Goal: Transaction & Acquisition: Purchase product/service

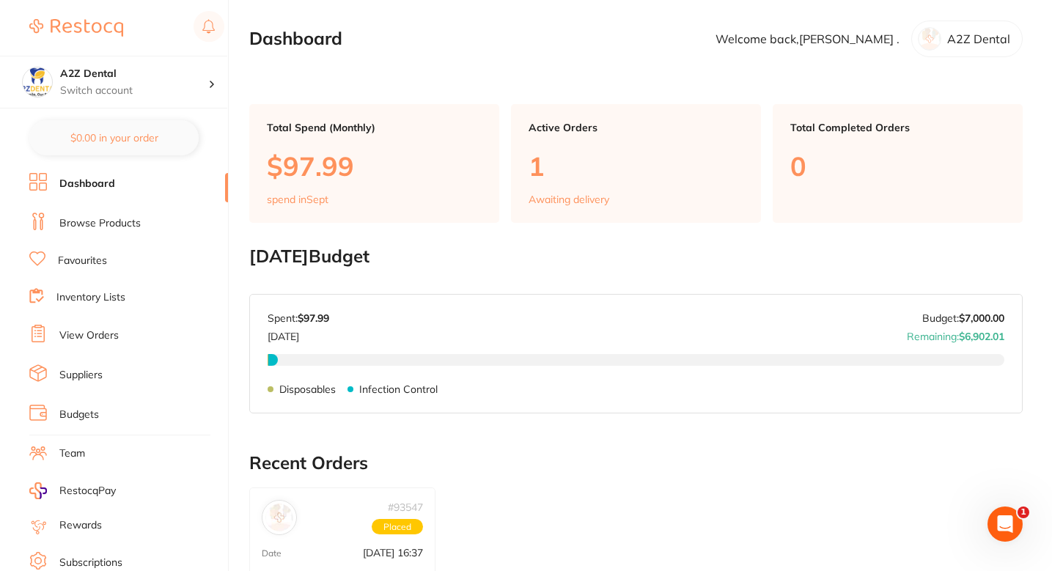
click at [498, 259] on h2 "September 2025 Budget" at bounding box center [635, 256] width 773 height 21
click at [129, 226] on link "Browse Products" at bounding box center [99, 223] width 81 height 15
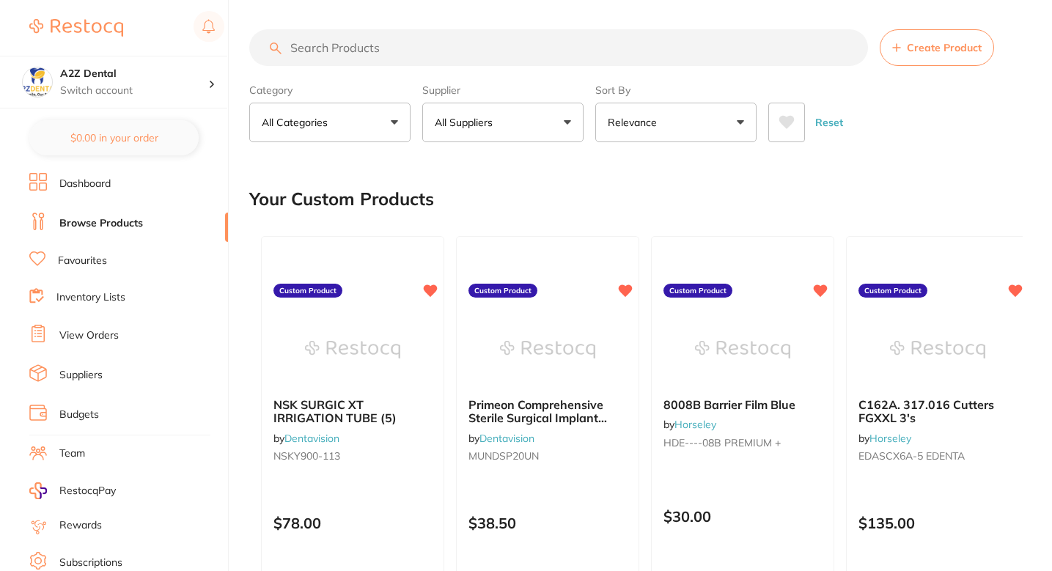
click at [517, 193] on div "Your Custom Products" at bounding box center [635, 198] width 773 height 49
click at [550, 193] on div "Your Custom Products" at bounding box center [635, 198] width 773 height 49
click at [653, 188] on div "Your Custom Products" at bounding box center [635, 198] width 773 height 49
click at [550, 133] on button "All Suppliers" at bounding box center [502, 123] width 161 height 40
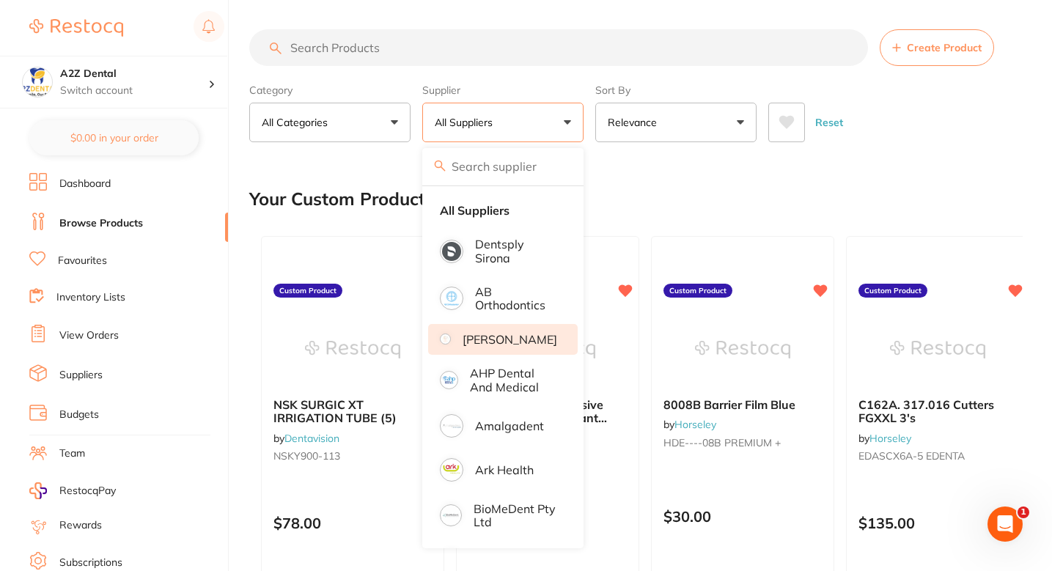
click at [517, 342] on p "[PERSON_NAME]" at bounding box center [509, 339] width 95 height 13
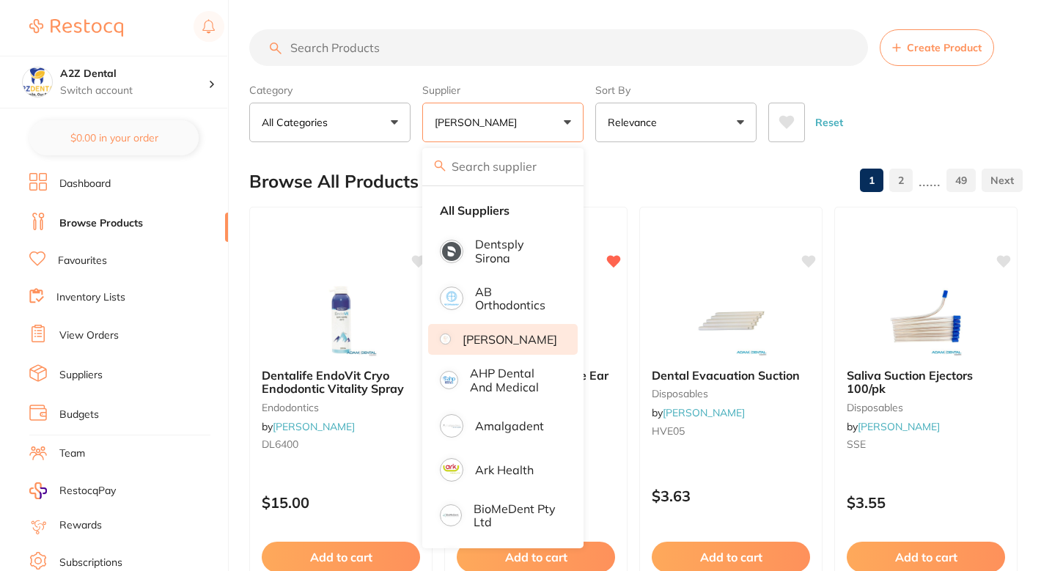
click at [712, 158] on div "Browse All Products 1 2 ...... 49" at bounding box center [635, 181] width 773 height 49
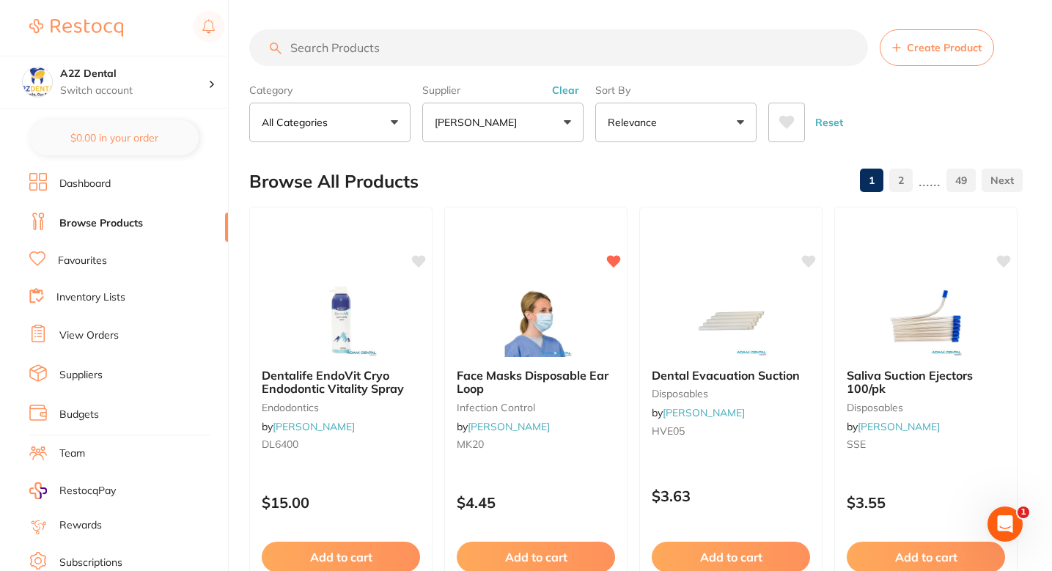
click at [535, 159] on div "Browse All Products 1 2 ...... 49" at bounding box center [635, 181] width 773 height 49
click at [562, 161] on div "Browse All Products 1 2 ...... 49" at bounding box center [635, 181] width 773 height 49
click at [608, 179] on div "Browse All Products 1 2 ...... 49" at bounding box center [635, 181] width 773 height 49
click at [545, 174] on div "Browse All Products 1 2 ...... 49" at bounding box center [635, 181] width 773 height 49
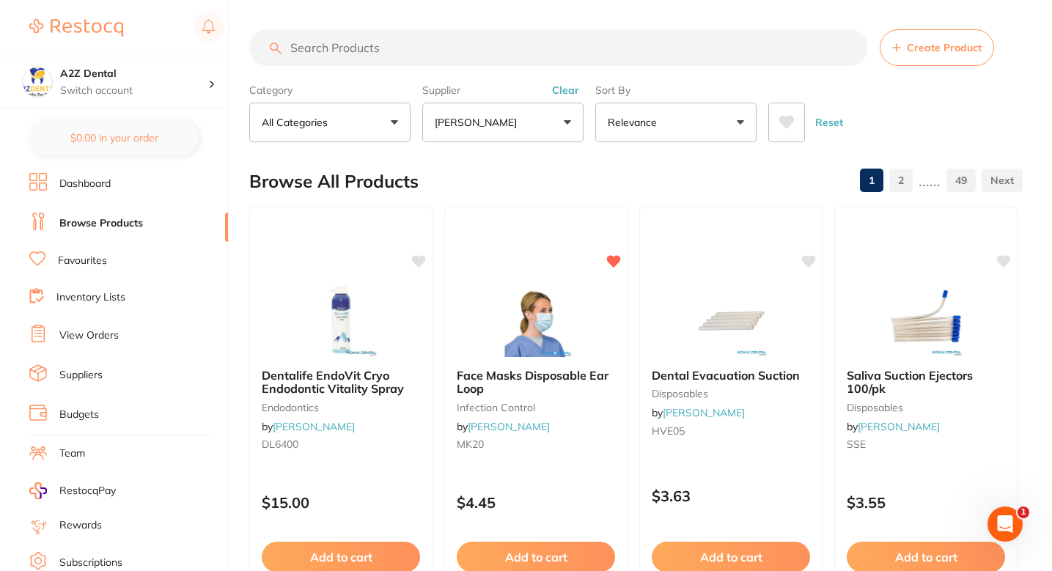
click at [630, 180] on div "Browse All Products 1 2 ...... 49" at bounding box center [635, 181] width 773 height 49
click at [620, 171] on div "Browse All Products 1 2 ...... 49" at bounding box center [635, 181] width 773 height 49
click at [538, 167] on div "Browse All Products 1 2 ...... 49" at bounding box center [635, 181] width 773 height 49
click at [620, 171] on div "Browse All Products 1 2 ...... 49" at bounding box center [635, 181] width 773 height 49
click at [496, 165] on div "Browse All Products 1 2 ...... 49" at bounding box center [635, 181] width 773 height 49
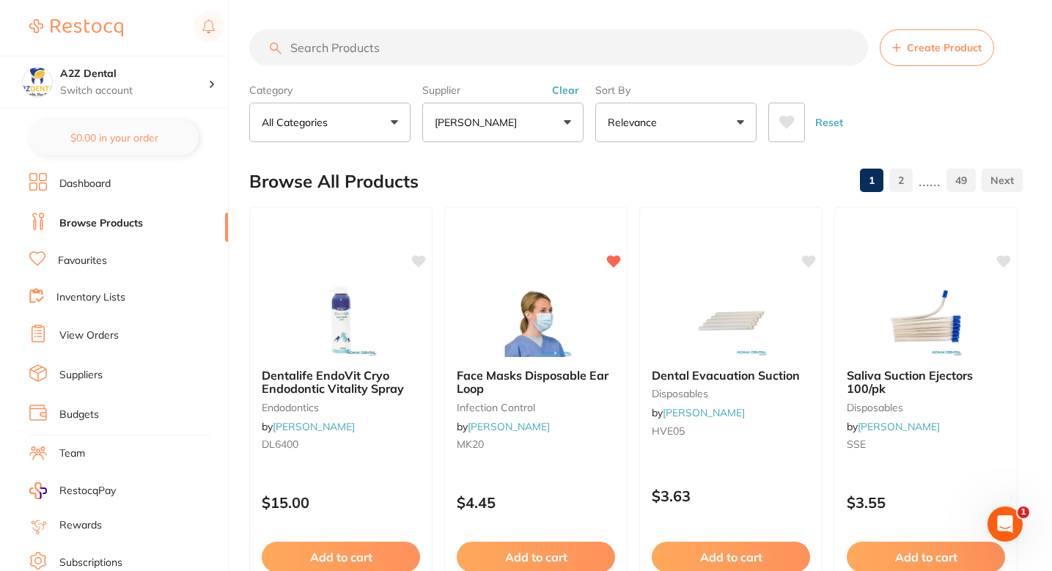
click at [515, 174] on div "Browse All Products 1 2 ...... 49" at bounding box center [635, 181] width 773 height 49
click at [570, 167] on div "Browse All Products 1 2 ...... 49" at bounding box center [635, 181] width 773 height 49
click at [551, 174] on div "Browse All Products 1 2 ...... 49" at bounding box center [635, 181] width 773 height 49
click at [705, 86] on label "Sort By" at bounding box center [675, 90] width 161 height 13
click at [624, 177] on div "Browse All Products 1 2 ...... 49" at bounding box center [635, 181] width 773 height 49
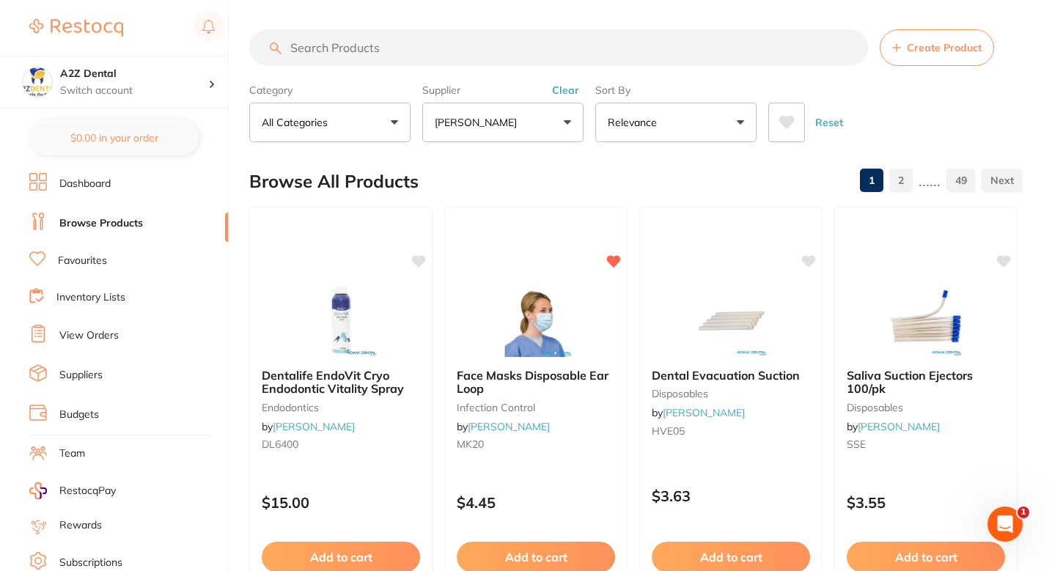
click at [624, 177] on div "Browse All Products 1 2 ...... 49" at bounding box center [635, 181] width 773 height 49
click at [589, 173] on div "Browse All Products 1 2 ...... 49" at bounding box center [635, 181] width 773 height 49
click at [535, 182] on div "Browse All Products 1 2 ...... 49" at bounding box center [635, 181] width 773 height 49
click at [571, 178] on div "Browse All Products 1 2 ...... 49" at bounding box center [635, 181] width 773 height 49
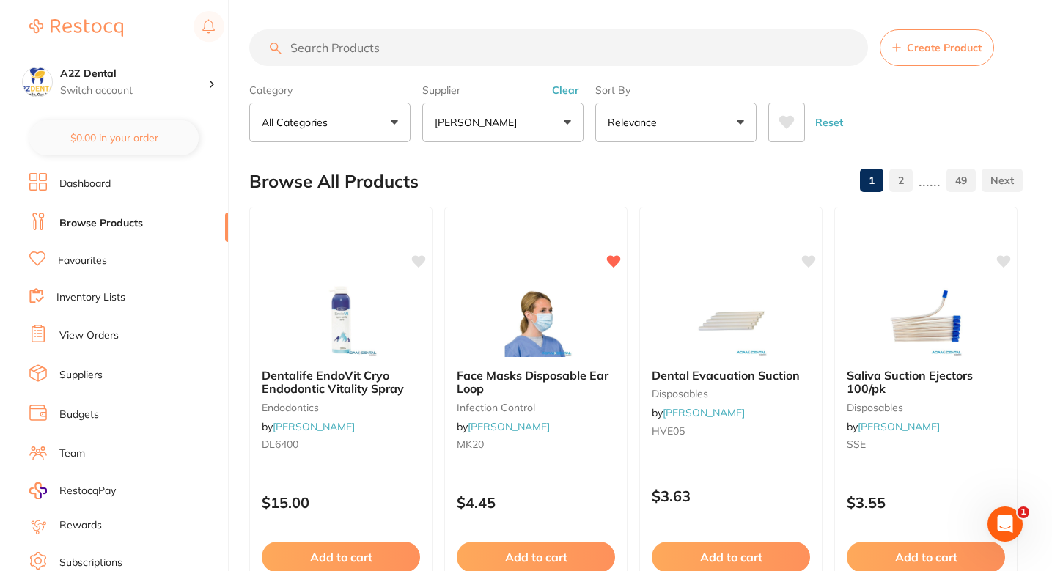
click at [574, 193] on div "Browse All Products 1 2 ...... 49" at bounding box center [635, 181] width 773 height 49
click at [575, 191] on div "Browse All Products 1 2 ...... 49" at bounding box center [635, 181] width 773 height 49
click at [592, 172] on div "Browse All Products 1 2 ...... 49" at bounding box center [635, 181] width 773 height 49
click at [581, 169] on div "Browse All Products 1 2 ...... 49" at bounding box center [635, 181] width 773 height 49
click at [529, 176] on div "Browse All Products 1 2 ...... 49" at bounding box center [635, 181] width 773 height 49
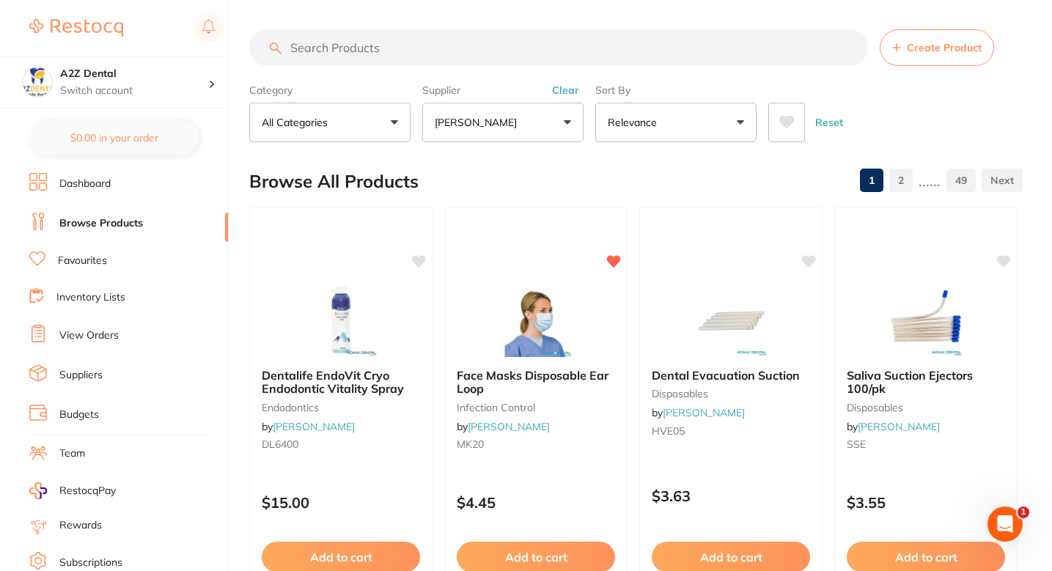
click at [555, 177] on div "Browse All Products 1 2 ...... 49" at bounding box center [635, 181] width 773 height 49
click at [544, 181] on div "Browse All Products 1 2 ...... 49" at bounding box center [635, 181] width 773 height 49
click at [549, 177] on div "Browse All Products 1 2 ...... 49" at bounding box center [635, 181] width 773 height 49
click at [455, 48] on input "search" at bounding box center [558, 47] width 619 height 37
paste input "KF25010"
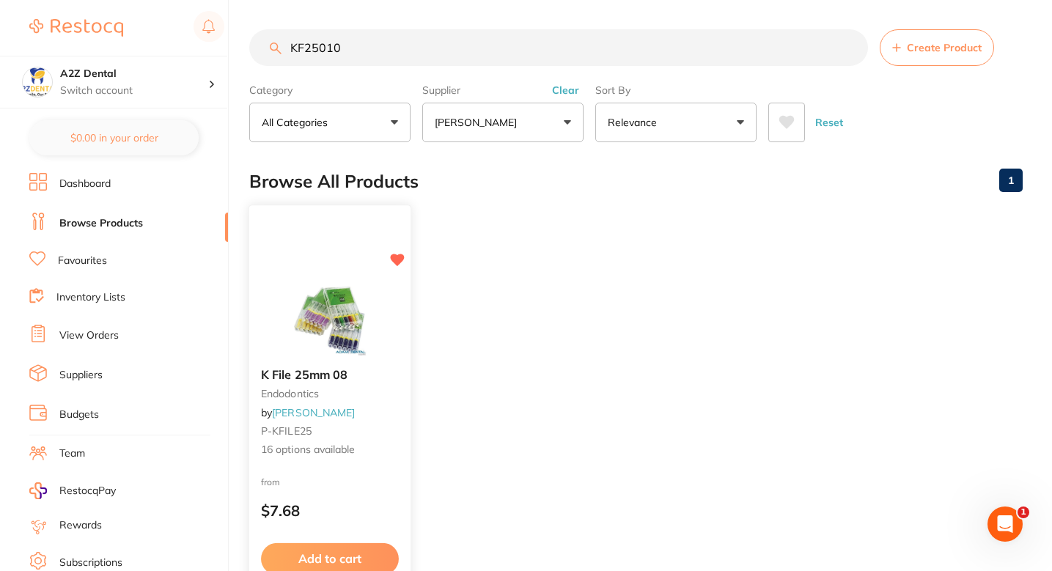
click at [365, 385] on div "K File 25mm 08 endodontics by Adam Dental P-KFILE25 16 options available" at bounding box center [329, 412] width 161 height 113
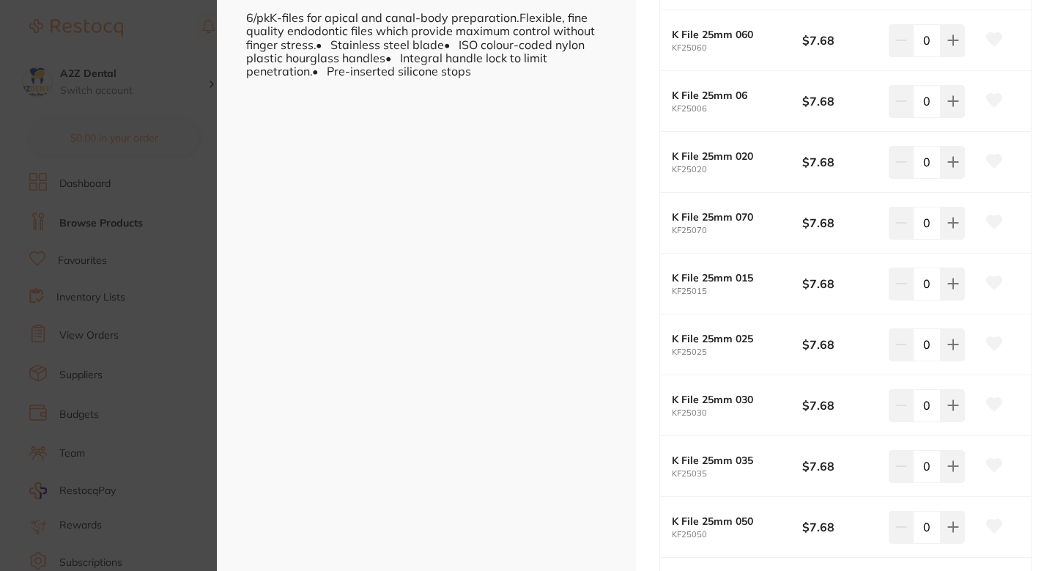
scroll to position [441, 0]
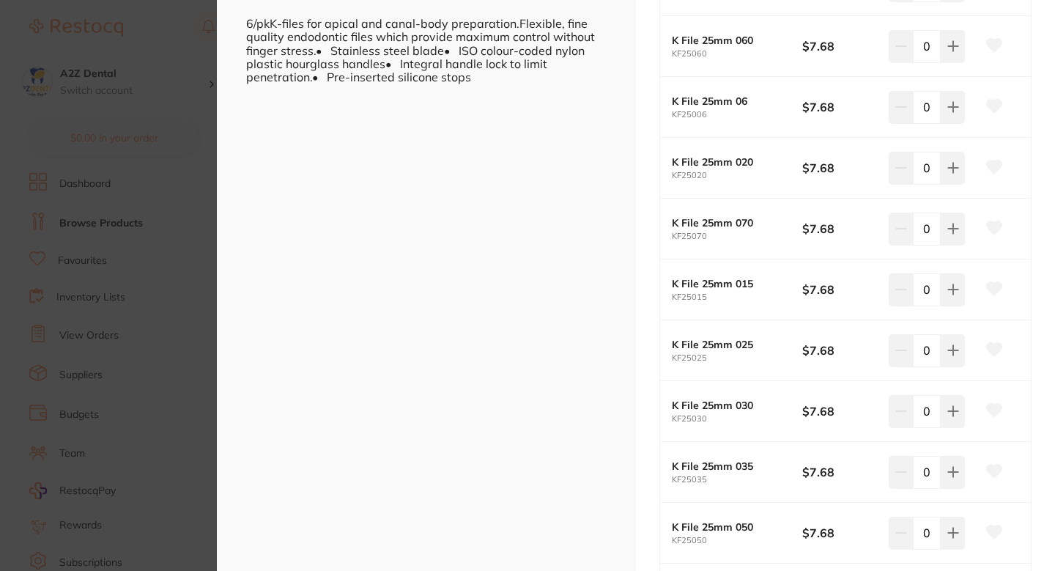
click at [988, 292] on icon at bounding box center [994, 288] width 15 height 13
click at [130, 247] on section "K File 25mm 08 endodontics by [PERSON_NAME] Product Code: P-KFILE25 ESC + 27 Pr…" at bounding box center [527, 285] width 1055 height 571
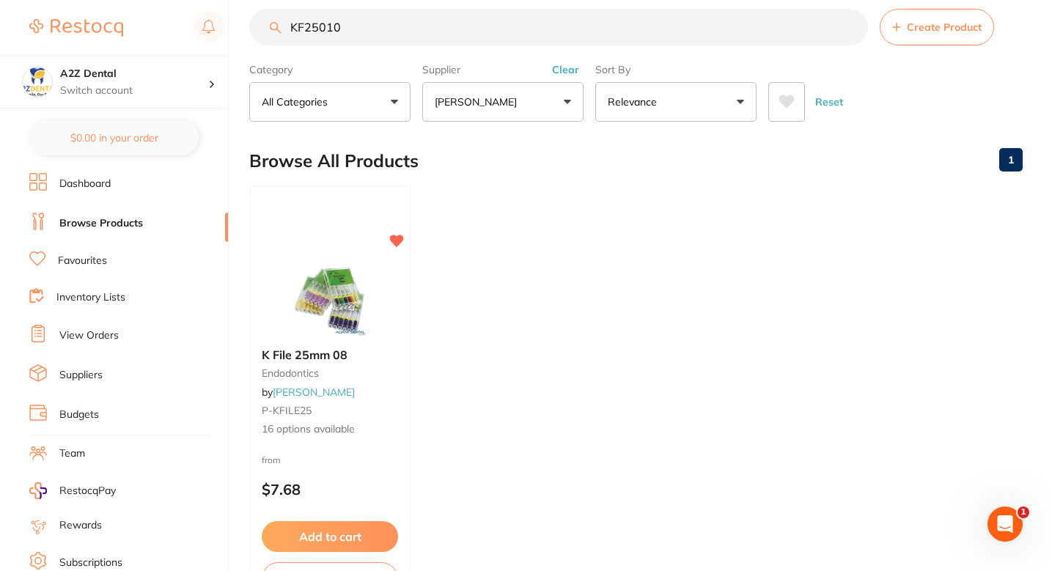
click at [448, 23] on input "KF25010" at bounding box center [558, 27] width 619 height 37
paste input "BB21015"
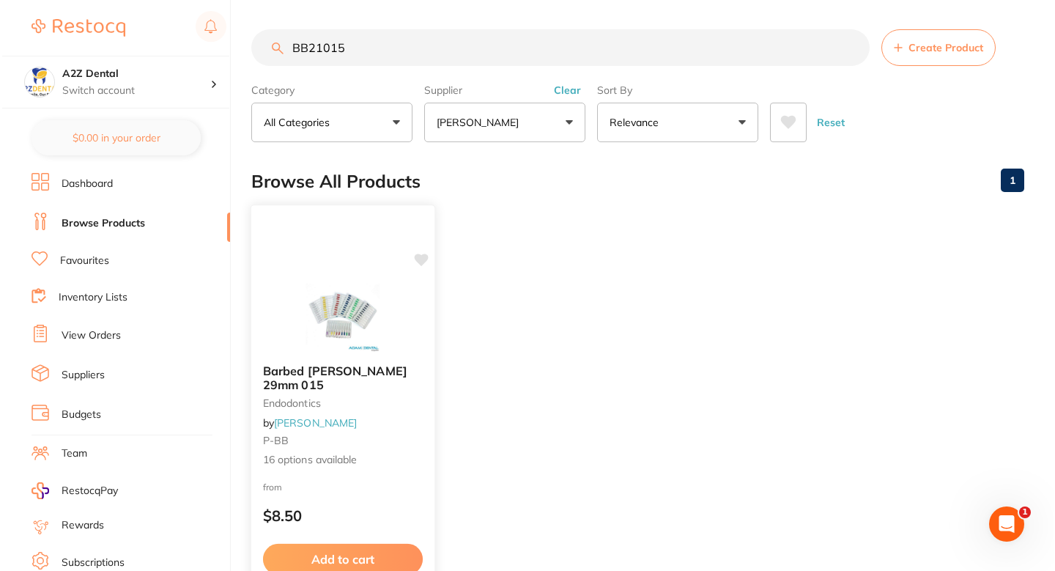
scroll to position [0, 0]
click at [350, 328] on img at bounding box center [340, 316] width 96 height 74
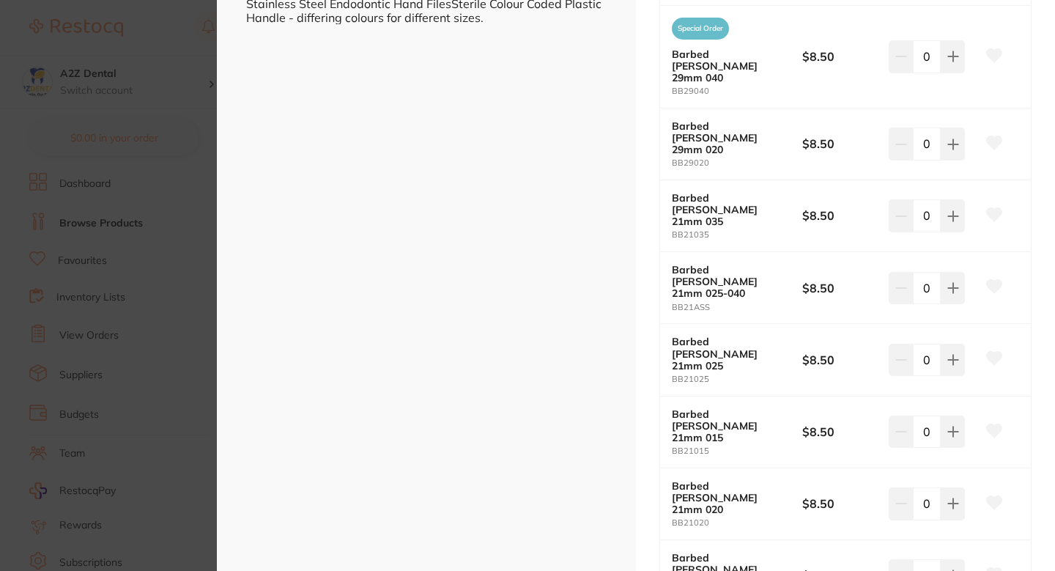
scroll to position [506, 0]
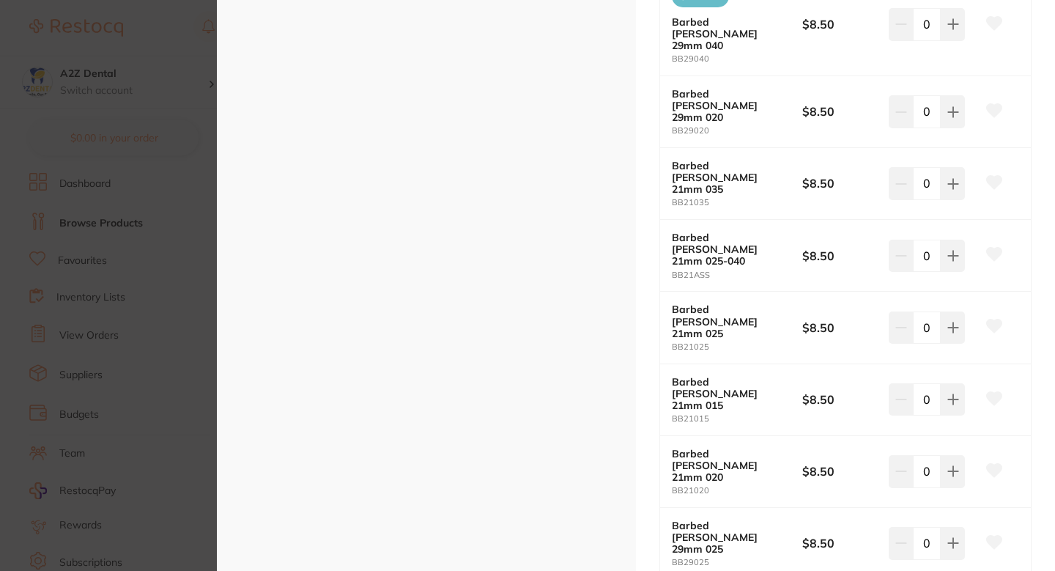
click at [994, 391] on icon at bounding box center [994, 397] width 15 height 13
click at [993, 464] on icon at bounding box center [994, 470] width 15 height 13
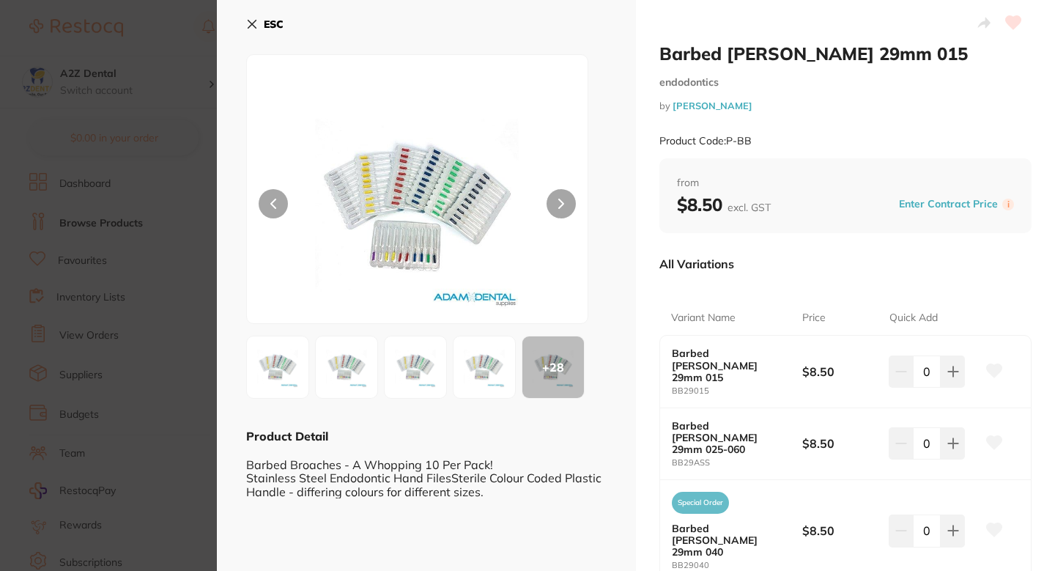
click at [193, 157] on section "Barbed Broach 29mm 015 endodontics by Adam Dental Product Code: P-BB ESC + 28 P…" at bounding box center [527, 285] width 1055 height 571
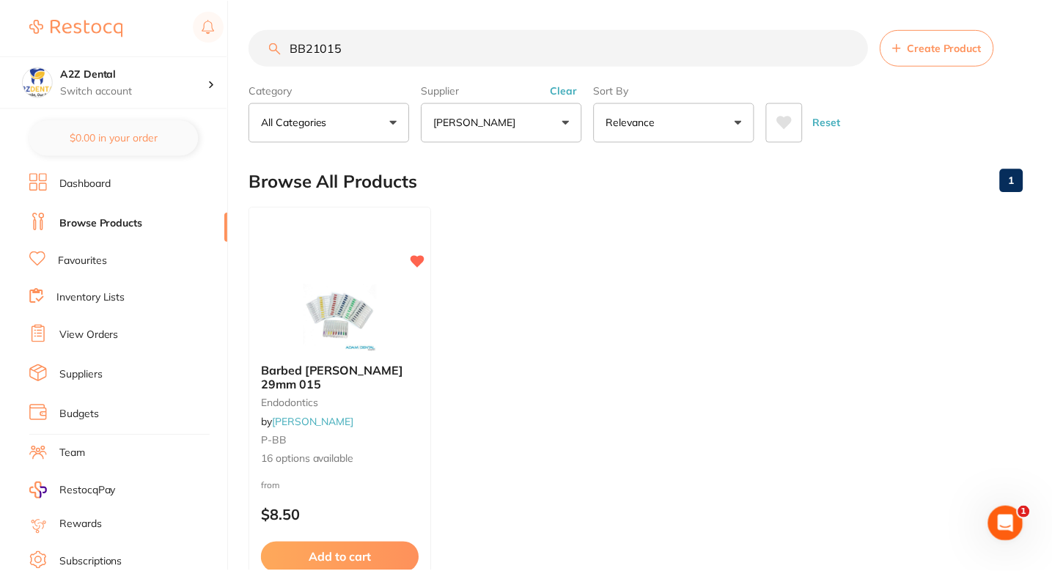
scroll to position [21, 0]
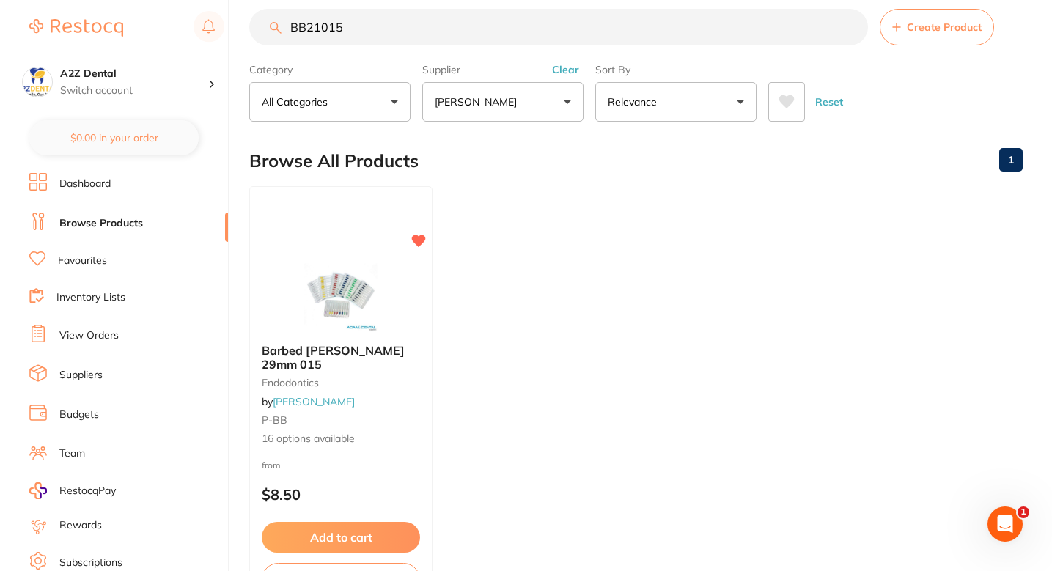
click at [430, 40] on input "BB21015" at bounding box center [558, 27] width 619 height 37
paste input "AD-2LID80"
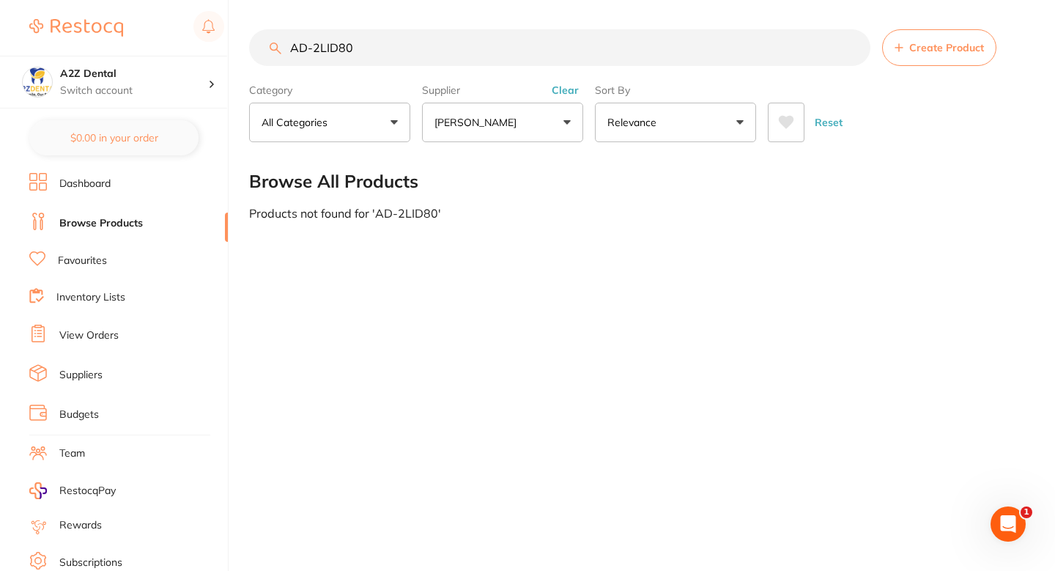
click at [484, 251] on div "AD-2LID80 Create Product Category All Categories All Categories No categories f…" at bounding box center [652, 285] width 806 height 571
click at [453, 45] on input "AD-2LID80" at bounding box center [560, 47] width 622 height 37
paste input "LIGNOSPAN 2% Special 1:80000 Adrenalin 2.2ml 2 x 50/pk Anaesthetic"
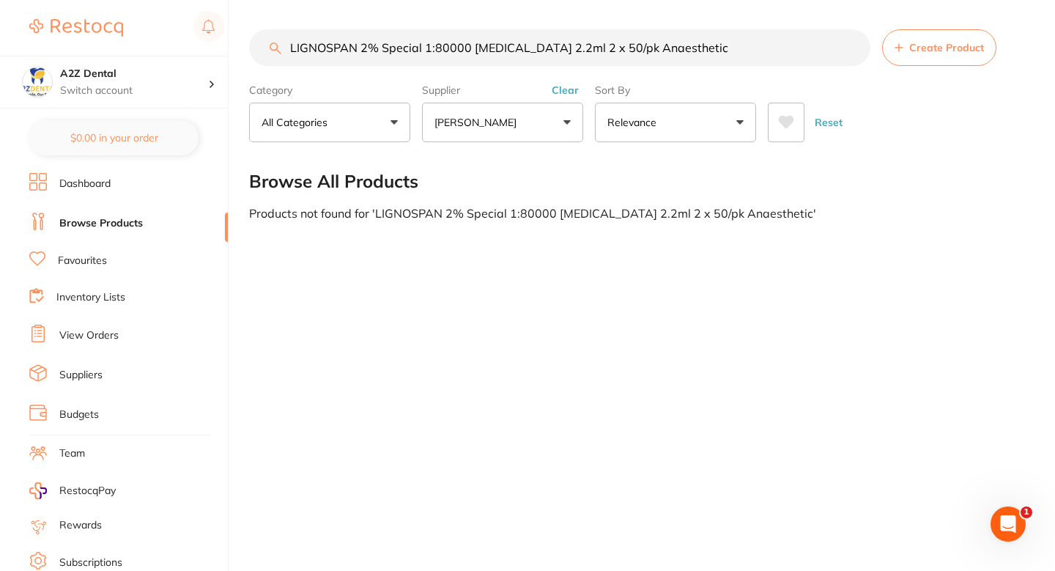
click at [591, 232] on main "LIGNOSPAN 2% Special 1:80000 Adrenalin 2.2ml 2 x 50/pk Anaesthetic Create Produ…" at bounding box center [652, 124] width 806 height 249
click at [484, 41] on input "LIGNOSPAN 2% Special 1:80000 Adrenalin 2.2ml 2 x 50/pk Anaesthetic" at bounding box center [560, 47] width 622 height 37
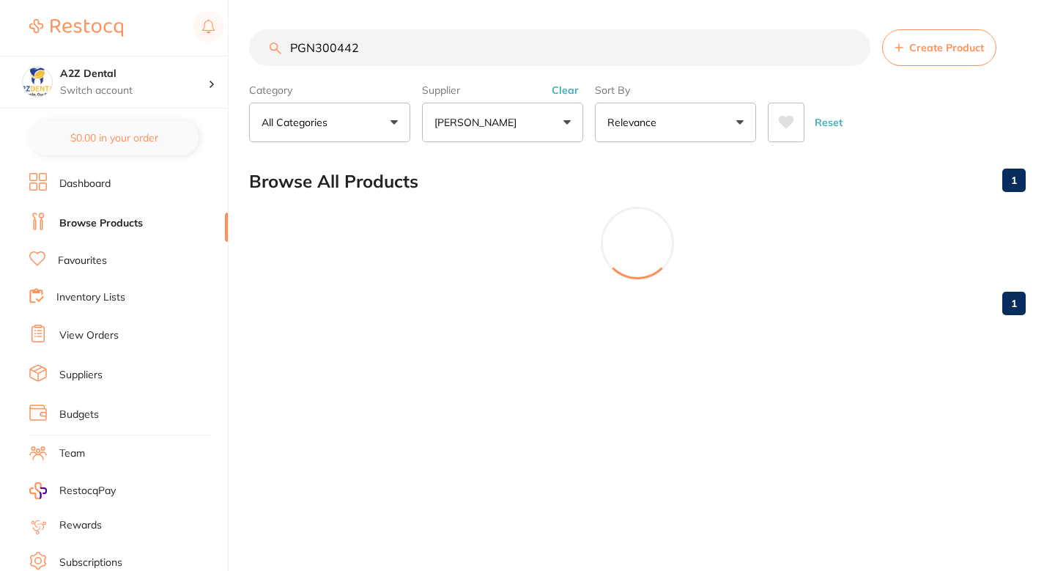
click at [406, 326] on div "1" at bounding box center [637, 303] width 777 height 47
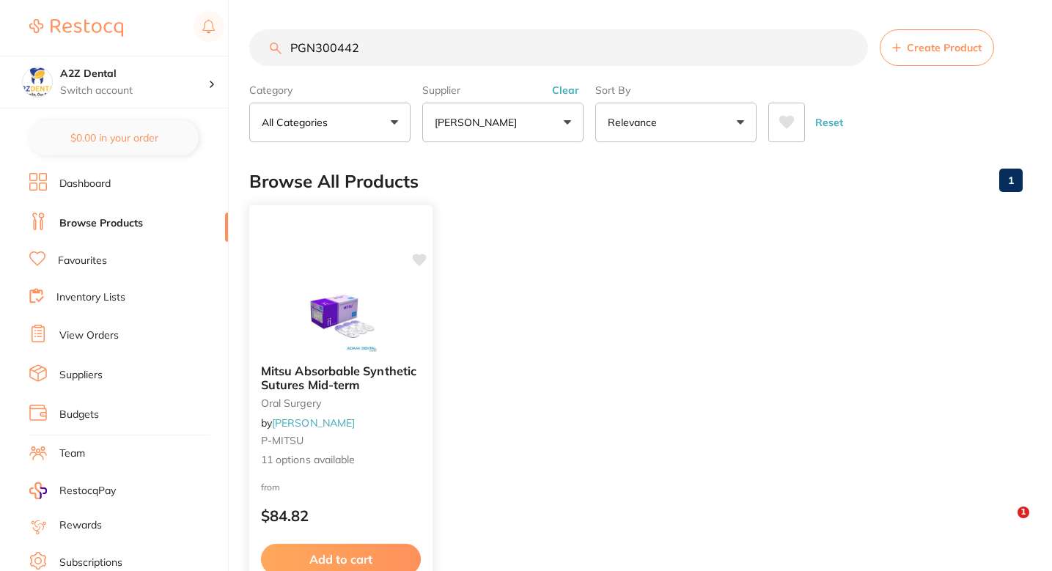
click at [409, 343] on div at bounding box center [340, 316] width 183 height 74
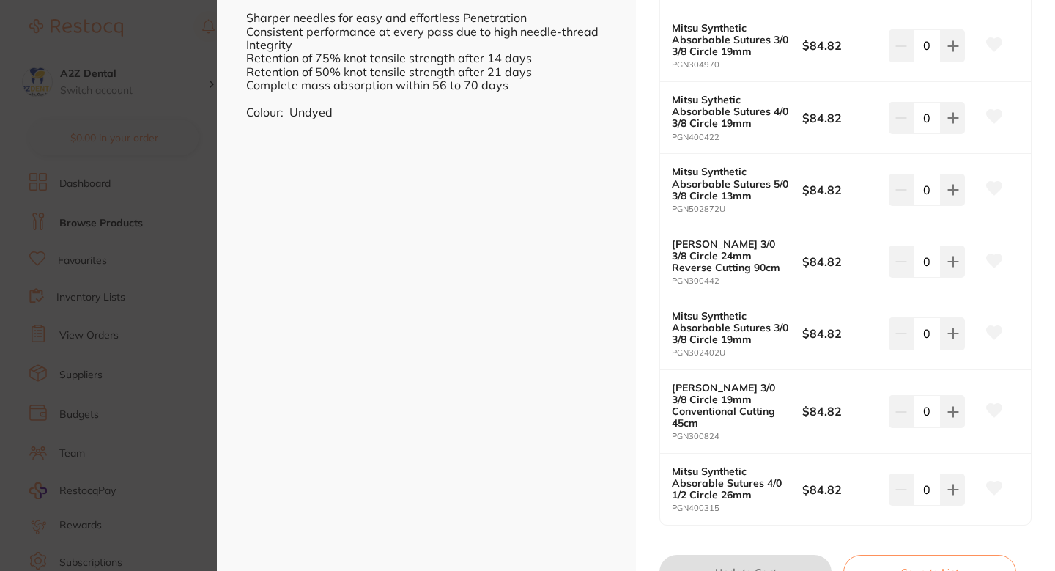
scroll to position [643, 0]
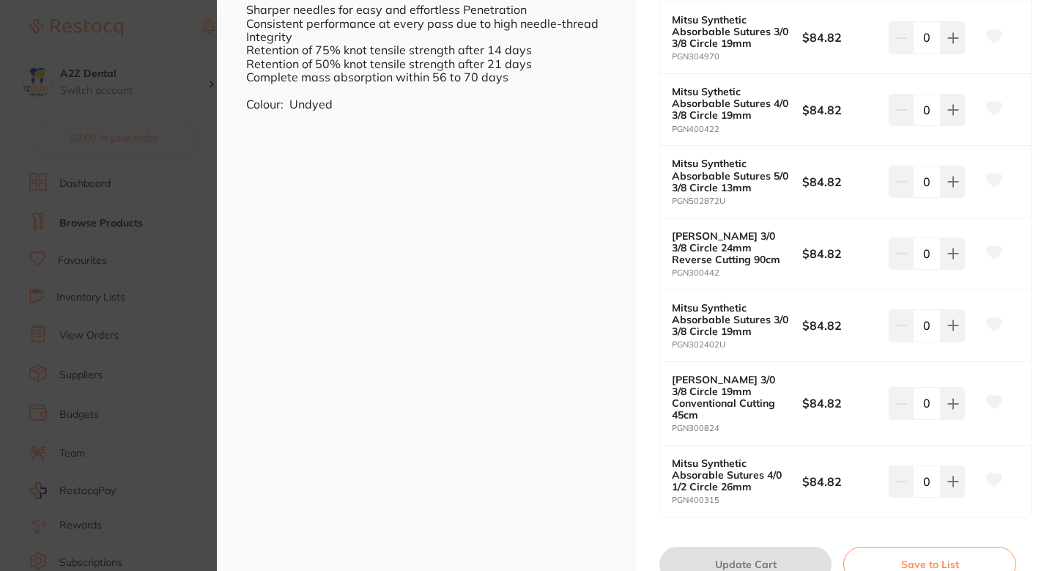
click at [996, 248] on icon at bounding box center [994, 252] width 15 height 13
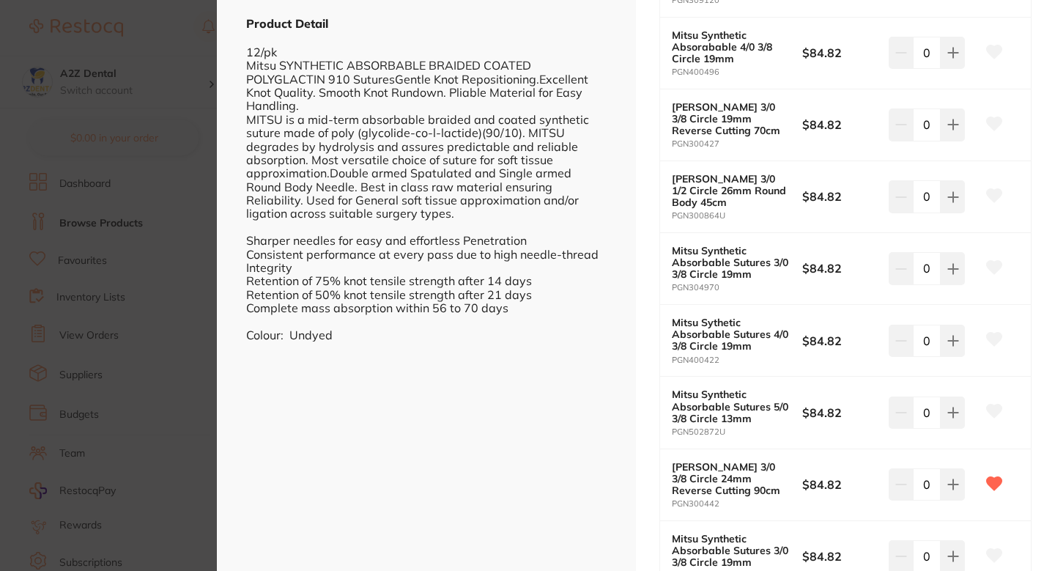
scroll to position [378, 0]
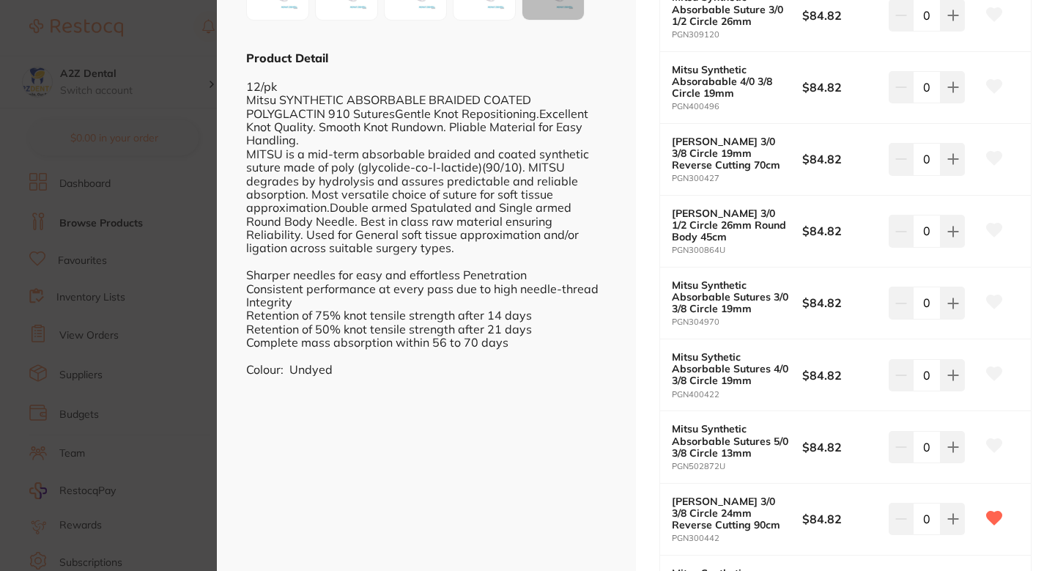
click at [986, 237] on button at bounding box center [994, 231] width 37 height 37
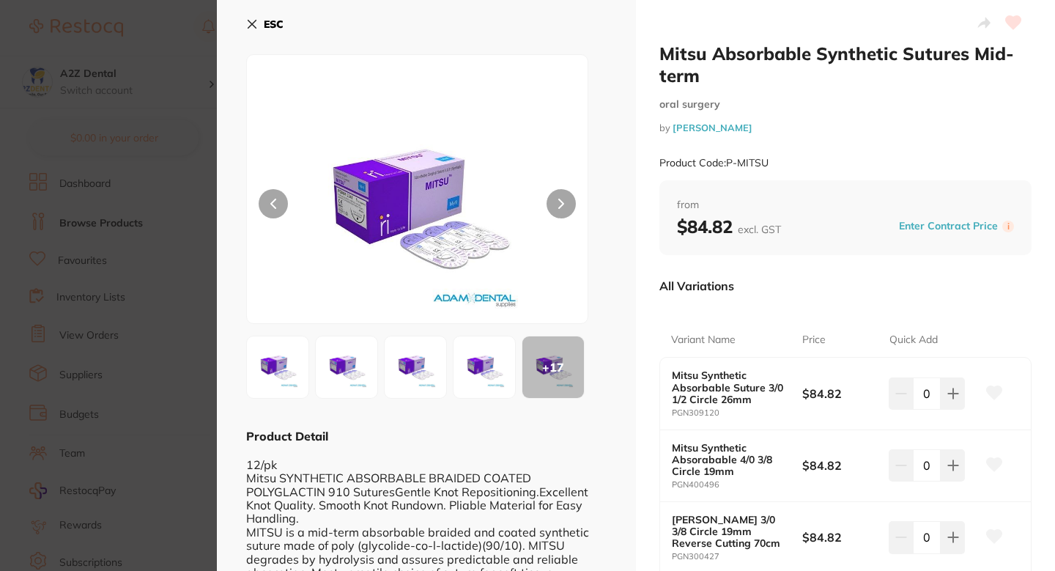
click at [97, 237] on section "Mitsu Absorbable Synthetic Sutures Mid-term oral surgery by Adam Dental Product…" at bounding box center [527, 285] width 1055 height 571
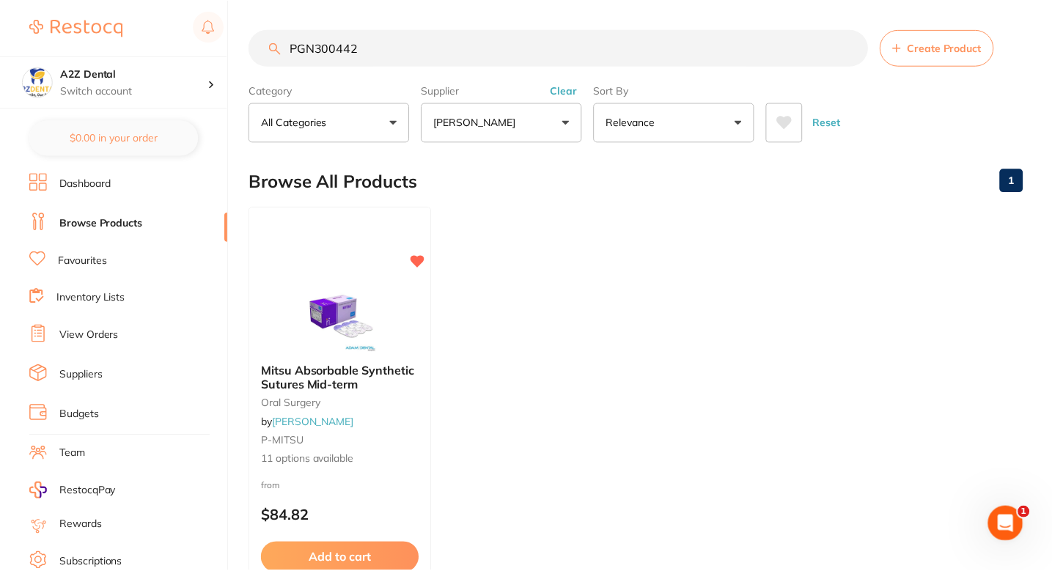
scroll to position [21, 0]
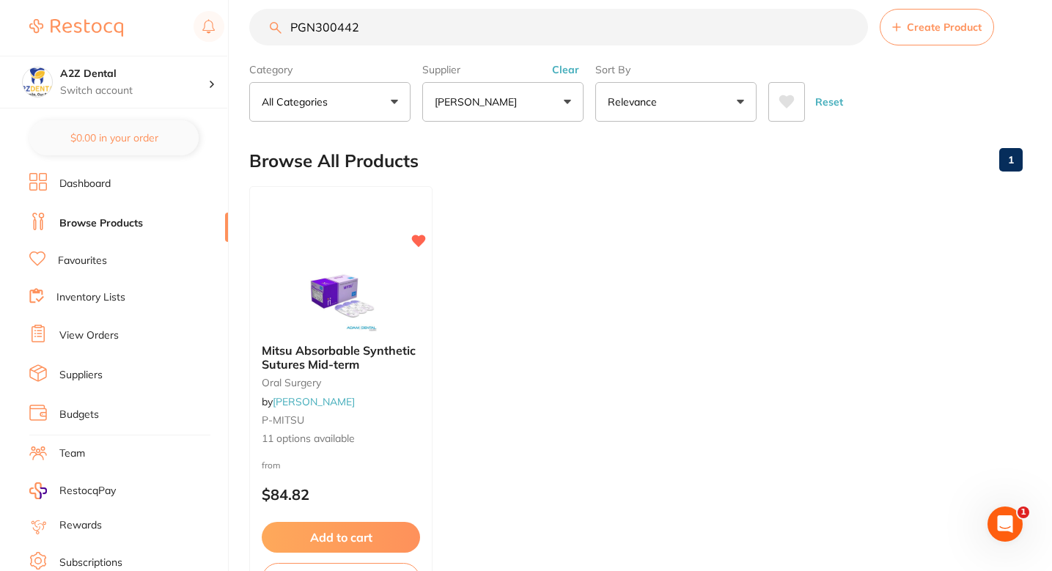
click at [552, 192] on ul "Mitsu Absorbable Synthetic Sutures Mid-term oral surgery by Adam Dental P-MITSU…" at bounding box center [635, 396] width 773 height 421
click at [409, 38] on input "PGN300442" at bounding box center [558, 27] width 619 height 37
paste input "MMF05"
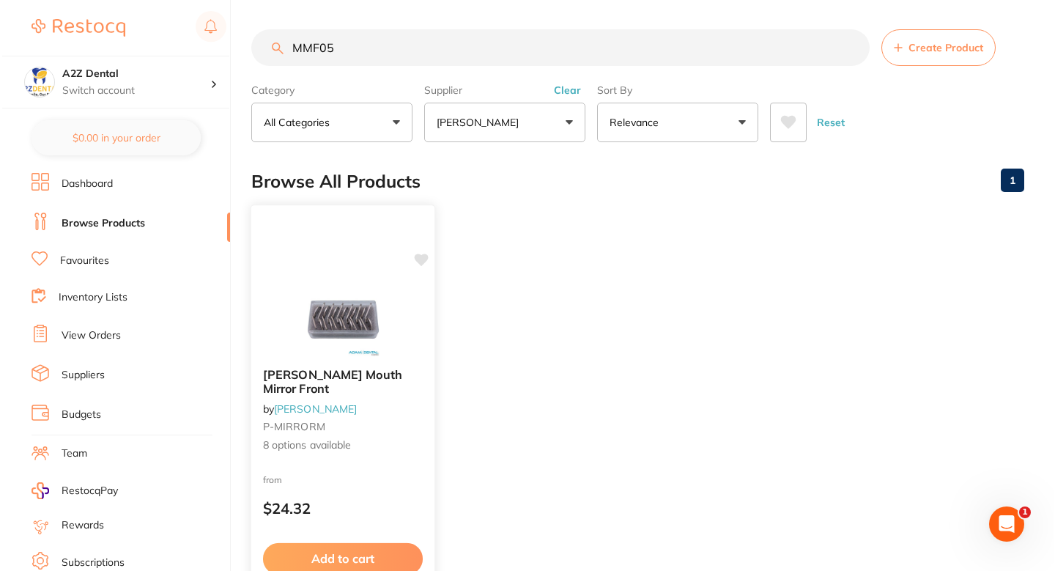
scroll to position [0, 0]
click at [384, 453] on div "Adam Mouth Mirror Front by Adam Dental P-MIRRORM 8 options available from $24.3…" at bounding box center [340, 417] width 185 height 426
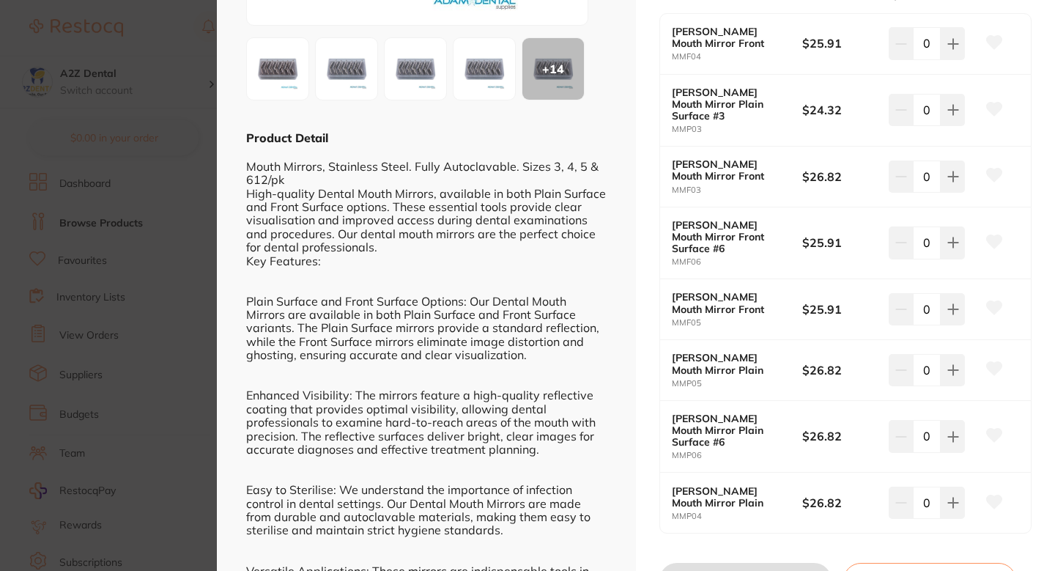
scroll to position [317, 0]
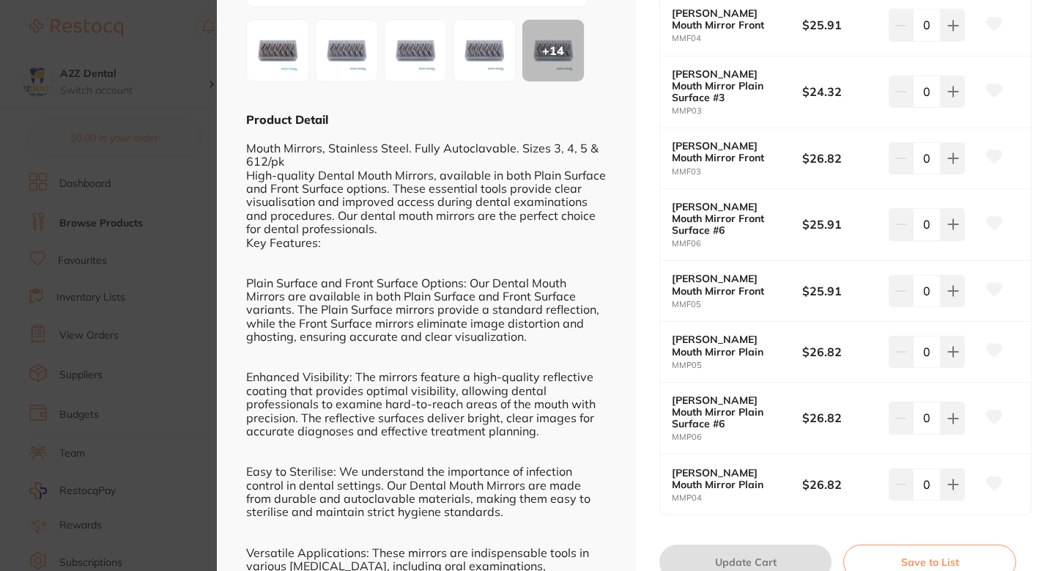
click at [989, 283] on icon at bounding box center [994, 289] width 15 height 13
click at [202, 231] on section "Adam Mouth Mirror Front by Adam Dental Product Code: P-MIRRORM ESC + 14 Product…" at bounding box center [527, 285] width 1055 height 571
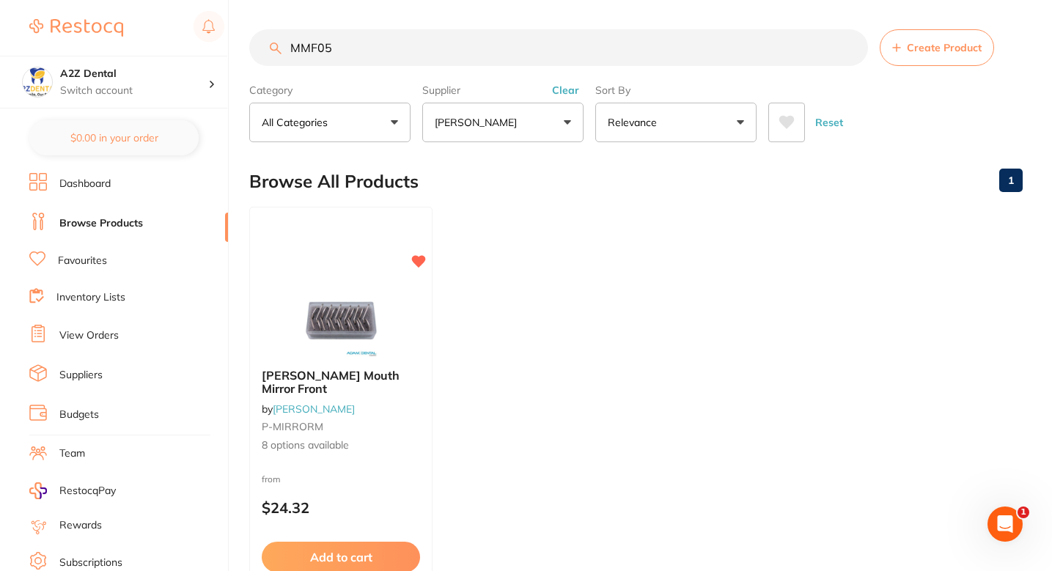
click at [407, 41] on input "MMF05" at bounding box center [558, 47] width 619 height 37
click at [407, 42] on input "MMF05" at bounding box center [558, 47] width 619 height 37
paste input "CNWR220"
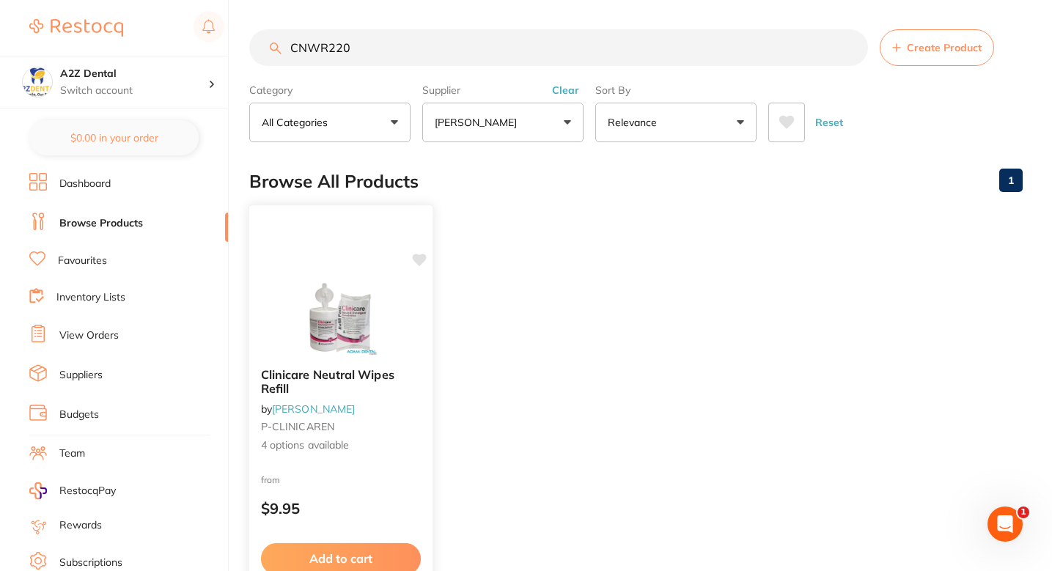
click at [398, 419] on div "Clinicare Neutral Wipes Refill by Adam Dental P-CLINICAREN 4 options available" at bounding box center [340, 410] width 183 height 108
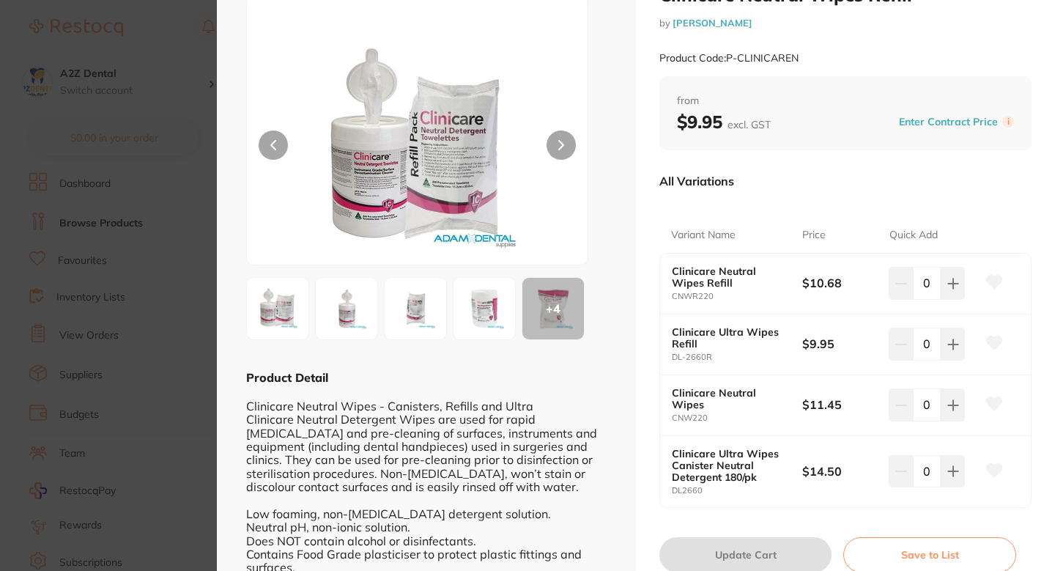
scroll to position [64, 0]
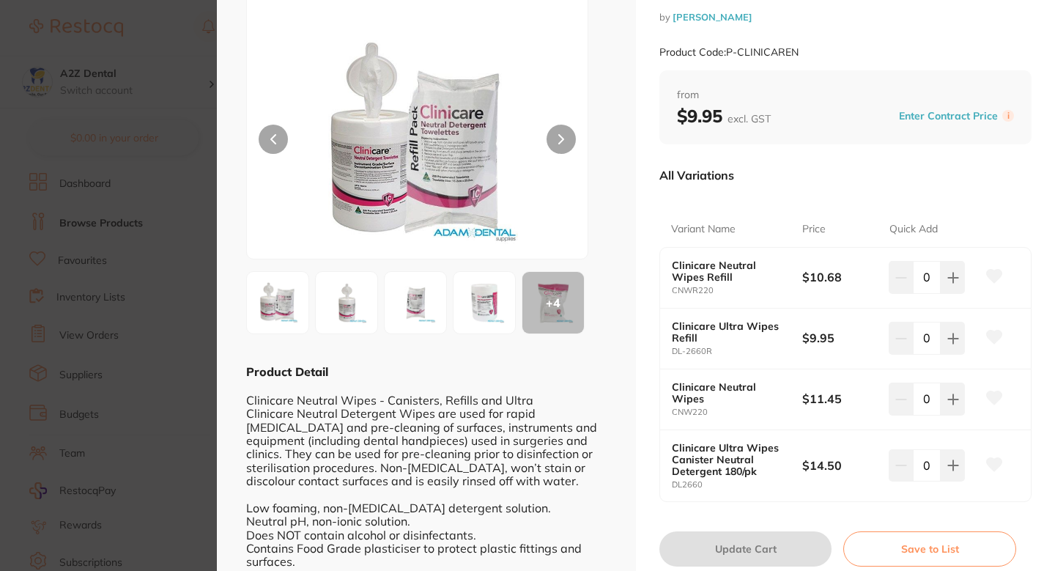
click at [991, 281] on icon at bounding box center [994, 276] width 15 height 13
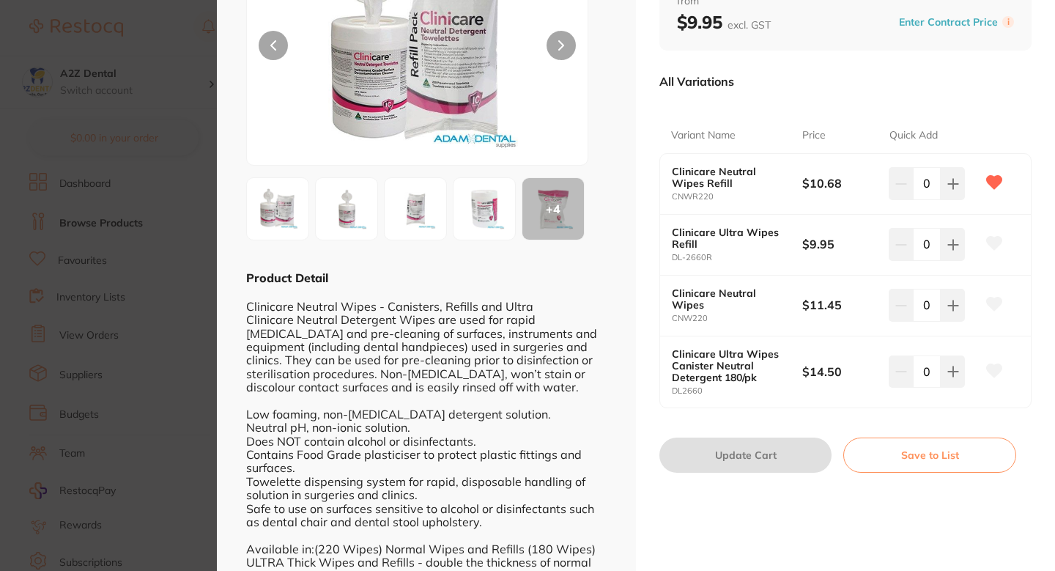
scroll to position [161, 0]
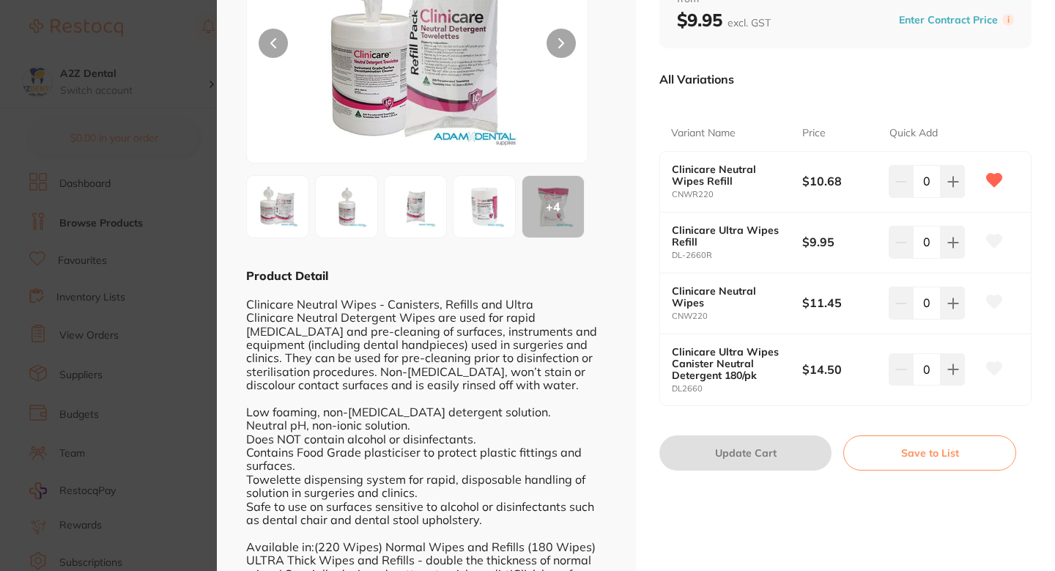
click at [196, 298] on section "Clinicare Neutral Wipes Refill by Adam Dental Product Code: P-CLINICAREN ESC + …" at bounding box center [527, 285] width 1055 height 571
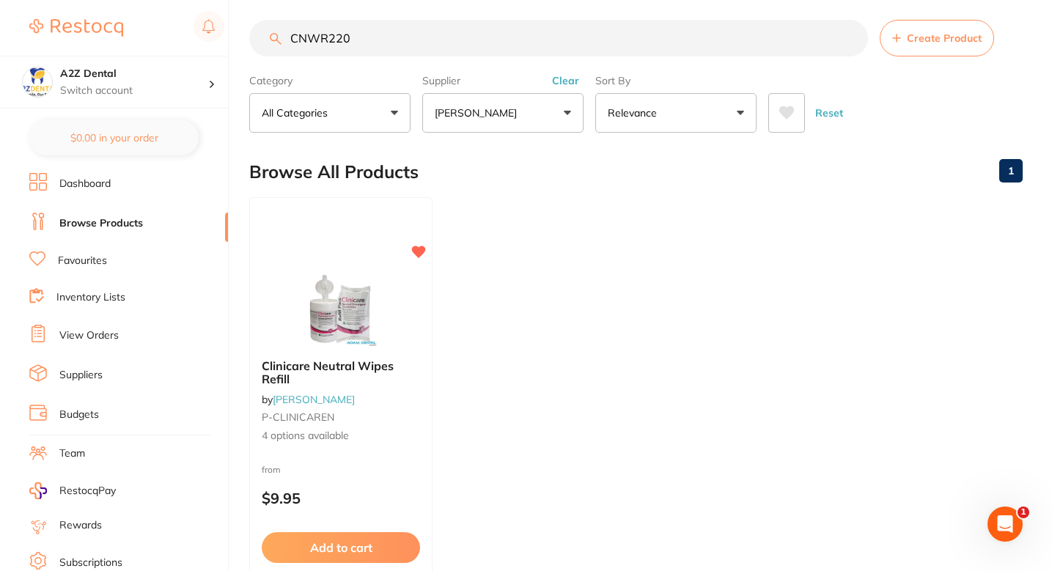
click at [595, 270] on ul "Clinicare Neutral Wipes Refill by Adam Dental P-CLINICAREN 4 options available …" at bounding box center [635, 407] width 773 height 421
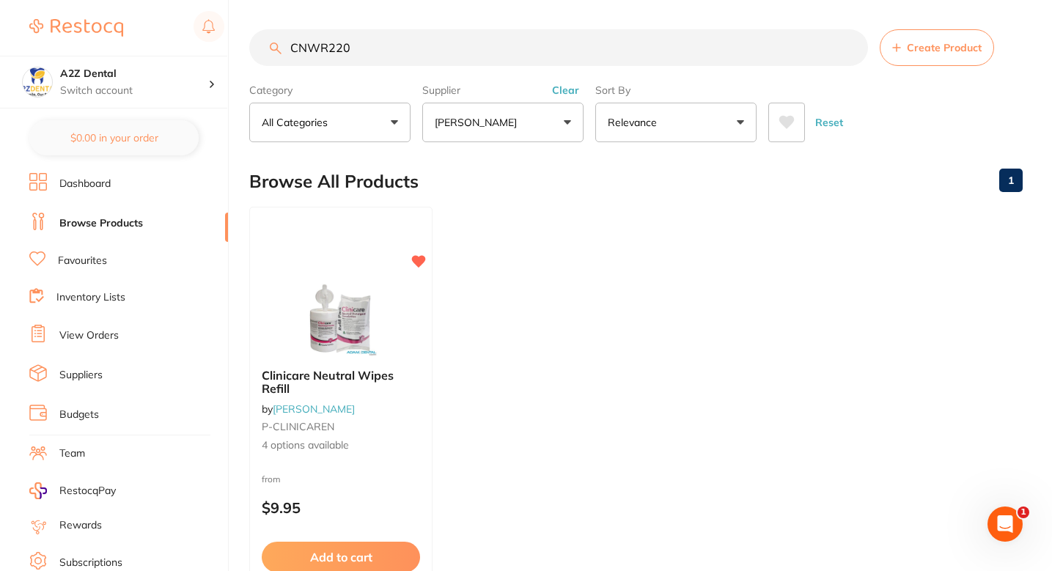
click at [423, 67] on section "CNWR220 Create Product Category All Categories All Categories No categories fou…" at bounding box center [635, 85] width 773 height 113
click at [392, 48] on input "CNWR220" at bounding box center [558, 47] width 619 height 37
paste input "ADS"
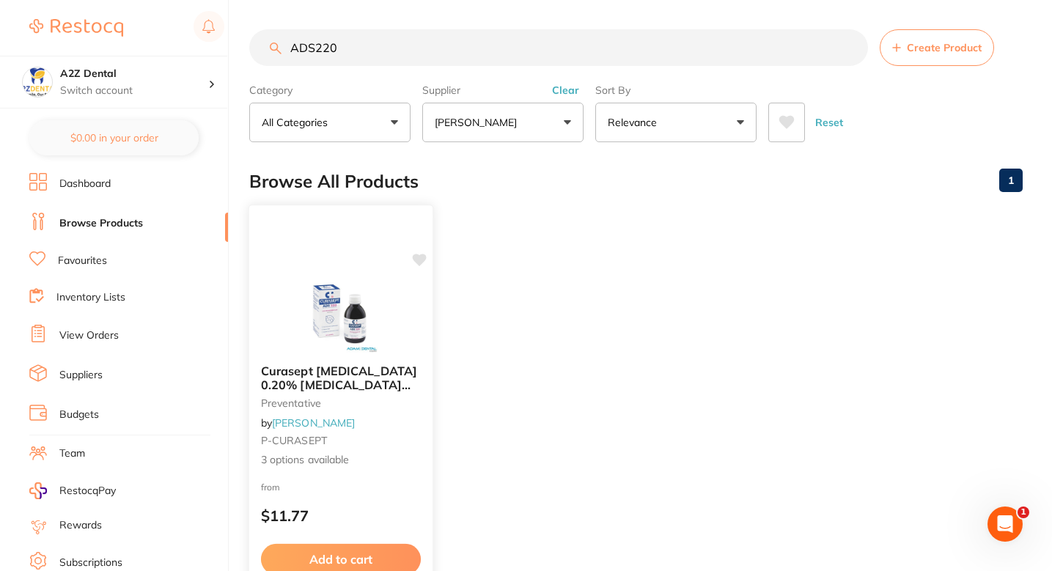
click at [397, 418] on div "Curasept Chlorhexidine 0.20% Mouth Rinse Range preventative by Adam Dental P-CU…" at bounding box center [340, 416] width 183 height 127
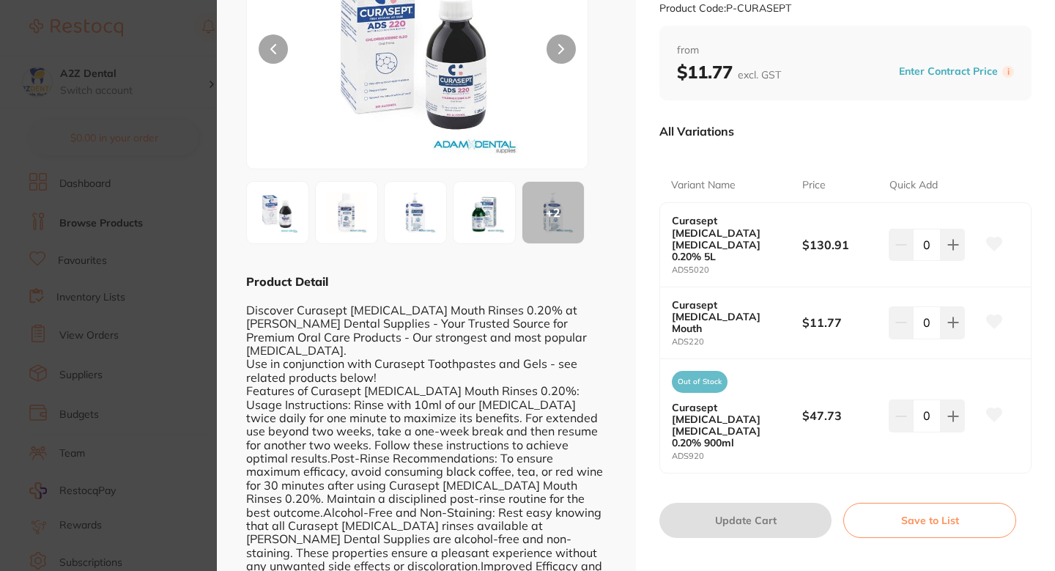
scroll to position [155, 0]
click at [998, 314] on icon at bounding box center [994, 321] width 16 height 15
click at [158, 302] on section "Curasept Chlorhexidine 0.20% Mouth Rinse Range preventative by Adam Dental Prod…" at bounding box center [527, 285] width 1055 height 571
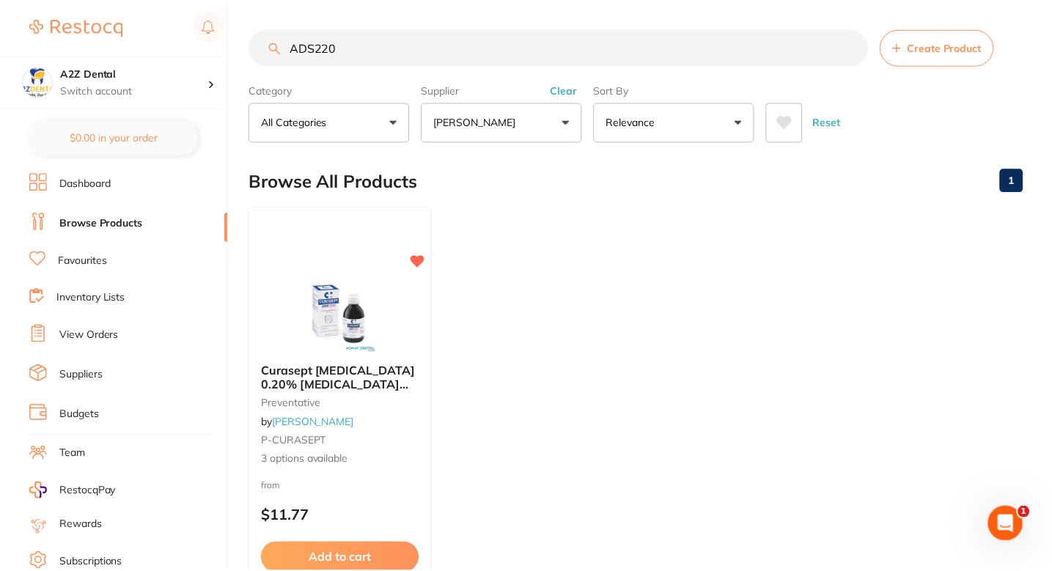
scroll to position [26, 0]
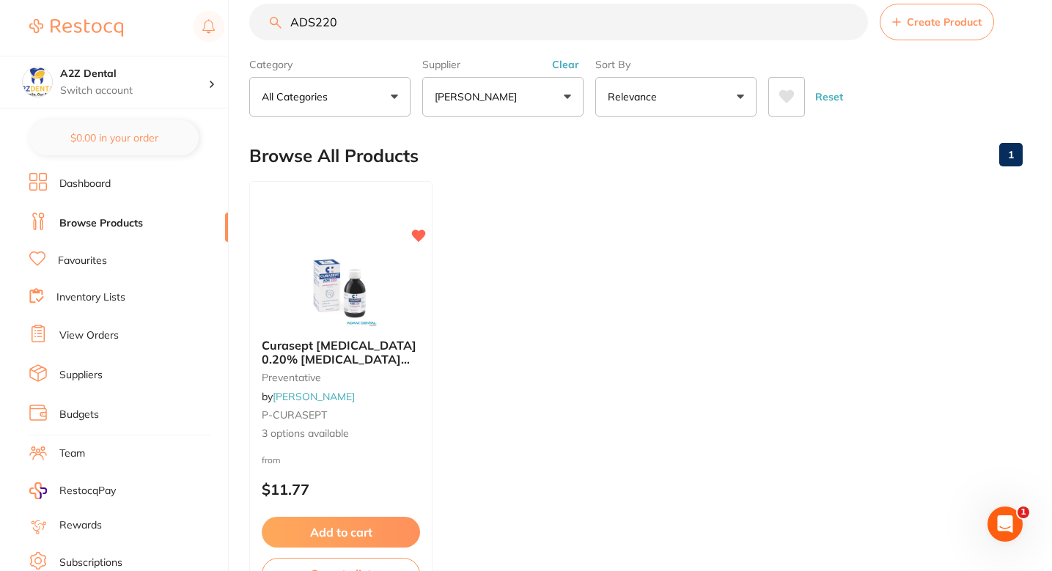
click at [701, 224] on ul "Curasept Chlorhexidine 0.20% Mouth Rinse Range preventative by Adam Dental P-CU…" at bounding box center [635, 391] width 773 height 421
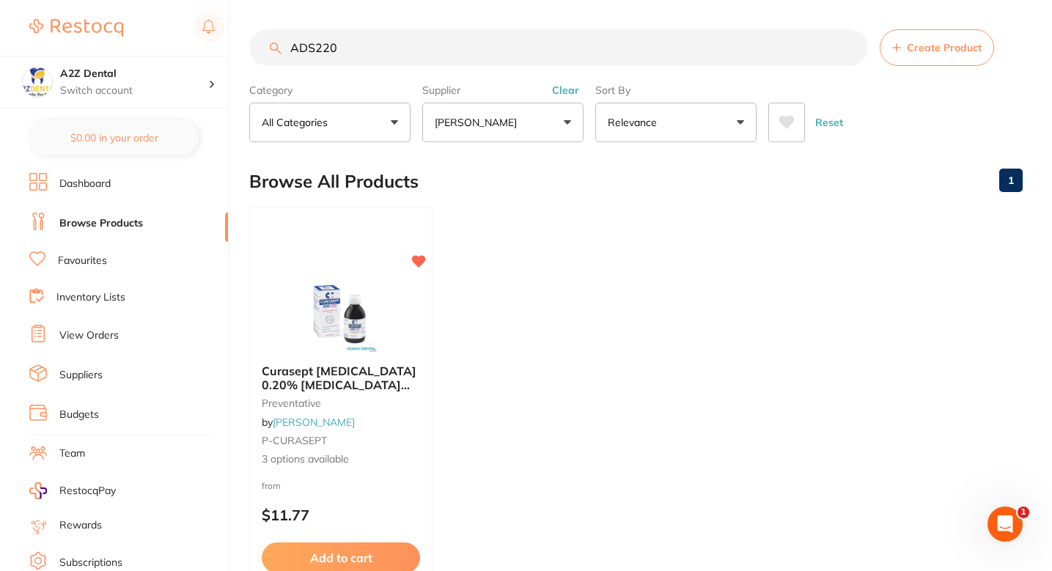
click at [440, 67] on section "ADS220 Create Product Category All Categories All Categories preventative Clear…" at bounding box center [635, 85] width 773 height 113
click at [427, 65] on input "ADS220" at bounding box center [558, 47] width 619 height 37
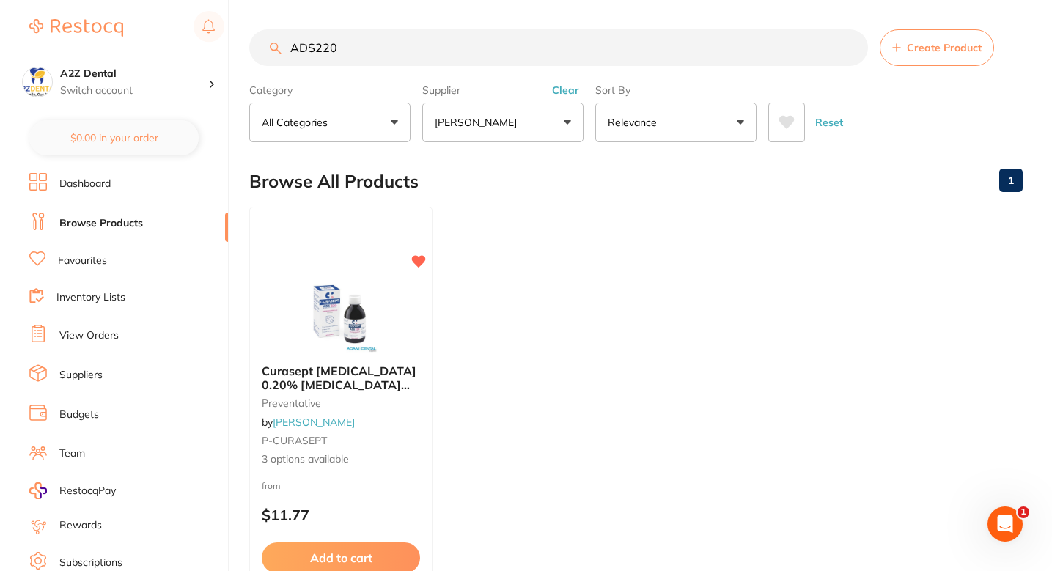
paste input "H188188"
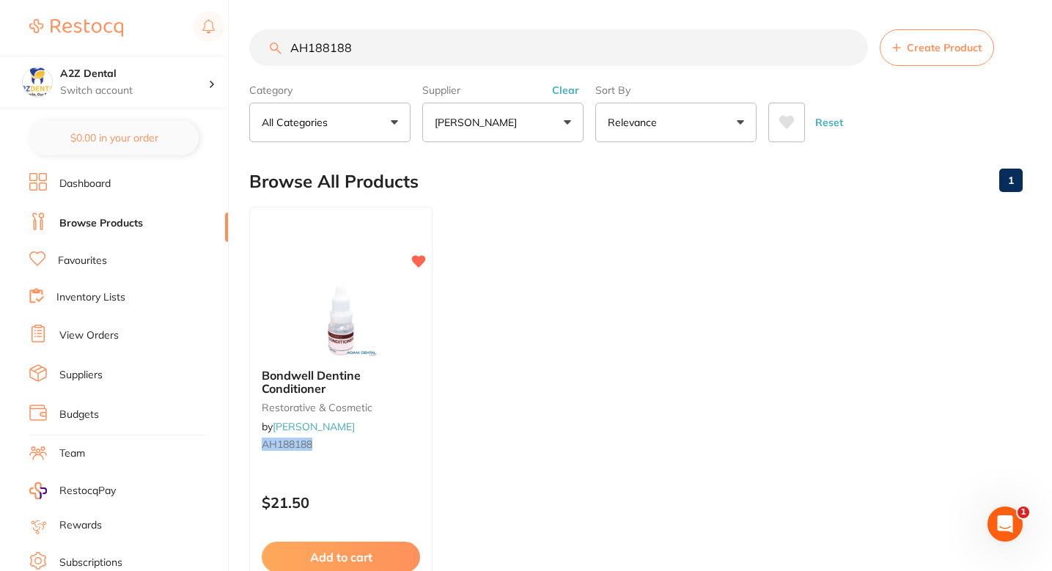
click at [529, 372] on ul "Bondwell Dentine Conditioner restorative & cosmetic by Adam Dental AH188188 $21…" at bounding box center [635, 417] width 773 height 421
click at [435, 42] on input "AH188188" at bounding box center [558, 47] width 619 height 37
paste input "SNKPSN27L"
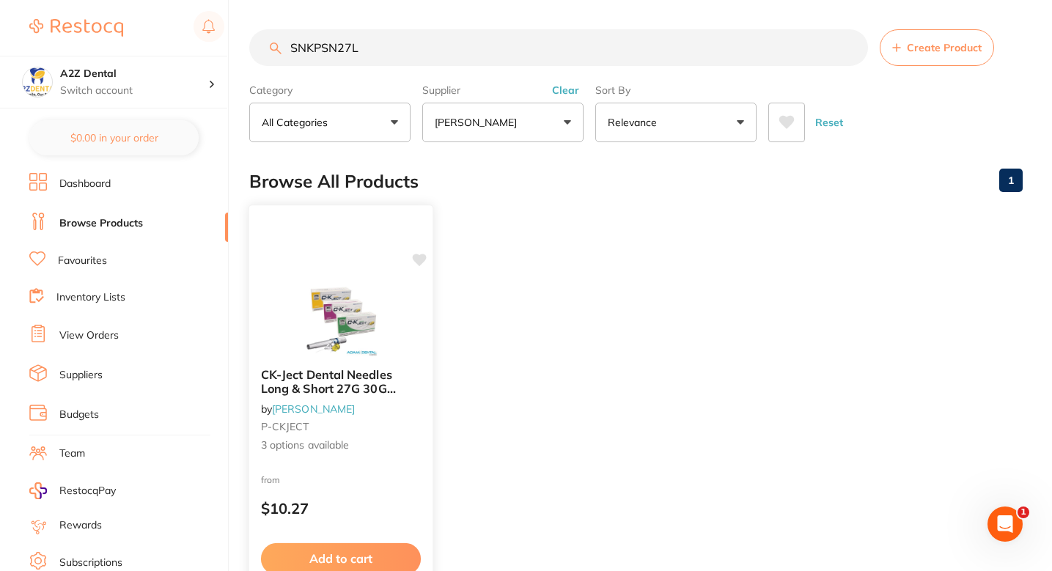
click at [419, 382] on b "CK-Ject Dental Needles Long & Short 27G 30G 100/pk" at bounding box center [341, 381] width 160 height 27
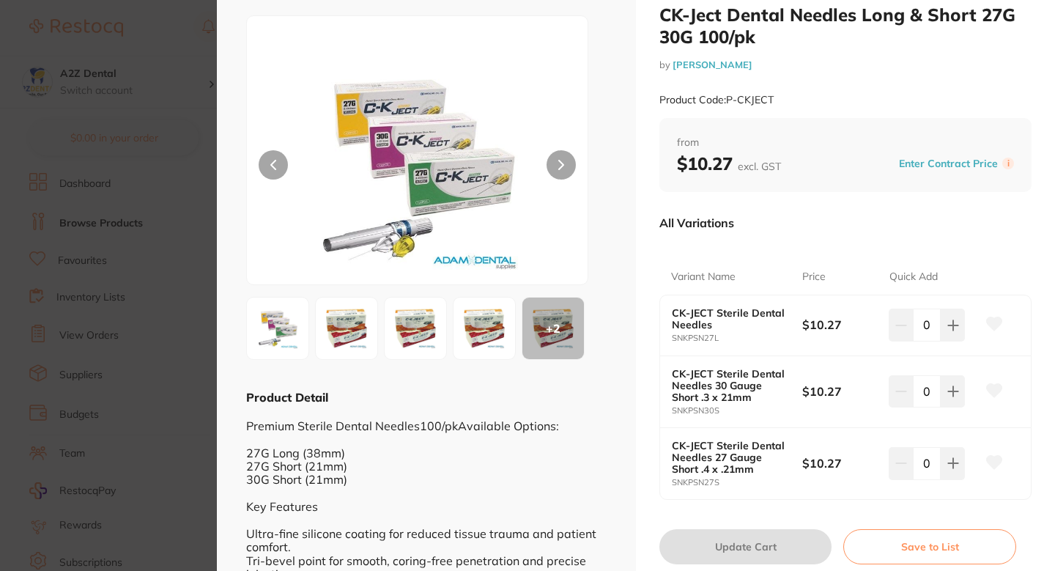
click at [992, 323] on icon at bounding box center [994, 323] width 15 height 13
click at [995, 462] on icon at bounding box center [994, 462] width 15 height 13
click at [195, 287] on section "CK-Ject Dental Needles Long & Short 27G 30G 100/pk by Adam Dental Product Code:…" at bounding box center [527, 285] width 1055 height 571
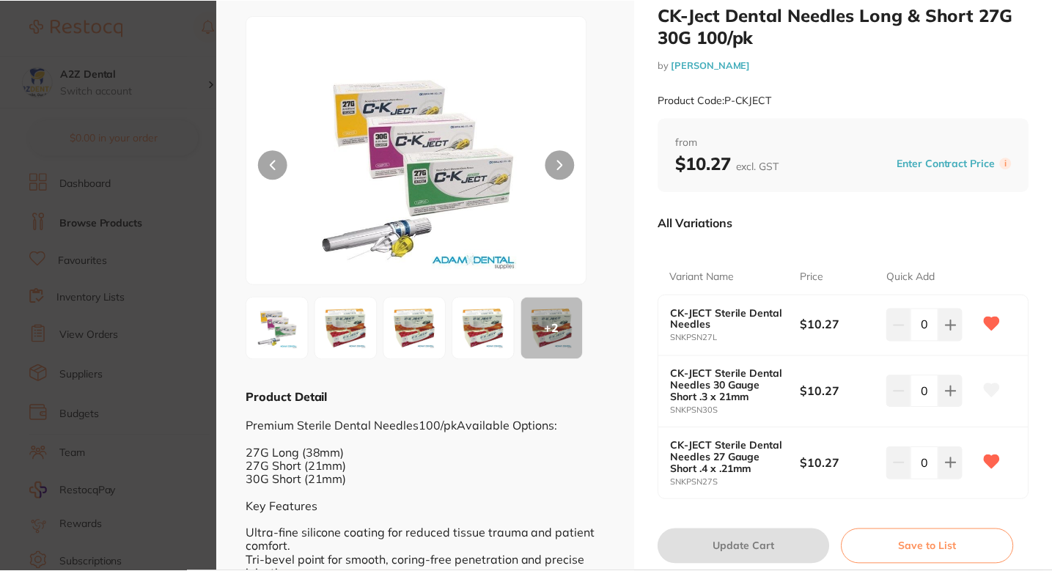
scroll to position [7, 0]
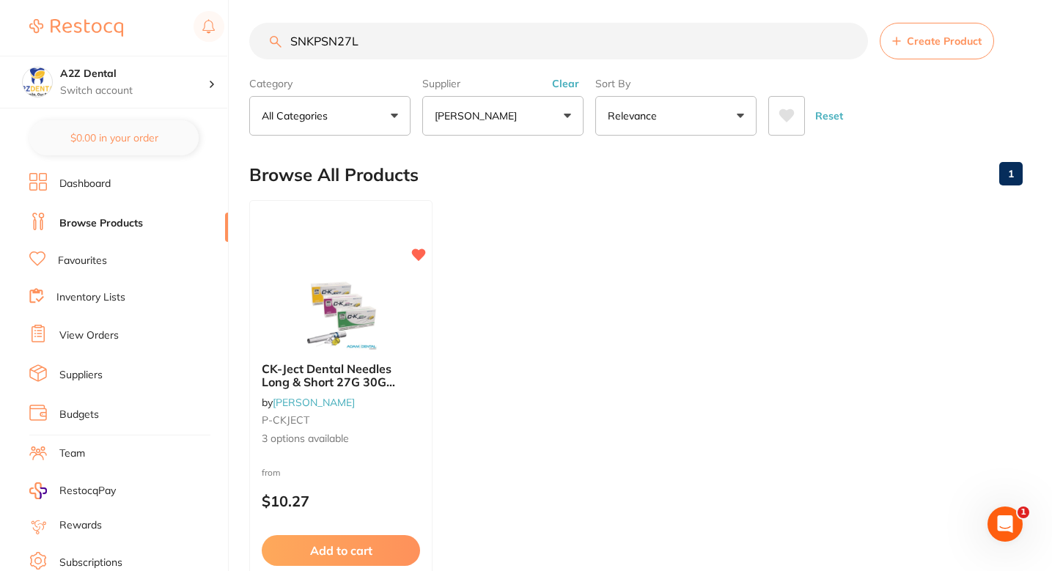
click at [426, 43] on input "SNKPSN27L" at bounding box center [558, 41] width 619 height 37
click at [426, 43] on input "SNKPSN27S" at bounding box center [558, 41] width 619 height 37
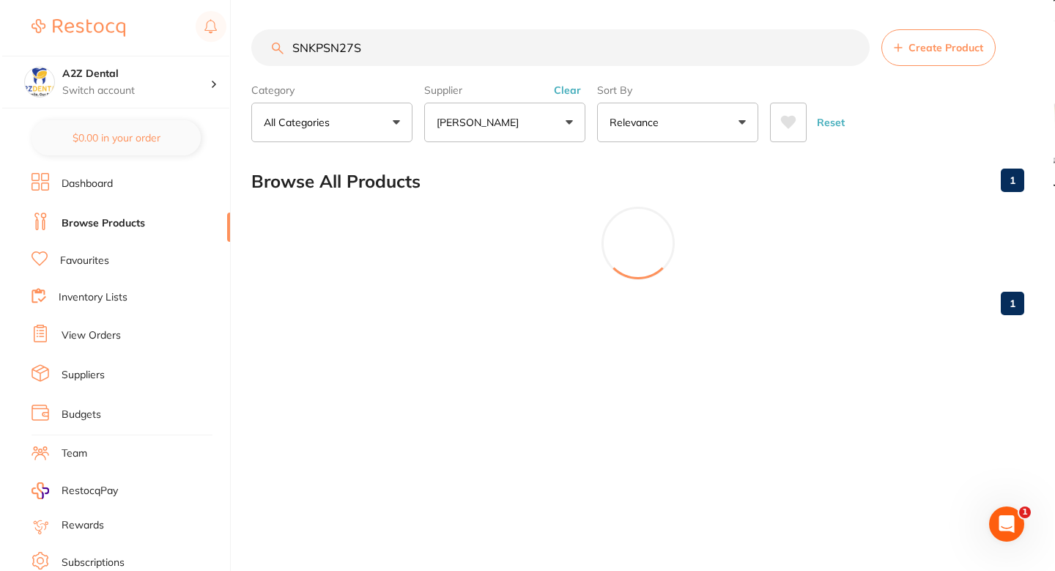
scroll to position [0, 0]
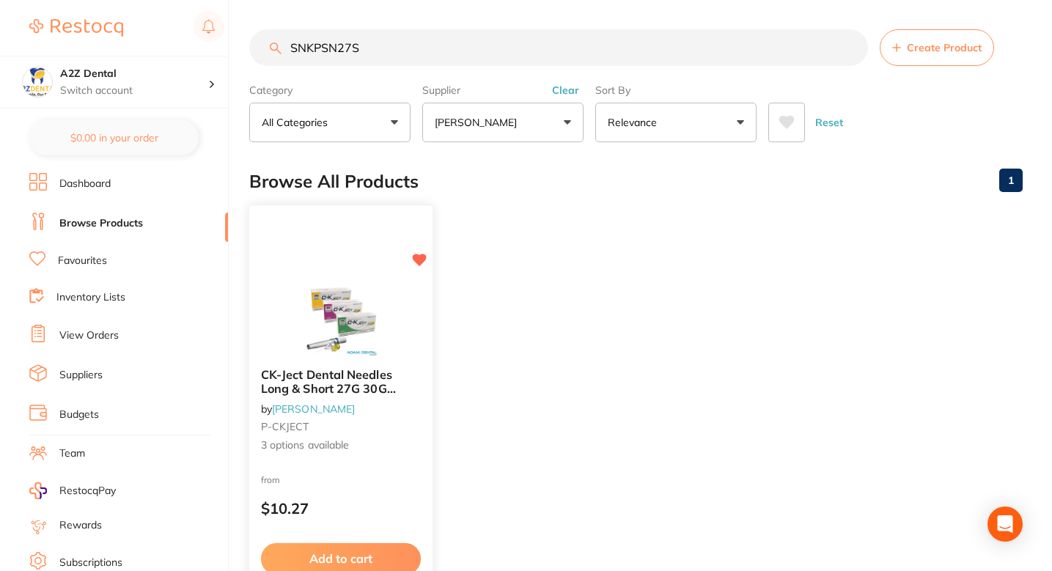
click at [425, 361] on div "CK-Ject Dental Needles Long & Short 27G 30G 100/pk by Adam Dental P-CKJECT 3 op…" at bounding box center [340, 410] width 183 height 108
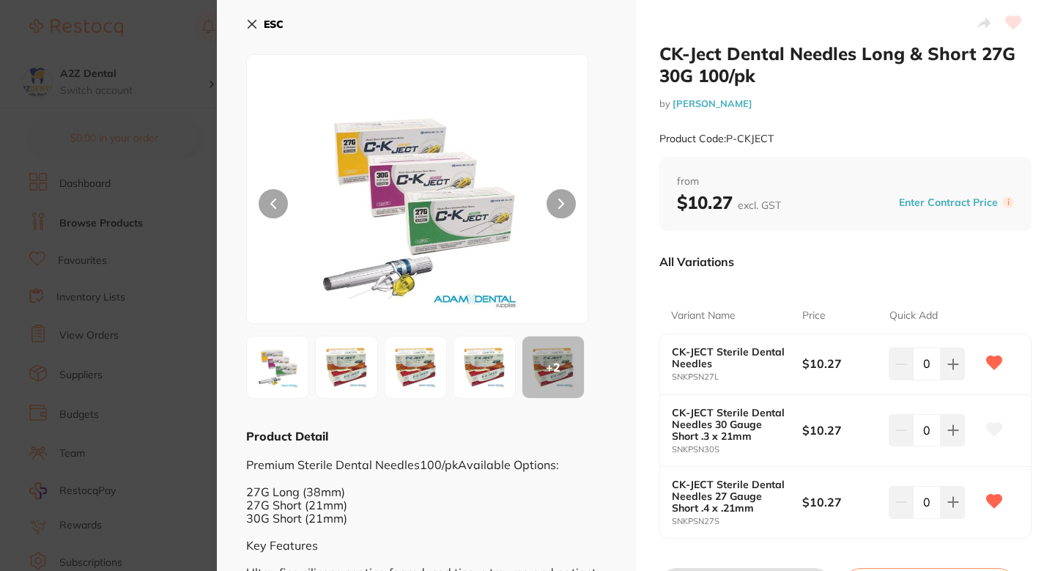
click at [41, 290] on section "CK-Ject Dental Needles Long & Short 27G 30G 100/pk by Adam Dental Product Code:…" at bounding box center [527, 285] width 1055 height 571
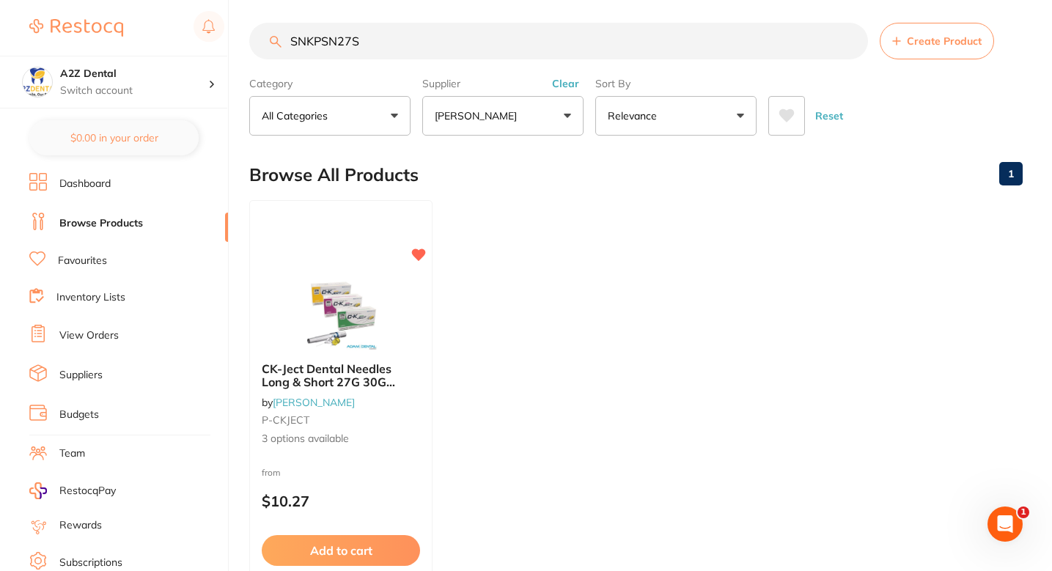
click at [587, 252] on ul "CK-Ject Dental Needles Long & Short 27G 30G 100/pk by Adam Dental P-CKJECT 3 op…" at bounding box center [635, 410] width 773 height 421
click at [419, 52] on input "SNKPSN27S" at bounding box center [558, 41] width 619 height 37
paste input "21mm 100"
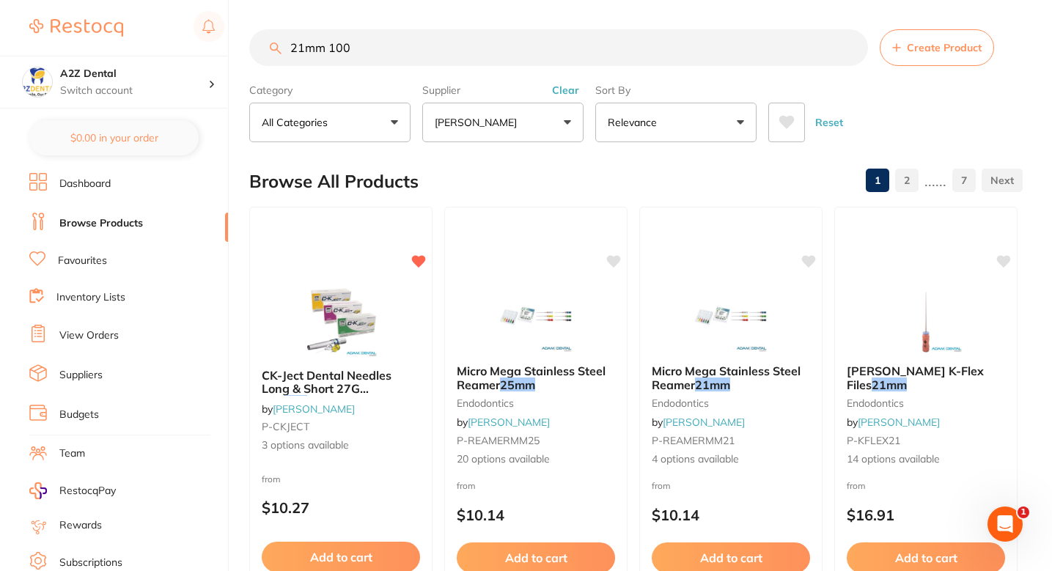
click at [437, 50] on input "21mm 100" at bounding box center [558, 47] width 619 height 37
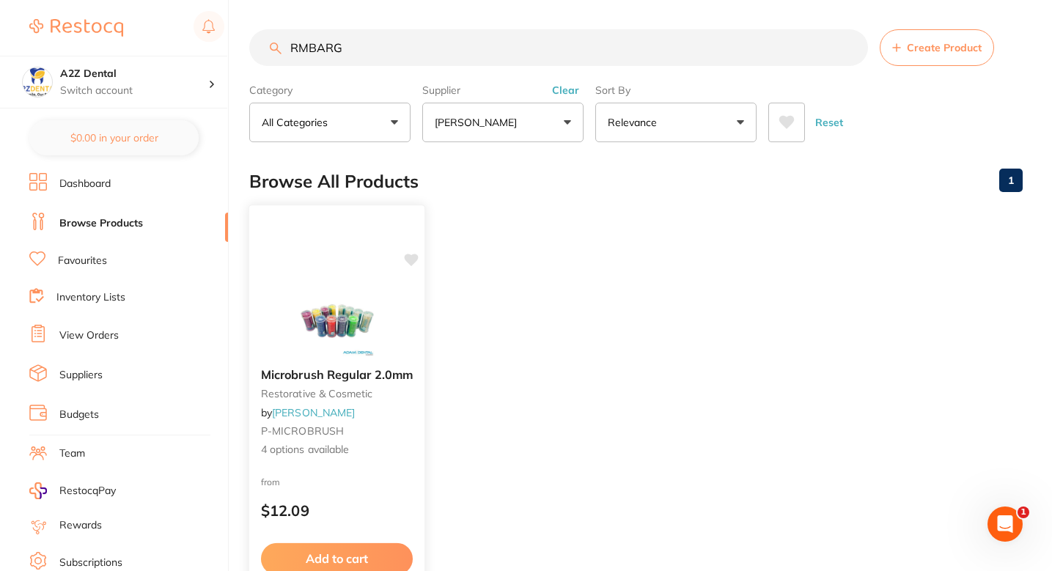
type input "RMBARG"
click at [391, 464] on div "Microbrush Regular 2.0mm restorative & cosmetic by Adam Dental P-MICROBRUSH 4 o…" at bounding box center [336, 412] width 175 height 113
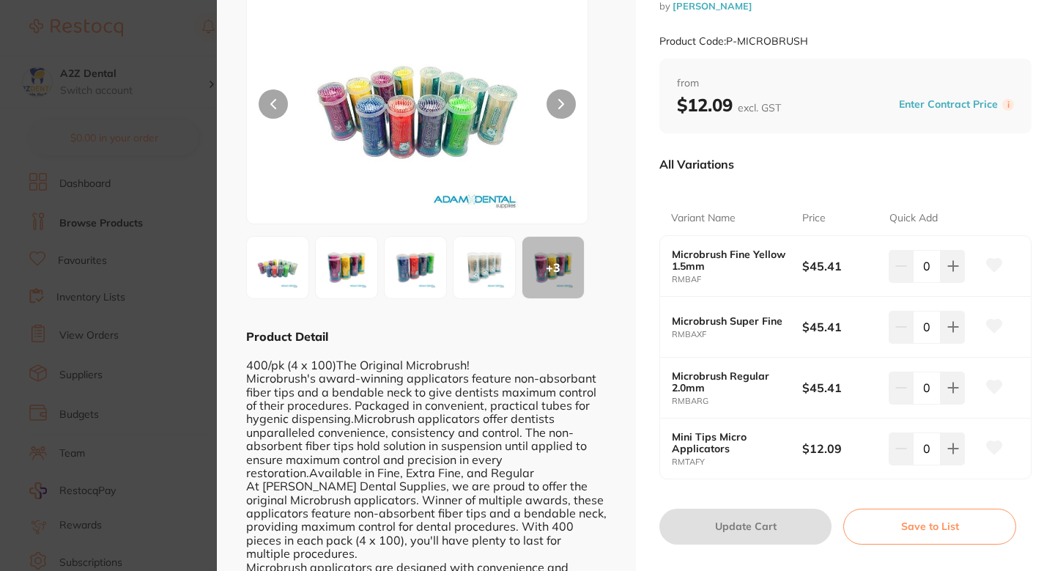
scroll to position [110, 0]
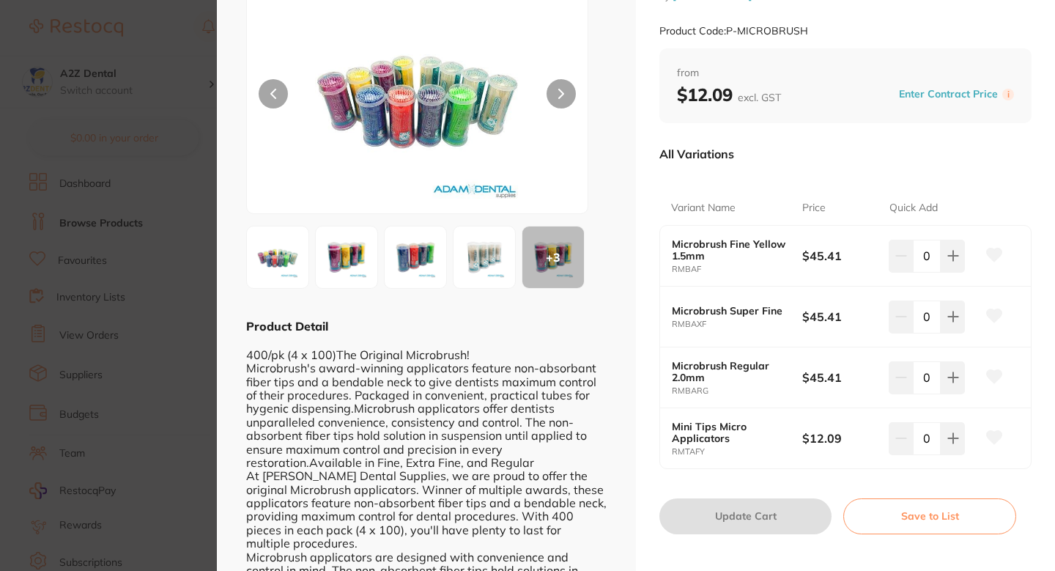
click at [990, 371] on icon at bounding box center [994, 376] width 15 height 13
click at [162, 224] on section "Microbrush Regular 2.0mm restorative & cosmetic by Adam Dental Product Code: P-…" at bounding box center [527, 285] width 1055 height 571
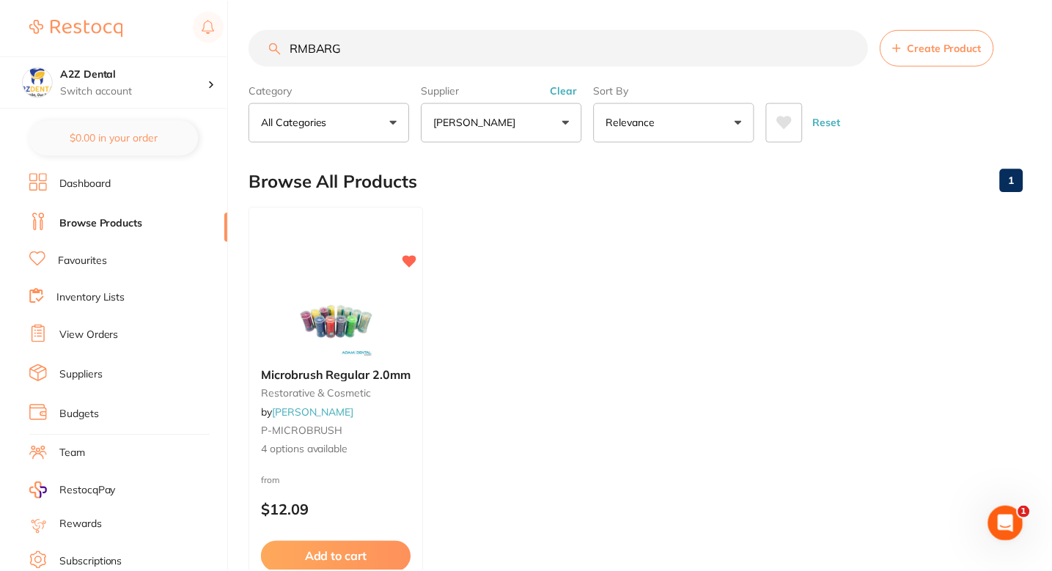
scroll to position [7, 0]
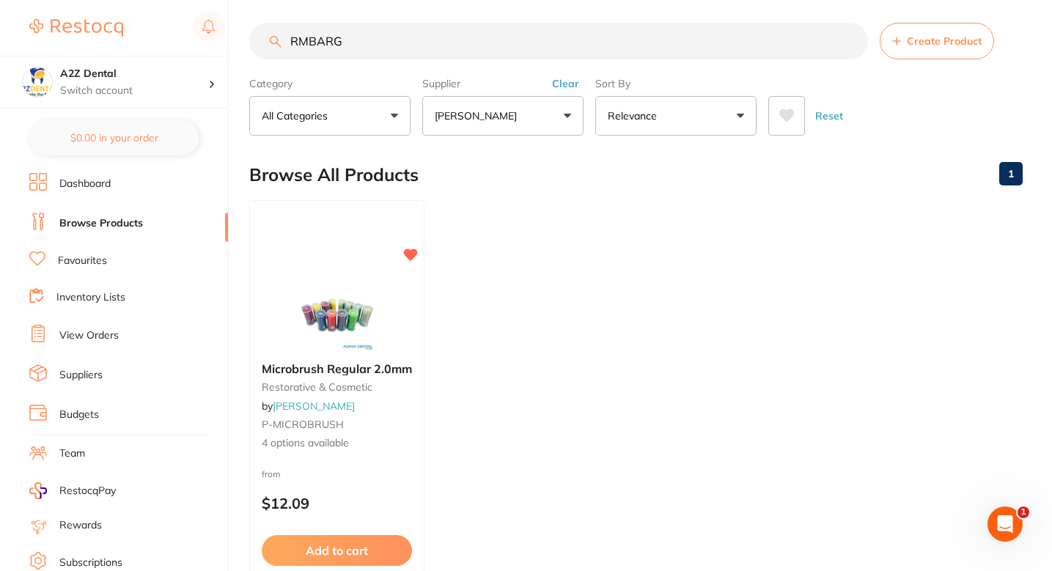
click at [405, 56] on input "RMBARG" at bounding box center [558, 41] width 619 height 37
paste input "PCLT03"
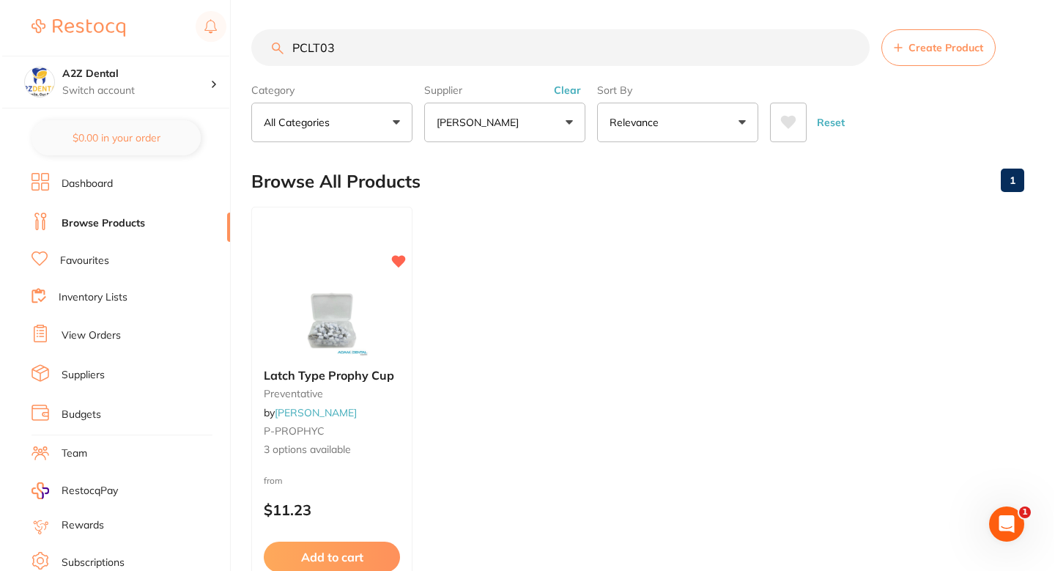
scroll to position [0, 0]
click at [540, 281] on ul "Latch Type Prophy Cup preventative by Adam Dental P-PROPHYC 3 options available…" at bounding box center [635, 417] width 773 height 421
click at [390, 441] on div "Latch Type Prophy Cup preventative by Adam Dental P-PROPHYC 3 options available" at bounding box center [329, 412] width 161 height 113
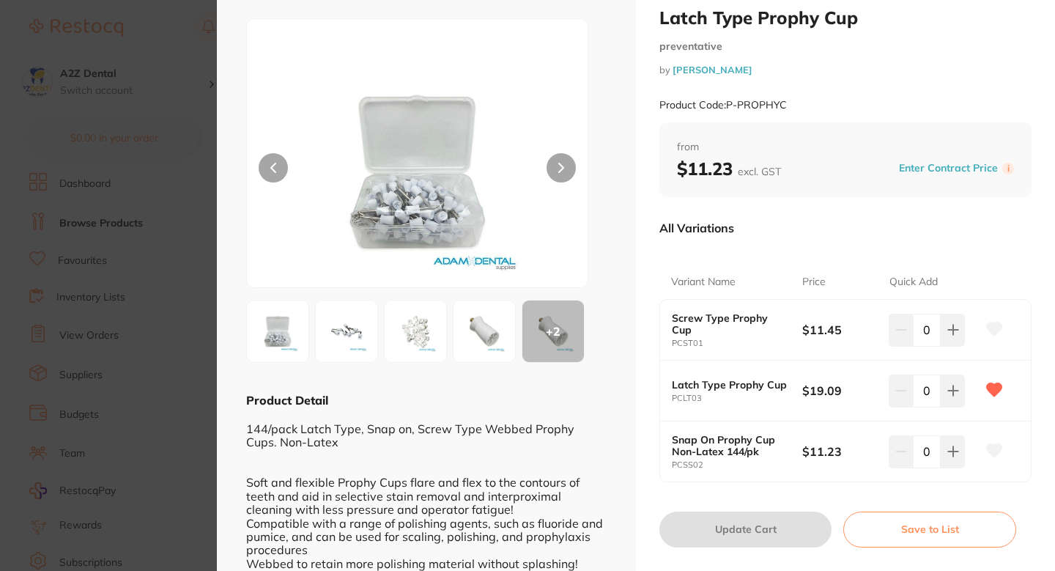
scroll to position [40, 0]
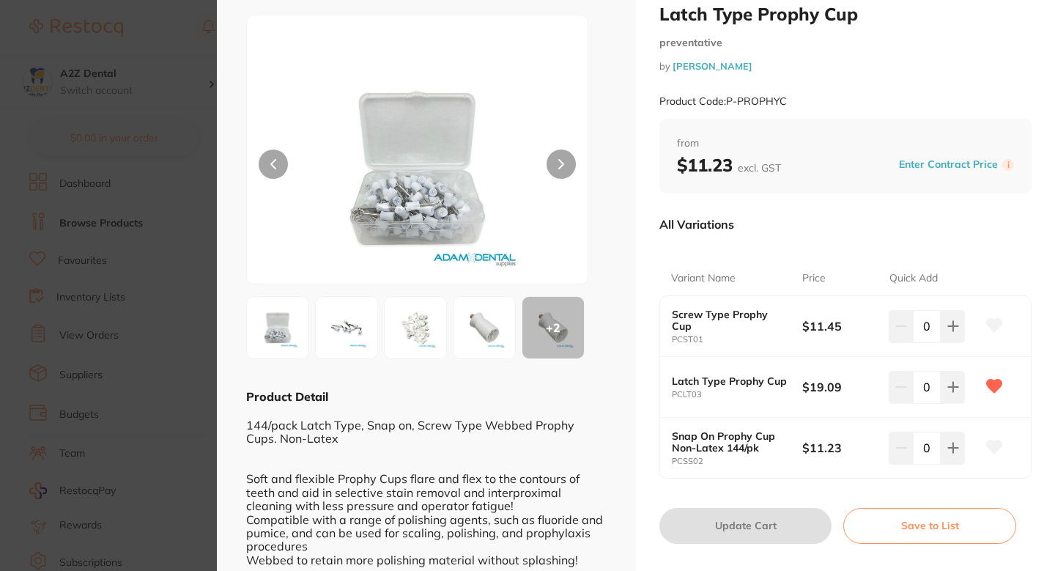
click at [127, 309] on section "Latch Type Prophy Cup preventative by Adam Dental Product Code: P-PROPHYC ESC +…" at bounding box center [527, 285] width 1055 height 571
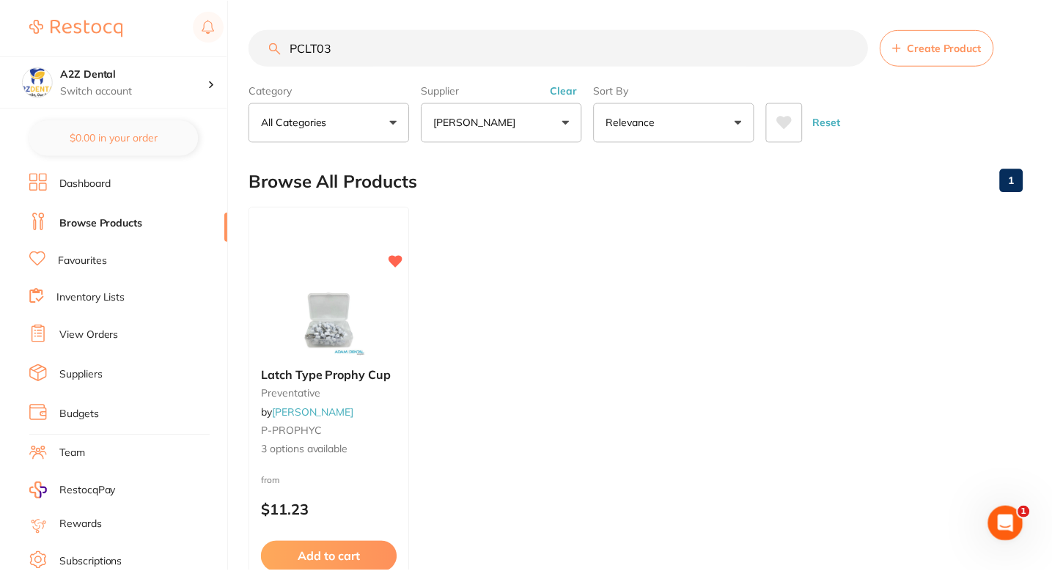
scroll to position [7, 0]
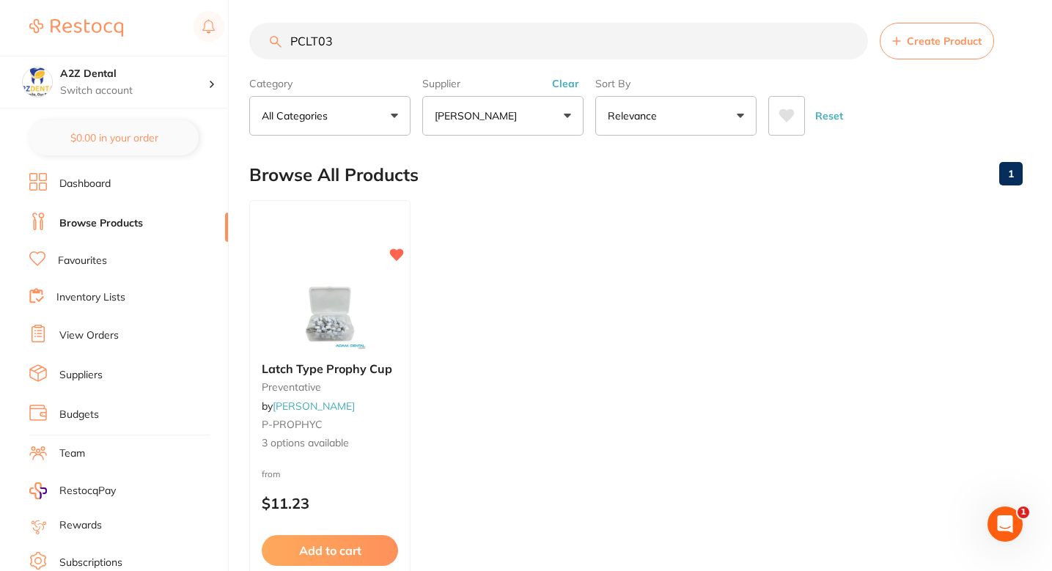
click at [410, 410] on ul "Latch Type Prophy Cup preventative by Adam Dental P-PROPHYC 3 options available…" at bounding box center [635, 410] width 773 height 421
click at [377, 414] on div "Latch Type Prophy Cup preventative by Adam Dental P-PROPHYC 3 options available" at bounding box center [329, 406] width 161 height 113
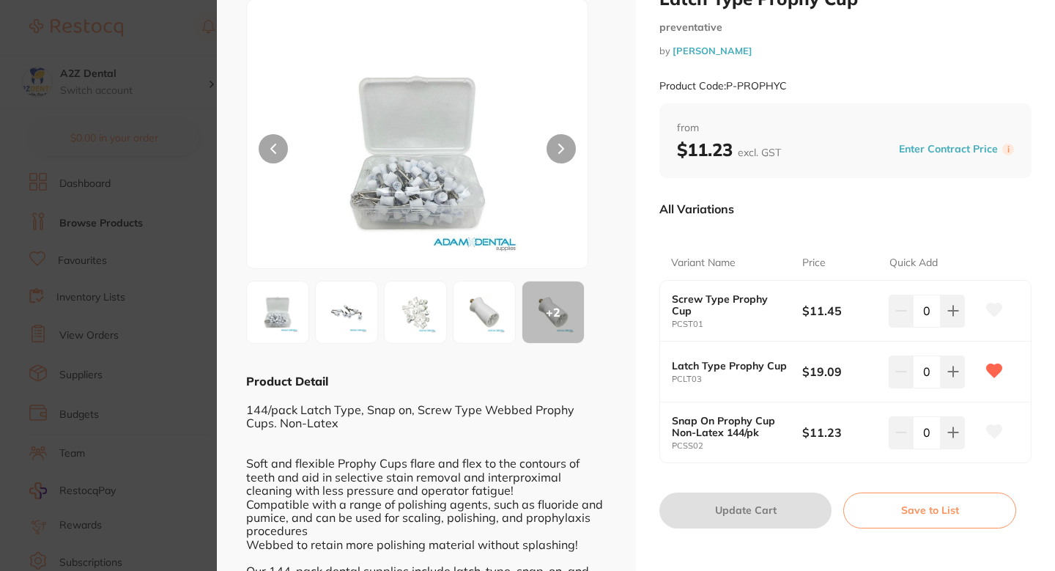
click at [118, 330] on section "Latch Type Prophy Cup preventative by Adam Dental Product Code: P-PROPHYC ESC +…" at bounding box center [527, 285] width 1055 height 571
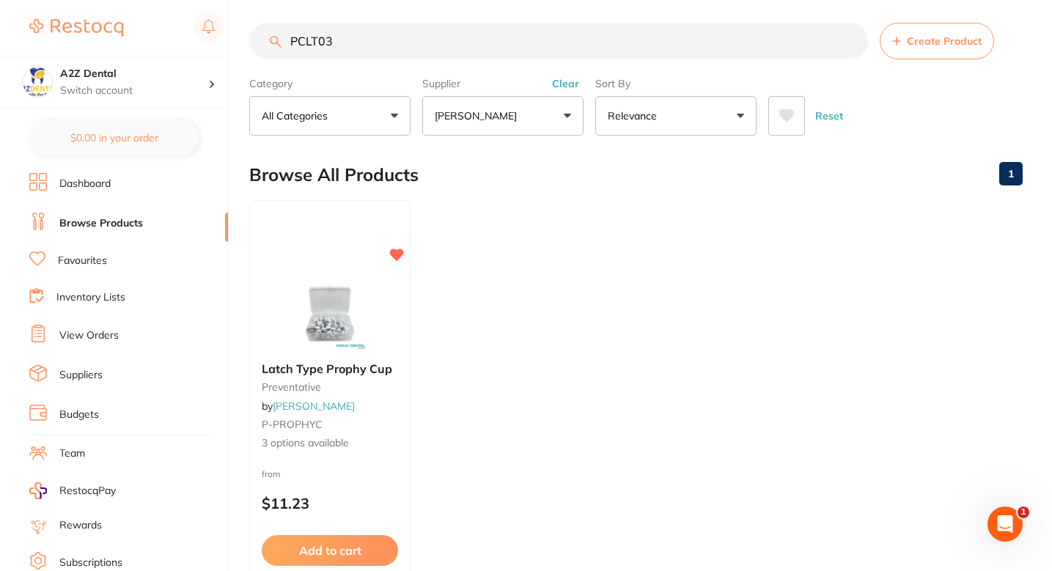
click at [564, 274] on ul "Latch Type Prophy Cup preventative by Adam Dental P-PROPHYC 3 options available…" at bounding box center [635, 410] width 773 height 421
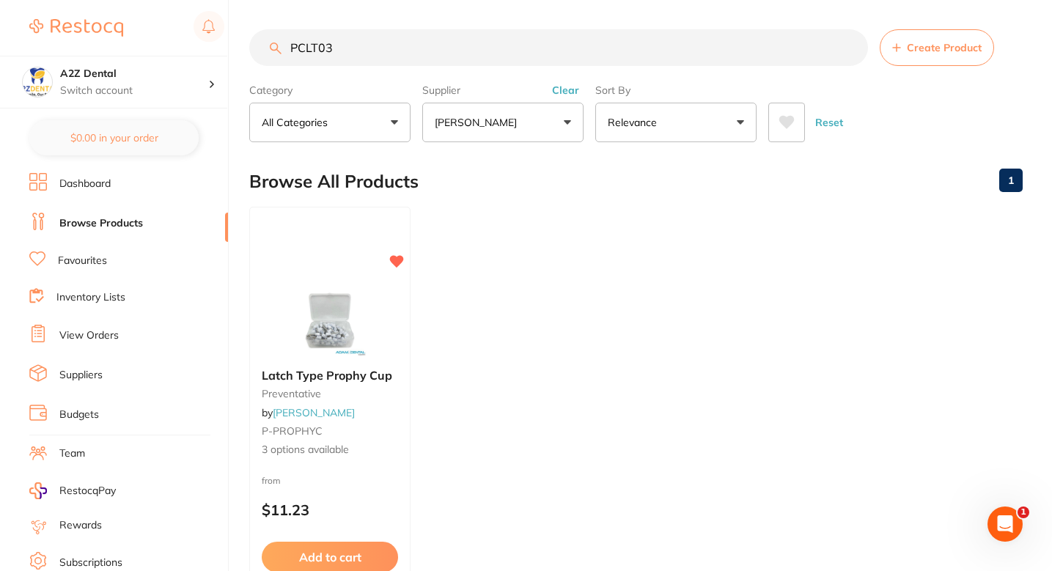
click at [564, 272] on ul "Latch Type Prophy Cup preventative by Adam Dental P-PROPHYC 3 options available…" at bounding box center [635, 417] width 773 height 421
click at [413, 56] on input "PCLT03" at bounding box center [558, 47] width 619 height 37
paste input "K52886"
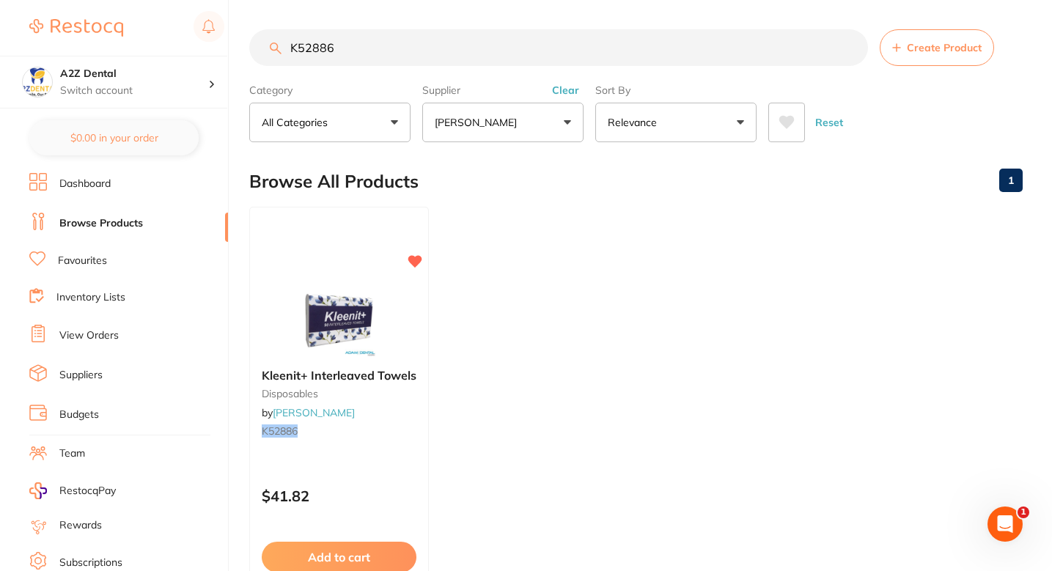
click at [561, 204] on div "Browse All Products 1" at bounding box center [635, 181] width 773 height 49
click at [440, 43] on input "K52886" at bounding box center [558, 47] width 619 height 37
paste input "F25010"
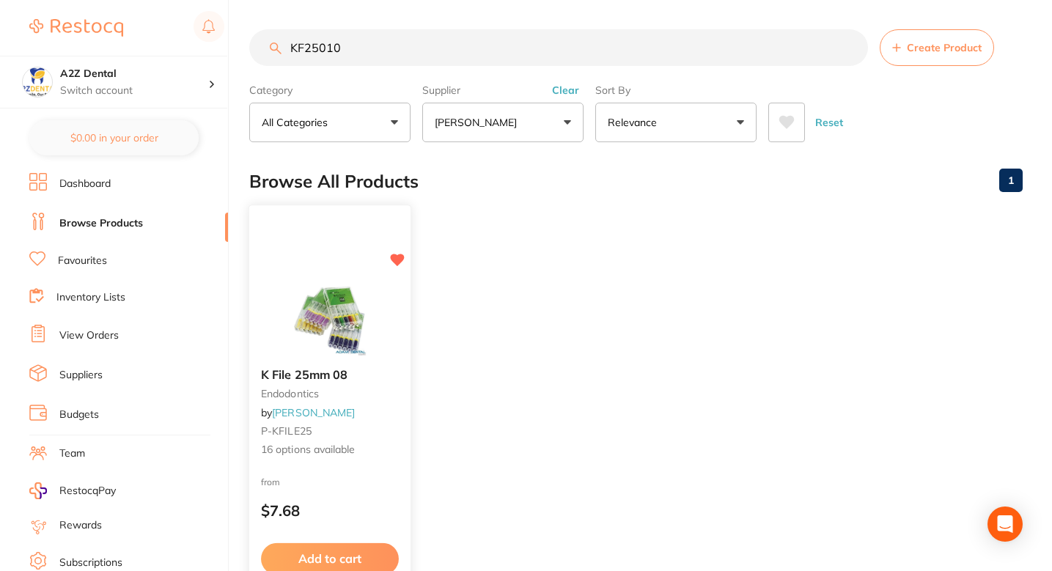
click at [393, 313] on div at bounding box center [329, 319] width 161 height 74
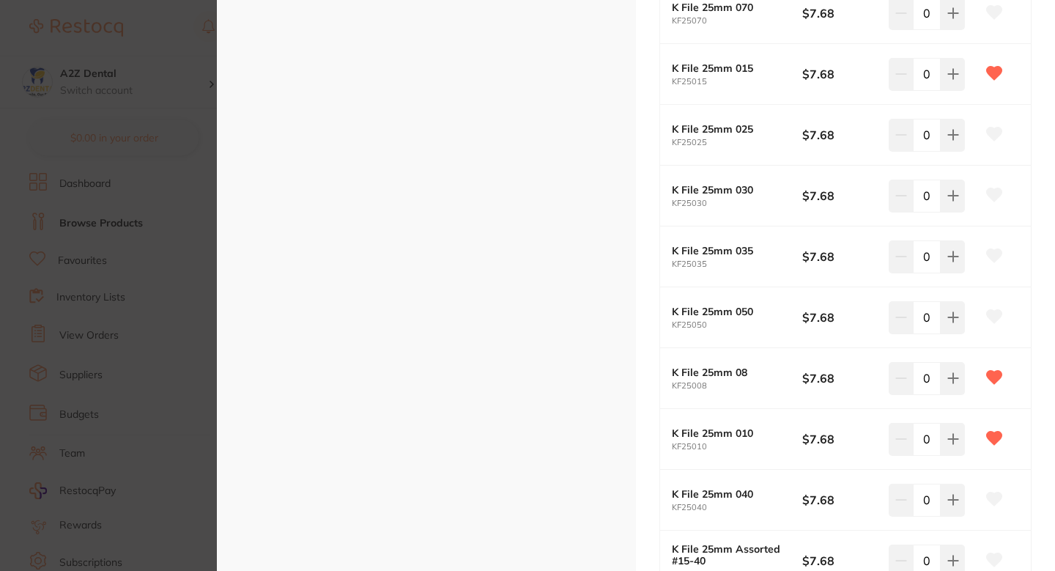
scroll to position [664, 0]
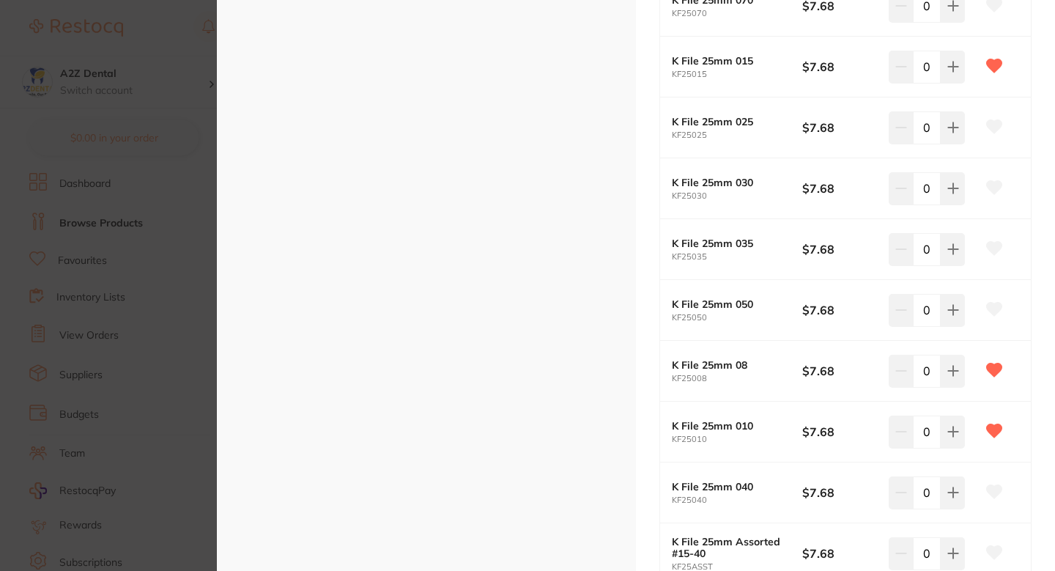
click at [169, 364] on section "K File 25mm 08 endodontics by [PERSON_NAME] Product Code: P-KFILE25 ESC + 27 Pr…" at bounding box center [527, 285] width 1055 height 571
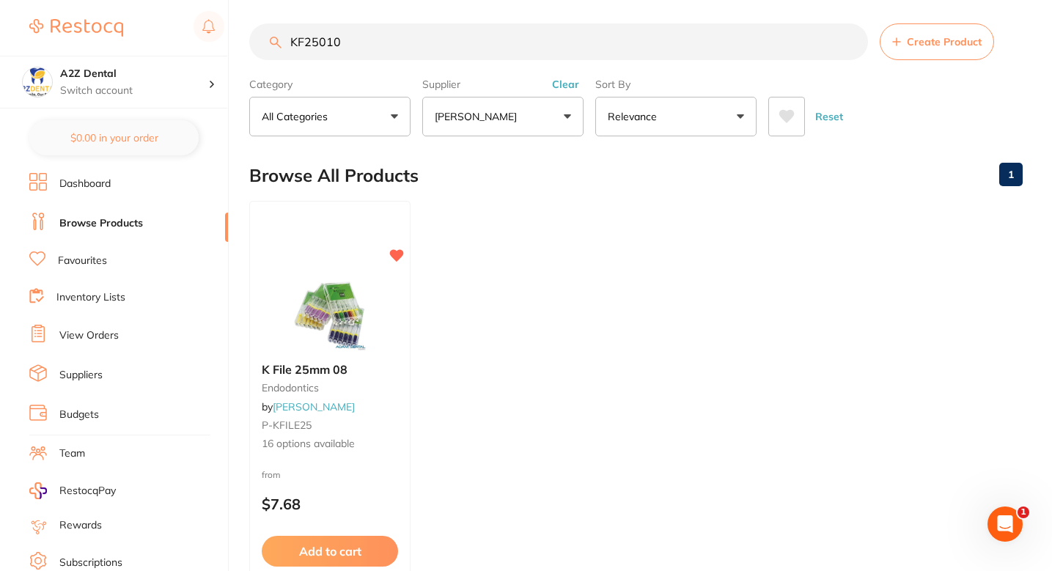
click at [551, 286] on ul "K File 25mm 08 endodontics by [PERSON_NAME] P-KFILE25 16 options available from…" at bounding box center [635, 411] width 773 height 421
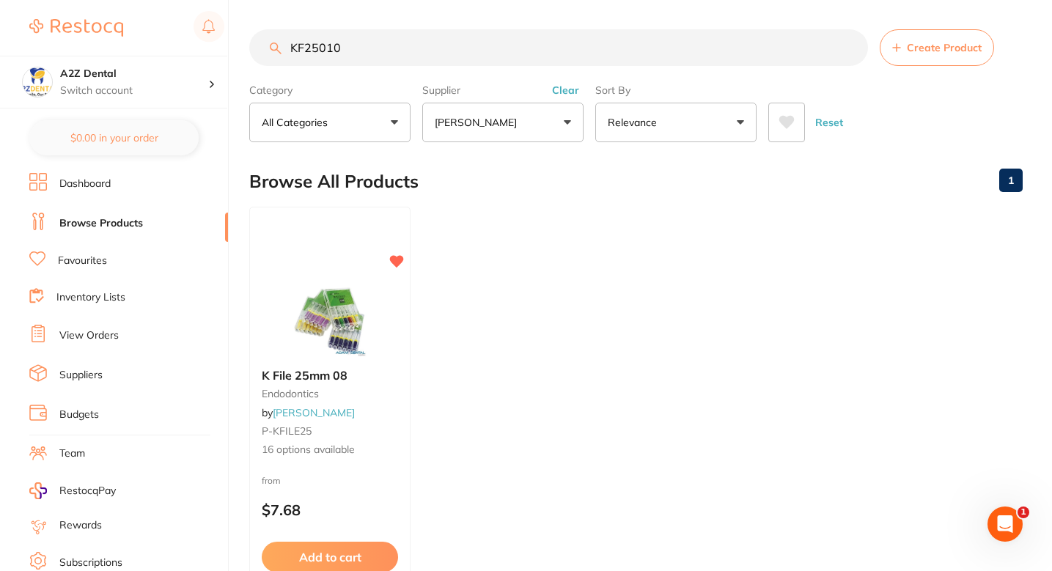
click at [467, 42] on input "KF25010" at bounding box center [558, 47] width 619 height 37
paste input "ADA306"
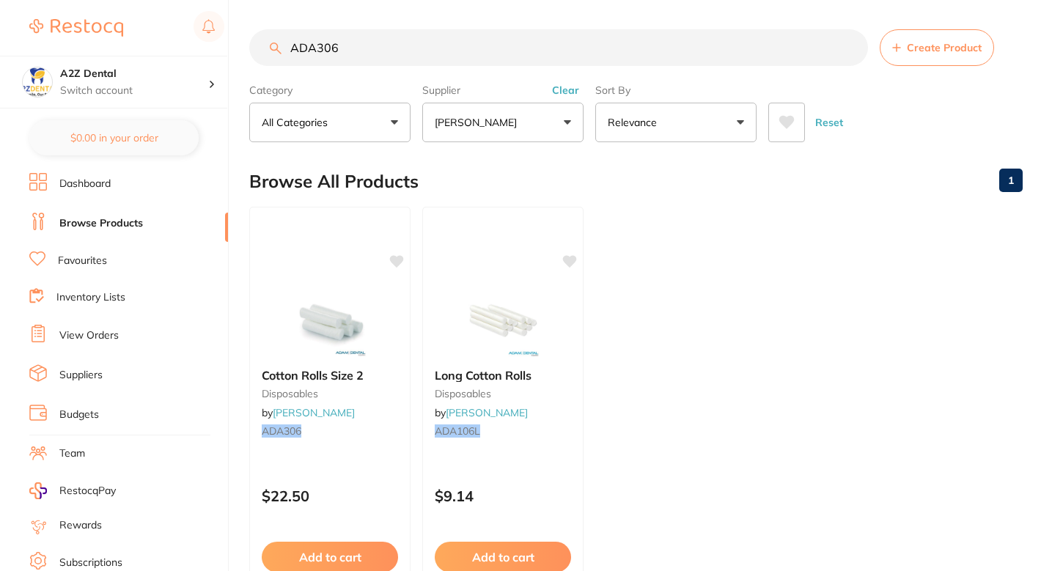
click at [377, 444] on div "ADA306 Create Product Category All Categories All Categories disposables Clear …" at bounding box center [650, 285] width 803 height 571
click at [365, 439] on div "Cotton Rolls Size 2 disposables by Adam Dental ADA306" at bounding box center [329, 405] width 161 height 98
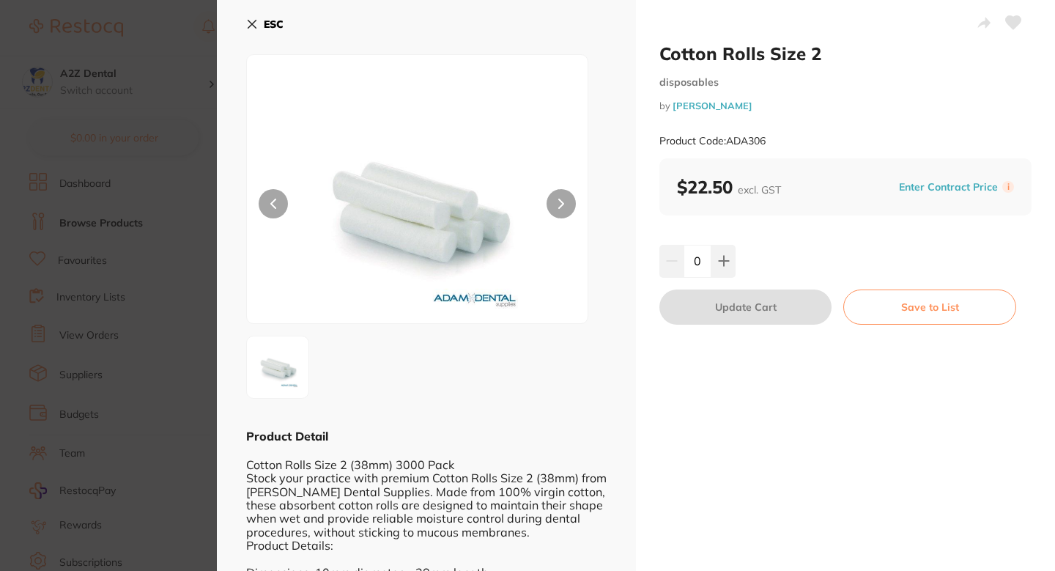
click at [176, 388] on section "Cotton Rolls Size 2 disposables by Adam Dental Product Code: ADA306 ESC Product…" at bounding box center [527, 285] width 1055 height 571
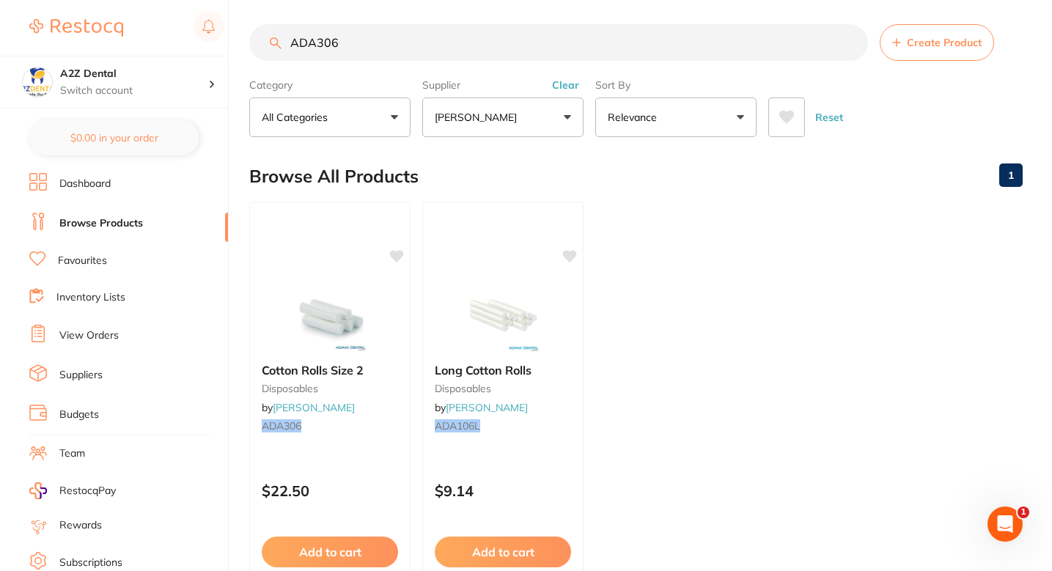
click at [665, 331] on ul "Cotton Rolls Size 2 disposables by Adam Dental ADA306 $22.50 Add to cart Save t…" at bounding box center [635, 412] width 773 height 421
click at [397, 249] on icon at bounding box center [397, 255] width 15 height 15
click at [690, 335] on ul "Cotton Rolls Size 2 disposables by Adam Dental ADA306 $22.50 Add to cart Save t…" at bounding box center [635, 412] width 773 height 421
click at [734, 230] on ul "Cotton Rolls Size 2 disposables by Adam Dental ADA306 $22.50 Add to cart Save t…" at bounding box center [635, 412] width 773 height 421
click at [478, 26] on input "ADA306" at bounding box center [558, 42] width 619 height 37
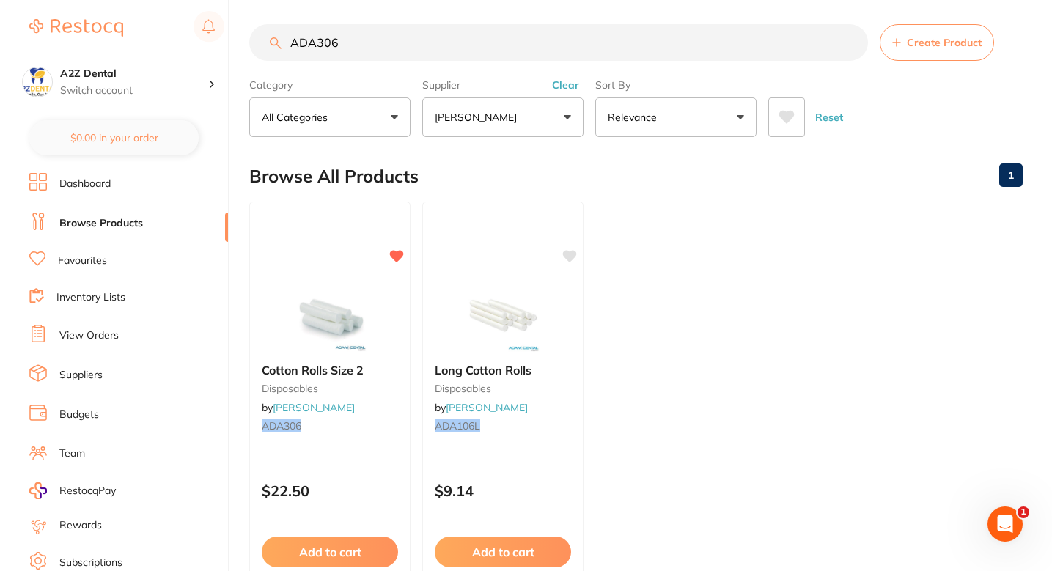
click at [478, 26] on input "ADA306" at bounding box center [558, 42] width 619 height 37
paste input "CT-988987"
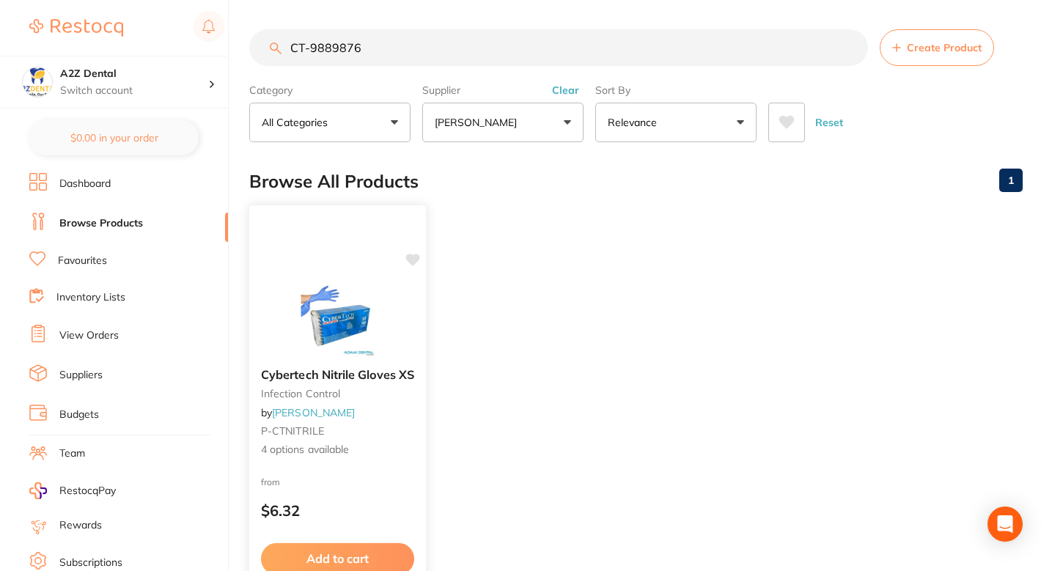
type input "CT-9889876"
click at [405, 454] on span "4 options available" at bounding box center [337, 450] width 153 height 15
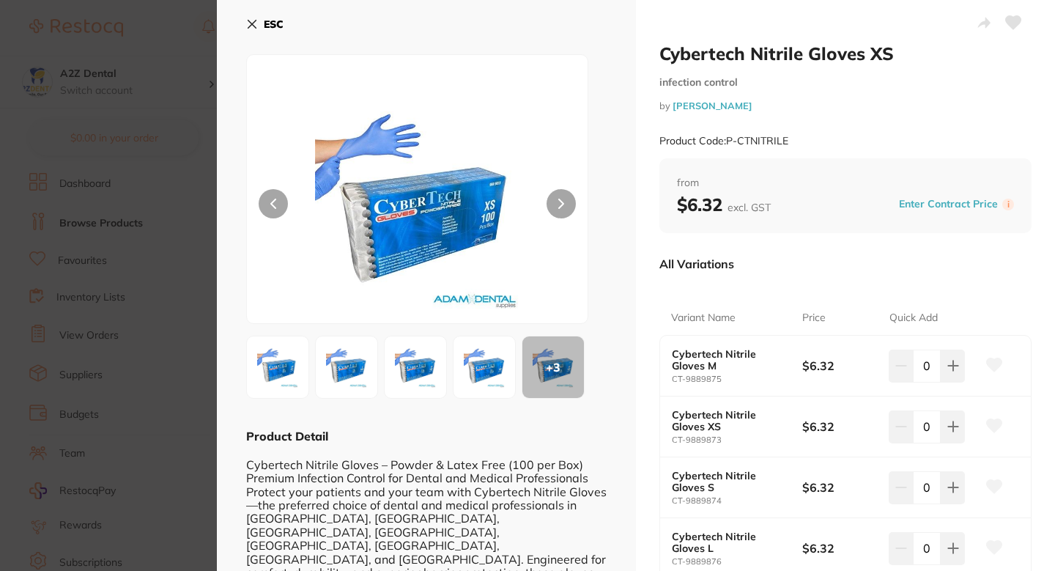
click at [192, 237] on section "Cybertech Nitrile Gloves XS infection control by Adam Dental Product Code: P-CT…" at bounding box center [527, 285] width 1055 height 571
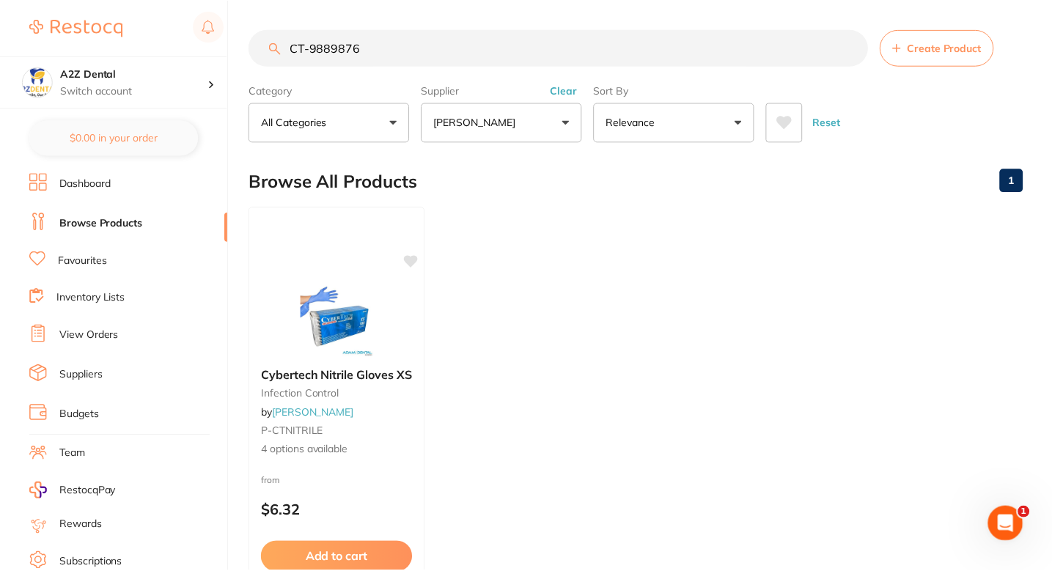
scroll to position [5, 0]
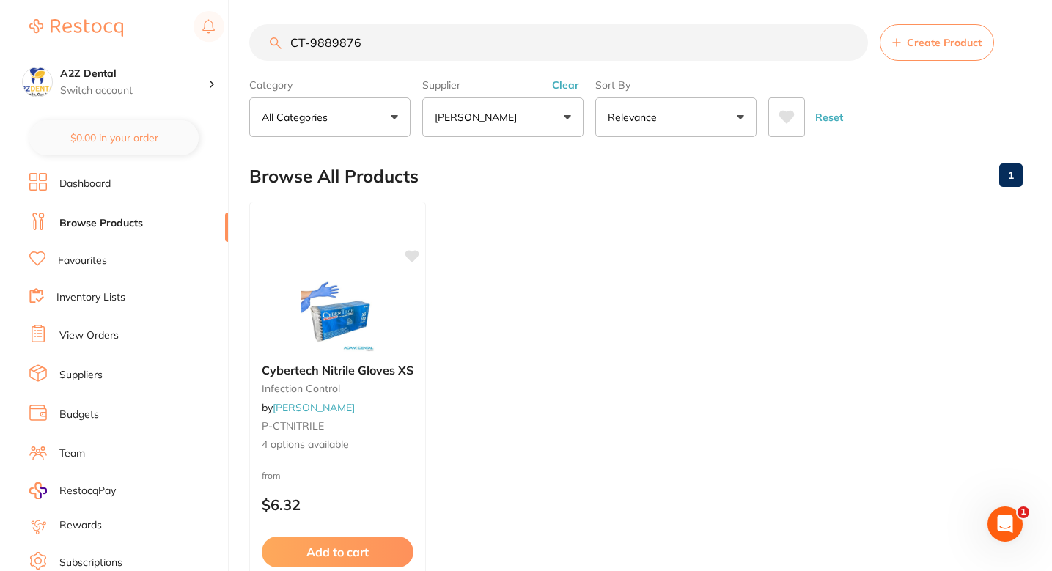
click at [444, 43] on input "CT-9889876" at bounding box center [558, 42] width 619 height 37
click at [564, 355] on ul "Cybertech Nitrile Gloves XS infection control by Adam Dental P-CTNITRILE 4 opti…" at bounding box center [635, 412] width 773 height 421
click at [392, 397] on div "Cybertech Nitrile Gloves XS infection control by Adam Dental P-CTNITRILE 4 opti…" at bounding box center [337, 407] width 177 height 113
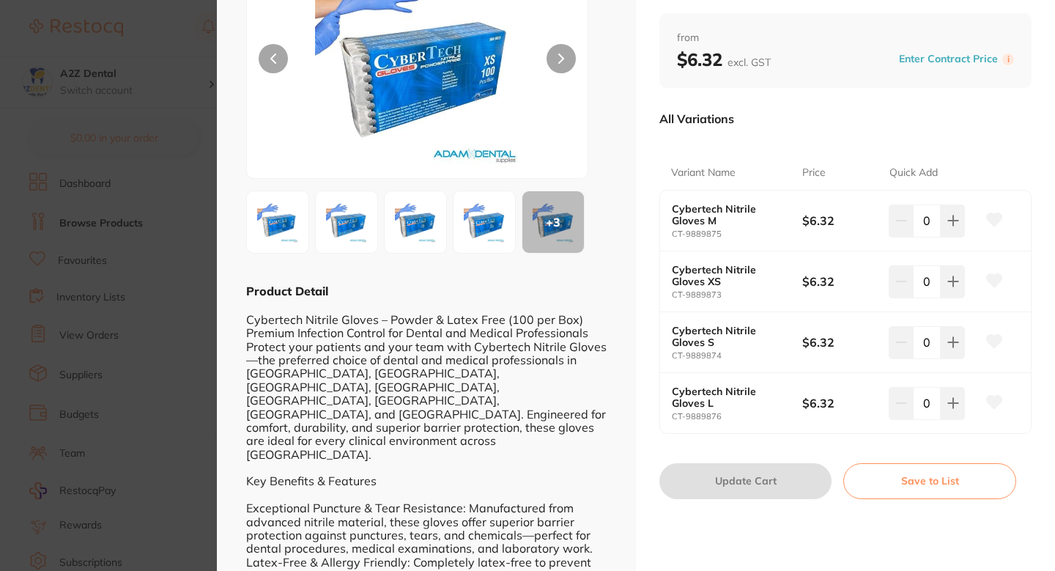
click at [987, 400] on icon at bounding box center [994, 402] width 15 height 13
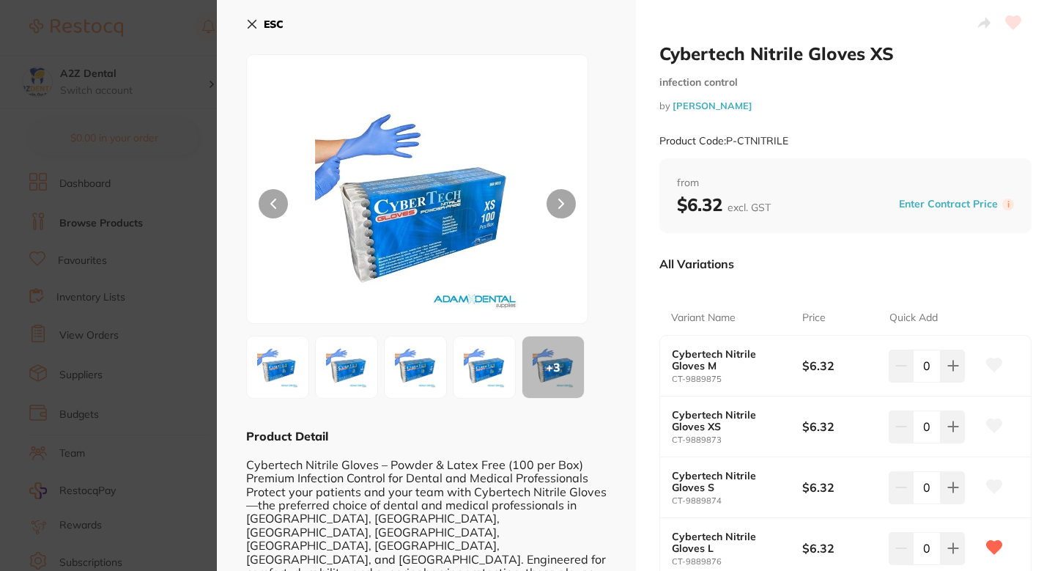
click at [874, 243] on div "All Variations Variant Name Price Quick Add Cybertech Nitrile Gloves M CT-98898…" at bounding box center [846, 415] width 372 height 364
click at [925, 193] on div "Enter Contract Price i" at bounding box center [954, 204] width 119 height 22
click at [855, 240] on div "All Variations Variant Name Price Quick Add Cybertech Nitrile Gloves M CT-98898…" at bounding box center [846, 415] width 372 height 364
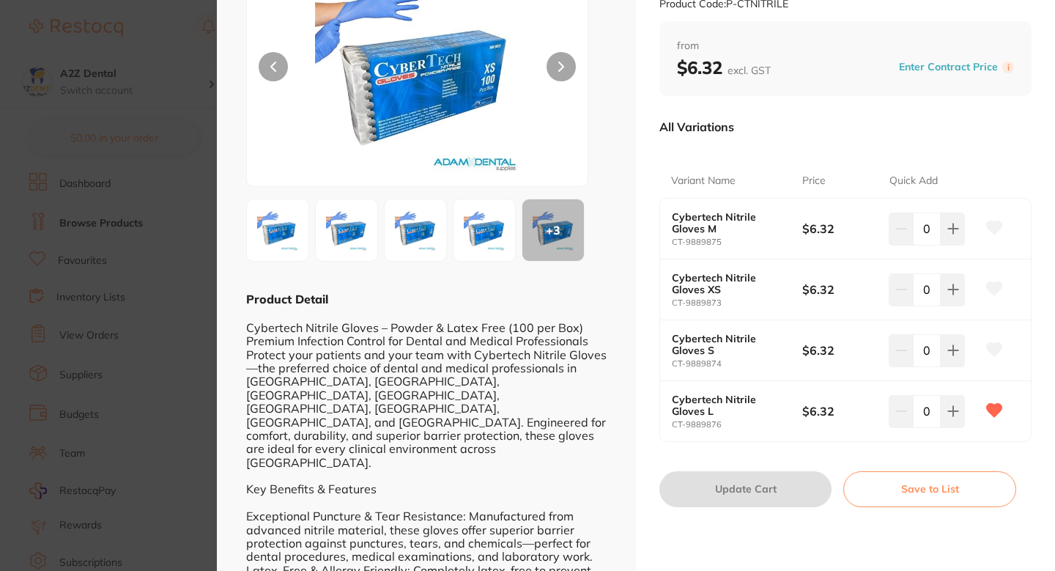
scroll to position [92, 0]
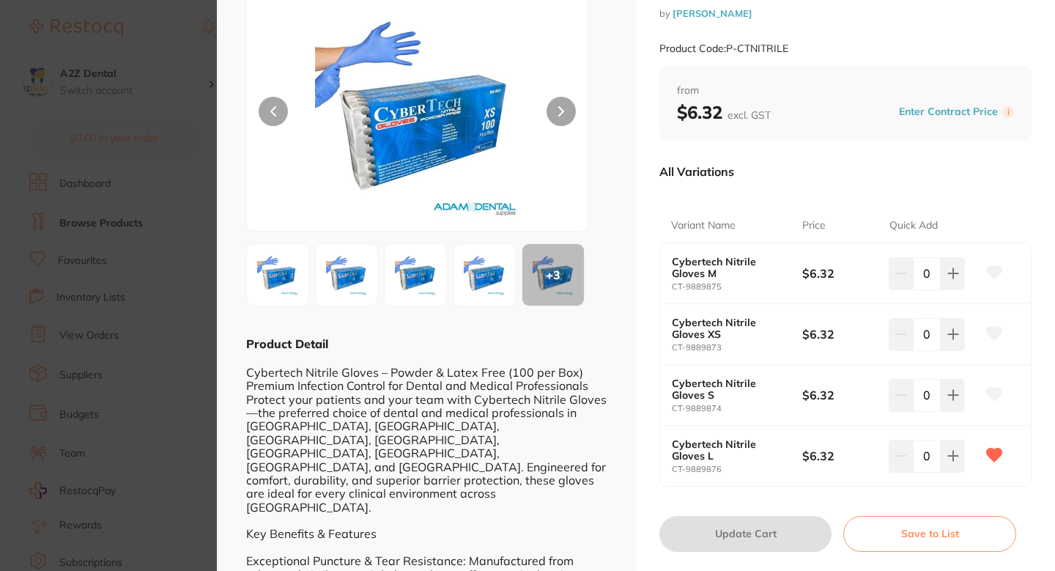
click at [822, 165] on div "All Variations" at bounding box center [846, 171] width 372 height 38
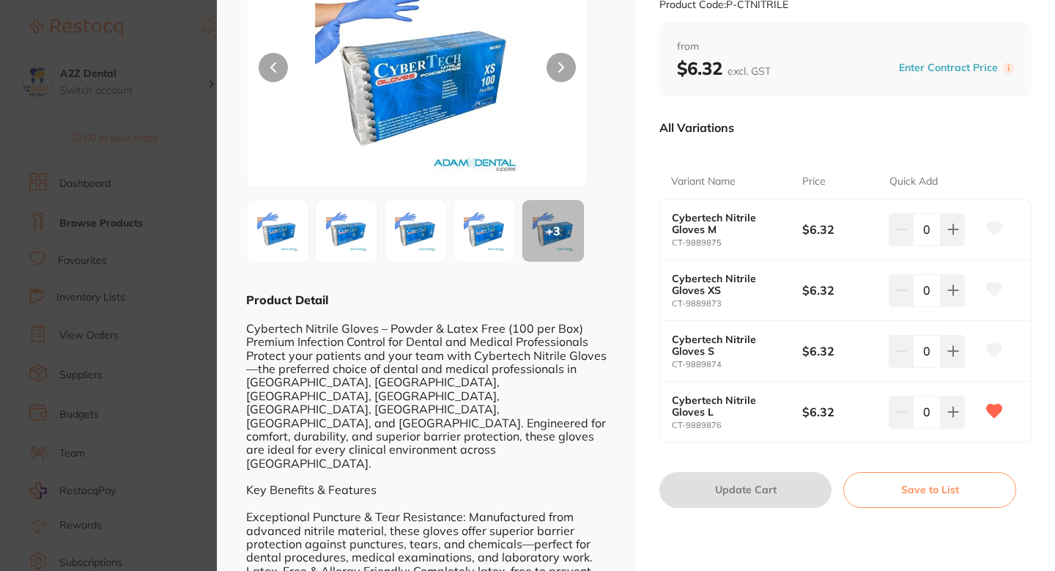
scroll to position [109, 0]
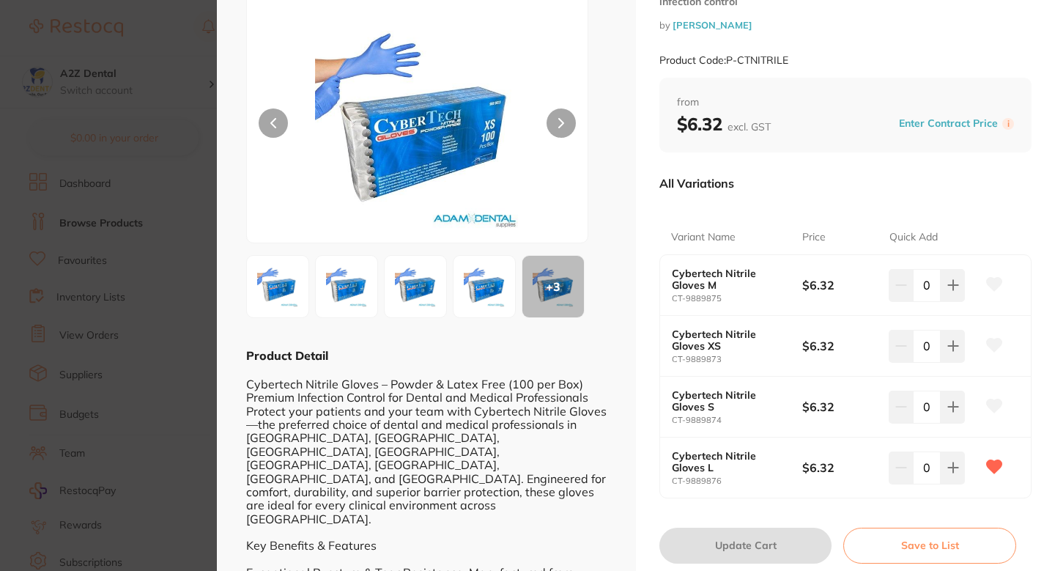
scroll to position [88, 0]
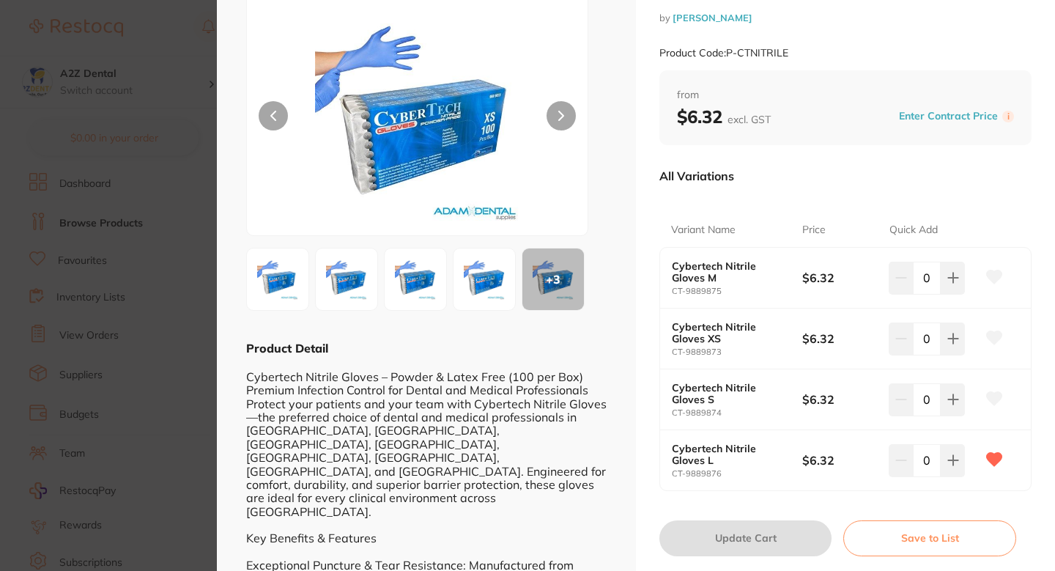
click at [961, 114] on button "Enter Contract Price" at bounding box center [949, 116] width 108 height 14
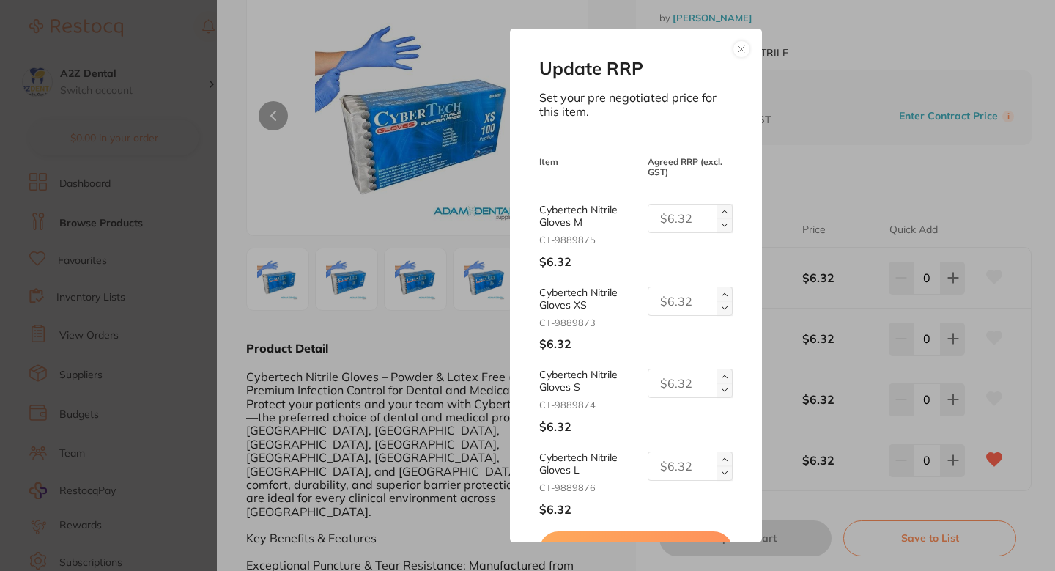
scroll to position [45, 0]
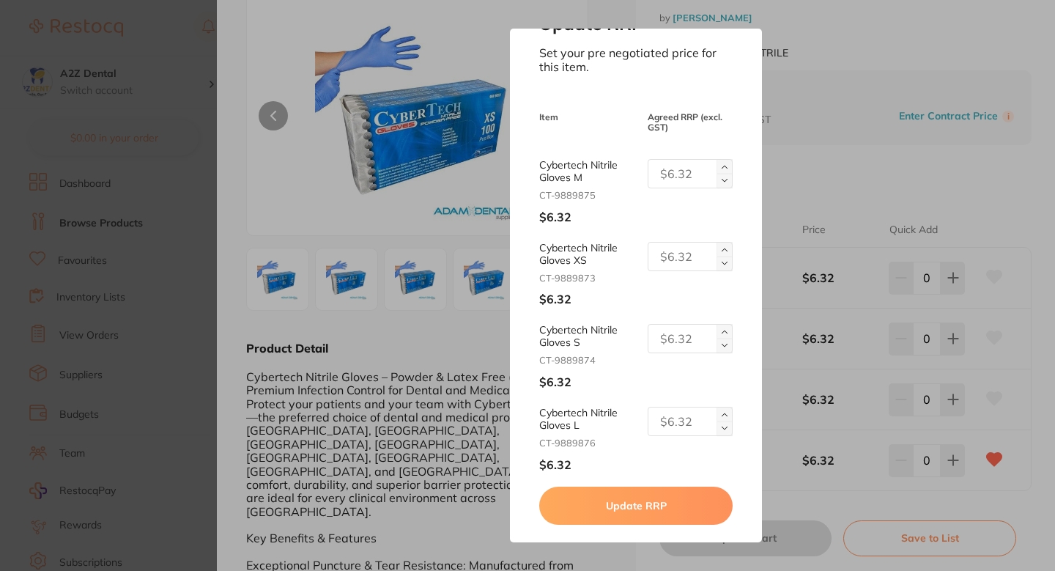
click at [682, 422] on input "text" at bounding box center [690, 421] width 85 height 29
type input "5.41"
click at [643, 499] on button "Update RRP" at bounding box center [635, 506] width 193 height 38
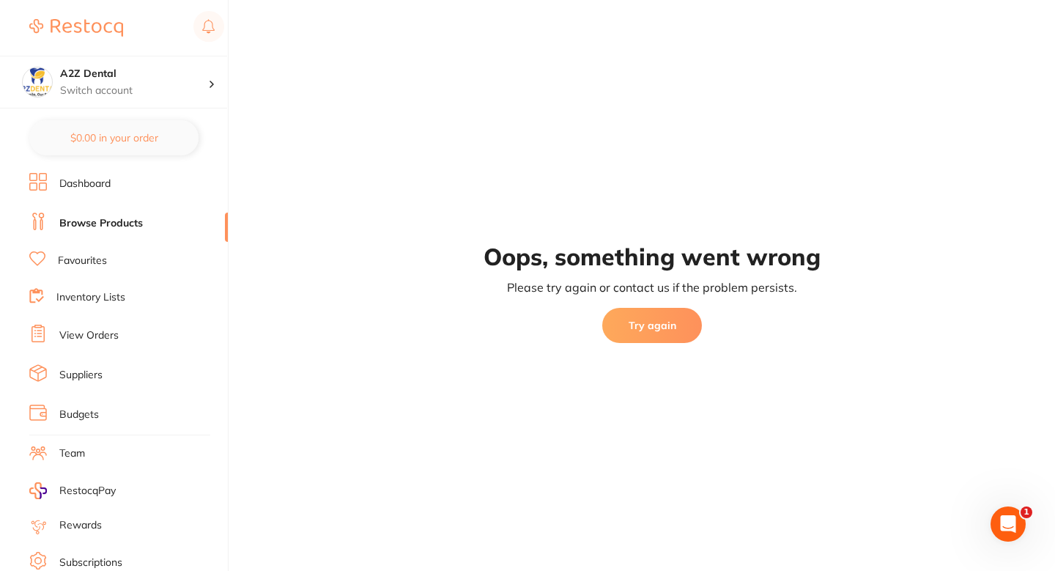
click at [639, 339] on button "Try again" at bounding box center [652, 325] width 100 height 35
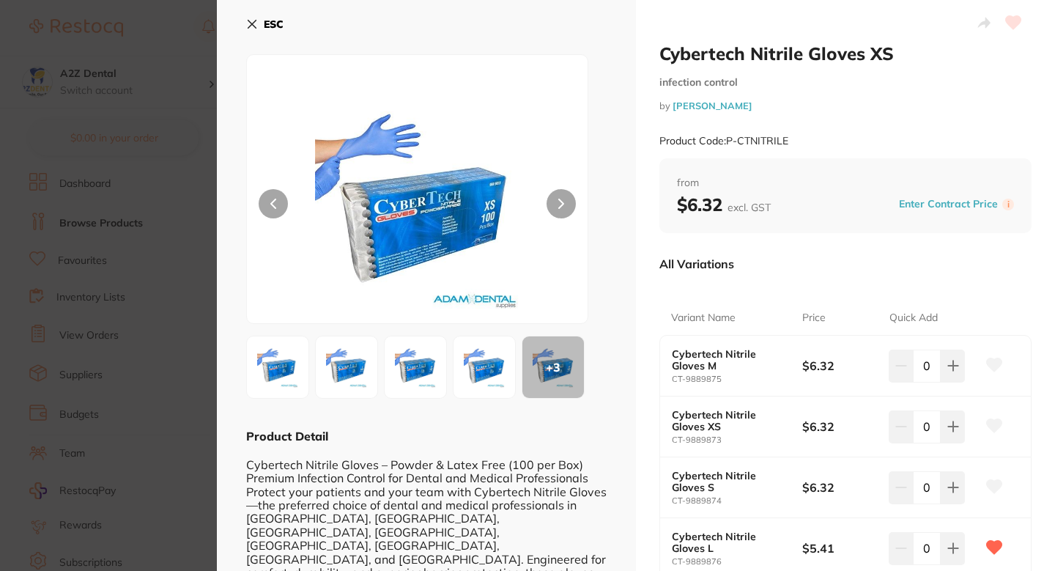
click at [171, 279] on section "Cybertech Nitrile Gloves XS infection control by [PERSON_NAME] Product Code: P-…" at bounding box center [527, 285] width 1055 height 571
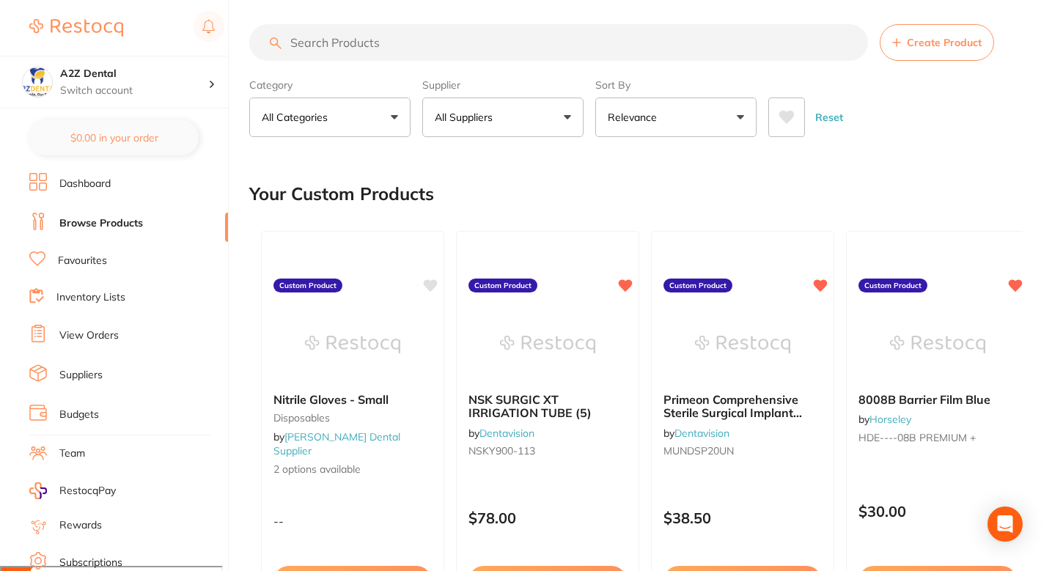
click at [531, 124] on button "All Suppliers" at bounding box center [502, 117] width 161 height 40
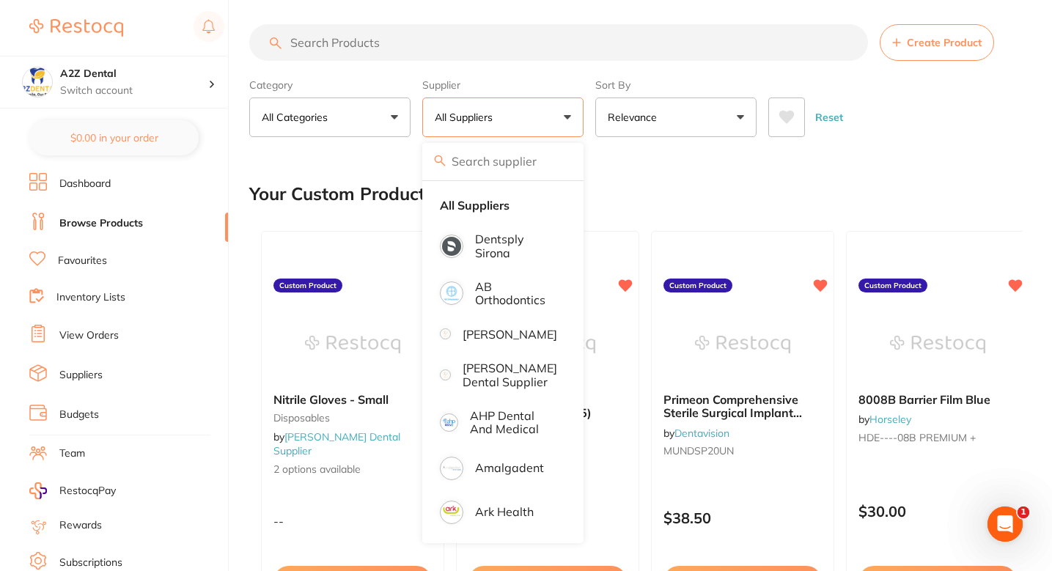
click at [512, 160] on input "search" at bounding box center [502, 161] width 161 height 37
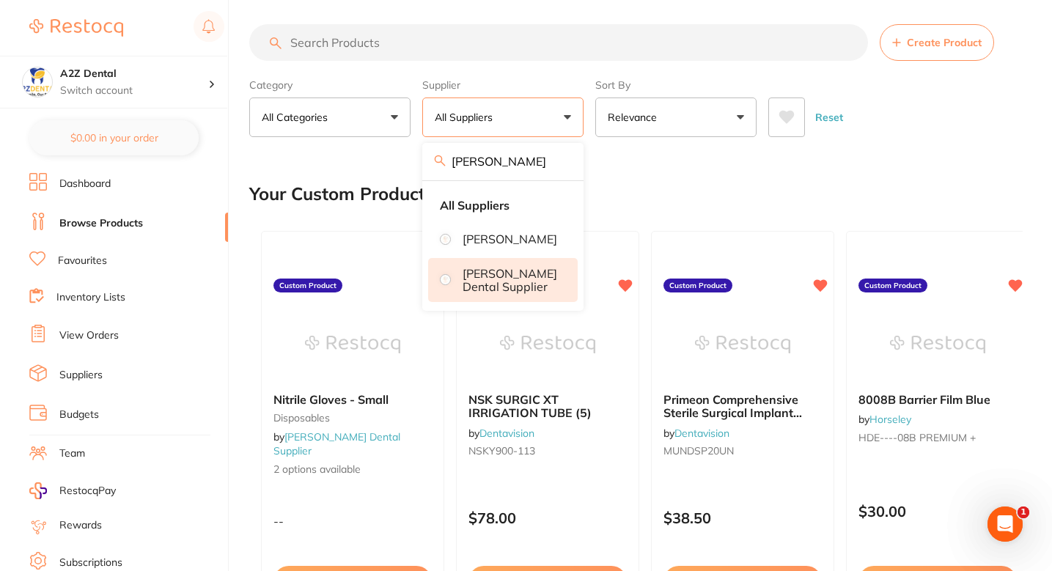
type input "[PERSON_NAME]"
click at [530, 294] on p "[PERSON_NAME] Dental Supplier" at bounding box center [509, 280] width 95 height 27
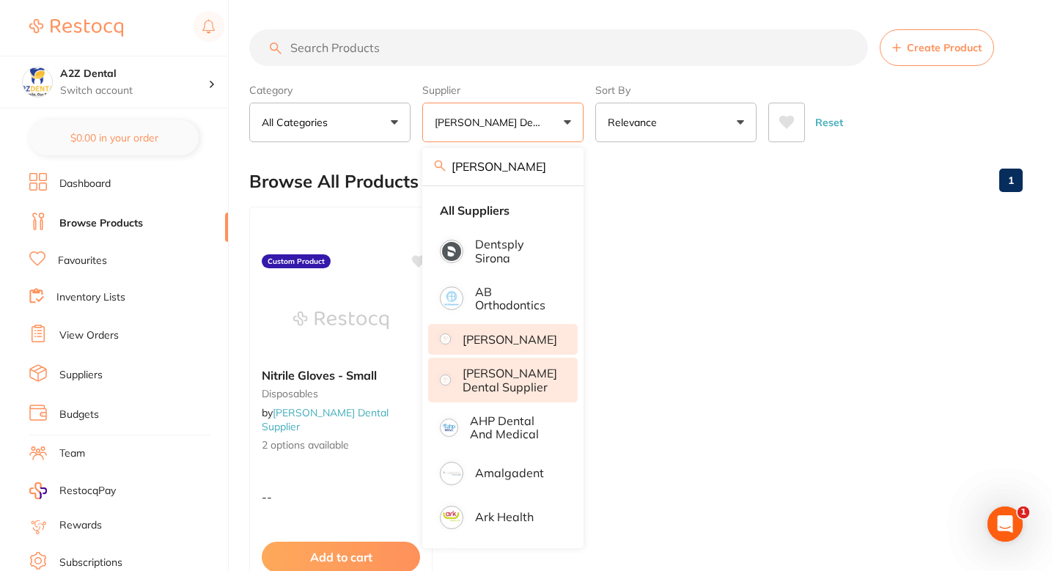
click at [525, 346] on p "[PERSON_NAME]" at bounding box center [509, 339] width 95 height 13
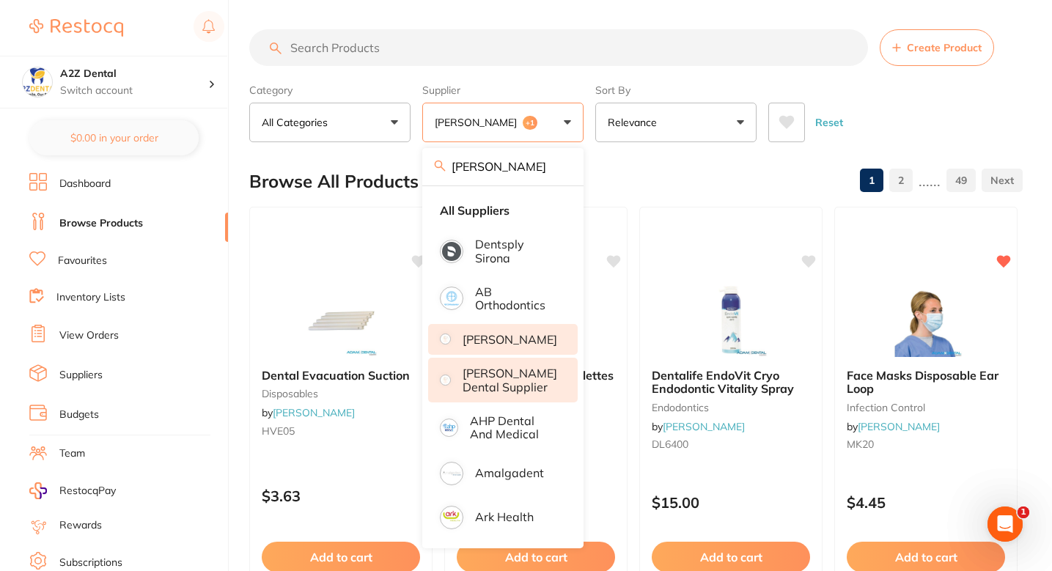
click at [468, 56] on input "search" at bounding box center [558, 47] width 619 height 37
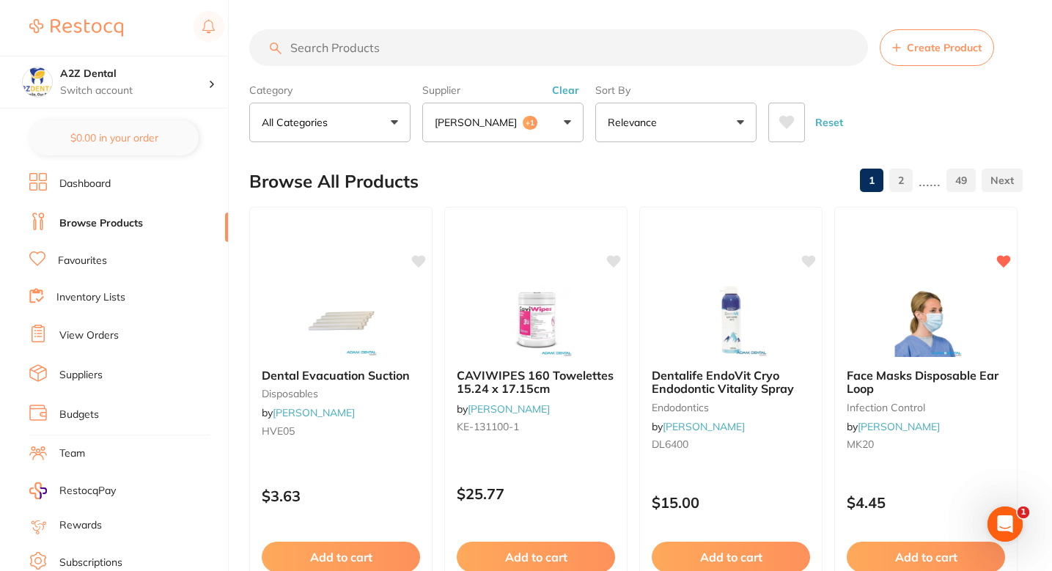
paste input "MIXTBO"
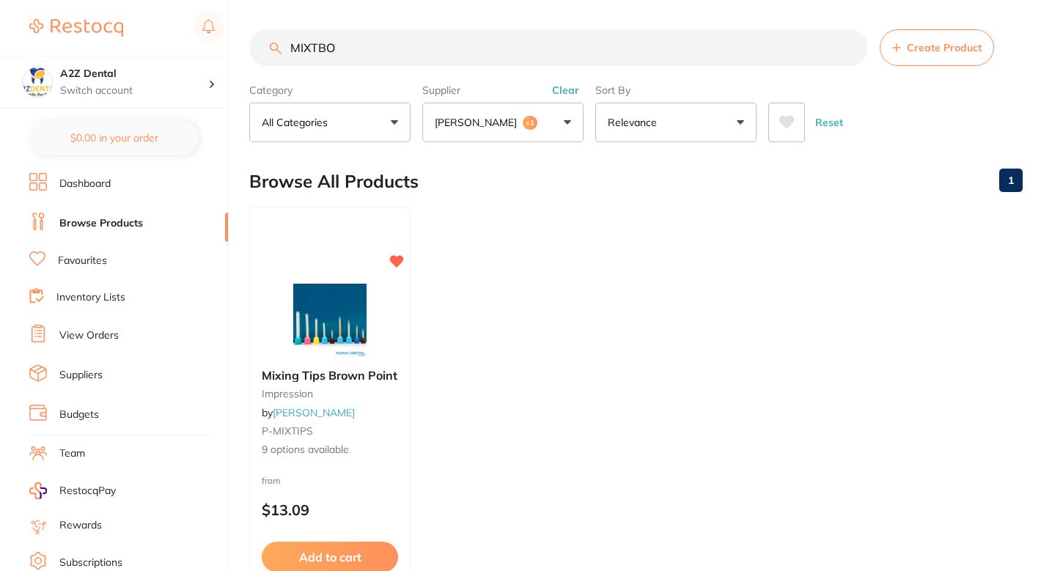
click at [540, 295] on ul "Mixing Tips Brown Point impression by Adam Dental P-MIXTIPS 9 options available…" at bounding box center [635, 417] width 773 height 421
click at [394, 425] on small "P-MIXTIPS" at bounding box center [330, 431] width 138 height 12
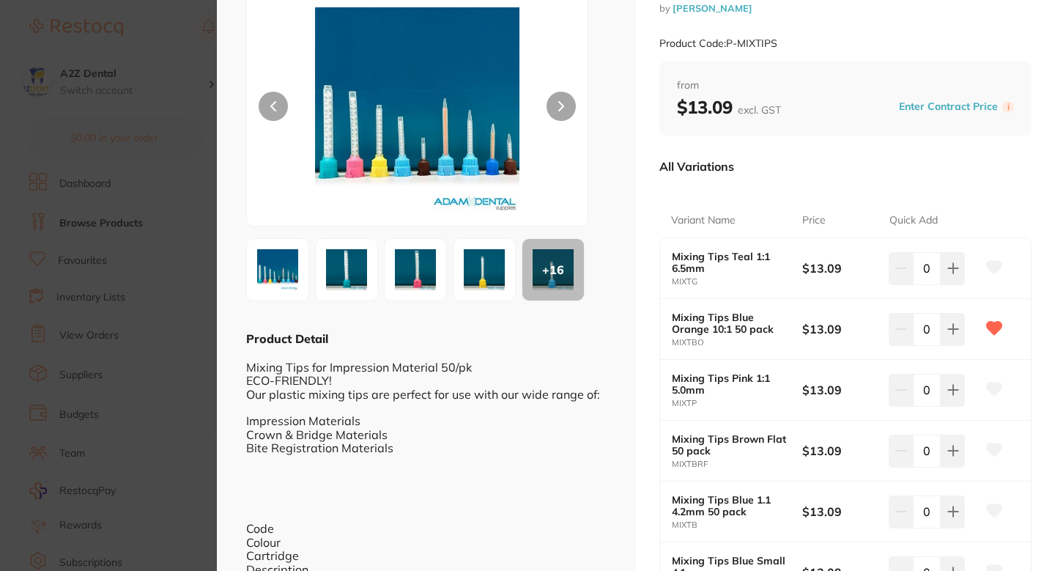
click at [154, 191] on section "Mixing Tips Brown Point impression by Adam Dental Product Code: P-MIXTIPS ESC +…" at bounding box center [527, 285] width 1055 height 571
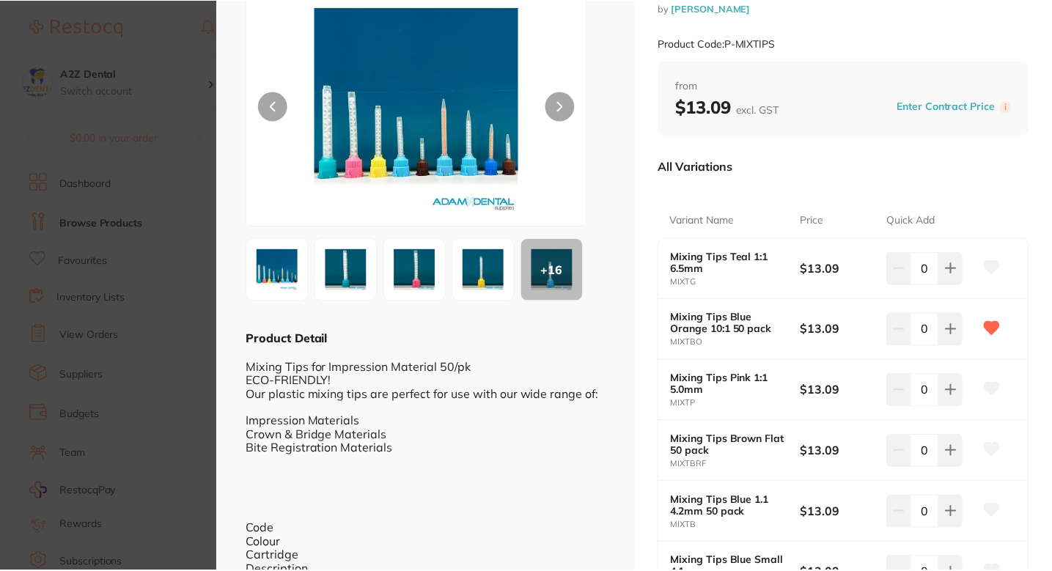
scroll to position [5, 0]
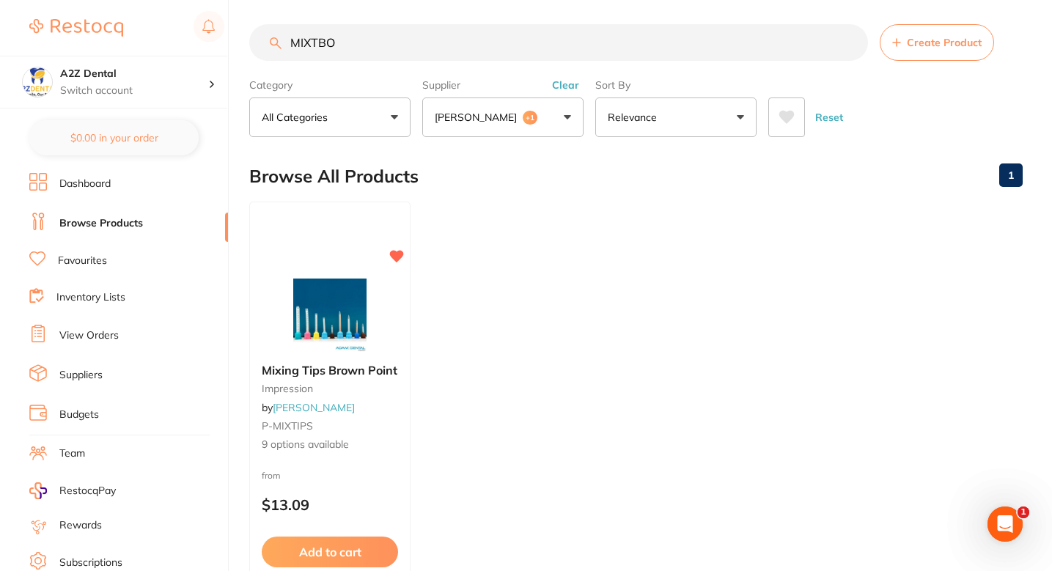
click at [429, 49] on input "MIXTBO" at bounding box center [558, 42] width 619 height 37
paste input "AD-4ART100"
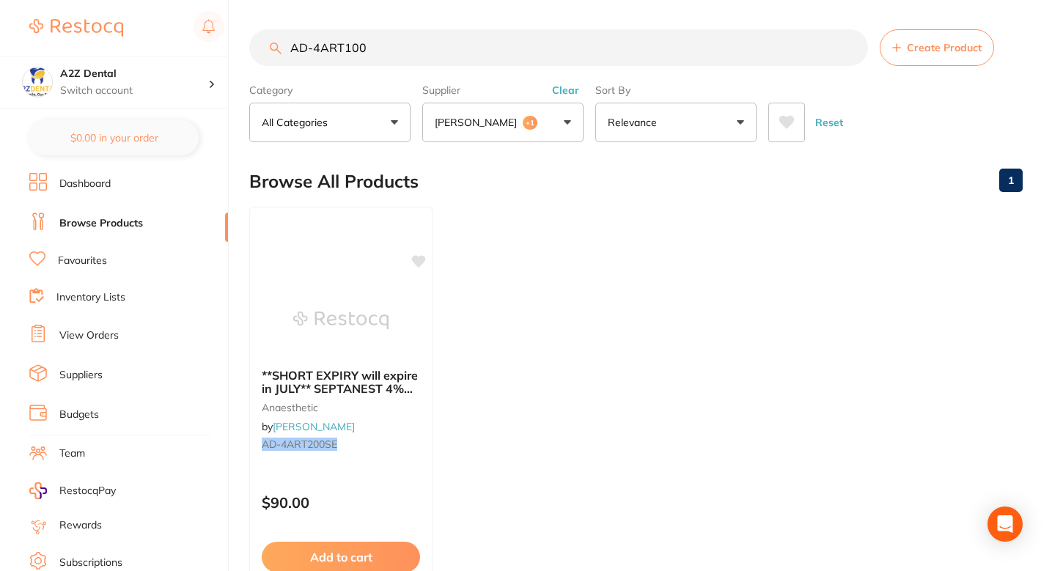
click at [533, 366] on ul "**SHORT EXPIRY will expire in JULY** SEPTANEST 4% with 1:200000 Adrenalin 2.2ml…" at bounding box center [635, 417] width 773 height 421
click at [513, 285] on ul "**SHORT EXPIRY will expire in JULY** SEPTANEST 4% with 1:200000 Adrenalin 2.2ml…" at bounding box center [635, 417] width 773 height 421
click at [499, 73] on section "AD-4ART100 Create Product Category All Categories All Categories anaesthetic Cl…" at bounding box center [635, 85] width 773 height 113
click at [499, 58] on input "AD-4ART100" at bounding box center [558, 47] width 619 height 37
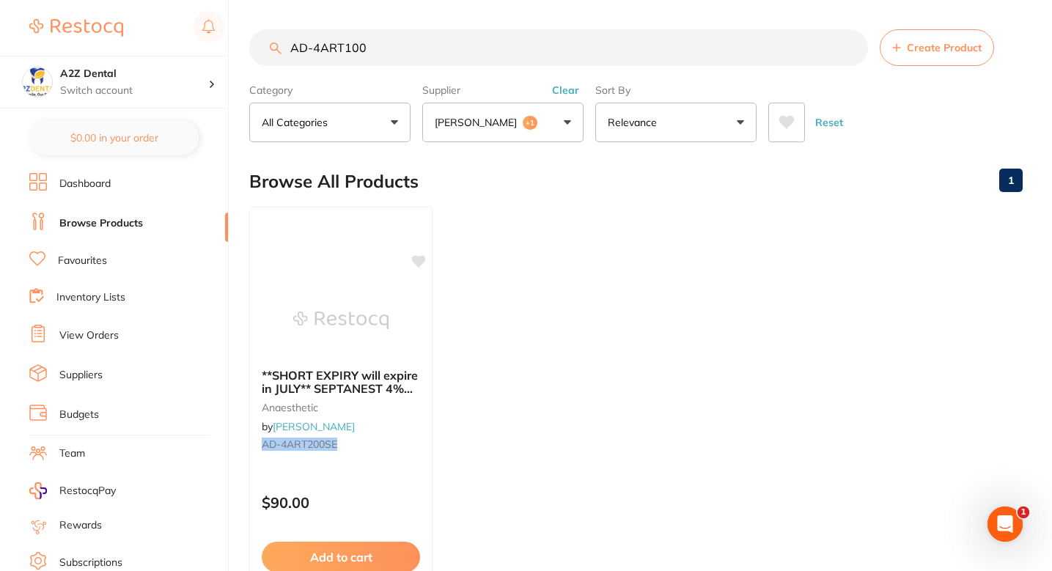
click at [499, 58] on input "AD-4ART100" at bounding box center [558, 47] width 619 height 37
paste input "2LID8"
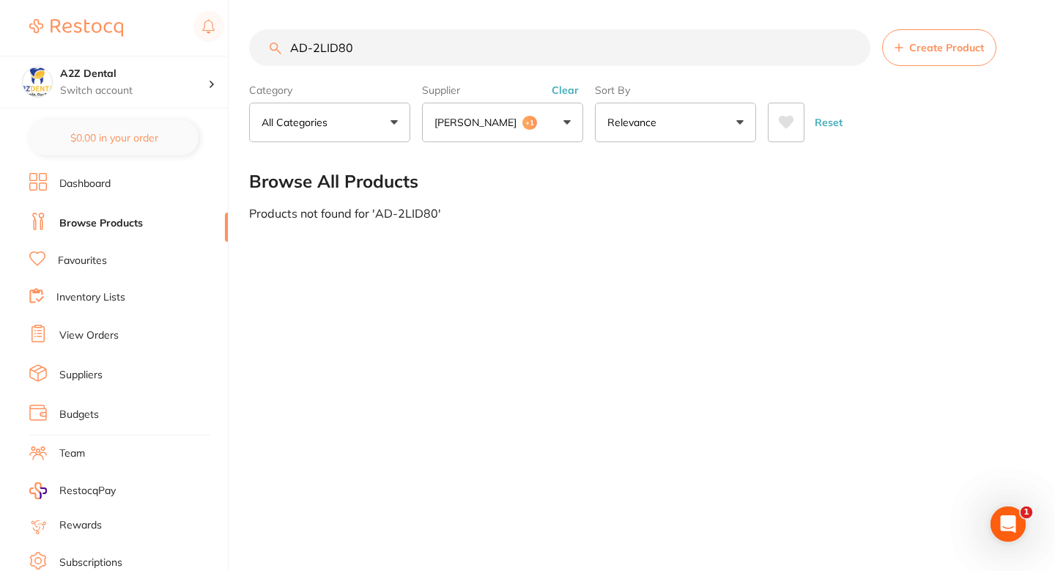
click at [421, 40] on input "AD-2LID80" at bounding box center [560, 47] width 622 height 37
click at [551, 245] on main "AD-2LID80 Create Product Category All Categories All Categories No categories f…" at bounding box center [652, 124] width 806 height 249
click at [509, 100] on div "Supplier Adam Dental +1 adam All Suppliers Adam Dental Adams Dental Supplier Cl…" at bounding box center [502, 110] width 161 height 64
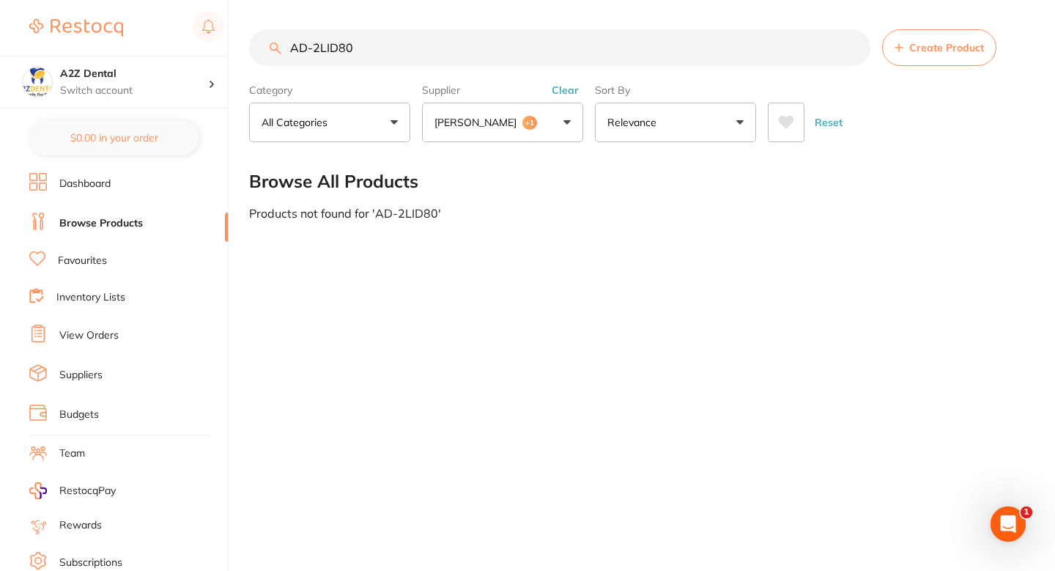
click at [509, 106] on button "Adam Dental +1" at bounding box center [502, 123] width 161 height 40
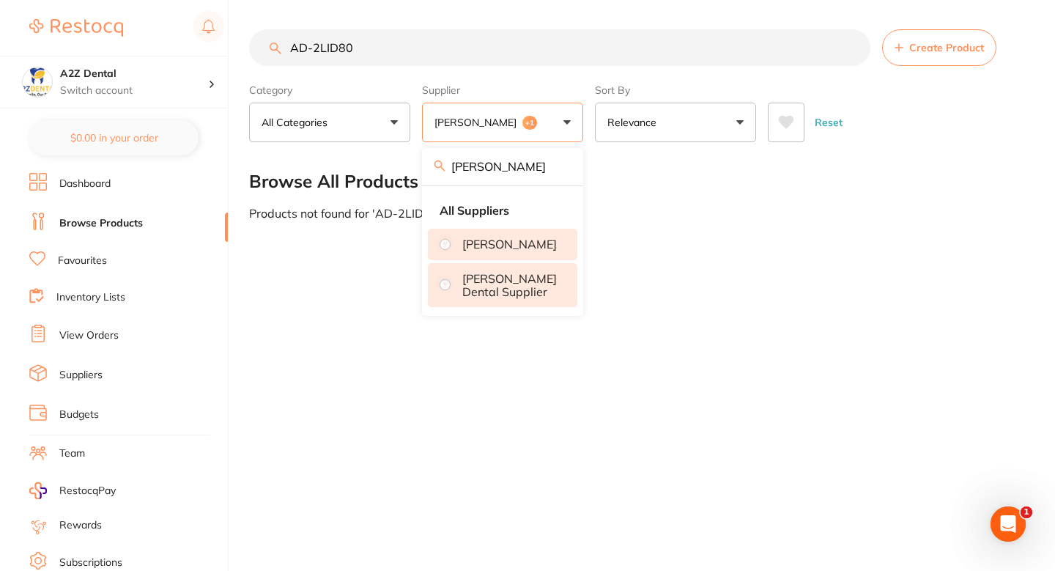
click at [503, 288] on p "[PERSON_NAME] Dental Supplier" at bounding box center [509, 285] width 95 height 27
click at [435, 42] on input "AD-2LID80" at bounding box center [560, 47] width 622 height 37
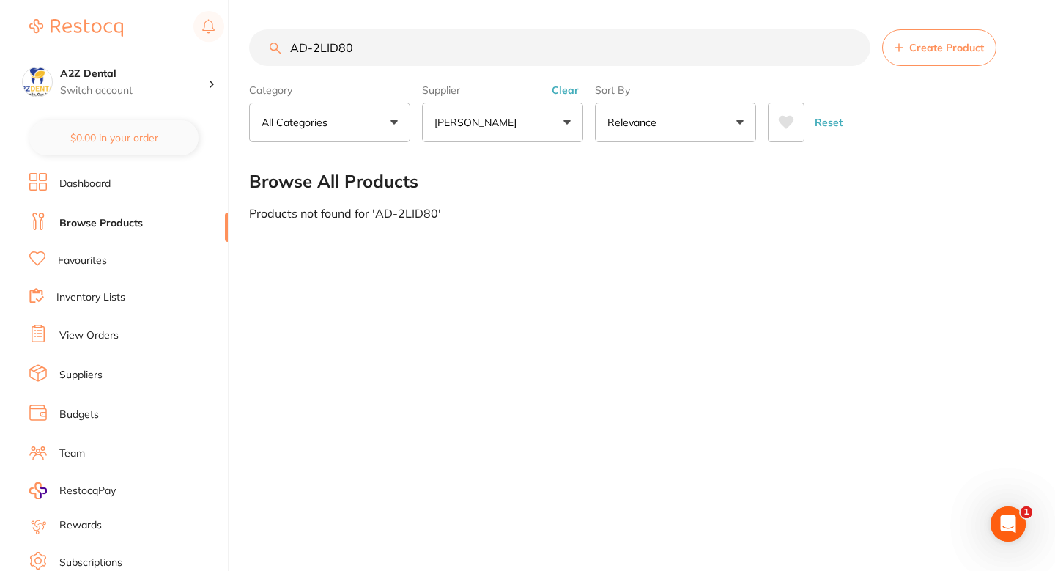
click at [435, 42] on input "AD-2LID80" at bounding box center [560, 47] width 622 height 37
click at [519, 269] on div "AD-2LID80 Create Product Category All Categories All Categories No categories f…" at bounding box center [652, 285] width 806 height 571
click at [591, 287] on div "AD-2LID80 Create Product Category All Categories All Categories No categories f…" at bounding box center [652, 285] width 806 height 571
click at [613, 271] on div "AD-2LID80 Create Product Category All Categories All Categories No categories f…" at bounding box center [652, 285] width 806 height 571
click at [591, 248] on main "AD-2LID80 Create Product Category All Categories All Categories No categories f…" at bounding box center [652, 124] width 806 height 249
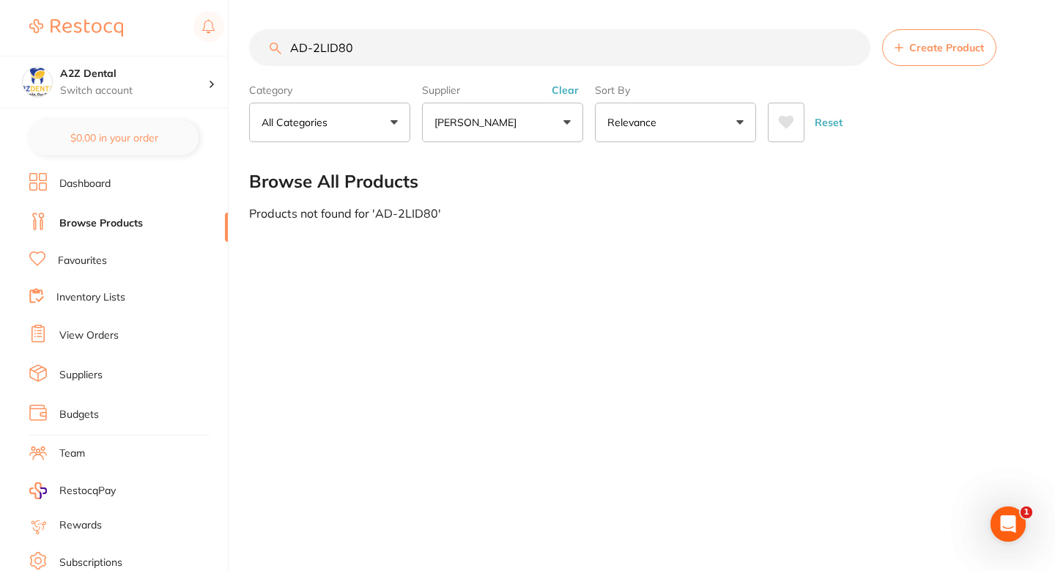
click at [449, 61] on input "AD-2LID80" at bounding box center [560, 47] width 622 height 37
paste input "SPD1235"
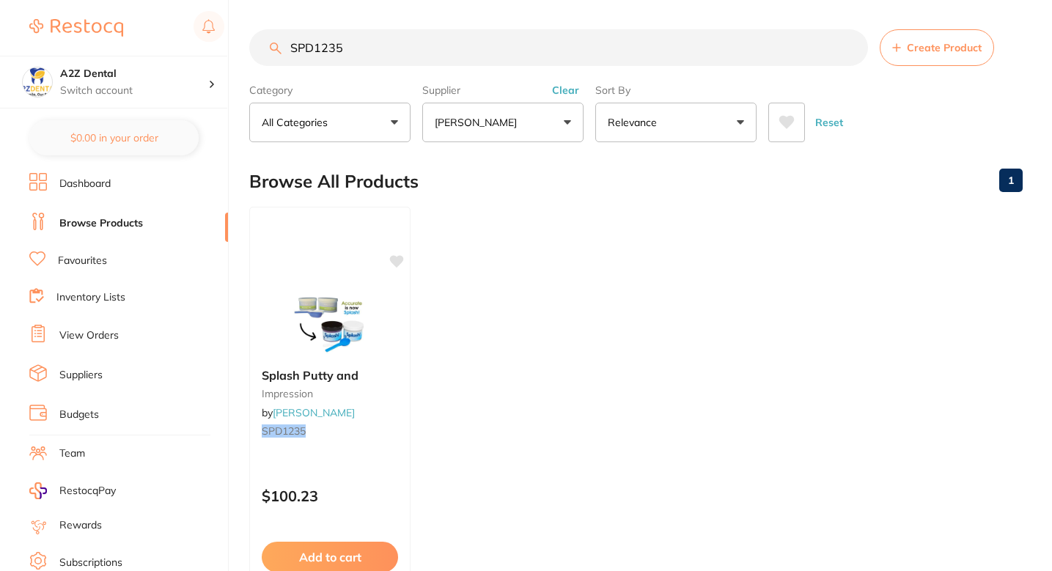
click at [603, 227] on ul "Splash Putty and impression by Adam Dental SPD1235 $100.23 Add to cart Save to …" at bounding box center [635, 417] width 773 height 421
click at [396, 258] on icon at bounding box center [397, 260] width 14 height 12
click at [453, 329] on ul "Splash Putty and impression by Adam Dental SPD1235 $100.23 Add to cart Save to …" at bounding box center [635, 417] width 773 height 421
click at [393, 357] on div "Splash Putty and impression by Adam Dental SPD1235" at bounding box center [329, 405] width 161 height 98
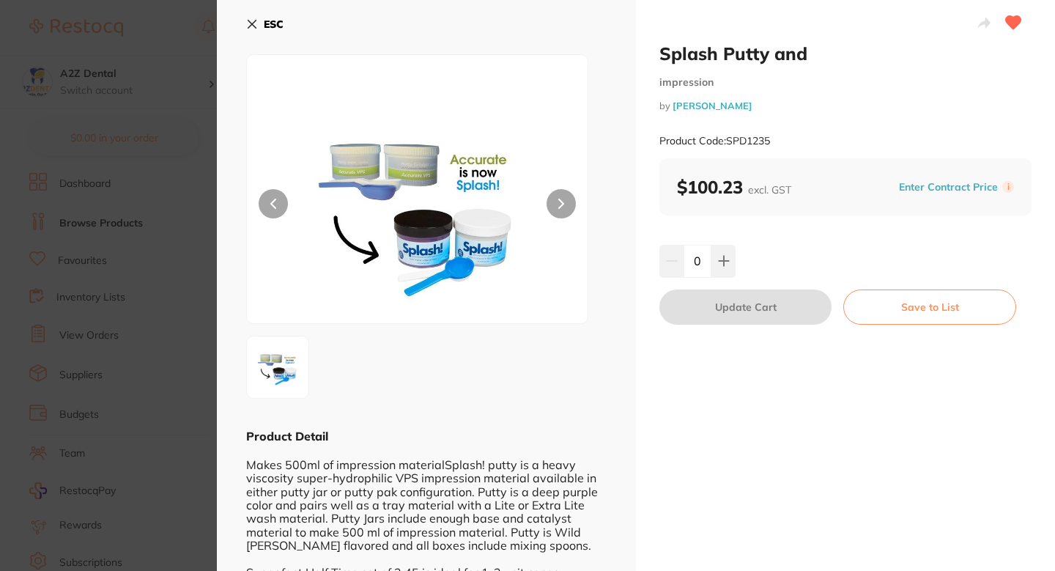
click at [122, 303] on section "Splash Putty and impression by Adam Dental Product Code: SPD1235 ESC Product De…" at bounding box center [527, 285] width 1055 height 571
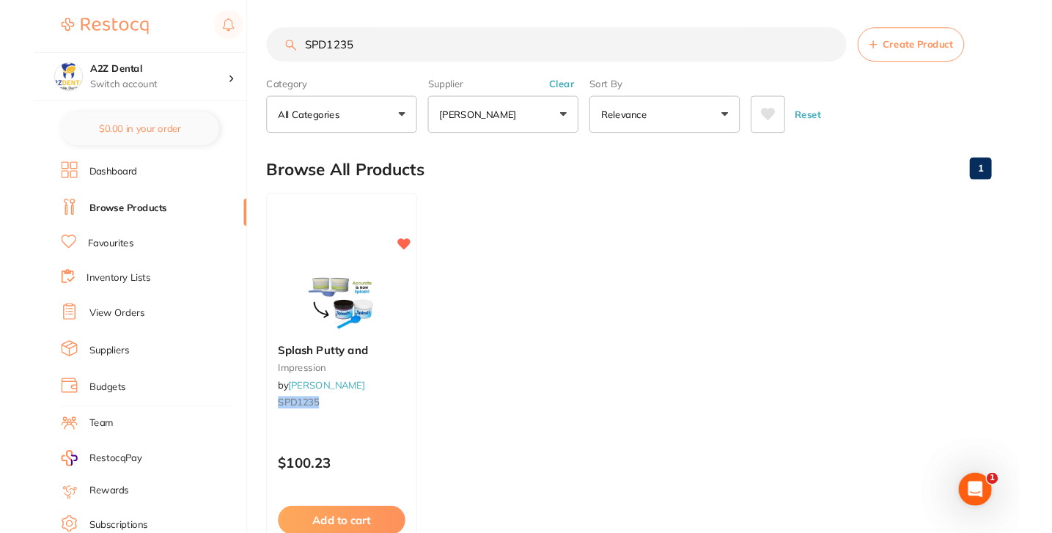
scroll to position [5, 0]
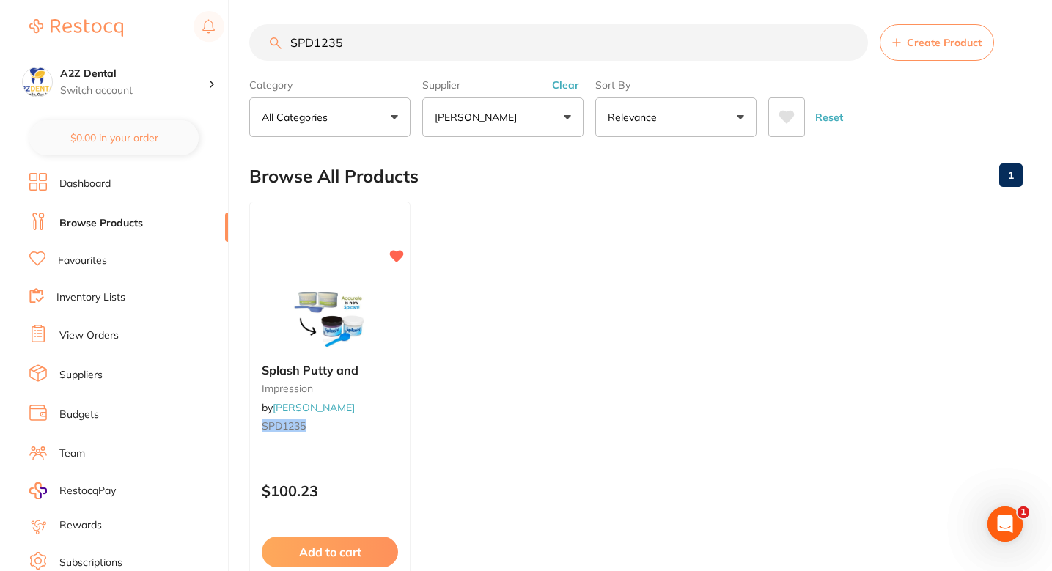
click at [612, 248] on ul "Splash Putty and impression by Adam Dental SPD1235 $100.23 Add to cart Save to …" at bounding box center [635, 412] width 773 height 421
click at [597, 215] on ul "Splash Putty and impression by Adam Dental SPD1235 $100.23 Add to cart Save to …" at bounding box center [635, 412] width 773 height 421
click at [562, 239] on ul "Splash Putty and impression by Adam Dental SPD1235 $100.23 Add to cart Save to …" at bounding box center [635, 412] width 773 height 421
click at [556, 239] on ul "Splash Putty and impression by Adam Dental SPD1235 $100.23 Add to cart Save to …" at bounding box center [635, 412] width 773 height 421
click at [516, 59] on input "SPD1235" at bounding box center [558, 42] width 619 height 37
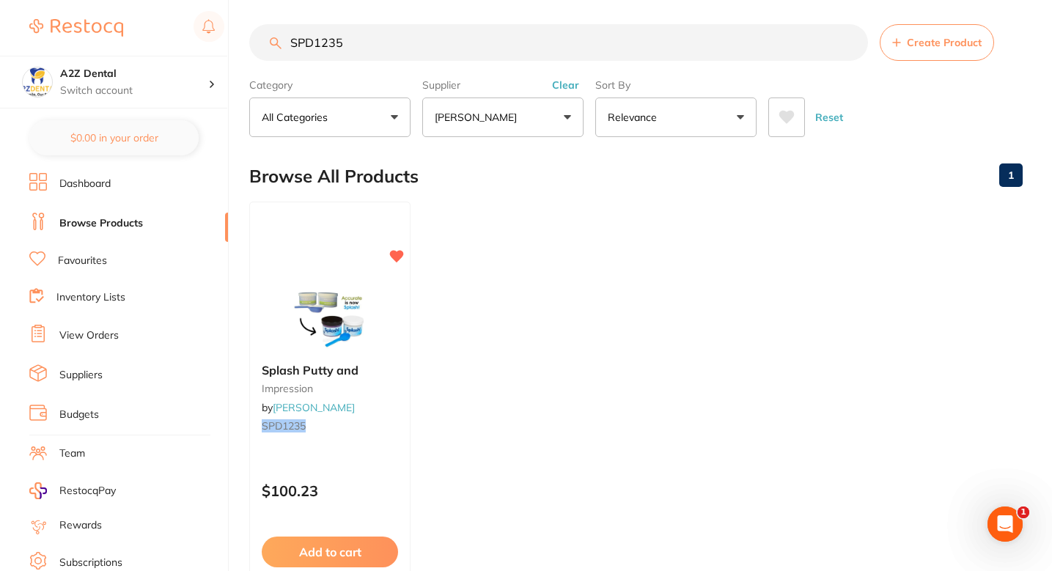
click at [530, 239] on ul "Splash Putty and impression by Adam Dental SPD1235 $100.23 Add to cart Save to …" at bounding box center [635, 412] width 773 height 421
click at [531, 240] on ul "Splash Putty and impression by Adam Dental SPD1235 $100.23 Add to cart Save to …" at bounding box center [635, 412] width 773 height 421
click at [560, 248] on ul "Splash Putty and impression by Adam Dental SPD1235 $100.23 Add to cart Save to …" at bounding box center [635, 412] width 773 height 421
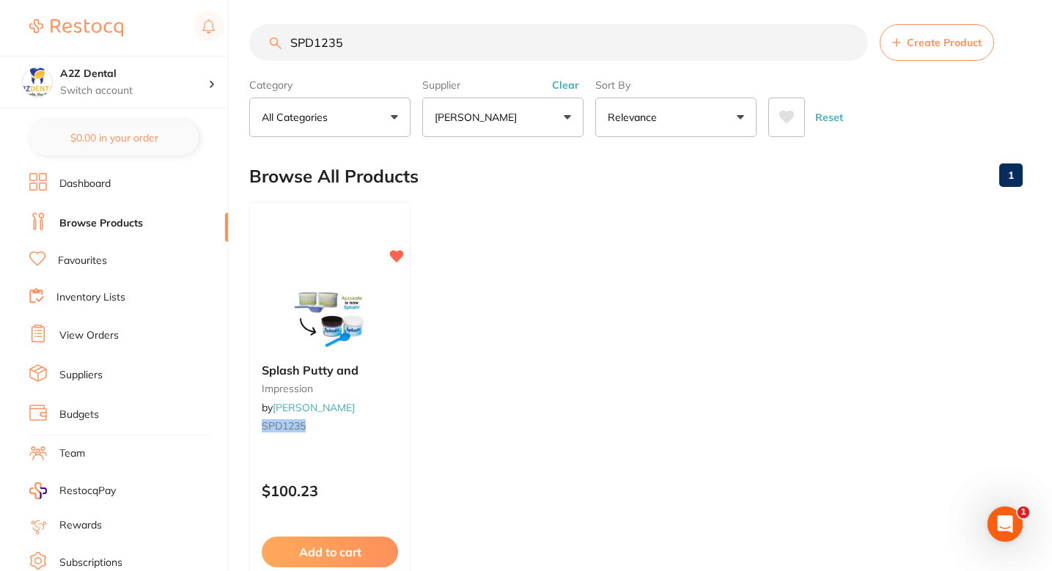
click at [557, 244] on ul "Splash Putty and impression by Adam Dental SPD1235 $100.23 Add to cart Save to …" at bounding box center [635, 412] width 773 height 421
click at [477, 49] on input "SPD1235" at bounding box center [558, 42] width 619 height 37
click at [536, 290] on ul "Splash Putty and impression by Adam Dental SPD1235 $100.23 Add to cart Save to …" at bounding box center [635, 412] width 773 height 421
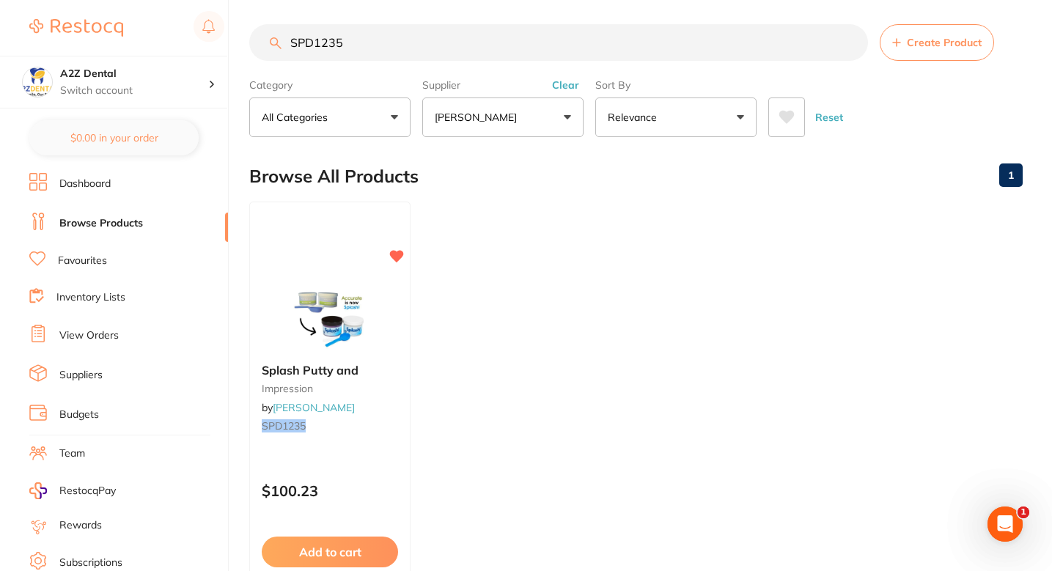
click at [509, 315] on ul "Splash Putty and impression by Adam Dental SPD1235 $100.23 Add to cart Save to …" at bounding box center [635, 412] width 773 height 421
click at [468, 262] on ul "Splash Putty and impression by Adam Dental SPD1235 $100.23 Add to cart Save to …" at bounding box center [635, 412] width 773 height 421
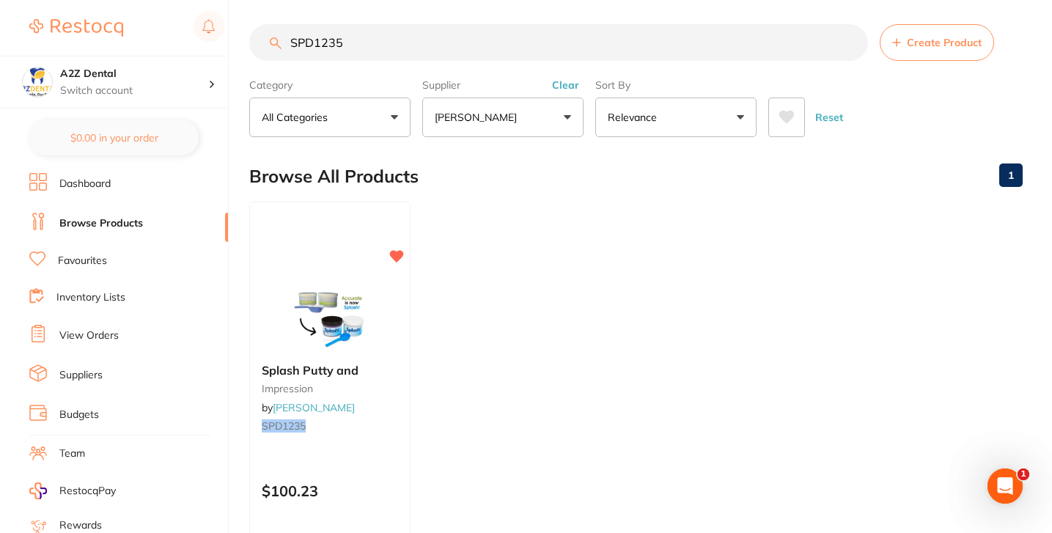
click at [405, 52] on input "SPD1235" at bounding box center [558, 42] width 619 height 37
click at [541, 268] on ul "Splash Putty and impression by Adam Dental SPD1235 $100.23 Add to cart Save to …" at bounding box center [635, 412] width 773 height 421
click at [405, 31] on input "SPD1235" at bounding box center [558, 42] width 619 height 37
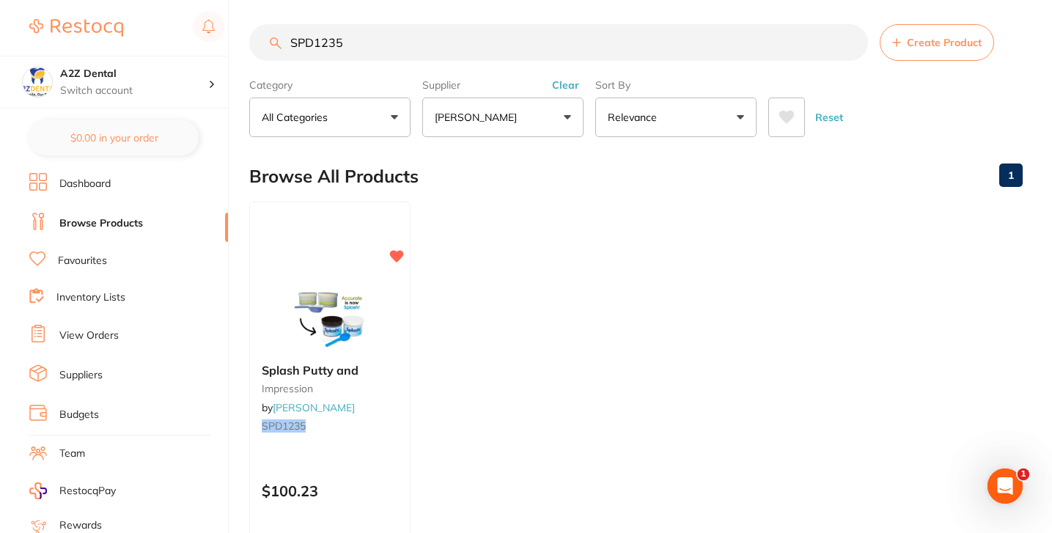
click at [405, 31] on input "SPD1235" at bounding box center [558, 42] width 619 height 37
paste input "KF25010"
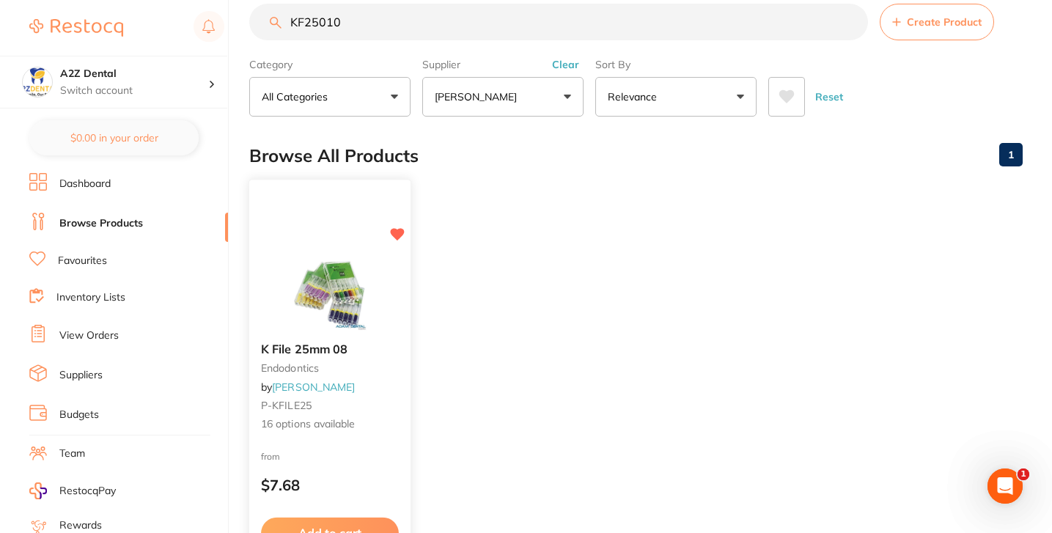
scroll to position [0, 0]
click at [389, 290] on div at bounding box center [329, 294] width 161 height 74
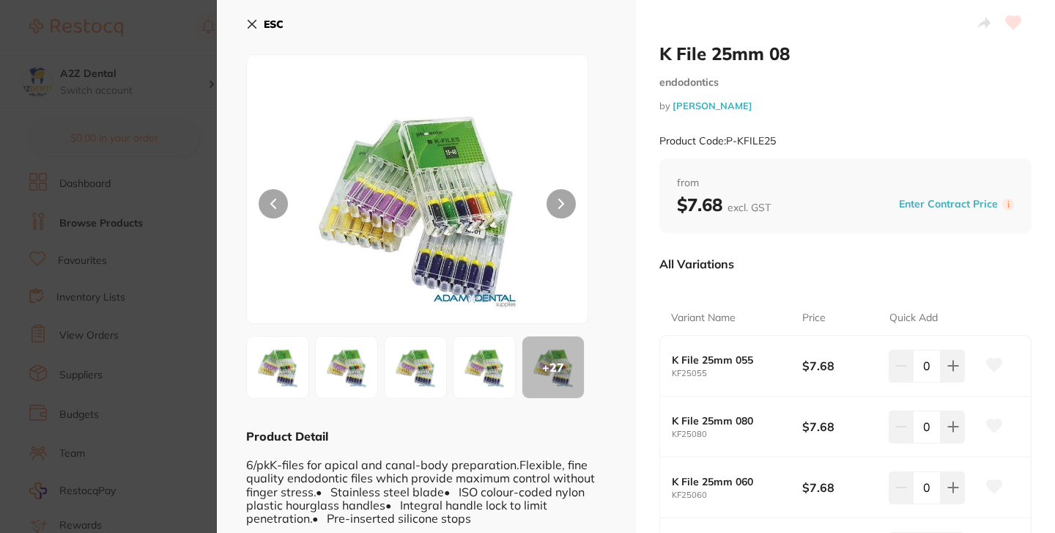
click at [191, 254] on section "K File 25mm 08 endodontics by Adam Dental Product Code: P-KFILE25 ESC + 27 Prod…" at bounding box center [527, 266] width 1055 height 533
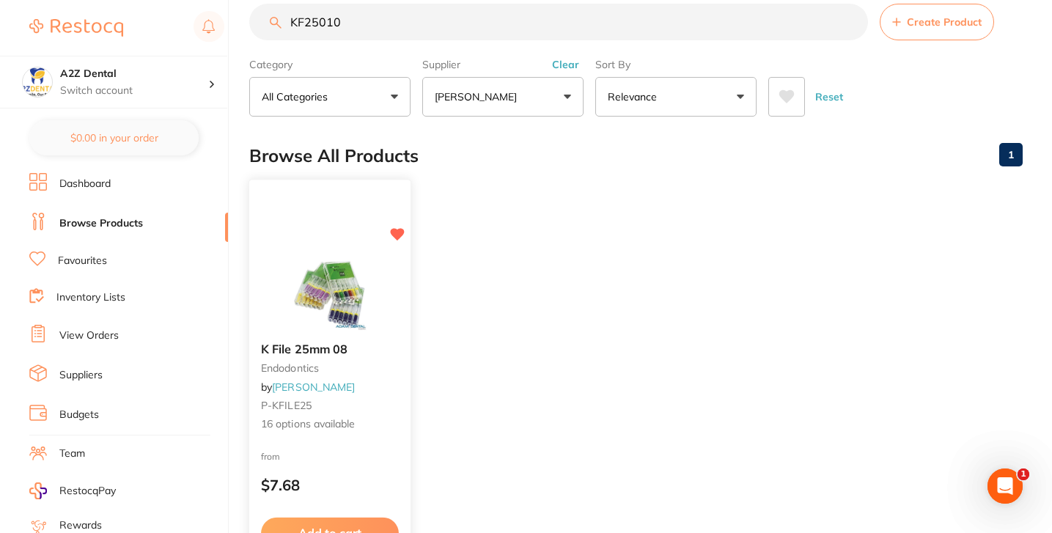
click at [390, 307] on div at bounding box center [329, 294] width 161 height 74
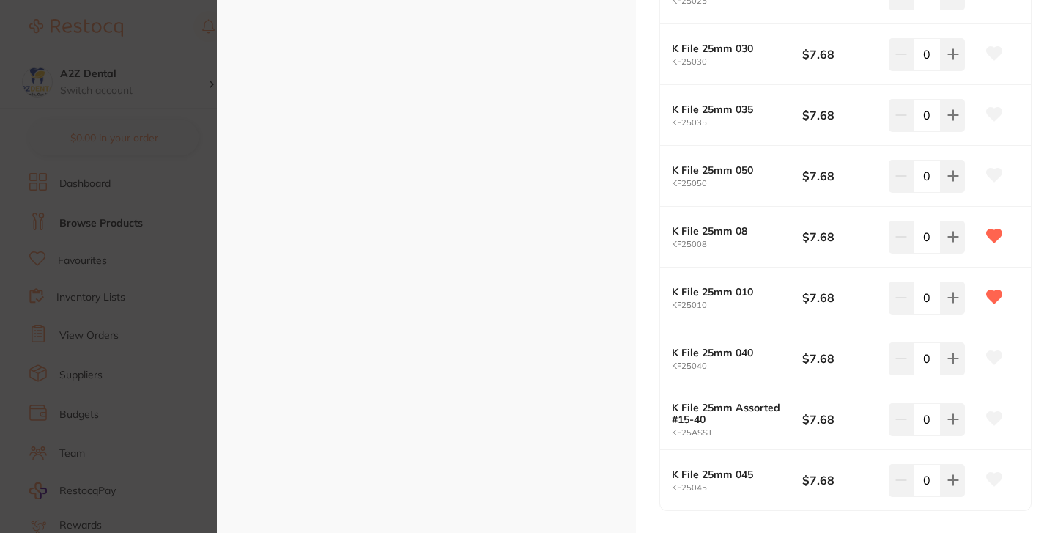
scroll to position [797, 0]
click at [816, 300] on b "$7.68" at bounding box center [842, 298] width 78 height 16
drag, startPoint x: 816, startPoint y: 300, endPoint x: 808, endPoint y: 300, distance: 8.1
click at [808, 300] on b "$7.68" at bounding box center [842, 298] width 78 height 16
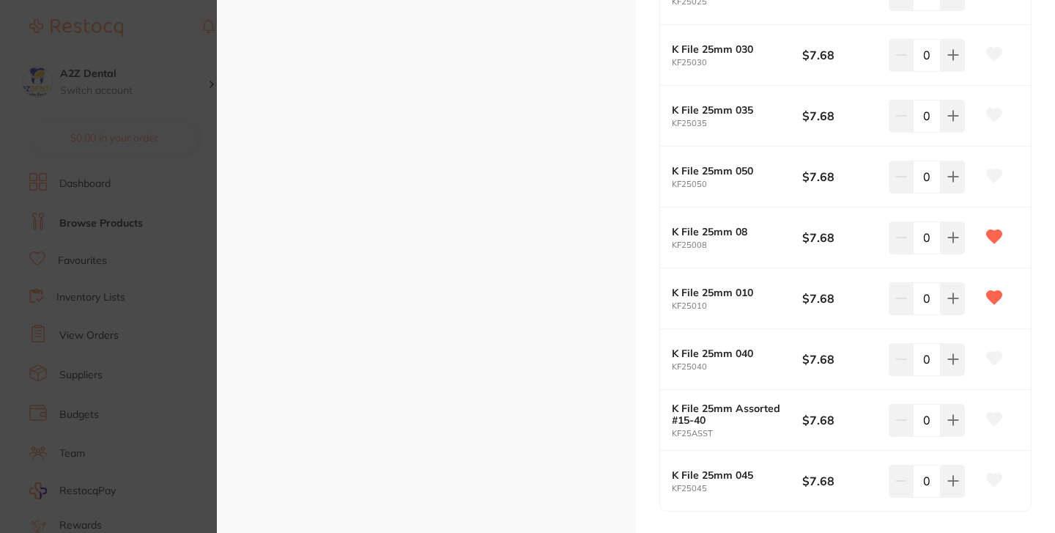
click at [763, 274] on div "K File 25mm 010 KF25010 $7.68 0" at bounding box center [845, 298] width 371 height 61
click at [761, 276] on div "K File 25mm 010 KF25010 $7.68 0" at bounding box center [845, 298] width 371 height 61
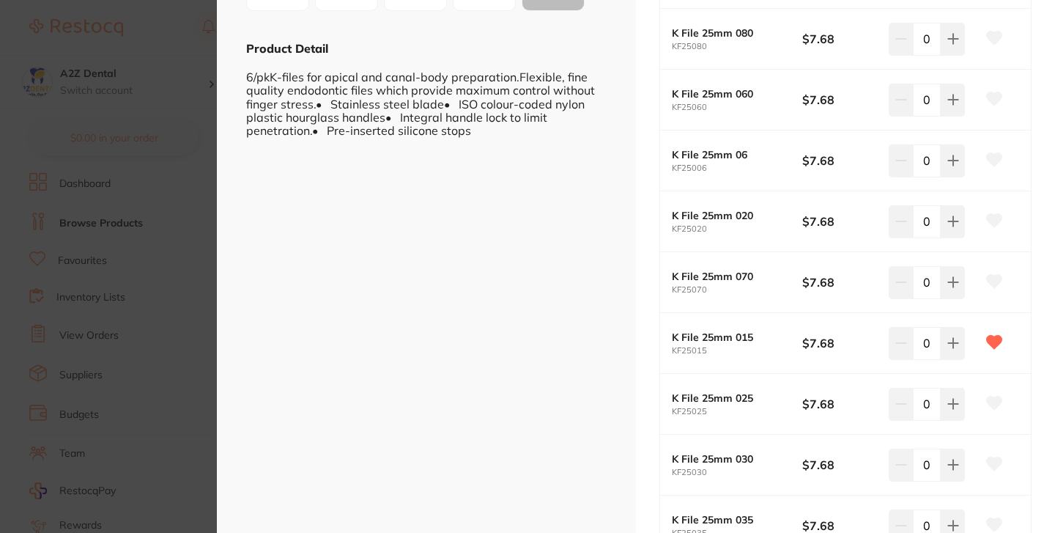
scroll to position [0, 0]
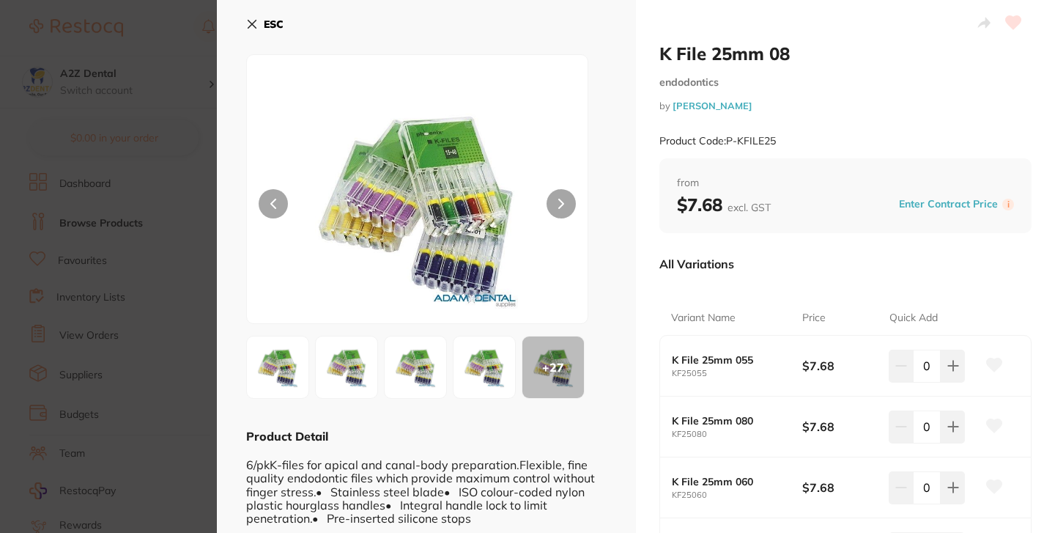
click at [201, 311] on section "K File 25mm 08 endodontics by Adam Dental Product Code: P-KFILE25 ESC + 27 Prod…" at bounding box center [527, 266] width 1055 height 533
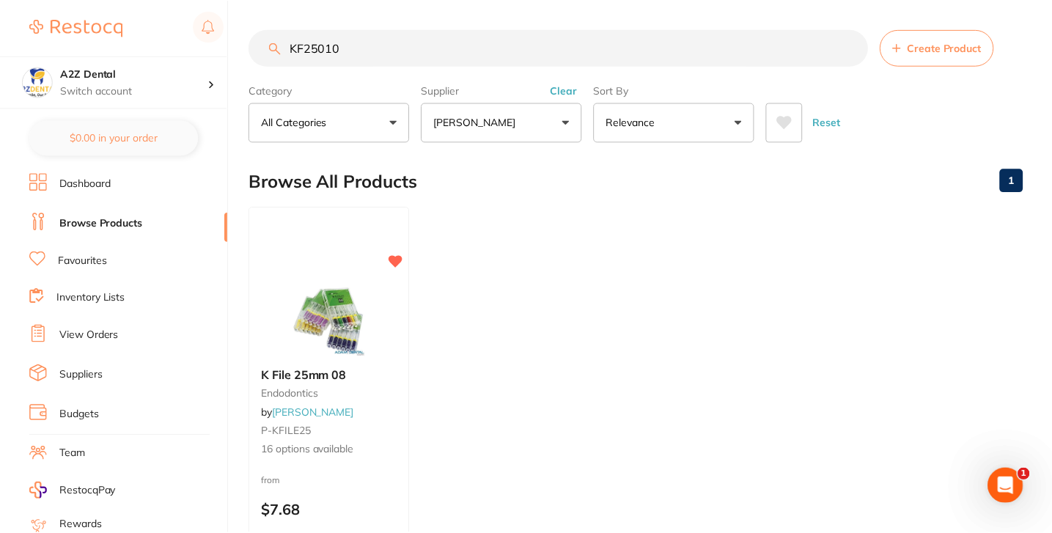
scroll to position [26, 0]
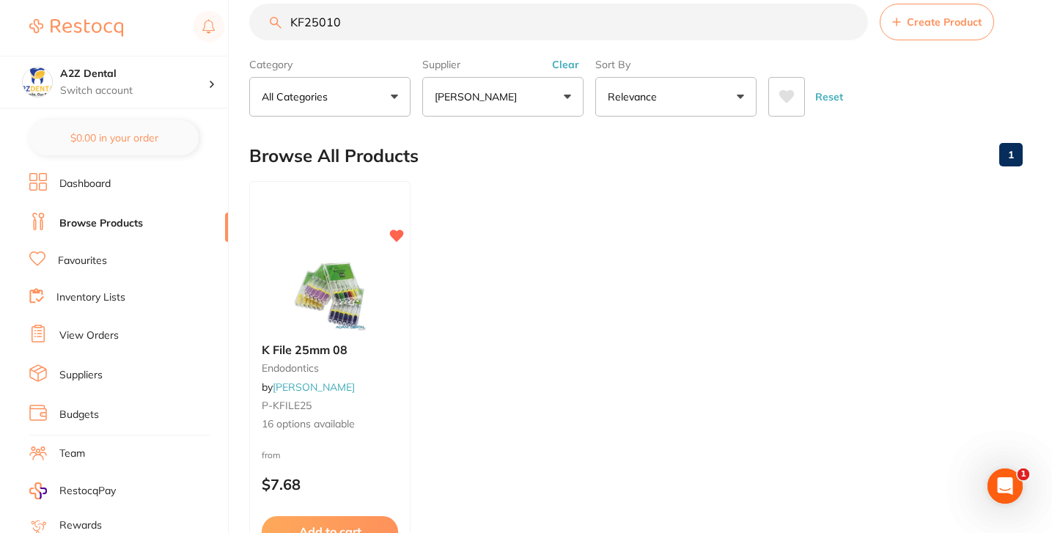
click at [584, 237] on ul "K File 25mm 08 endodontics by Adam Dental P-KFILE25 16 options available from $…" at bounding box center [635, 391] width 773 height 421
click at [451, 33] on input "KF25010" at bounding box center [558, 22] width 619 height 37
paste input "Item / Description"
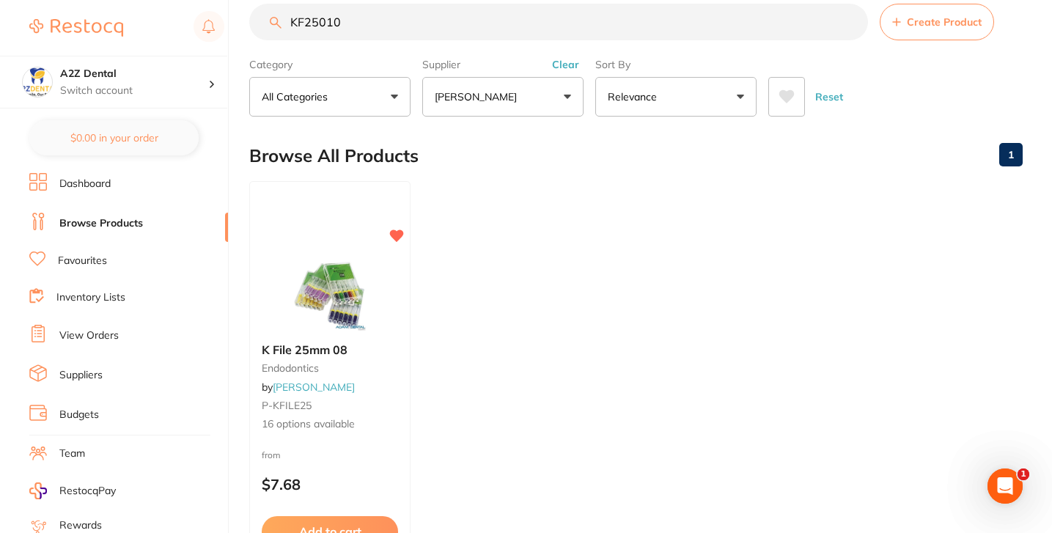
type input "Item / Description"
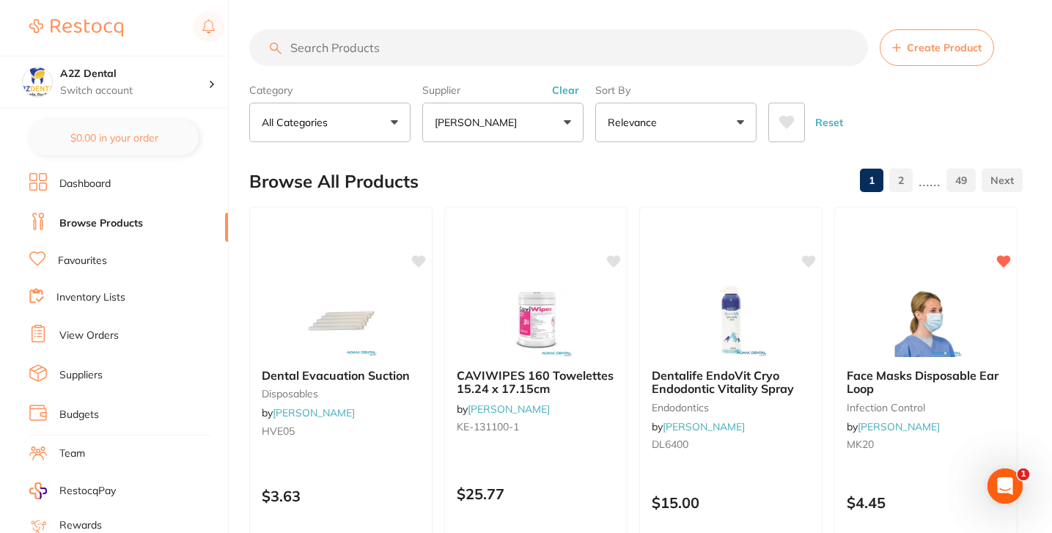
scroll to position [0, 0]
click at [454, 38] on input "search" at bounding box center [558, 47] width 619 height 37
type input "ADAMJE"
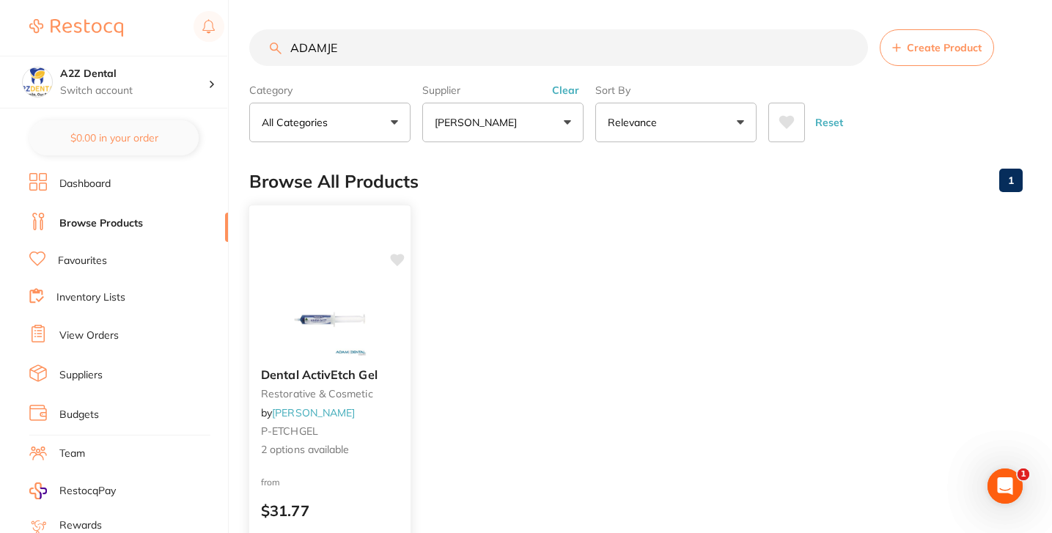
click at [391, 301] on div at bounding box center [329, 319] width 161 height 74
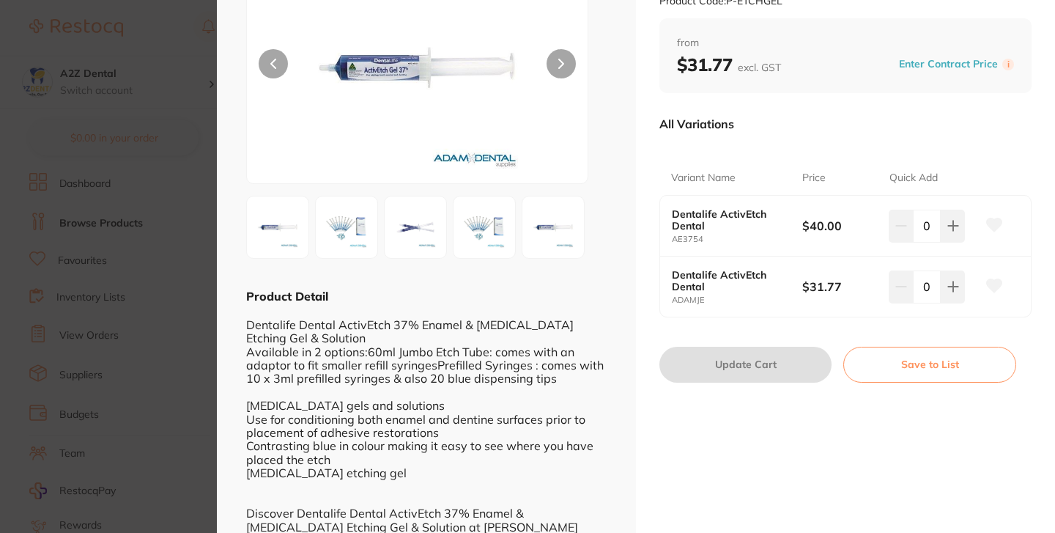
click at [995, 287] on icon at bounding box center [994, 285] width 15 height 13
click at [833, 280] on b "$31.77" at bounding box center [842, 287] width 78 height 16
click at [136, 193] on section "Dental ActivEtch Gel restorative & cosmetic by Adam Dental Product Code: P-ETCH…" at bounding box center [527, 266] width 1055 height 533
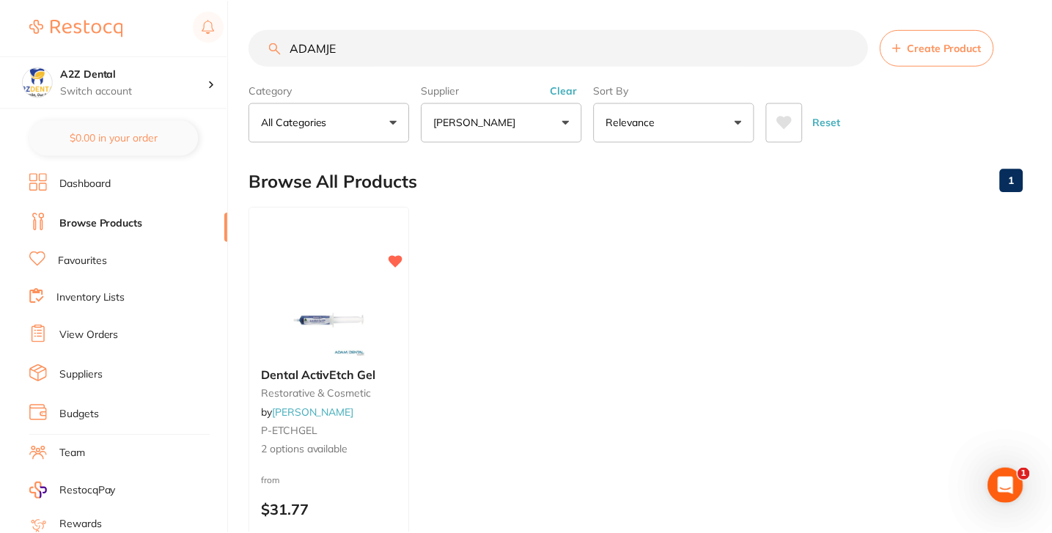
scroll to position [26, 0]
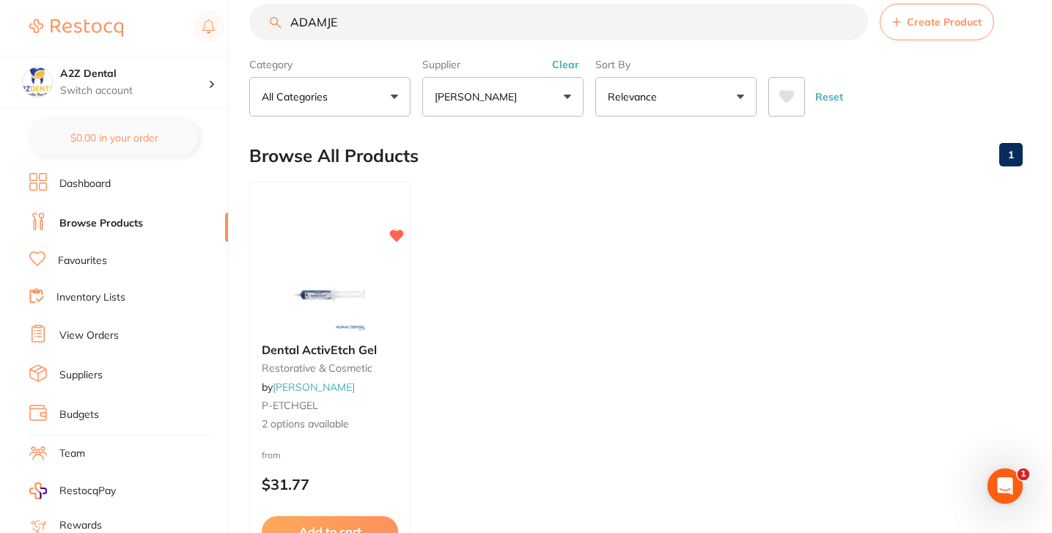
click at [486, 197] on ul "Dental ActivEtch Gel restorative & cosmetic by Adam Dental P-ETCHGEL 2 options …" at bounding box center [635, 391] width 773 height 421
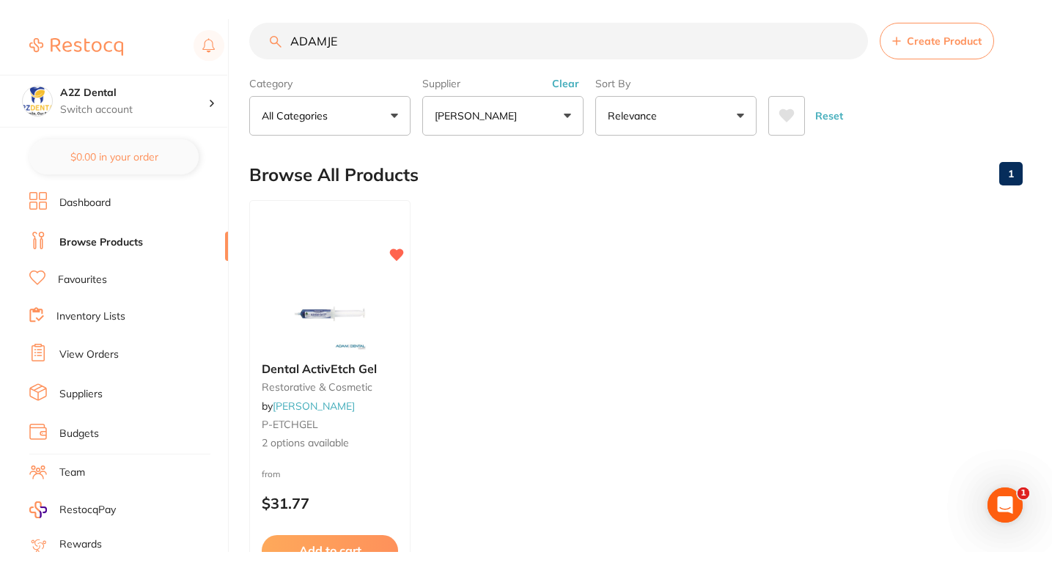
scroll to position [0, 0]
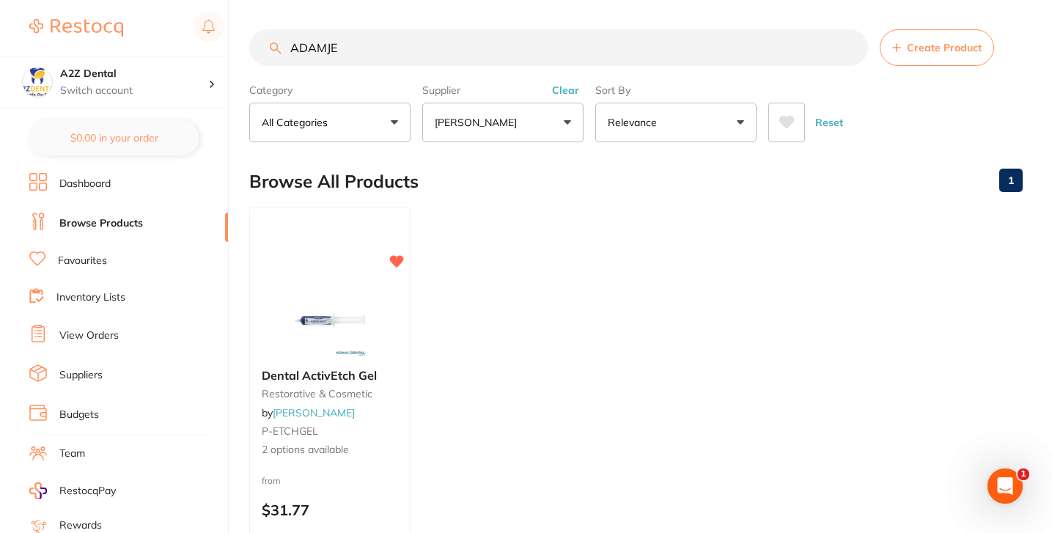
click at [413, 253] on ul "Dental ActivEtch Gel restorative & cosmetic by Adam Dental P-ETCHGEL 2 options …" at bounding box center [635, 417] width 773 height 421
click at [581, 202] on div "Browse All Products 1" at bounding box center [635, 181] width 773 height 49
click at [578, 259] on ul "Dental ActivEtch Gel restorative & cosmetic by Adam Dental P-ETCHGEL 2 options …" at bounding box center [635, 417] width 773 height 421
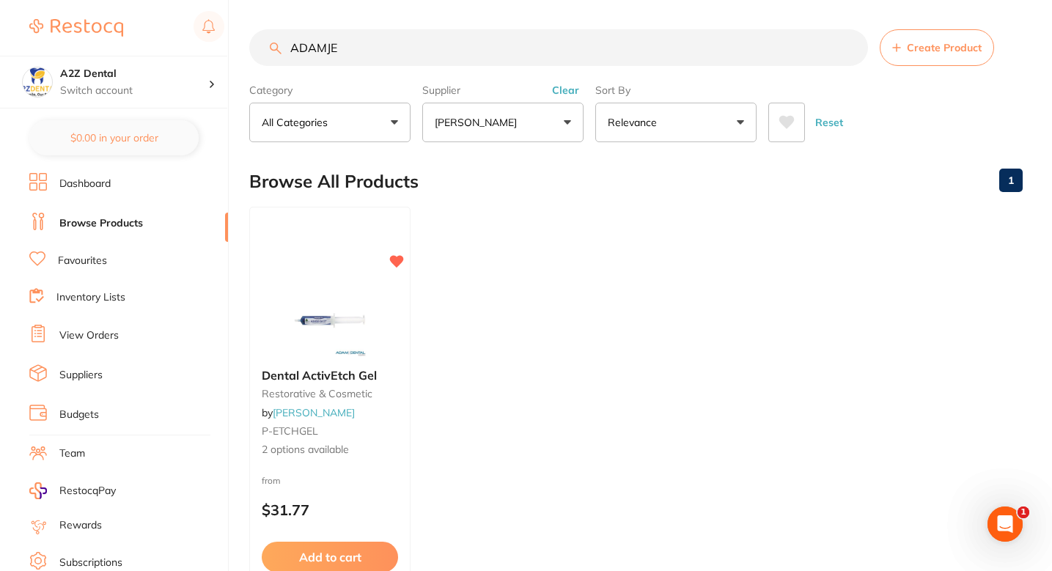
click at [543, 256] on ul "Dental ActivEtch Gel restorative & cosmetic by Adam Dental P-ETCHGEL 2 options …" at bounding box center [635, 417] width 773 height 421
click at [591, 46] on input "ADAMJE" at bounding box center [558, 47] width 619 height 37
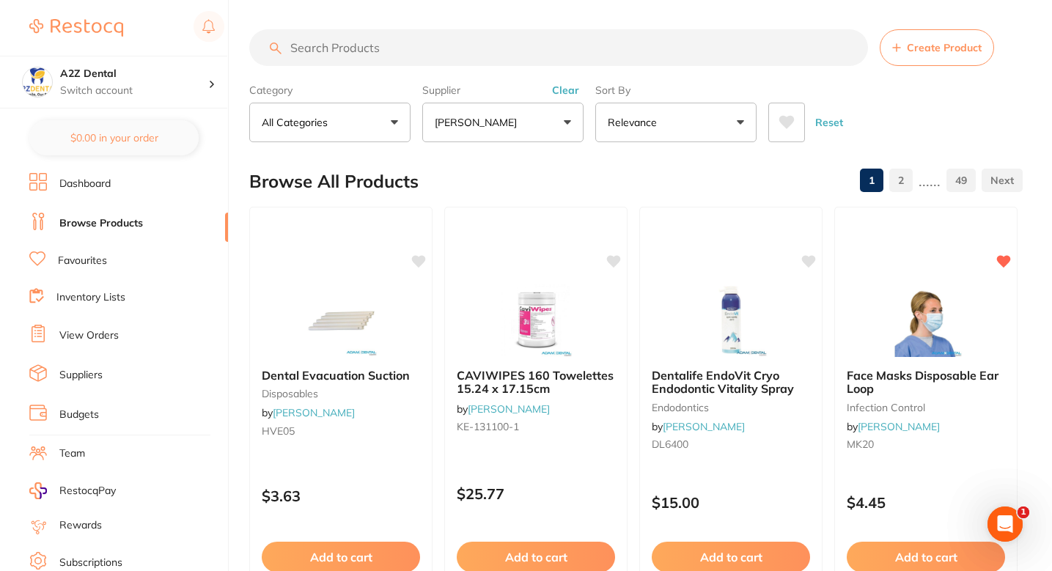
click at [504, 53] on input "search" at bounding box center [558, 47] width 619 height 37
paste input "SONI5"
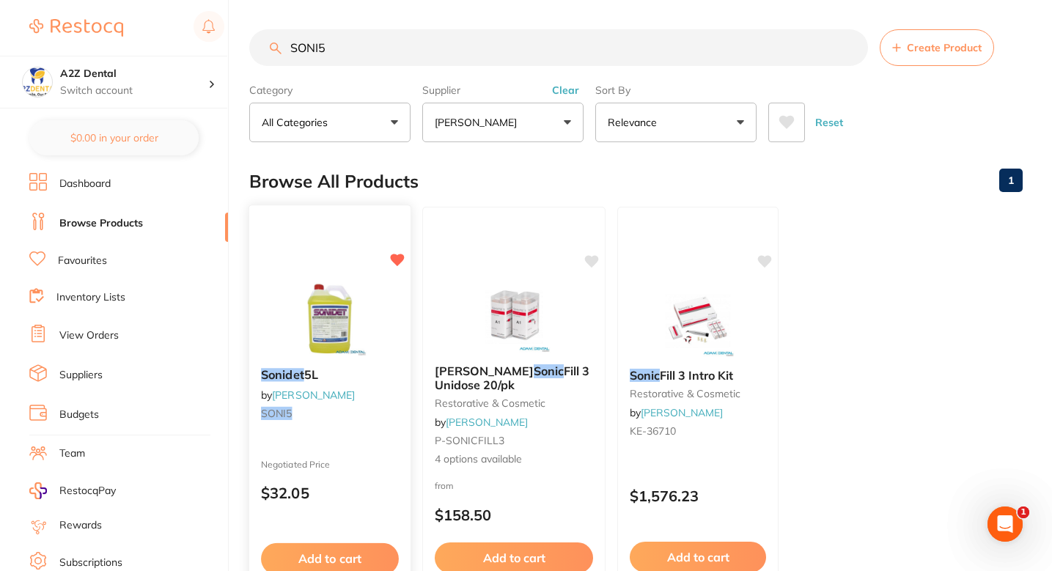
click at [387, 375] on b "Sonidet 5L" at bounding box center [330, 375] width 138 height 14
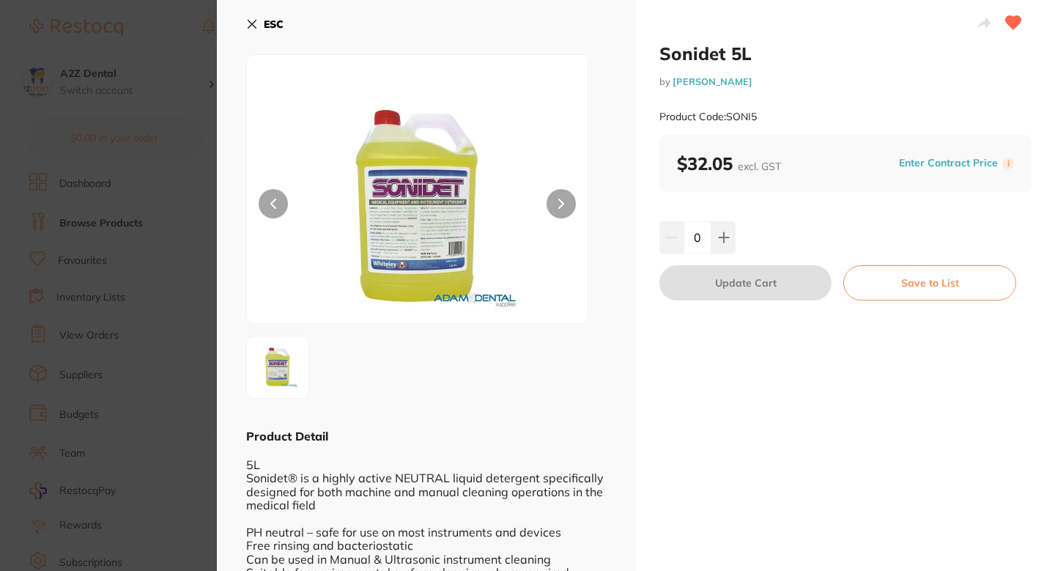
click at [202, 301] on section "Sonidet 5L by Adam Dental Product Code: SONI5 ESC Product Detail 5L Sonidet® is…" at bounding box center [527, 285] width 1055 height 571
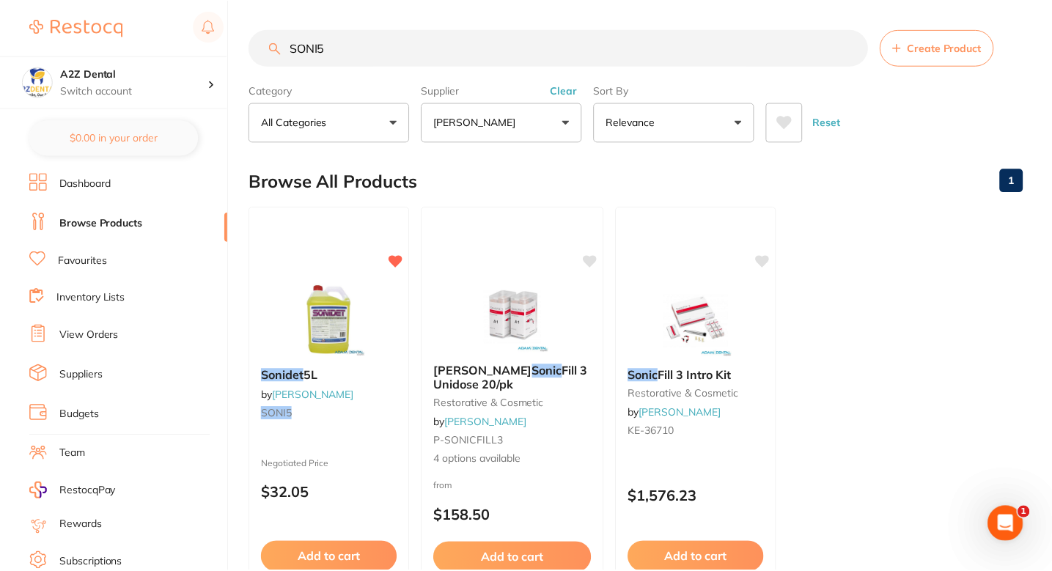
scroll to position [7, 0]
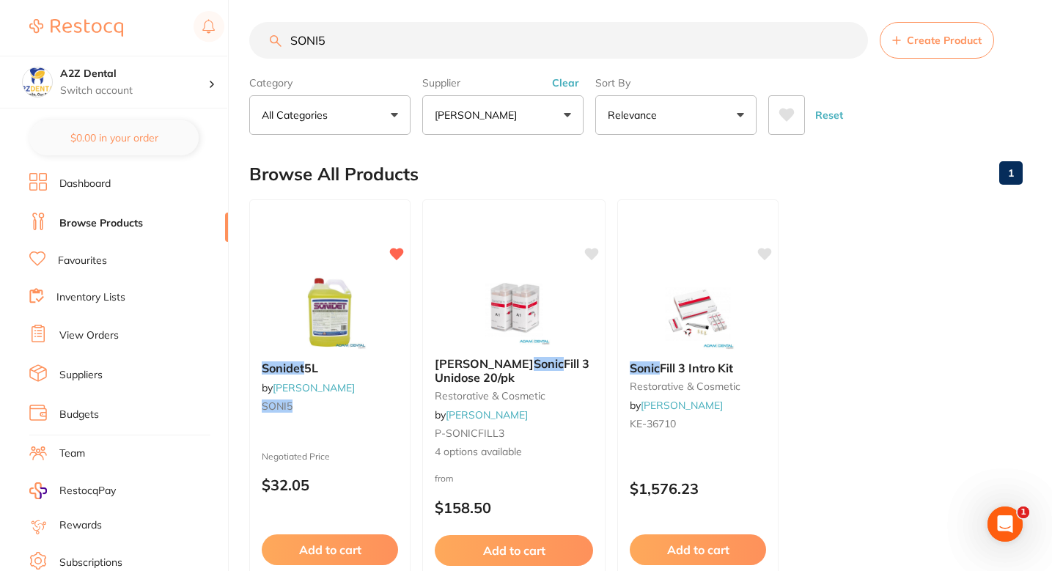
click at [810, 278] on ul "Sonidet 5L by Adam Dental SONI5 Negotiated Price $32.05 Add to cart Save to lis…" at bounding box center [635, 409] width 773 height 421
click at [495, 35] on input "SONI5" at bounding box center [558, 40] width 619 height 37
paste input "AD-4ART100"
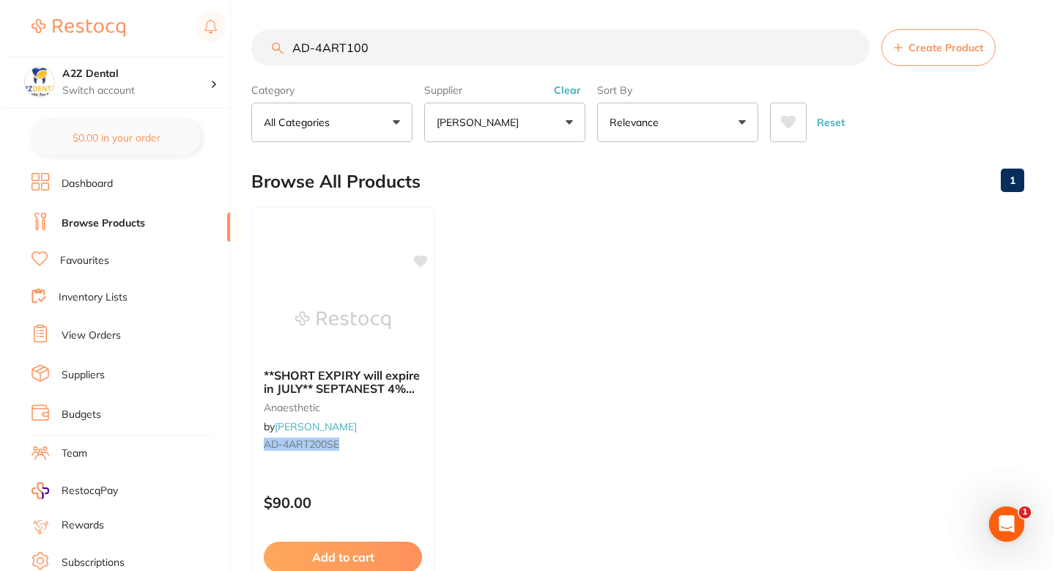
scroll to position [0, 0]
click at [405, 418] on div "**SHORT EXPIRY will expire in JULY** SEPTANEST 4% with 1:200000 Adrenalin 2.2ml…" at bounding box center [340, 412] width 183 height 112
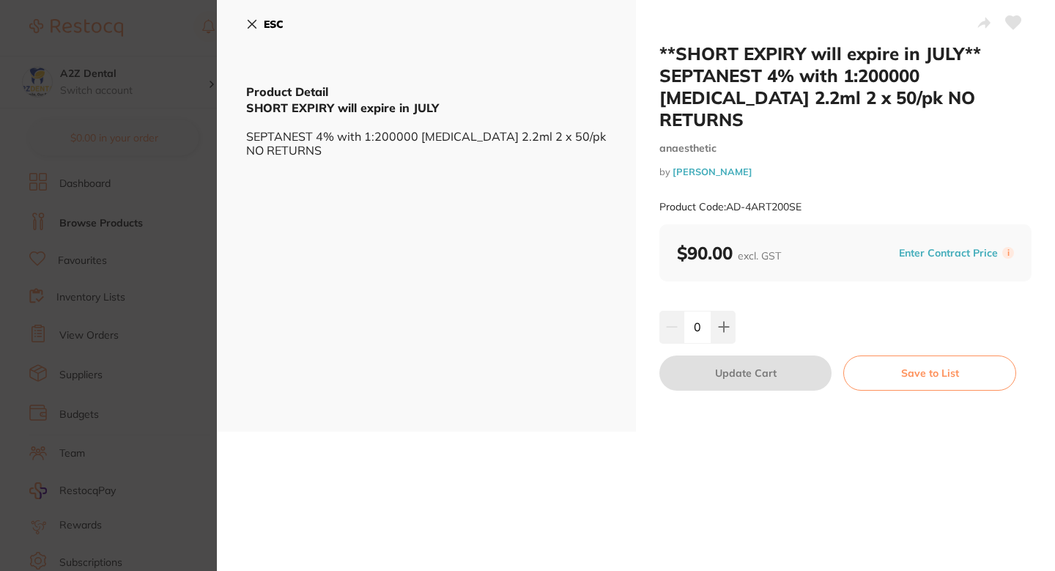
click at [225, 285] on div "ESC Product Detail SHORT EXPIRY will expire in JULY SEPTANEST 4% with 1:200000 …" at bounding box center [426, 216] width 419 height 432
click at [197, 289] on section "**SHORT EXPIRY will expire in JULY** SEPTANEST 4% with 1:200000 Adrenalin 2.2ml…" at bounding box center [527, 285] width 1055 height 571
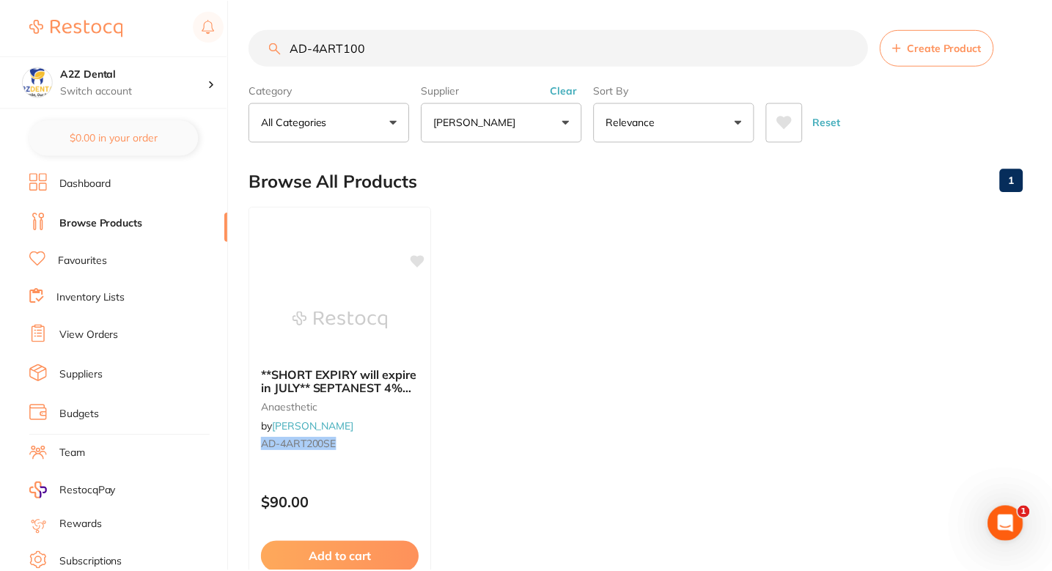
scroll to position [7, 0]
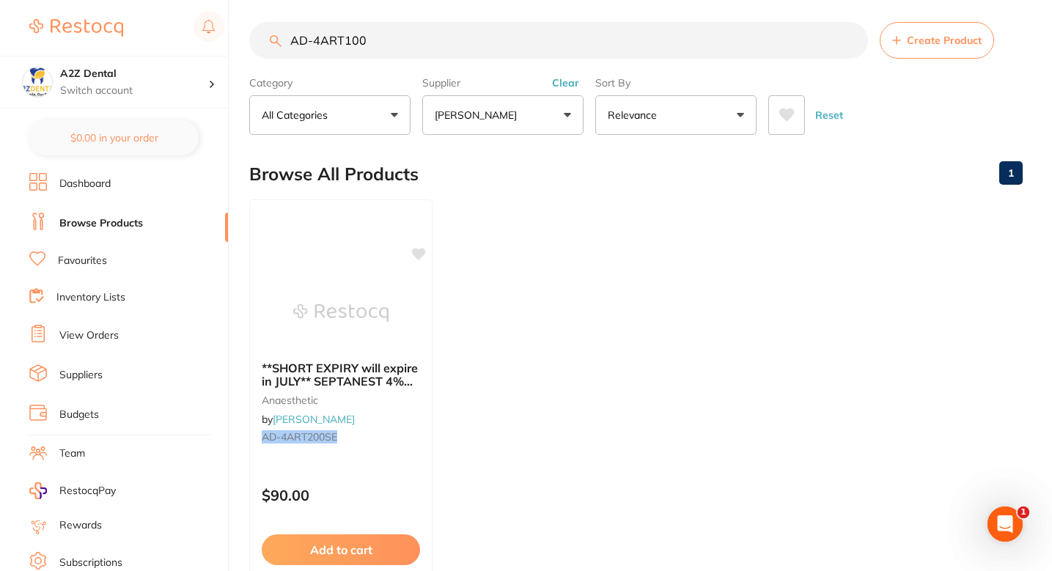
click at [648, 290] on ul "**SHORT EXPIRY will expire in JULY** SEPTANEST 4% with 1:200000 Adrenalin 2.2ml…" at bounding box center [635, 409] width 773 height 421
click at [597, 326] on ul "**SHORT EXPIRY will expire in JULY** SEPTANEST 4% with 1:200000 Adrenalin 2.2ml…" at bounding box center [635, 409] width 773 height 421
click at [517, 32] on input "AD-4ART100" at bounding box center [558, 40] width 619 height 37
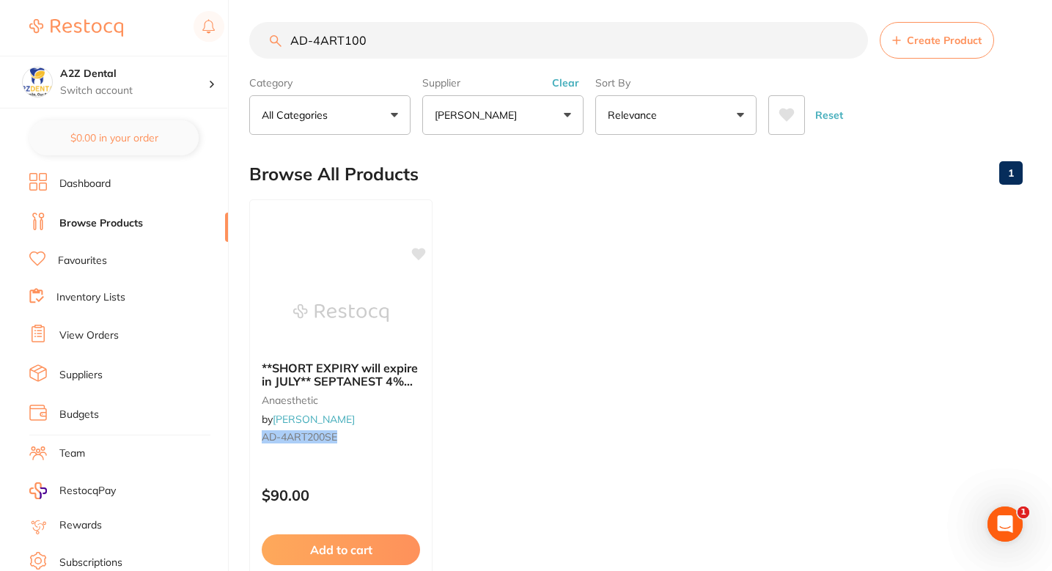
paste input "2LID8"
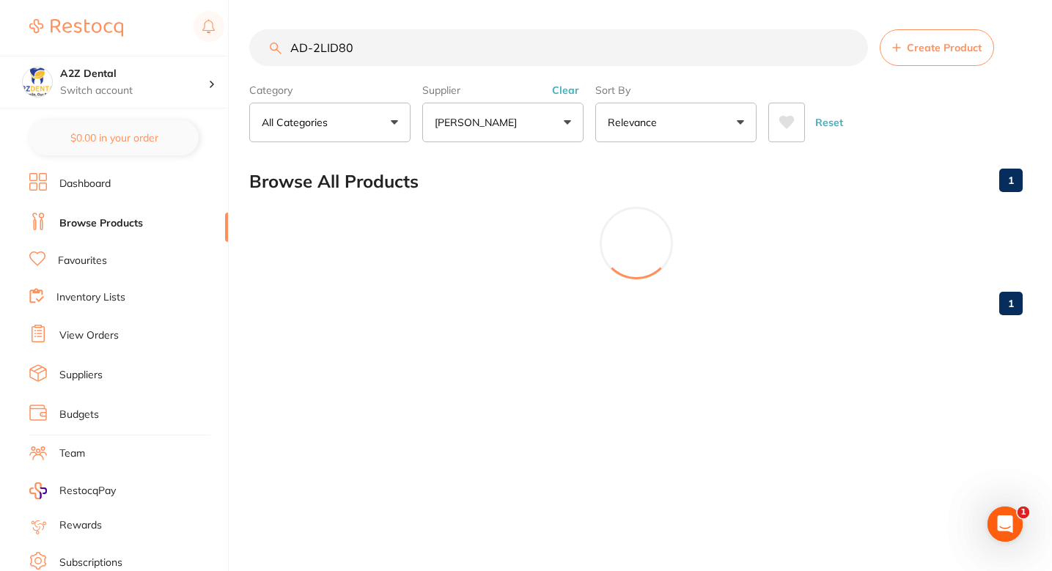
scroll to position [0, 0]
click at [419, 333] on div "AD-2LID80 Create Product Category All Categories All Categories No categories f…" at bounding box center [652, 285] width 806 height 571
click at [479, 255] on div "AD-2LID80 Create Product Category All Categories All Categories No categories f…" at bounding box center [652, 285] width 806 height 571
click at [580, 328] on div "AD-2LID80 Create Product Category All Categories All Categories No categories f…" at bounding box center [652, 285] width 806 height 571
click at [363, 40] on input "AD-2LID80" at bounding box center [560, 47] width 622 height 37
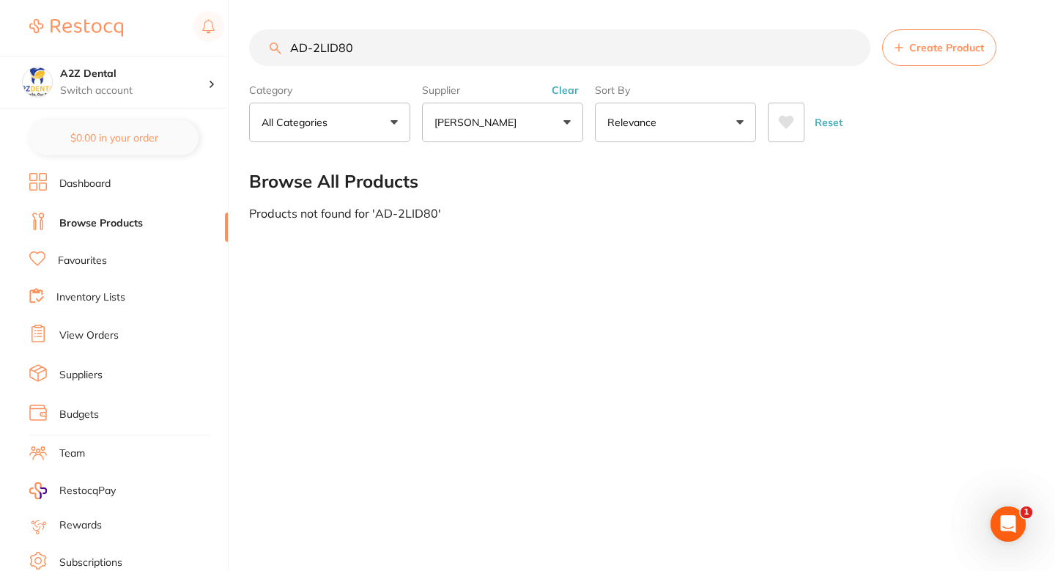
click at [363, 40] on input "AD-2LID80" at bounding box center [560, 47] width 622 height 37
paste input "4ART10"
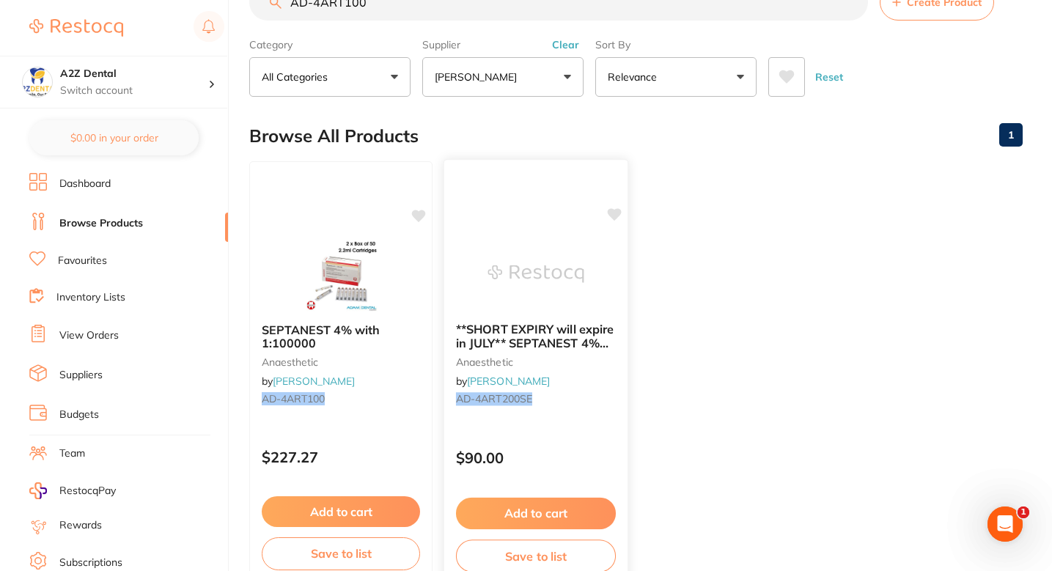
scroll to position [46, 0]
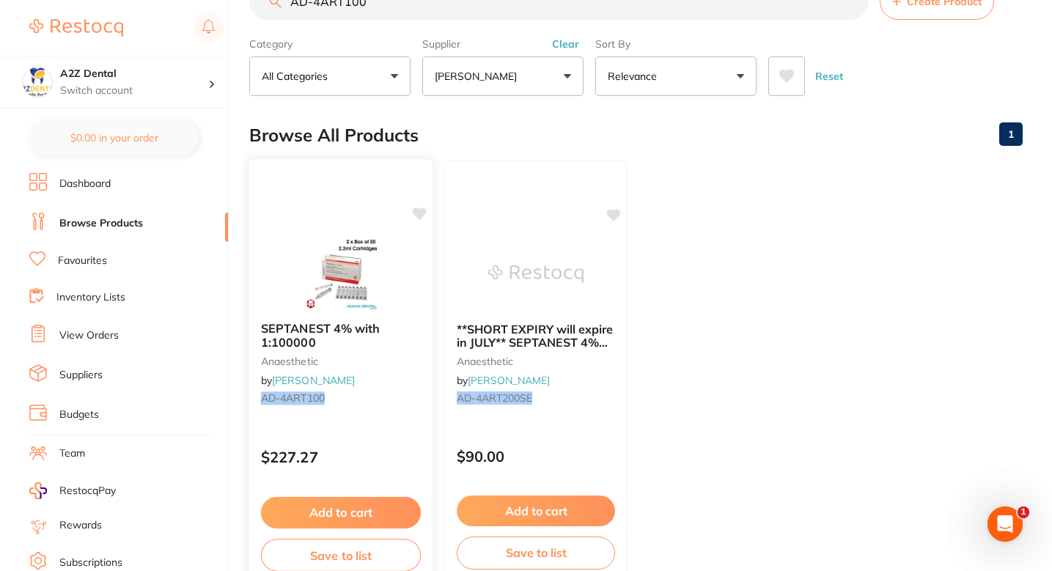
click at [416, 214] on icon at bounding box center [420, 213] width 14 height 12
click at [690, 328] on ul "SEPTANEST 4% with 1:100000 anaesthetic by Adam Dental AD-4ART100 $227.27 Add to…" at bounding box center [635, 371] width 773 height 421
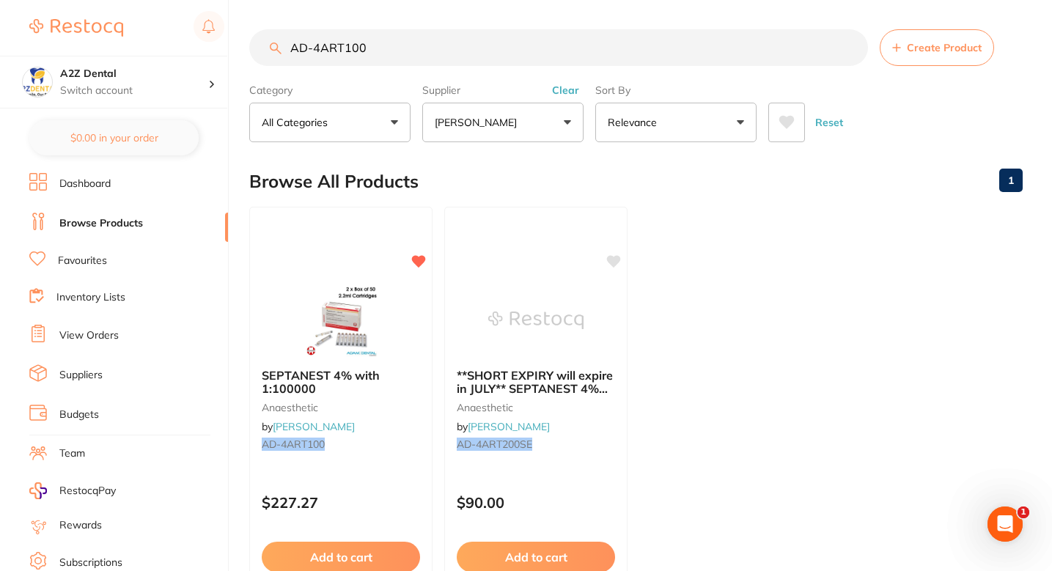
click at [393, 59] on input "AD-4ART100" at bounding box center [558, 47] width 619 height 37
paste input "2LID8"
type input "AD-2LID80"
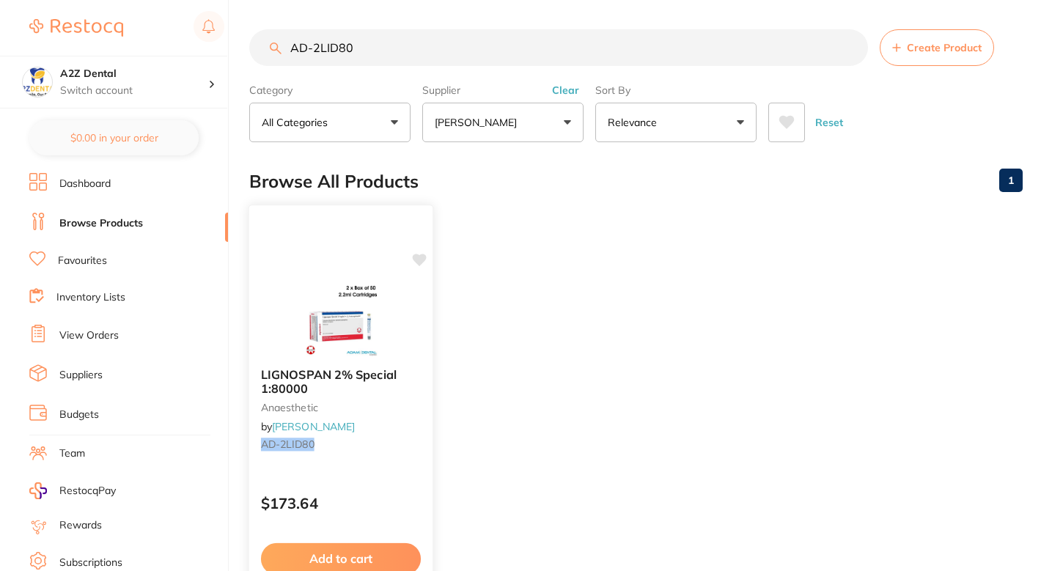
click at [421, 258] on icon at bounding box center [420, 260] width 14 height 12
click at [514, 298] on ul "LIGNOSPAN 2% Special 1:80000 anaesthetic by Adam Dental AD-2LID80 $173.64 Add t…" at bounding box center [635, 417] width 773 height 421
click at [547, 300] on ul "LIGNOSPAN 2% Special 1:80000 anaesthetic by Adam Dental AD-2LID80 $173.64 Add t…" at bounding box center [635, 417] width 773 height 421
click at [528, 268] on ul "LIGNOSPAN 2% Special 1:80000 anaesthetic by Adam Dental AD-2LID80 $173.64 Add t…" at bounding box center [635, 417] width 773 height 421
click at [580, 207] on ul "LIGNOSPAN 2% Special 1:80000 anaesthetic by Adam Dental AD-2LID80 $173.64 Add t…" at bounding box center [635, 417] width 773 height 421
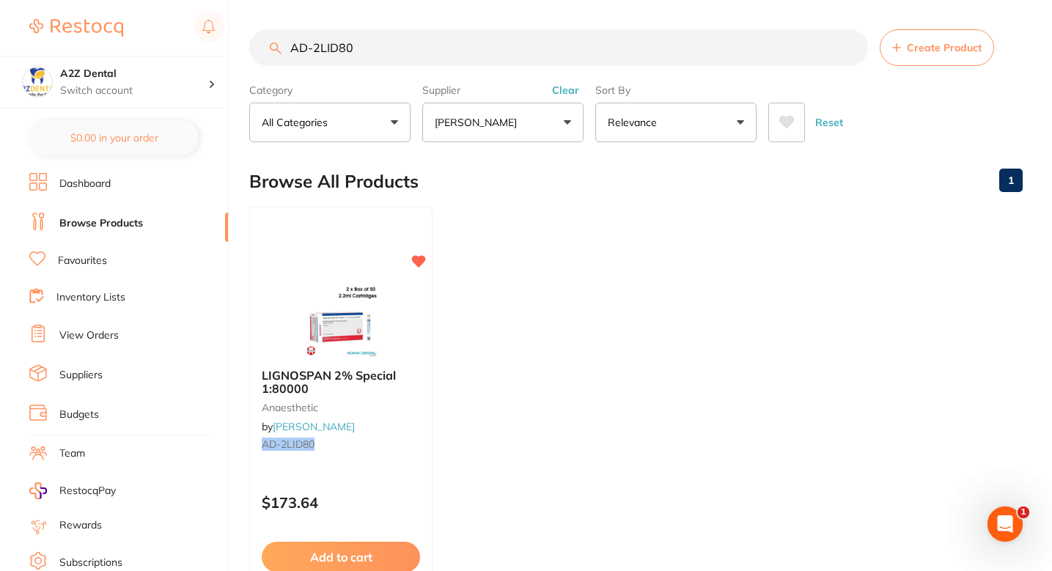
click at [537, 141] on button "[PERSON_NAME]" at bounding box center [502, 123] width 161 height 40
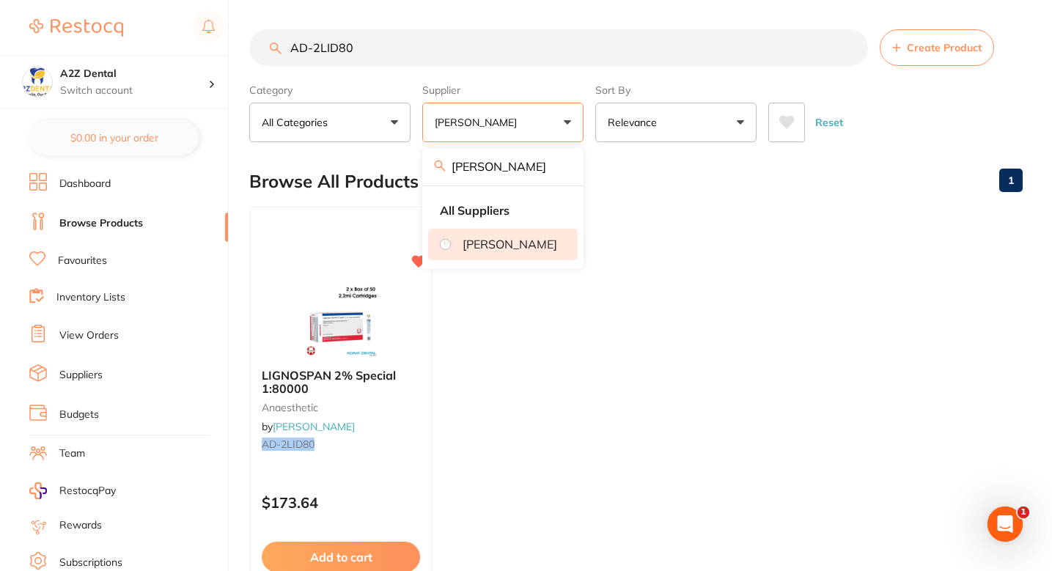
click at [521, 163] on input "adam" at bounding box center [502, 166] width 161 height 37
type input "HSH"
type input "Henry"
click at [683, 300] on ul "LIGNOSPAN 2% Special 1:80000 anaesthetic by Adam Dental AD-2LID80 $173.64 Add t…" at bounding box center [635, 417] width 773 height 421
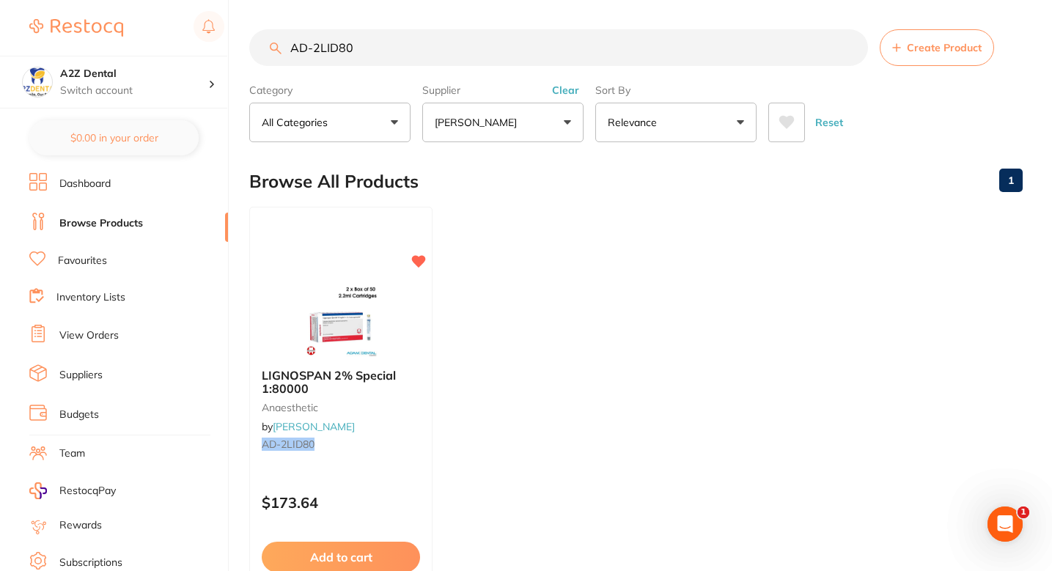
click at [552, 237] on ul "LIGNOSPAN 2% Special 1:80000 anaesthetic by Adam Dental AD-2LID80 $173.64 Add t…" at bounding box center [635, 417] width 773 height 421
click at [516, 219] on ul "LIGNOSPAN 2% Special 1:80000 anaesthetic by Adam Dental AD-2LID80 $173.64 Add t…" at bounding box center [635, 417] width 773 height 421
click at [468, 54] on input "AD-2LID80" at bounding box center [558, 47] width 619 height 37
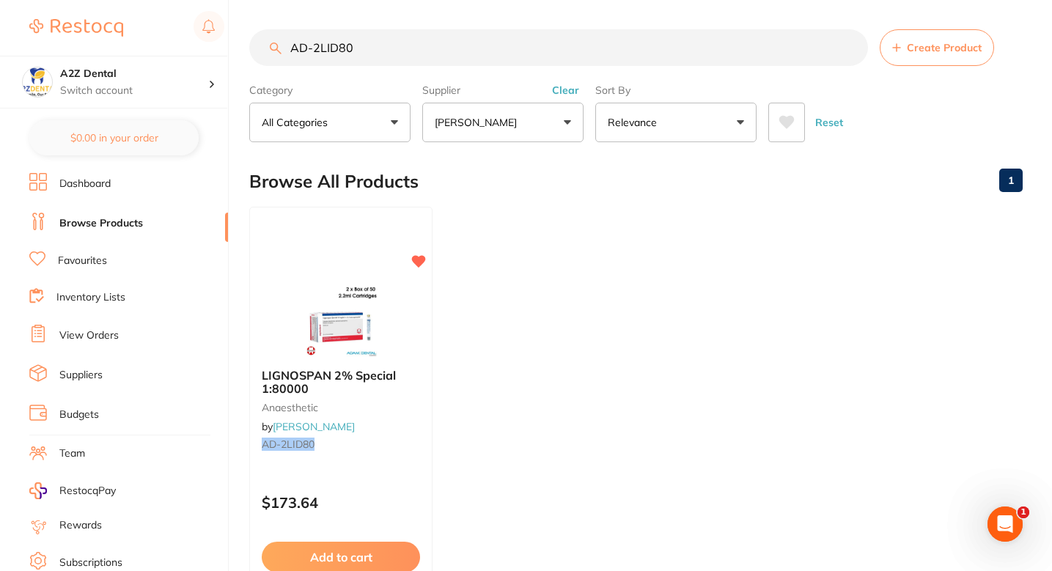
click at [468, 54] on input "AD-2LID80" at bounding box center [558, 47] width 619 height 37
paste input "GC - FUJILCCAPA2"
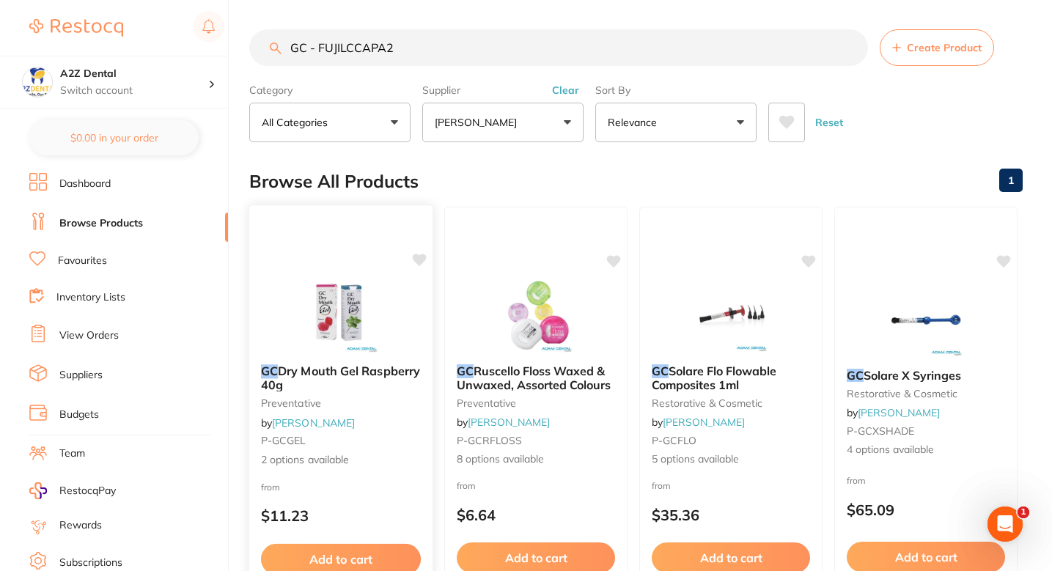
click at [377, 427] on div "GC Dry Mouth Gel Raspberry 40g preventative by Adam Dental P-GCGEL 2 options av…" at bounding box center [340, 416] width 183 height 127
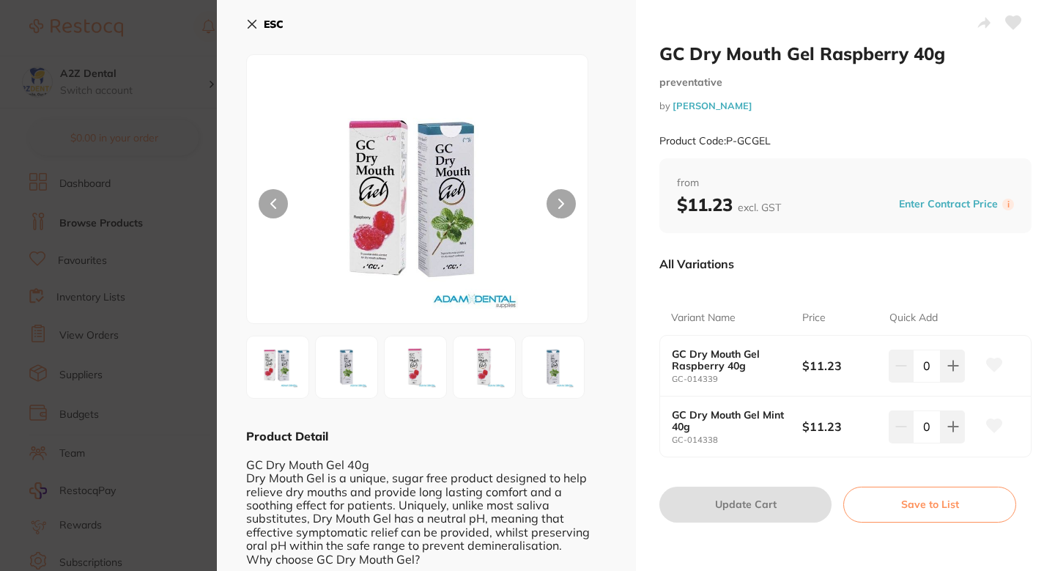
click at [111, 329] on section "GC Dry Mouth Gel Raspberry 40g preventative by Adam Dental Product Code: P-GCGE…" at bounding box center [527, 285] width 1055 height 571
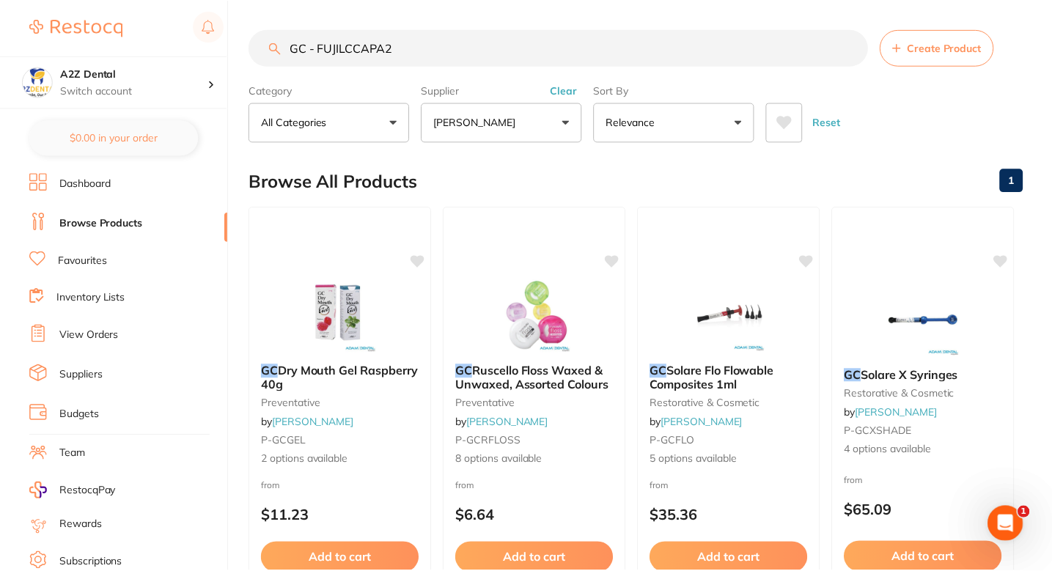
scroll to position [4, 0]
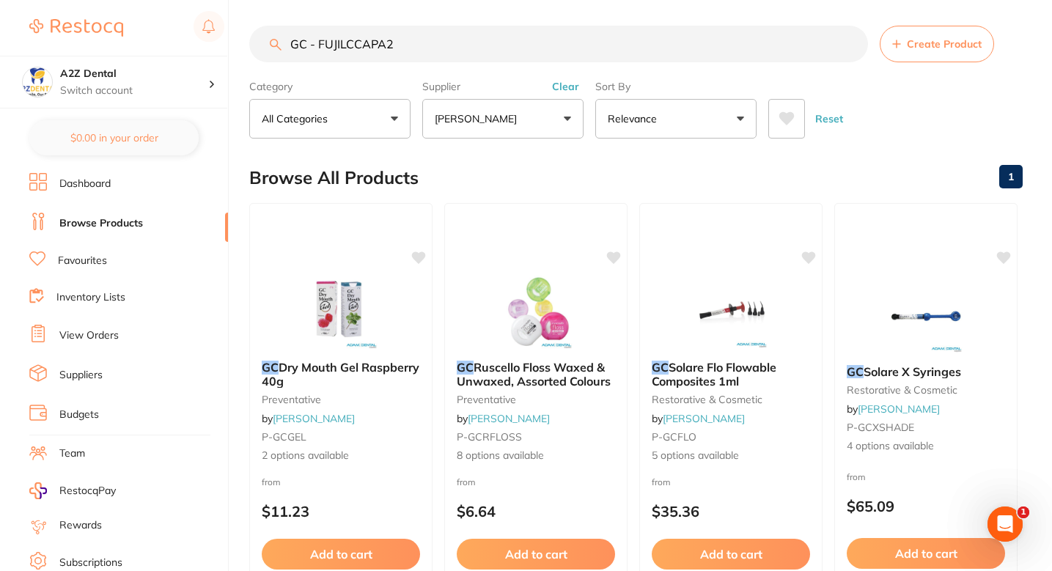
click at [668, 174] on div "Browse All Products 1" at bounding box center [635, 177] width 773 height 49
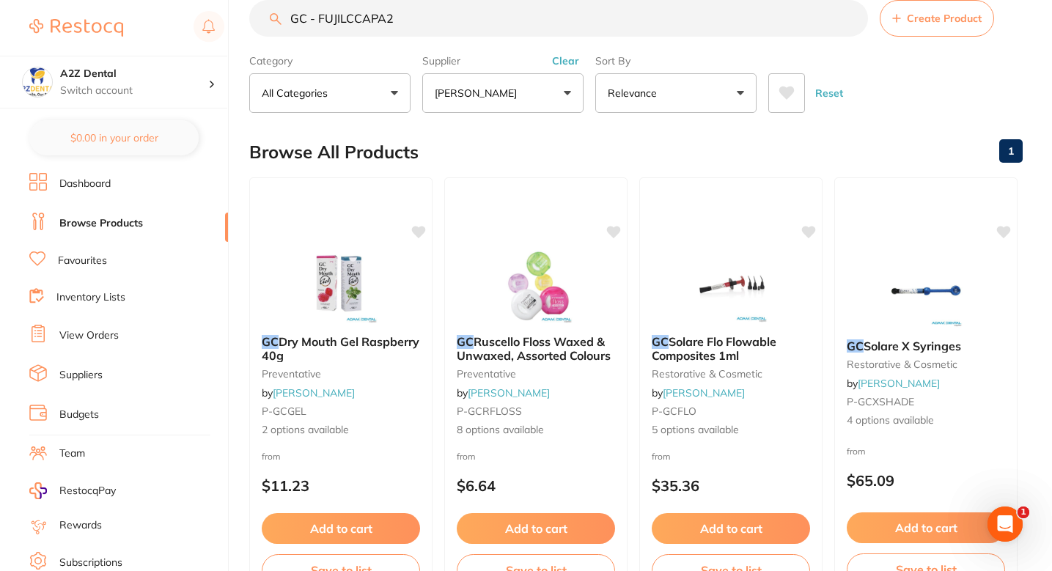
scroll to position [0, 0]
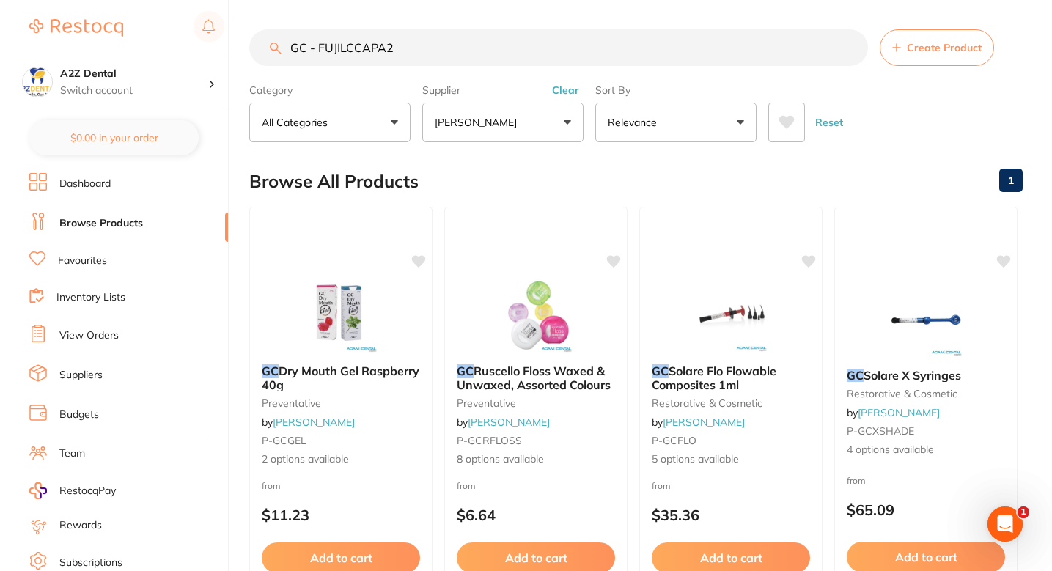
click at [625, 188] on div "Browse All Products 1" at bounding box center [635, 181] width 773 height 49
click at [551, 191] on div "Browse All Products 1" at bounding box center [635, 181] width 773 height 49
click at [428, 47] on input "GC - FUJILCCAPA2" at bounding box center [558, 47] width 619 height 37
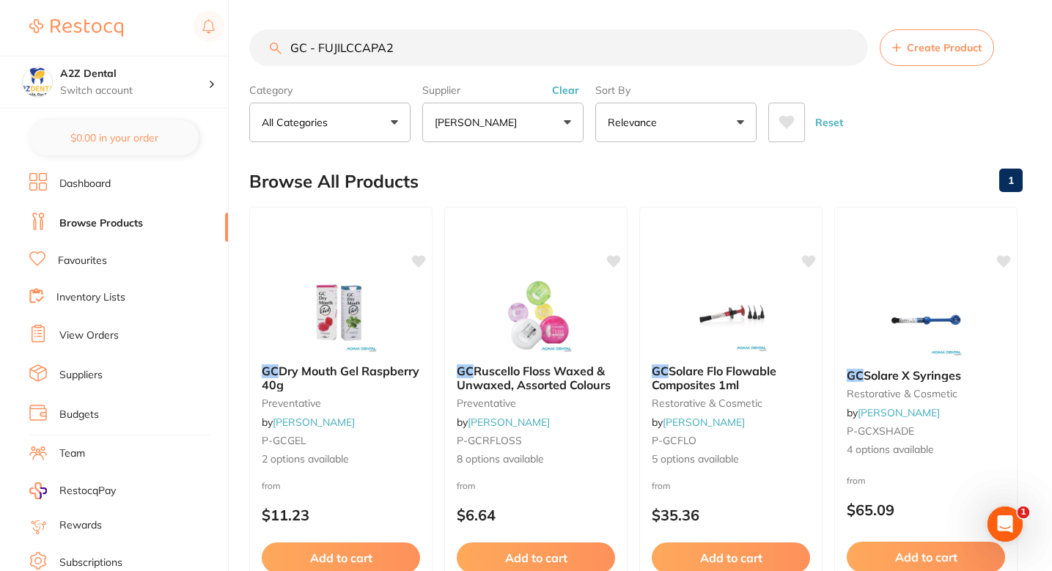
paste input "TM- 4 1 2 9 4"
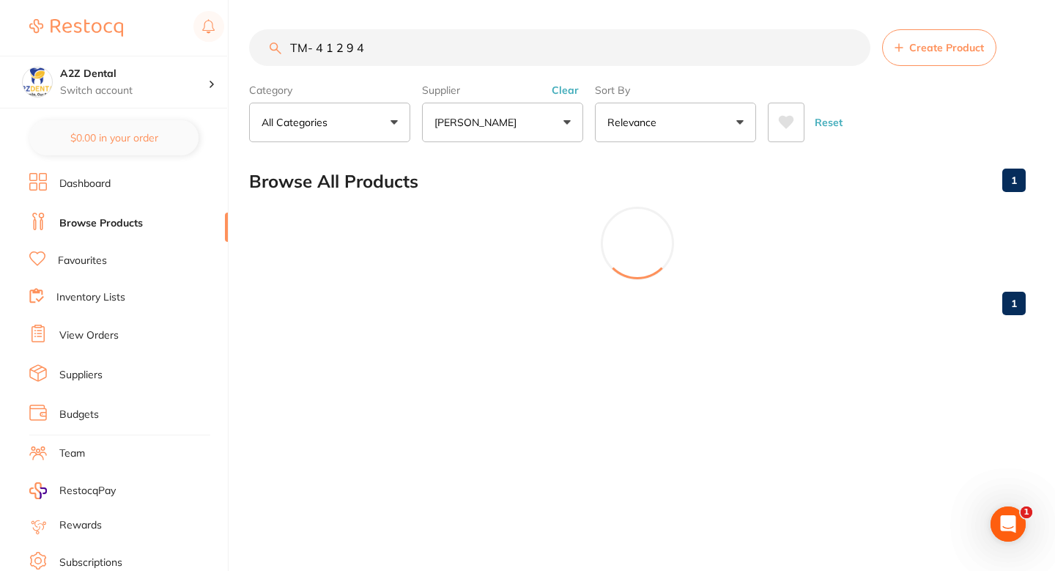
click at [358, 53] on input "TM- 4 1 2 9 4" at bounding box center [560, 47] width 622 height 37
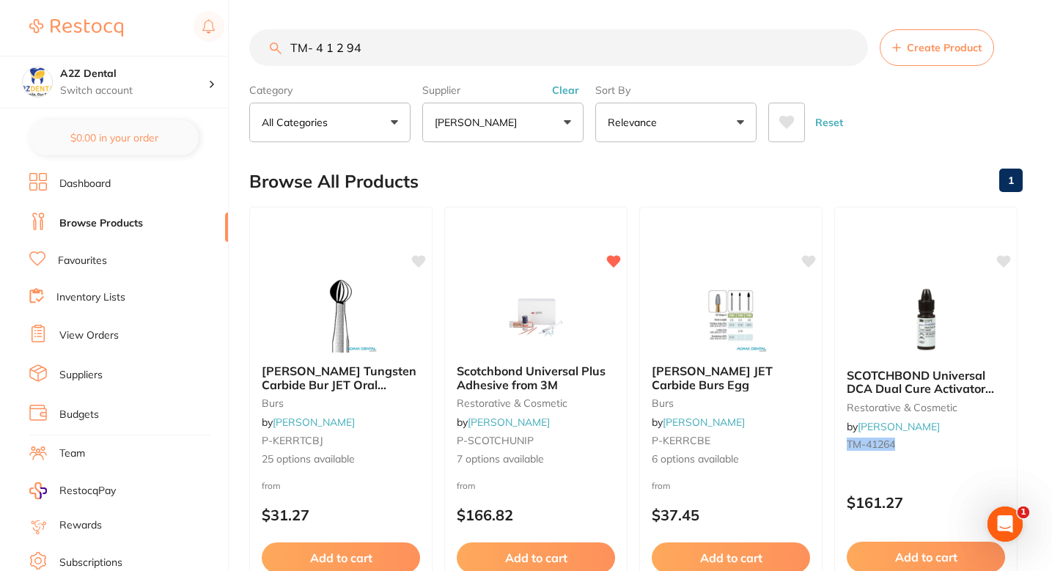
click at [344, 52] on input "TM- 4 1 2 94" at bounding box center [558, 47] width 619 height 37
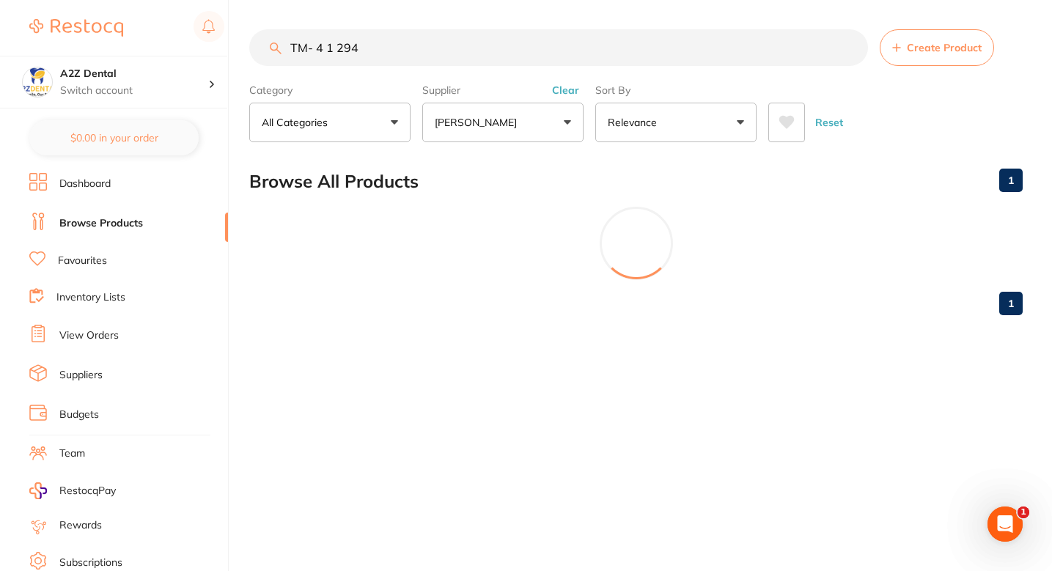
click at [336, 51] on input "TM- 4 1 294" at bounding box center [558, 47] width 619 height 37
click at [331, 50] on input "TM- 4 1294" at bounding box center [558, 47] width 619 height 37
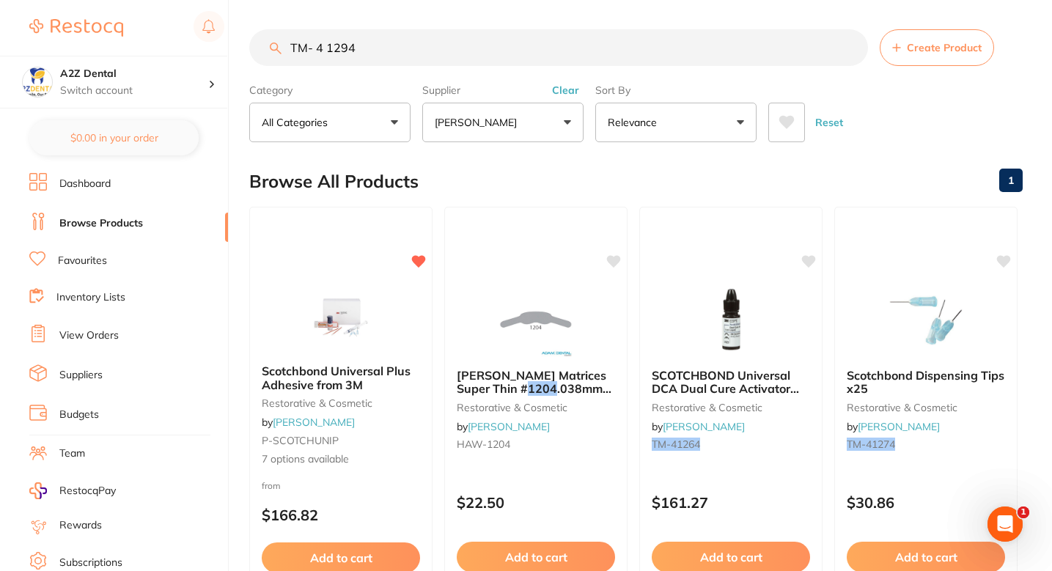
click at [328, 49] on input "TM- 4 1294" at bounding box center [558, 47] width 619 height 37
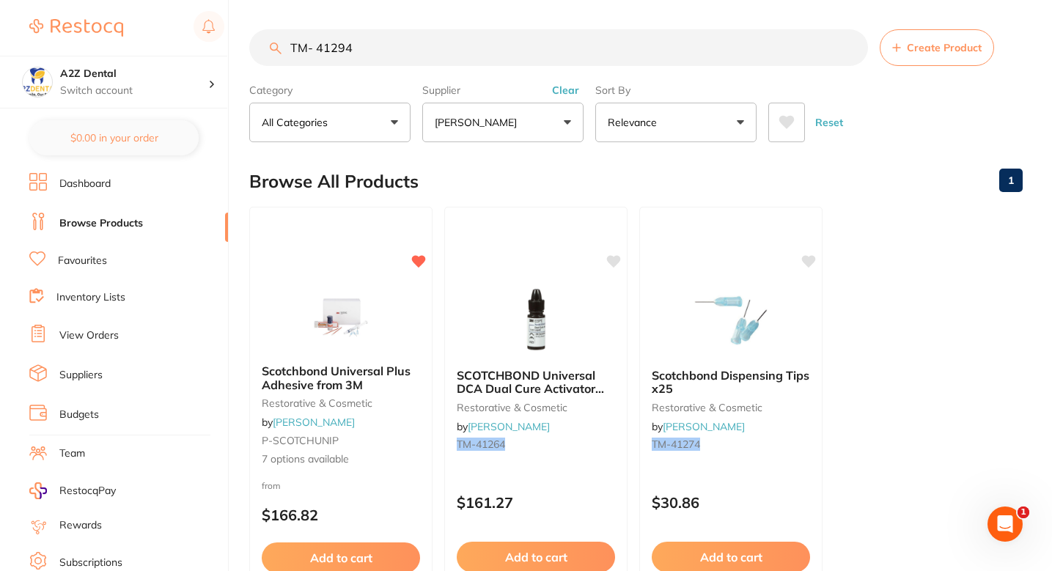
click at [557, 172] on div "Browse All Products 1" at bounding box center [635, 181] width 773 height 49
click at [534, 128] on button "[PERSON_NAME]" at bounding box center [502, 123] width 161 height 40
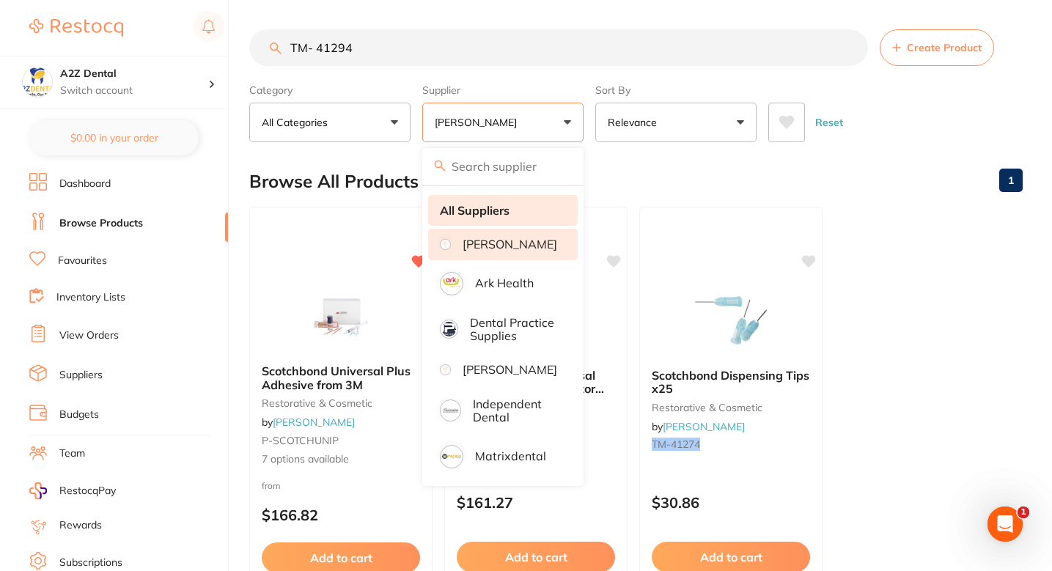
click at [495, 204] on strong "All Suppliers" at bounding box center [475, 210] width 70 height 13
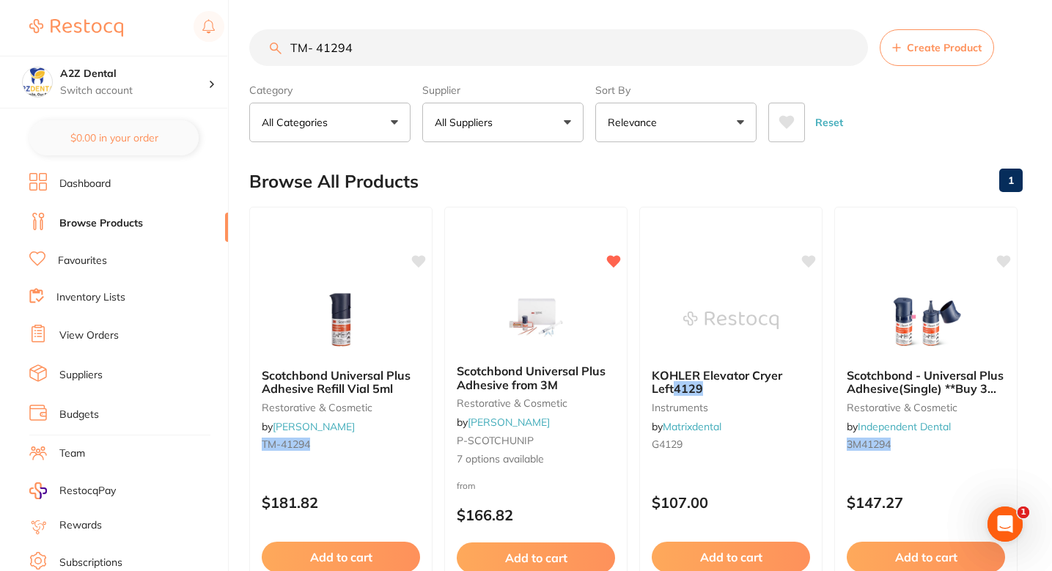
click at [494, 137] on button "All Suppliers" at bounding box center [502, 123] width 161 height 40
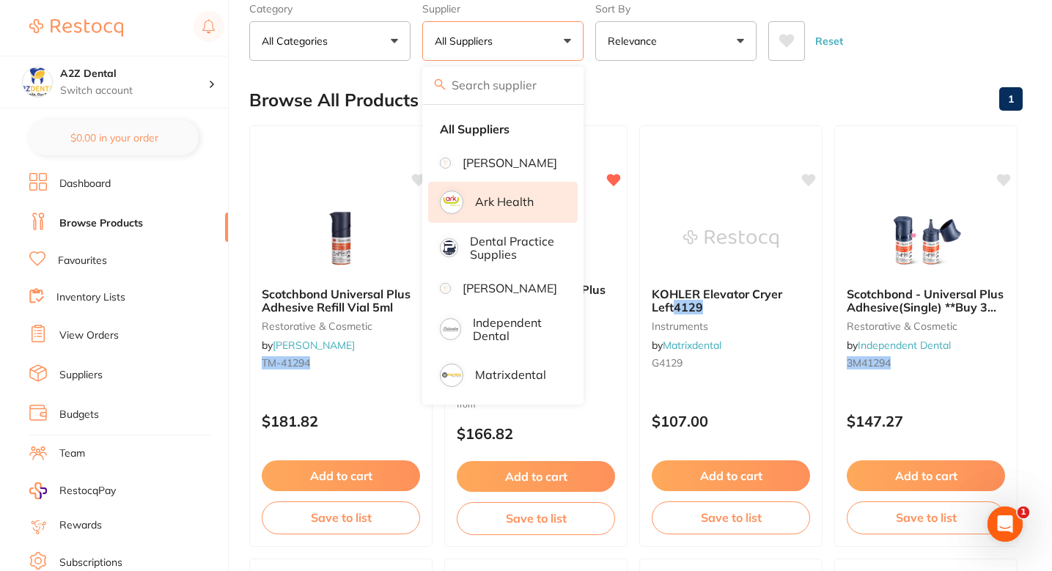
scroll to position [84, 0]
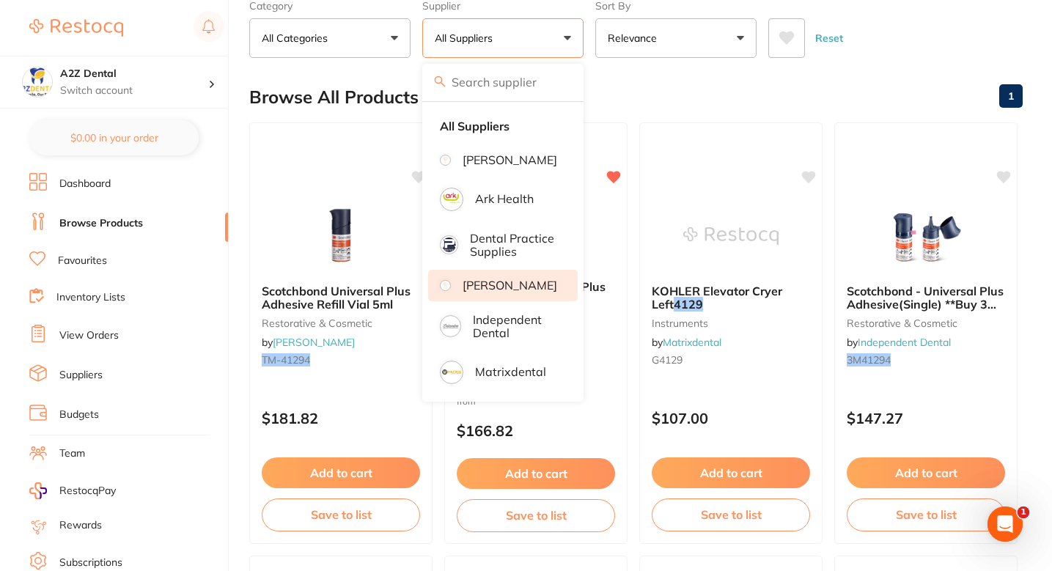
click at [512, 292] on p "[PERSON_NAME]" at bounding box center [509, 285] width 95 height 13
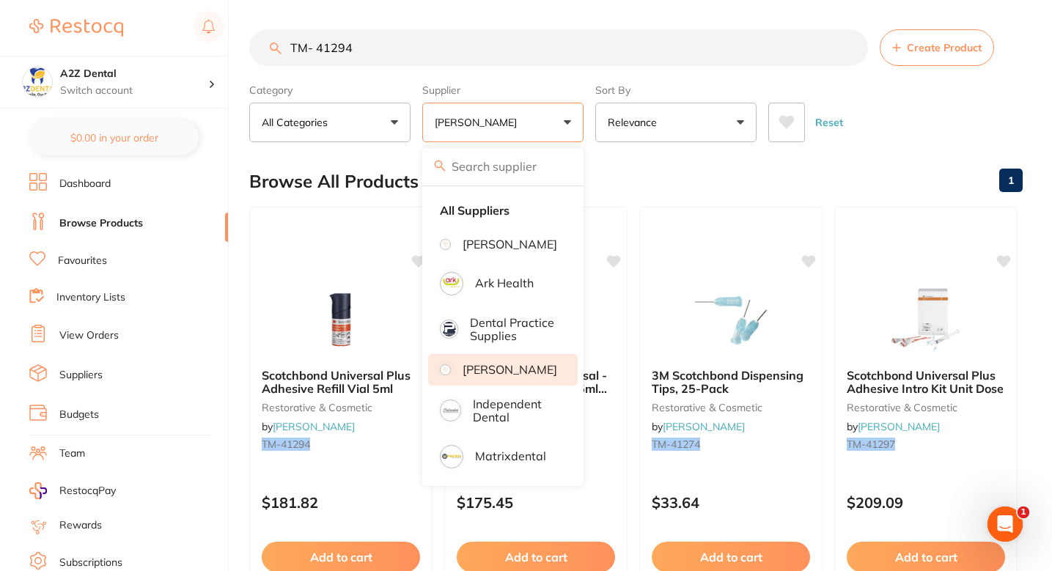
scroll to position [0, 0]
click at [614, 163] on div "Browse All Products 1" at bounding box center [635, 181] width 773 height 49
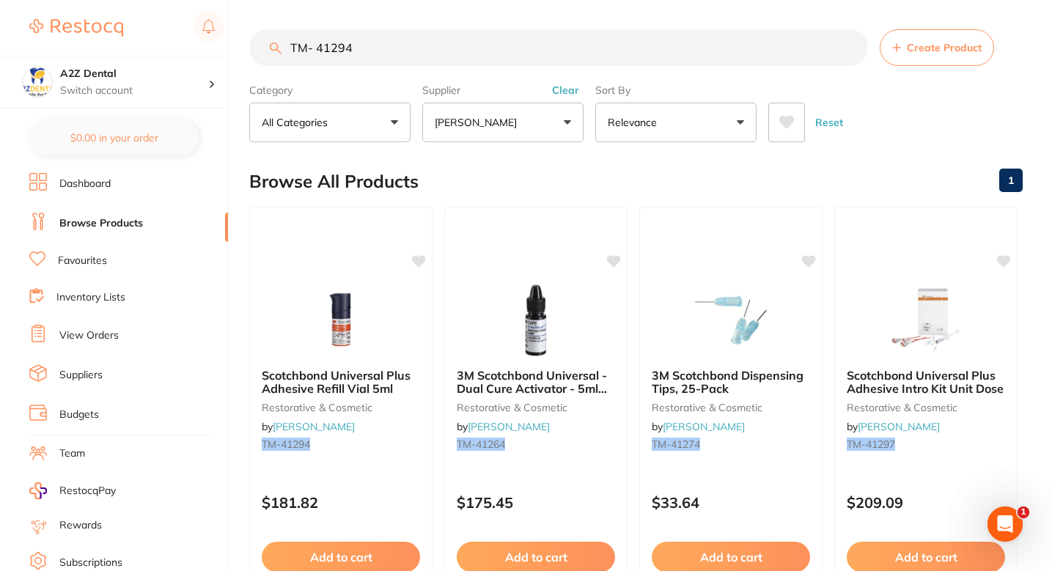
click at [378, 51] on input "TM- 41294" at bounding box center [558, 47] width 619 height 37
paste input "GC - FUJILCCAPA2"
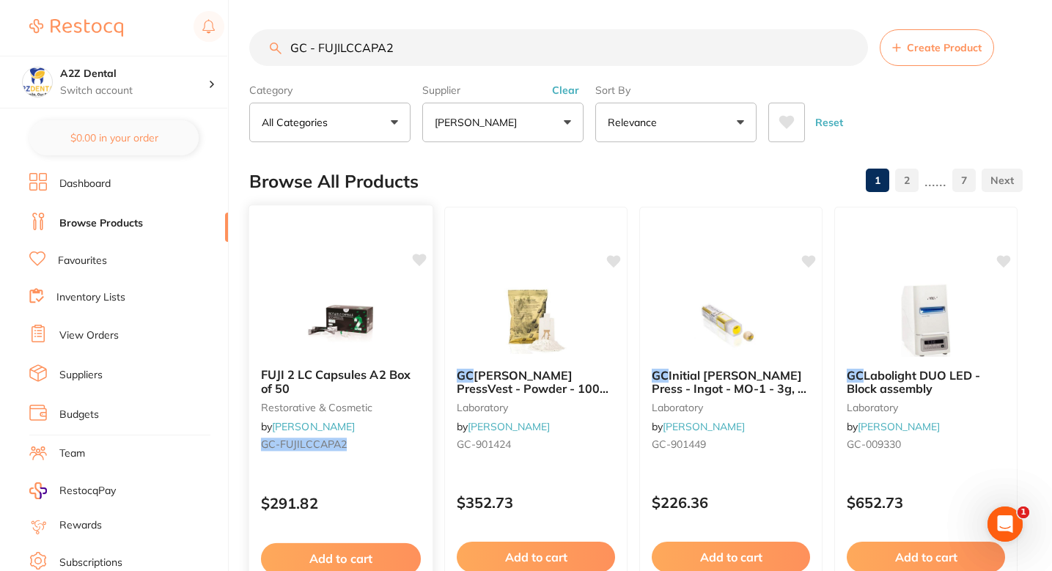
type input "GC - FUJILCCAPA2"
click at [382, 465] on div "FUJI 2 LC Capsules A2 Box of 50 restorative & cosmetic by Henry Schein Halas GC…" at bounding box center [340, 412] width 183 height 112
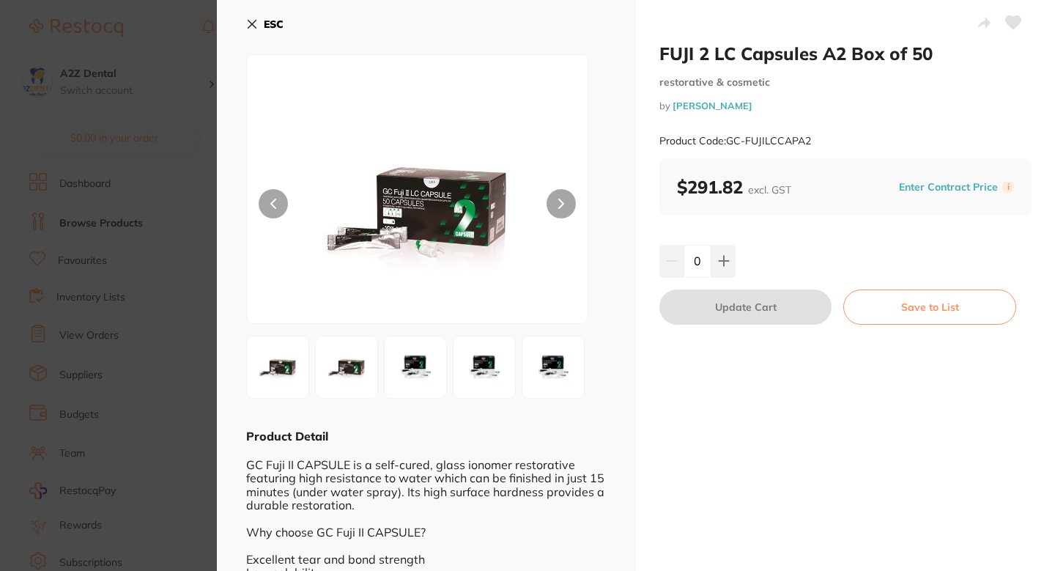
click at [867, 241] on div "FUJI 2 LC Capsules A2 Box of 50 restorative & cosmetic by Henry Schein Halas Pr…" at bounding box center [845, 356] width 419 height 712
click at [926, 188] on button "Enter Contract Price" at bounding box center [949, 187] width 108 height 14
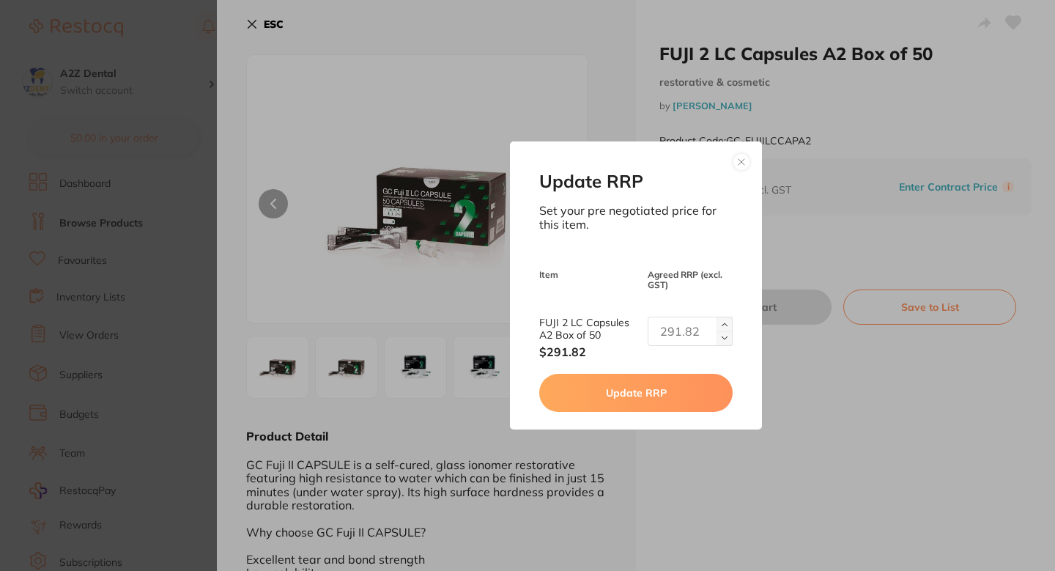
click at [676, 328] on input "text" at bounding box center [690, 331] width 85 height 29
paste input "230.00"
type input "230.00"
click at [665, 389] on button "Update RRP" at bounding box center [635, 393] width 193 height 38
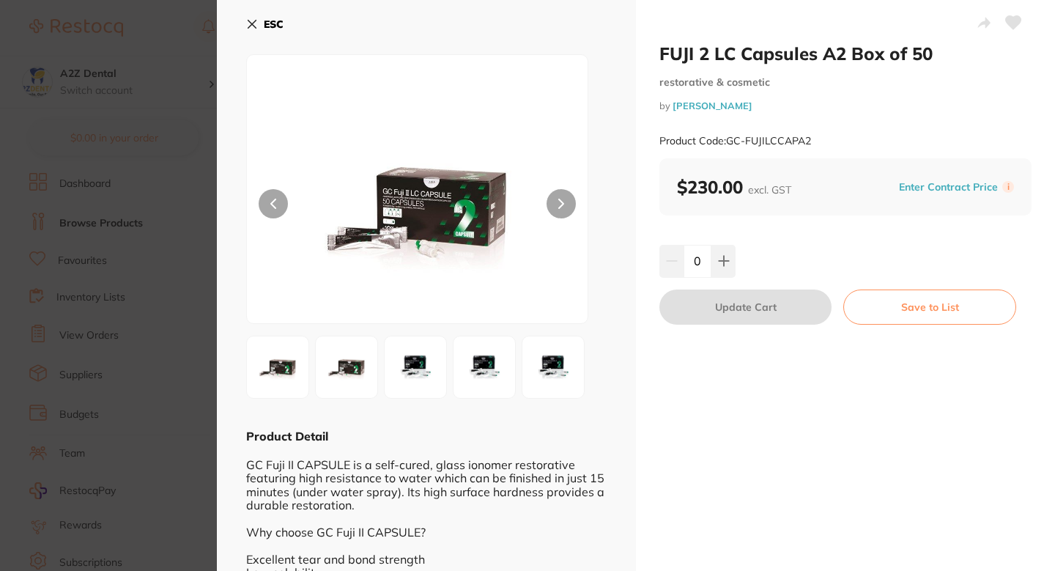
click at [1006, 23] on icon at bounding box center [1013, 22] width 15 height 13
click at [199, 304] on section "FUJI 2 LC Capsules A2 Box of 50 restorative & cosmetic by Henry Schein Halas Pr…" at bounding box center [527, 285] width 1055 height 571
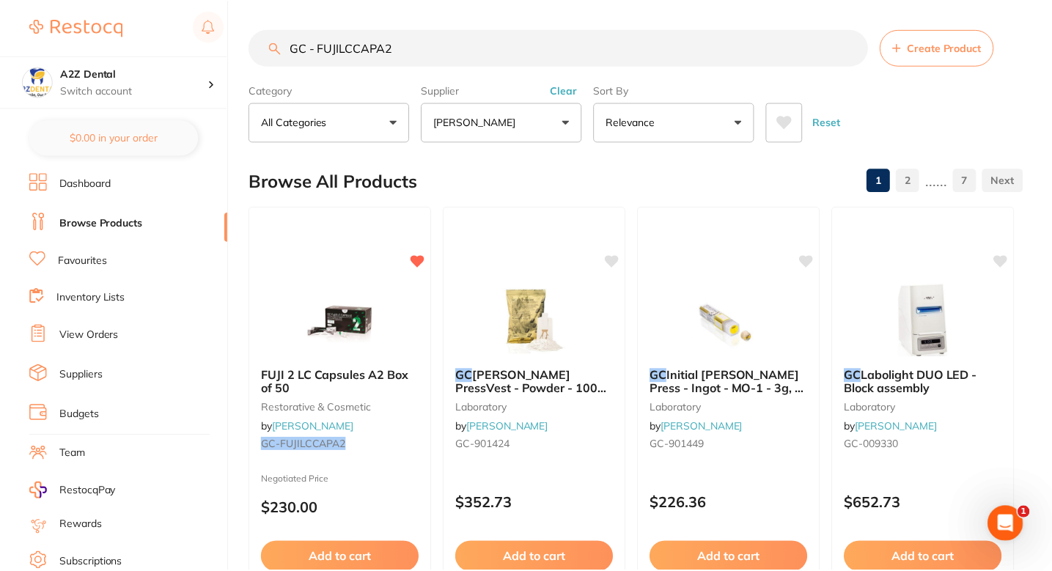
scroll to position [84, 0]
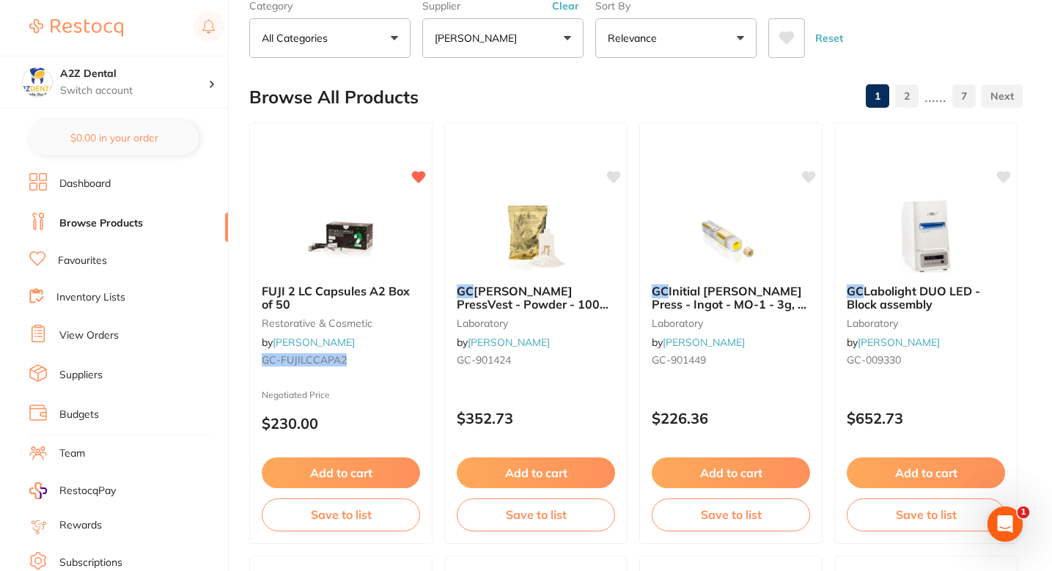
click at [489, 102] on div "Browse All Products 1 2 ...... 7" at bounding box center [635, 97] width 773 height 49
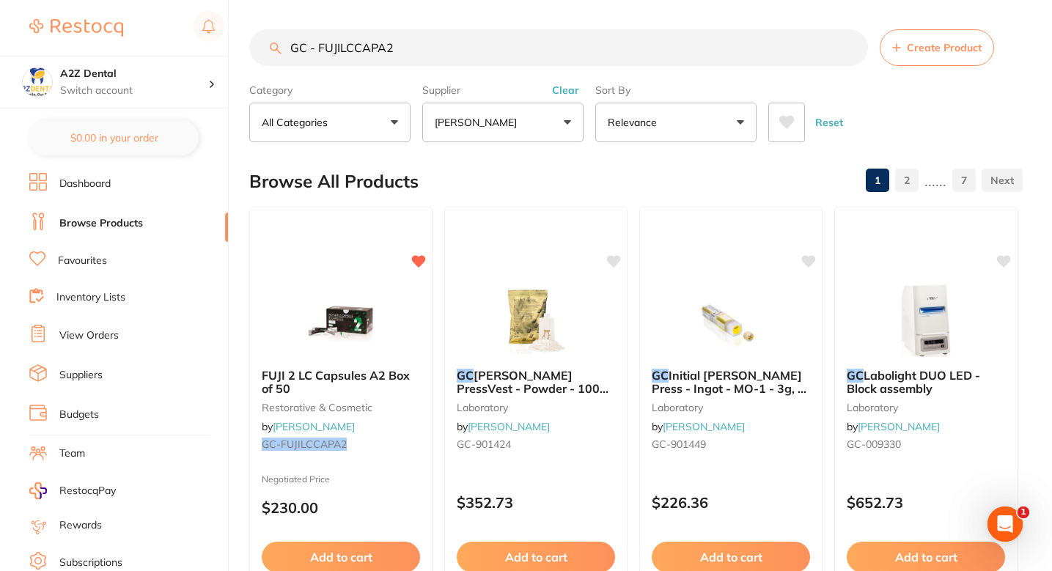
click at [506, 60] on input "GC - FUJILCCAPA2" at bounding box center [558, 47] width 619 height 37
paste input "TM- 4 1 2 9 4"
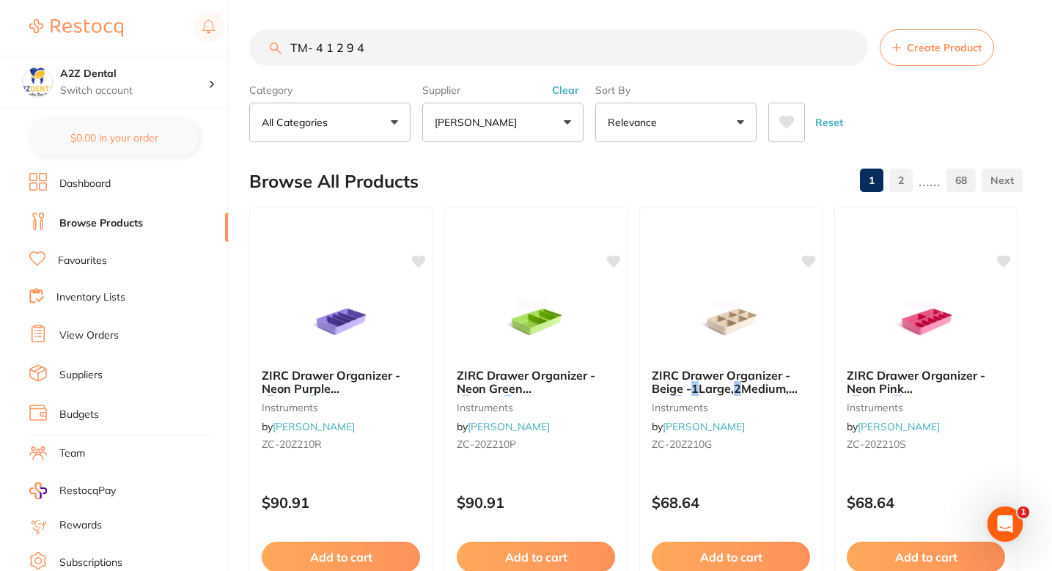
click at [534, 184] on div "Browse All Products 1 2 ...... 68" at bounding box center [635, 181] width 773 height 49
click at [320, 46] on input "TM- 4 1 2 9 4" at bounding box center [558, 47] width 619 height 37
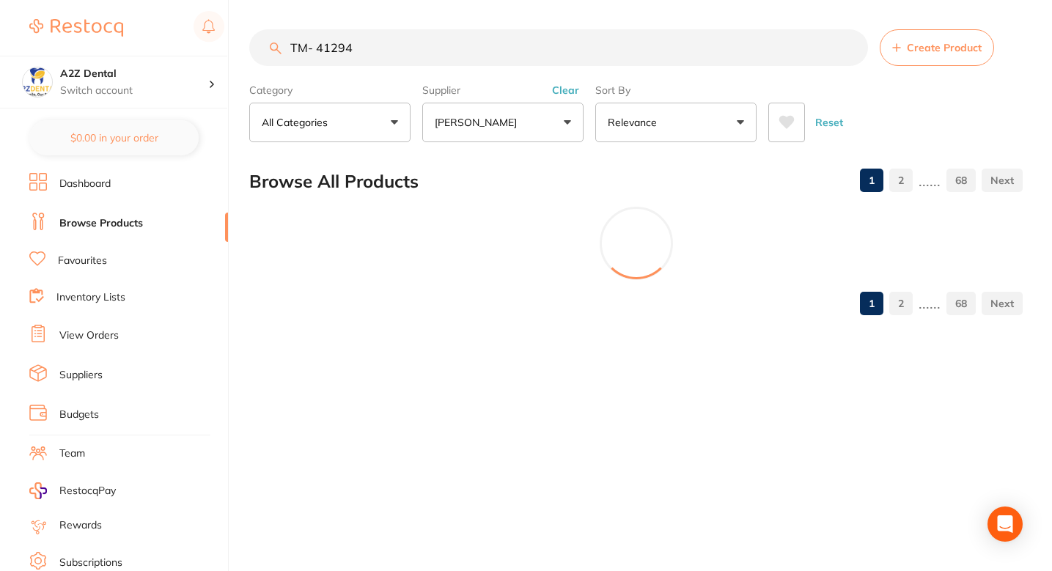
click at [326, 64] on input "TM- 41294" at bounding box center [558, 47] width 619 height 37
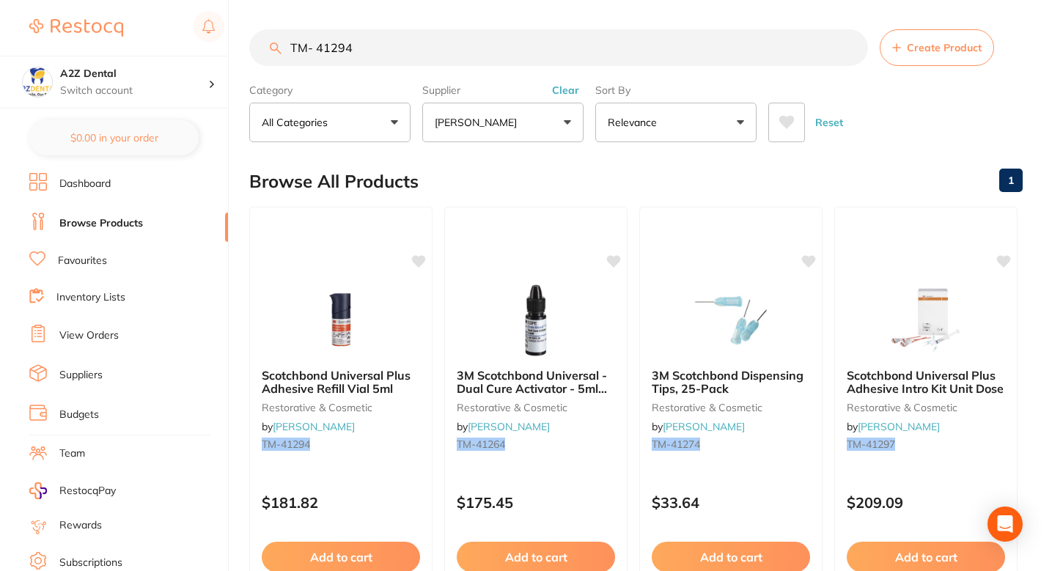
click at [326, 64] on input "TM- 41294" at bounding box center [558, 47] width 619 height 37
click at [343, 51] on input "TM- 41294" at bounding box center [558, 47] width 619 height 37
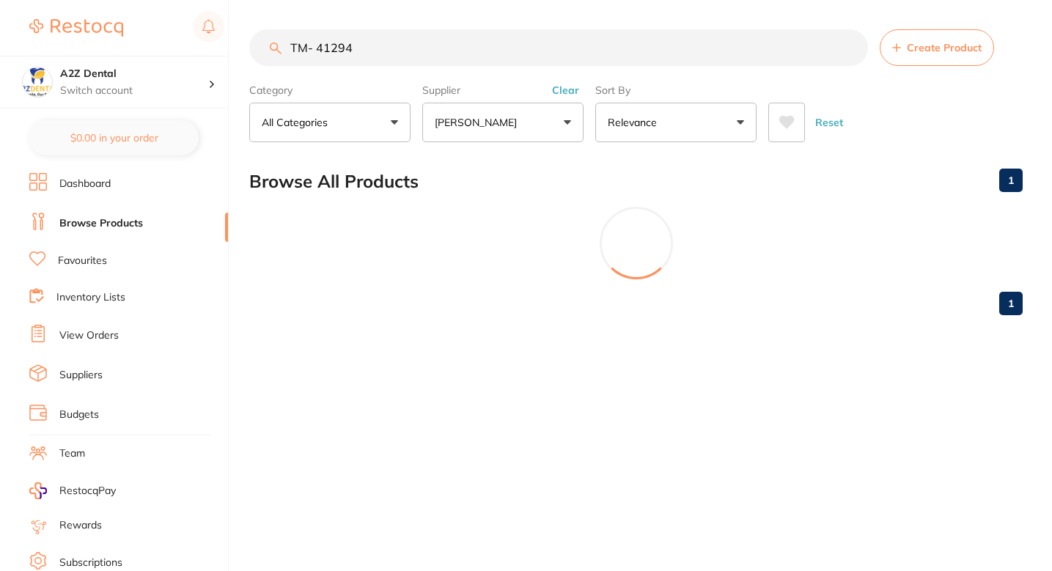
click at [343, 51] on input "TM- 41294" at bounding box center [558, 47] width 619 height 37
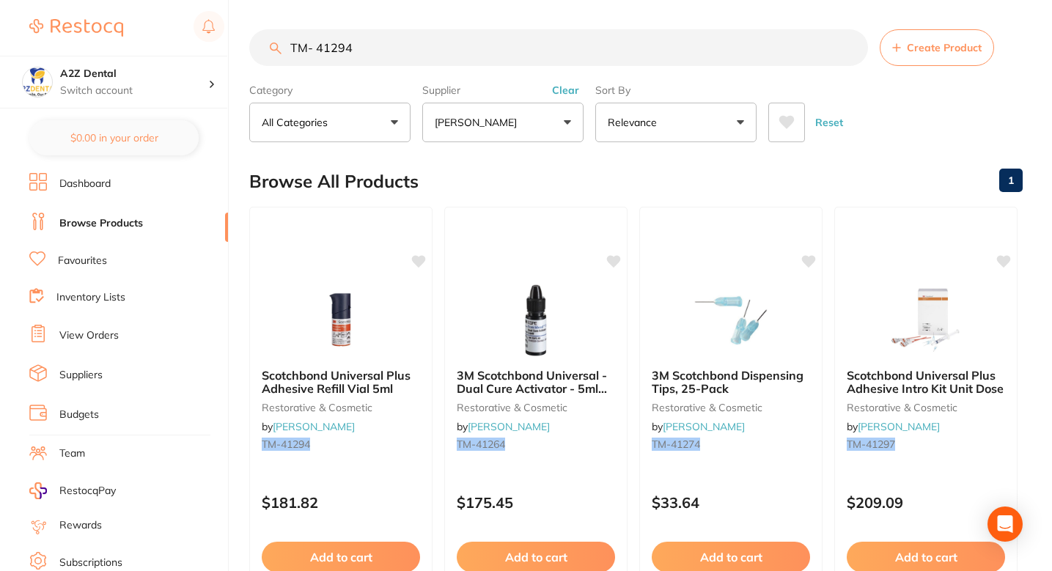
type input "TM- 41294"
click at [482, 176] on div "Browse All Products 1" at bounding box center [635, 181] width 773 height 49
click at [421, 262] on icon at bounding box center [420, 260] width 14 height 12
click at [404, 317] on div at bounding box center [340, 319] width 183 height 74
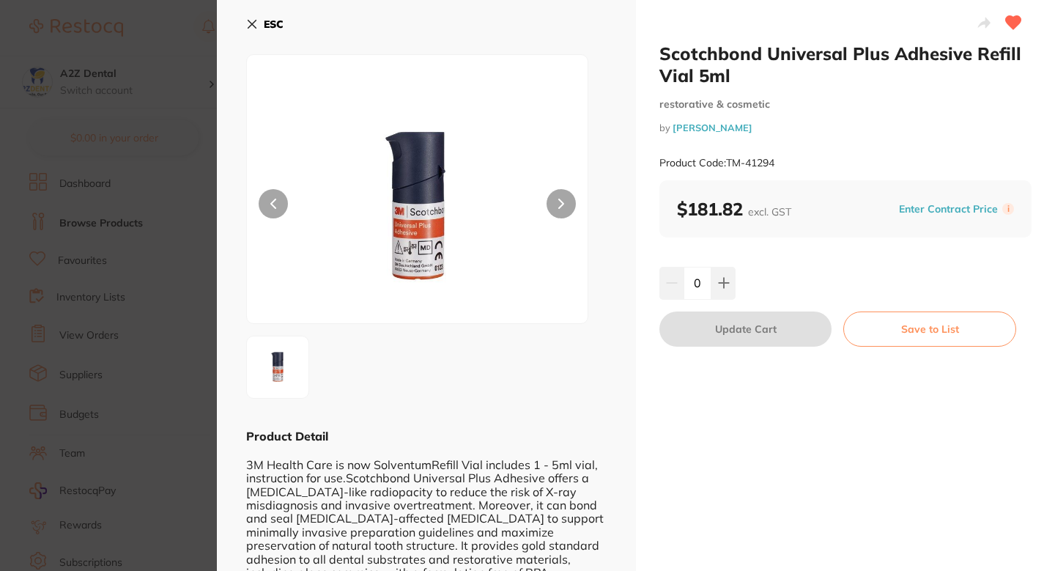
click at [948, 213] on button "Enter Contract Price" at bounding box center [949, 209] width 108 height 14
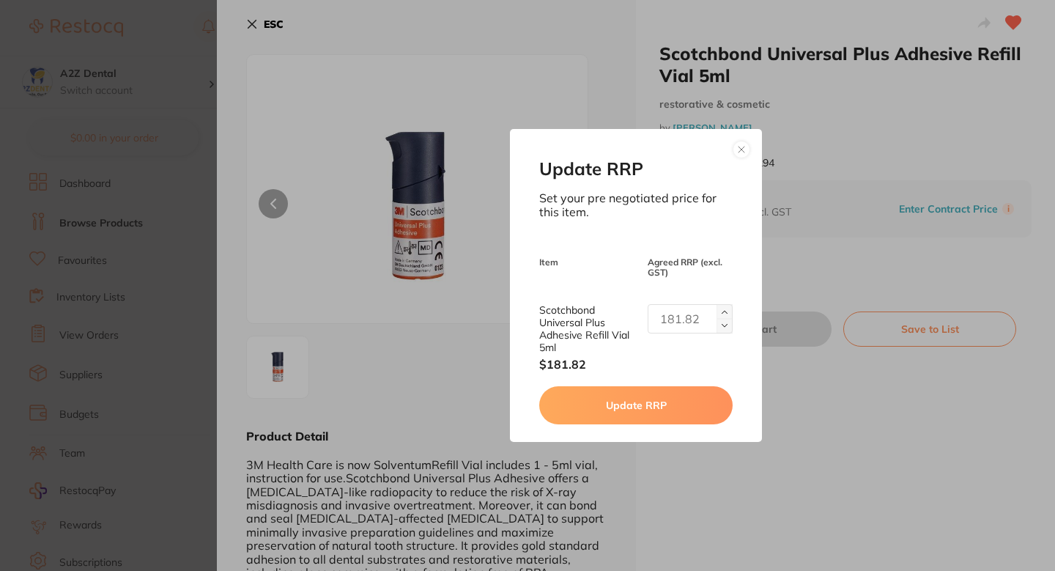
click at [685, 309] on input "text" at bounding box center [690, 318] width 85 height 29
paste input "156.37"
type input "156.37"
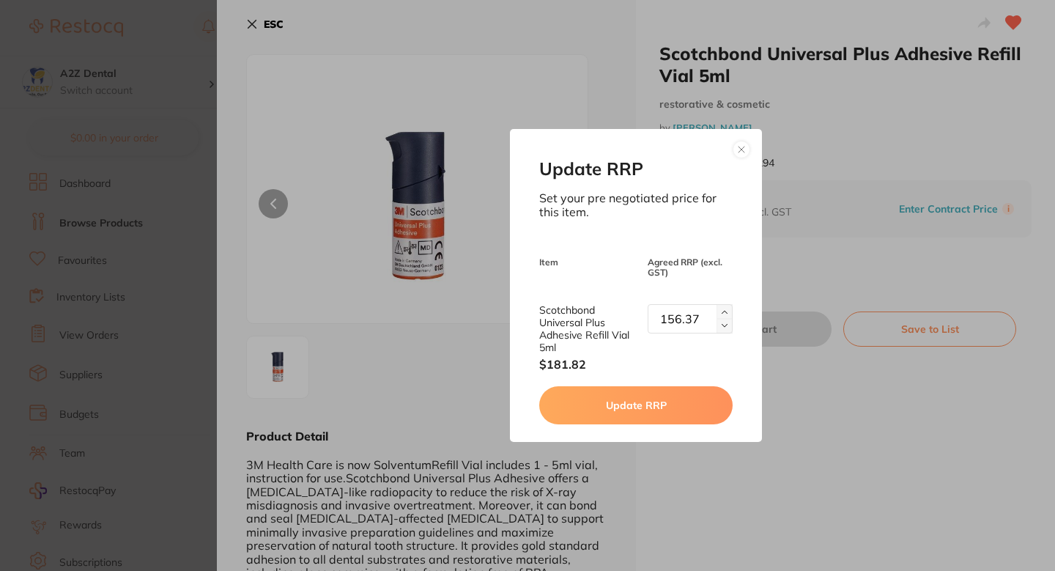
click at [644, 422] on button "Update RRP" at bounding box center [635, 405] width 193 height 38
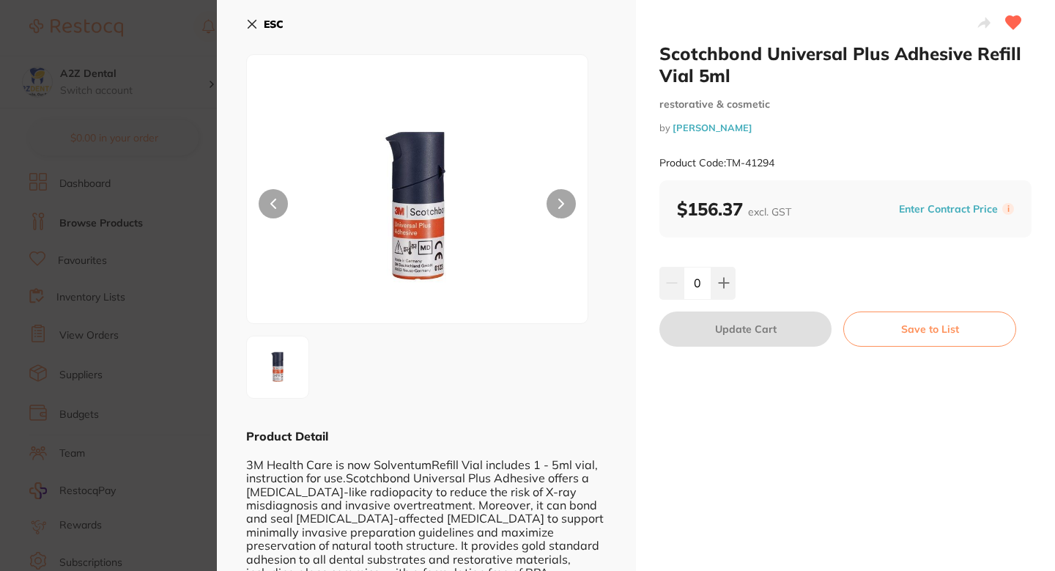
click at [167, 298] on section "Scotchbond Universal Plus Adhesive Refill Vial 5ml restorative & cosmetic by He…" at bounding box center [527, 285] width 1055 height 571
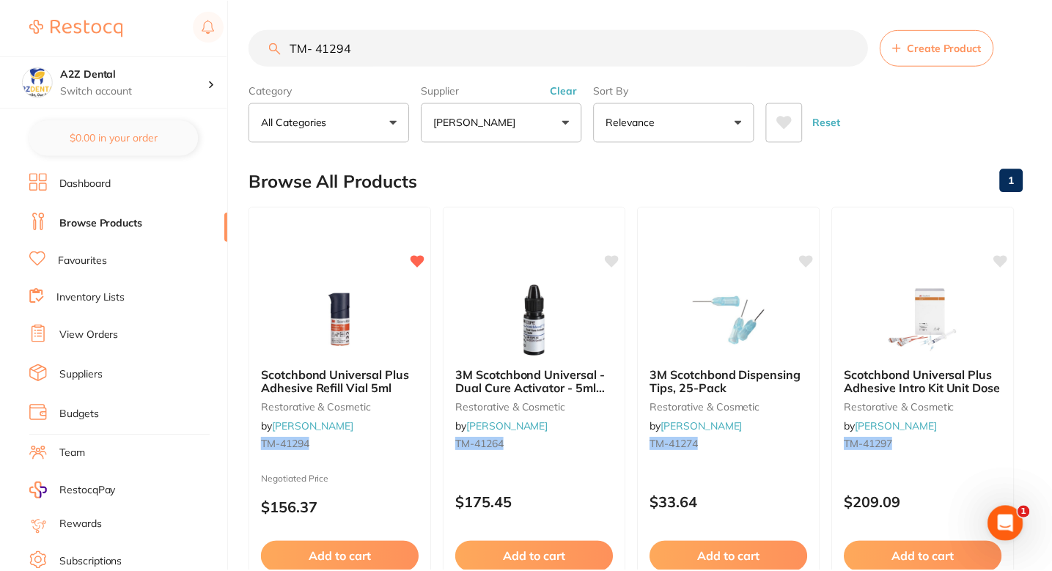
scroll to position [1, 0]
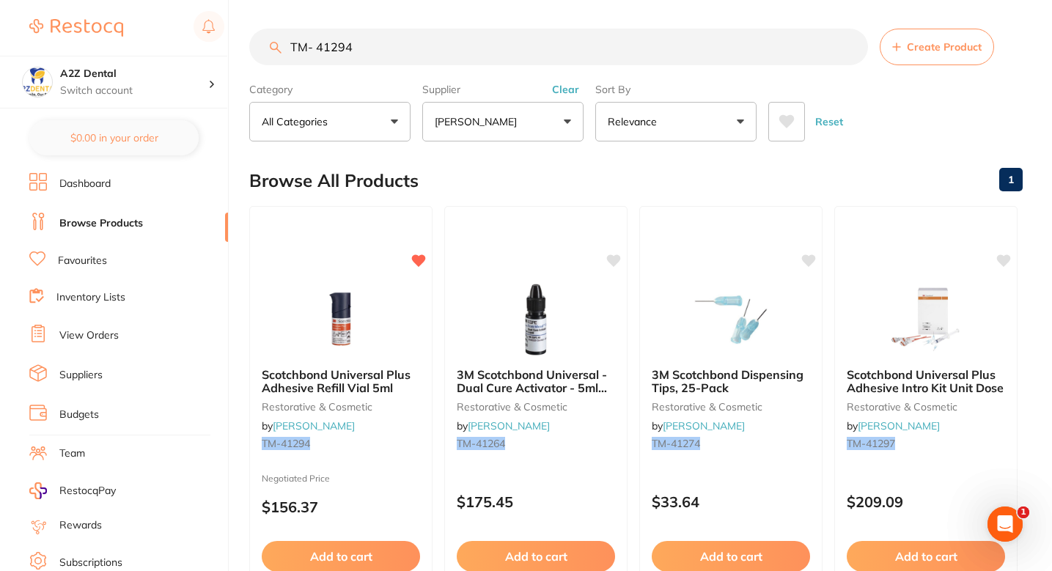
click at [449, 34] on input "TM- 41294" at bounding box center [558, 47] width 619 height 37
paste input "GC - GCOATPLUS"
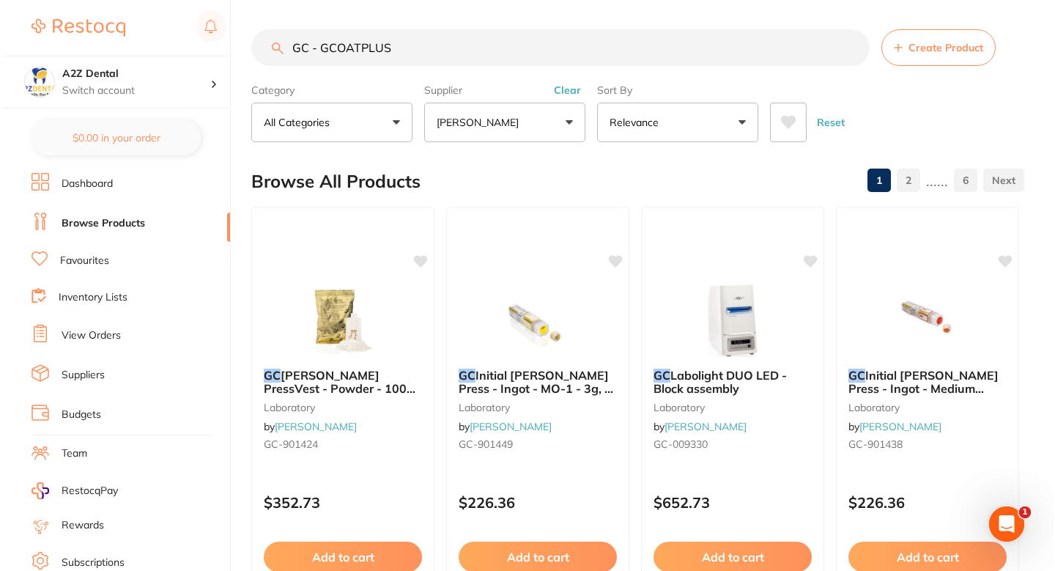
scroll to position [0, 0]
click at [320, 45] on input "GC - GCOATPLUS" at bounding box center [558, 47] width 619 height 37
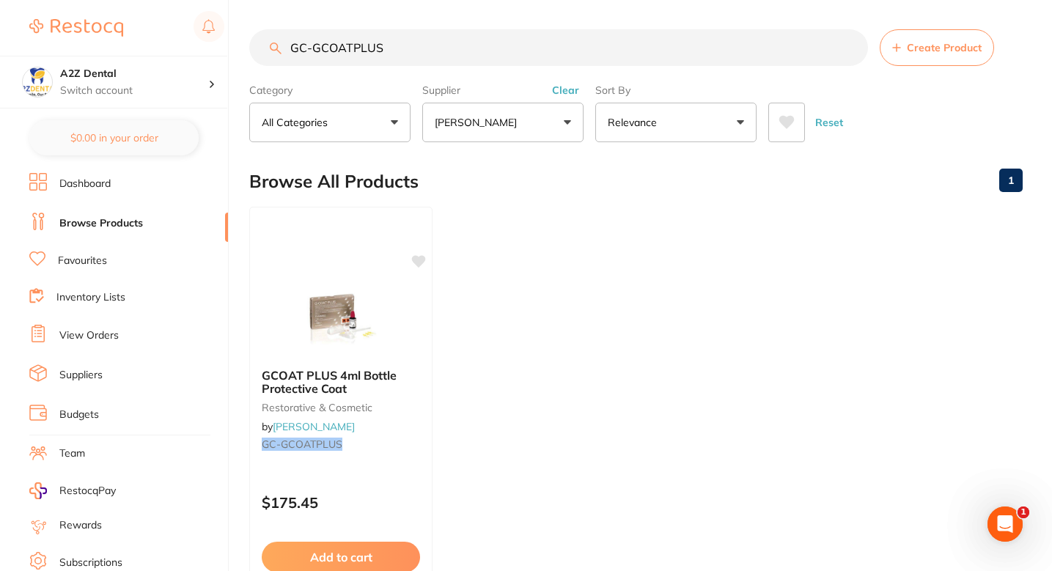
type input "GC-GCOATPLUS"
click at [465, 185] on div "Browse All Products 1" at bounding box center [635, 181] width 773 height 49
click at [419, 264] on icon at bounding box center [420, 260] width 14 height 12
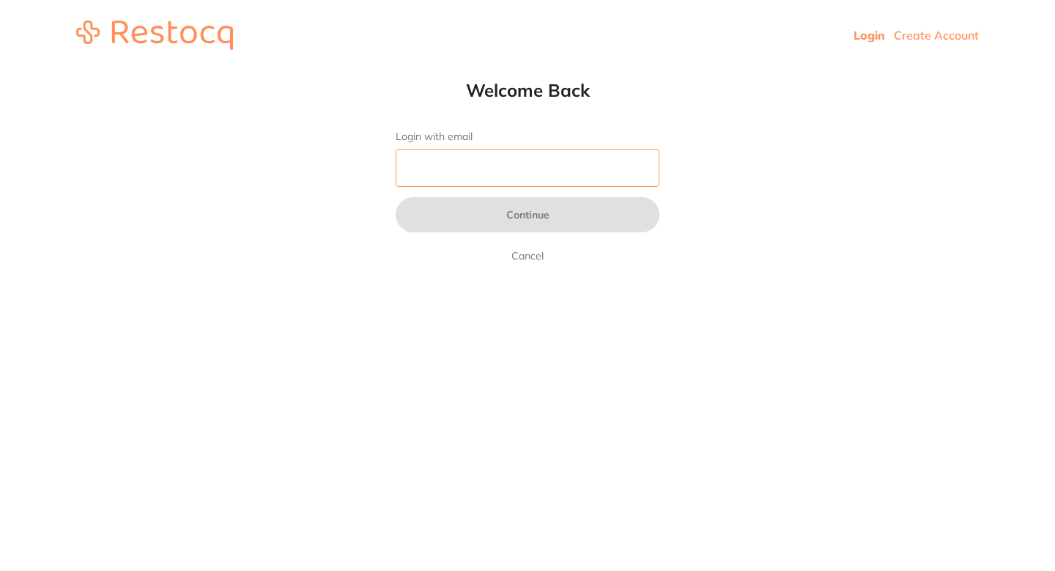
click at [515, 175] on input "Login with email" at bounding box center [528, 168] width 264 height 38
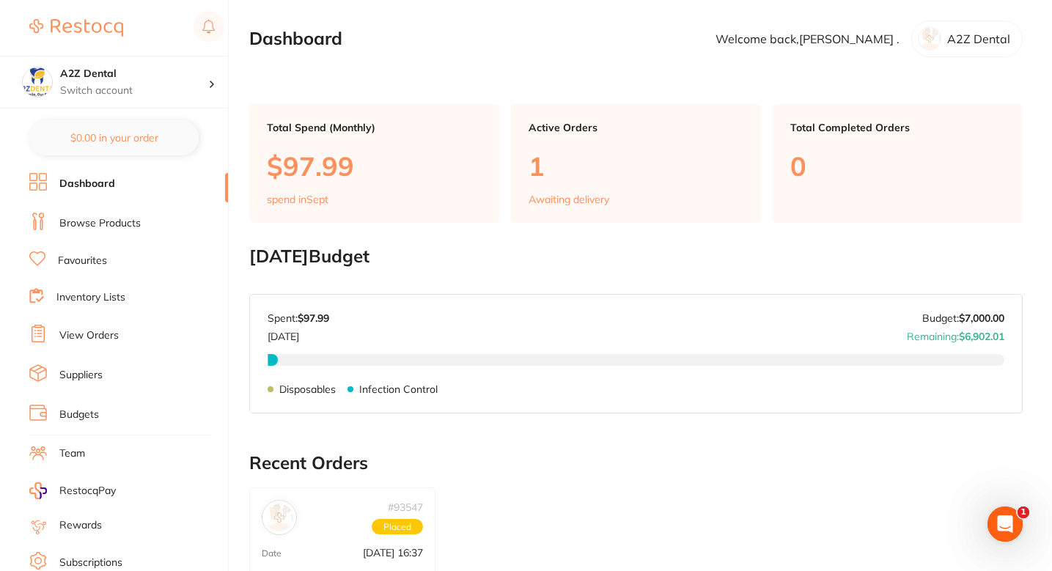
click at [111, 224] on link "Browse Products" at bounding box center [99, 223] width 81 height 15
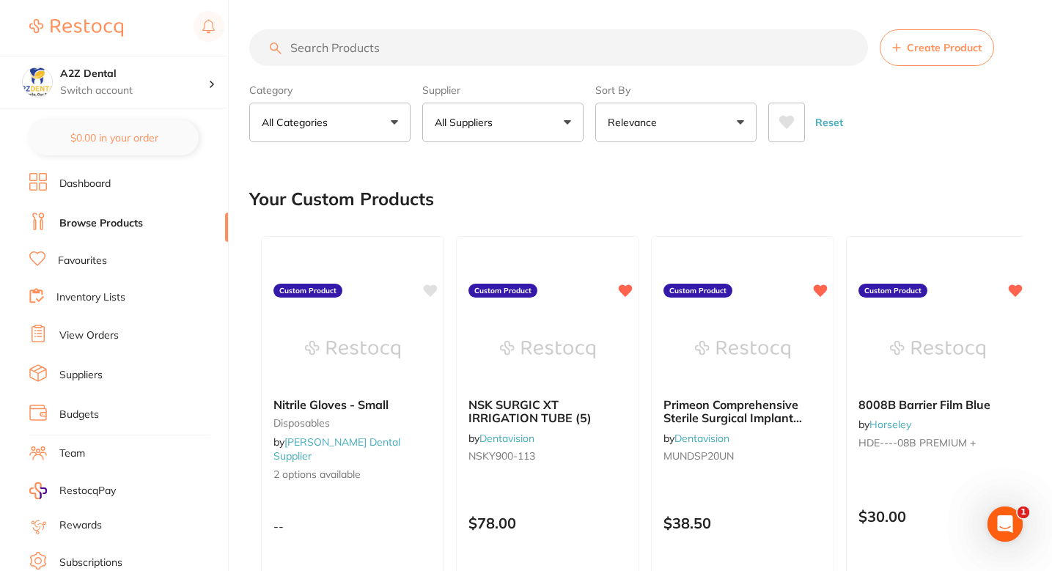
click at [517, 69] on section "Create Product Category All Categories All Categories 3D Printing anaesthetic a…" at bounding box center [635, 85] width 773 height 113
click at [508, 136] on button "All Suppliers" at bounding box center [502, 123] width 161 height 40
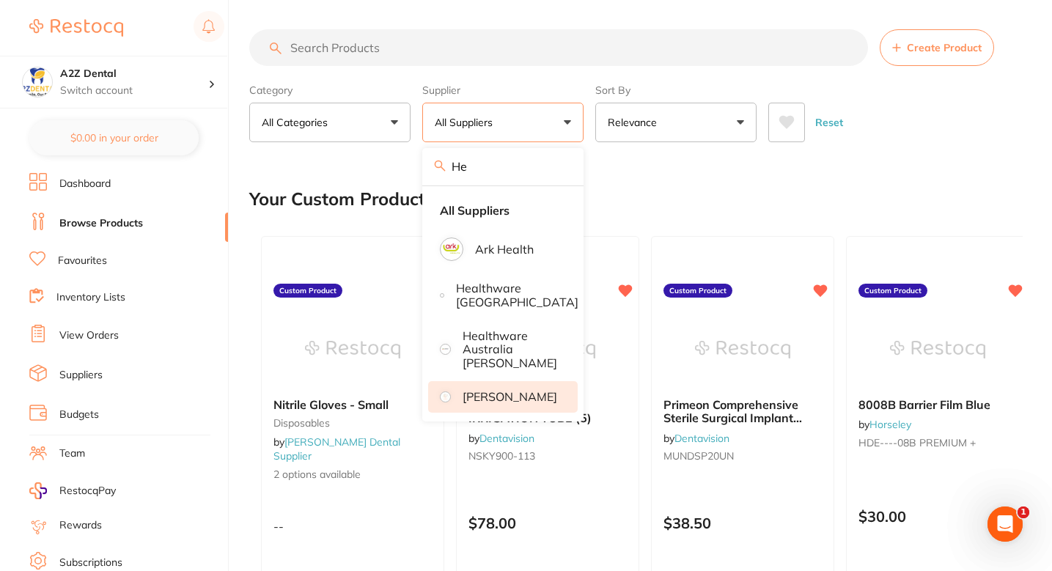
type input "He"
click at [514, 391] on p "[PERSON_NAME]" at bounding box center [509, 396] width 95 height 13
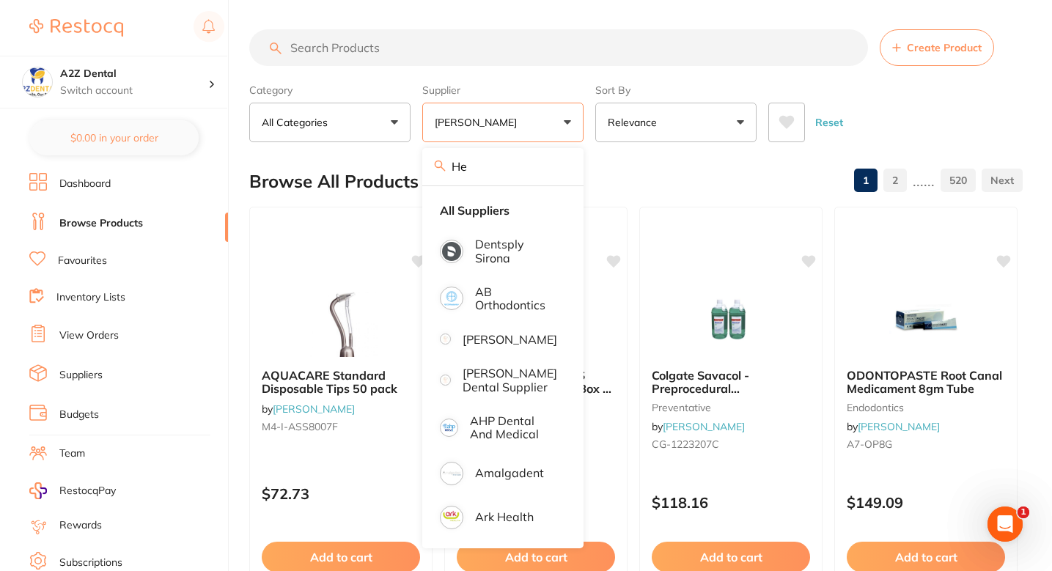
click at [406, 54] on input "search" at bounding box center [558, 47] width 619 height 37
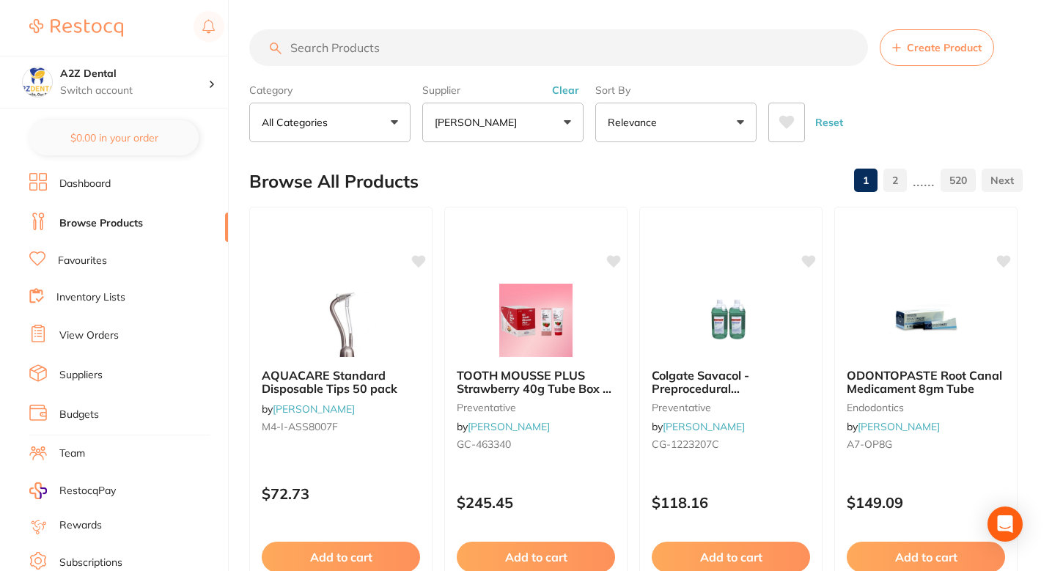
paste input "GC - GCOATPLUS"
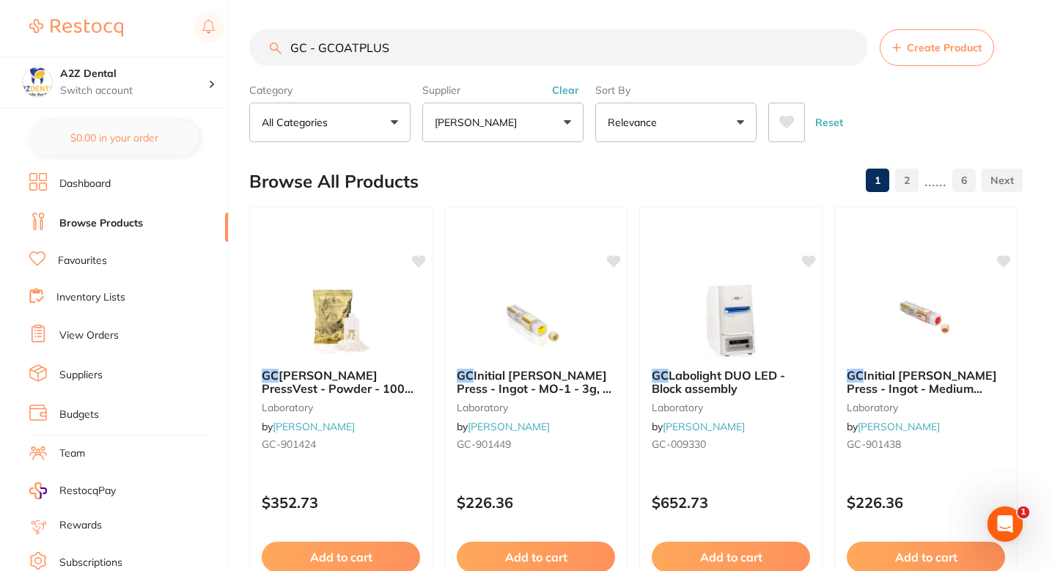
click at [317, 51] on input "GC - GCOATPLUS" at bounding box center [558, 47] width 619 height 37
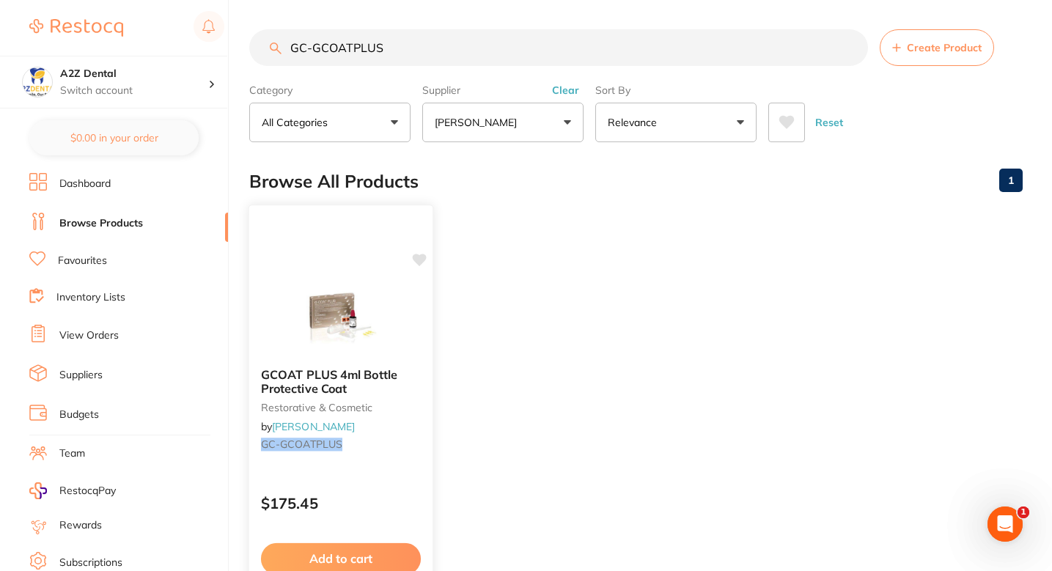
type input "GC-GCOATPLUS"
click at [418, 254] on icon at bounding box center [419, 260] width 15 height 15
click at [413, 415] on div "GCOAT PLUS 4ml Bottle Protective Coat restorative & cosmetic by Henry Schein Ha…" at bounding box center [340, 412] width 183 height 112
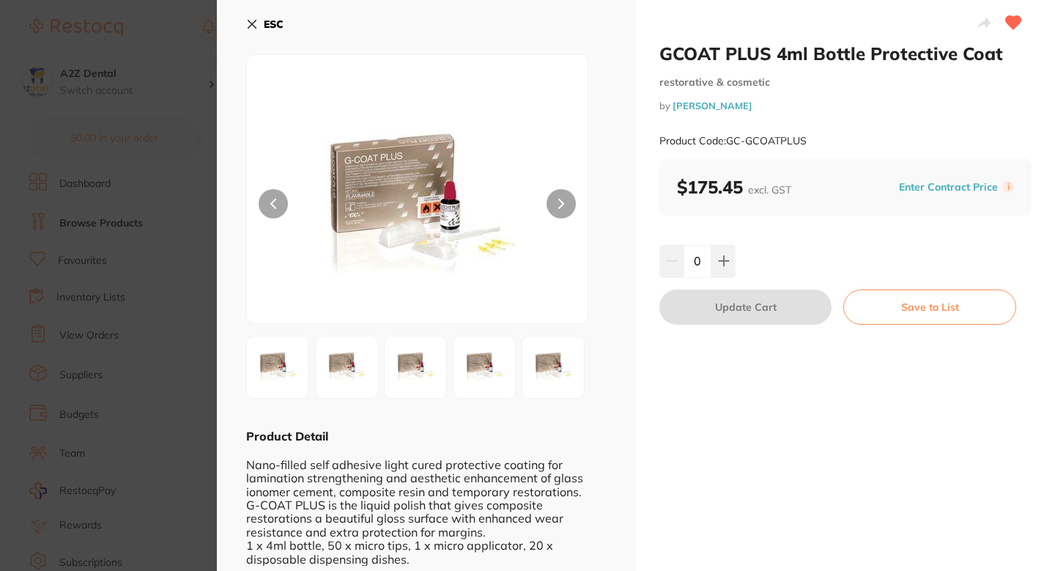
click at [930, 186] on button "Enter Contract Price" at bounding box center [949, 187] width 108 height 14
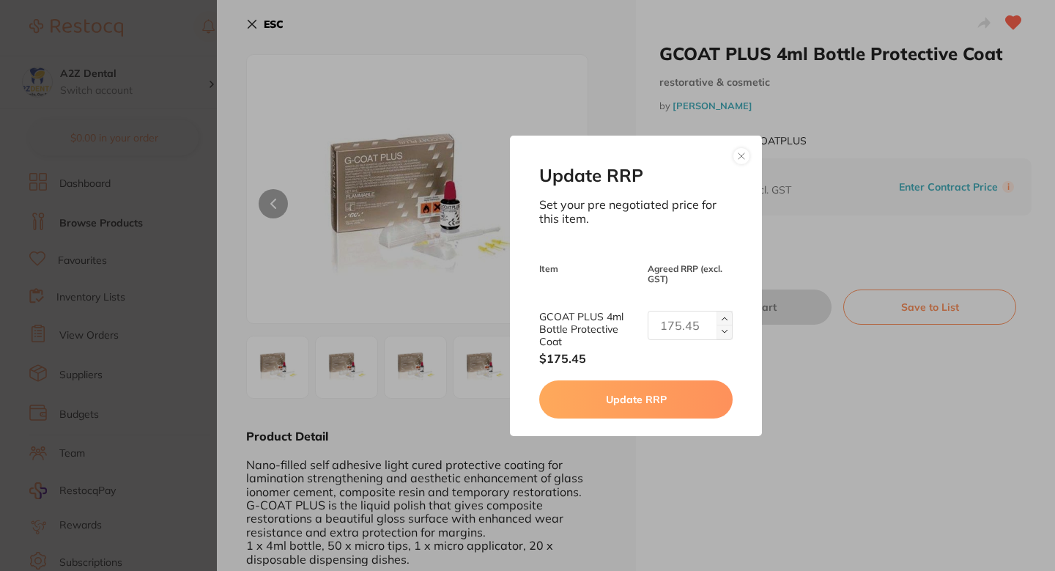
click at [670, 334] on input "text" at bounding box center [690, 325] width 85 height 29
paste input "144.20"
type input "144.20"
click at [789, 382] on div "Update RRP Set your pre negotiated price for this item. Item Agreed RRP (excl. …" at bounding box center [636, 285] width 838 height 571
click at [825, 388] on div "Update RRP Set your pre negotiated price for this item. Item Agreed RRP (excl. …" at bounding box center [636, 285] width 838 height 571
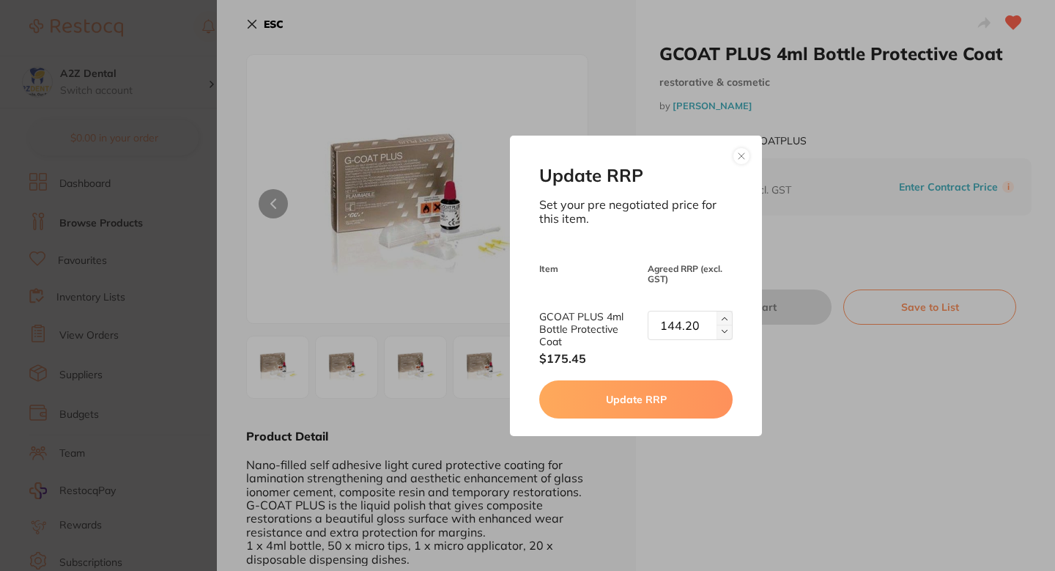
click at [663, 389] on button "Update RRP" at bounding box center [635, 399] width 193 height 38
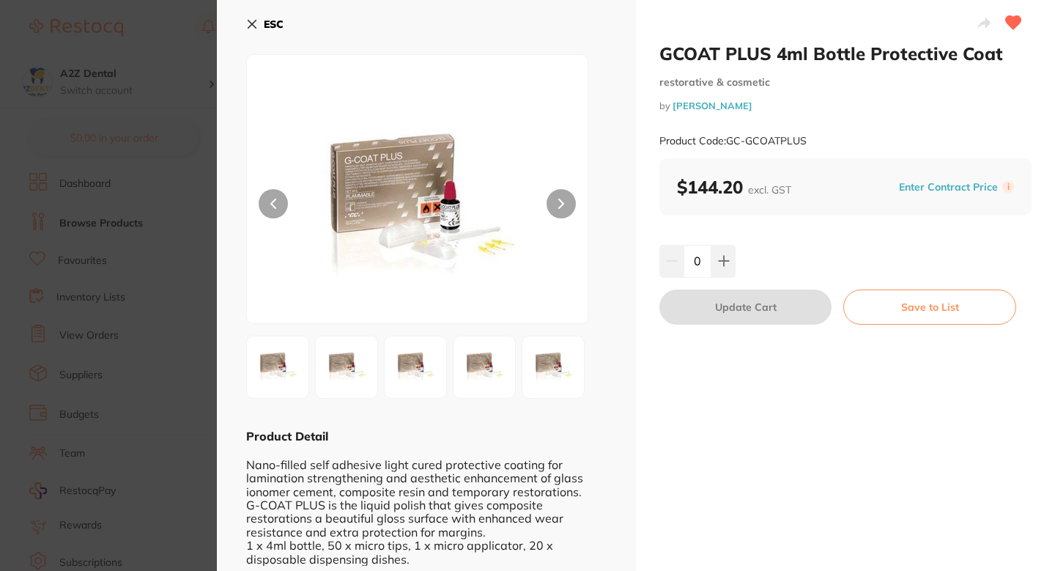
click at [719, 193] on b "$144.20 excl. GST" at bounding box center [734, 187] width 114 height 22
click at [185, 280] on section "GCOAT PLUS 4ml Bottle Protective Coat restorative & cosmetic by Henry Schein Ha…" at bounding box center [527, 285] width 1055 height 571
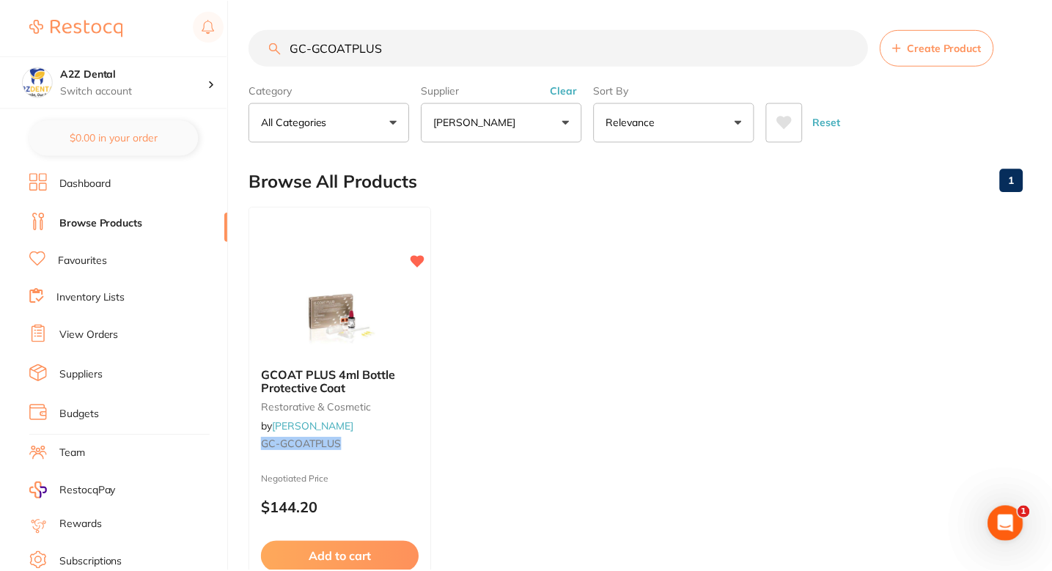
scroll to position [1, 0]
click at [405, 46] on input "GC-GCOATPLUS" at bounding box center [558, 47] width 619 height 37
paste input "AB- YF05"
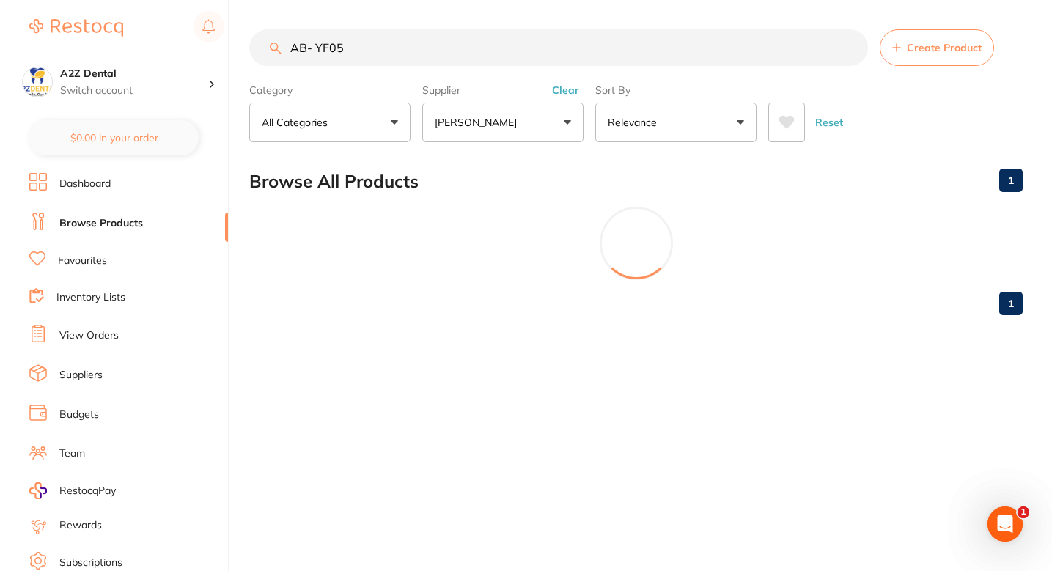
scroll to position [0, 0]
click at [317, 51] on input "AB- YF05" at bounding box center [560, 47] width 622 height 37
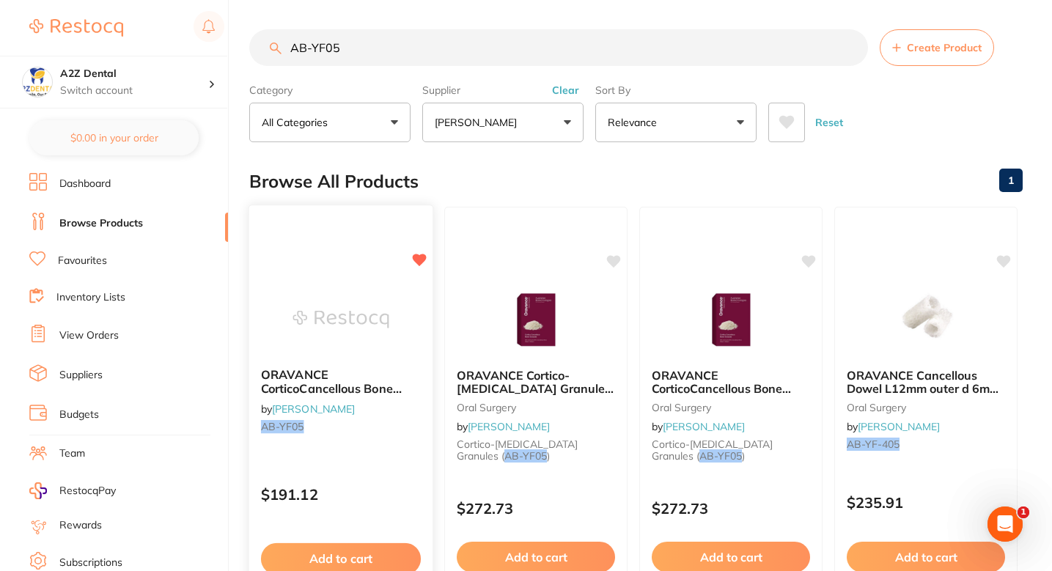
click at [405, 435] on div "ORAVANCE CorticoCancellous Bone Granules 0.5cc by Henry Schein Halas AB-YF05" at bounding box center [340, 403] width 183 height 95
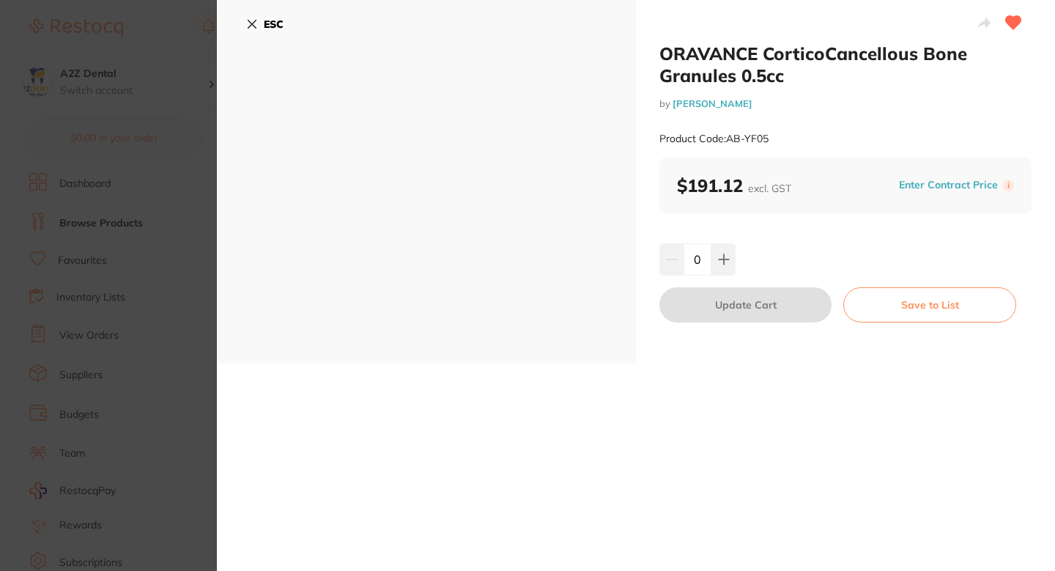
click at [896, 184] on button "Enter Contract Price" at bounding box center [949, 185] width 108 height 14
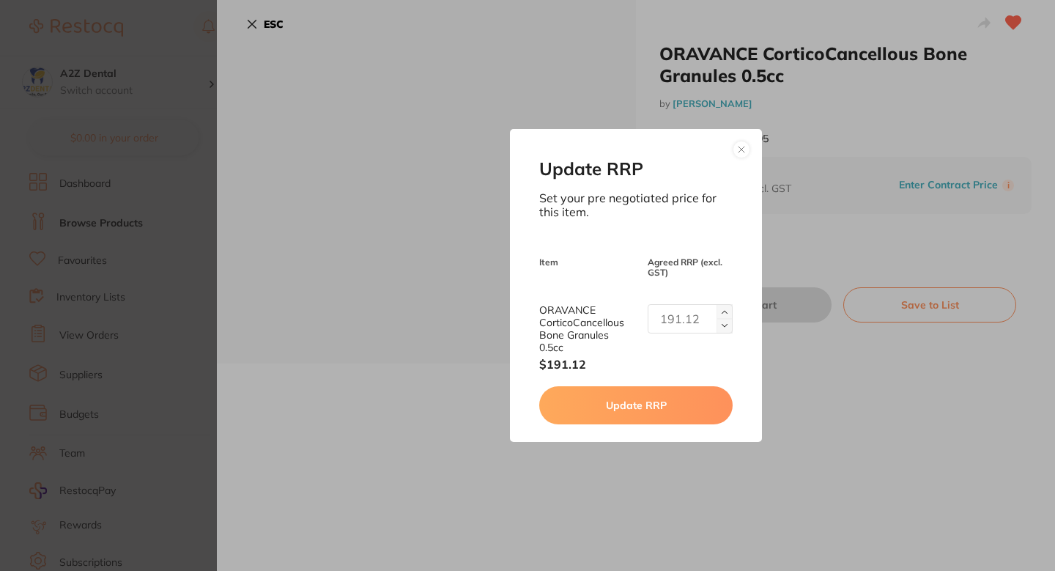
click at [743, 149] on button at bounding box center [742, 150] width 18 height 18
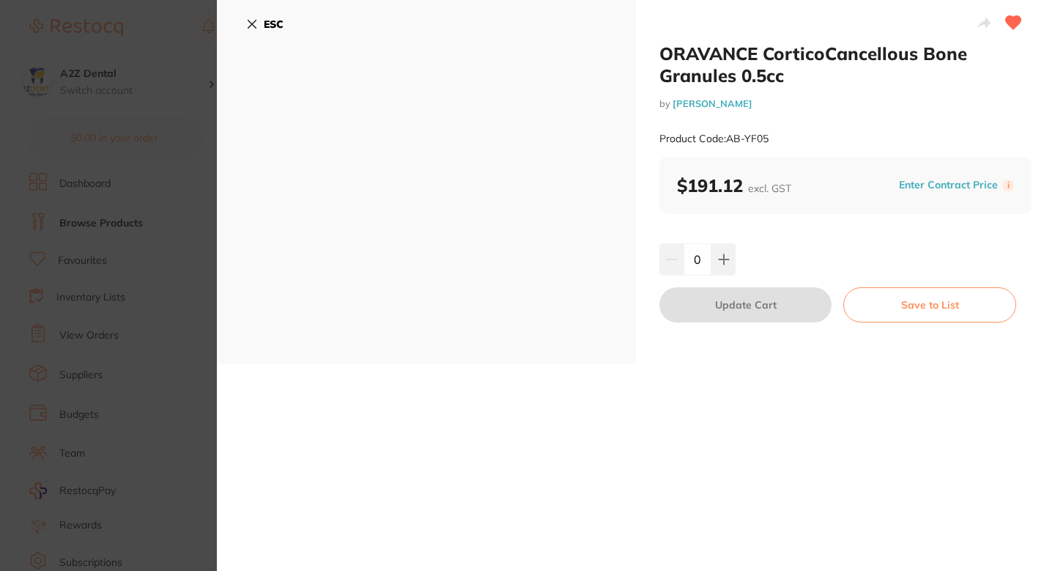
click at [163, 173] on section "ORAVANCE CorticoCancellous Bone Granules 0.5cc by Henry Schein Halas Product Co…" at bounding box center [527, 285] width 1055 height 571
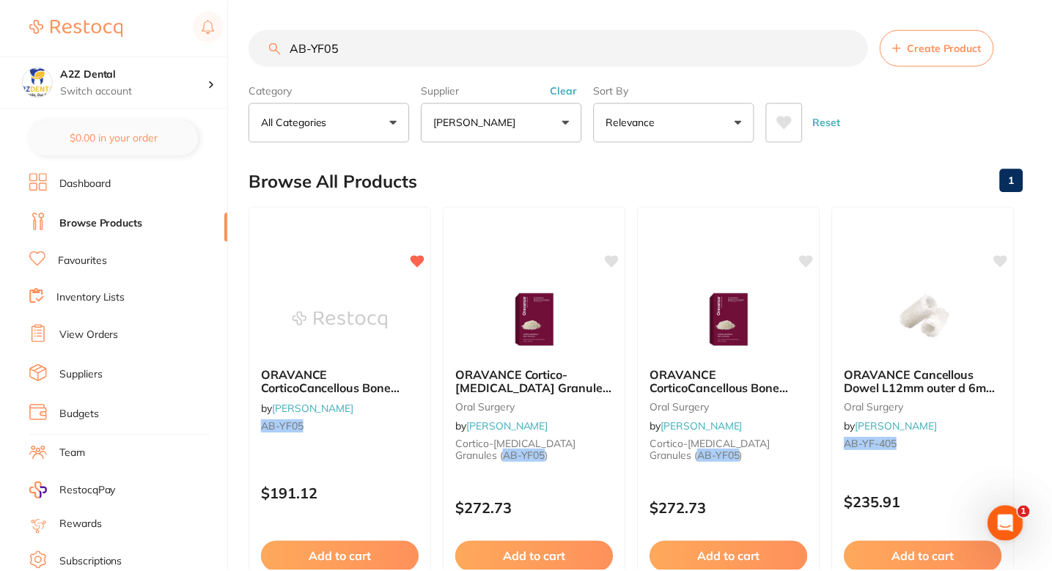
scroll to position [1, 0]
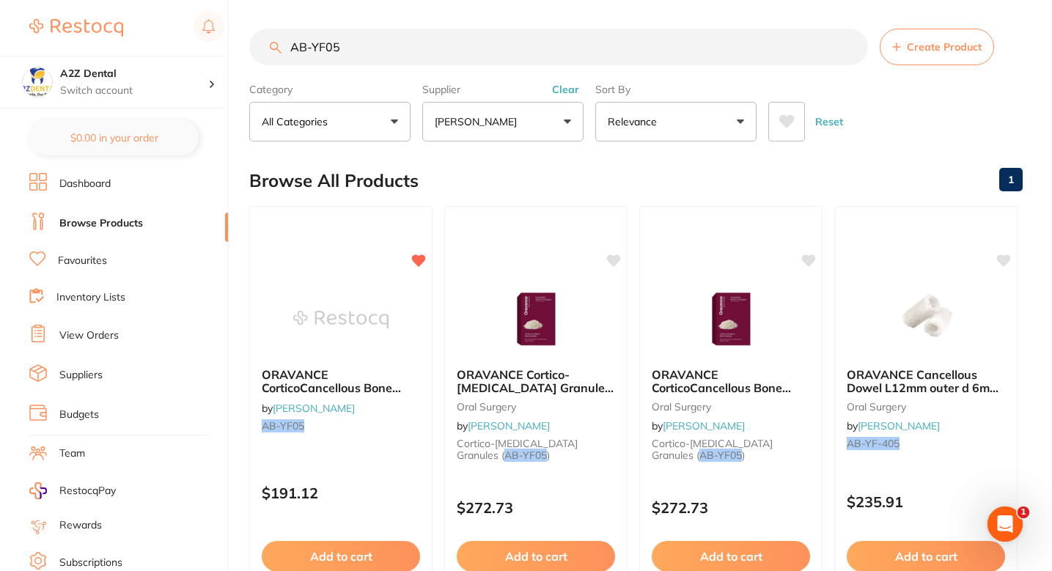
click at [574, 166] on div "Browse All Products 1" at bounding box center [635, 180] width 773 height 49
click at [500, 62] on input "AB-YF05" at bounding box center [558, 47] width 619 height 37
paste input "YF10"
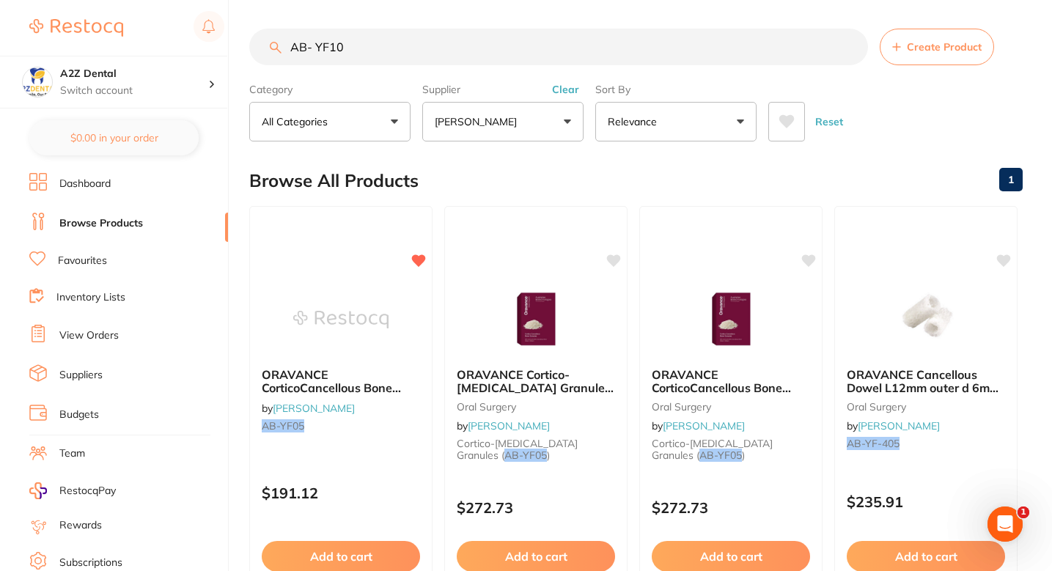
scroll to position [0, 0]
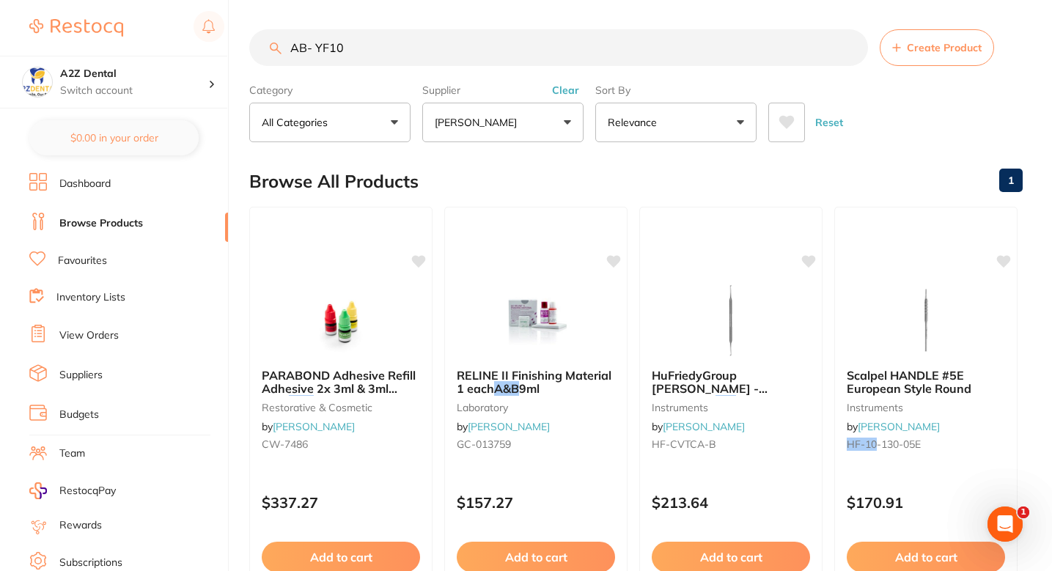
click at [319, 44] on input "AB- YF10" at bounding box center [558, 47] width 619 height 37
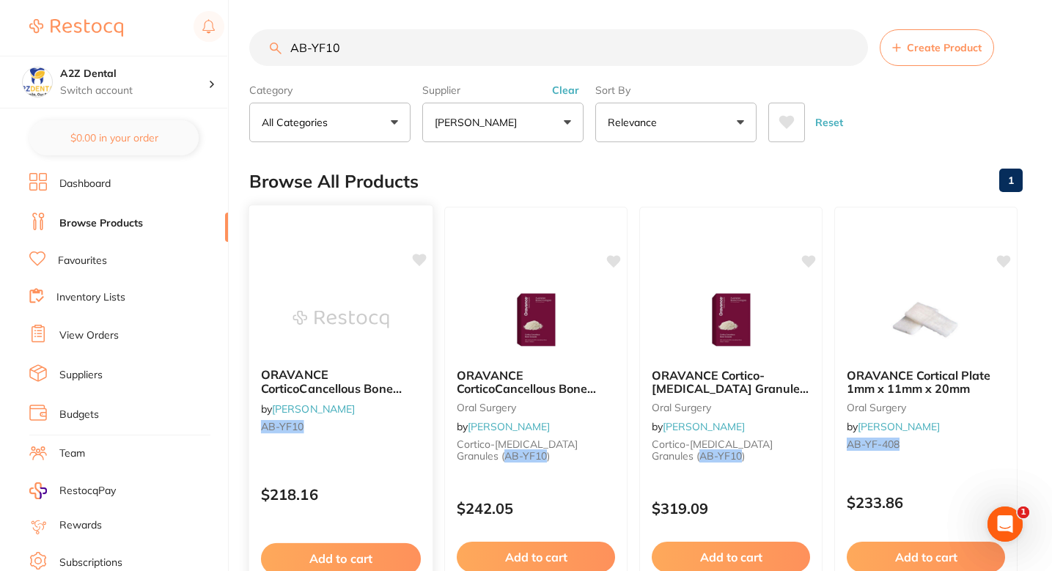
click at [414, 257] on icon at bounding box center [420, 260] width 14 height 12
click at [586, 172] on div "Browse All Products 1" at bounding box center [635, 181] width 773 height 49
click at [376, 57] on input "AB-YF10" at bounding box center [558, 47] width 619 height 37
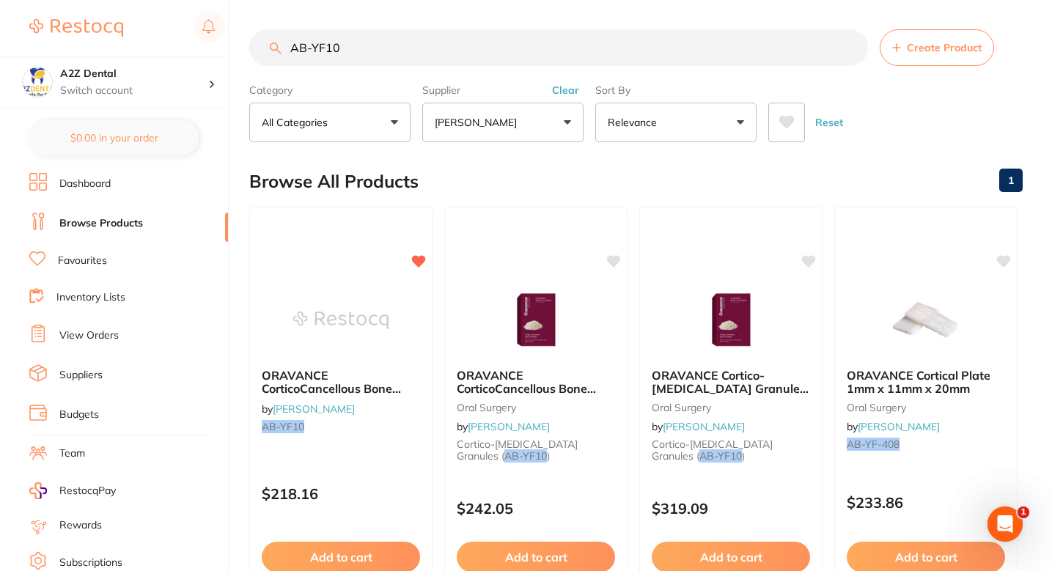
paste input "BH1-OCG"
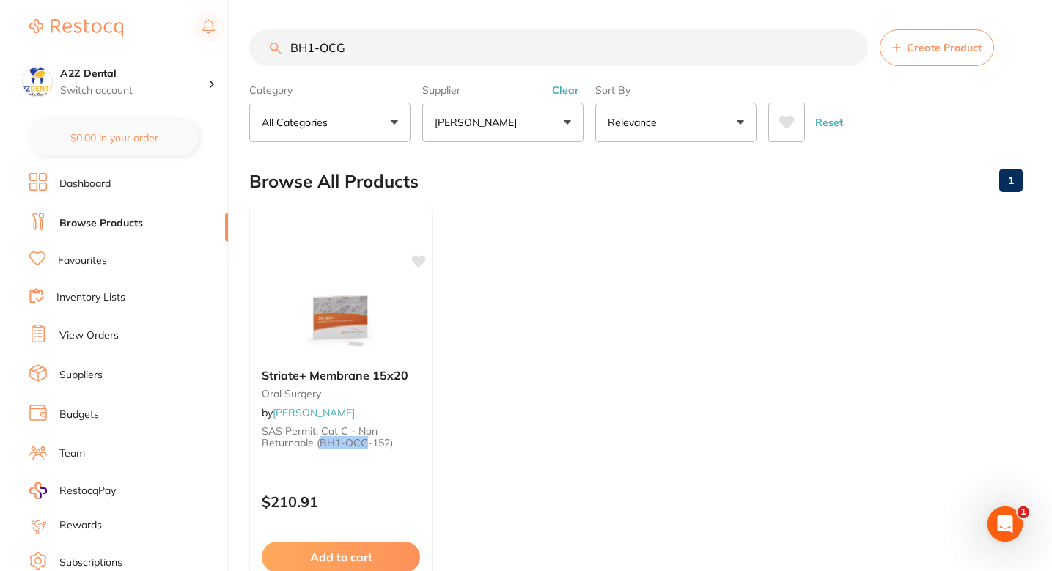
click at [553, 273] on ul "Striate+ Membrane 15x20 oral surgery by Henry Schein Halas SAS Permit: Cat C - …" at bounding box center [635, 417] width 773 height 421
click at [320, 46] on input "BH1-OCG" at bounding box center [558, 47] width 619 height 37
type input "BH1-OCG"
click at [361, 48] on input "BH1-OCG" at bounding box center [558, 47] width 619 height 37
click at [544, 340] on ul "Striate+ Membrane 15x20 oral surgery by Henry Schein Halas SAS Permit: Cat C - …" at bounding box center [635, 417] width 773 height 421
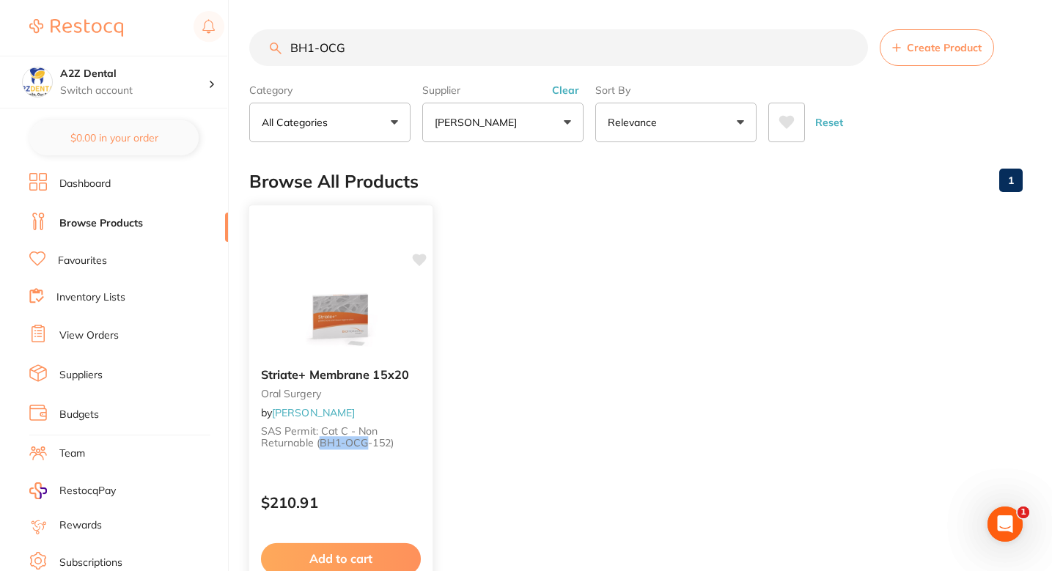
click at [354, 321] on img at bounding box center [340, 319] width 96 height 74
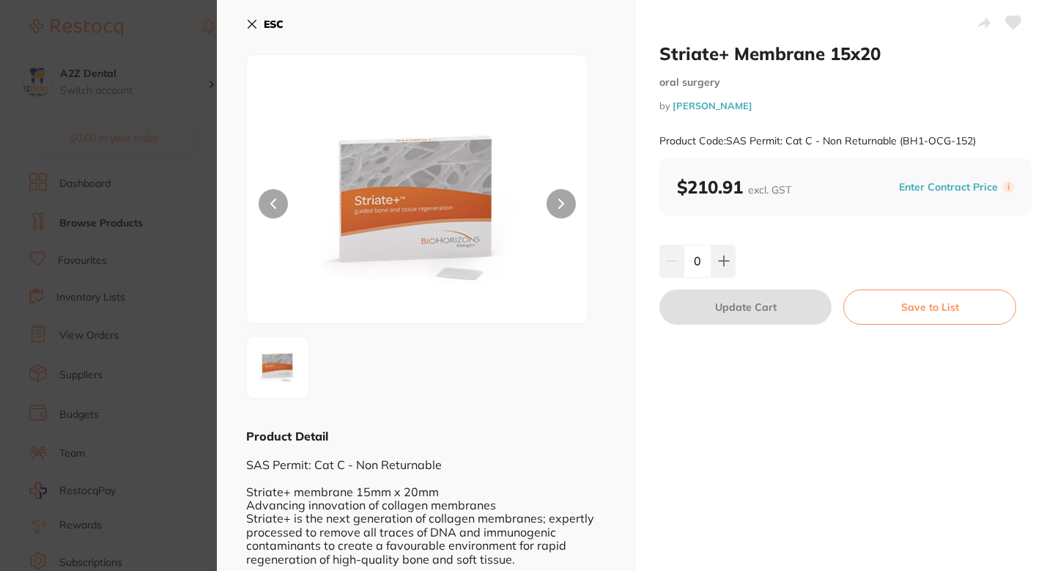
click at [1015, 20] on icon at bounding box center [1013, 22] width 15 height 13
click at [947, 187] on button "Enter Contract Price" at bounding box center [949, 187] width 108 height 14
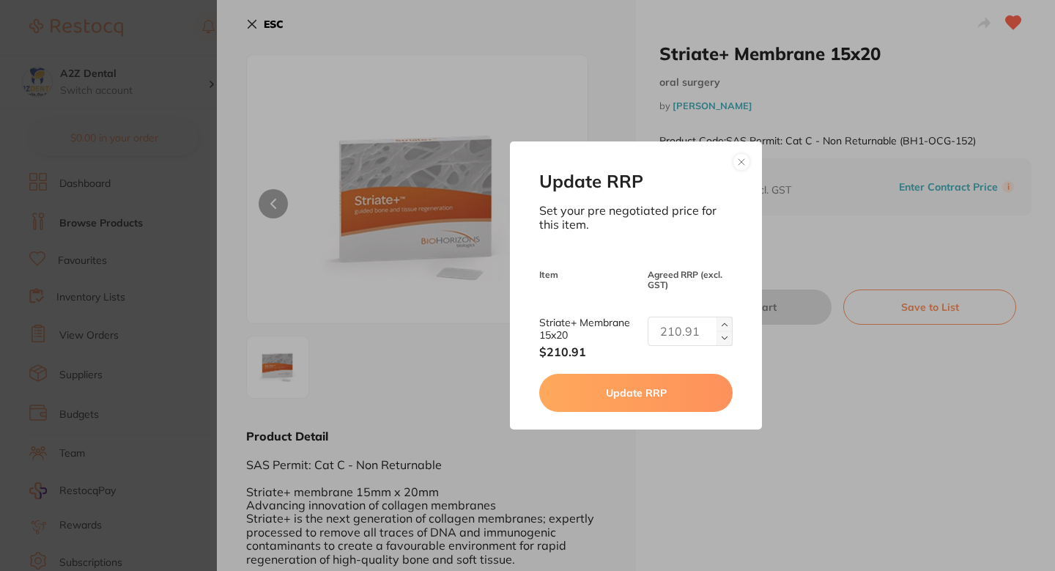
click at [698, 335] on input "text" at bounding box center [690, 331] width 85 height 29
type input "188.18"
click at [676, 382] on button "Update RRP" at bounding box center [635, 393] width 193 height 38
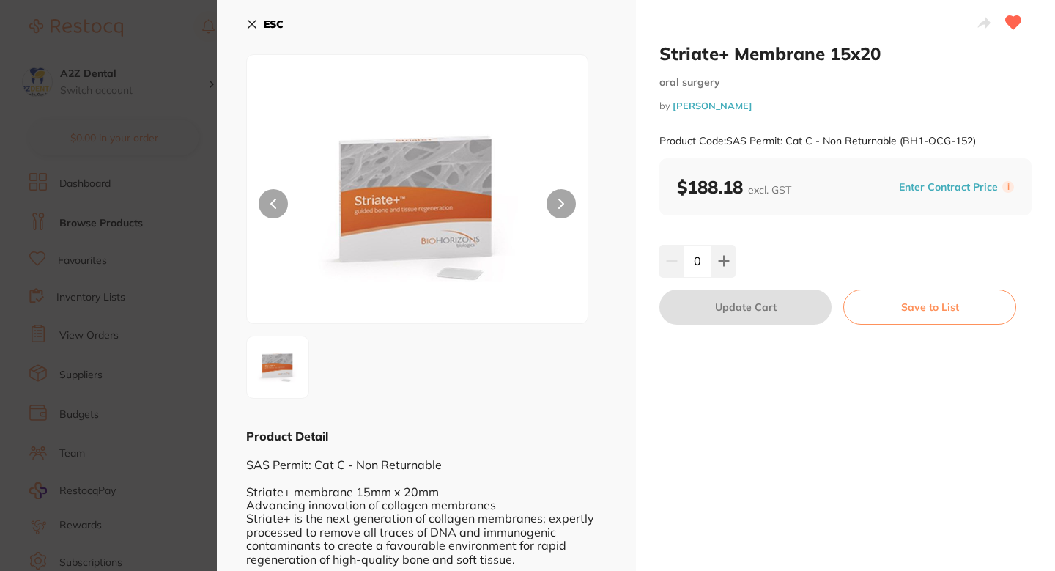
click at [103, 346] on section "Striate+ Membrane 15x20 oral surgery by Henry Schein Halas Product Code: SAS Pe…" at bounding box center [527, 285] width 1055 height 571
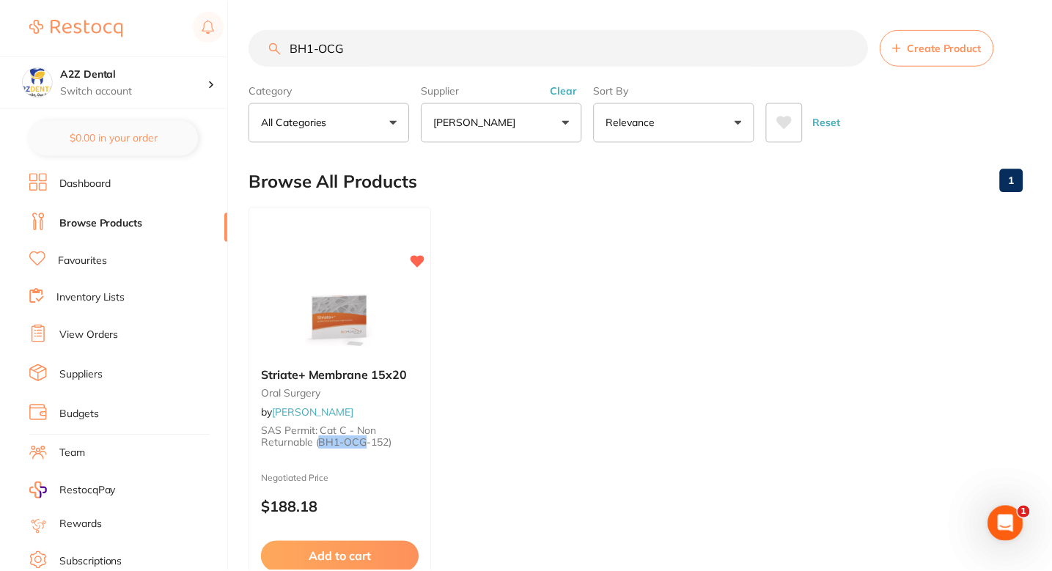
scroll to position [1, 0]
click at [539, 294] on ul "Striate+ Membrane 15x20 oral surgery by Henry Schein Halas SAS Permit: Cat C - …" at bounding box center [635, 416] width 773 height 421
click at [478, 67] on section "BH1-OCG Create Product Category All Categories All Categories oral surgery Clea…" at bounding box center [635, 85] width 773 height 113
click at [460, 61] on input "BH1-OCG" at bounding box center [558, 47] width 619 height 37
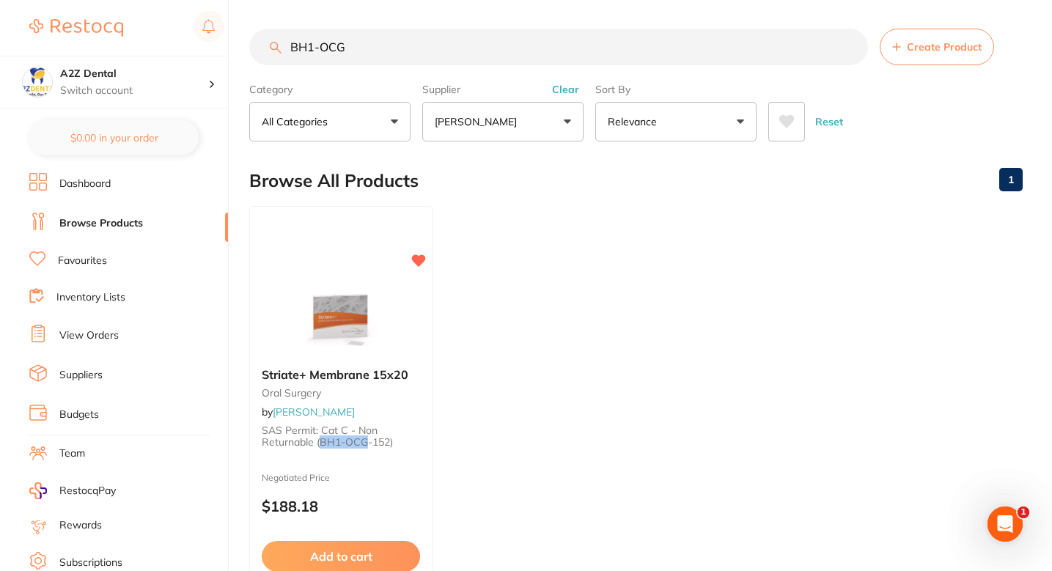
click at [460, 61] on input "BH1-OCG" at bounding box center [558, 47] width 619 height 37
paste input "-OCG-203"
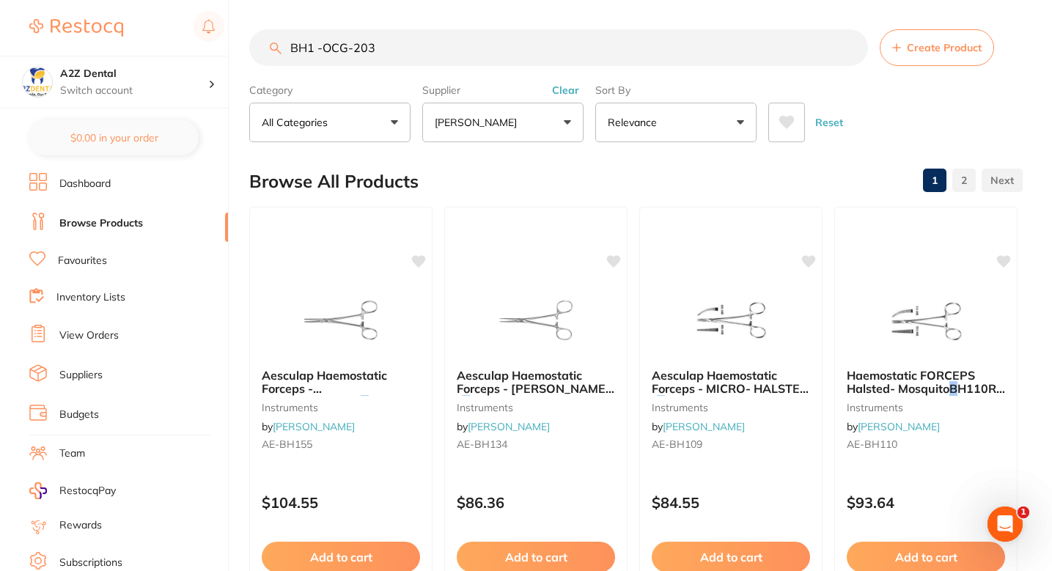
scroll to position [0, 0]
click at [318, 51] on input "BH1 -OCG-203" at bounding box center [558, 47] width 619 height 37
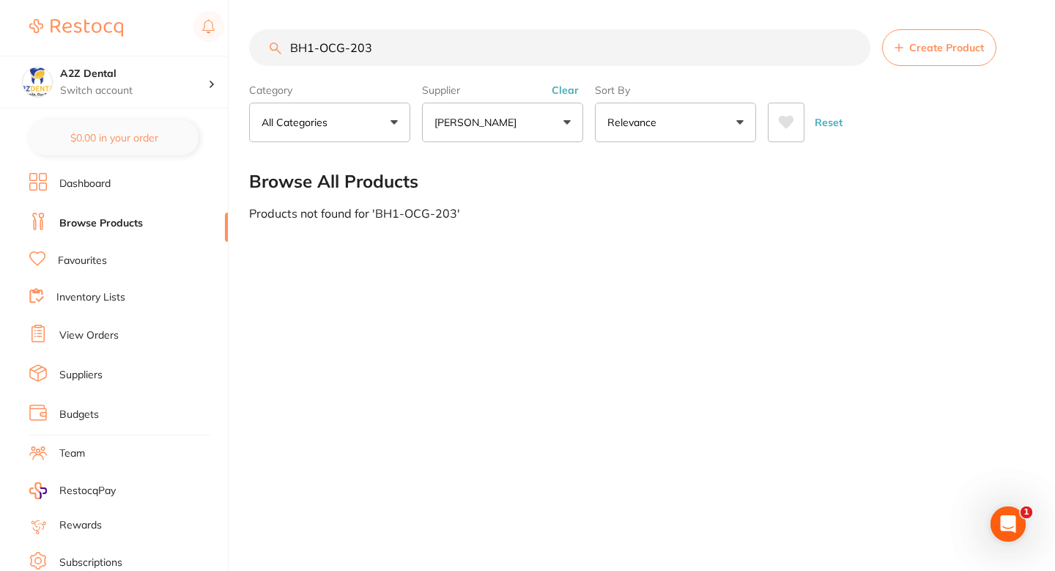
click at [355, 51] on input "BH1-OCG-203" at bounding box center [560, 47] width 622 height 37
type input "BH1-OCG-203"
click at [422, 51] on input "BH1-OCG-203" at bounding box center [560, 47] width 622 height 37
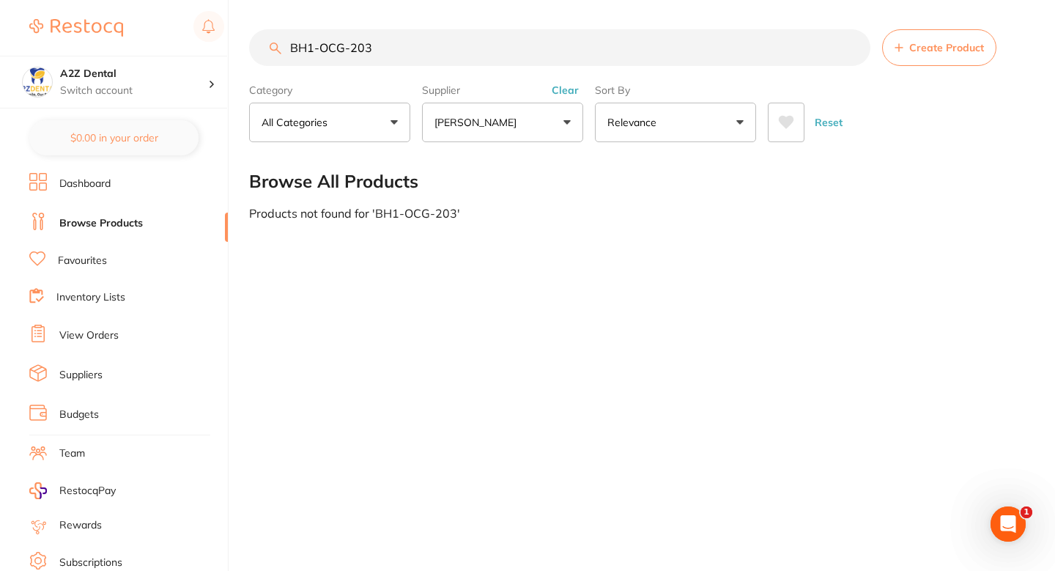
click at [422, 51] on input "BH1-OCG-203" at bounding box center [560, 47] width 622 height 37
click at [504, 257] on div "BH1-OCG-203 Create Product Category All Categories All Categories No categories…" at bounding box center [652, 285] width 806 height 571
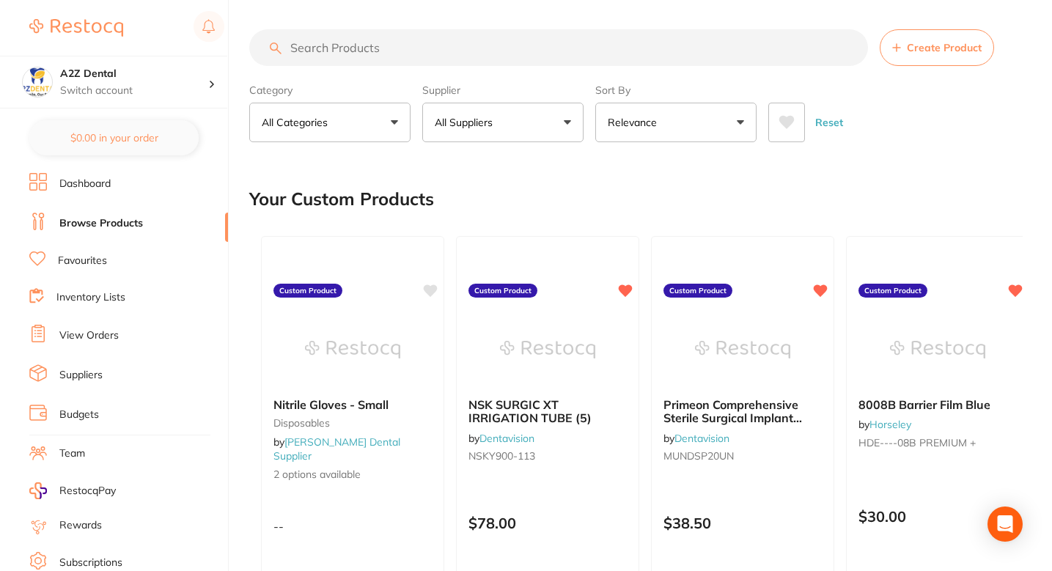
click at [410, 55] on input "search" at bounding box center [558, 47] width 619 height 37
paste input "BH1-OCG-203"
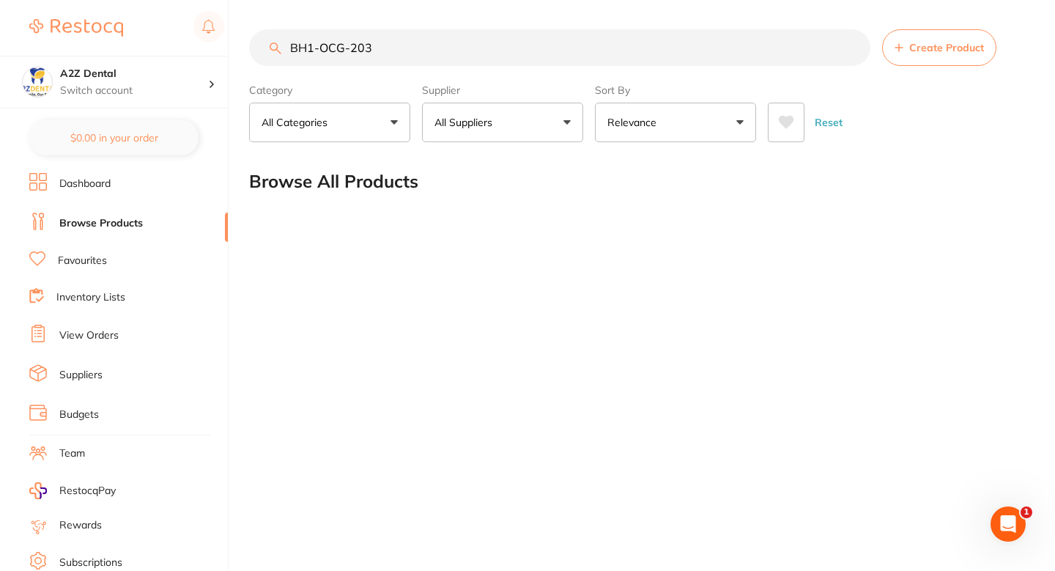
type input "BH1-OCG-203"
click at [506, 123] on button "All Suppliers" at bounding box center [502, 123] width 161 height 40
type input "Hen"
click at [556, 167] on input "Hen" at bounding box center [502, 166] width 161 height 37
click at [849, 51] on input "BH1-OCG-203" at bounding box center [560, 47] width 622 height 37
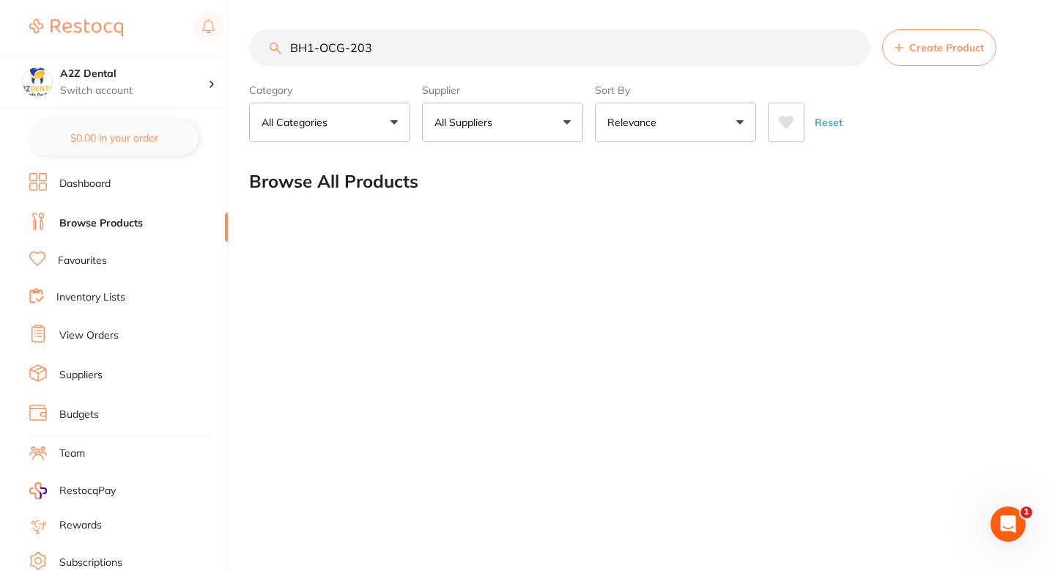
click at [850, 50] on input "BH1-OCG-203" at bounding box center [560, 47] width 622 height 37
click at [466, 125] on p "All Suppliers" at bounding box center [467, 122] width 64 height 15
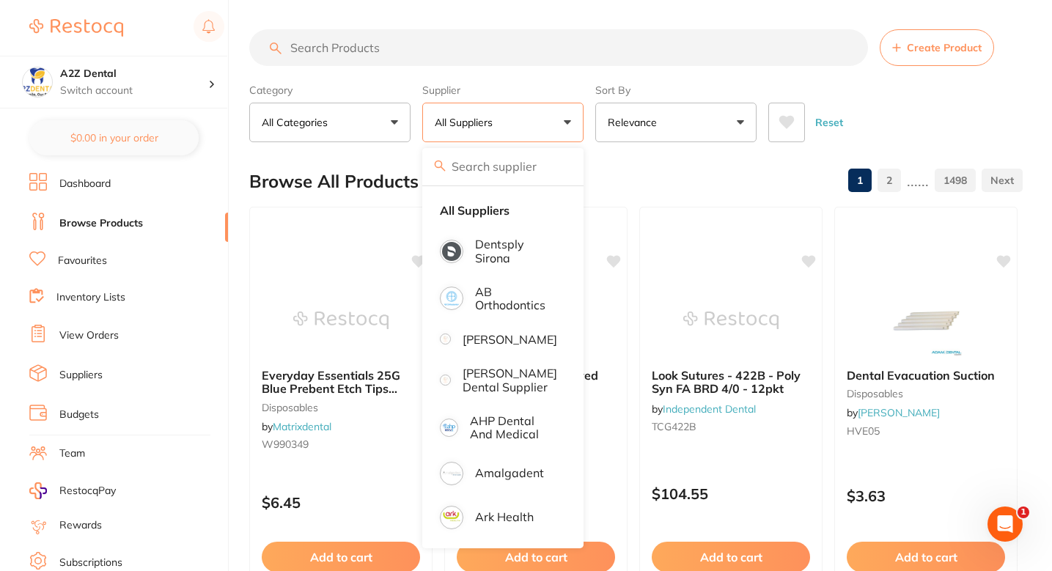
click at [487, 163] on input "search" at bounding box center [502, 166] width 161 height 37
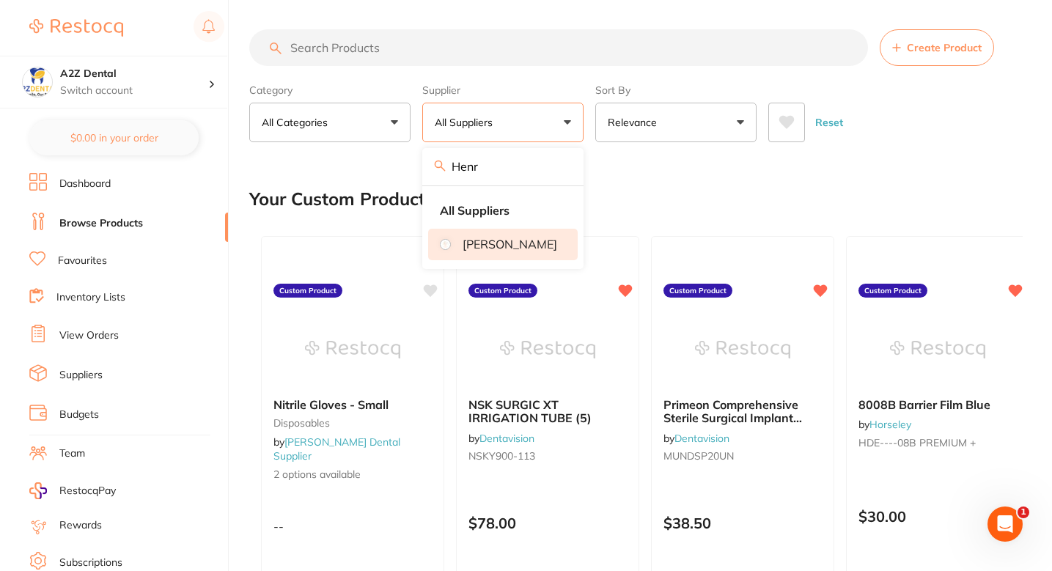
type input "Henr"
click at [508, 248] on p "[PERSON_NAME]" at bounding box center [509, 243] width 95 height 13
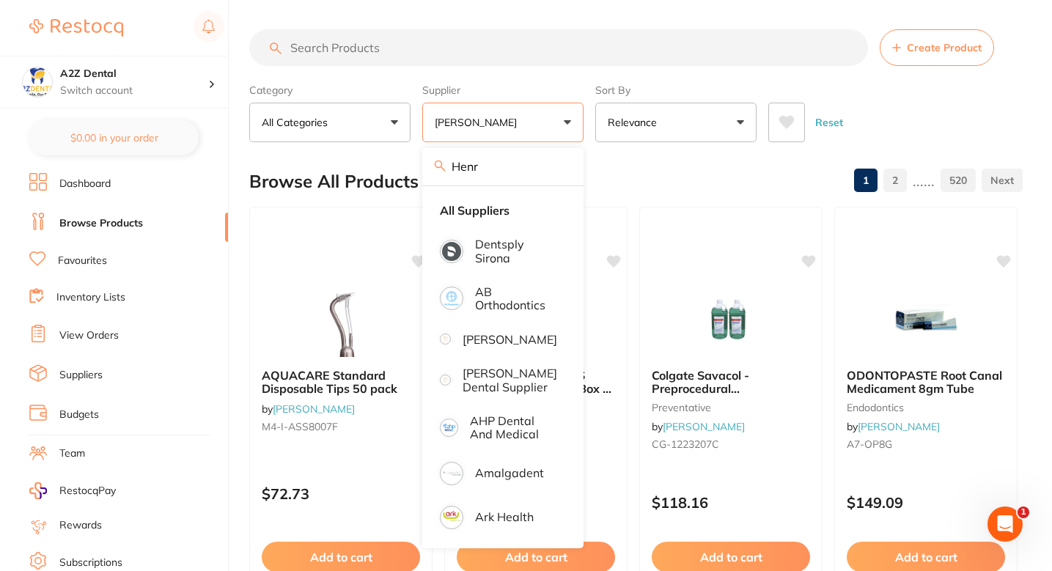
click at [395, 50] on input "search" at bounding box center [558, 47] width 619 height 37
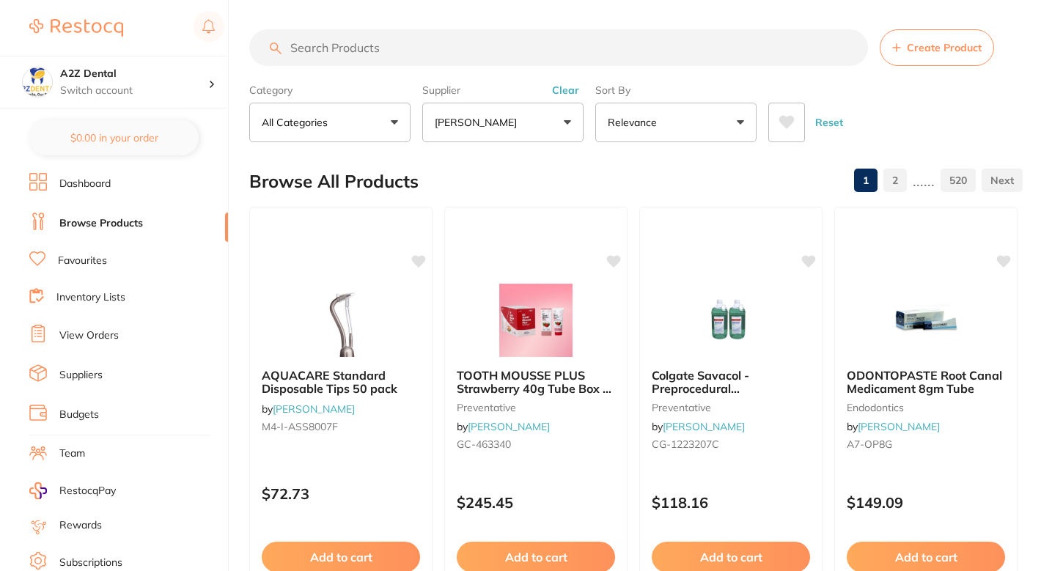
click at [395, 50] on input "search" at bounding box center [558, 47] width 619 height 37
paste input "BH1-OCG-203"
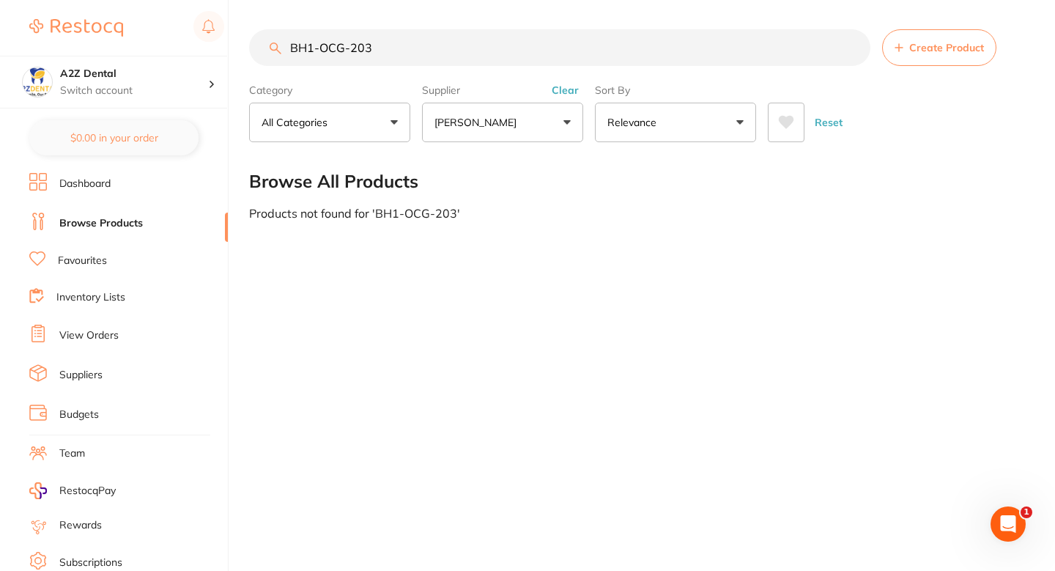
click at [416, 300] on div "BH1-OCG-203 Create Product Category All Categories All Categories No categories…" at bounding box center [652, 285] width 806 height 571
click at [311, 45] on input "BH1-OCG-203" at bounding box center [560, 47] width 622 height 37
click at [356, 48] on input "BH1-OCG-203" at bounding box center [560, 47] width 622 height 37
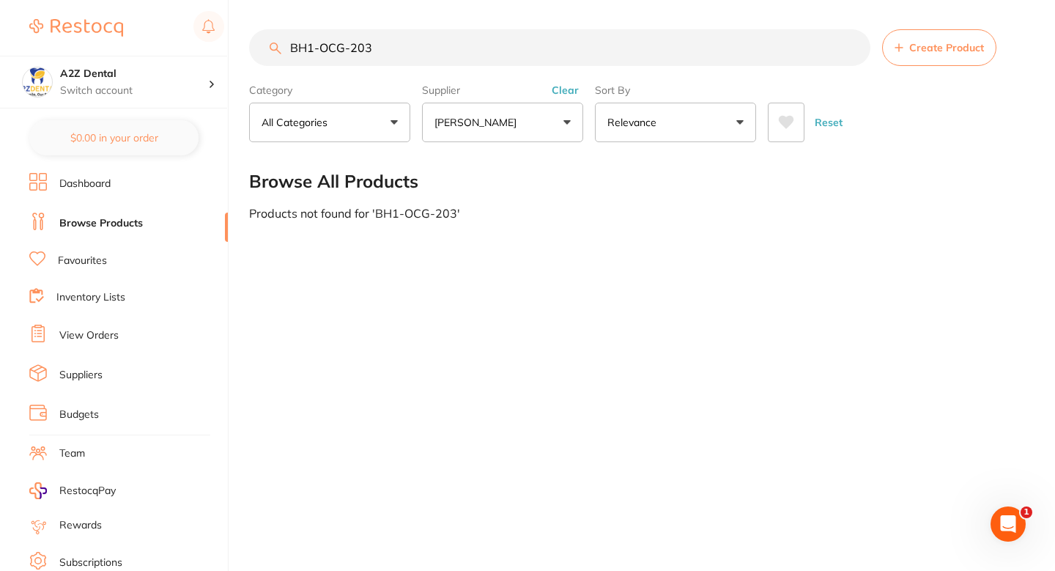
click at [356, 48] on input "BH1-OCG-203" at bounding box center [560, 47] width 622 height 37
click at [600, 290] on div "BH1-OCG-203 Create Product Category All Categories All Categories No categories…" at bounding box center [652, 285] width 806 height 571
click at [385, 34] on input "BH1-OCG-203" at bounding box center [560, 47] width 622 height 37
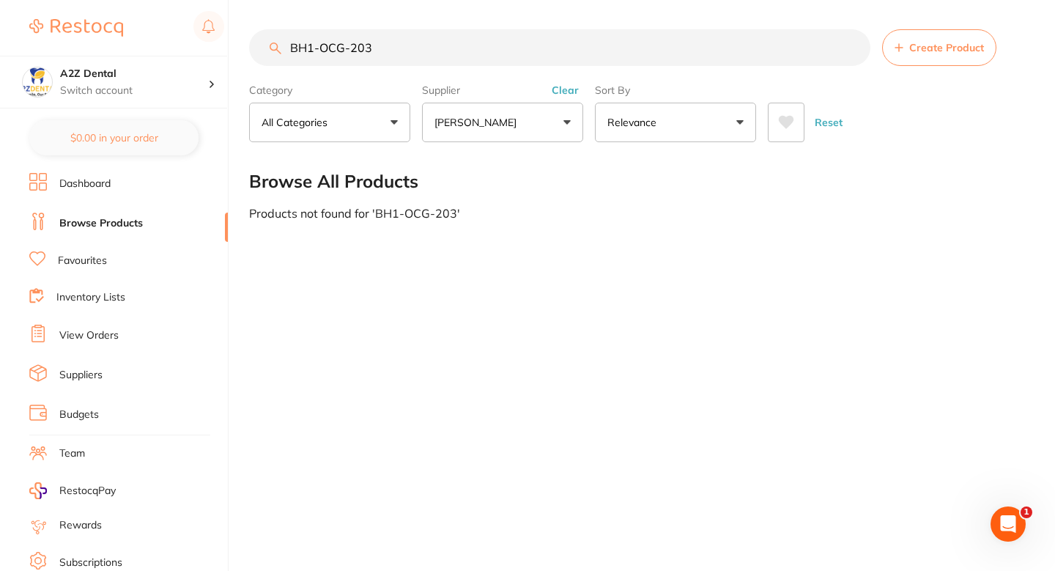
click at [385, 34] on input "BH1-OCG-203" at bounding box center [560, 47] width 622 height 37
paste input "S t r i a t e + Membrane 20x30"
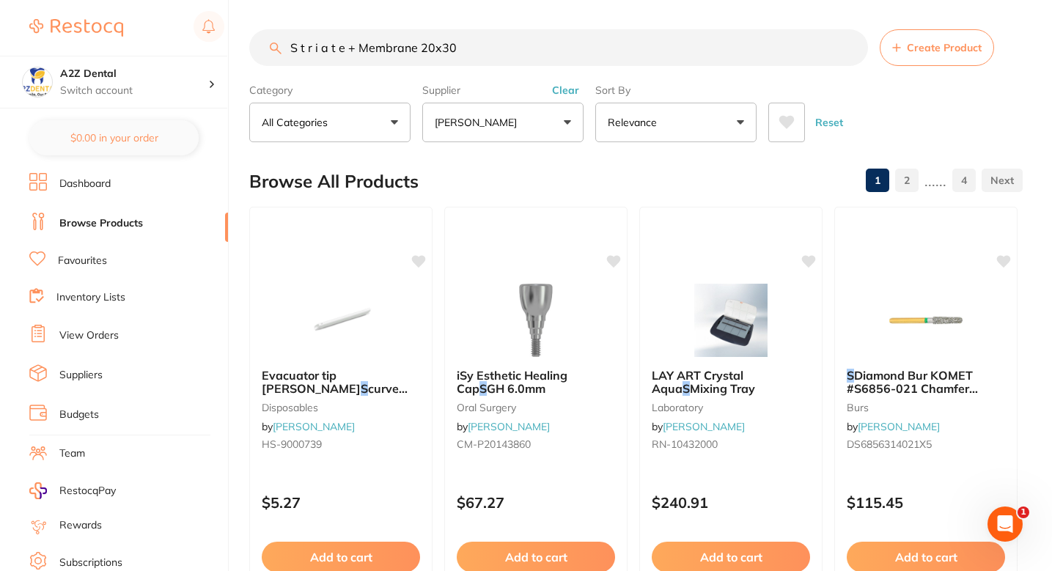
click at [293, 50] on input "S t r i a t e + Membrane 20x30" at bounding box center [558, 47] width 619 height 37
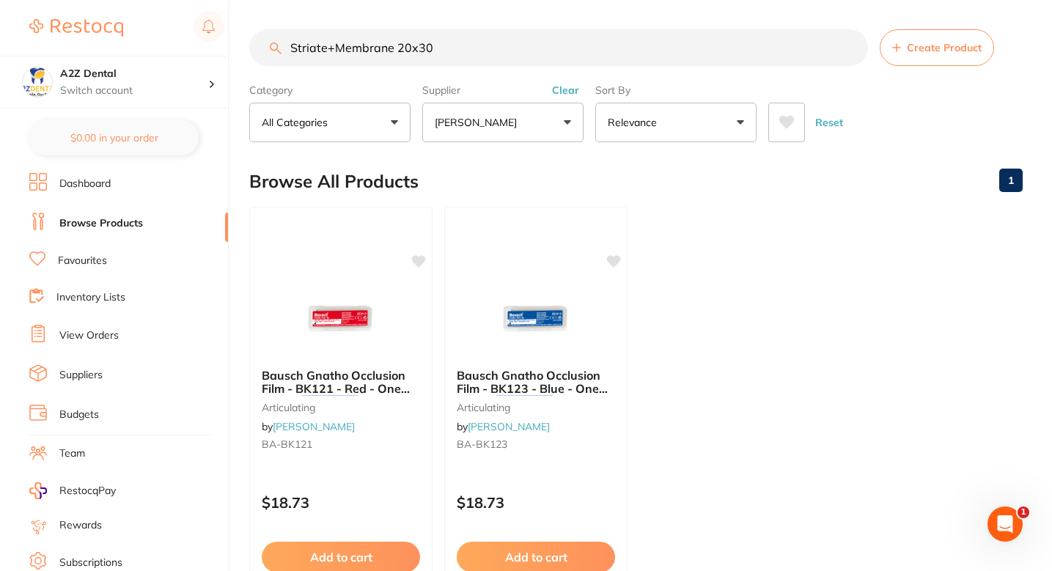
type input "Striate+Membrane 20x30"
click at [690, 356] on ul "Bausch Gnatho Occlusion Film - BK121 - Red - One Sided - 20x60mm - 16u, 50-Pack…" at bounding box center [635, 417] width 773 height 421
click at [415, 40] on input "Striate+Membrane 20x30" at bounding box center [558, 47] width 619 height 37
click at [410, 47] on input "Striate+Membrane 20x30" at bounding box center [558, 47] width 619 height 37
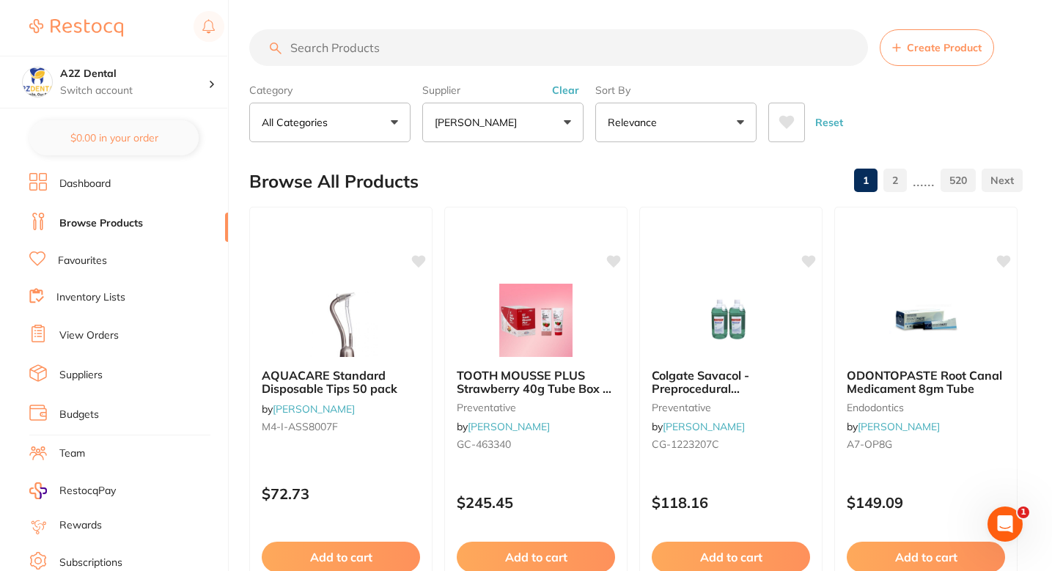
click at [388, 58] on input "search" at bounding box center [558, 47] width 619 height 37
paste input "BH1 -OCG"
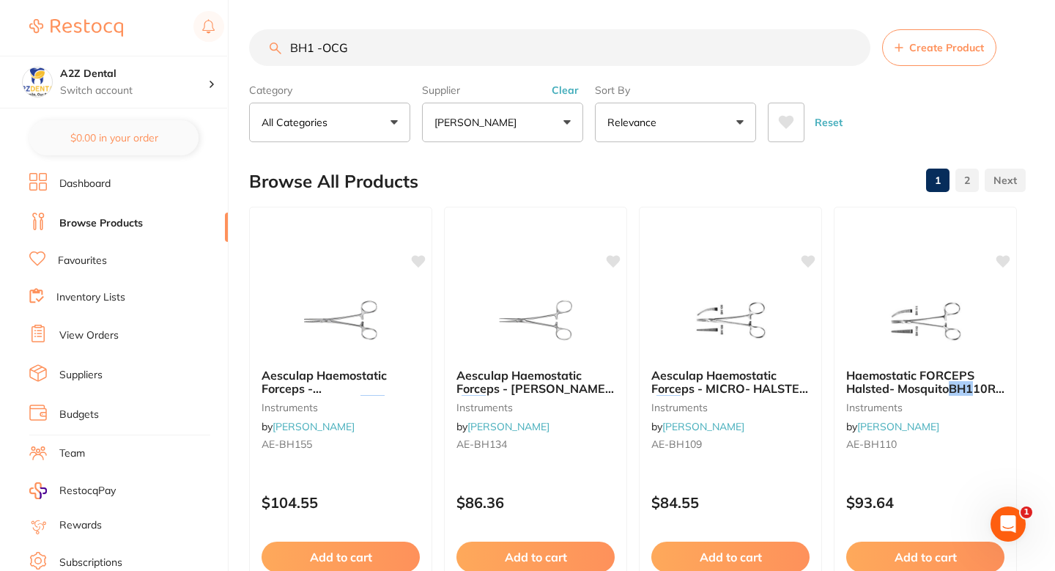
click at [319, 46] on input "BH1 -OCG" at bounding box center [560, 47] width 622 height 37
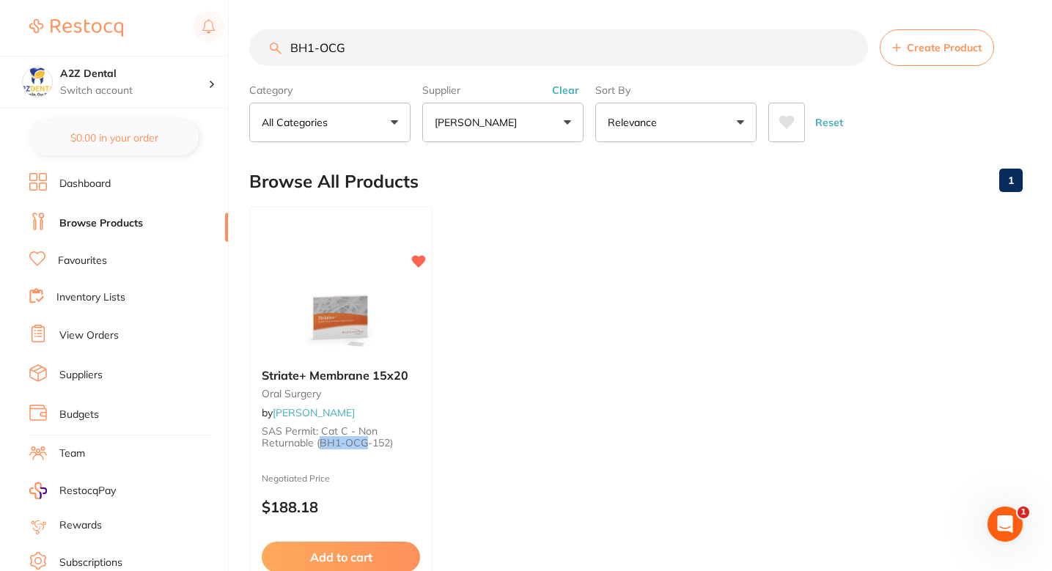
click at [393, 45] on input "BH1-OCG" at bounding box center [558, 47] width 619 height 37
click at [413, 347] on div at bounding box center [340, 319] width 183 height 74
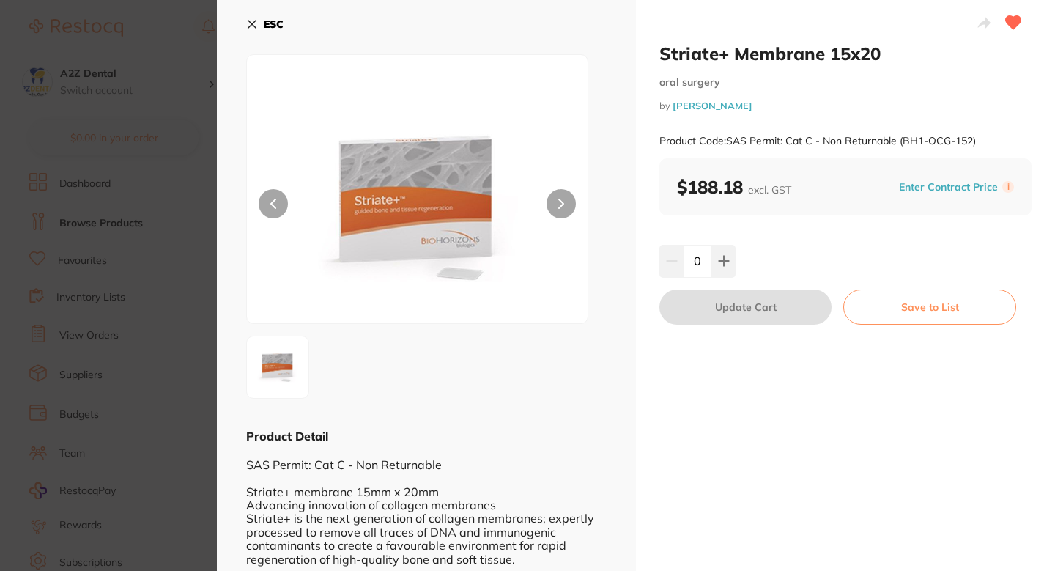
click at [183, 397] on section "Striate+ Membrane 15x20 oral surgery by Henry Schein Halas Product Code: SAS Pe…" at bounding box center [527, 285] width 1055 height 571
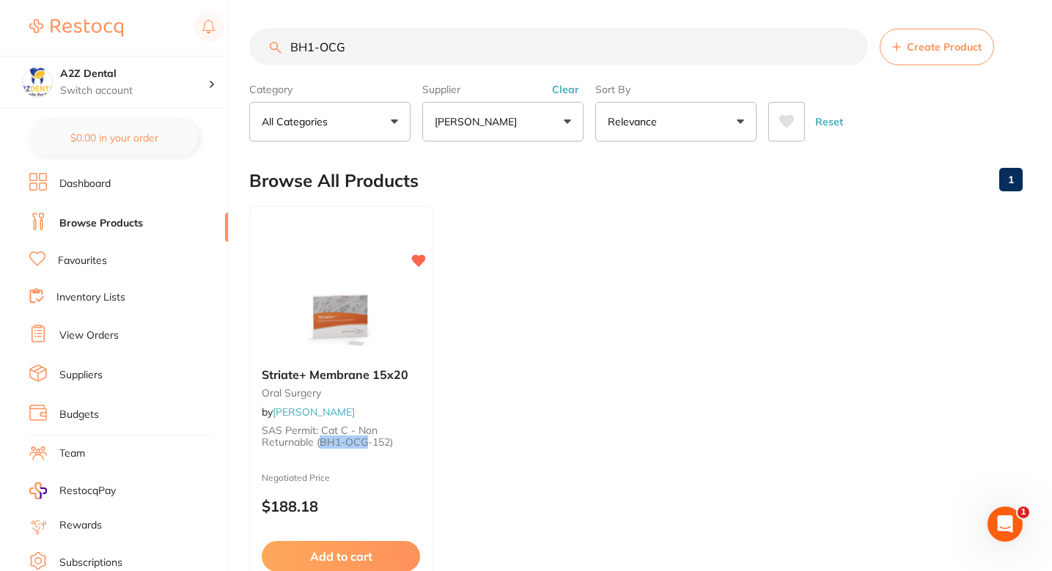
click at [541, 314] on ul "Striate+ Membrane 15x20 oral surgery by Henry Schein Halas SAS Permit: Cat C - …" at bounding box center [635, 416] width 773 height 421
click at [567, 301] on ul "Striate+ Membrane 15x20 oral surgery by Henry Schein Halas SAS Permit: Cat C - …" at bounding box center [635, 416] width 773 height 421
click at [399, 54] on input "BH1-OCG" at bounding box center [558, 47] width 619 height 37
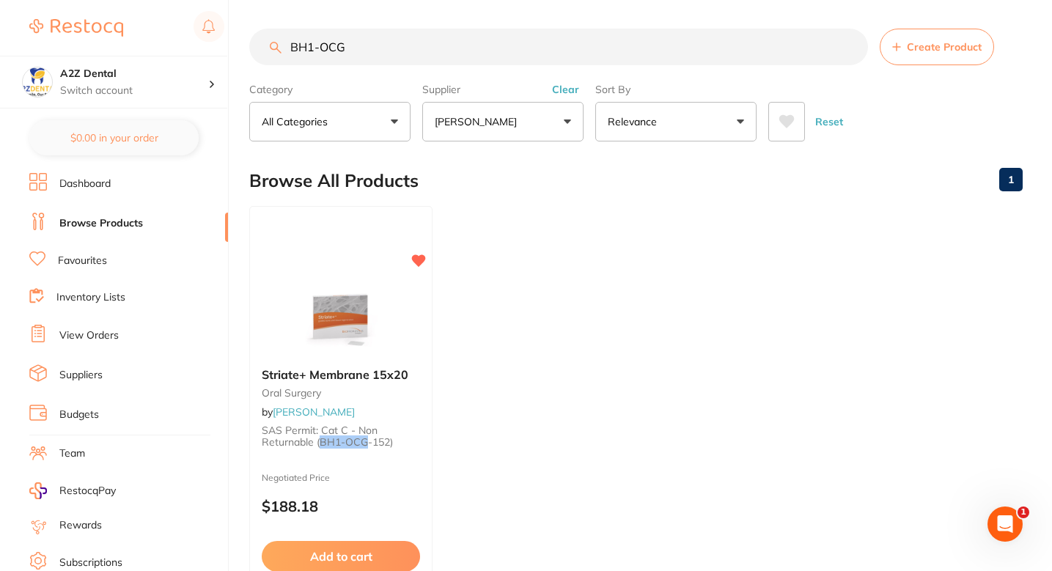
click at [399, 54] on input "BH1-OCG" at bounding box center [558, 47] width 619 height 37
paste input "AA-1101"
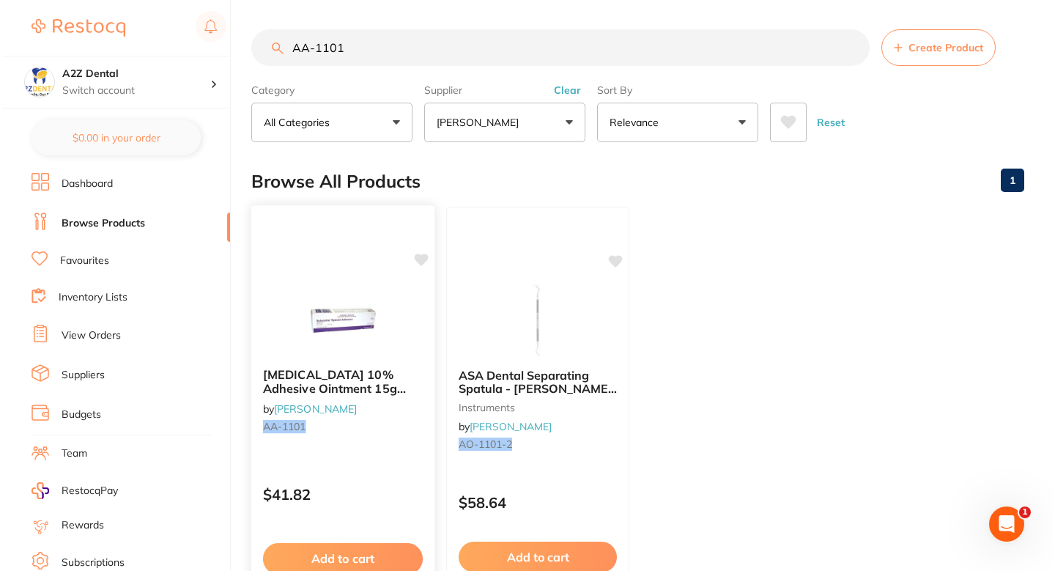
scroll to position [0, 0]
type input "AA-1101"
click at [416, 259] on icon at bounding box center [420, 260] width 14 height 12
click at [405, 464] on div "XYLOCAINE 10% Adhesive Ointment 15g Tube Topical by Henry Schein Halas AA-1101 …" at bounding box center [340, 417] width 185 height 426
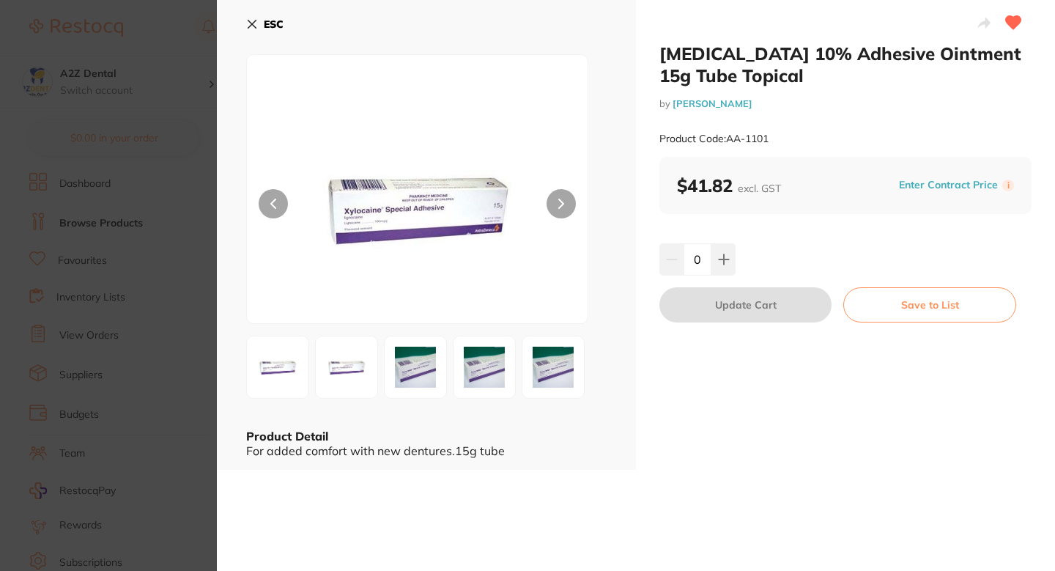
click at [949, 174] on div "Enter Contract Price i" at bounding box center [954, 185] width 119 height 22
click at [950, 180] on button "Enter Contract Price" at bounding box center [949, 185] width 108 height 14
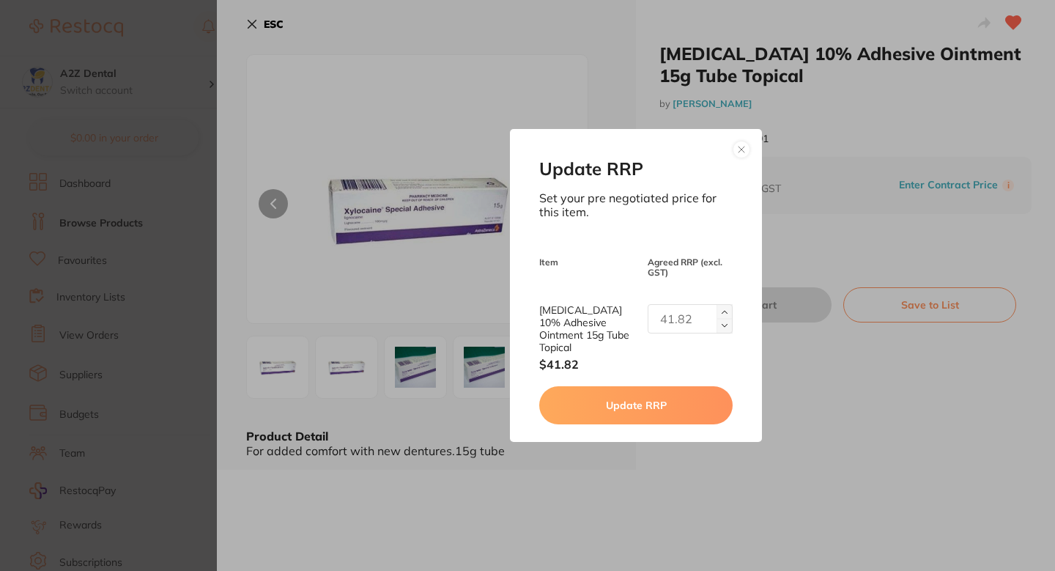
click at [696, 344] on div "XYLOCAINE 10% Adhesive Ointment 15g Tube Topical $41.82" at bounding box center [635, 337] width 193 height 67
click at [696, 331] on input "text" at bounding box center [690, 318] width 85 height 29
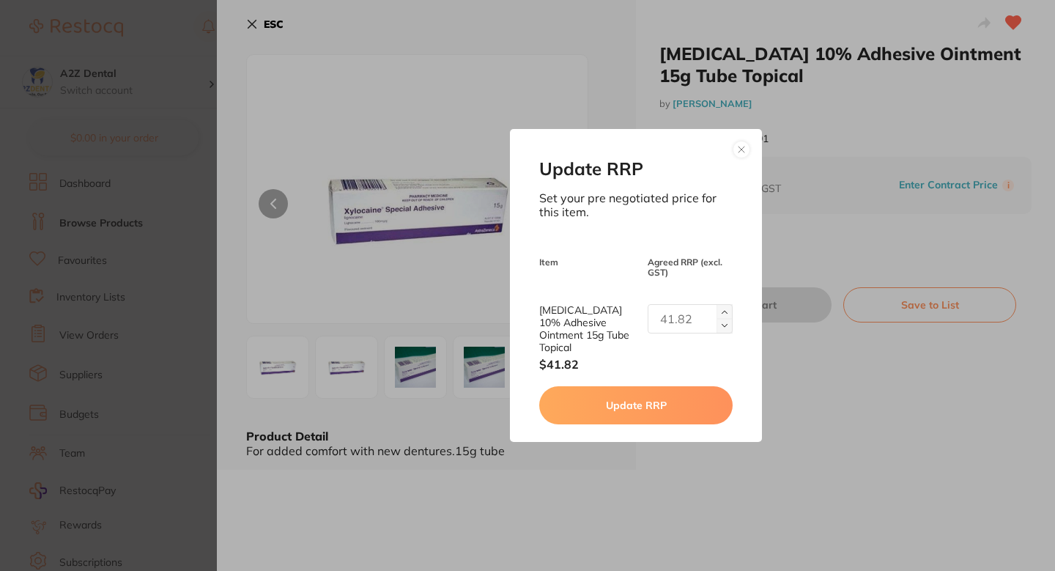
paste input "28.65"
type input "28.65"
click at [629, 418] on div "Update RRP Set your pre negotiated price for this item. Item Agreed RRP (excl. …" at bounding box center [635, 285] width 251 height 313
click at [634, 407] on button "Update RRP" at bounding box center [635, 405] width 193 height 38
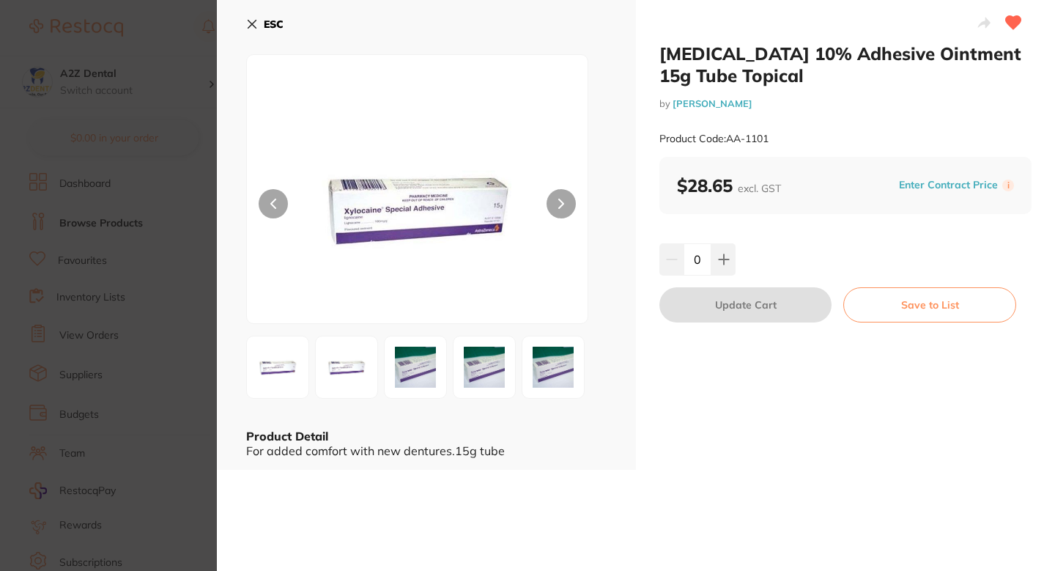
click at [208, 285] on section "XYLOCAINE 10% Adhesive Ointment 15g Tube Topical by Henry Schein Halas Product …" at bounding box center [527, 285] width 1055 height 571
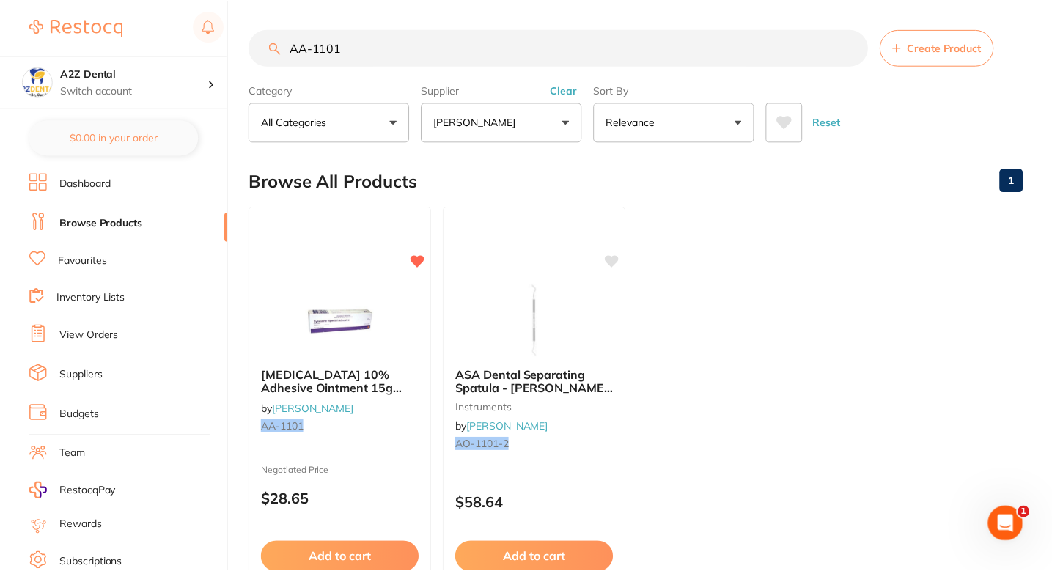
scroll to position [1, 0]
click at [416, 34] on input "AA-1101" at bounding box center [558, 47] width 619 height 37
paste input "DMG - 1109"
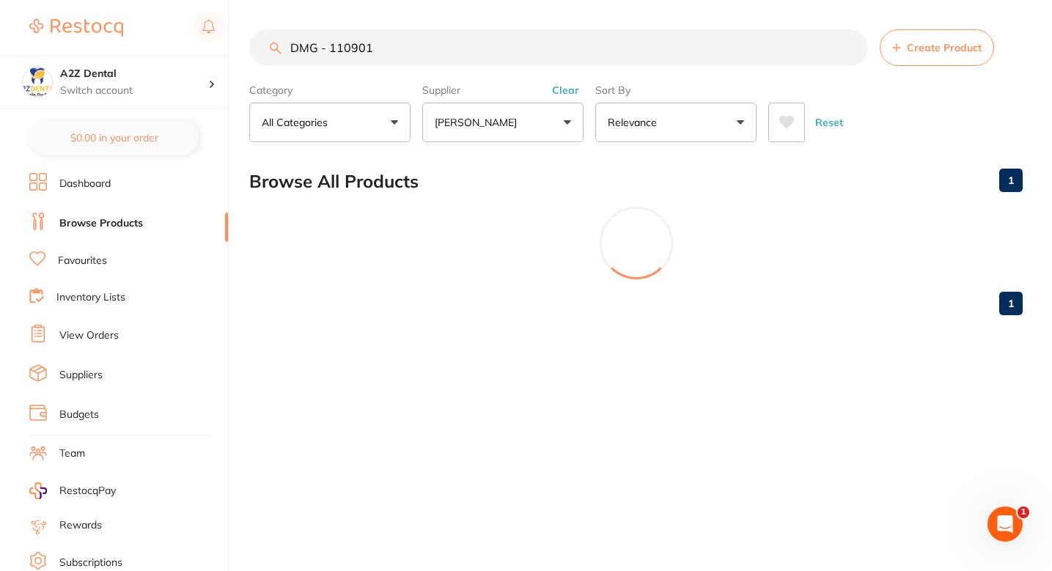
scroll to position [0, 0]
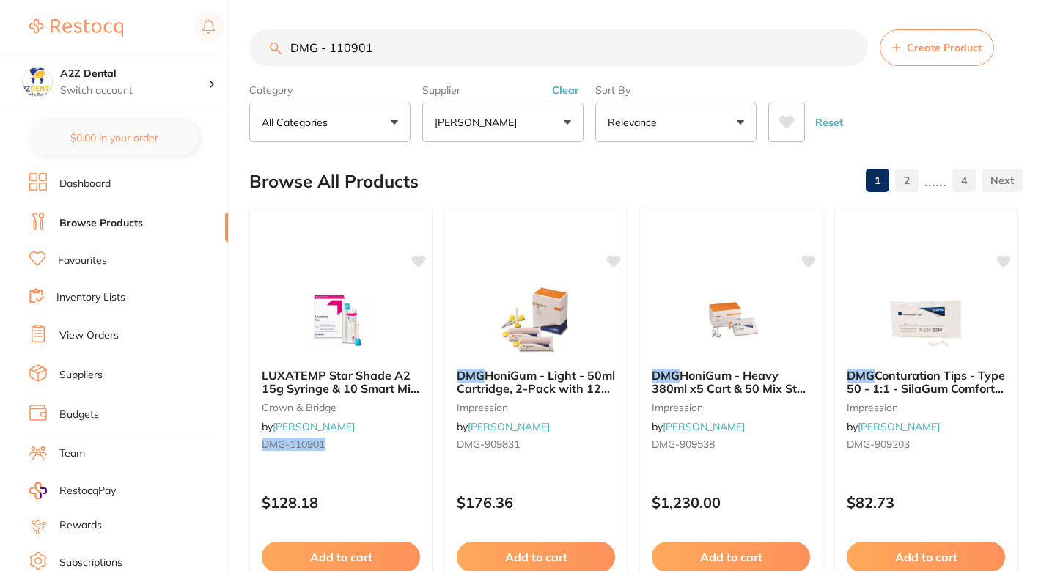
click at [337, 50] on input "DMG - 110901" at bounding box center [558, 47] width 619 height 37
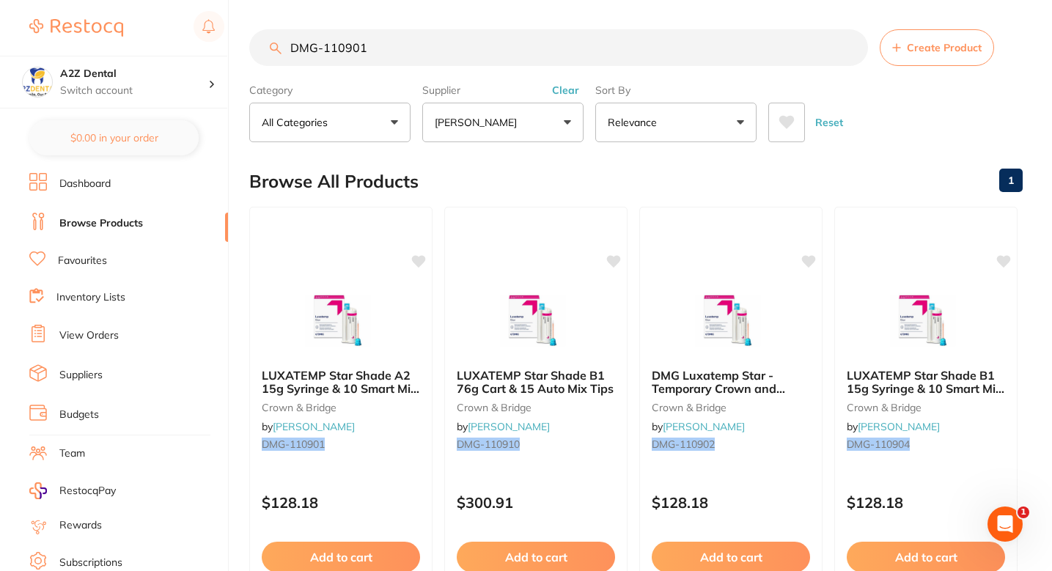
type input "DMG-110901"
click at [509, 168] on div "Browse All Products 1" at bounding box center [635, 181] width 773 height 49
click at [383, 336] on img at bounding box center [340, 319] width 96 height 74
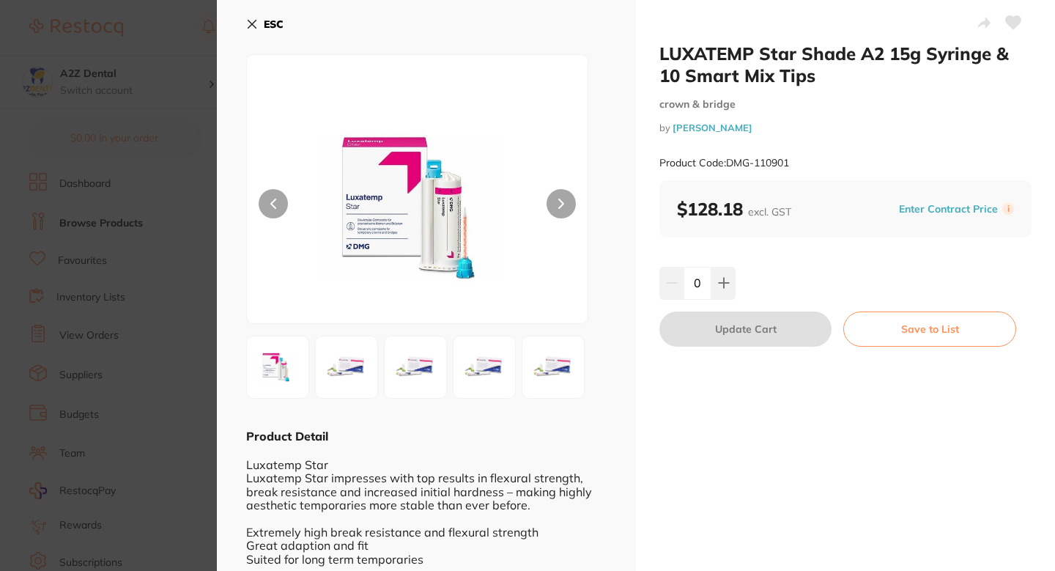
click at [1011, 18] on icon at bounding box center [1013, 22] width 15 height 13
click at [994, 205] on button "Enter Contract Price" at bounding box center [949, 209] width 108 height 14
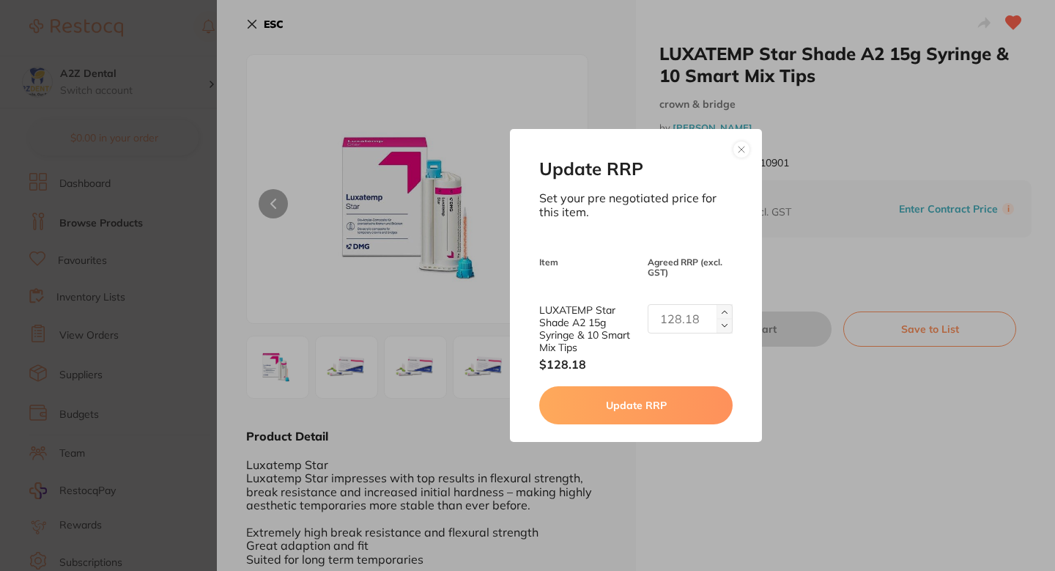
click at [682, 300] on div "Update RRP Set your pre negotiated price for this item. Item Agreed RRP (excl. …" at bounding box center [635, 285] width 251 height 313
click at [682, 319] on input "text" at bounding box center [690, 318] width 85 height 29
paste input "129.09"
type input "129.09"
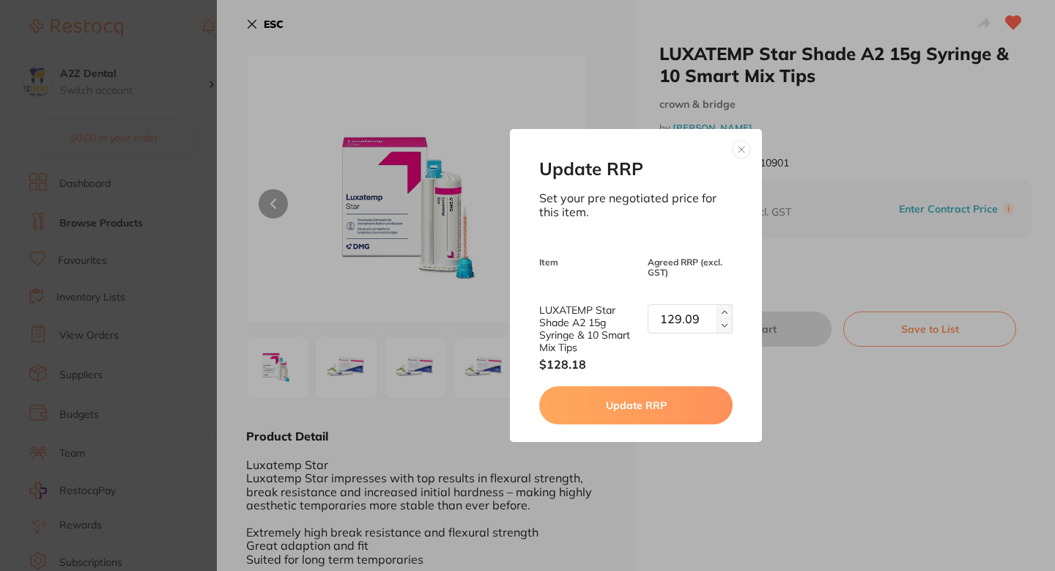
click at [660, 400] on button "Update RRP" at bounding box center [635, 405] width 193 height 38
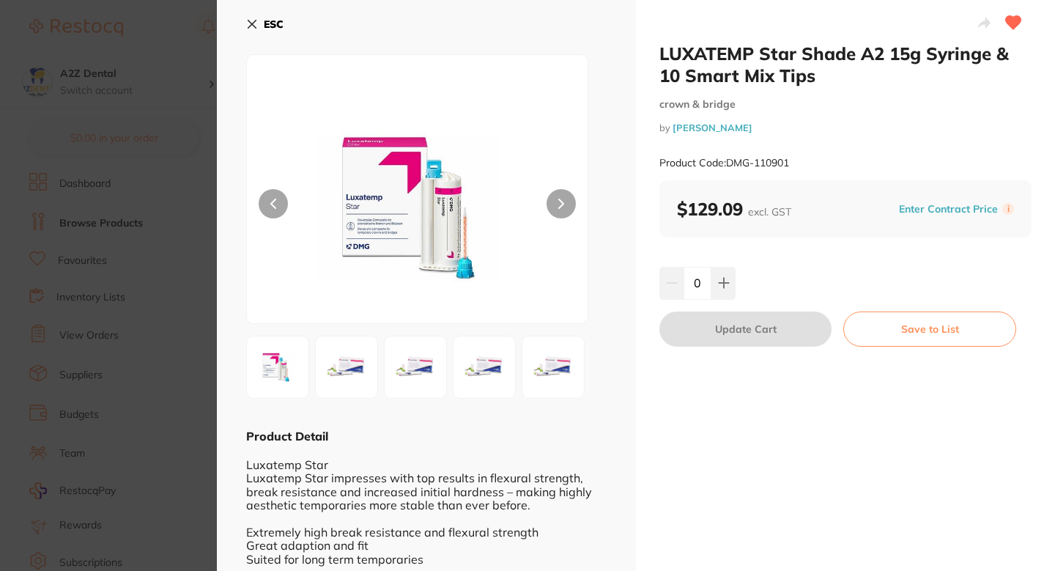
click at [101, 288] on section "LUXATEMP Star Shade A2 15g Syringe & 10 Smart Mix Tips crown & bridge by Henry …" at bounding box center [527, 285] width 1055 height 571
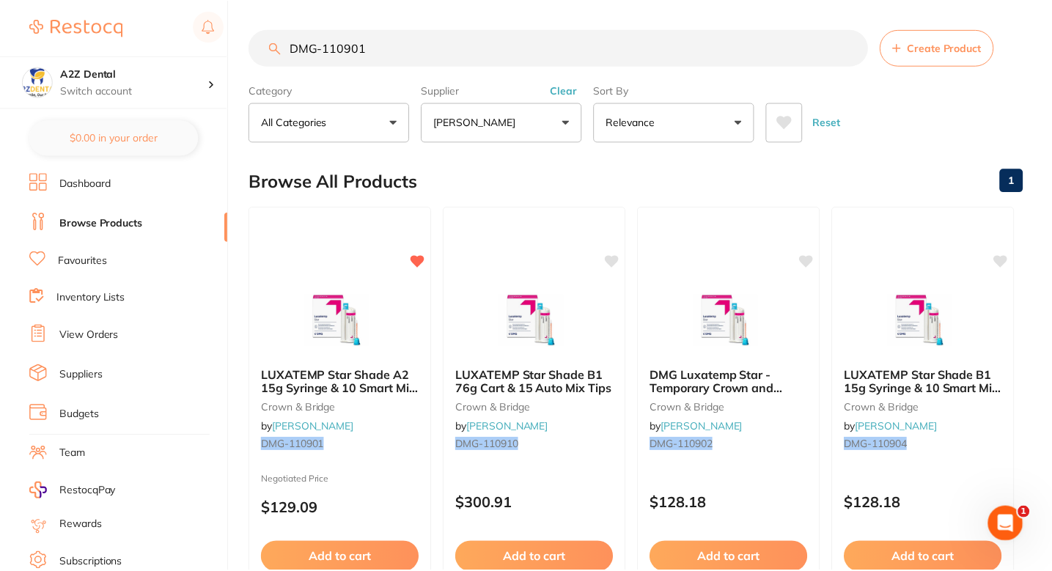
scroll to position [1, 0]
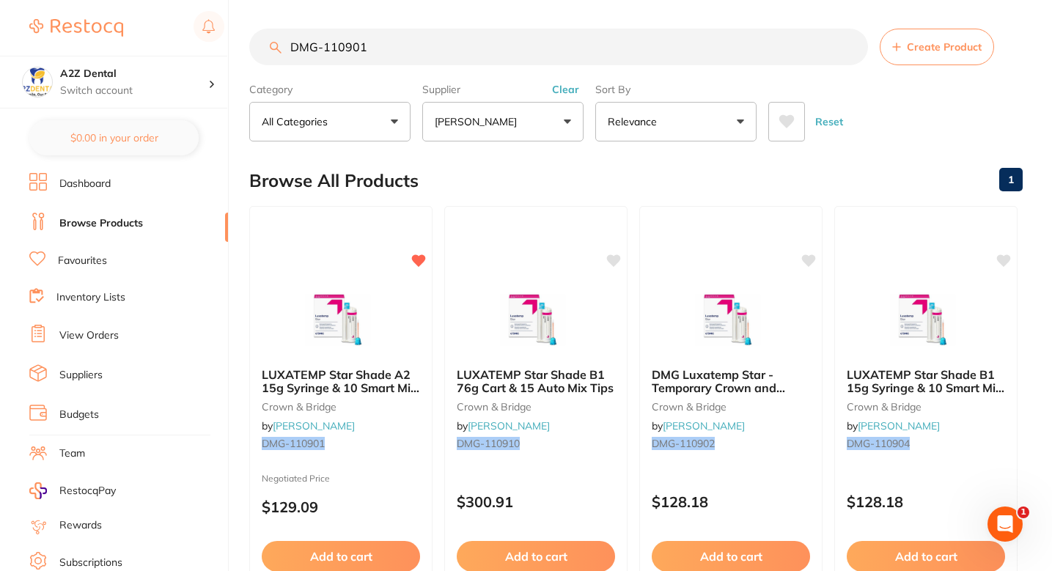
click at [431, 43] on input "DMG-110901" at bounding box center [558, 47] width 619 height 37
paste input "EN-SPP2504-"
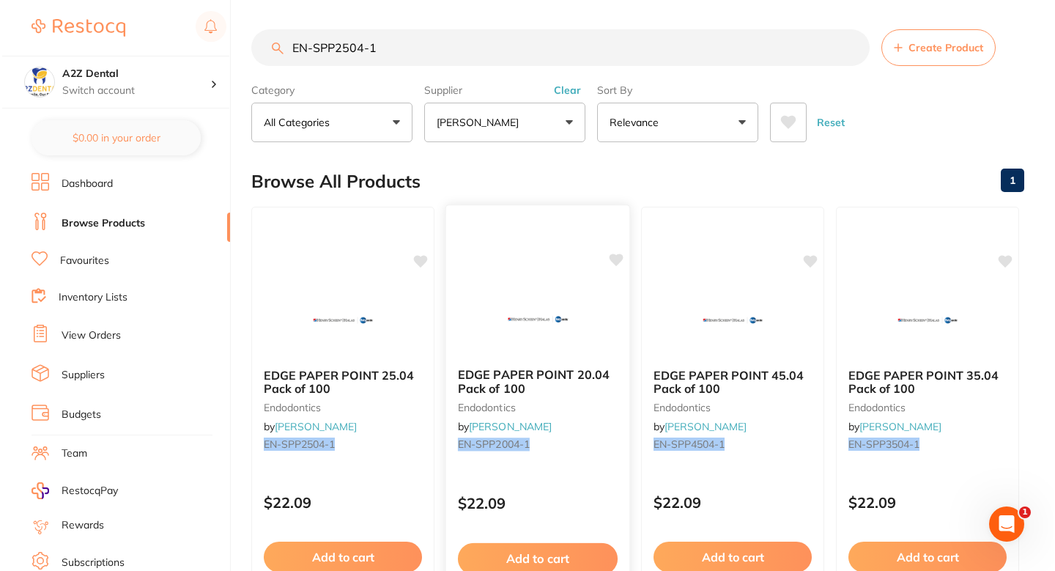
scroll to position [0, 0]
type input "EN-SPP2504-1"
click at [415, 257] on icon at bounding box center [420, 260] width 14 height 12
click at [414, 438] on div "EDGE PAPER POINT 25.04 Pack of 100 endodontics by Henry Schein Halas EN-SPP2504…" at bounding box center [340, 412] width 183 height 112
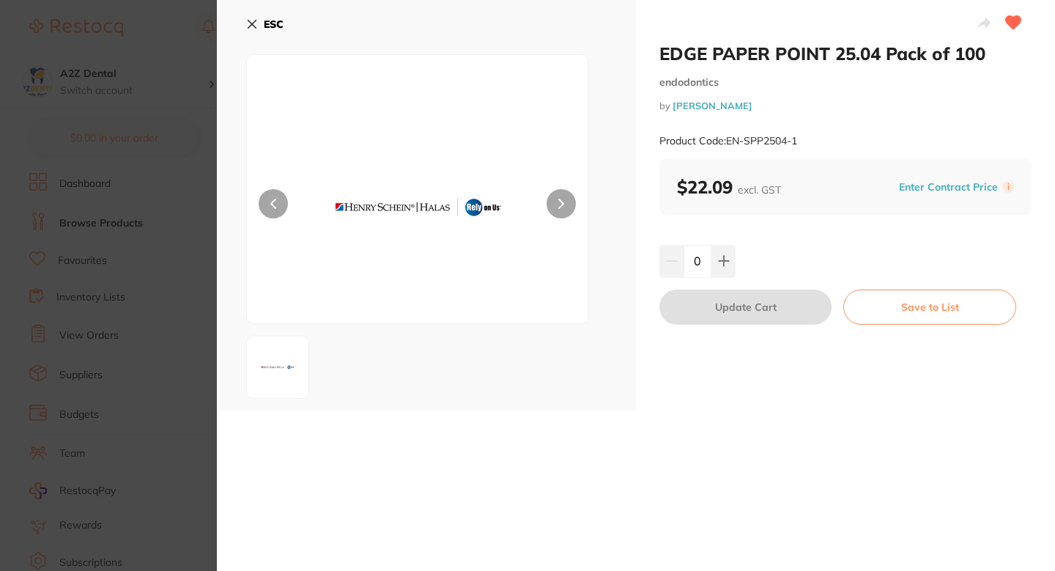
click at [928, 177] on div "Enter Contract Price i" at bounding box center [954, 187] width 119 height 22
click at [914, 194] on div "Enter Contract Price i" at bounding box center [954, 187] width 119 height 22
click at [910, 187] on button "Enter Contract Price" at bounding box center [949, 187] width 108 height 14
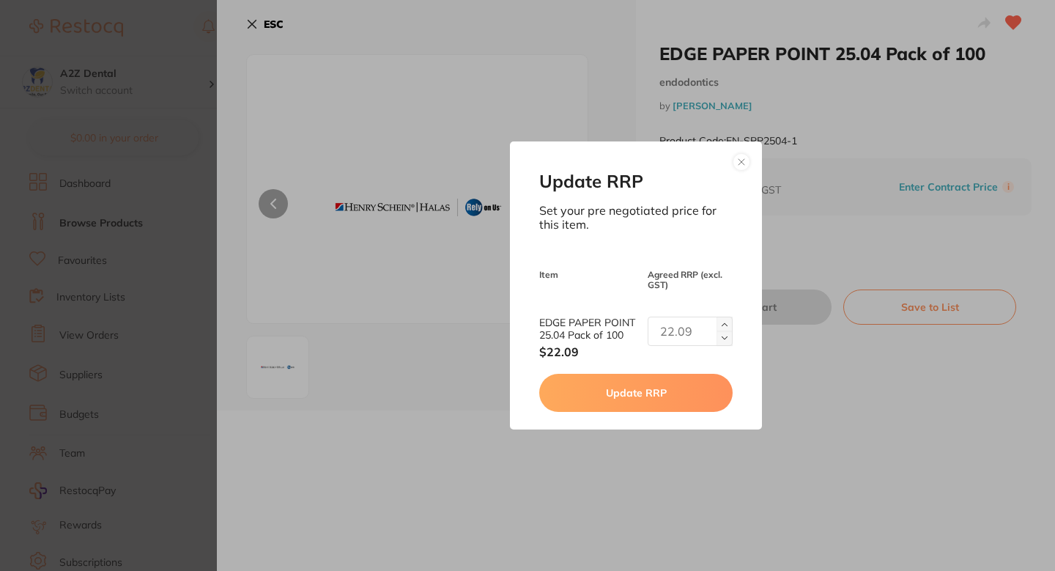
click at [694, 317] on input "text" at bounding box center [690, 331] width 85 height 29
paste input "22.27"
type input "22.27"
click at [656, 394] on button "Update RRP" at bounding box center [635, 393] width 193 height 38
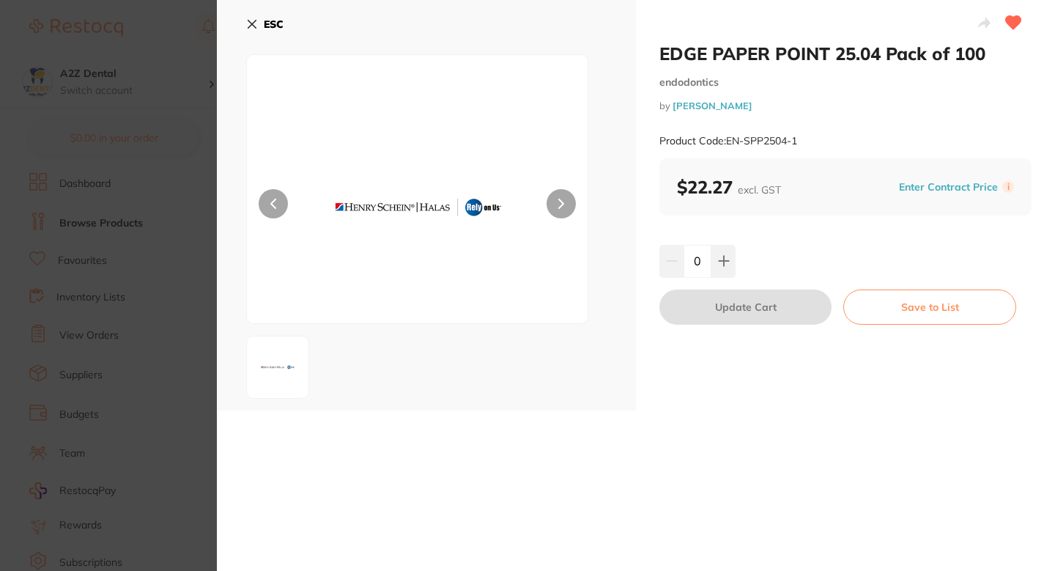
click at [150, 311] on section "EDGE PAPER POINT 25.04 Pack of 100 endodontics by Henry Schein Halas Product Co…" at bounding box center [527, 285] width 1055 height 571
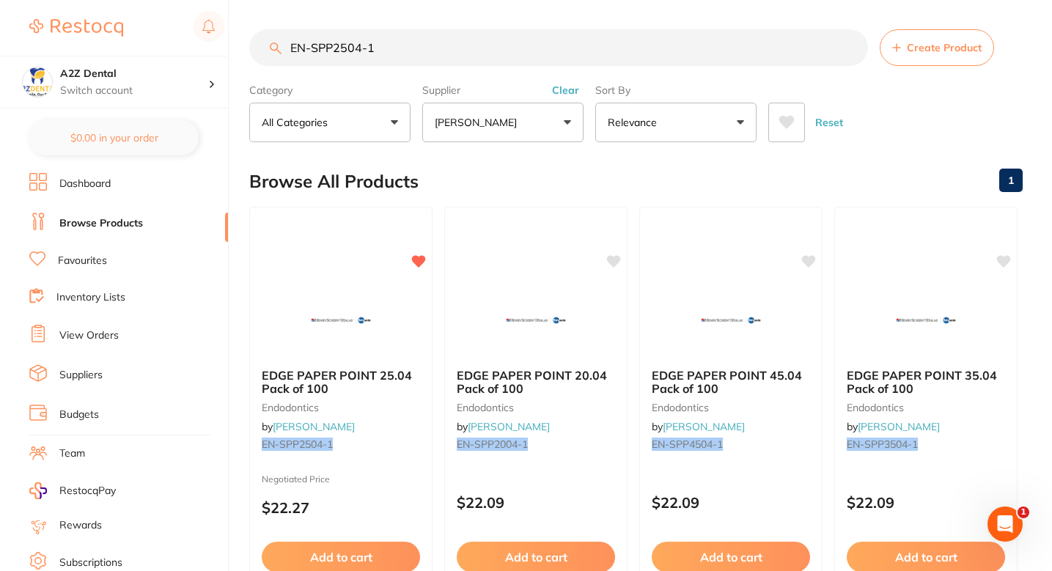
click at [411, 42] on input "EN-SPP2504-1" at bounding box center [558, 47] width 619 height 37
paste input "AA-110"
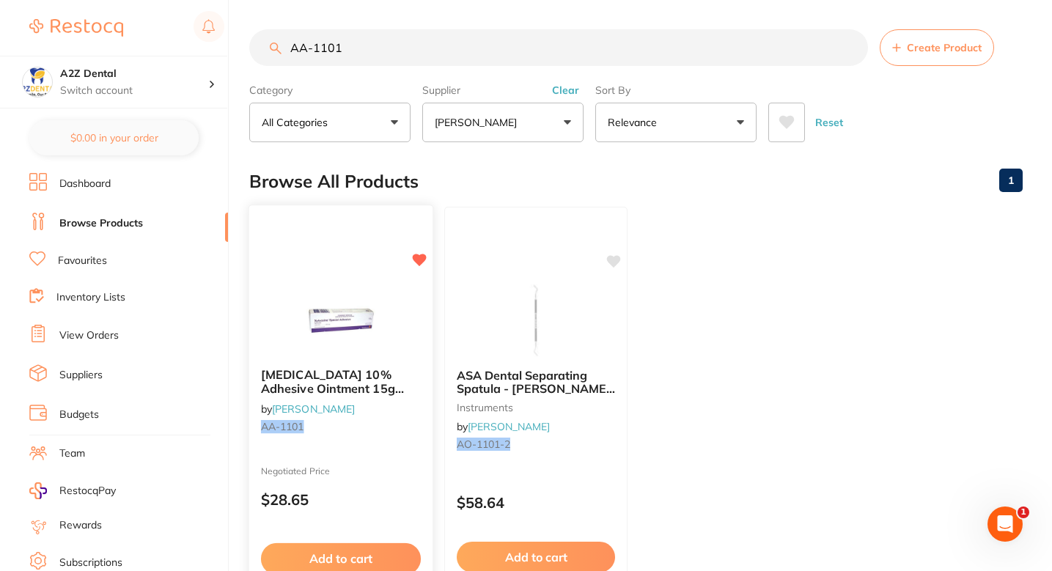
click at [394, 444] on div "XYLOCAINE 10% Adhesive Ointment 15g Tube Topical by Henry Schein Halas AA-1101" at bounding box center [340, 403] width 183 height 95
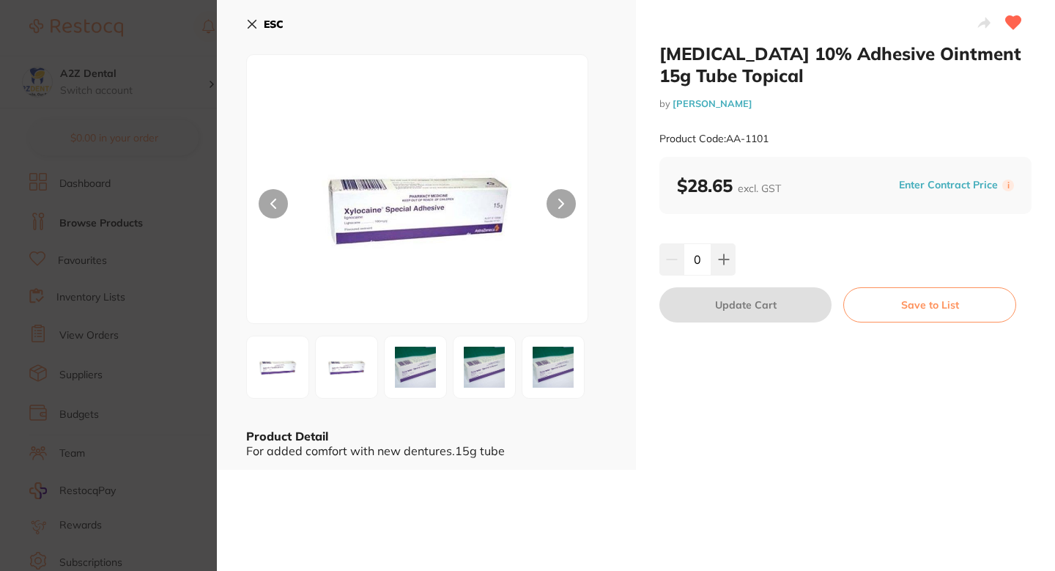
click at [98, 355] on section "XYLOCAINE 10% Adhesive Ointment 15g Tube Topical by Henry Schein Halas Product …" at bounding box center [527, 285] width 1055 height 571
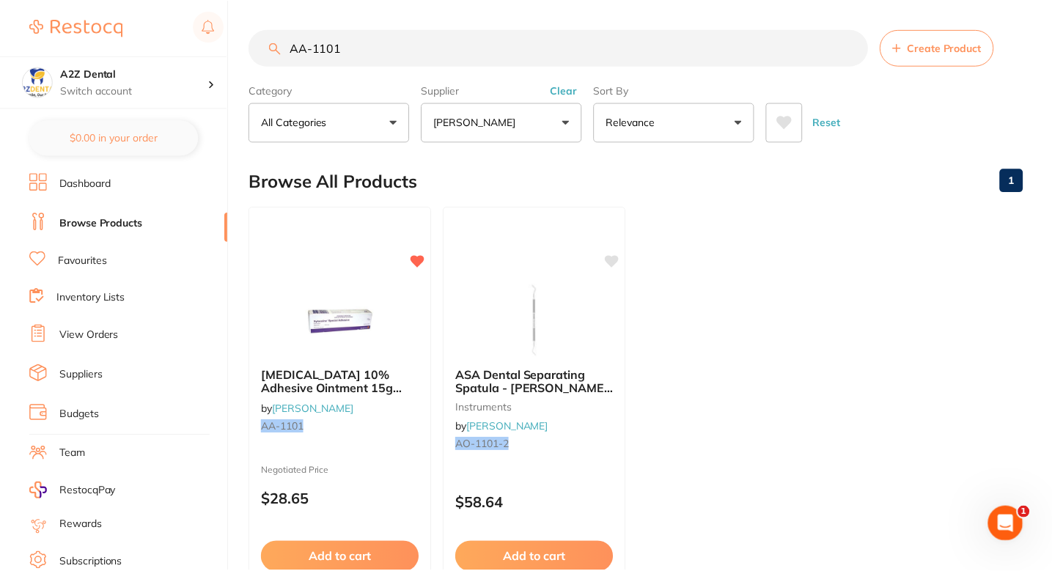
scroll to position [1, 0]
click at [391, 49] on input "AA-1101" at bounding box center [558, 47] width 619 height 37
paste input "TM- 56846"
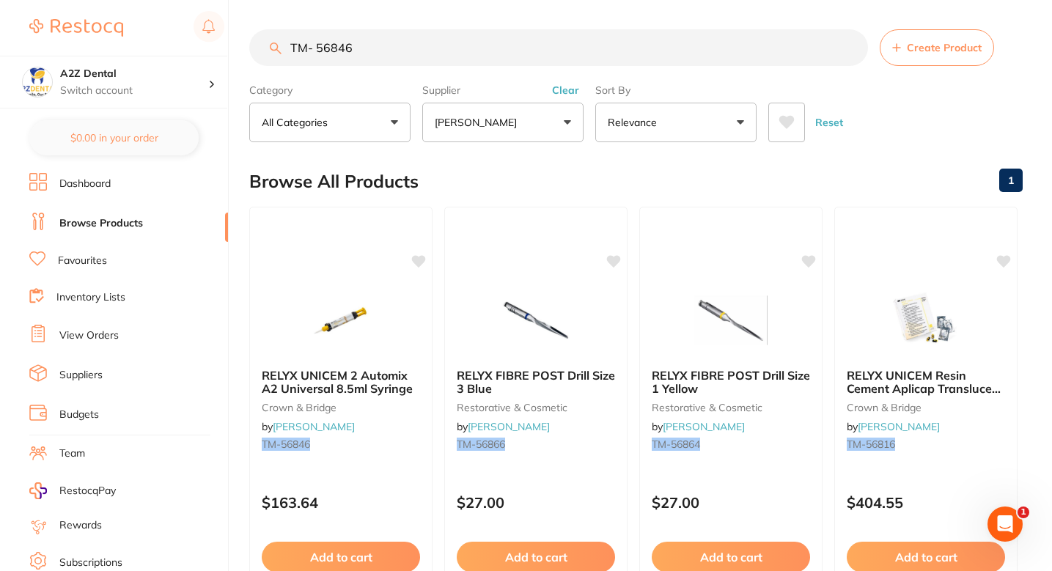
scroll to position [0, 0]
click at [318, 49] on input "TM- 56846" at bounding box center [558, 47] width 619 height 37
type input "TM-56846"
click at [393, 421] on div "RELYX UNICEM 2 Automix A2 Universal 8.5ml Syringe crown & bridge by Henry Schei…" at bounding box center [340, 412] width 183 height 112
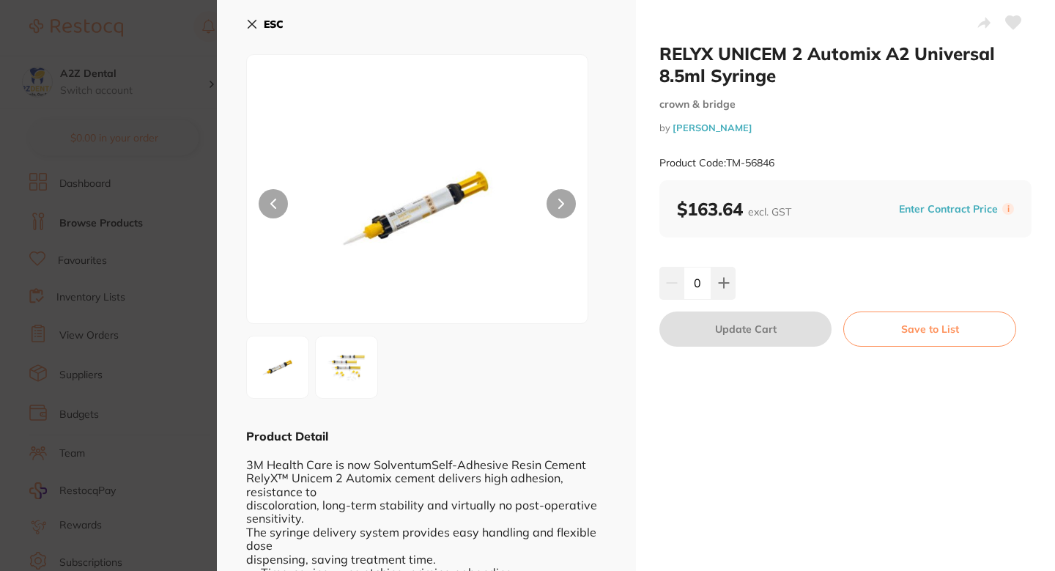
click at [962, 204] on button "Enter Contract Price" at bounding box center [949, 209] width 108 height 14
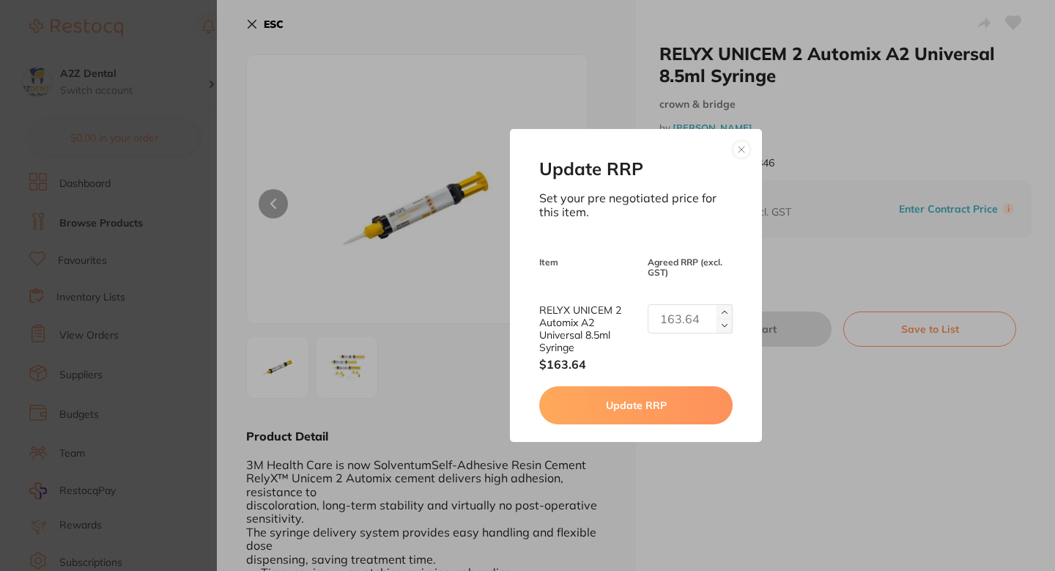
click at [669, 320] on input "text" at bounding box center [690, 318] width 85 height 29
paste input "144.20"
type input "144.20"
click at [646, 406] on button "Update RRP" at bounding box center [635, 405] width 193 height 38
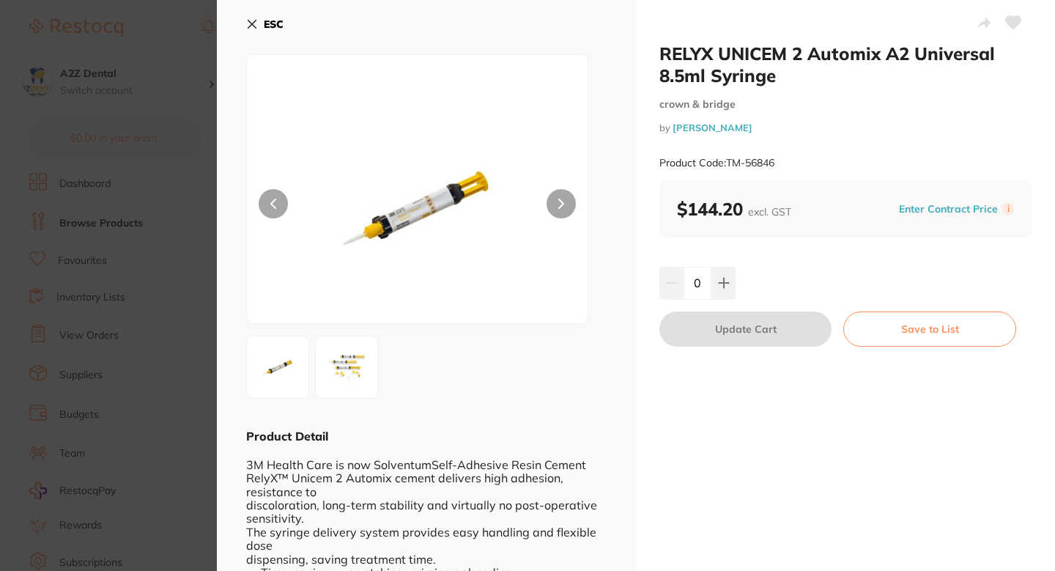
click at [1011, 20] on icon at bounding box center [1013, 22] width 15 height 13
click at [165, 303] on section "RELYX UNICEM 2 Automix A2 Universal 8.5ml Syringe crown & bridge by Henry Schei…" at bounding box center [527, 285] width 1055 height 571
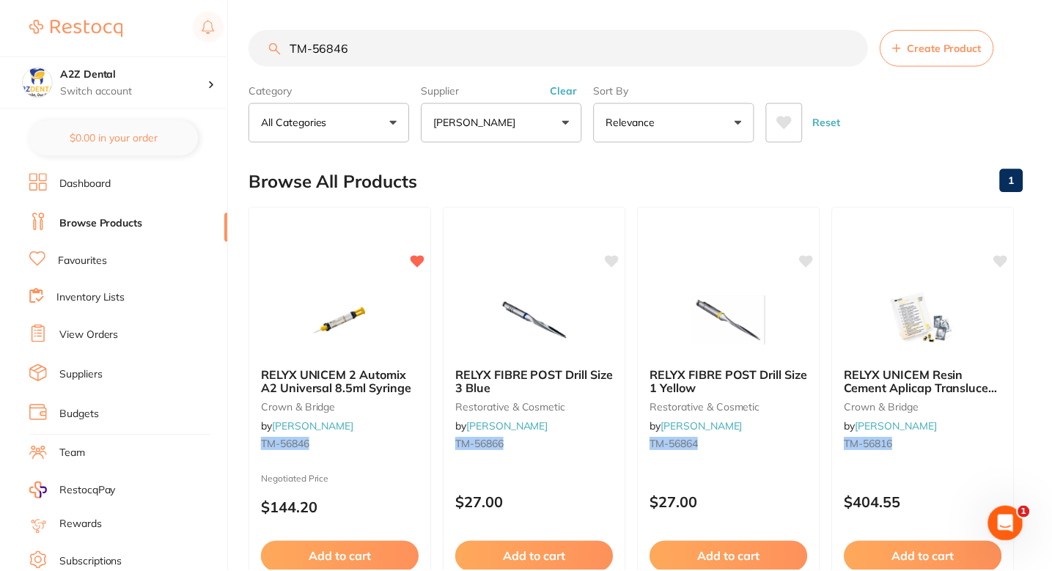
scroll to position [1, 0]
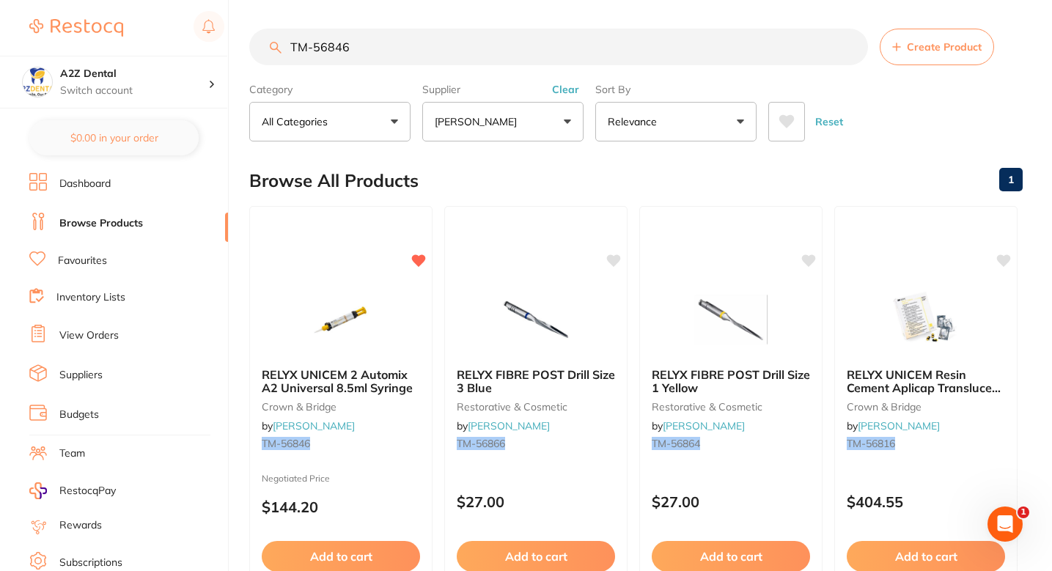
click at [605, 176] on div "Browse All Products 1" at bounding box center [635, 180] width 773 height 49
click at [385, 56] on input "TM-56846" at bounding box center [558, 47] width 619 height 37
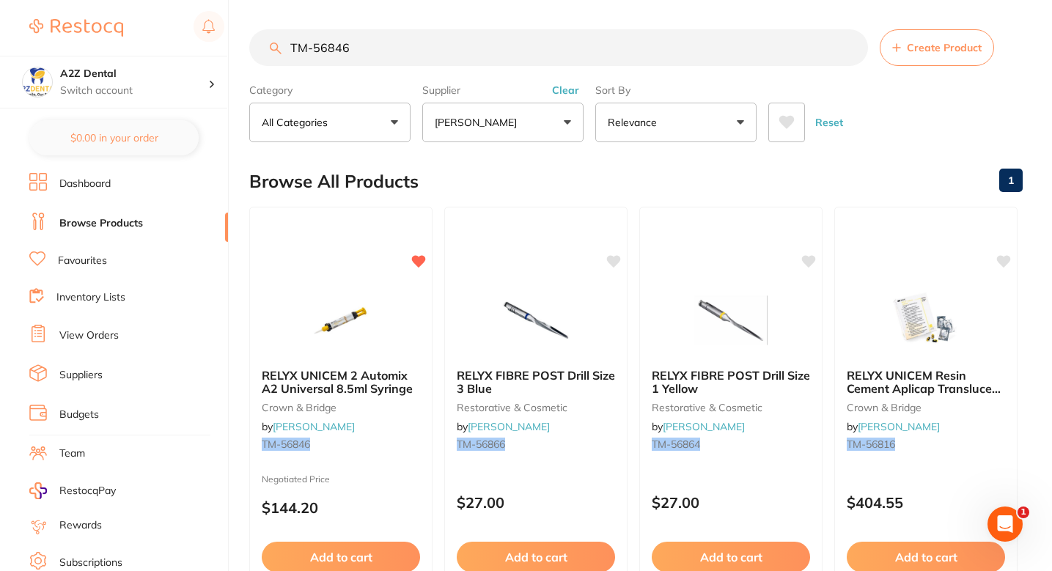
paste input "M-5010201"
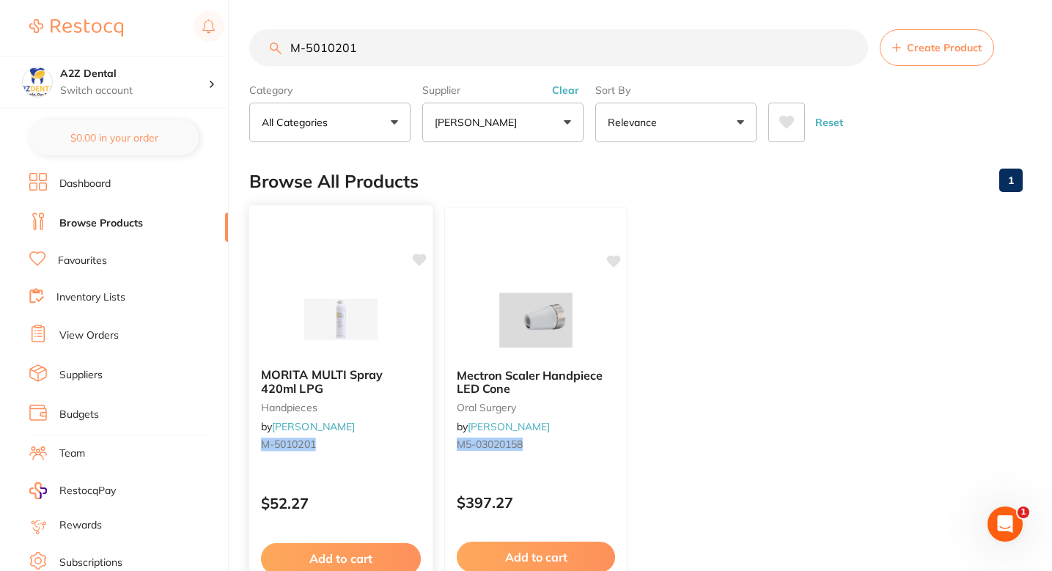
type input "M-5010201"
click at [419, 251] on div "MORITA MULTI Spray 420ml LPG handpieces by Henry Schein Halas M-5010201 $52.27 …" at bounding box center [340, 417] width 185 height 426
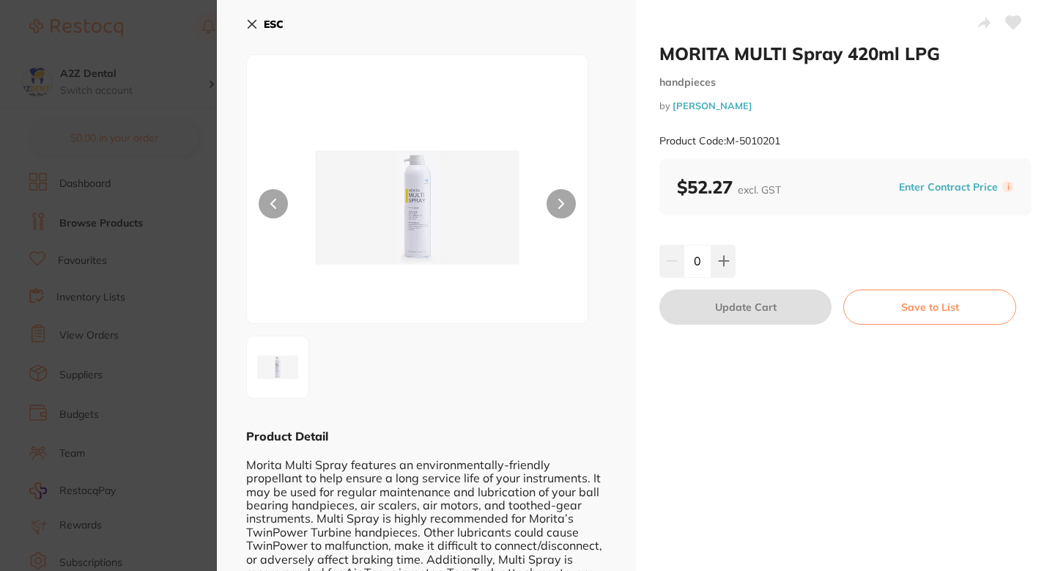
click at [130, 393] on section "MORITA MULTI Spray 420ml LPG handpieces by Henry Schein Halas Product Code: M-5…" at bounding box center [527, 285] width 1055 height 571
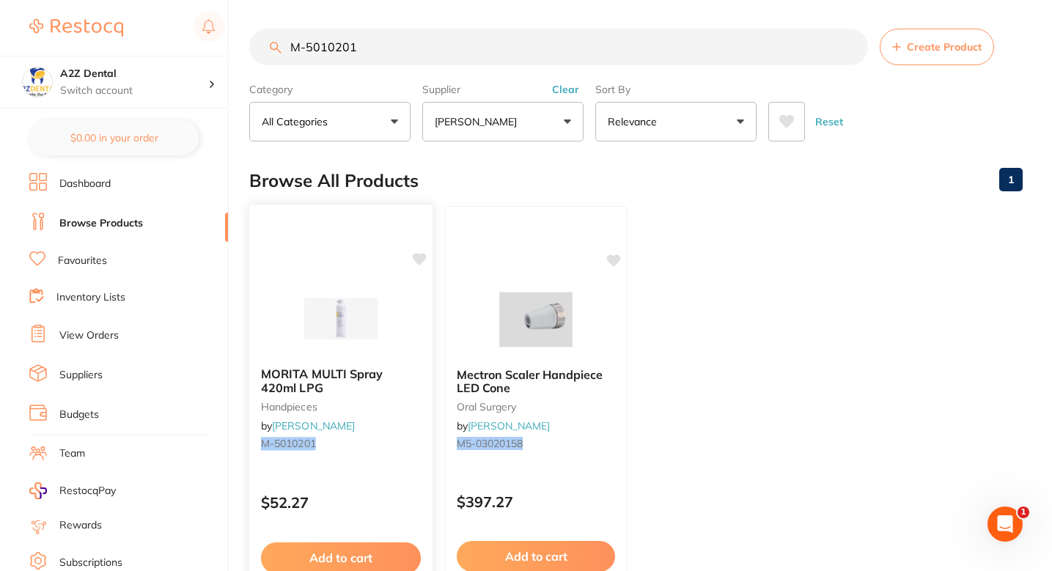
click at [421, 255] on icon at bounding box center [420, 259] width 14 height 12
click at [399, 448] on small "M-5010201" at bounding box center [341, 444] width 160 height 12
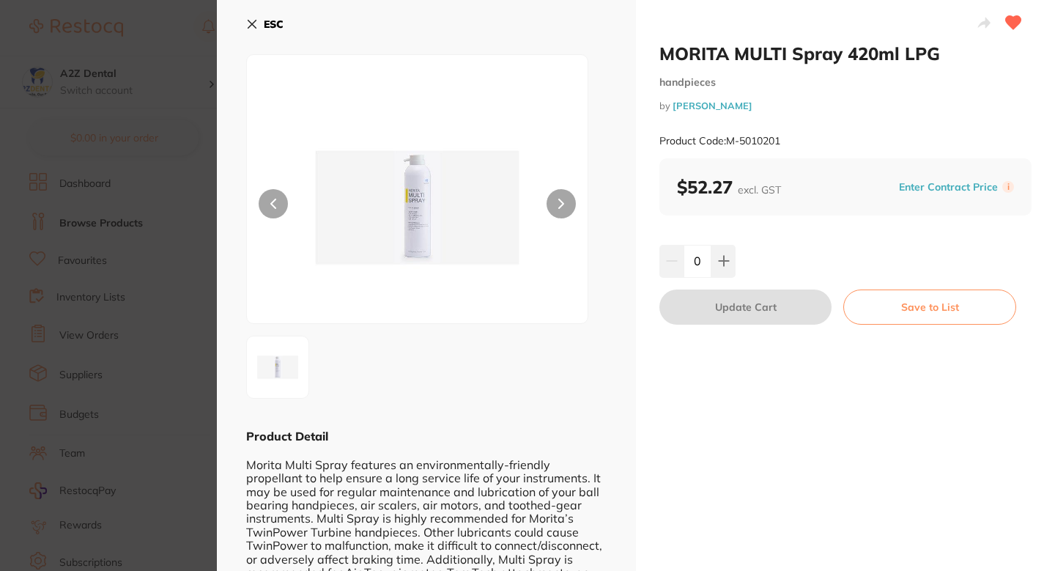
click at [959, 185] on button "Enter Contract Price" at bounding box center [949, 187] width 108 height 14
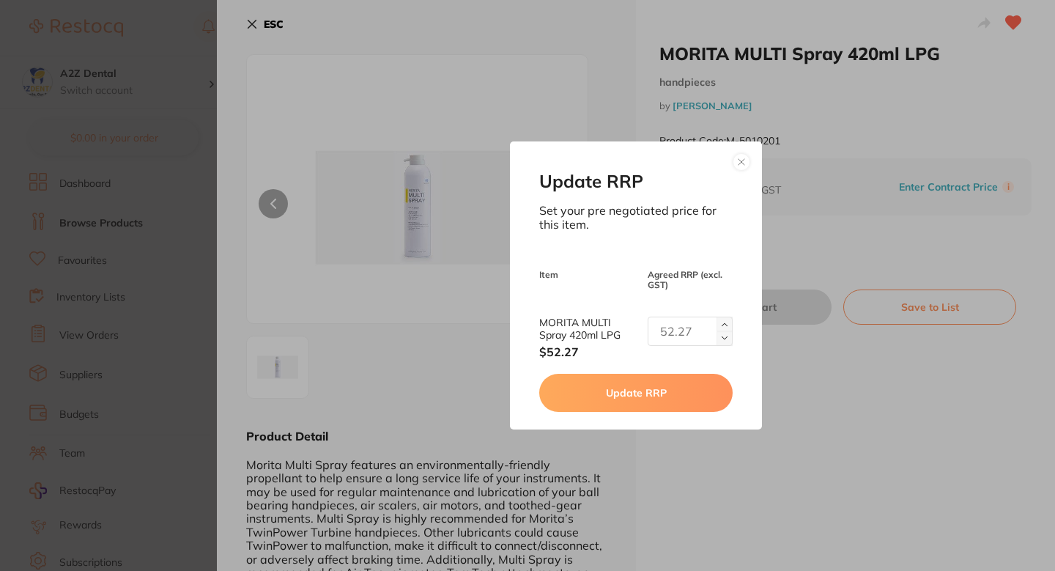
click at [668, 314] on div "Update RRP Set your pre negotiated price for this item. Item Agreed RRP (excl. …" at bounding box center [635, 285] width 251 height 288
click at [673, 331] on input "text" at bounding box center [690, 331] width 85 height 29
paste input "49.16"
type input "49.16"
click at [662, 371] on div "Update RRP Set your pre negotiated price for this item. Item Agreed RRP (excl. …" at bounding box center [635, 285] width 251 height 288
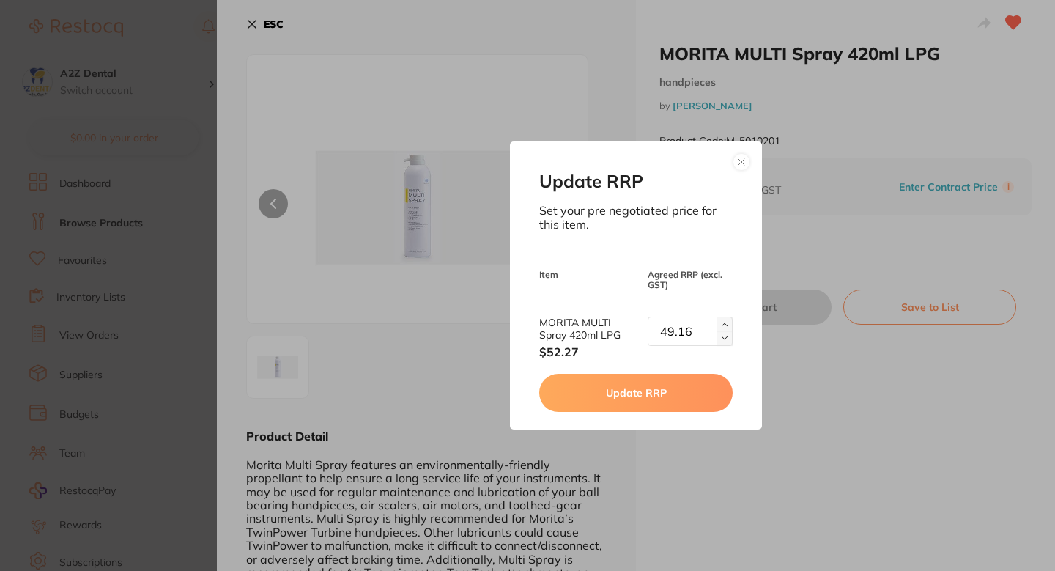
click at [666, 381] on button "Update RRP" at bounding box center [635, 393] width 193 height 38
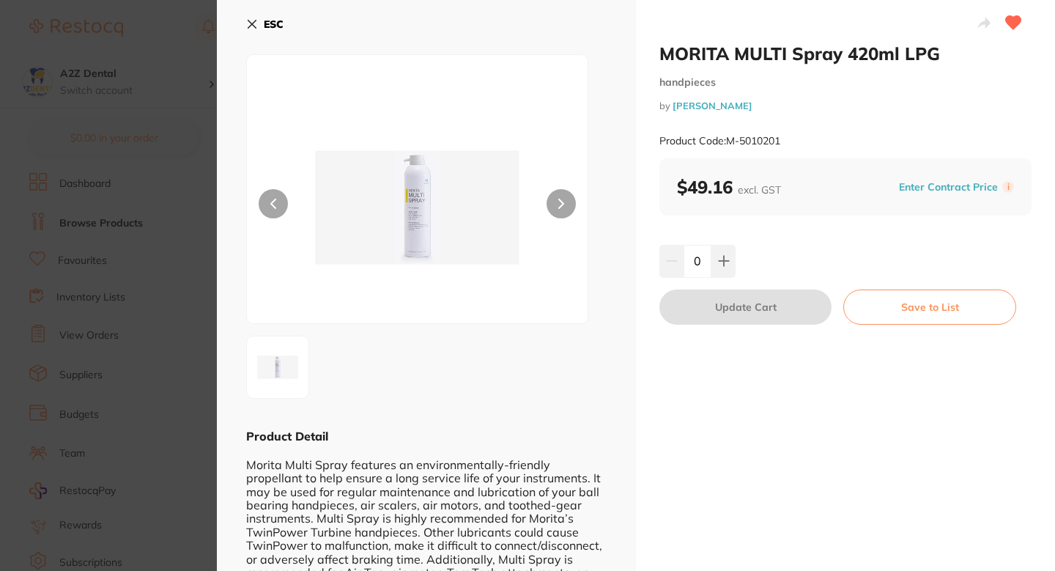
click at [204, 356] on section "MORITA MULTI Spray 420ml LPG handpieces by Henry Schein Halas Product Code: M-5…" at bounding box center [527, 285] width 1055 height 571
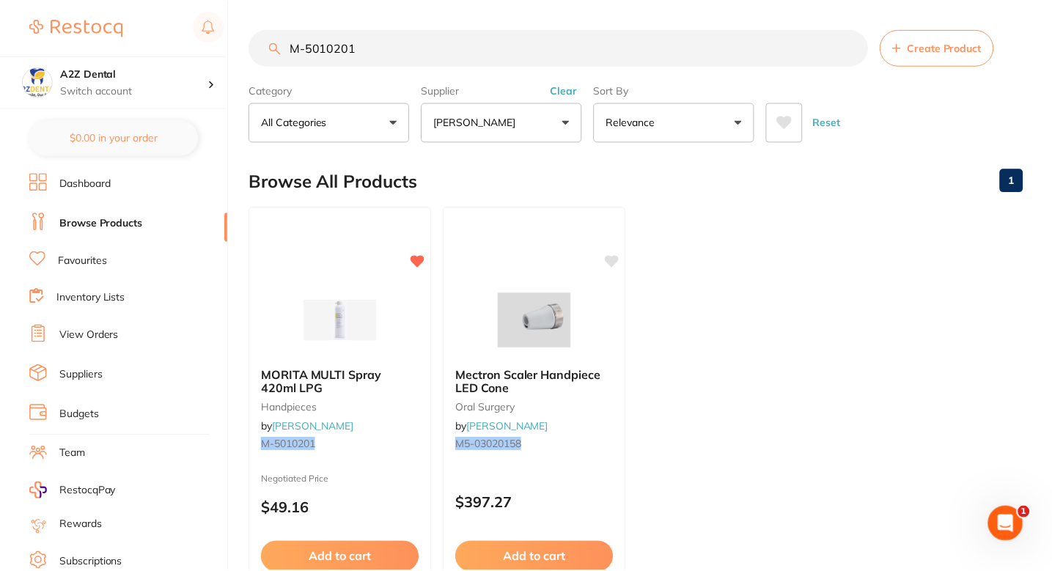
scroll to position [1, 0]
click at [776, 196] on div "Browse All Products 1" at bounding box center [635, 180] width 773 height 49
click at [643, 199] on div "Browse All Products 1" at bounding box center [635, 180] width 773 height 49
click at [401, 34] on input "M-5010201" at bounding box center [558, 47] width 619 height 37
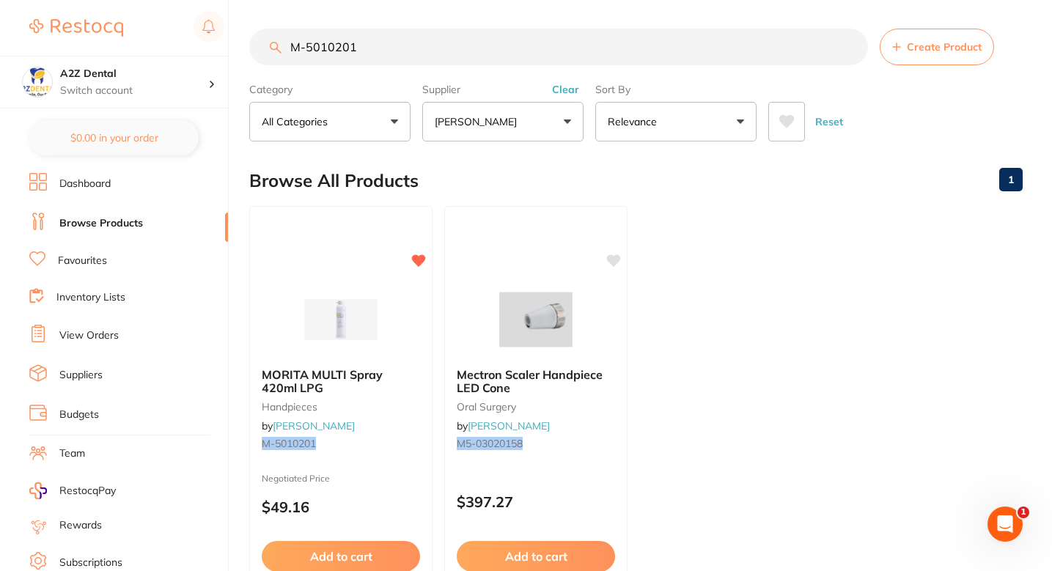
click at [401, 34] on input "M-5010201" at bounding box center [558, 47] width 619 height 37
paste input "CE-360087"
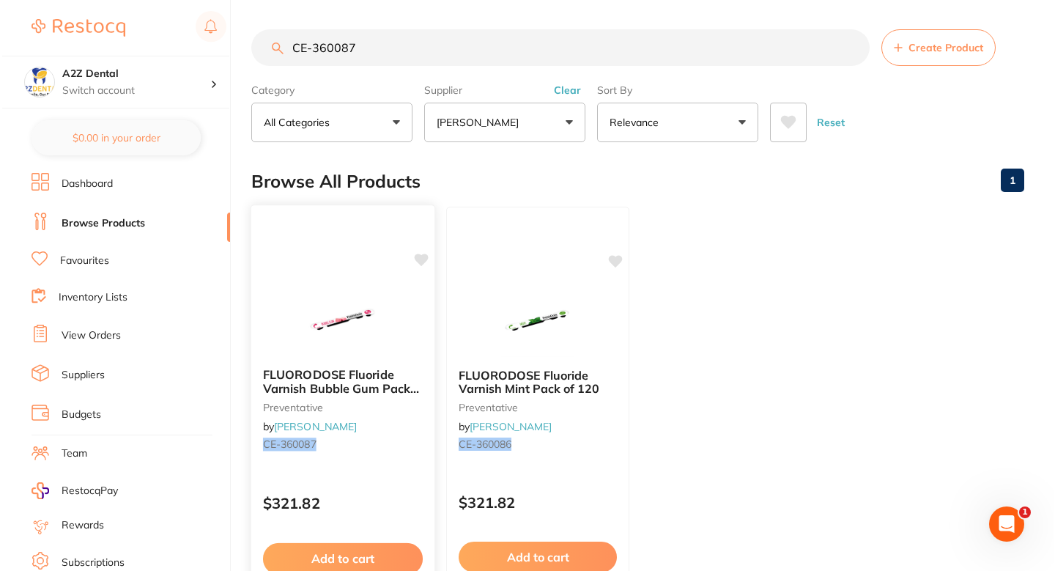
scroll to position [0, 0]
type input "CE-360087"
click at [418, 259] on icon at bounding box center [420, 260] width 14 height 12
click at [392, 305] on div at bounding box center [340, 319] width 183 height 74
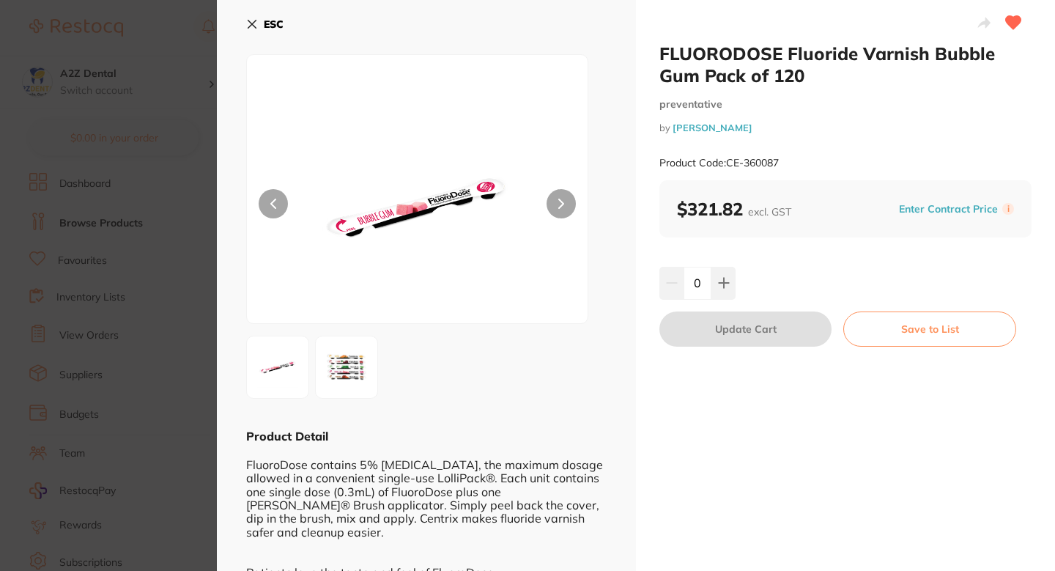
click at [918, 213] on button "Enter Contract Price" at bounding box center [949, 209] width 108 height 14
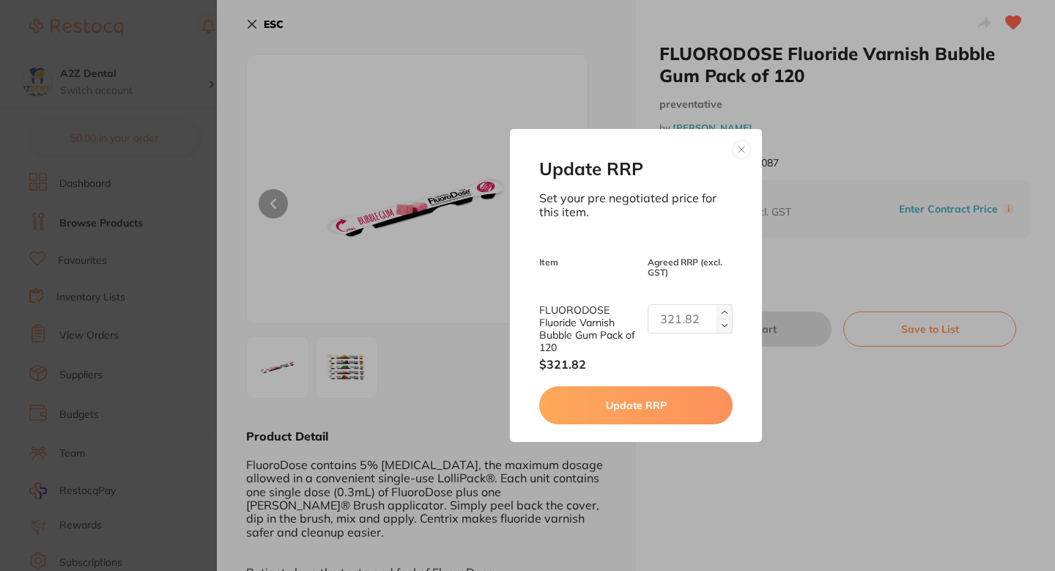
click at [671, 320] on input "text" at bounding box center [690, 318] width 85 height 29
paste input "241.58"
type input "241.58"
click at [632, 402] on button "Update RRP" at bounding box center [635, 405] width 193 height 38
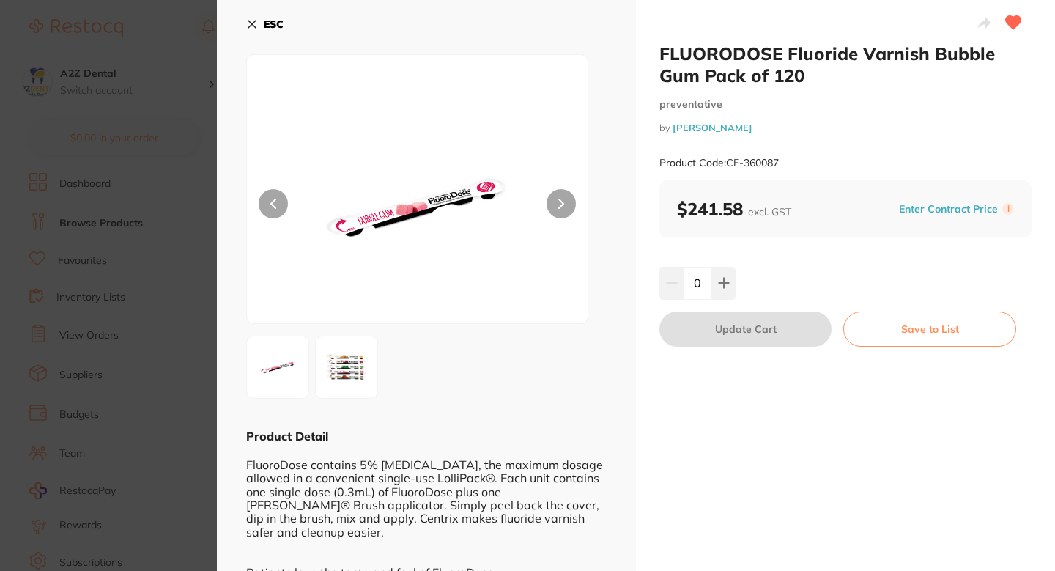
click at [182, 312] on section "FLUORODOSE Fluoride Varnish Bubble Gum Pack of 120 preventative by Henry Schein…" at bounding box center [527, 285] width 1055 height 571
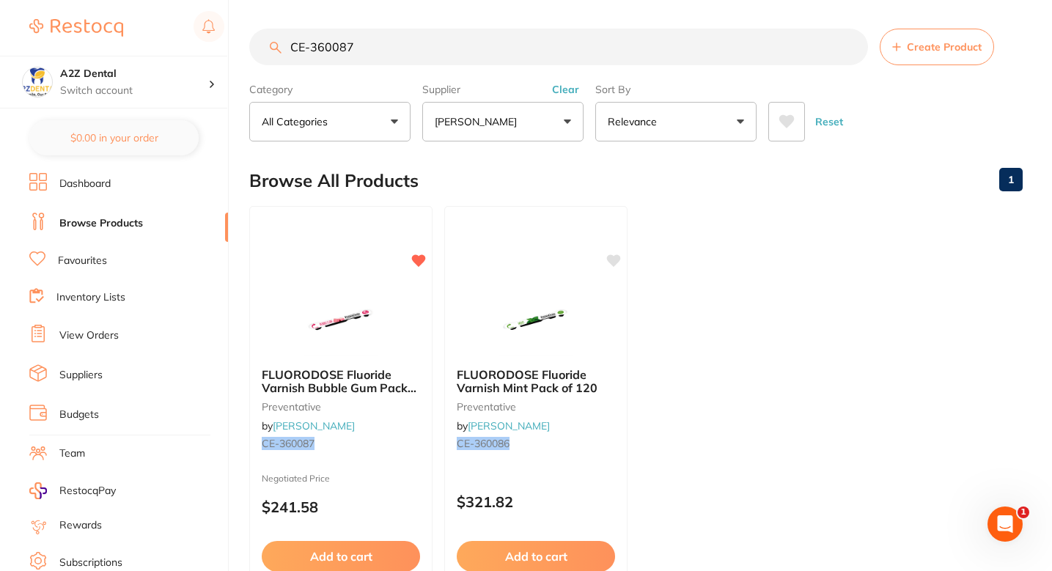
click at [540, 44] on input "CE-360087" at bounding box center [558, 47] width 619 height 37
paste input "TM- 56846"
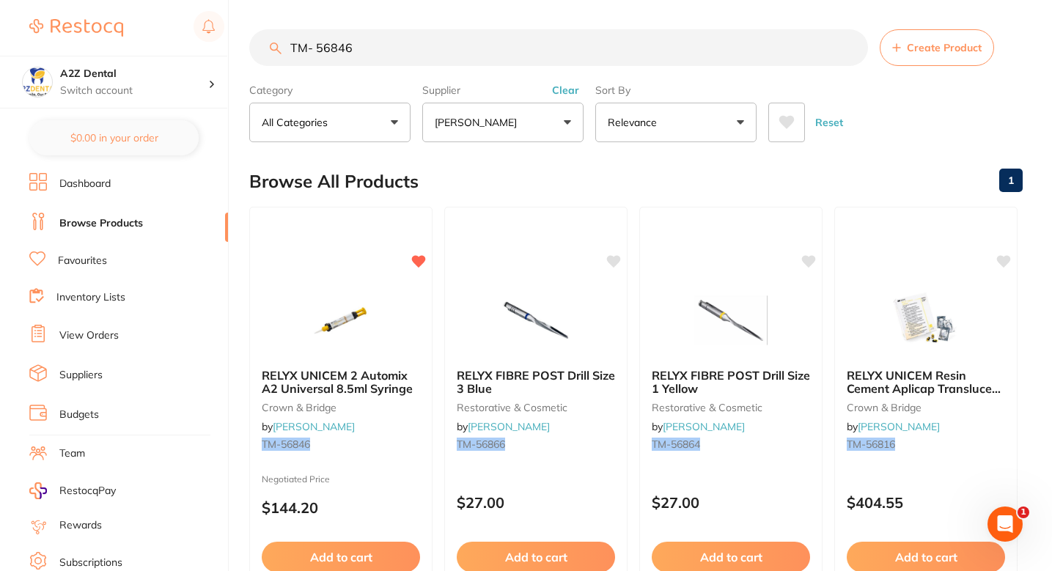
scroll to position [0, 0]
click at [319, 52] on input "TM- 56846" at bounding box center [558, 47] width 619 height 37
click at [398, 313] on div at bounding box center [340, 319] width 183 height 74
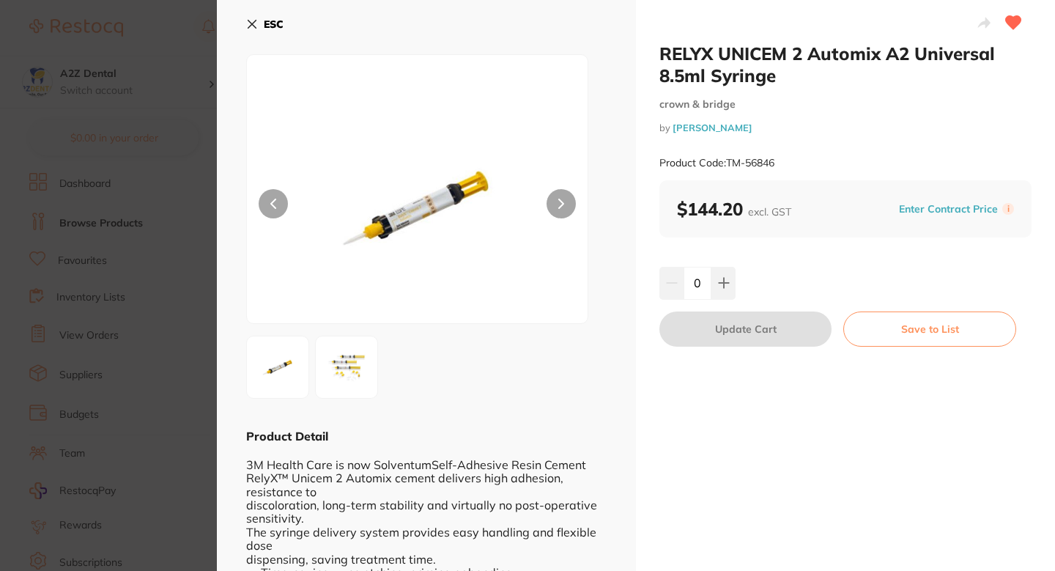
click at [112, 276] on section "RELYX UNICEM 2 Automix A2 Universal 8.5ml Syringe crown & bridge by Henry Schei…" at bounding box center [527, 285] width 1055 height 571
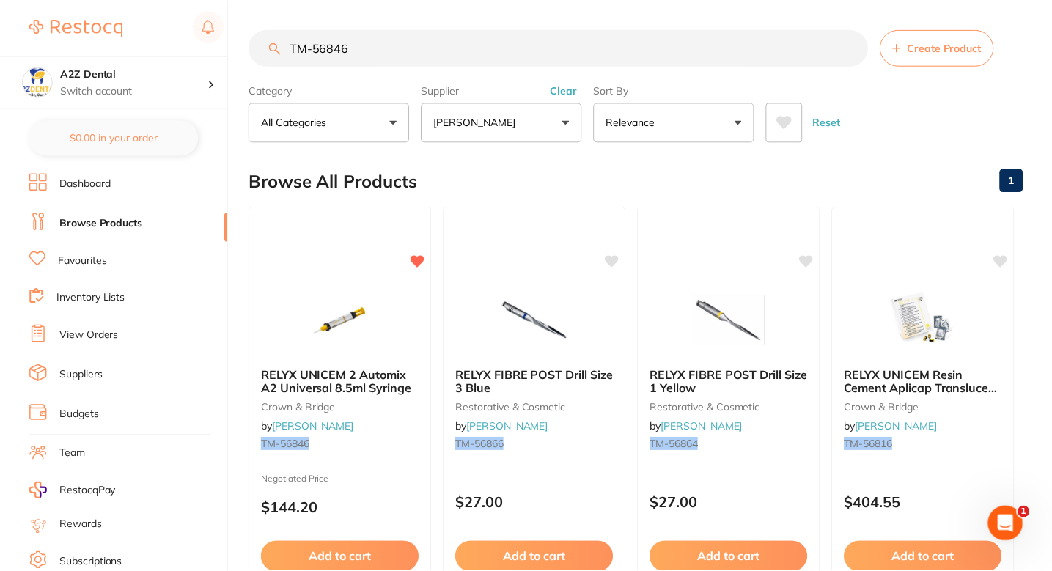
scroll to position [1, 0]
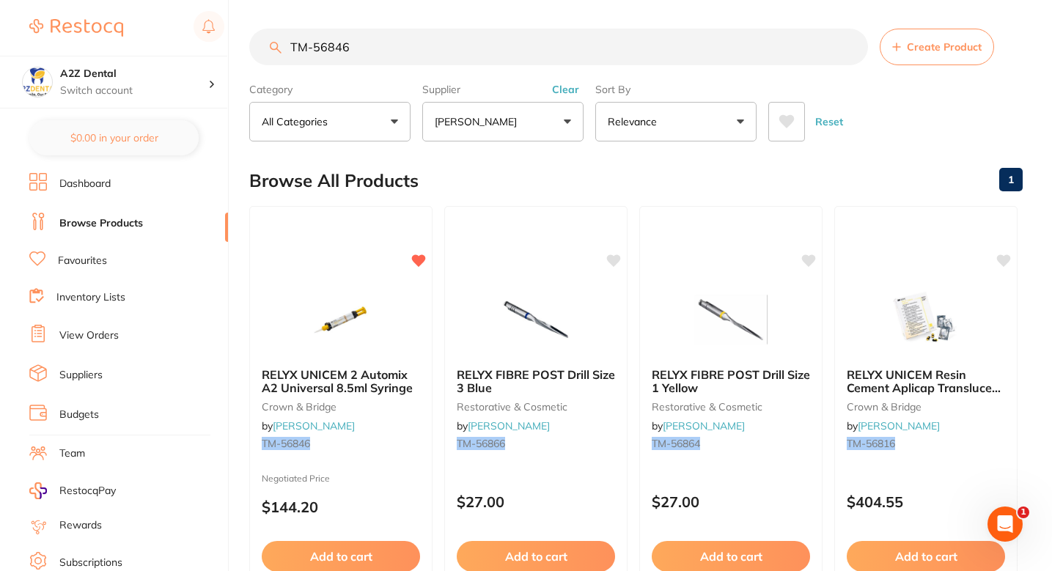
click at [565, 59] on input "TM-56846" at bounding box center [558, 47] width 619 height 37
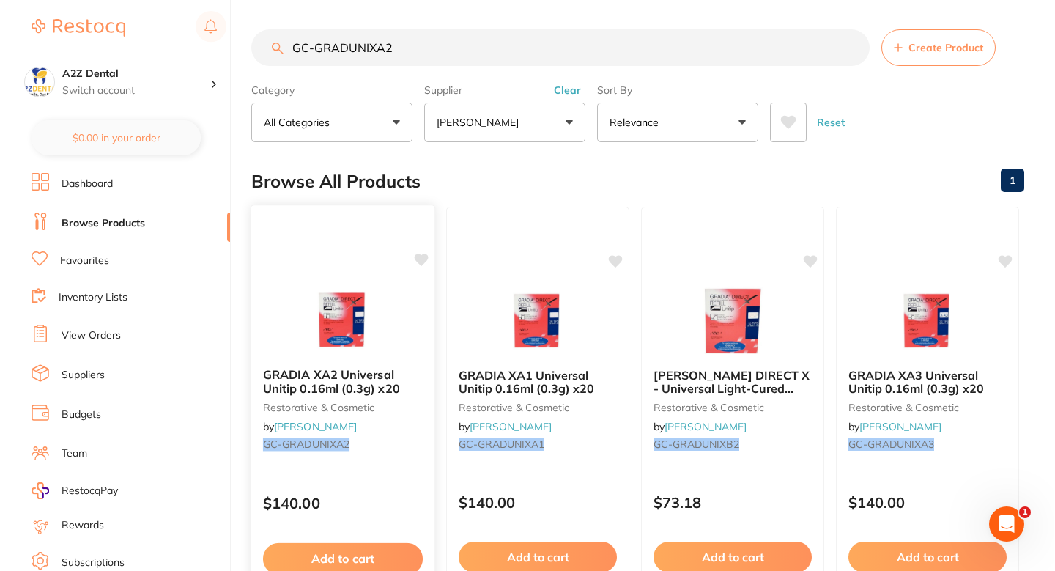
scroll to position [0, 0]
type input "GC-GRADUNIXA2"
click at [419, 264] on icon at bounding box center [420, 260] width 14 height 12
click at [414, 304] on div at bounding box center [340, 319] width 183 height 74
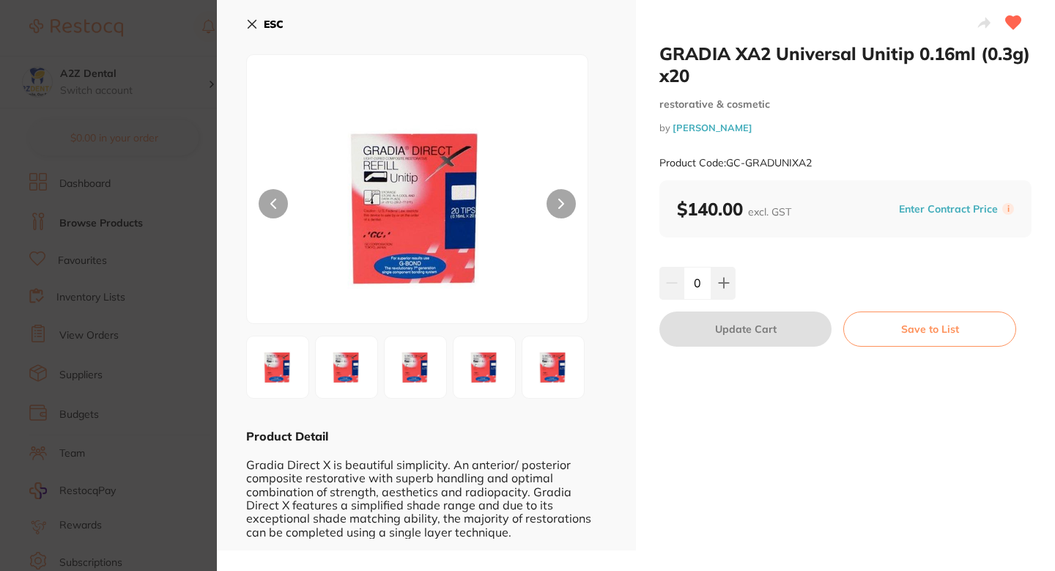
click at [940, 205] on button "Enter Contract Price" at bounding box center [949, 209] width 108 height 14
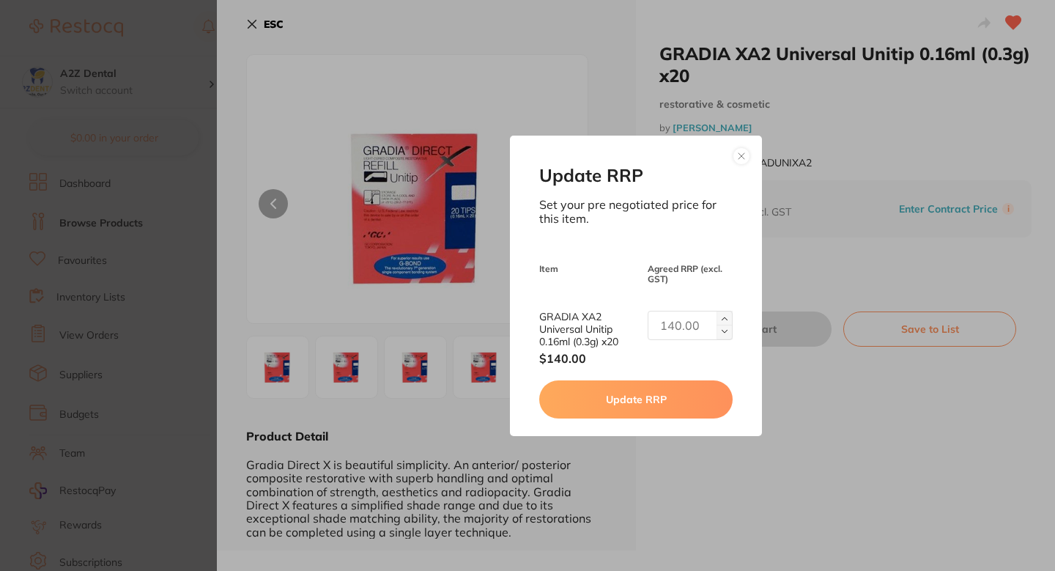
click at [675, 327] on input "text" at bounding box center [690, 325] width 85 height 29
paste input "141.82"
type input "141.82"
click at [630, 392] on button "Update RRP" at bounding box center [635, 399] width 193 height 38
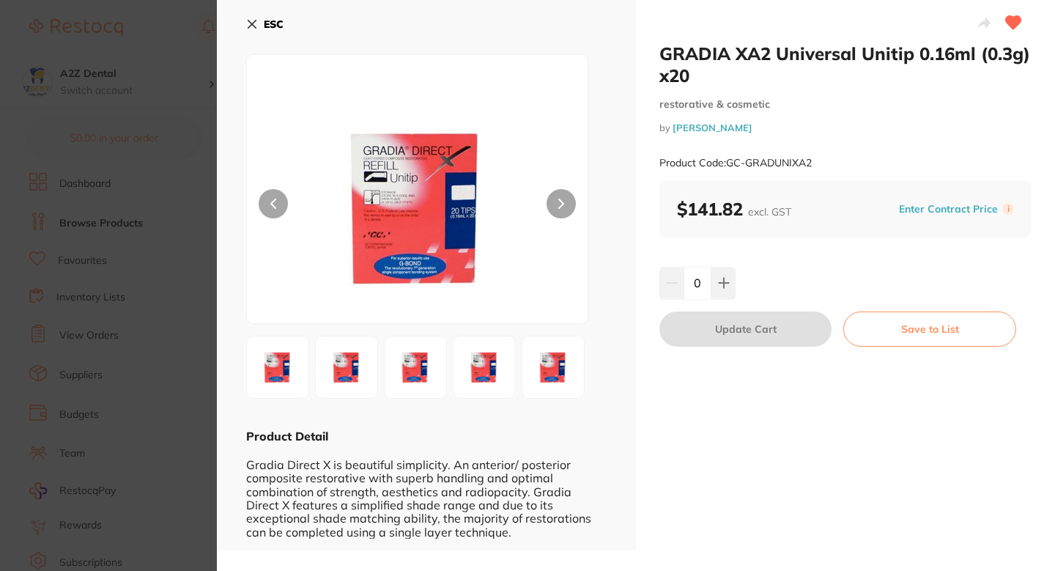
click at [100, 228] on section "GRADIA XA2 Universal Unitip 0.16ml (0.3g) x20 restorative & cosmetic by Henry S…" at bounding box center [527, 285] width 1055 height 571
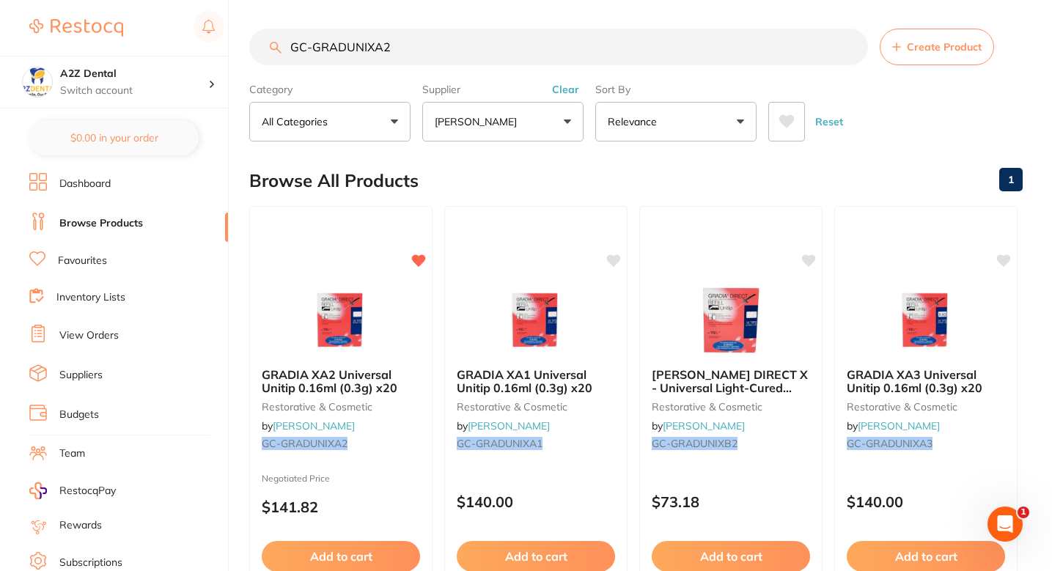
click at [471, 186] on div "Browse All Products 1" at bounding box center [635, 180] width 773 height 49
click at [565, 177] on div "Browse All Products 1" at bounding box center [635, 180] width 773 height 49
click at [444, 62] on input "GC-GRADUNIXA2" at bounding box center [558, 47] width 619 height 37
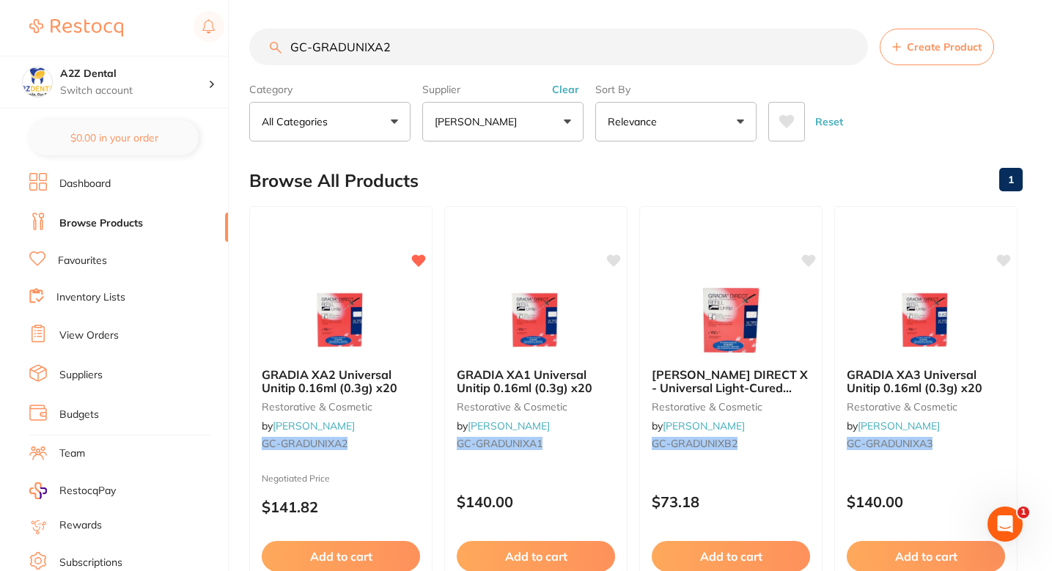
paste input "BC-5026825EU"
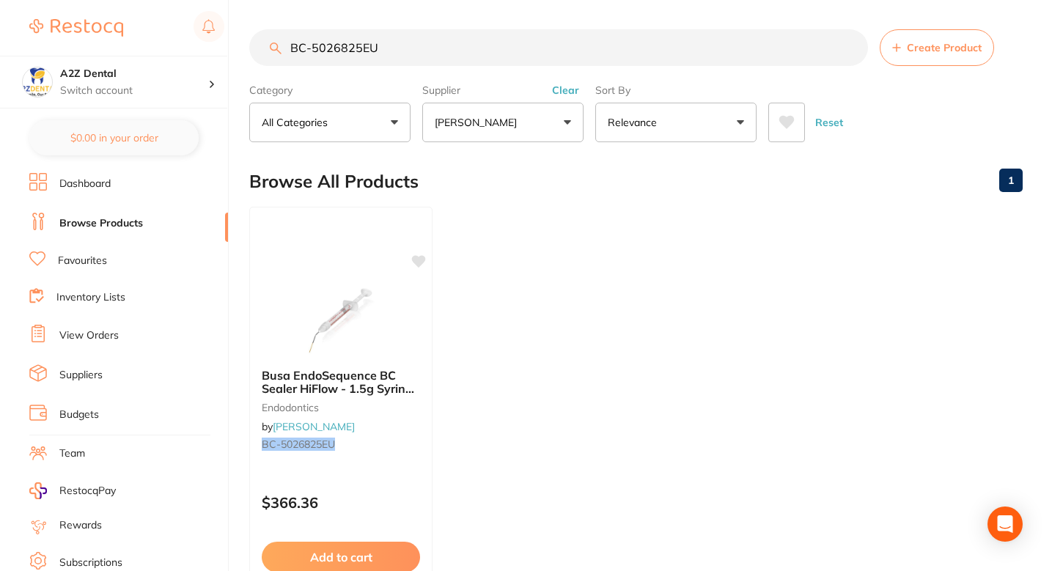
type input "BC-5026825EU"
click at [419, 256] on icon at bounding box center [420, 260] width 14 height 12
click at [413, 385] on b "Busa EndoSequence BC Sealer HiFlow - 1.5g Syringe and 15 Tips" at bounding box center [341, 381] width 160 height 27
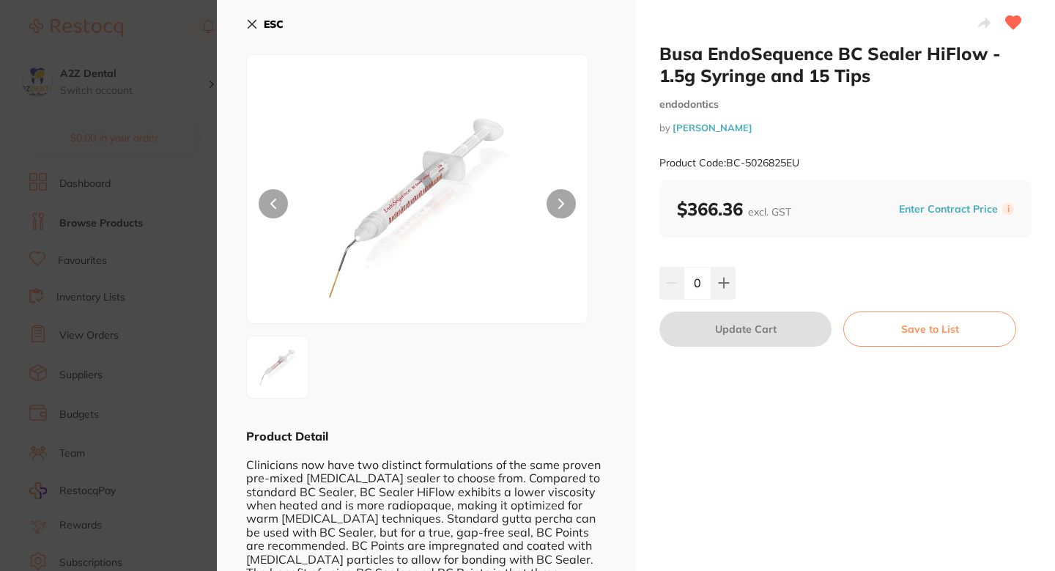
click at [956, 203] on button "Enter Contract Price" at bounding box center [949, 209] width 108 height 14
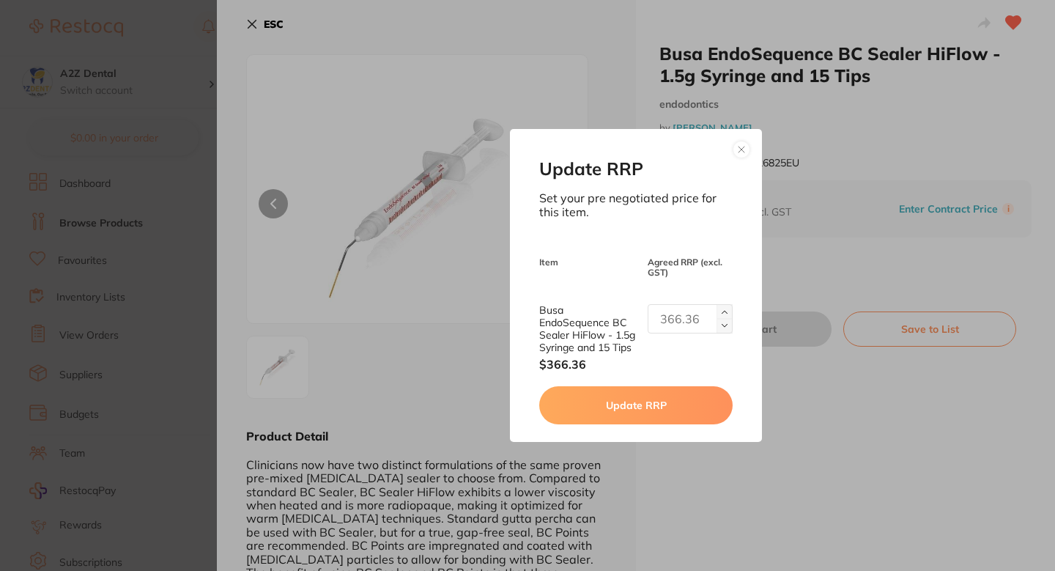
click at [668, 315] on input "text" at bounding box center [690, 318] width 85 height 29
click at [680, 319] on input "407.00" at bounding box center [690, 318] width 85 height 29
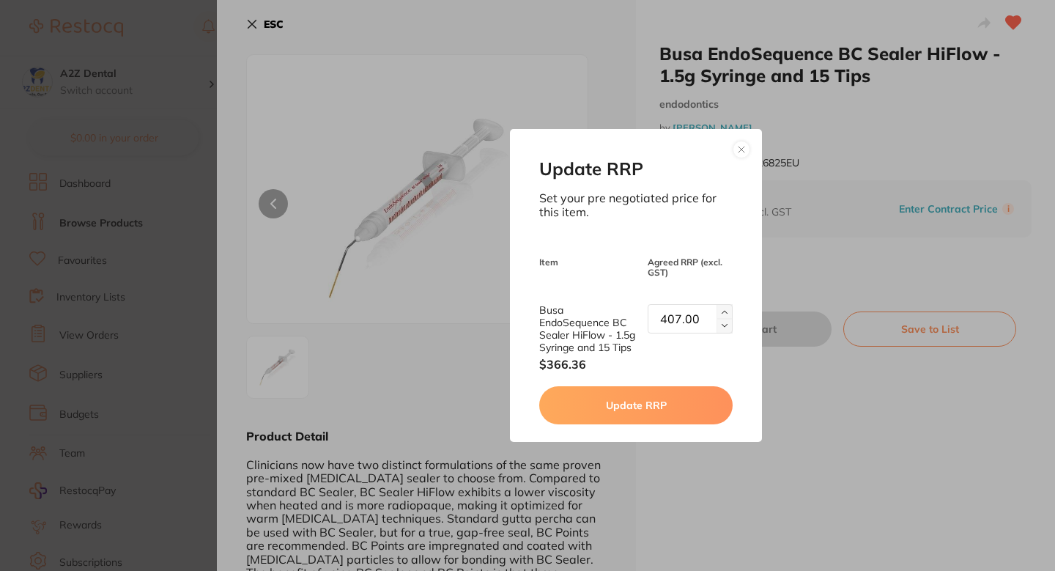
paste input "text"
click at [678, 316] on input "407.00" at bounding box center [690, 318] width 85 height 29
paste input "text"
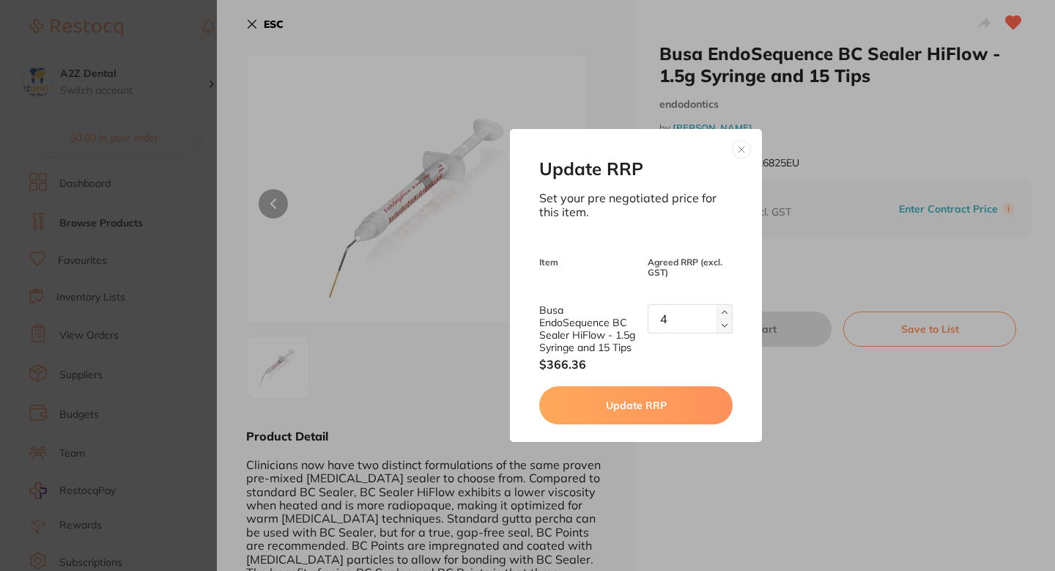
paste input "text"
click at [676, 313] on input "4" at bounding box center [690, 318] width 85 height 29
paste input "370.00"
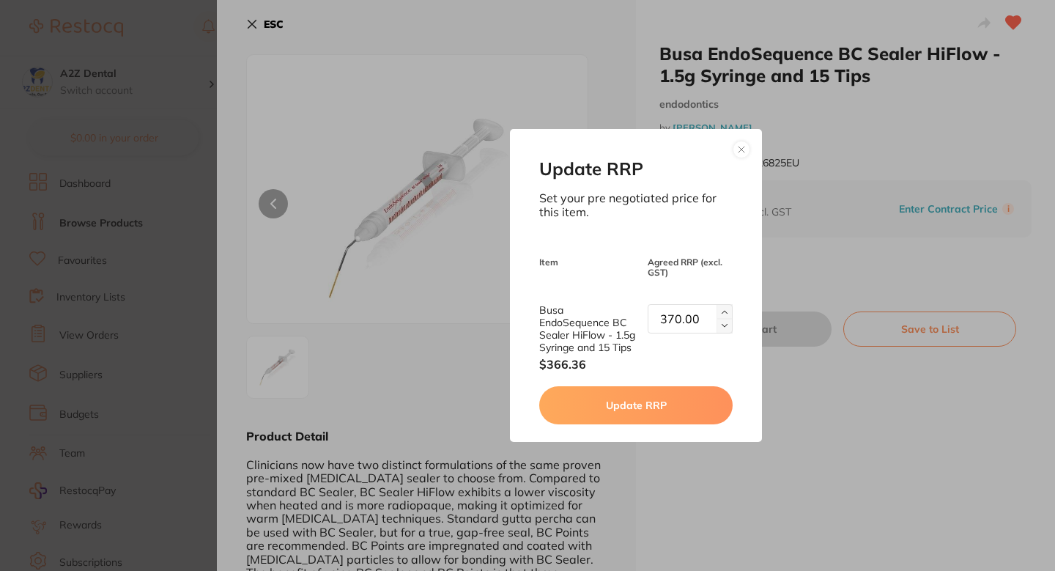
type input "370.00"
click at [652, 404] on button "Update RRP" at bounding box center [635, 405] width 193 height 38
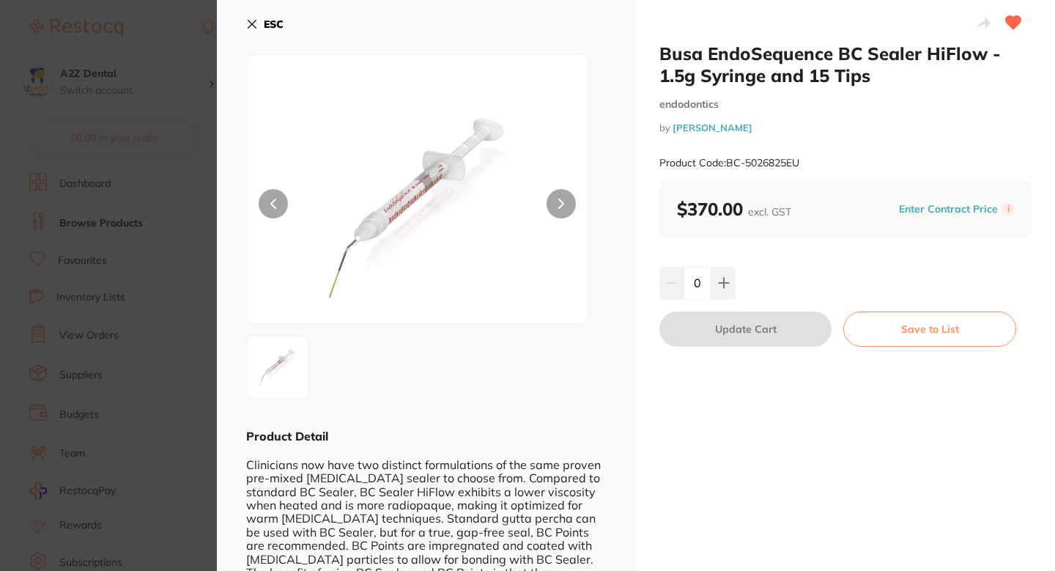
click at [191, 289] on section "Busa EndoSequence BC Sealer HiFlow - 1.5g Syringe and 15 Tips endodontics by He…" at bounding box center [527, 285] width 1055 height 571
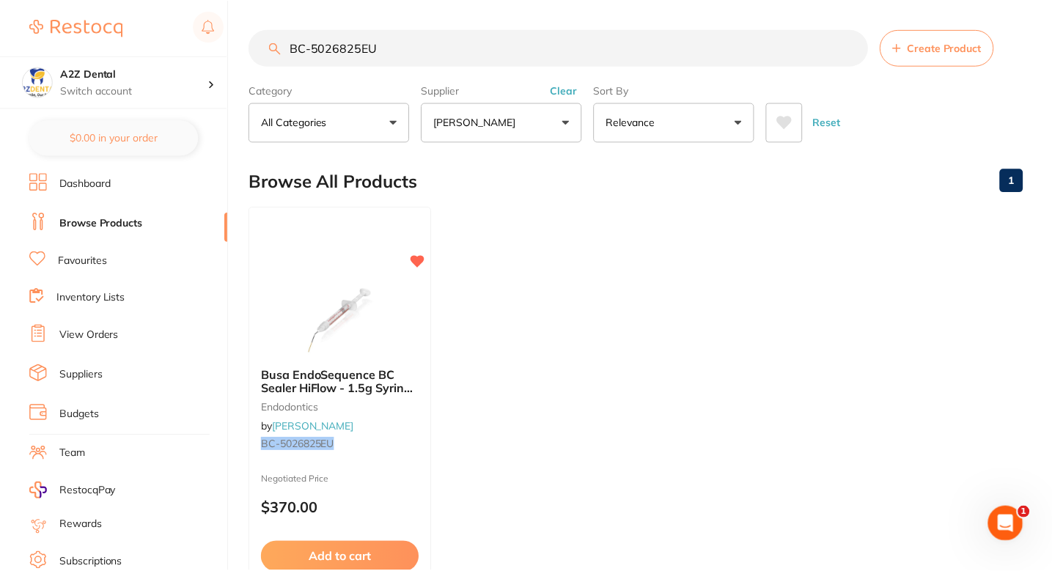
scroll to position [1, 0]
click at [521, 222] on ul "Busa EndoSequence BC Sealer HiFlow - 1.5g Syringe and 15 Tips endodontics by He…" at bounding box center [635, 416] width 773 height 421
click at [454, 51] on input "BC-5026825EU" at bounding box center [558, 47] width 619 height 37
type input "B"
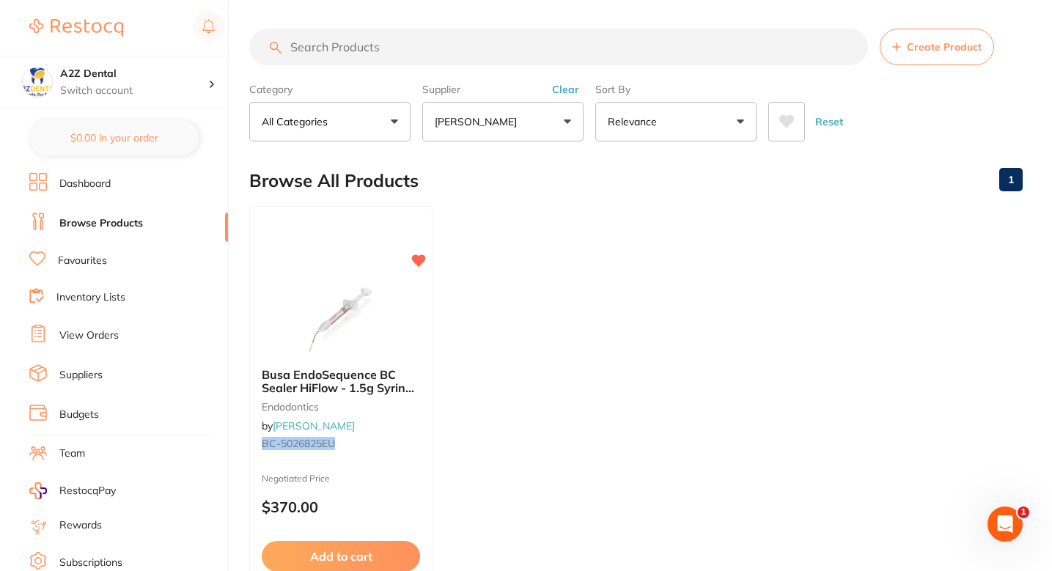
paste input "GC - FUJILCCAPA2"
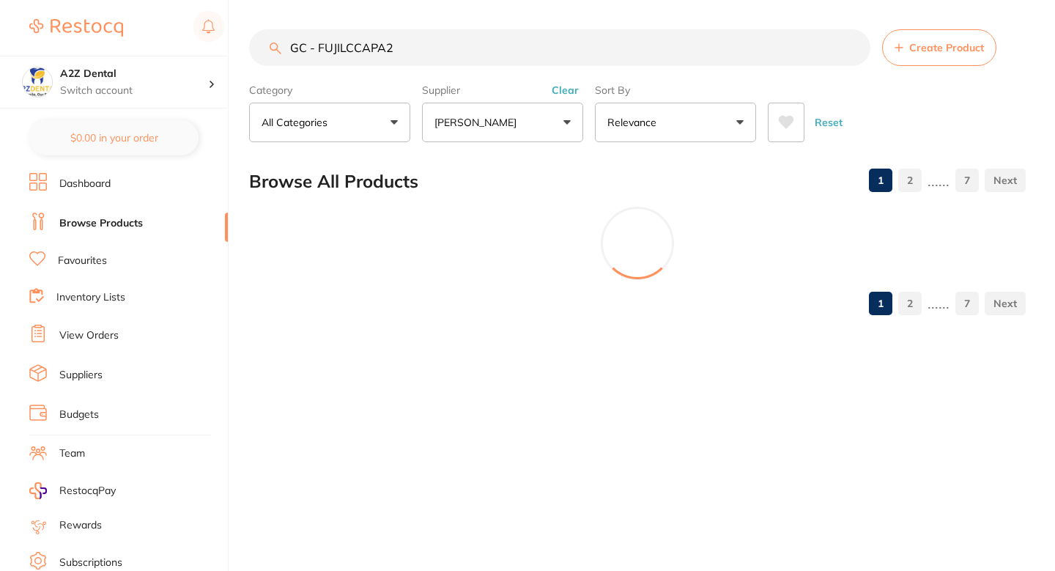
click at [318, 51] on input "GC - FUJILCCAPA2" at bounding box center [560, 47] width 622 height 37
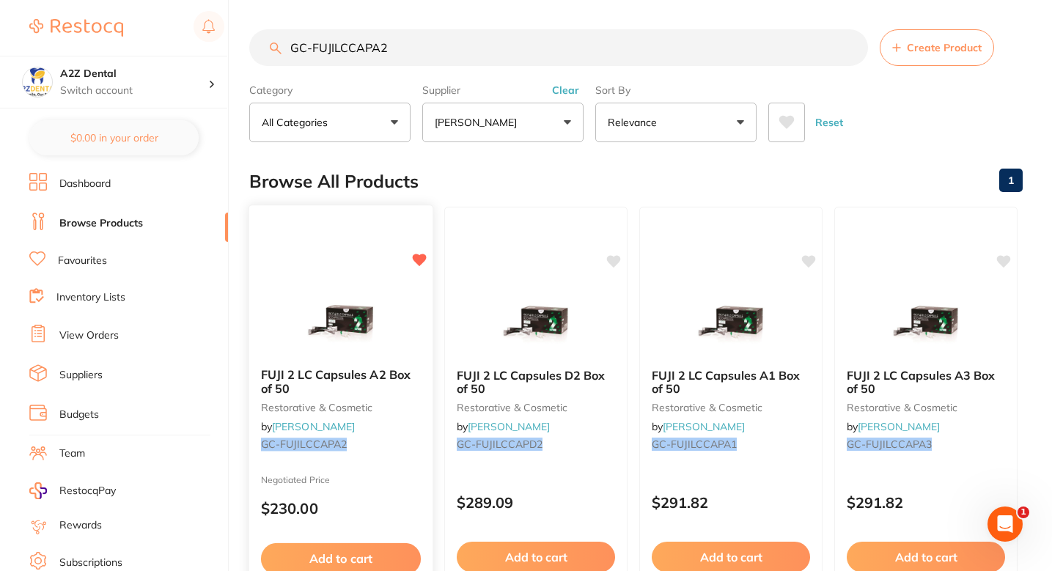
click at [405, 413] on div "FUJI 2 LC Capsules A2 Box of 50 restorative & cosmetic by Henry Schein Halas GC…" at bounding box center [340, 412] width 183 height 112
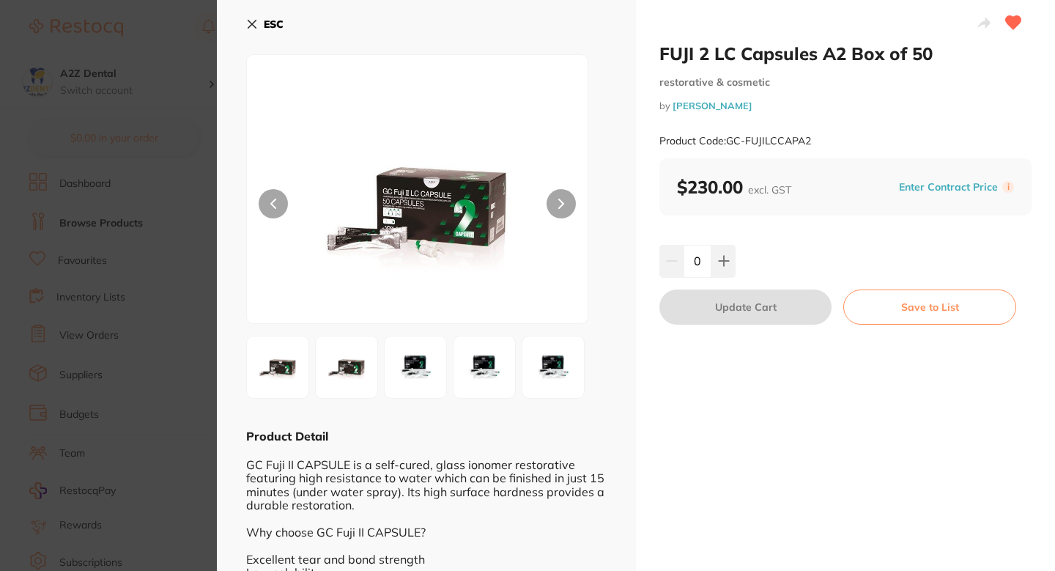
click at [139, 307] on section "FUJI 2 LC Capsules A2 Box of 50 restorative & cosmetic by Henry Schein Halas Pr…" at bounding box center [527, 285] width 1055 height 571
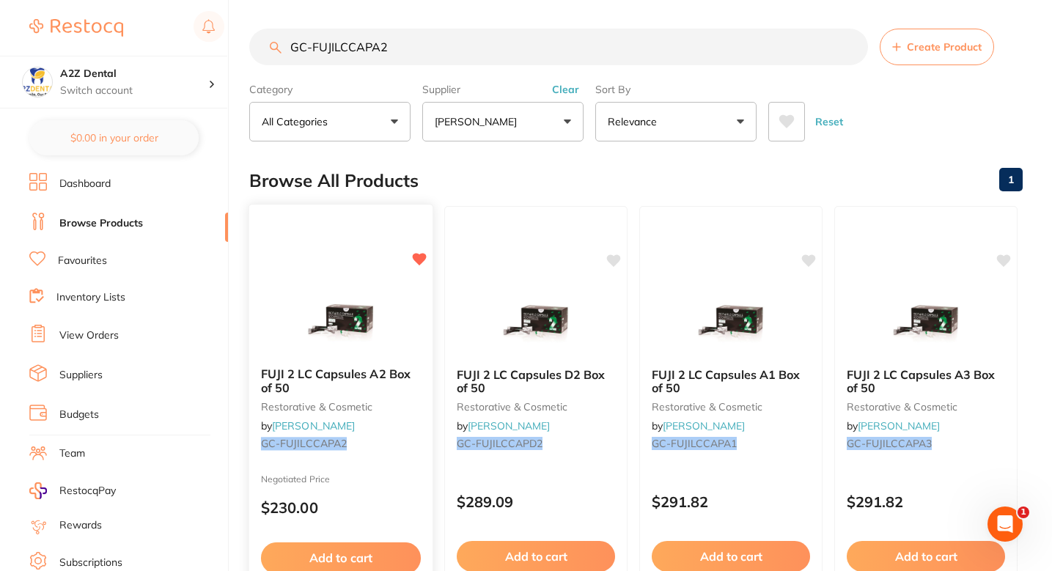
click at [413, 315] on div at bounding box center [340, 318] width 183 height 74
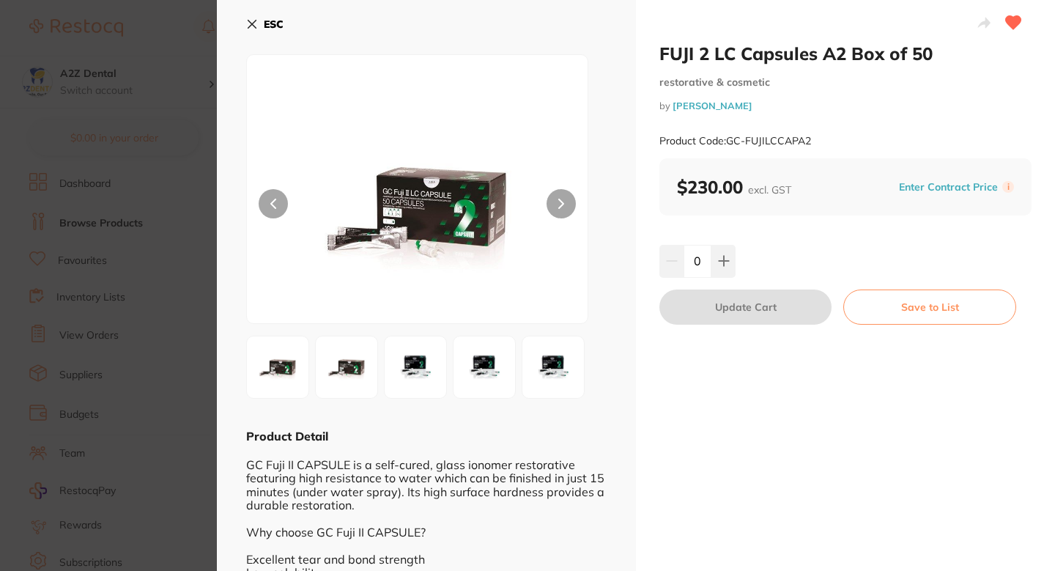
click at [76, 245] on section "FUJI 2 LC Capsules A2 Box of 50 restorative & cosmetic by Henry Schein Halas Pr…" at bounding box center [527, 285] width 1055 height 571
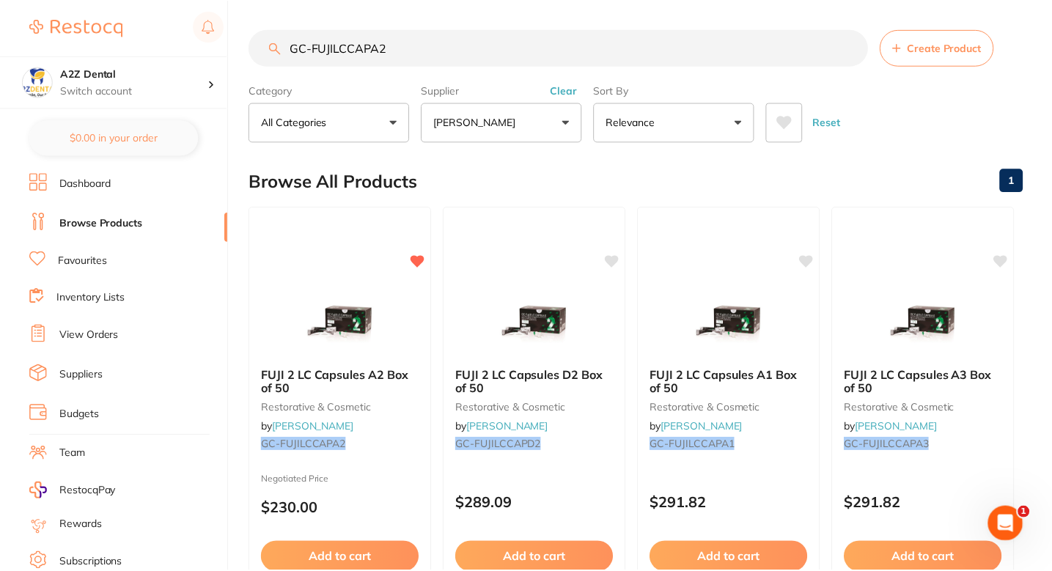
scroll to position [1, 0]
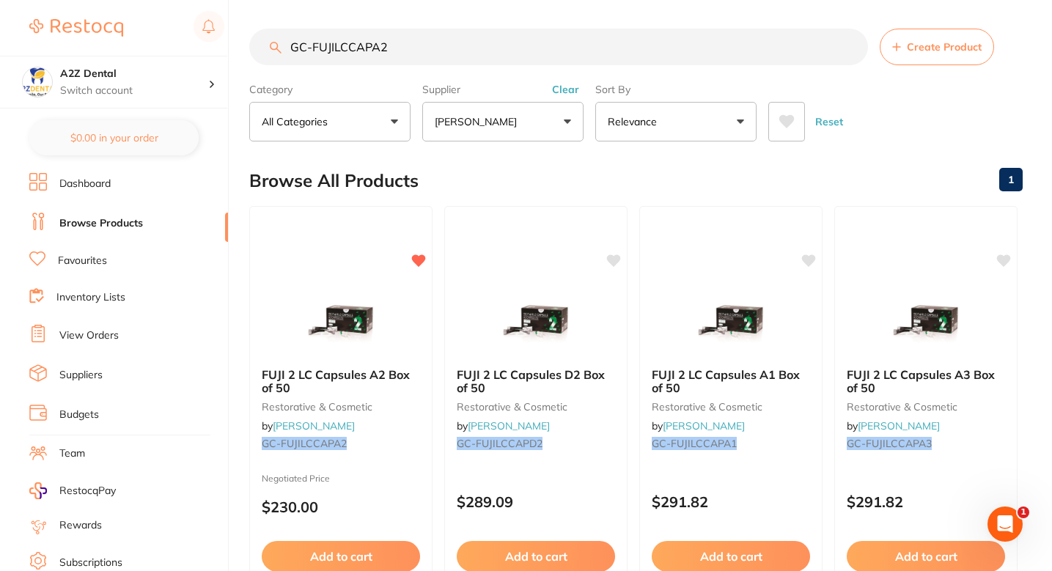
click at [402, 64] on input "GC-FUJILCCAPA2" at bounding box center [558, 47] width 619 height 37
paste input "W-PF1715"
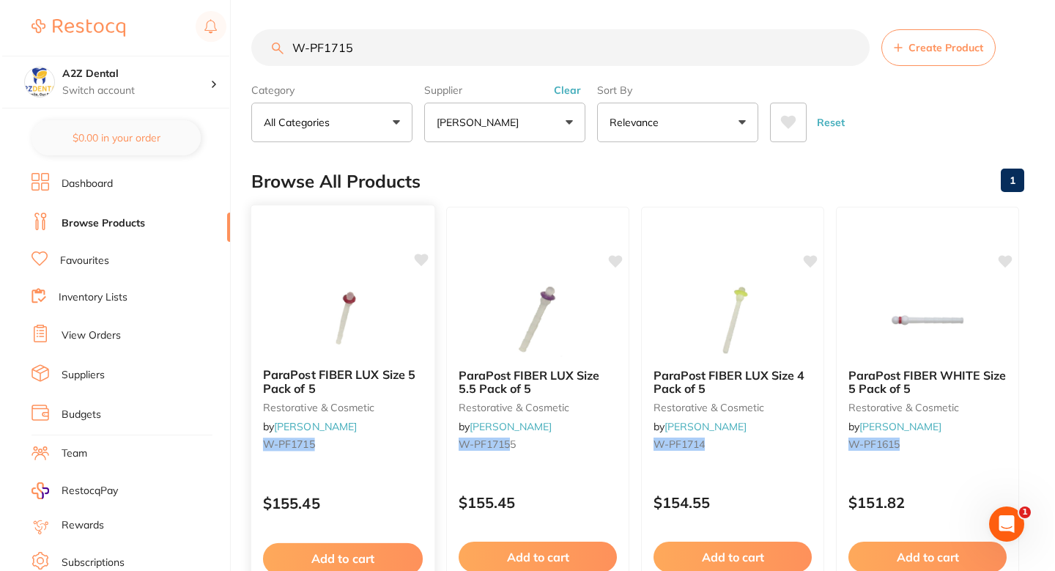
scroll to position [0, 0]
type input "W-PF1715"
click at [416, 262] on icon at bounding box center [420, 260] width 14 height 12
click at [400, 441] on small "W-PF1715" at bounding box center [341, 444] width 160 height 12
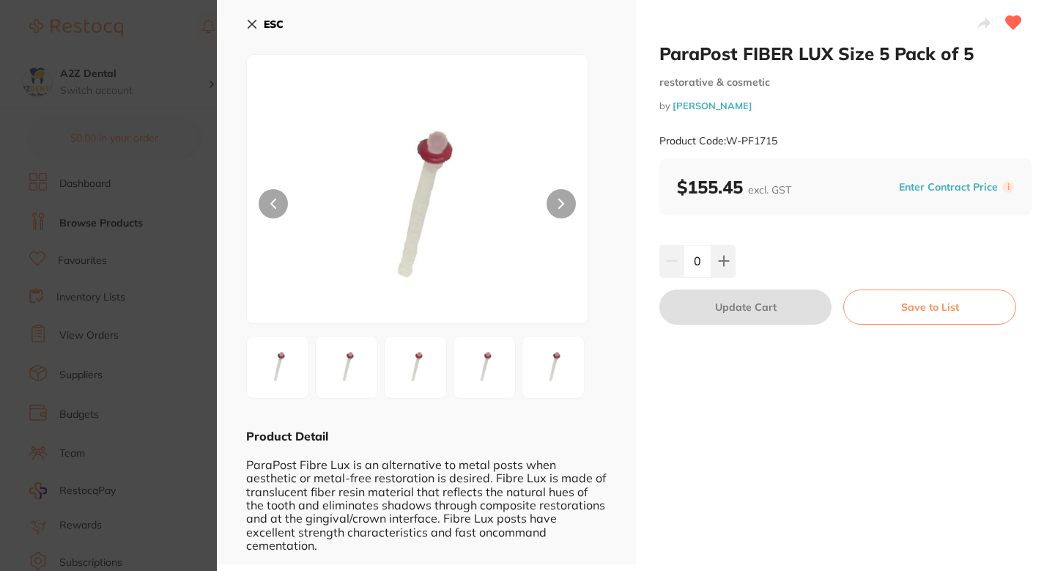
click at [946, 175] on div "$155.45 excl. GST Enter Contract Price i" at bounding box center [846, 186] width 372 height 57
click at [943, 182] on button "Enter Contract Price" at bounding box center [949, 187] width 108 height 14
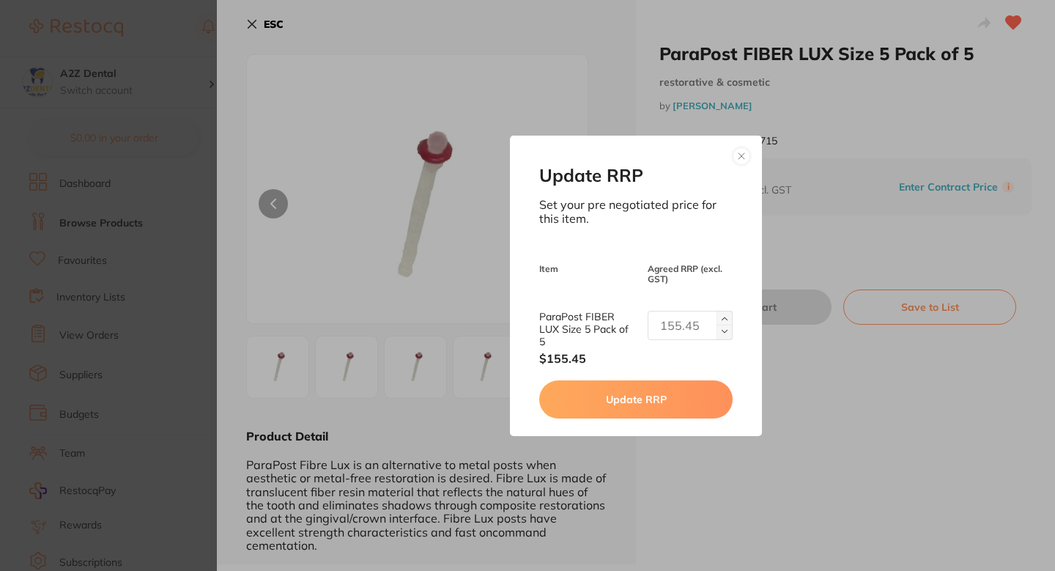
click at [680, 314] on input "text" at bounding box center [690, 325] width 85 height 29
paste input "103.94"
type input "103.94"
click at [660, 384] on button "Update RRP" at bounding box center [635, 399] width 193 height 38
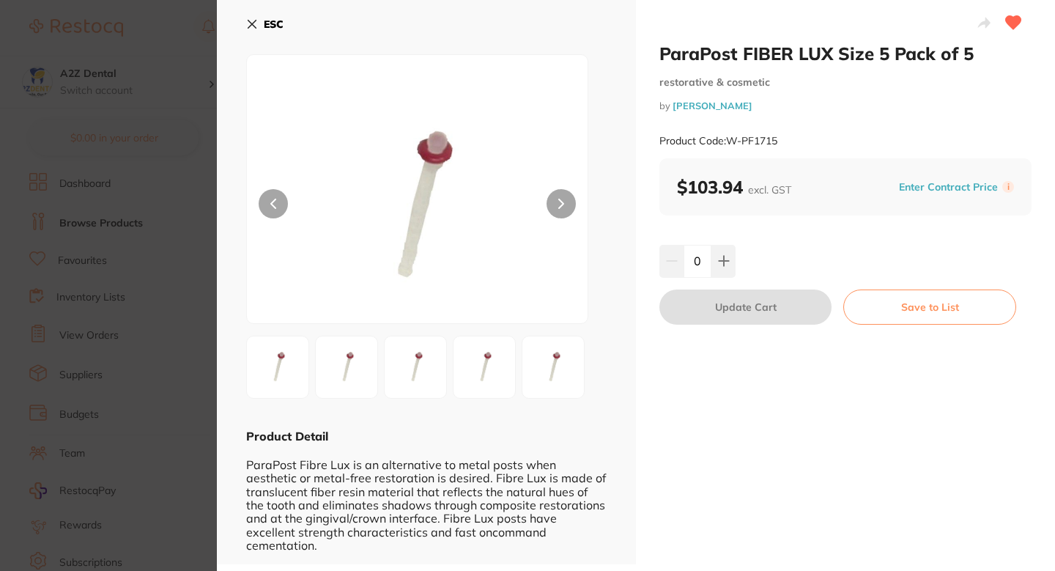
click at [139, 277] on section "ParaPost FIBER LUX Size 5 Pack of 5 restorative & cosmetic by Henry Schein Hala…" at bounding box center [527, 285] width 1055 height 571
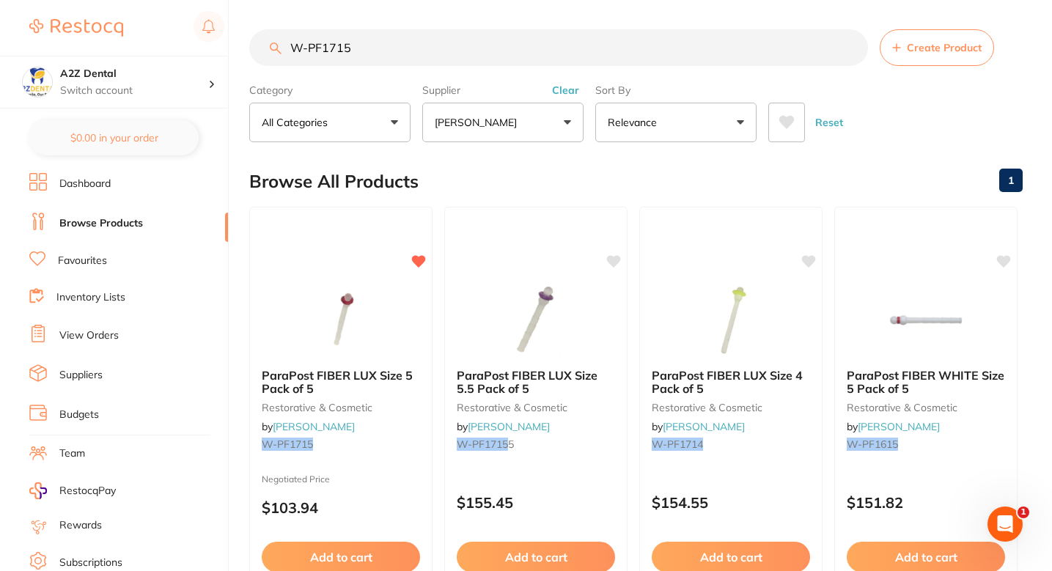
click at [516, 75] on section "W-PF1715 Create Product Category All Categories All Categories restorative & co…" at bounding box center [635, 85] width 773 height 113
click at [501, 60] on input "W-PF1715" at bounding box center [558, 47] width 619 height 37
paste input "BH1 -OCG-304"
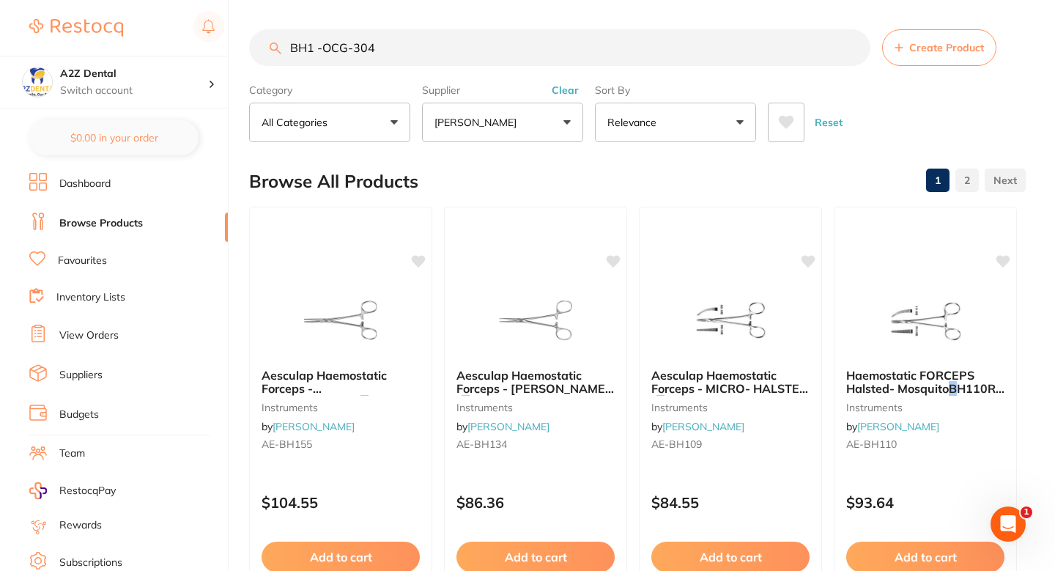
click at [320, 50] on input "BH1 -OCG-304" at bounding box center [560, 47] width 622 height 37
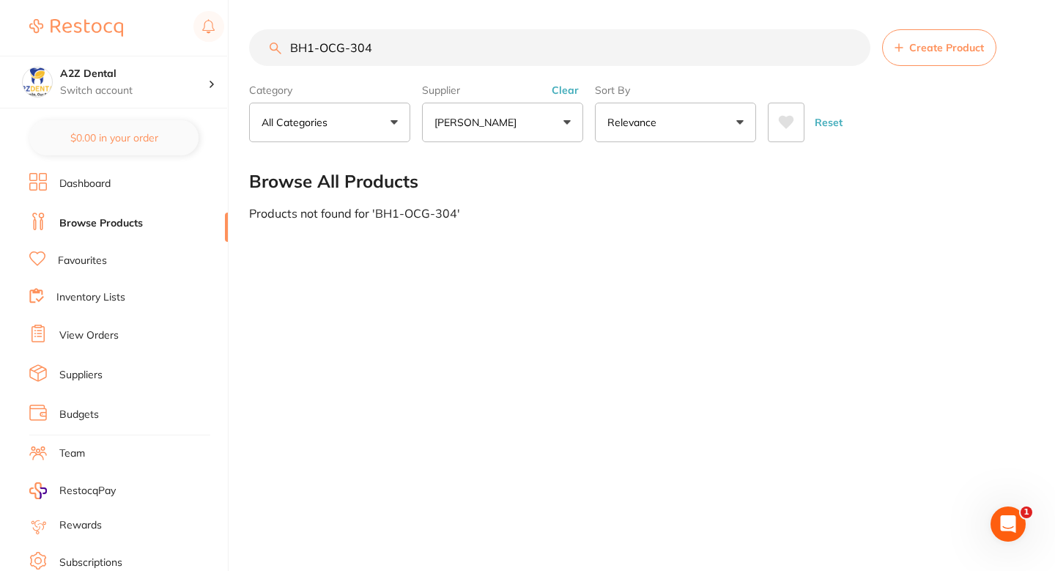
click at [418, 44] on input "BH1-OCG-304" at bounding box center [560, 47] width 622 height 37
click at [430, 278] on div "BH1-OCG-304 Create Product Category All Categories All Categories No categories…" at bounding box center [652, 285] width 806 height 571
click at [364, 40] on input "BH1-OCG-304" at bounding box center [560, 47] width 622 height 37
click at [355, 43] on input "BH1-OCG-304" at bounding box center [560, 47] width 622 height 37
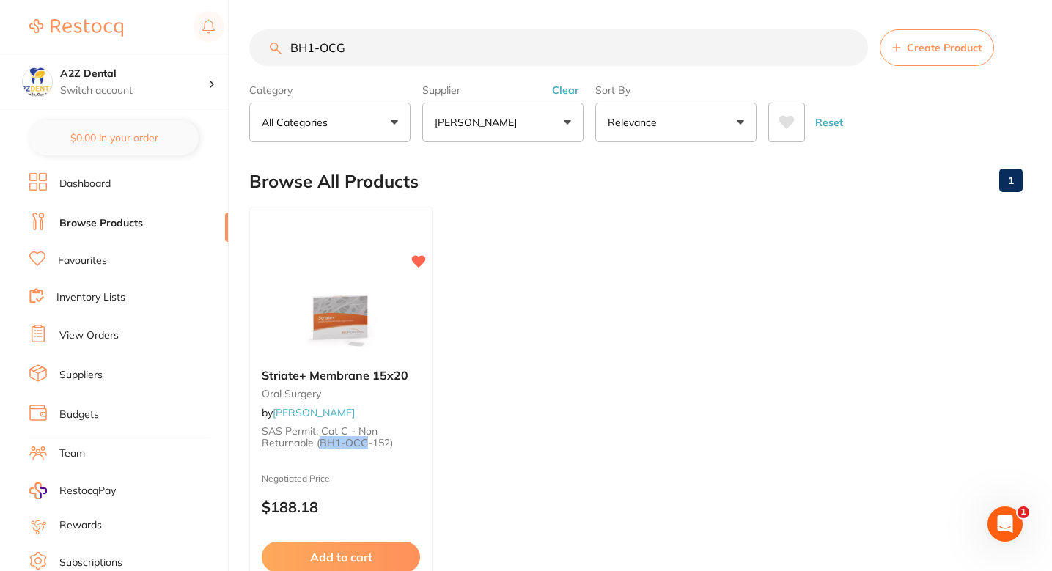
type input "BH1-OCG-304"
click at [378, 51] on input "BH1-OCG-304" at bounding box center [558, 47] width 619 height 37
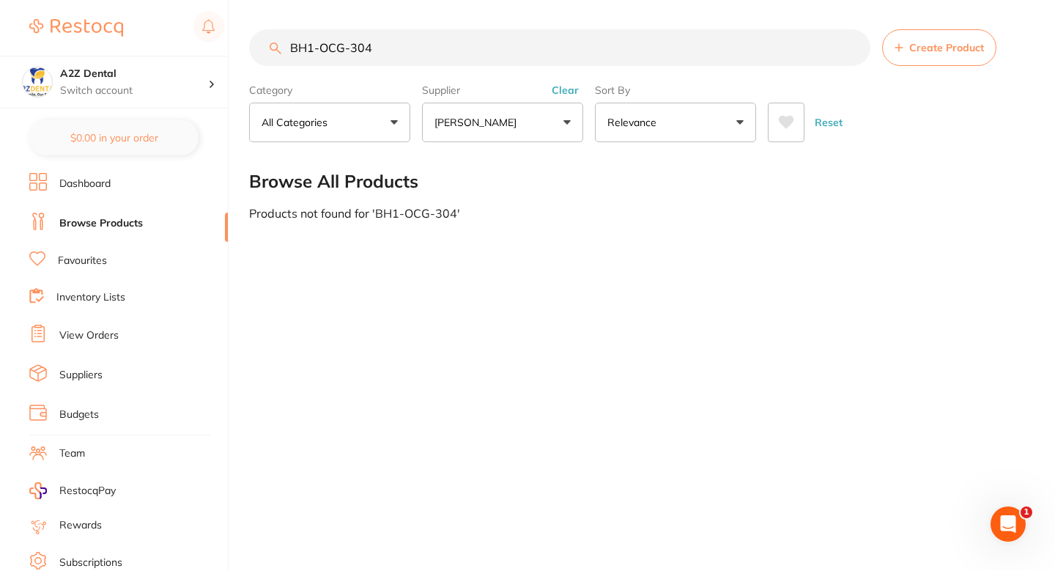
click at [644, 272] on div "BH1-OCG-304 Create Product Category All Categories All Categories No categories…" at bounding box center [652, 285] width 806 height 571
click at [501, 121] on p "[PERSON_NAME]" at bounding box center [479, 122] width 88 height 15
click at [558, 177] on input "Henr" at bounding box center [502, 166] width 161 height 37
click at [559, 174] on input "Henr" at bounding box center [502, 166] width 161 height 37
click at [560, 167] on input "Henr" at bounding box center [502, 166] width 161 height 37
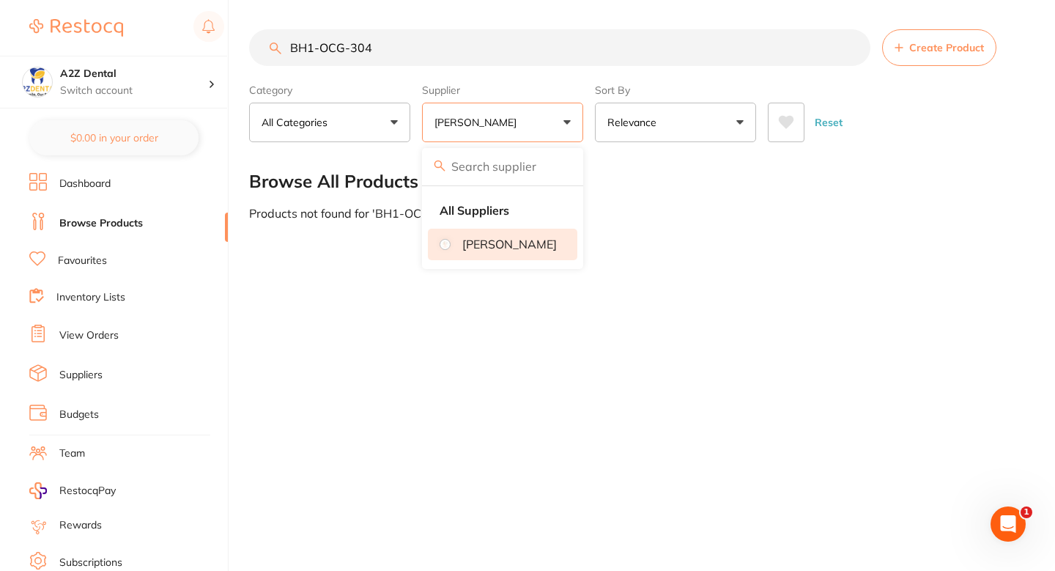
click at [664, 200] on div "Browse All Products" at bounding box center [637, 181] width 777 height 49
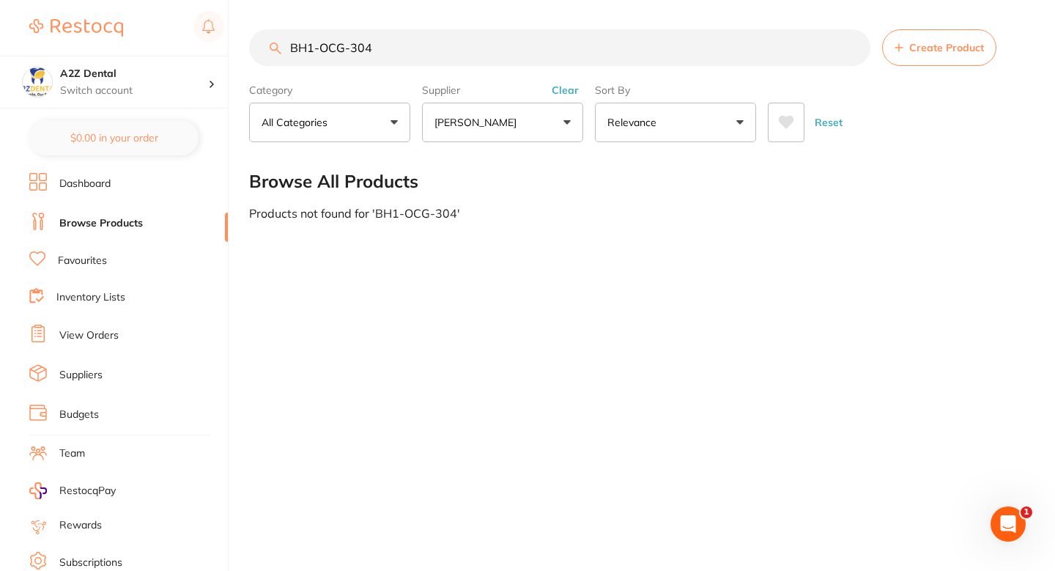
click at [494, 122] on p "[PERSON_NAME]" at bounding box center [479, 122] width 88 height 15
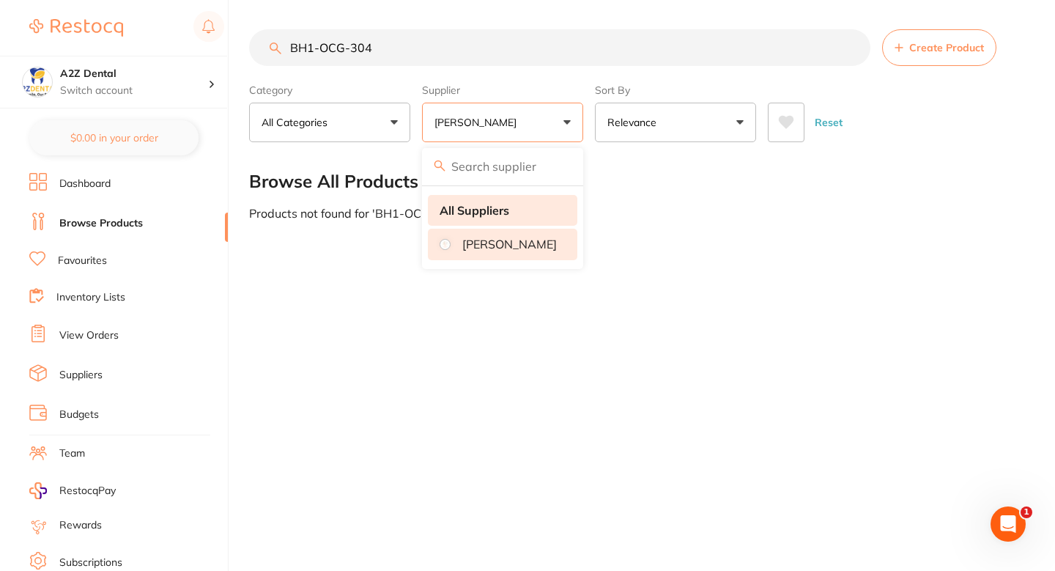
click at [454, 204] on strong "All Suppliers" at bounding box center [475, 210] width 70 height 13
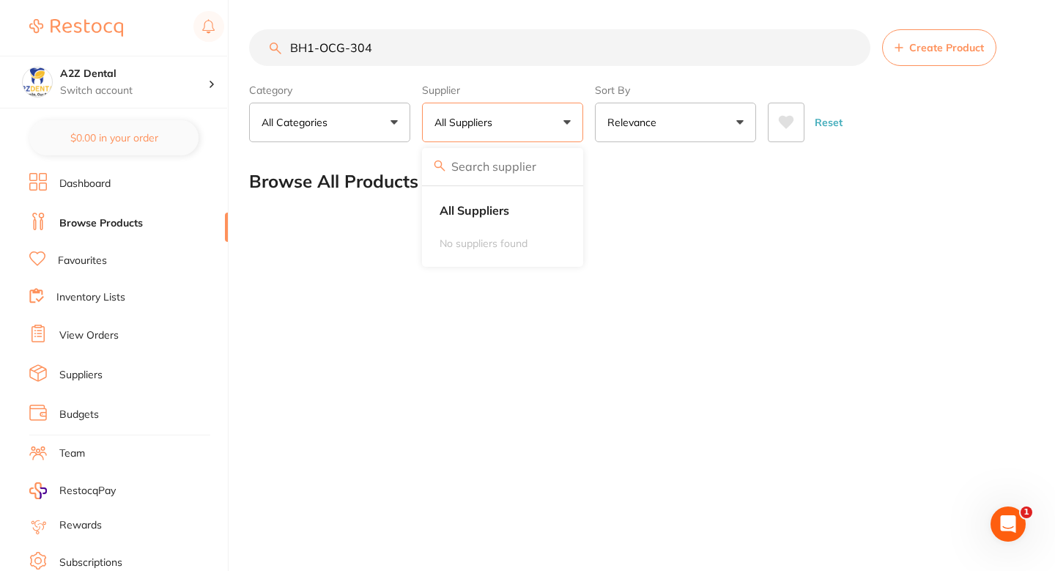
click at [659, 185] on div "Browse All Products" at bounding box center [637, 181] width 777 height 49
click at [496, 139] on button "All Suppliers" at bounding box center [502, 123] width 161 height 40
type input "G"
type input "Henry"
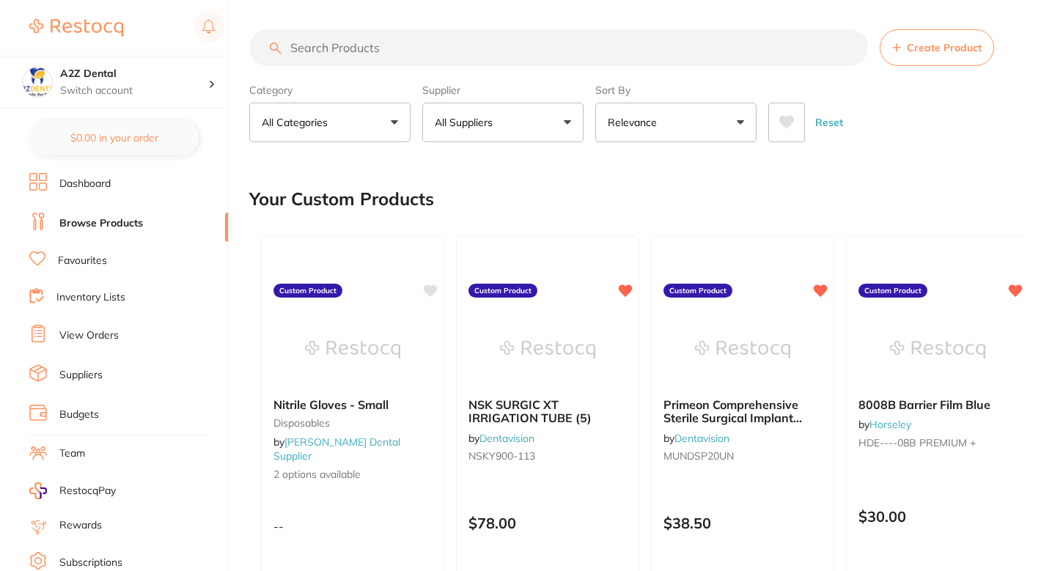
click at [525, 136] on button "All Suppliers" at bounding box center [502, 123] width 161 height 40
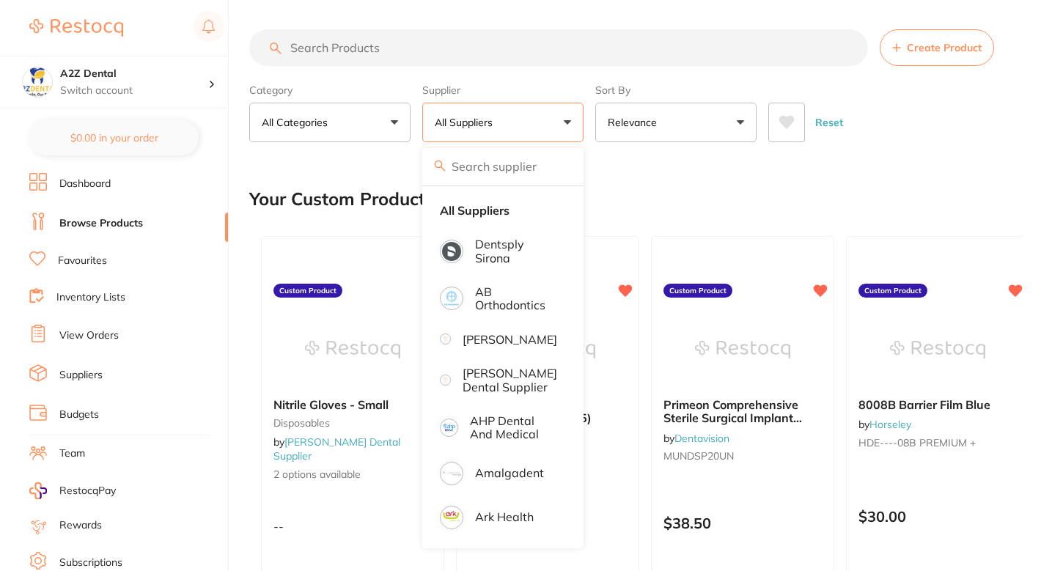
click at [410, 47] on input "search" at bounding box center [558, 47] width 619 height 37
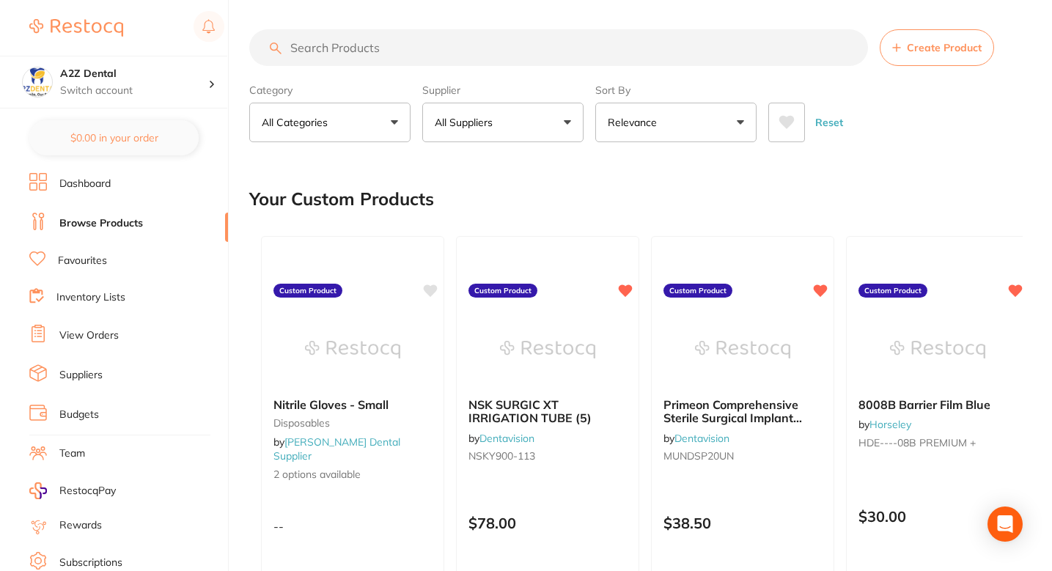
paste input "BH1 -OCG-304"
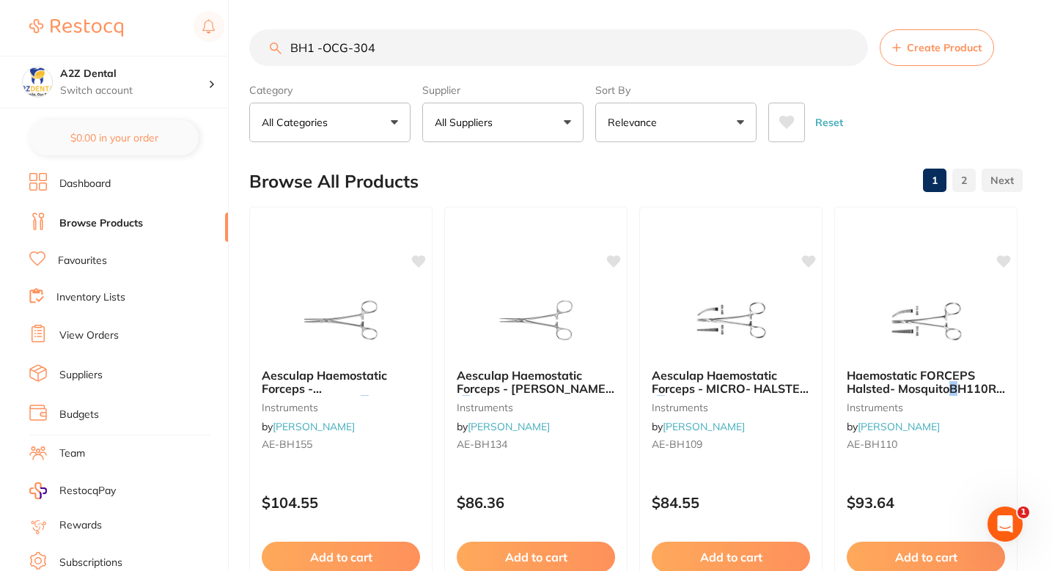
click at [319, 45] on input "BH1 -OCG-304" at bounding box center [558, 47] width 619 height 37
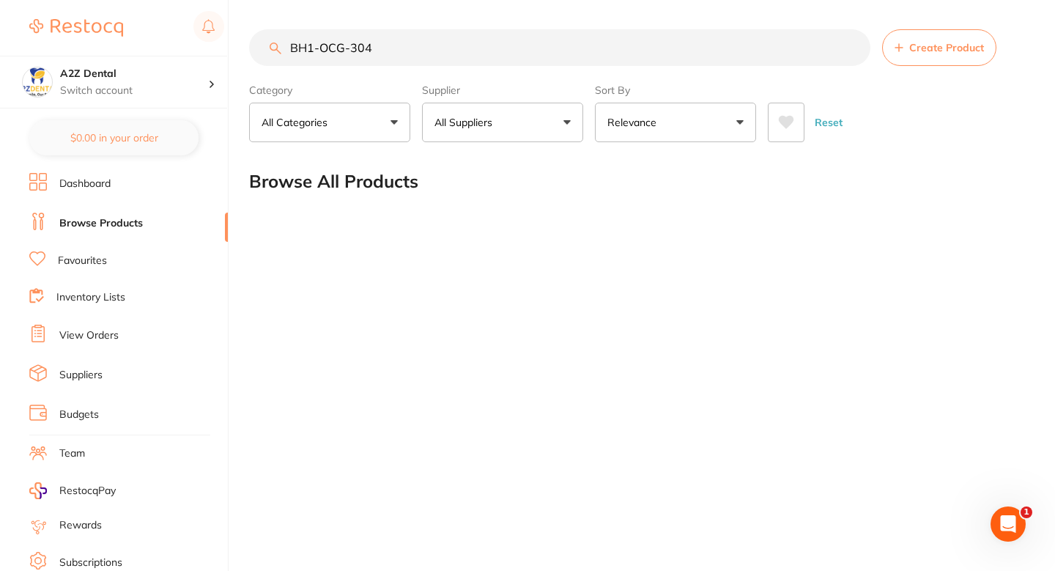
type input "BH1-OCG-304"
click at [519, 130] on button "All Suppliers" at bounding box center [502, 123] width 161 height 40
click at [502, 125] on span at bounding box center [501, 122] width 6 height 6
click at [432, 51] on input "BH1-OCG-304" at bounding box center [560, 47] width 622 height 37
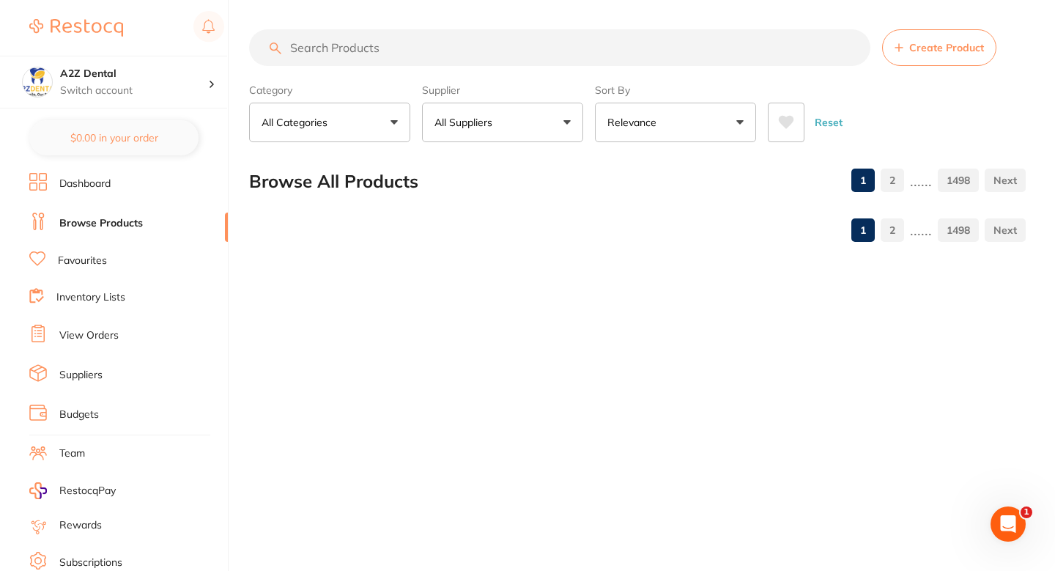
click at [517, 128] on button "All Suppliers" at bounding box center [502, 123] width 161 height 40
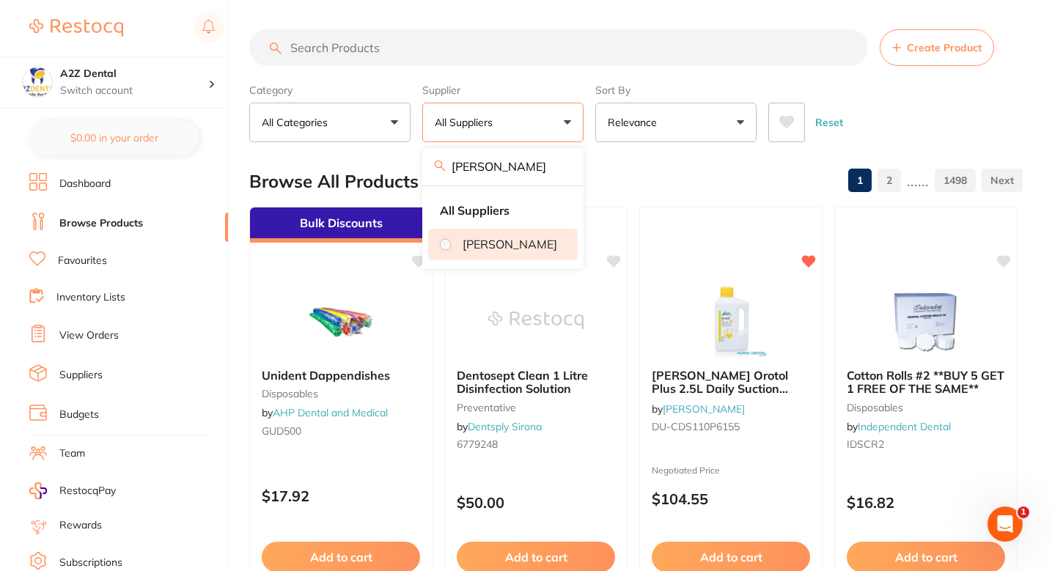
type input "[PERSON_NAME]"
click at [509, 237] on p "[PERSON_NAME]" at bounding box center [509, 243] width 95 height 13
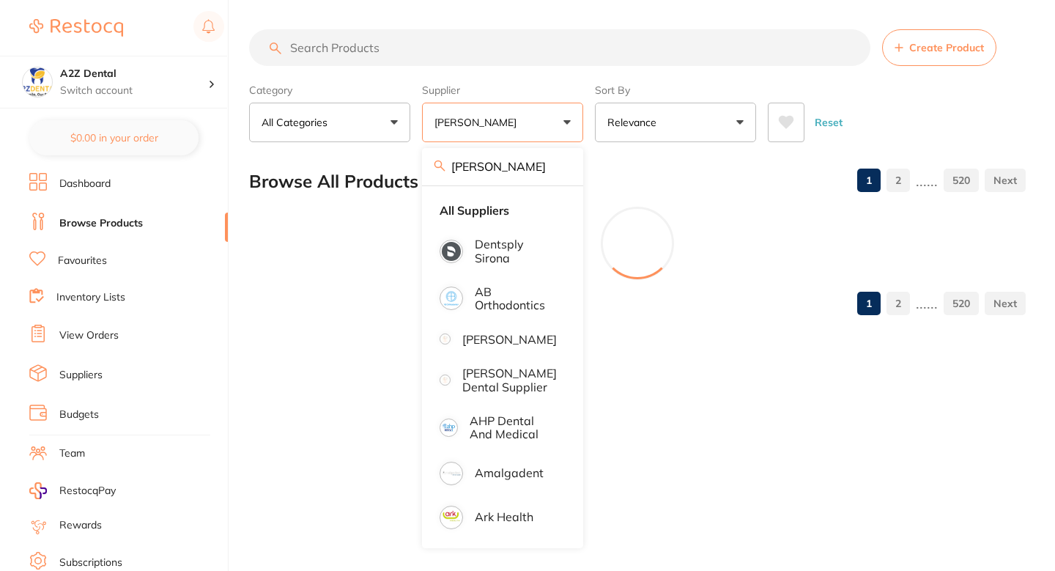
click at [682, 173] on div "Browse All Products 1 2 ...... 520" at bounding box center [637, 181] width 777 height 49
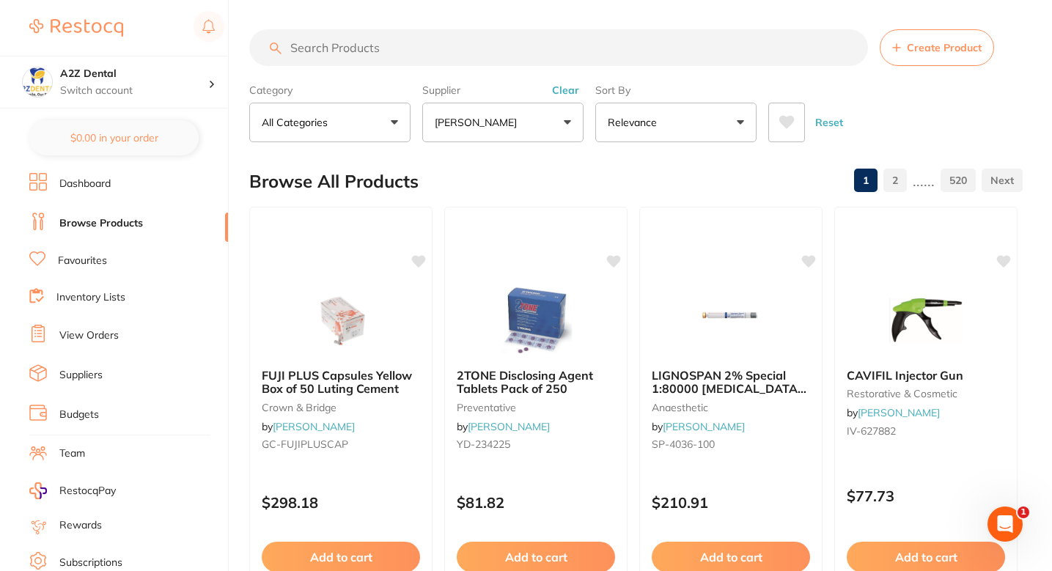
click at [663, 172] on div "Browse All Products 1 2 ...... 520" at bounding box center [635, 181] width 773 height 49
click at [765, 56] on input "search" at bounding box center [558, 47] width 619 height 37
paste input "BH1 - OCG-304"
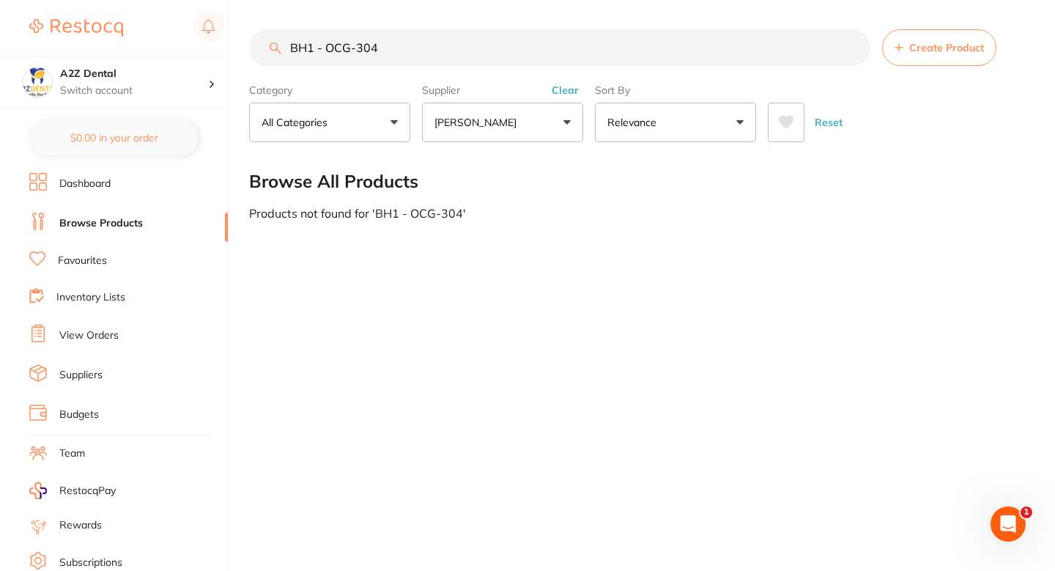
click at [320, 43] on input "BH1 - OCG-304" at bounding box center [560, 47] width 622 height 37
click at [399, 56] on input "BH1-OCG-304" at bounding box center [560, 47] width 622 height 37
click at [594, 199] on div "Browse All Products" at bounding box center [637, 181] width 777 height 49
click at [387, 50] on input "BH1-OCG-304" at bounding box center [560, 47] width 622 height 37
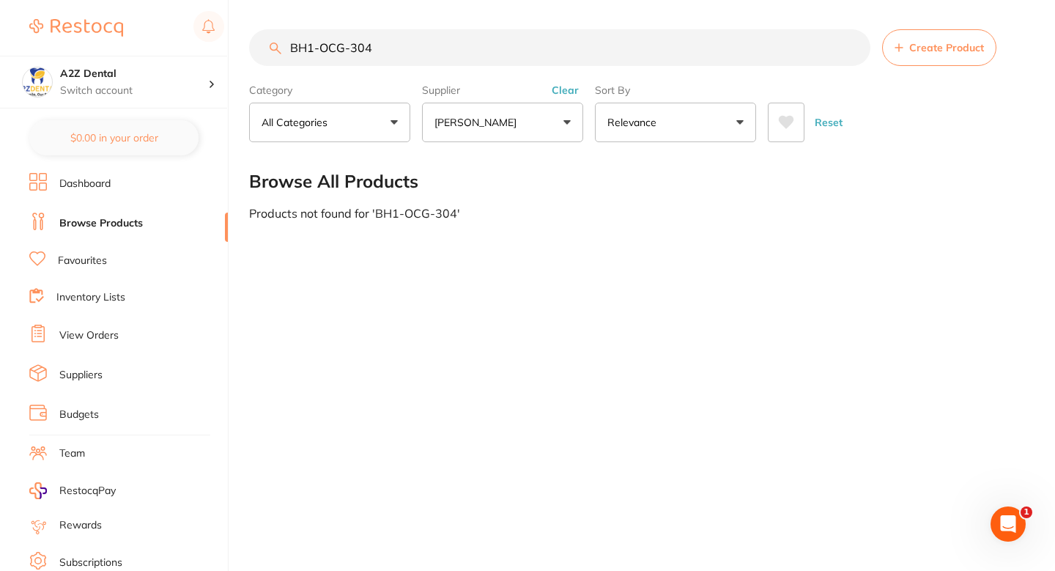
click at [387, 50] on input "BH1-OCG-304" at bounding box center [560, 47] width 622 height 37
paste input "TM-4129"
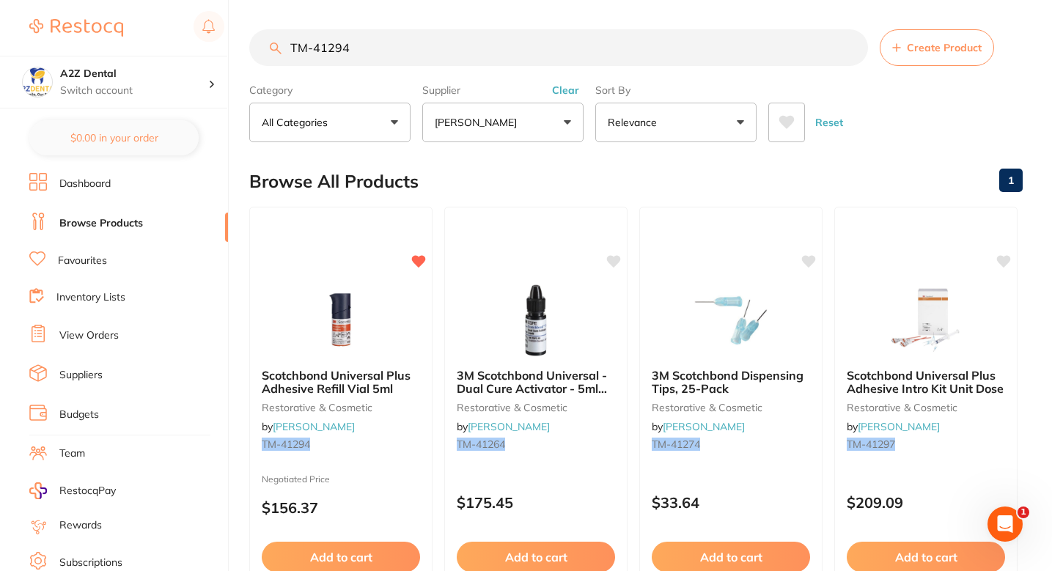
click at [451, 52] on input "TM-41294" at bounding box center [558, 47] width 619 height 37
paste input "56846"
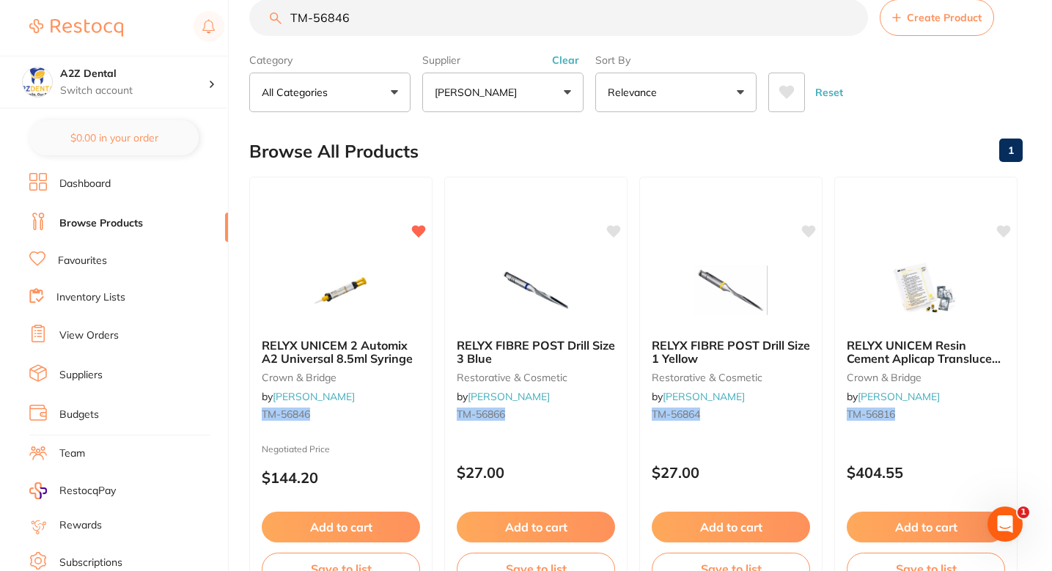
scroll to position [43, 0]
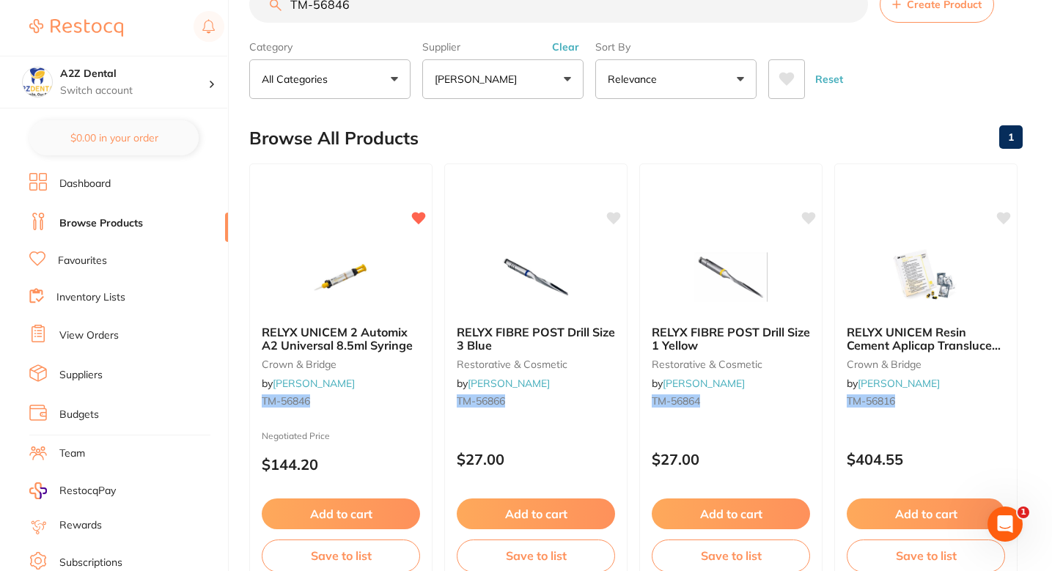
click at [602, 20] on input "TM-56846" at bounding box center [558, 4] width 619 height 37
paste input "EN- SX7200425RF"
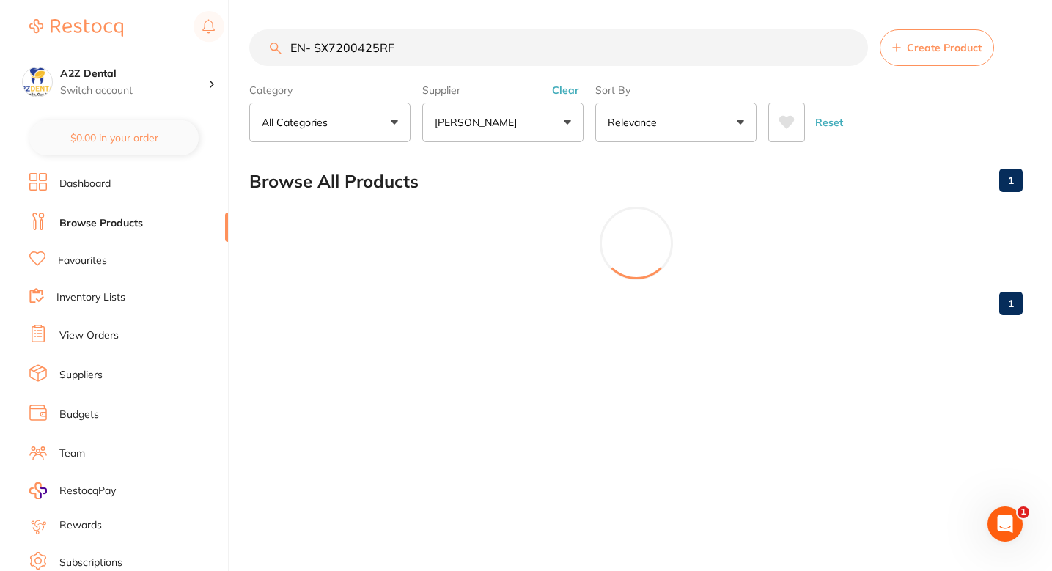
scroll to position [0, 0]
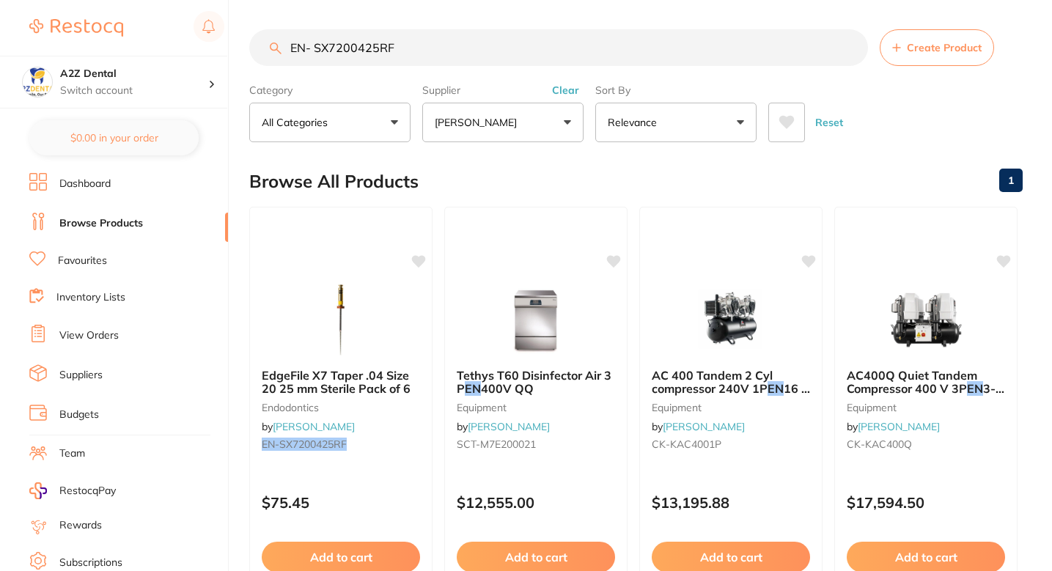
click at [314, 50] on input "EN- SX7200425RF" at bounding box center [558, 47] width 619 height 37
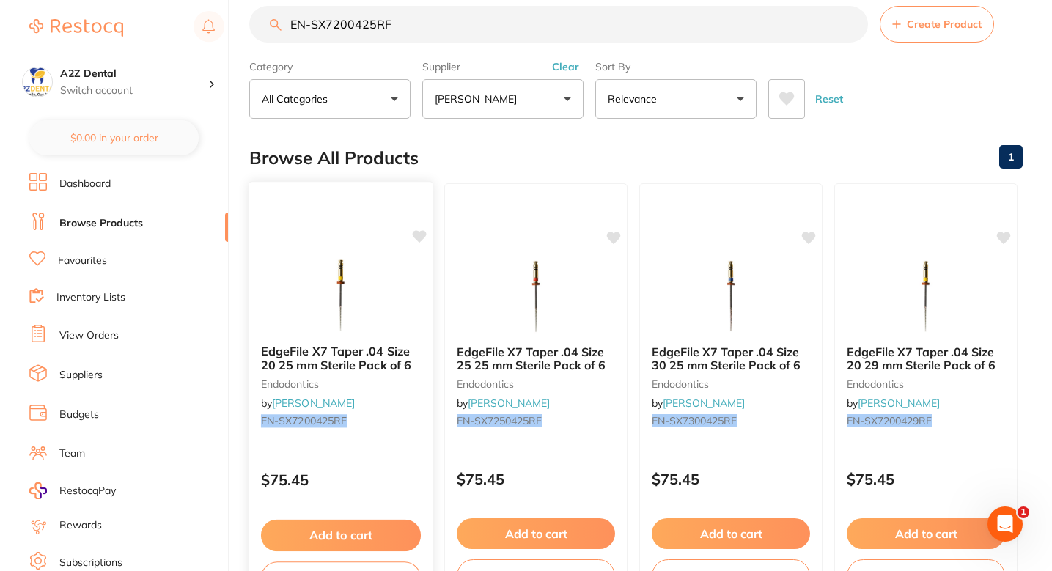
type input "EN-SX7200425RF"
click at [421, 231] on icon at bounding box center [420, 236] width 14 height 12
click at [388, 330] on img at bounding box center [340, 296] width 96 height 74
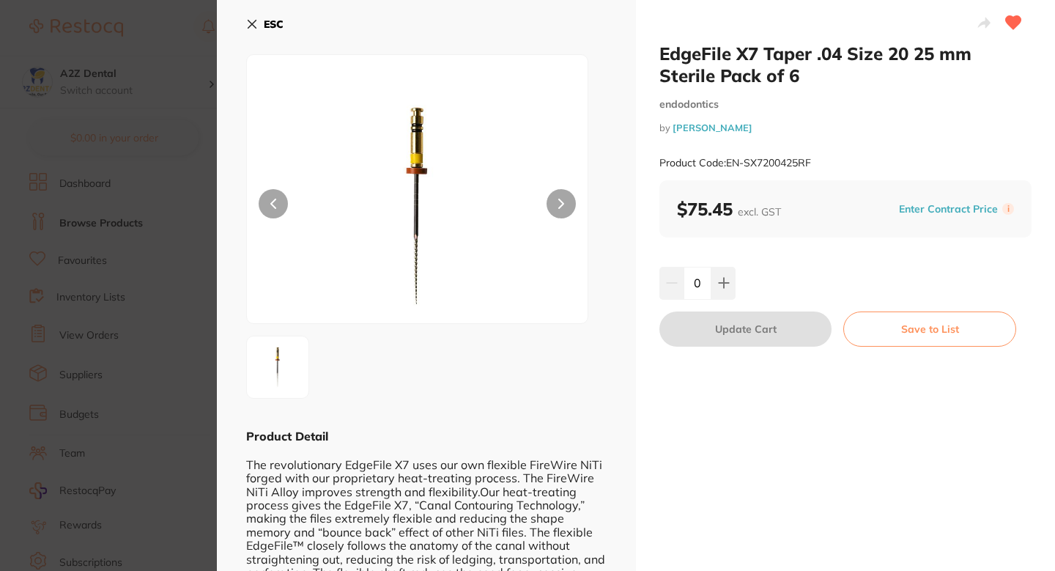
click at [948, 204] on button "Enter Contract Price" at bounding box center [949, 209] width 108 height 14
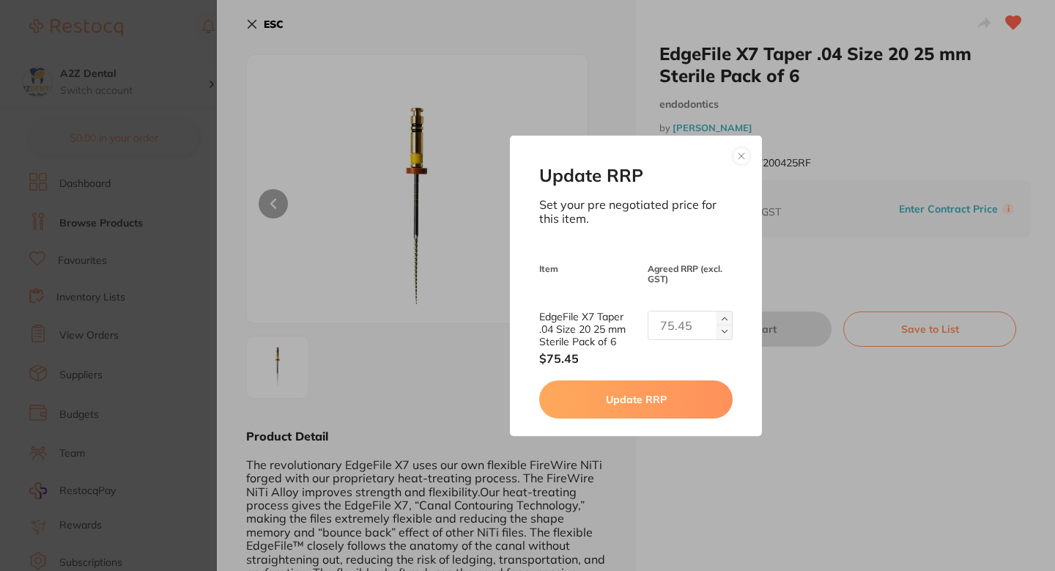
click at [696, 319] on input "text" at bounding box center [690, 325] width 85 height 29
paste input "76.36"
type input "76.36"
click at [626, 430] on div "Update RRP Set your pre negotiated price for this item. Item Agreed RRP (excl. …" at bounding box center [635, 286] width 251 height 300
click at [638, 418] on div "Update RRP Set your pre negotiated price for this item. Item Agreed RRP (excl. …" at bounding box center [635, 286] width 251 height 300
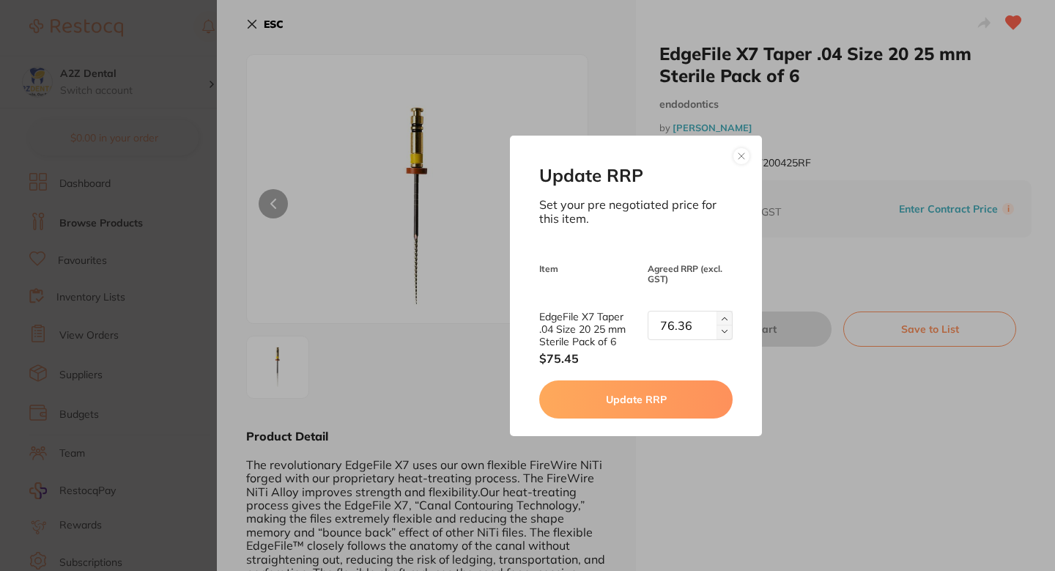
click at [649, 403] on button "Update RRP" at bounding box center [635, 399] width 193 height 38
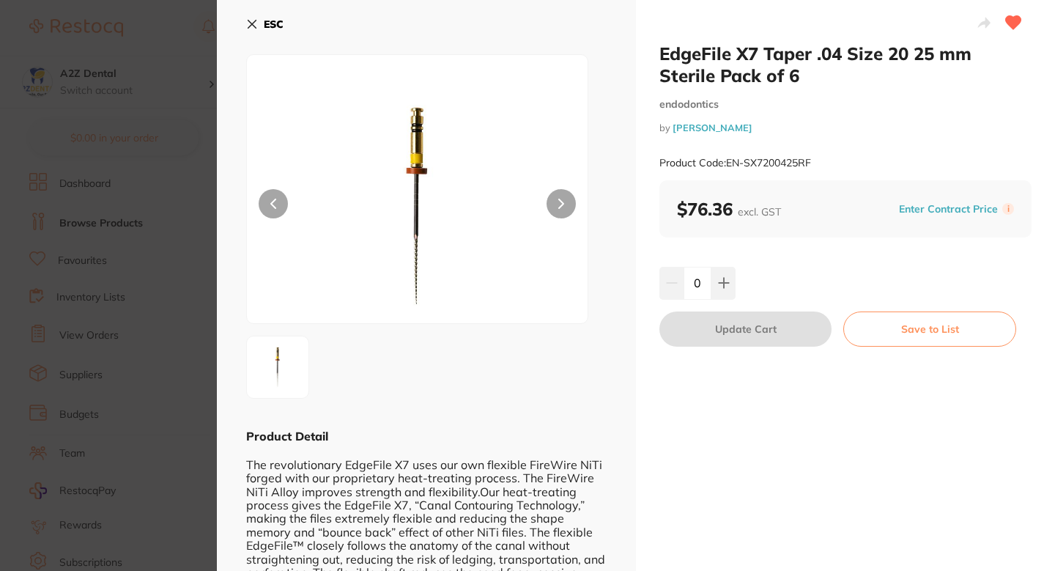
click at [143, 289] on section "EdgeFile X7 Taper .04 Size 20 25 mm Sterile Pack of 6 endodontics by [PERSON_NA…" at bounding box center [527, 285] width 1055 height 571
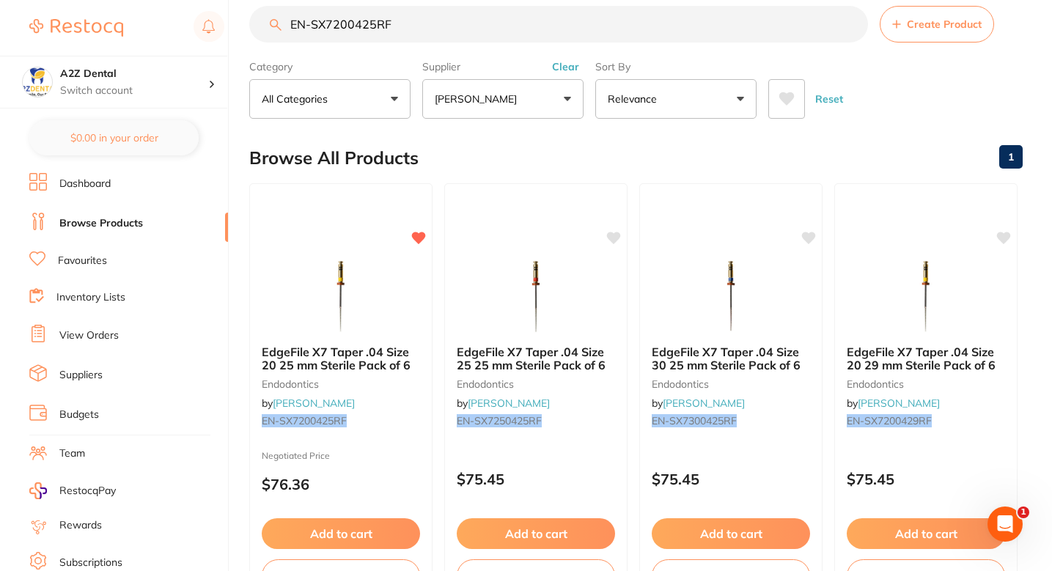
click at [462, 36] on input "EN-SX7200425RF" at bounding box center [558, 24] width 619 height 37
paste input "EN- SX73"
click at [462, 36] on input "EN-EN- SX7300425RF" at bounding box center [558, 24] width 619 height 37
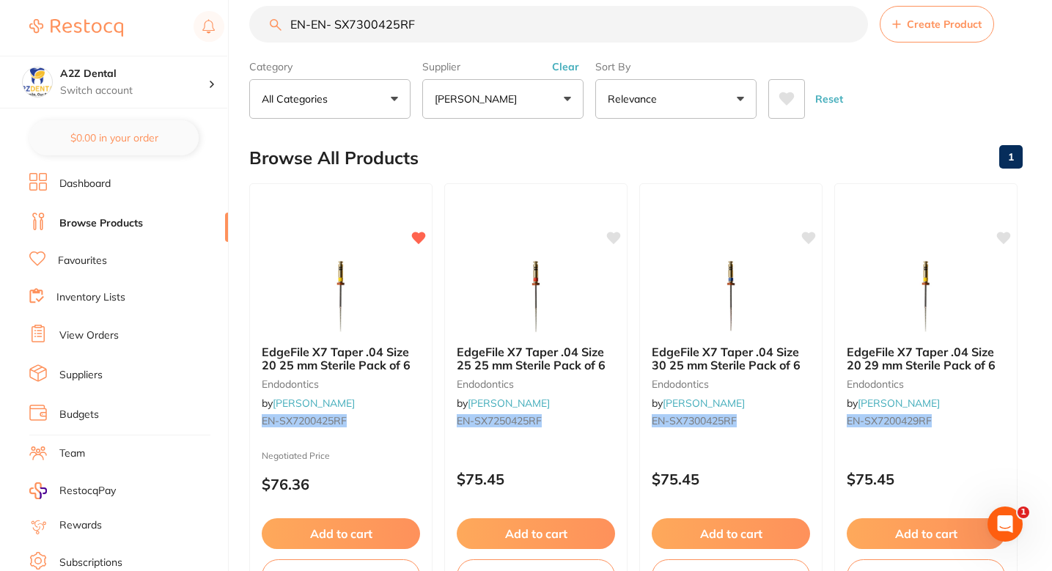
click at [462, 36] on input "EN-EN- SX7300425RF" at bounding box center [558, 24] width 619 height 37
paste input "search"
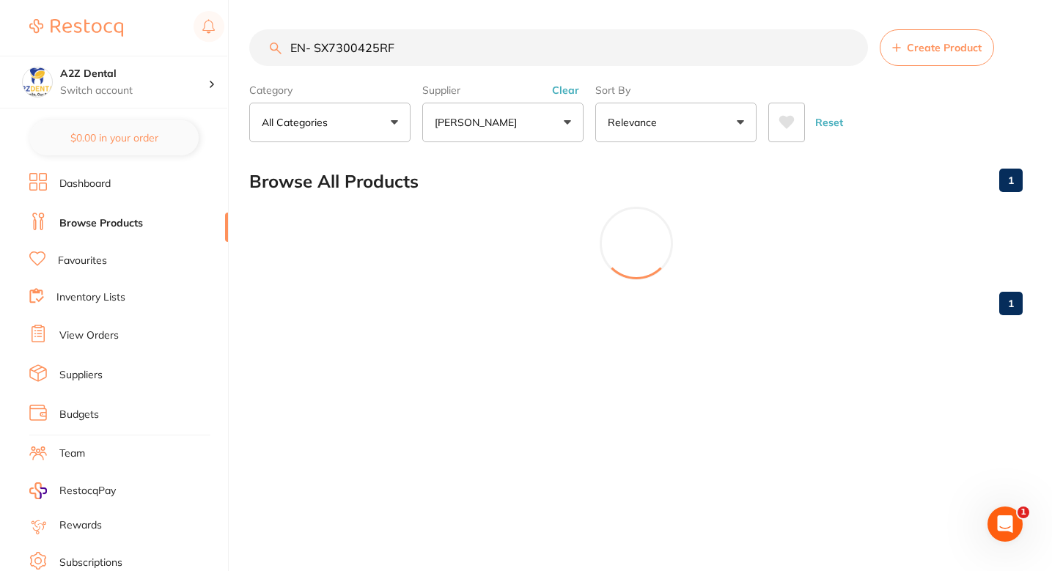
scroll to position [0, 0]
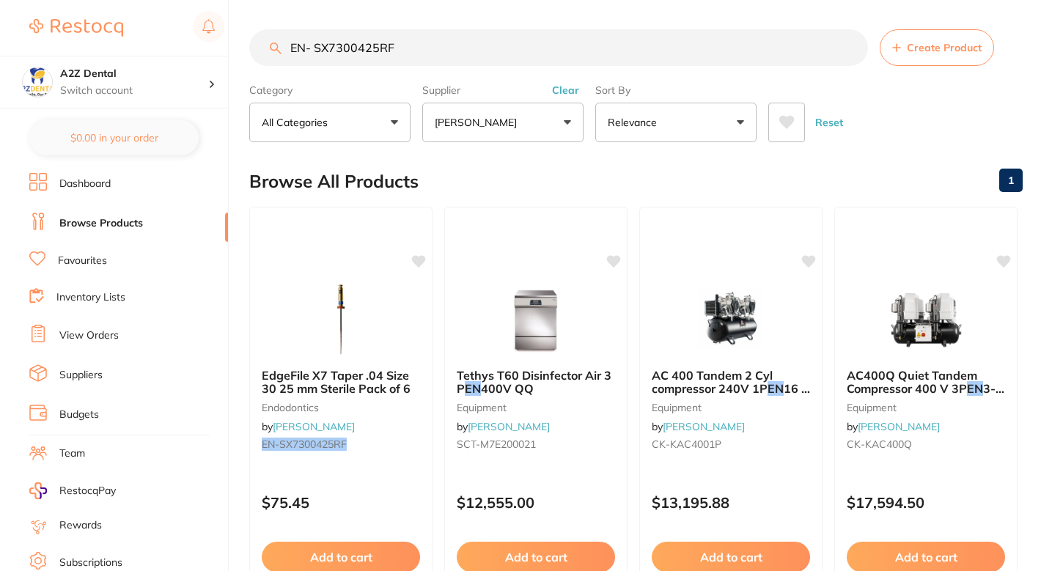
click at [317, 51] on input "EN- SX7300425RF" at bounding box center [558, 47] width 619 height 37
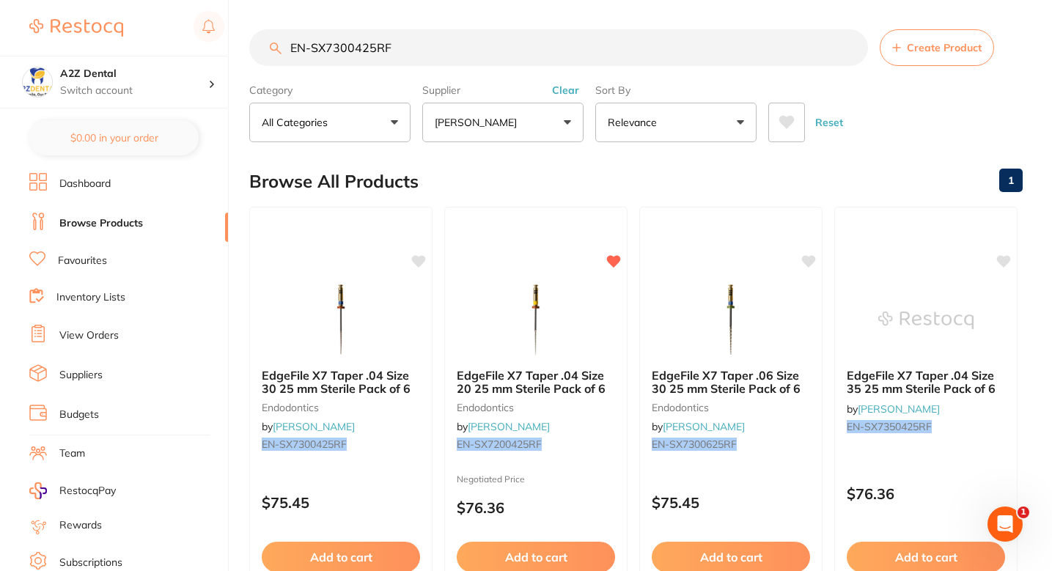
type input "EN-SX7300425RF"
click at [479, 171] on div "Browse All Products 1" at bounding box center [635, 181] width 773 height 49
click at [420, 254] on icon at bounding box center [420, 260] width 14 height 12
click at [397, 418] on div "EdgeFile X7 Taper .04 Size 30 25 mm Sterile Pack of 6 endodontics by [PERSON_NA…" at bounding box center [340, 412] width 183 height 112
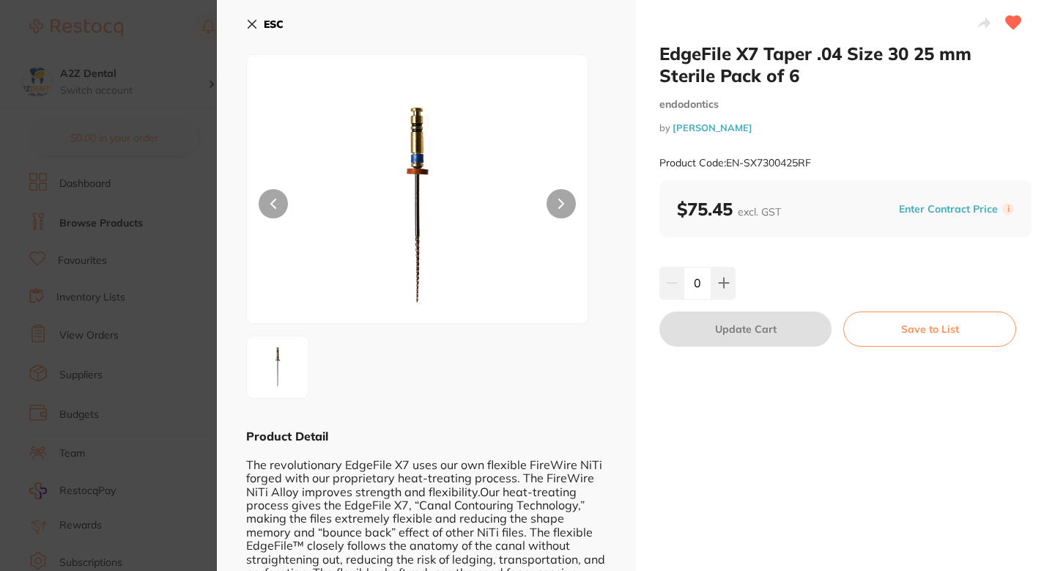
click at [943, 210] on button "Enter Contract Price" at bounding box center [949, 209] width 108 height 14
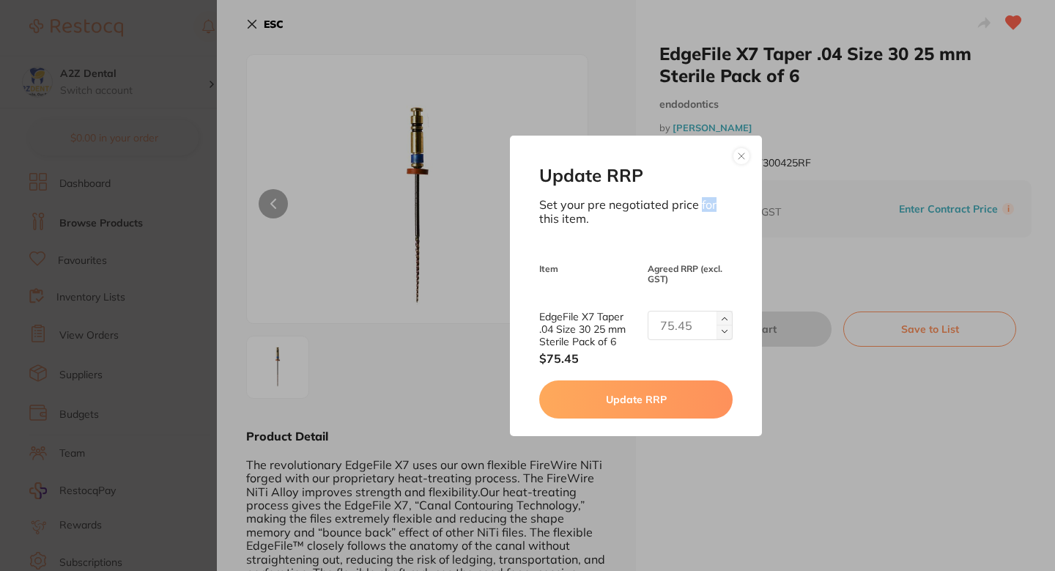
click at [943, 210] on div "Update RRP Set your pre negotiated price for this item. Item Agreed RRP (excl. …" at bounding box center [636, 285] width 838 height 571
click at [688, 329] on input "text" at bounding box center [690, 325] width 85 height 29
paste input "text"
click at [679, 326] on input "text" at bounding box center [690, 325] width 85 height 29
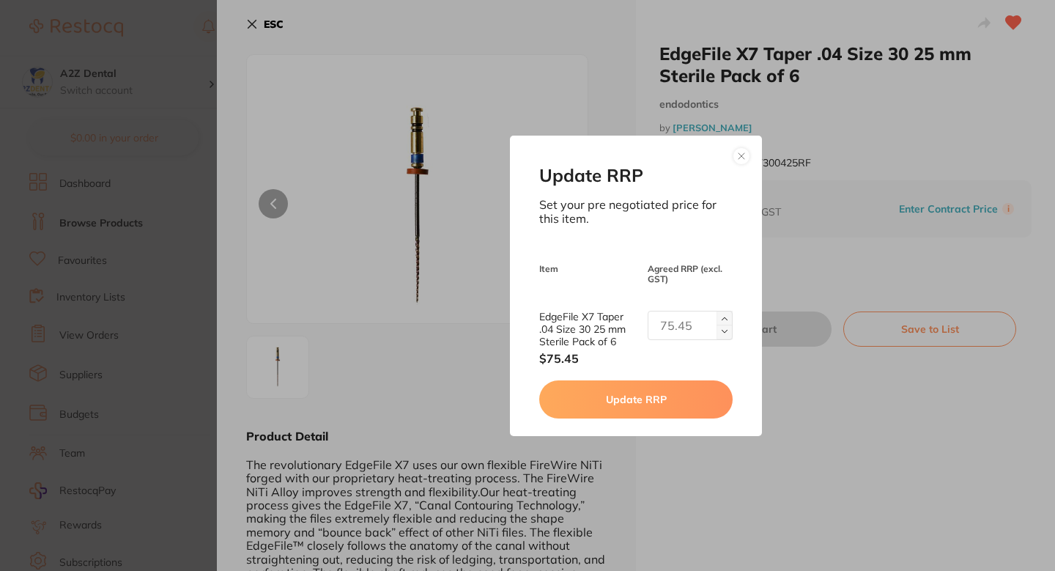
click at [679, 326] on input "text" at bounding box center [690, 325] width 85 height 29
paste input "text"
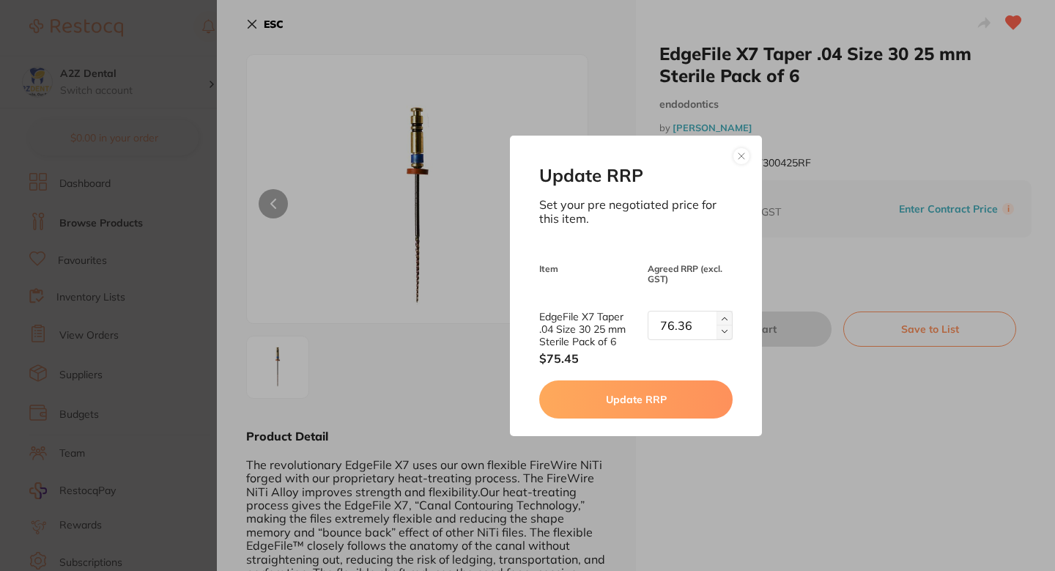
type input "76.36"
click at [642, 397] on button "Update RRP" at bounding box center [635, 399] width 193 height 38
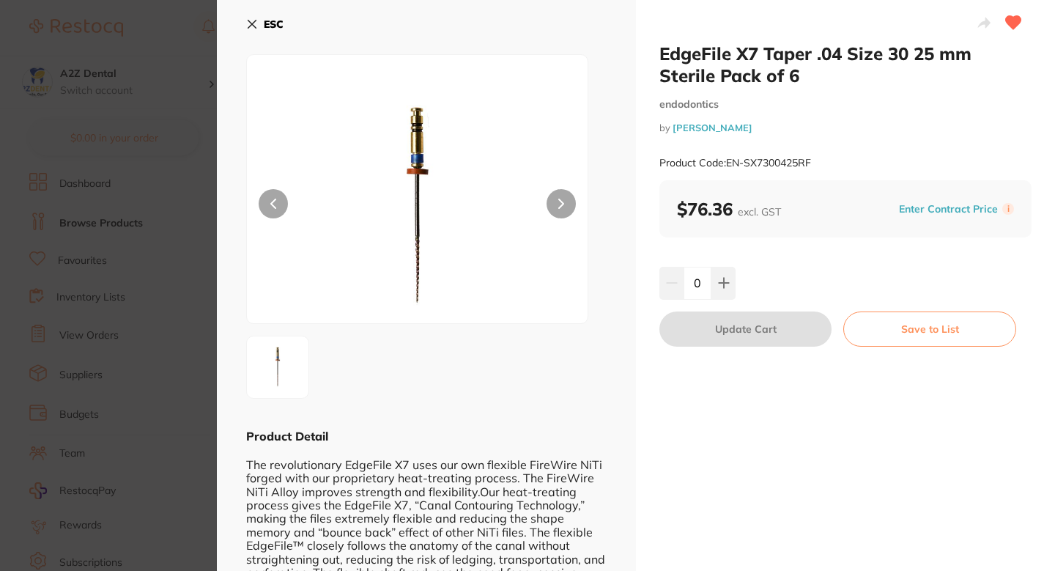
click at [190, 265] on section "EdgeFile X7 Taper .04 Size 30 25 mm Sterile Pack of 6 endodontics by [PERSON_NA…" at bounding box center [527, 285] width 1055 height 571
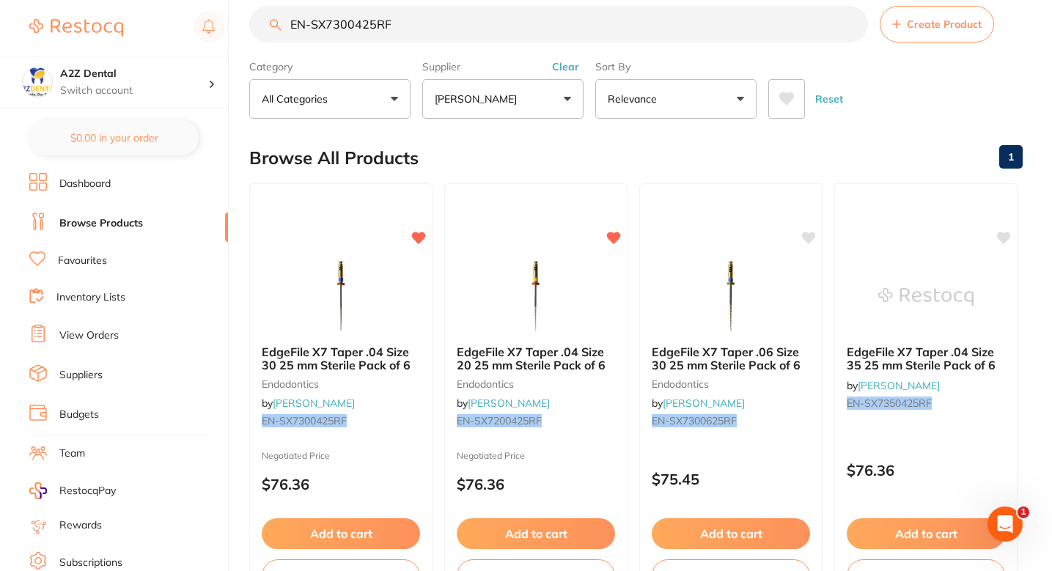
click at [454, 151] on div "Browse All Products 1" at bounding box center [635, 157] width 773 height 49
click at [582, 22] on input "EN-SX7300425RF" at bounding box center [558, 24] width 619 height 37
paste input "GP3 0 0 4 - 1"
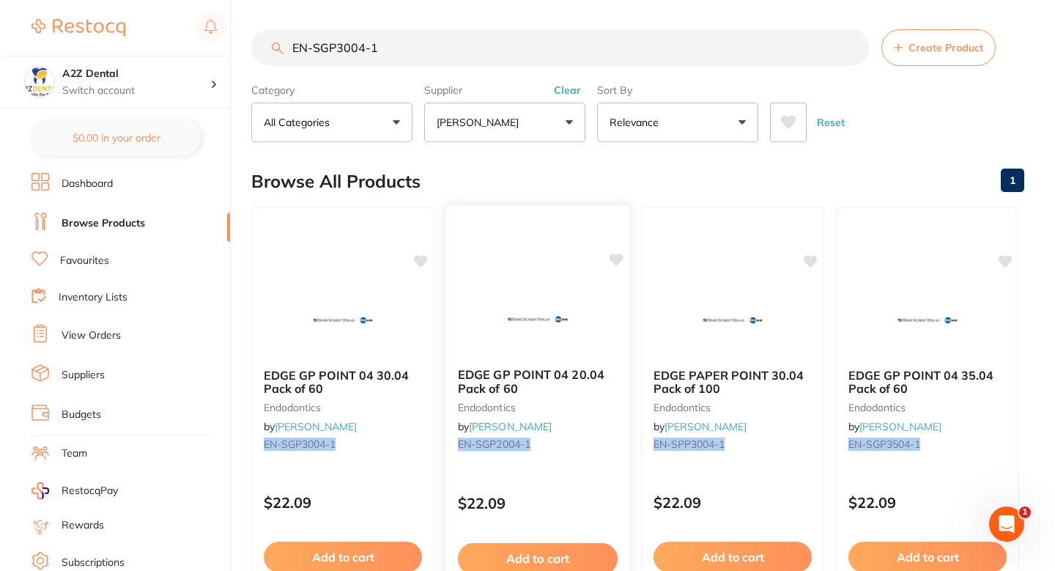
scroll to position [0, 0]
type input "EN-SGP3004-1"
click at [525, 172] on div "Browse All Products 1" at bounding box center [635, 181] width 773 height 49
click at [369, 453] on div "EDGE GP POINT 04 30.04 Pack of 60 endodontics by [PERSON_NAME] EN-SGP3004-1" at bounding box center [340, 412] width 183 height 112
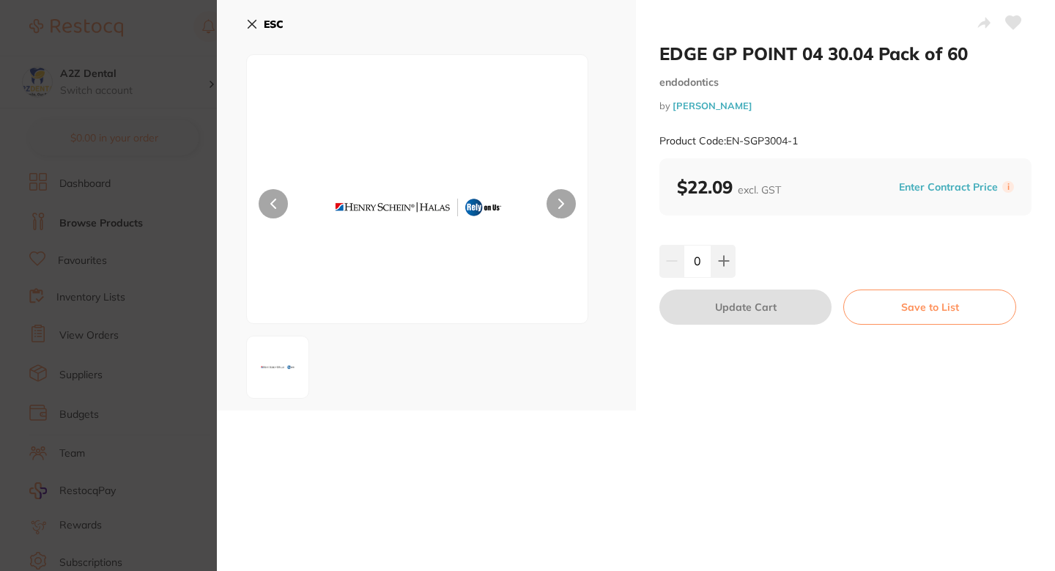
click at [1006, 12] on button at bounding box center [1013, 24] width 37 height 37
click at [922, 186] on button "Enter Contract Price" at bounding box center [949, 187] width 108 height 14
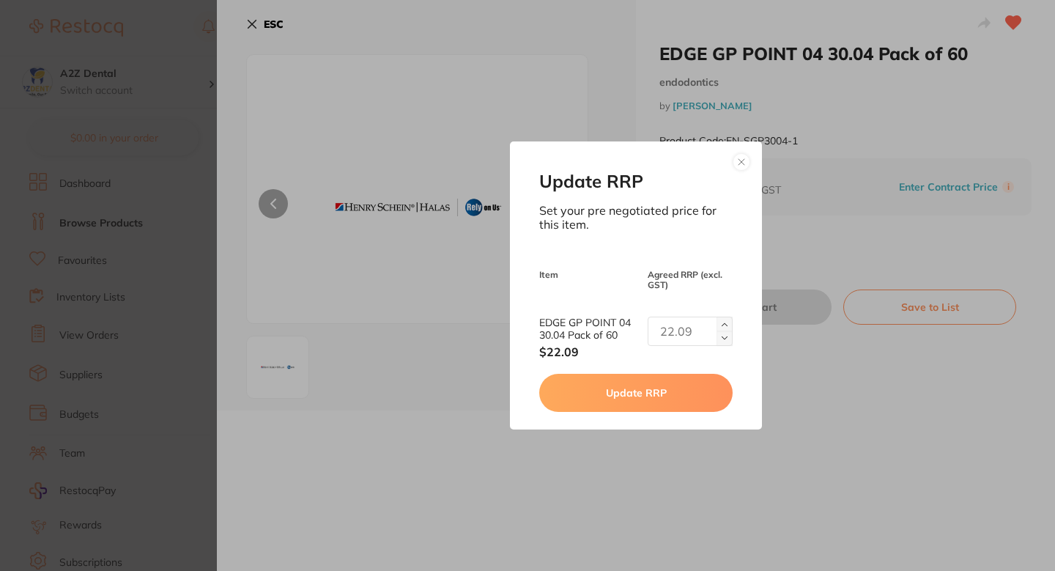
click at [699, 342] on input "text" at bounding box center [690, 331] width 85 height 29
type input "22.27"
click at [665, 380] on button "Update RRP" at bounding box center [635, 393] width 193 height 38
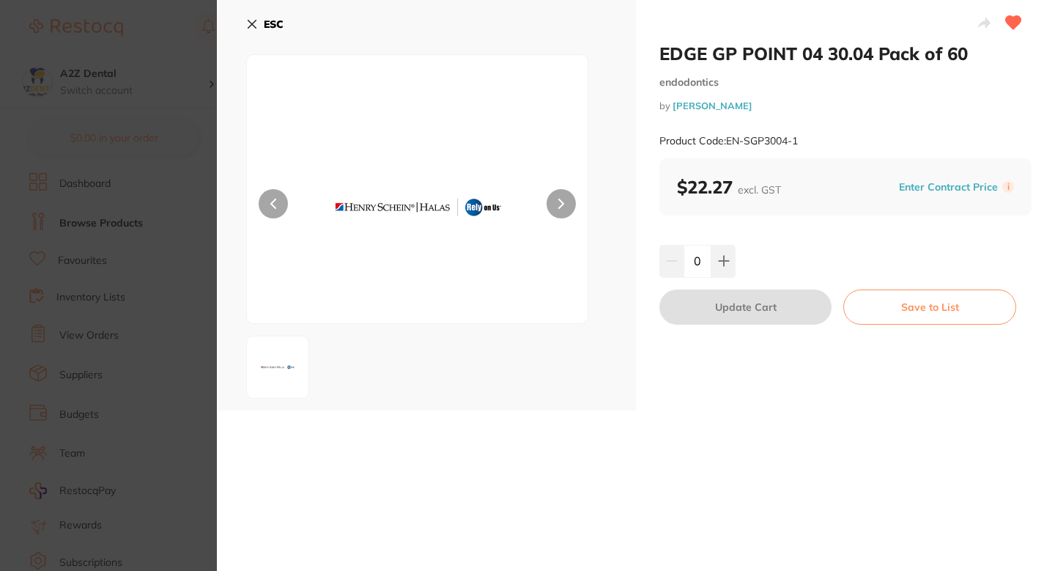
click at [177, 271] on section "EDGE GP POINT 04 30.04 Pack of 60 endodontics by [PERSON_NAME] Product Code: EN…" at bounding box center [527, 285] width 1055 height 571
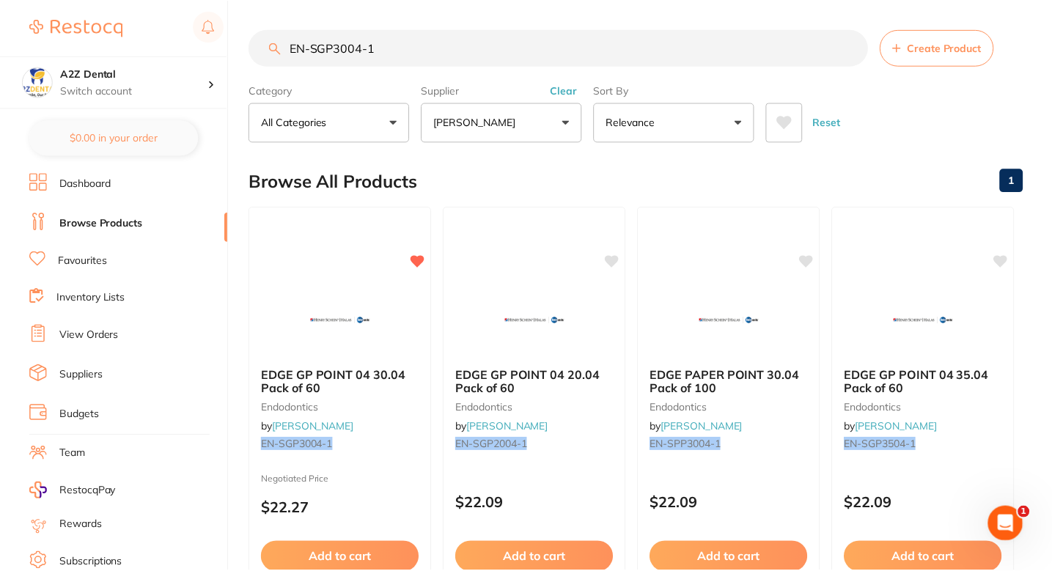
scroll to position [23, 0]
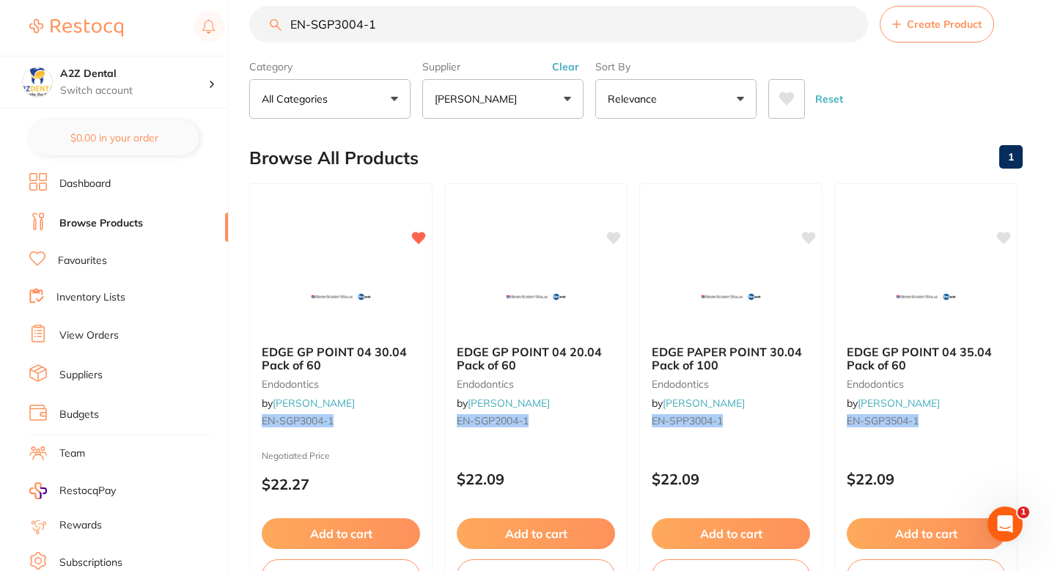
click at [353, 36] on input "EN-SGP3004-1" at bounding box center [558, 24] width 619 height 37
paste input "SX7250425RF"
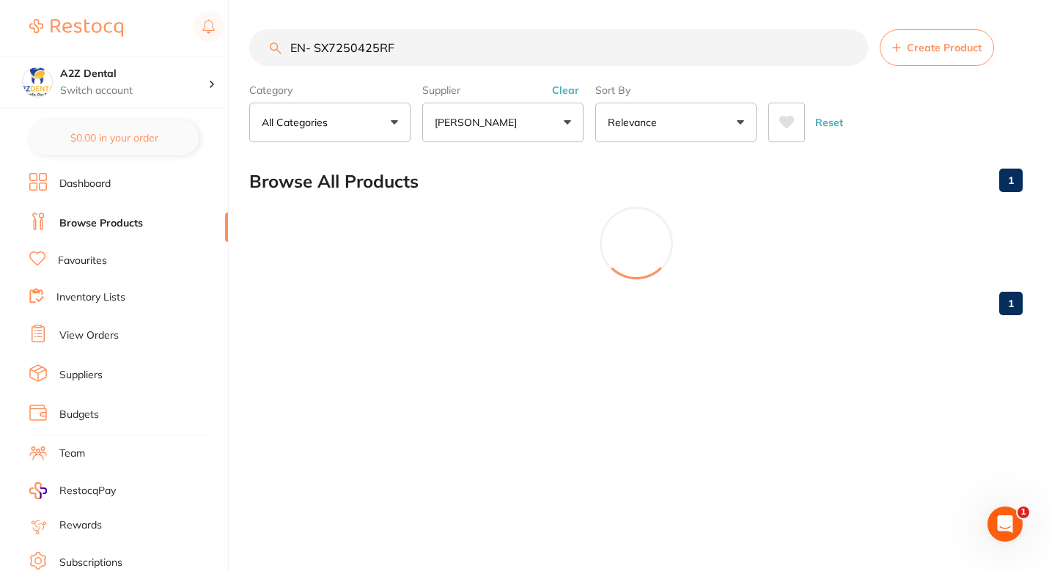
scroll to position [0, 0]
click at [317, 50] on input "EN- SX7250425RF" at bounding box center [560, 47] width 622 height 37
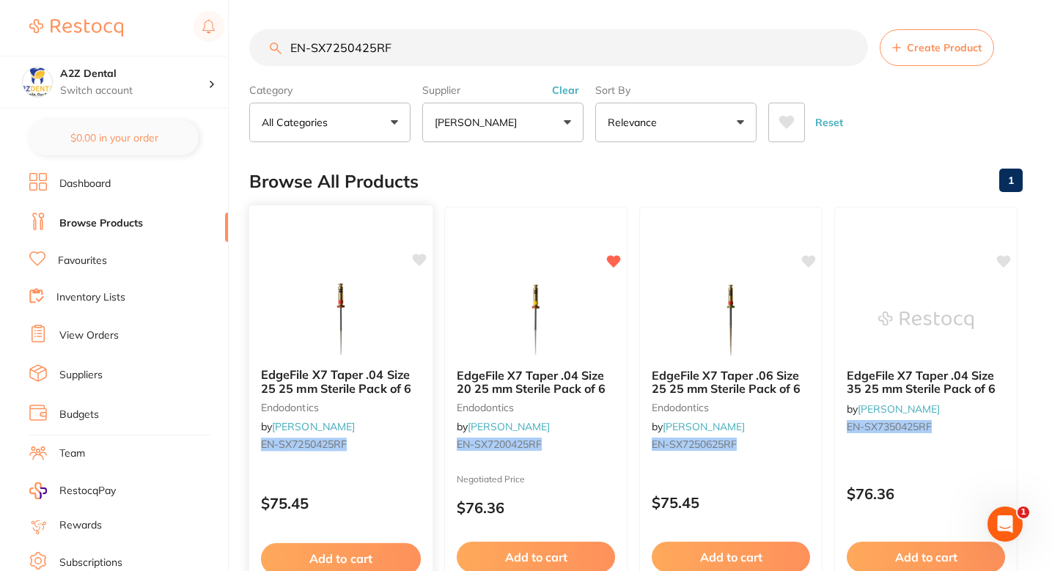
type input "EN-SX7250425RF"
click at [421, 262] on icon at bounding box center [420, 260] width 14 height 12
click at [418, 377] on b "EdgeFile X7 Taper .04 Size 25 25 mm Sterile Pack of 6" at bounding box center [341, 381] width 160 height 27
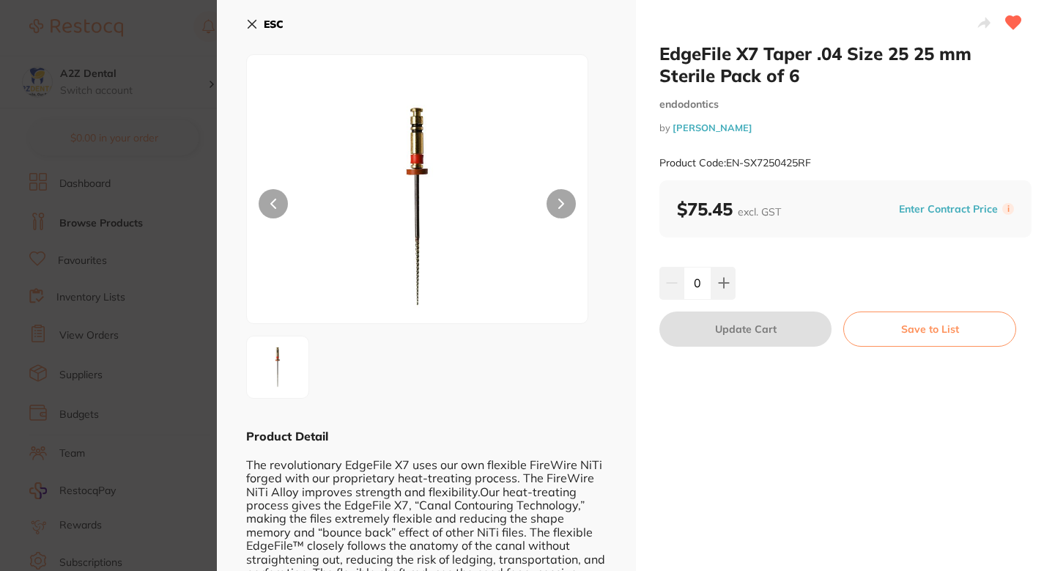
click at [919, 211] on button "Enter Contract Price" at bounding box center [949, 209] width 108 height 14
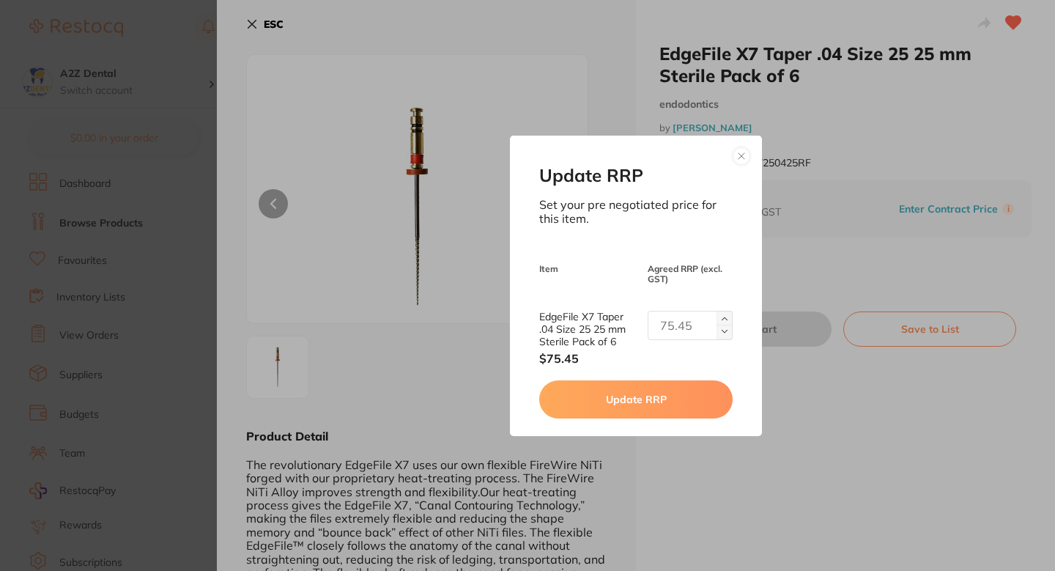
click at [681, 344] on div "EdgeFile X7 Taper .04 Size 25 25 mm Sterile Pack of 6 $75.45" at bounding box center [635, 338] width 193 height 55
click at [684, 335] on input "text" at bounding box center [690, 325] width 85 height 29
paste input "76.36"
type input "76.36"
click at [646, 383] on button "Update RRP" at bounding box center [635, 399] width 193 height 38
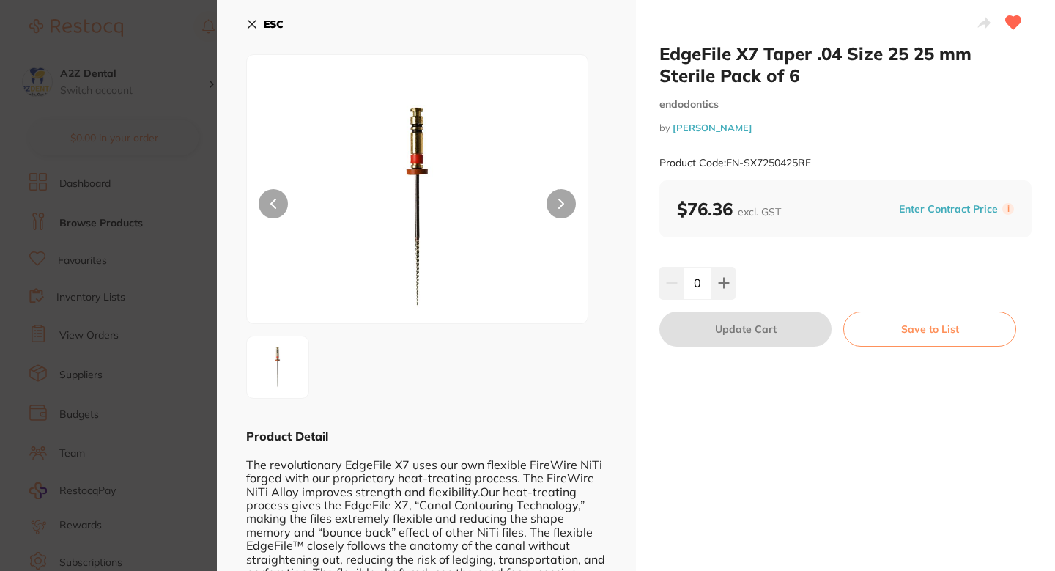
click at [135, 244] on section "EdgeFile X7 Taper .04 Size 25 25 mm Sterile Pack of 6 endodontics by [PERSON_NA…" at bounding box center [527, 285] width 1055 height 571
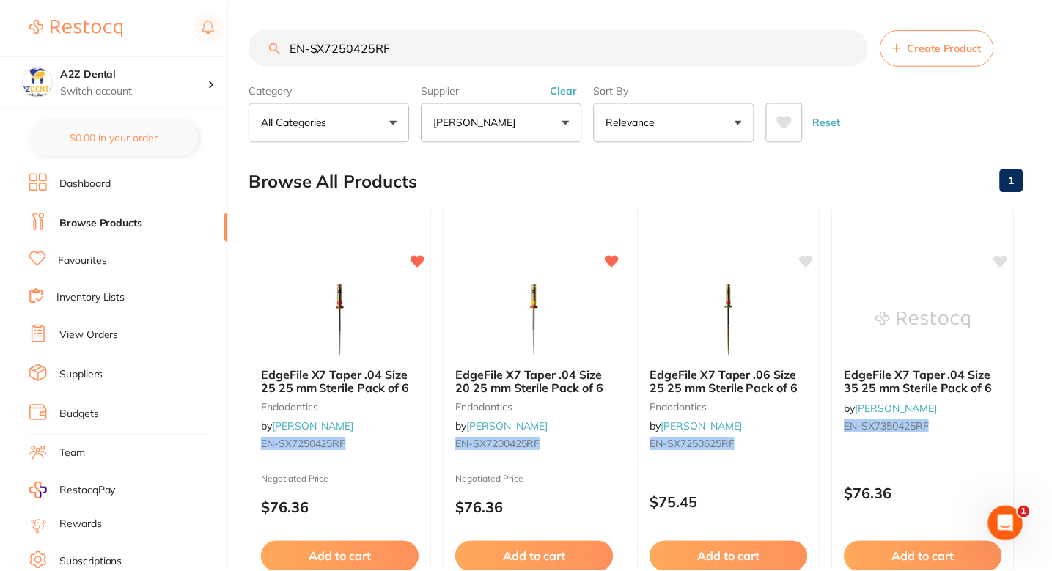
scroll to position [23, 0]
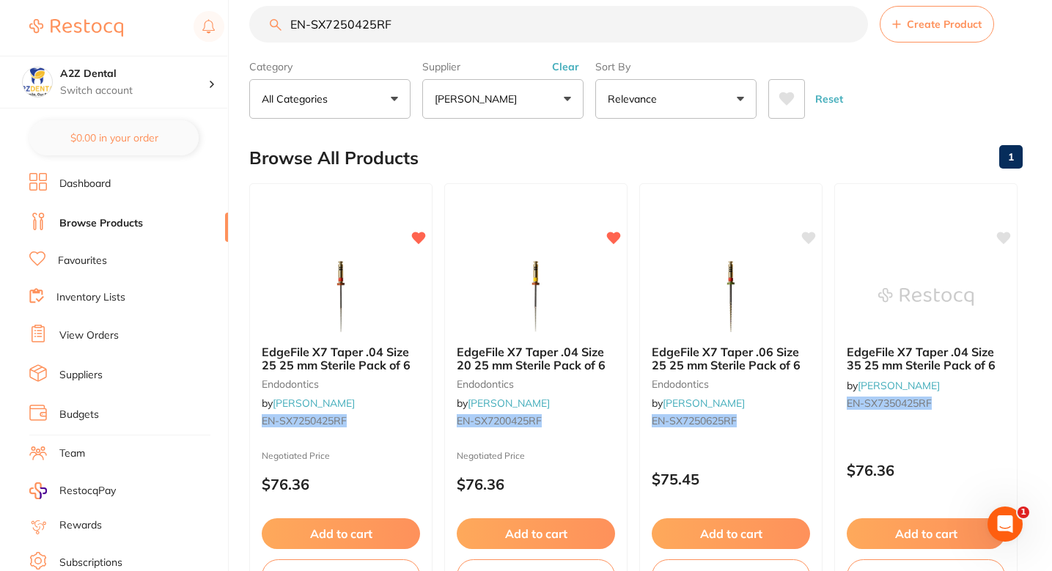
click at [520, 36] on input "EN-SX7250425RF" at bounding box center [558, 24] width 619 height 37
paste input "X72504GP-1"
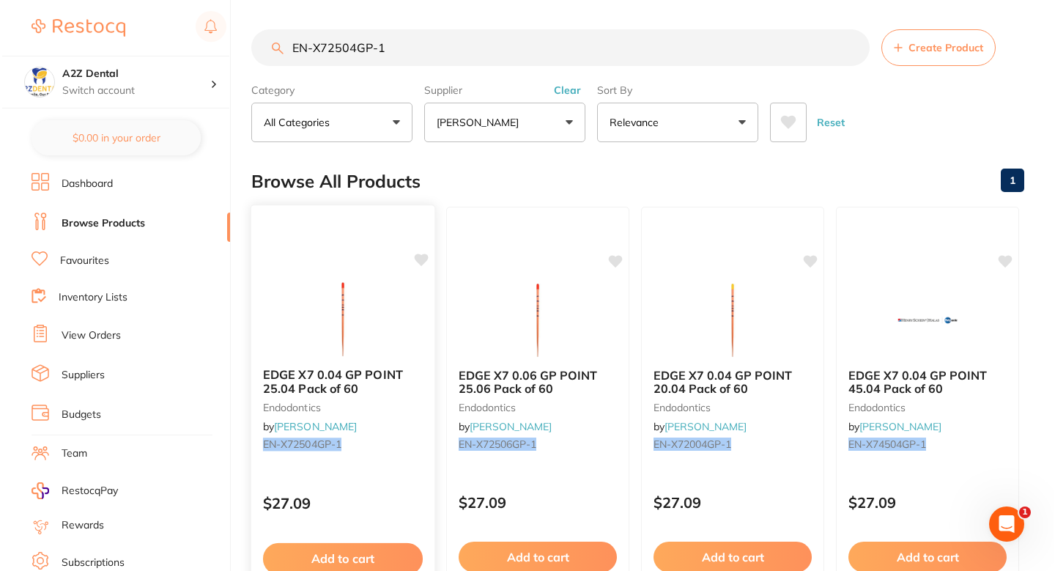
scroll to position [0, 0]
type input "EN-X72504GP-1"
click at [418, 259] on icon at bounding box center [420, 260] width 14 height 12
click at [410, 299] on div at bounding box center [340, 319] width 183 height 74
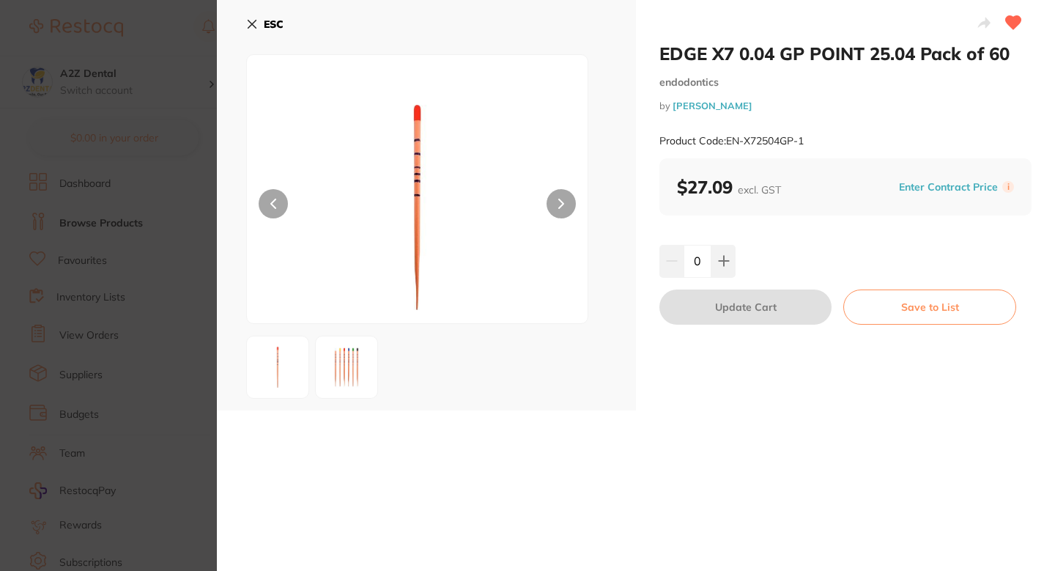
click at [948, 188] on button "Enter Contract Price" at bounding box center [949, 187] width 108 height 14
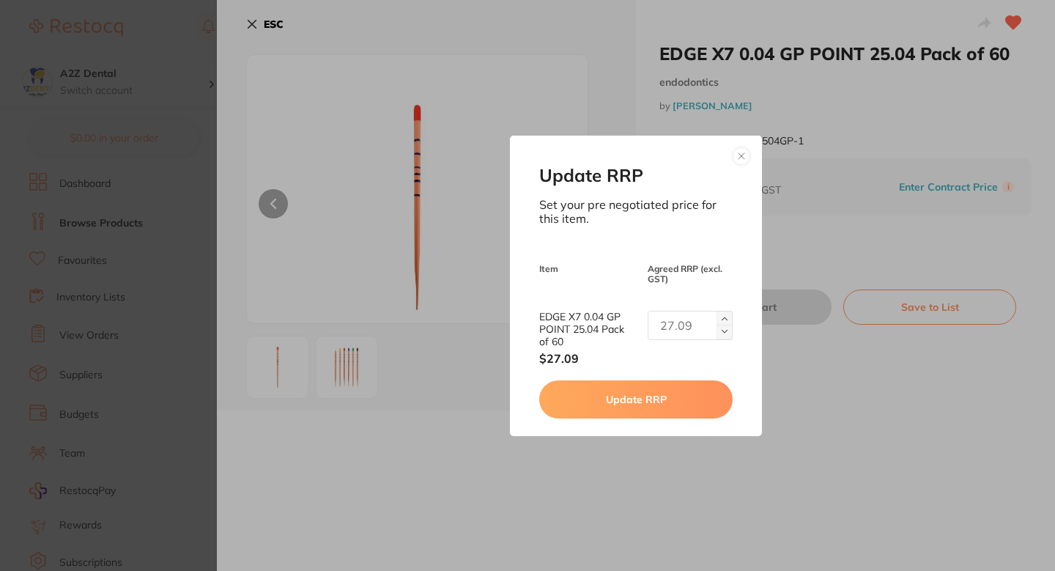
click at [674, 320] on input "text" at bounding box center [690, 325] width 85 height 29
paste input "27.36"
type input "27.36"
click at [653, 386] on button "Update RRP" at bounding box center [635, 399] width 193 height 38
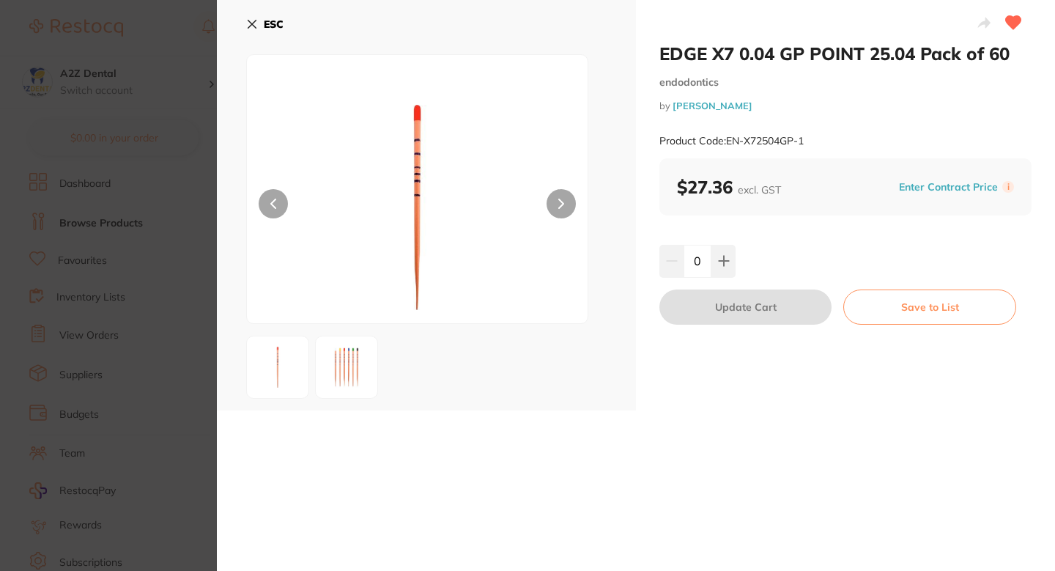
click at [139, 295] on section "EDGE X7 0.04 GP POINT 25.04 Pack of 60 endodontics by Henry Schein Halas Produc…" at bounding box center [527, 285] width 1055 height 571
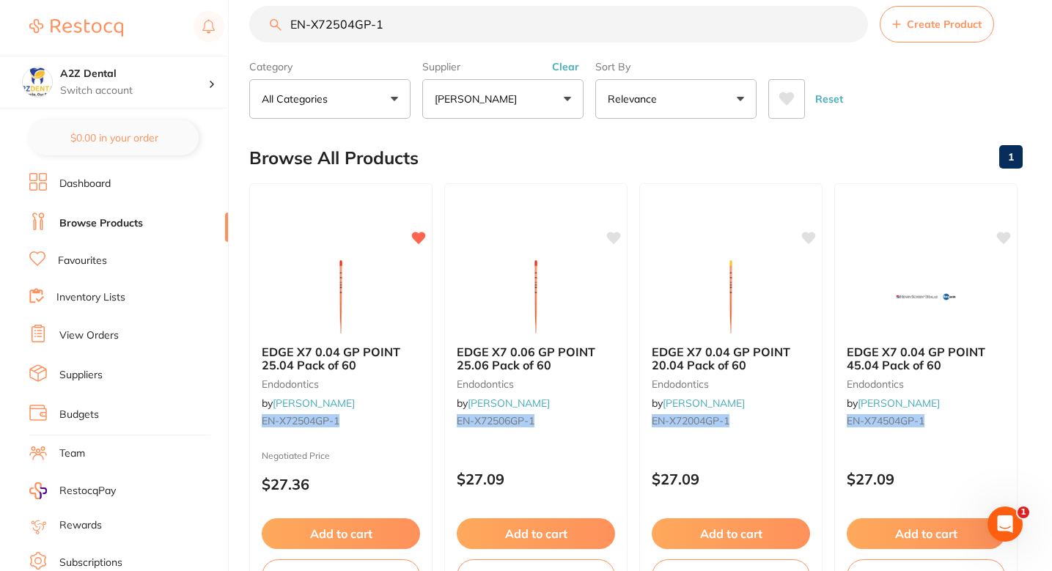
click at [789, 43] on section "EN-X72504GP-1 Create Product Category All Categories All Categories endodontics…" at bounding box center [635, 62] width 773 height 113
click at [783, 43] on section "EN-X72504GP-1 Create Product Category All Categories All Categories endodontics…" at bounding box center [635, 62] width 773 height 113
click at [773, 37] on input "EN-X72504GP-1" at bounding box center [558, 24] width 619 height 37
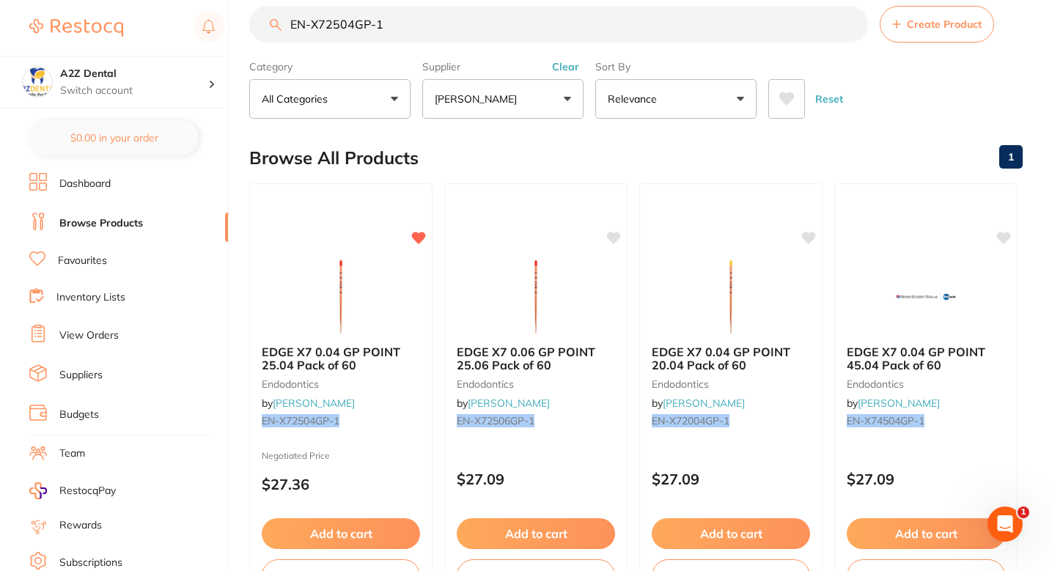
click at [773, 37] on input "EN-X72504GP-1" at bounding box center [558, 24] width 619 height 37
paste input "H S - 5 7 0 1 9 3 8"
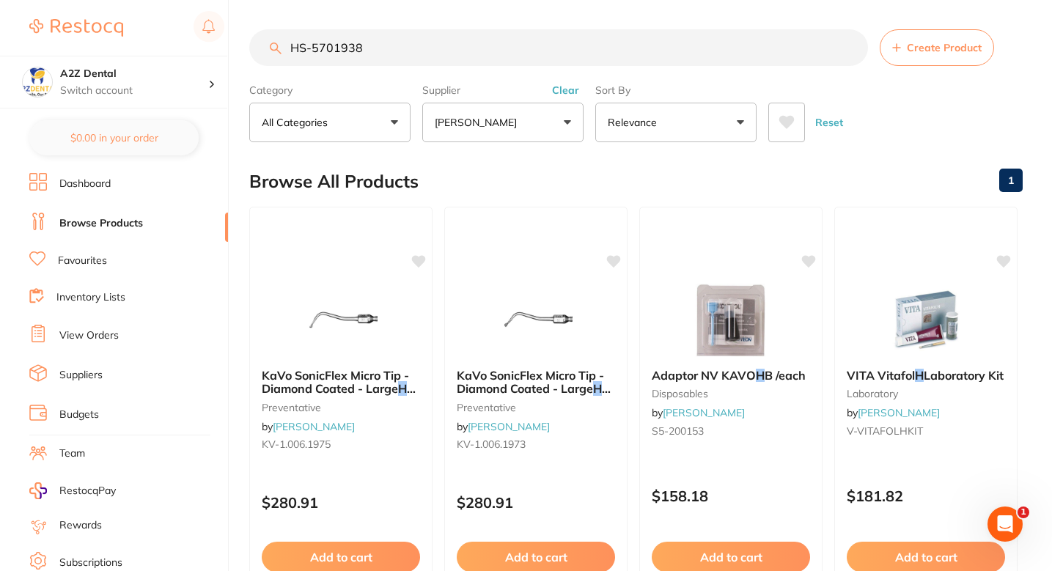
scroll to position [0, 0]
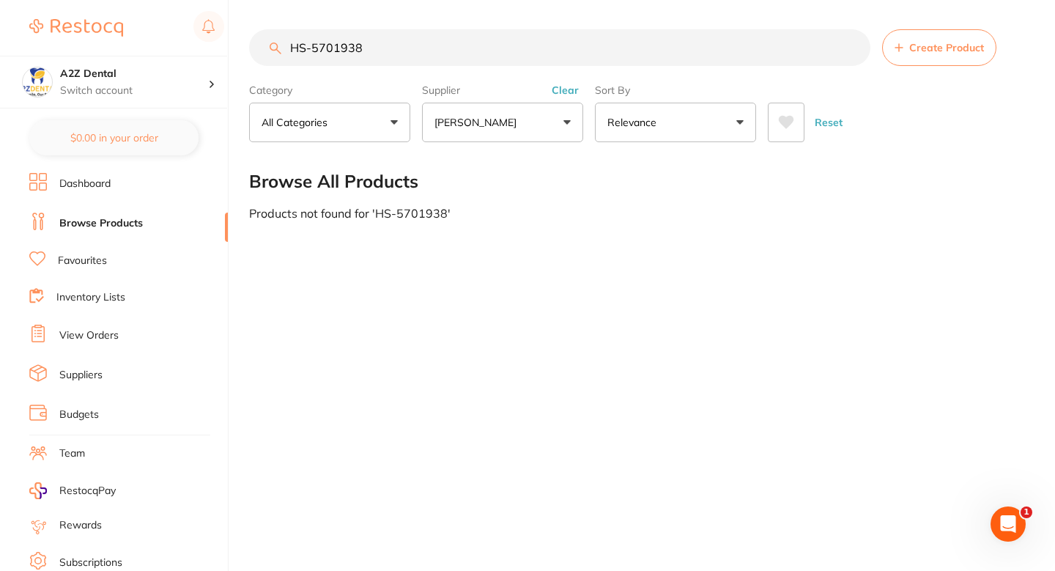
click at [500, 169] on div "Browse All Products" at bounding box center [637, 181] width 777 height 49
click at [375, 44] on input "HS-5701938" at bounding box center [560, 47] width 622 height 37
click at [339, 53] on input "HS-5701938" at bounding box center [560, 47] width 622 height 37
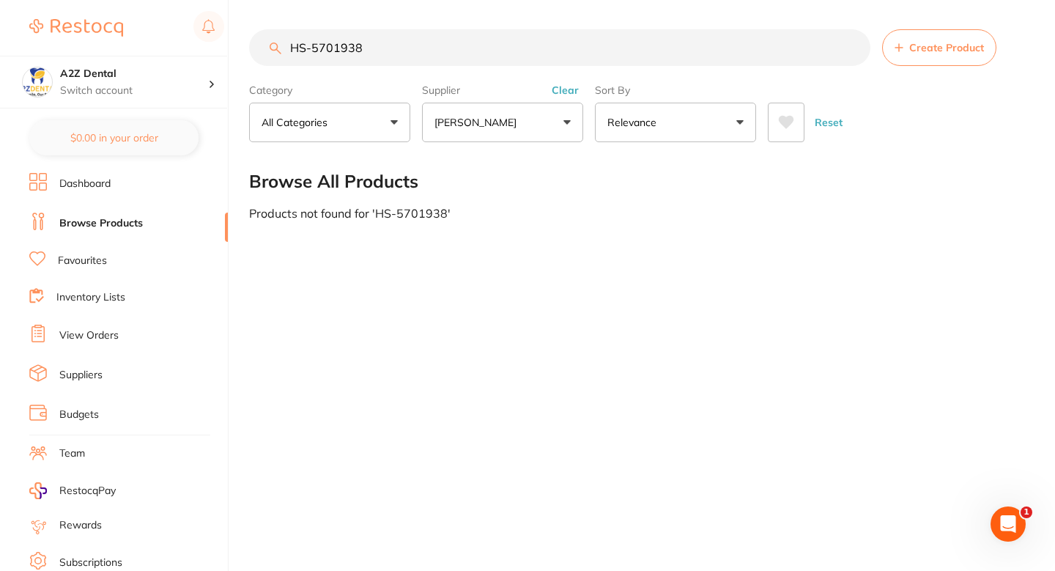
click at [397, 5] on main "HS-5701938 Create Product Category All Categories All Categories No categories …" at bounding box center [652, 124] width 806 height 249
click at [397, 28] on main "HS-5701938 Create Product Category All Categories All Categories No categories …" at bounding box center [652, 124] width 806 height 249
click at [397, 30] on input "HS-5701938" at bounding box center [560, 47] width 622 height 37
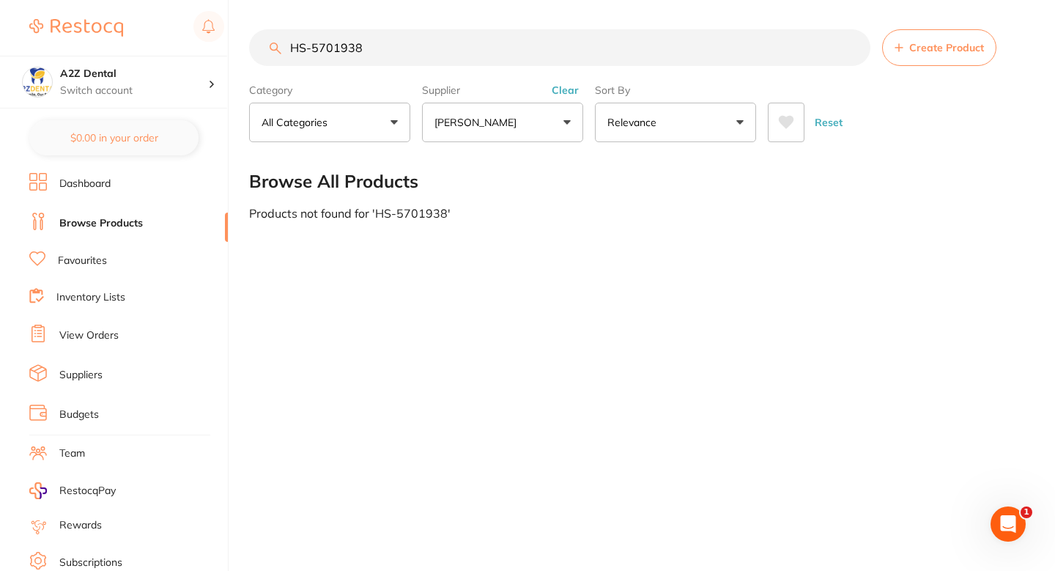
click at [397, 30] on input "HS-5701938" at bounding box center [560, 47] width 622 height 37
click at [450, 40] on input "HS-5701938" at bounding box center [560, 47] width 622 height 37
paste input "7"
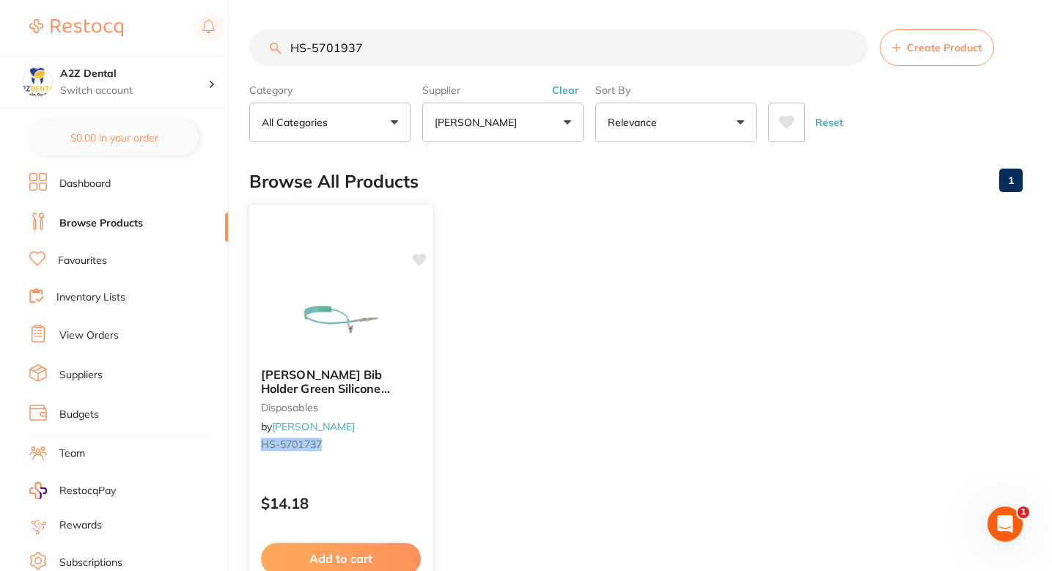
click at [421, 257] on icon at bounding box center [420, 260] width 14 height 12
click at [404, 443] on small "HS-5701737" at bounding box center [341, 444] width 160 height 12
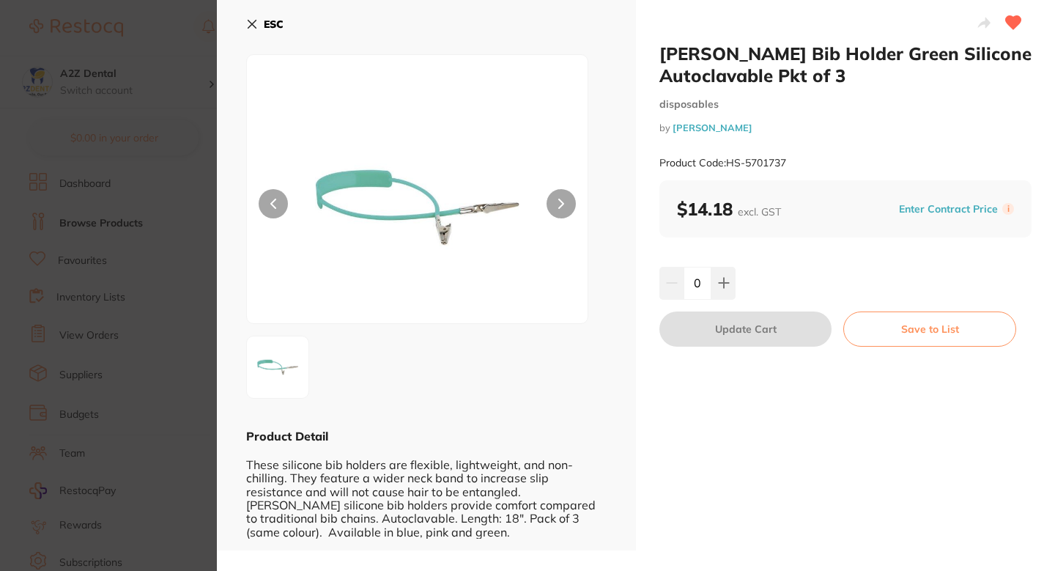
click at [71, 320] on section "HENRY SCHEIN Bib Holder Green Silicone Autoclavable Pkt of 3 disposables by Hen…" at bounding box center [527, 285] width 1055 height 571
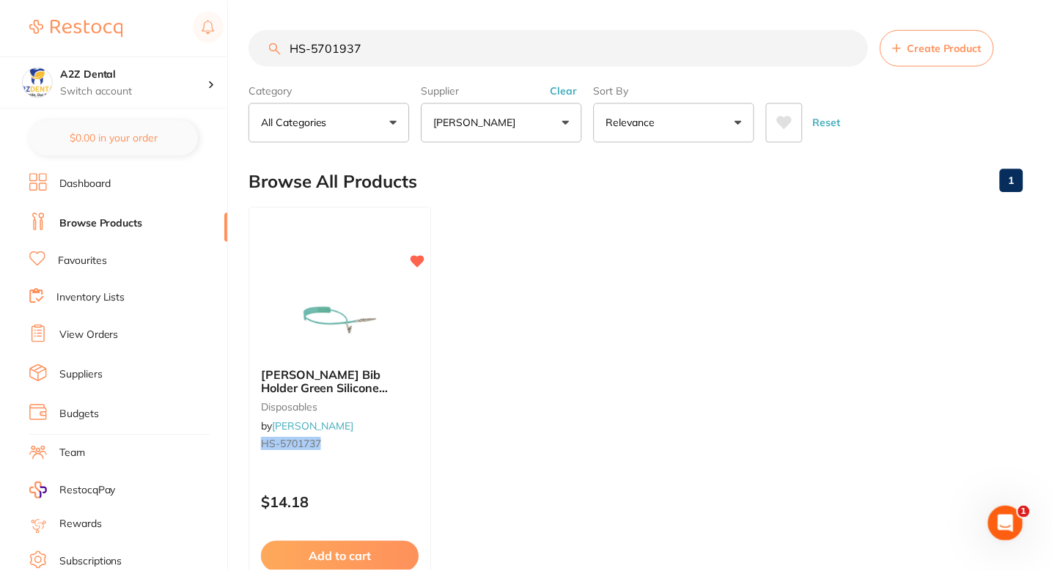
scroll to position [23, 0]
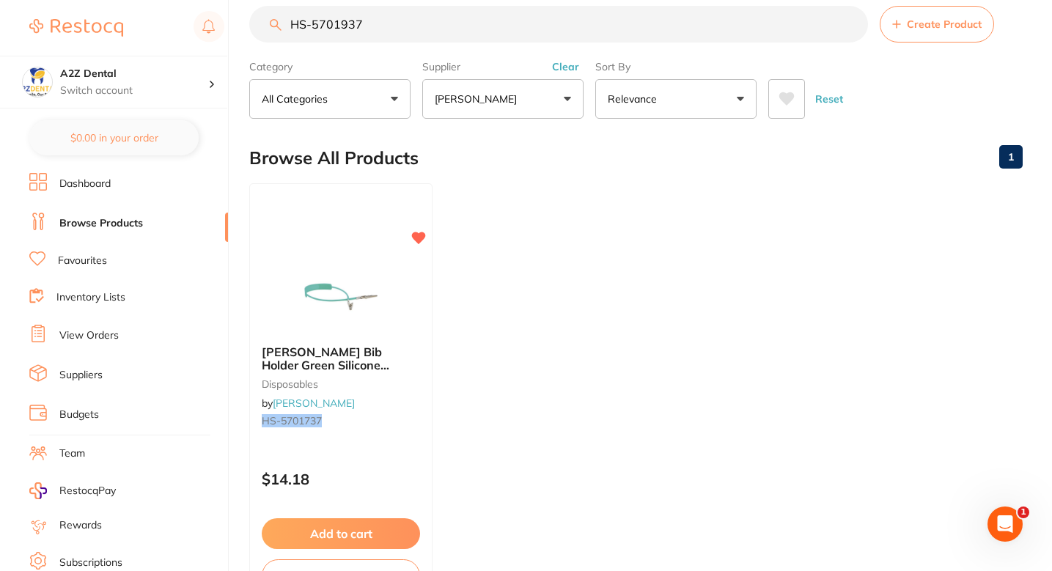
click at [544, 362] on ul "HENRY SCHEIN Bib Holder Green Silicone Autoclavable Pkt of 3 disposables by Hen…" at bounding box center [635, 393] width 773 height 421
click at [547, 275] on ul "HENRY SCHEIN Bib Holder Green Silicone Autoclavable Pkt of 3 disposables by Hen…" at bounding box center [635, 393] width 773 height 421
click at [378, 13] on input "HS-5701937" at bounding box center [558, 24] width 619 height 37
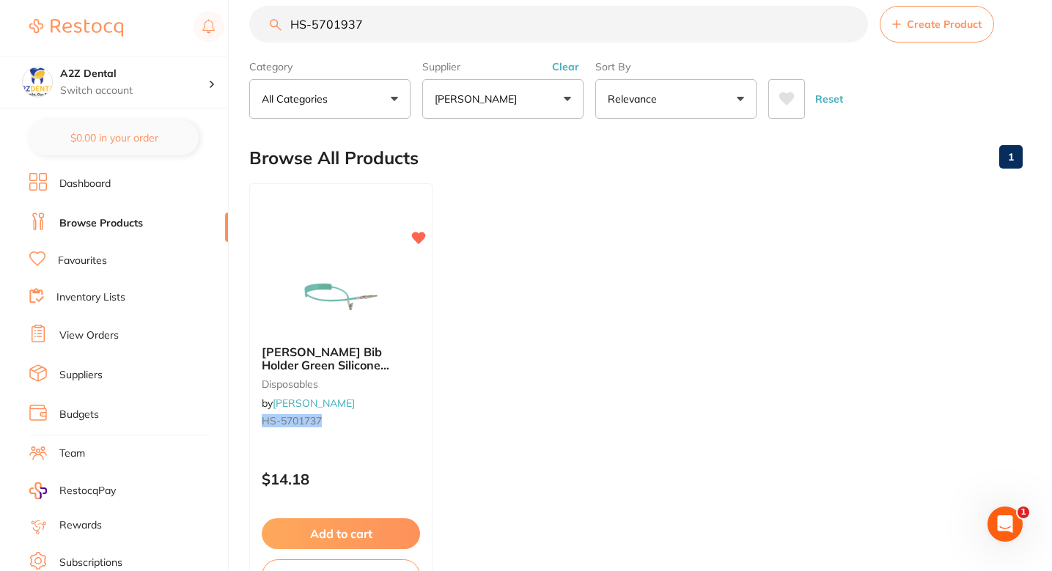
paste input "9"
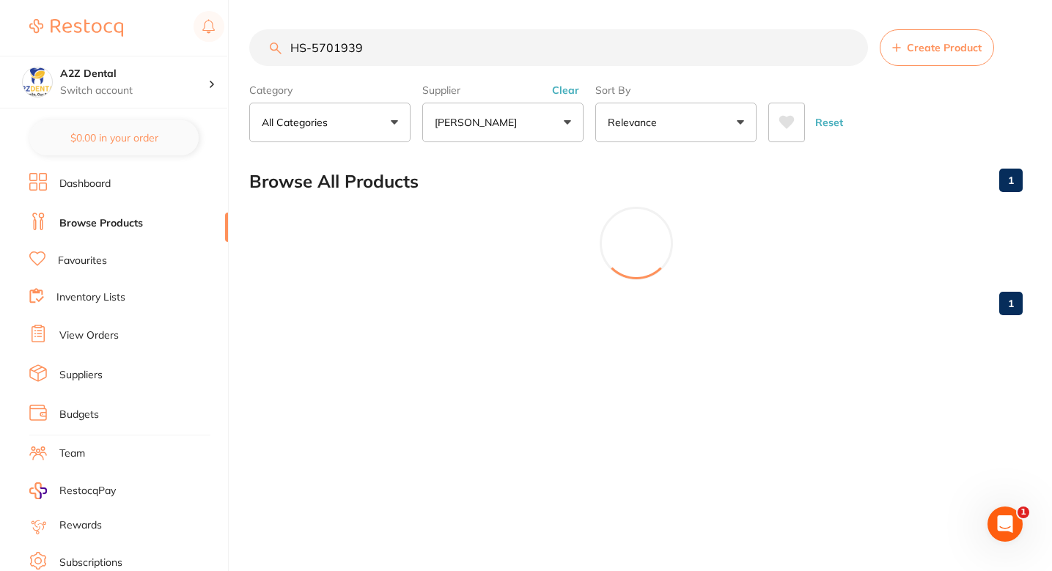
scroll to position [0, 0]
click at [391, 54] on input "HS-5701939" at bounding box center [560, 47] width 622 height 37
paste input "M-107520"
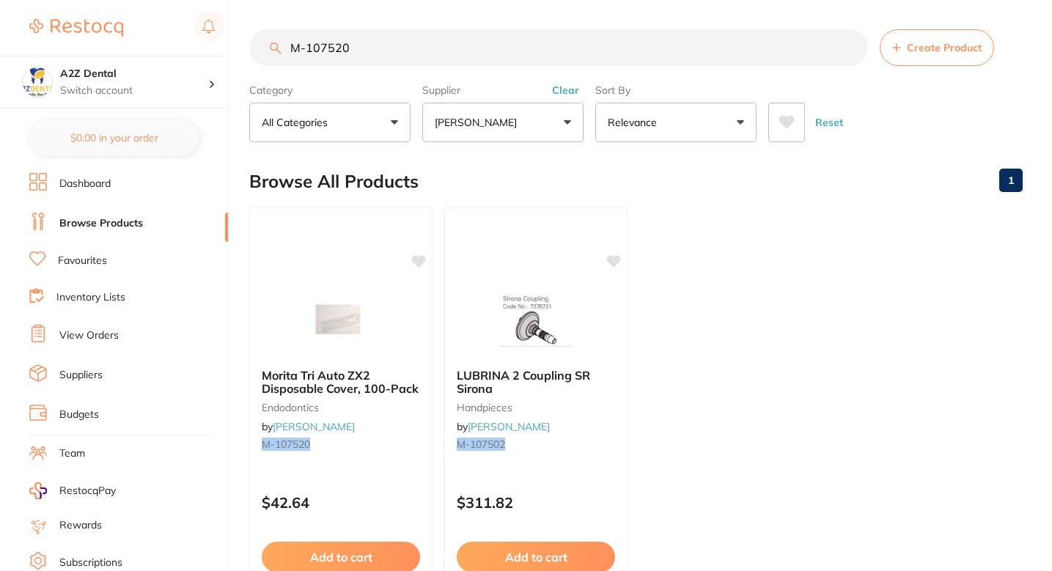
click at [310, 46] on input "M-107520" at bounding box center [558, 47] width 619 height 37
click at [418, 259] on icon at bounding box center [420, 260] width 14 height 12
click at [404, 334] on div at bounding box center [340, 319] width 183 height 74
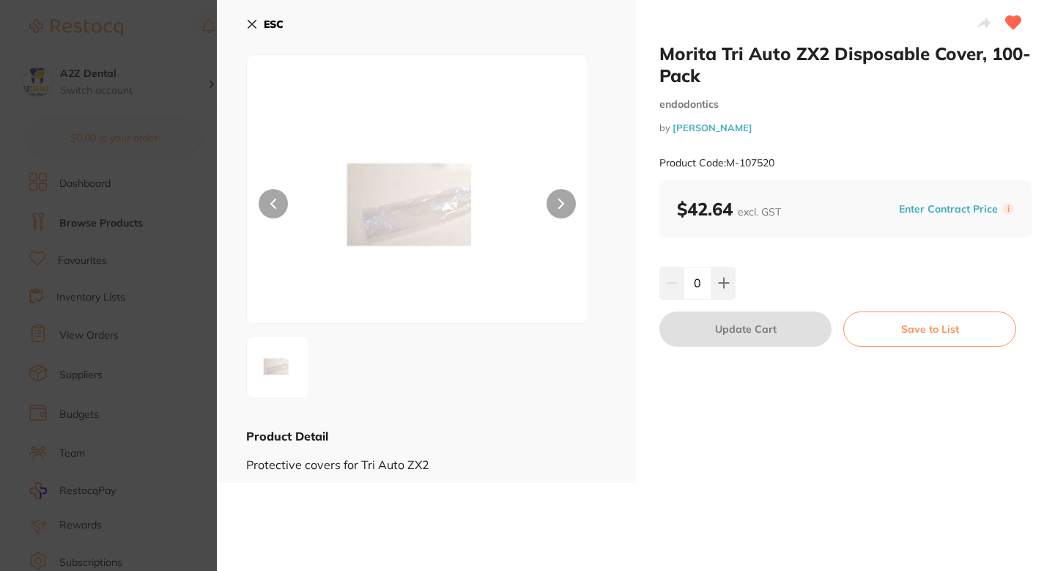
click at [140, 269] on section "Morita Tri Auto ZX2 Disposable Cover, 100-Pack endodontics by Henry Schein Hala…" at bounding box center [527, 285] width 1055 height 571
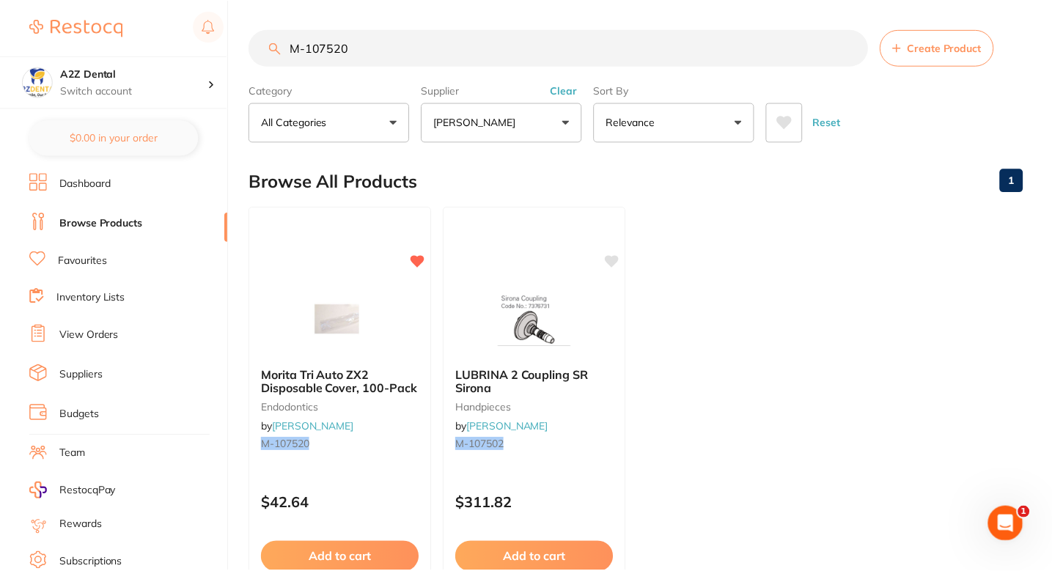
scroll to position [23, 0]
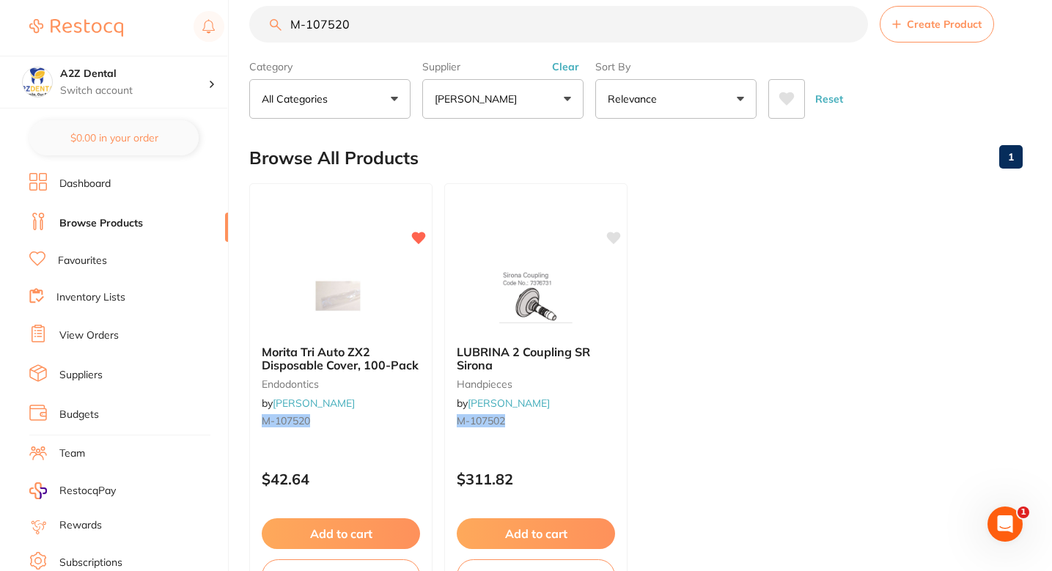
click at [509, 34] on input "M-107520" at bounding box center [558, 24] width 619 height 37
paste input "CE-360087"
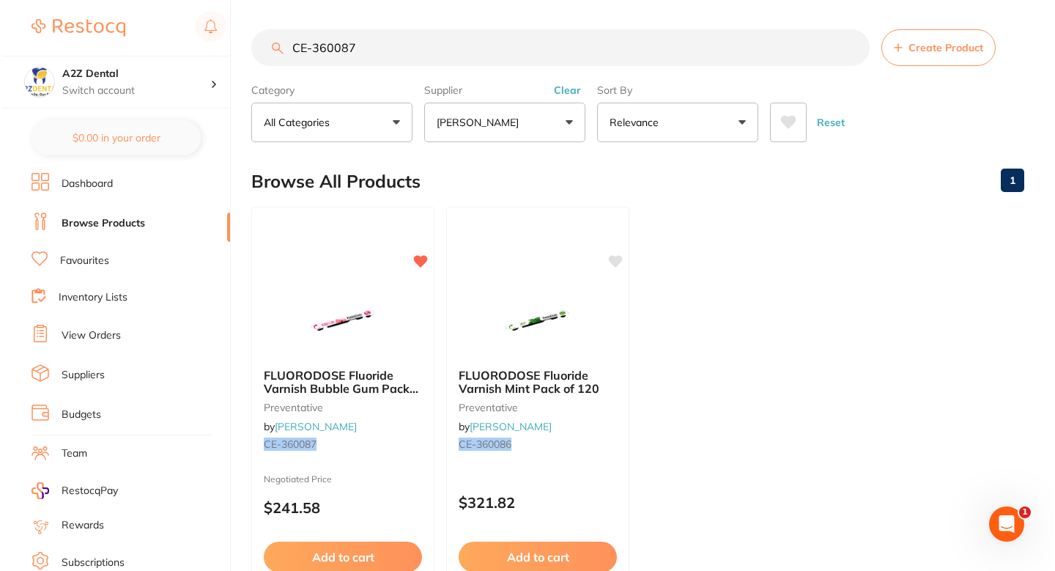
scroll to position [0, 0]
type input "CE-360087"
click at [652, 204] on div "Browse All Products 1" at bounding box center [635, 181] width 773 height 49
click at [761, 290] on ul "FLUORODOSE Fluoride Varnish Bubble Gum Pack of 120 preventative by Henry Schein…" at bounding box center [635, 417] width 773 height 421
click at [690, 257] on ul "FLUORODOSE Fluoride Varnish Bubble Gum Pack of 120 preventative by Henry Schein…" at bounding box center [635, 417] width 773 height 421
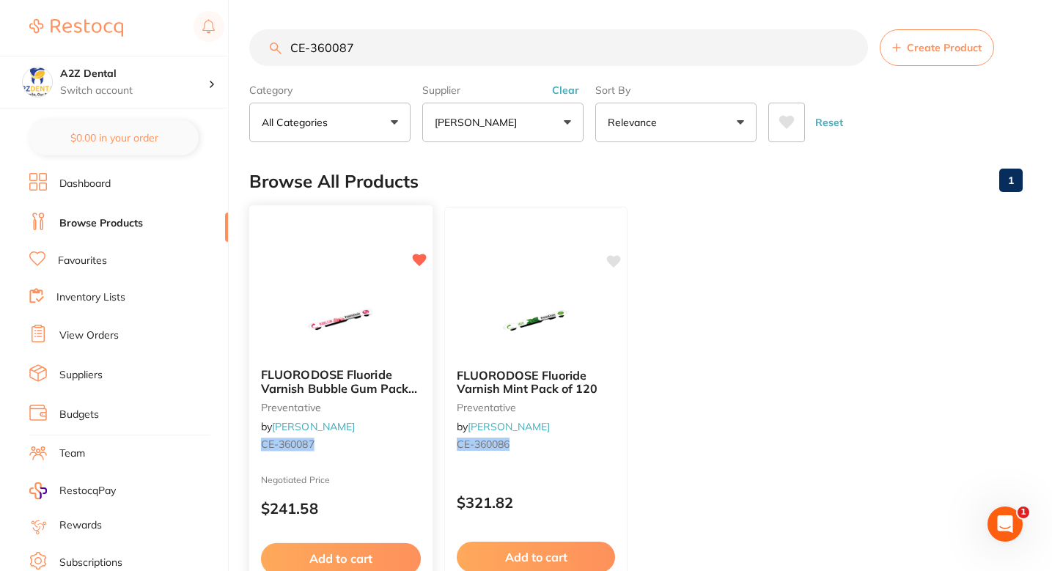
click at [401, 442] on small "CE-360087" at bounding box center [341, 444] width 160 height 12
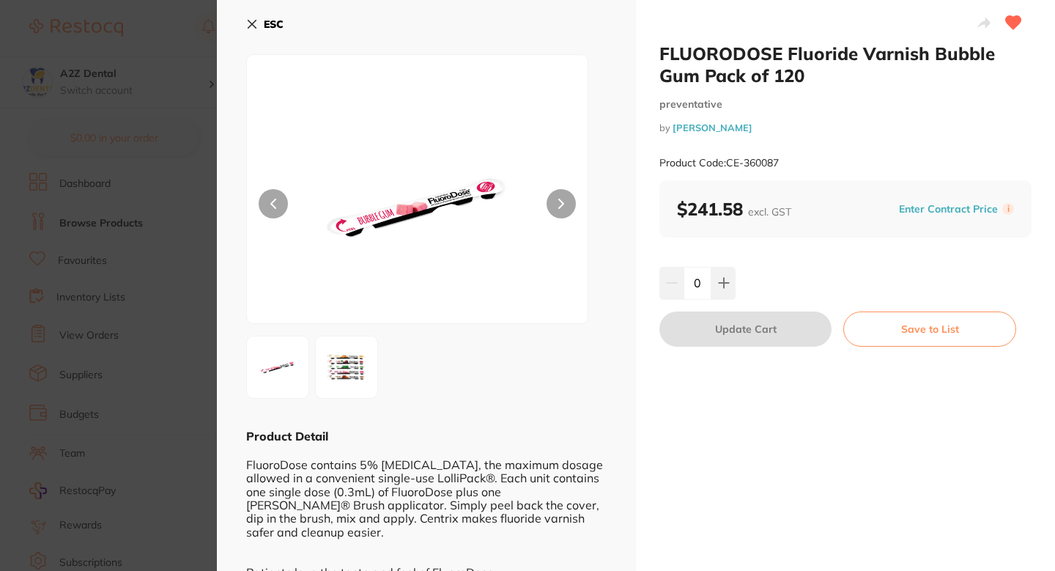
click at [951, 211] on button "Enter Contract Price" at bounding box center [949, 209] width 108 height 14
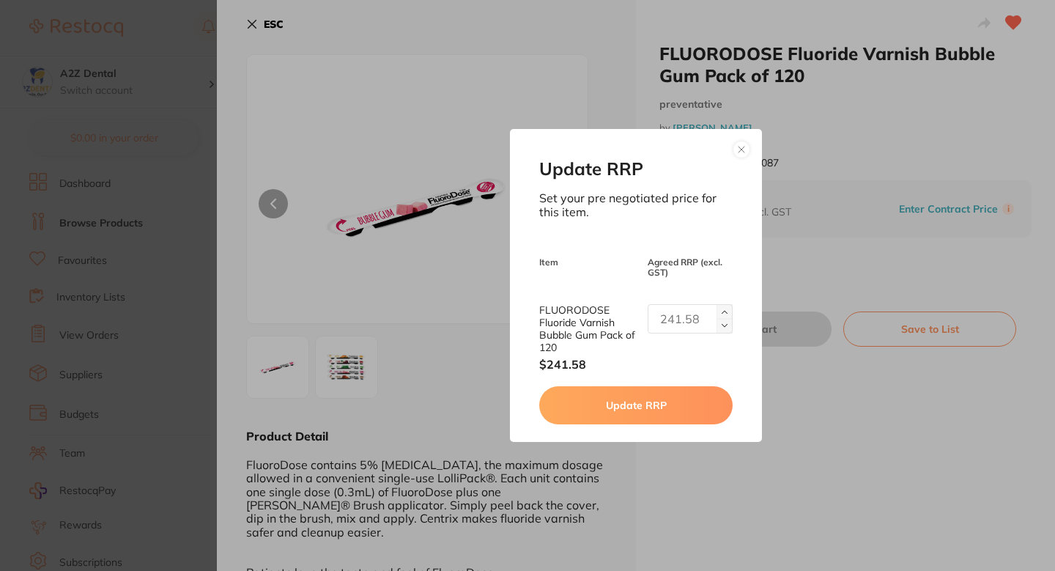
click at [663, 330] on input "text" at bounding box center [690, 318] width 85 height 29
paste input "246.41"
type input "246.41"
click at [658, 395] on button "Update RRP" at bounding box center [635, 405] width 193 height 38
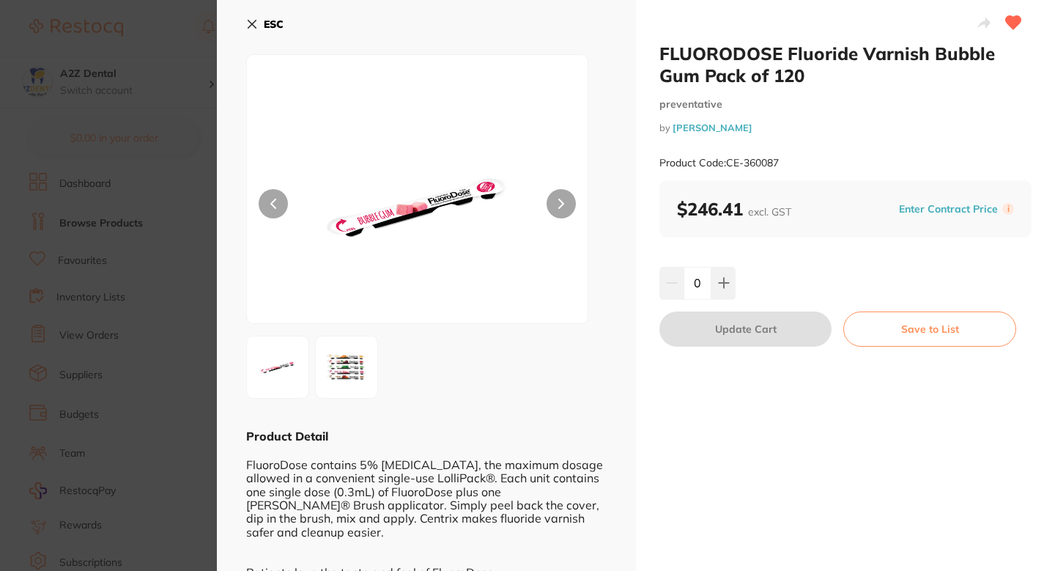
click at [134, 306] on section "FLUORODOSE Fluoride Varnish Bubble Gum Pack of 120 preventative by Henry Schein…" at bounding box center [527, 285] width 1055 height 571
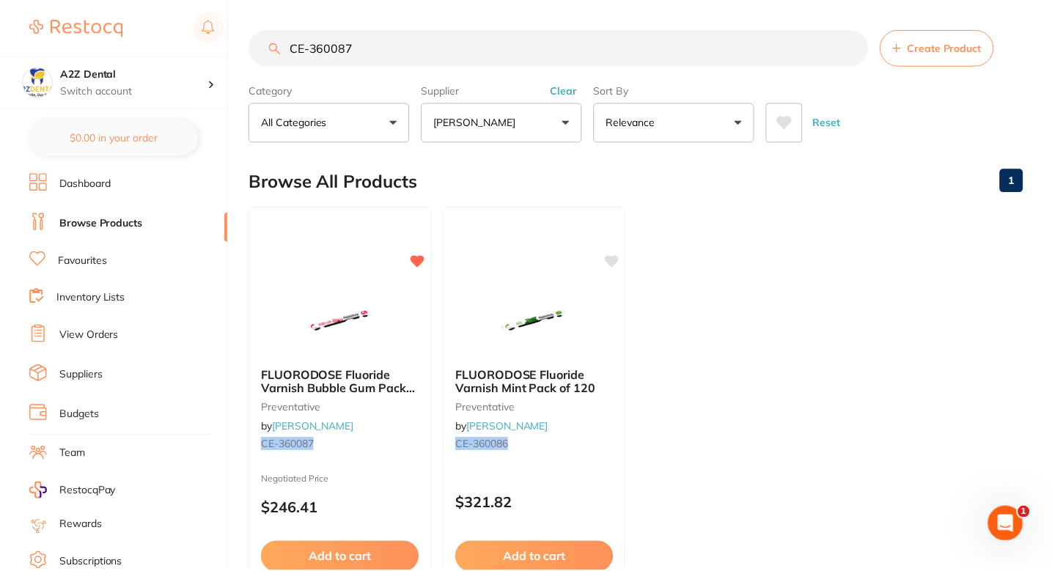
scroll to position [23, 0]
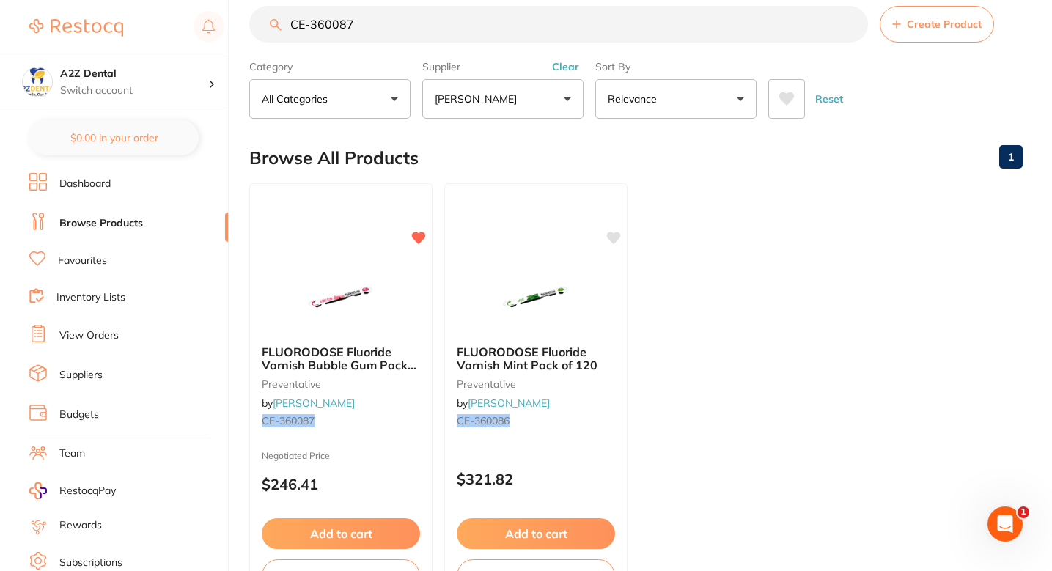
click at [550, 34] on input "CE-360087" at bounding box center [558, 24] width 619 height 37
paste input "AA-1101"
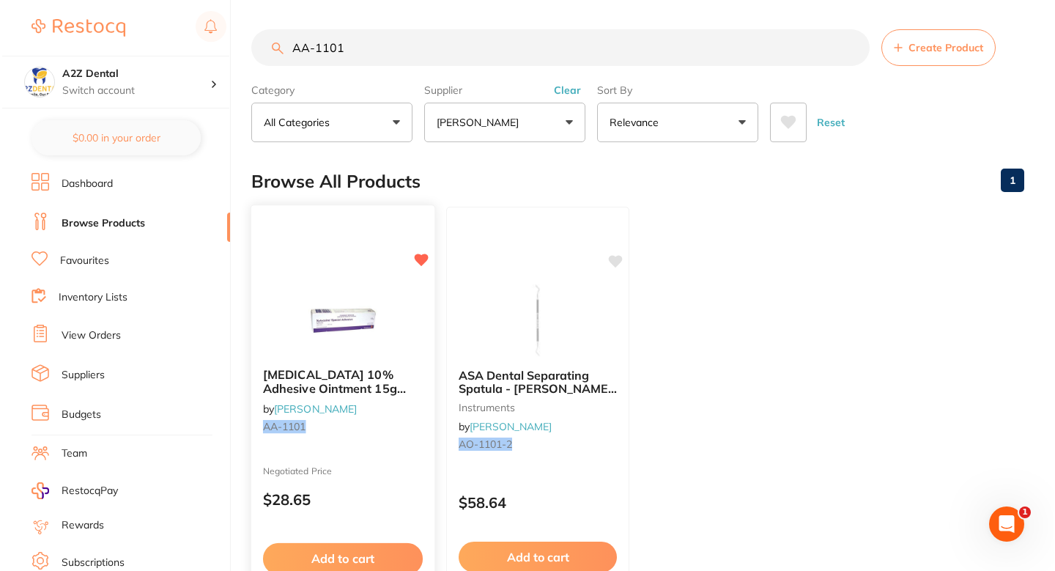
scroll to position [0, 0]
click at [460, 49] on input "AA-1101" at bounding box center [558, 47] width 619 height 37
paste input "SP-4090-100"
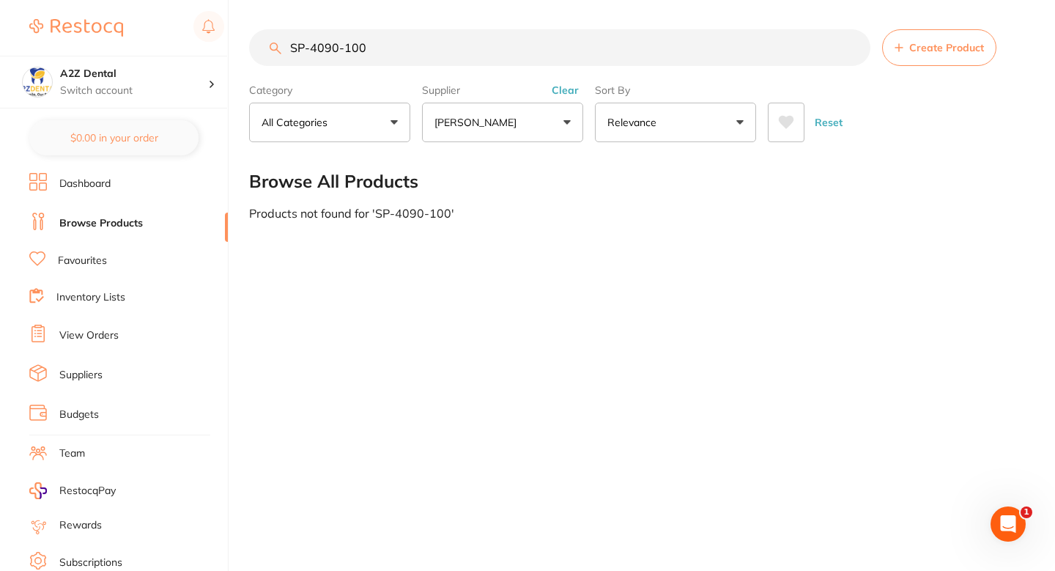
click at [344, 51] on input "SP-4090-100" at bounding box center [560, 47] width 622 height 37
click at [394, 41] on input "SP-4090-100" at bounding box center [560, 47] width 622 height 37
click at [587, 244] on main "SP-4090-100 Create Product Category All Categories All Categories No categories…" at bounding box center [652, 124] width 806 height 249
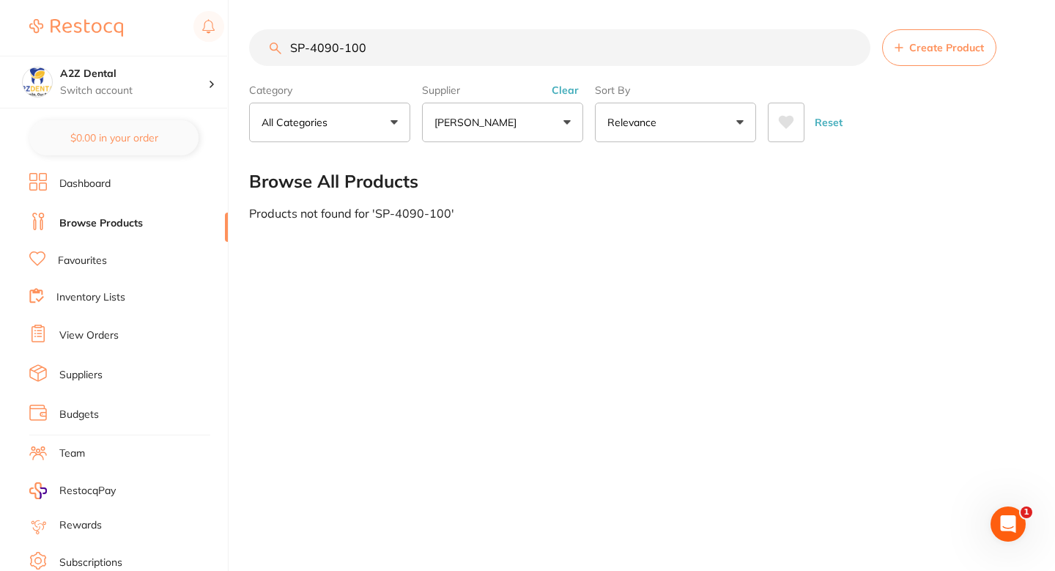
click at [657, 334] on div "SP-4090-100 Create Product Category All Categories All Categories No categories…" at bounding box center [652, 285] width 806 height 571
click at [690, 262] on div "SP-4090-100 Create Product Category All Categories All Categories No categories…" at bounding box center [652, 285] width 806 height 571
click at [425, 296] on div "SP-4090-100 Create Product Category All Categories All Categories No categories…" at bounding box center [652, 285] width 806 height 571
click at [525, 316] on div "SP-4090-100 Create Product Category All Categories All Categories No categories…" at bounding box center [652, 285] width 806 height 571
click at [550, 303] on div "SP-4090-100 Create Product Category All Categories All Categories No categories…" at bounding box center [652, 285] width 806 height 571
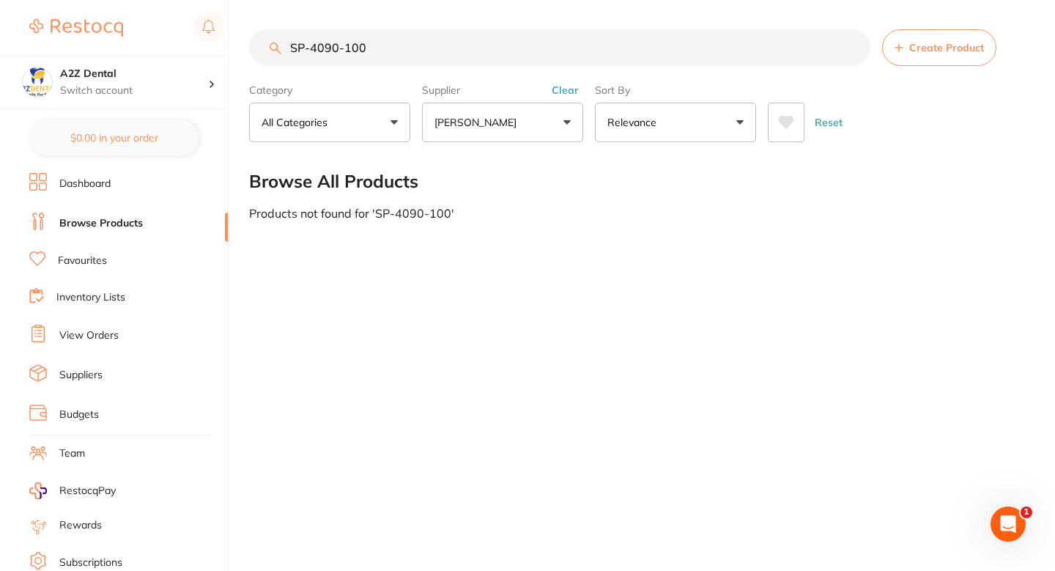
click at [652, 331] on div "SP-4090-100 Create Product Category All Categories All Categories No categories…" at bounding box center [652, 285] width 806 height 571
click at [580, 248] on main "SP-4090-100 Create Product Category All Categories All Categories No categories…" at bounding box center [652, 124] width 806 height 249
click at [529, 40] on input "SP-4090-100" at bounding box center [560, 47] width 622 height 37
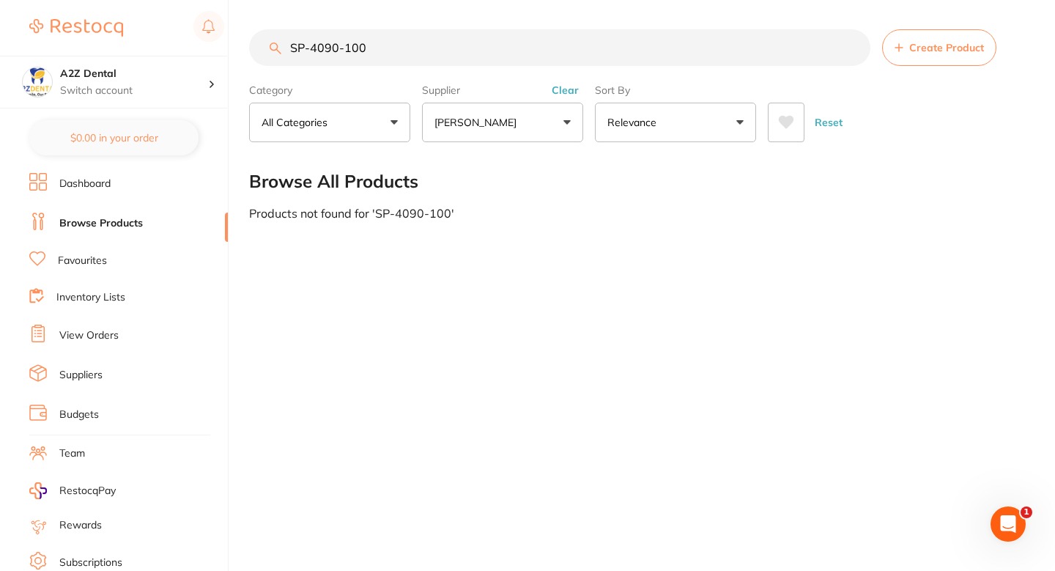
paste input "BH1-OCG-203"
type input "BH1-OCG-203"
click at [487, 221] on main "BH1-OCG-203 Create Product Category All Categories All Categories No categories…" at bounding box center [652, 124] width 806 height 249
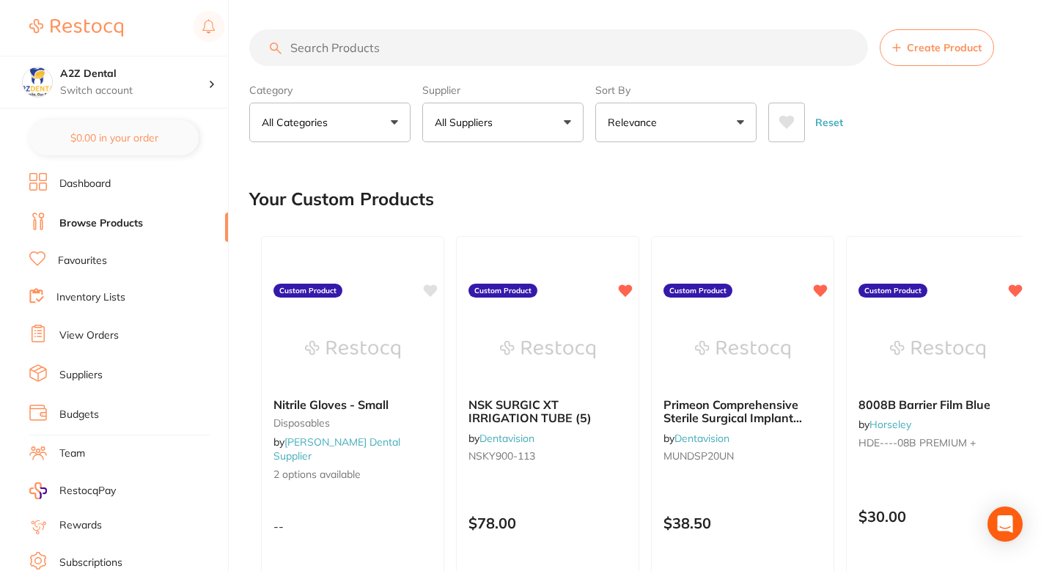
click at [442, 52] on input "search" at bounding box center [558, 47] width 619 height 37
paste input "BH1-OCG-203"
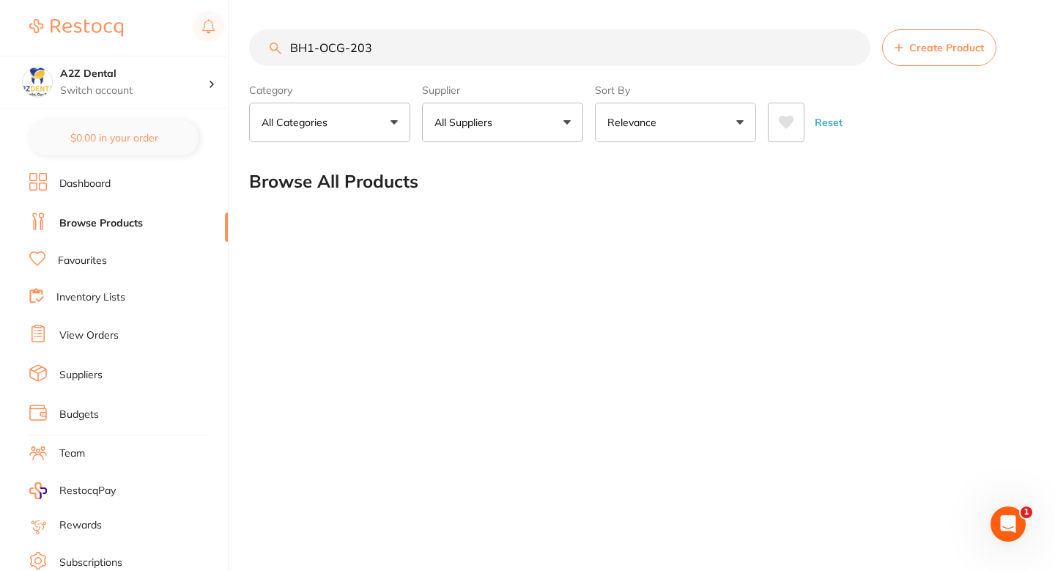
type input "BH1-OCG-203"
click at [491, 118] on p "All Suppliers" at bounding box center [467, 122] width 64 height 15
click at [522, 139] on button "All Suppliers" at bounding box center [502, 123] width 161 height 40
click at [669, 187] on div "Browse All Products" at bounding box center [637, 181] width 777 height 49
click at [680, 59] on input "BH1-OCG-203" at bounding box center [560, 47] width 622 height 37
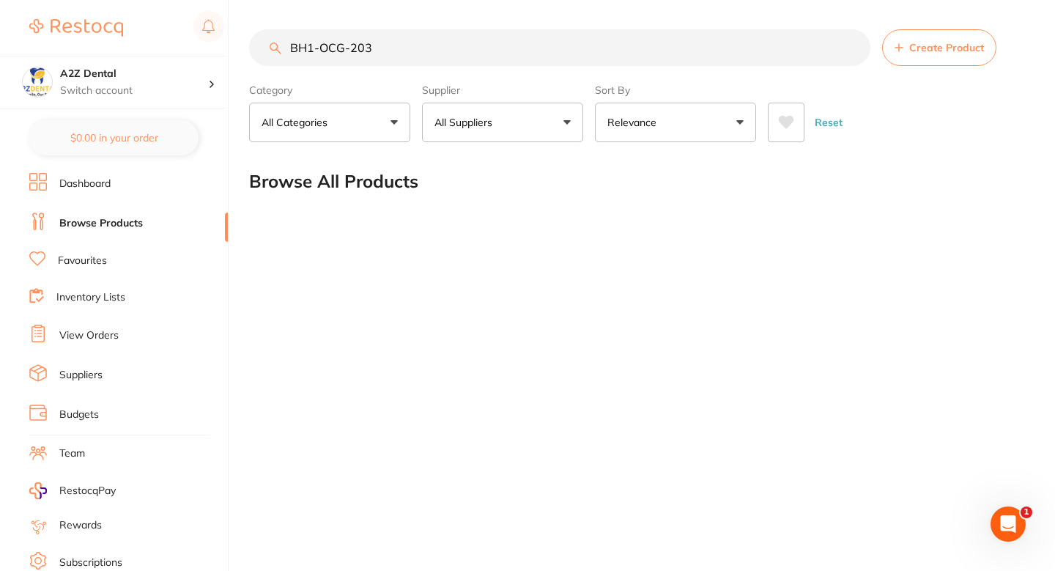
click at [473, 120] on p "All Suppliers" at bounding box center [467, 122] width 64 height 15
click at [514, 164] on input "search" at bounding box center [502, 166] width 161 height 37
type input "[PERSON_NAME]"
click at [512, 179] on input "[PERSON_NAME]" at bounding box center [502, 166] width 161 height 37
click at [556, 169] on input "[PERSON_NAME]" at bounding box center [502, 166] width 161 height 37
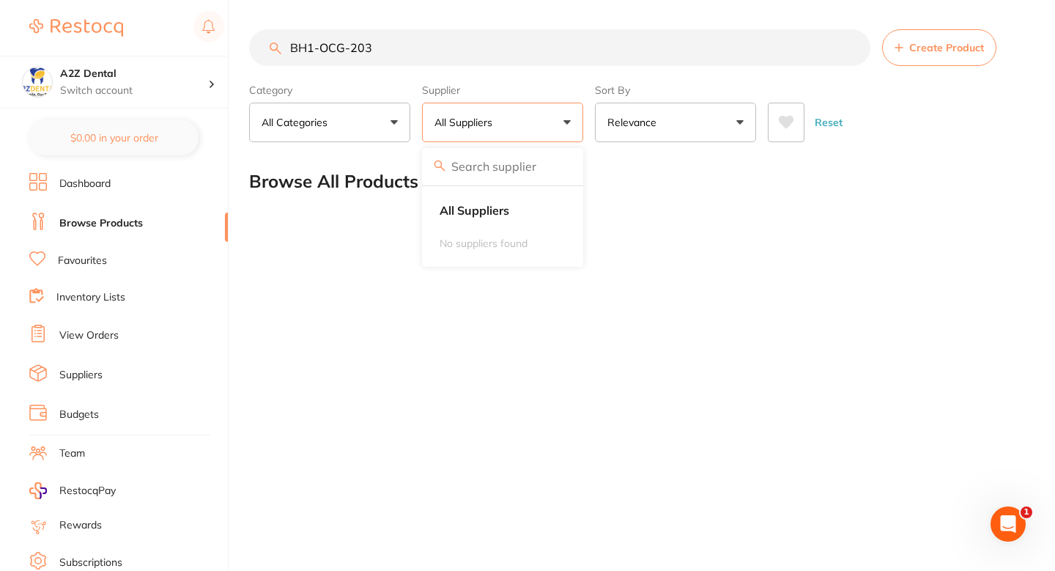
click at [494, 231] on li "No suppliers found" at bounding box center [503, 243] width 150 height 29
click at [490, 225] on ul "All Suppliers No suppliers found" at bounding box center [502, 226] width 161 height 81
click at [487, 221] on li "All Suppliers" at bounding box center [503, 210] width 150 height 31
click at [471, 213] on strong "All Suppliers" at bounding box center [475, 210] width 70 height 13
click at [429, 65] on input "BH1-OCG-203" at bounding box center [560, 47] width 622 height 37
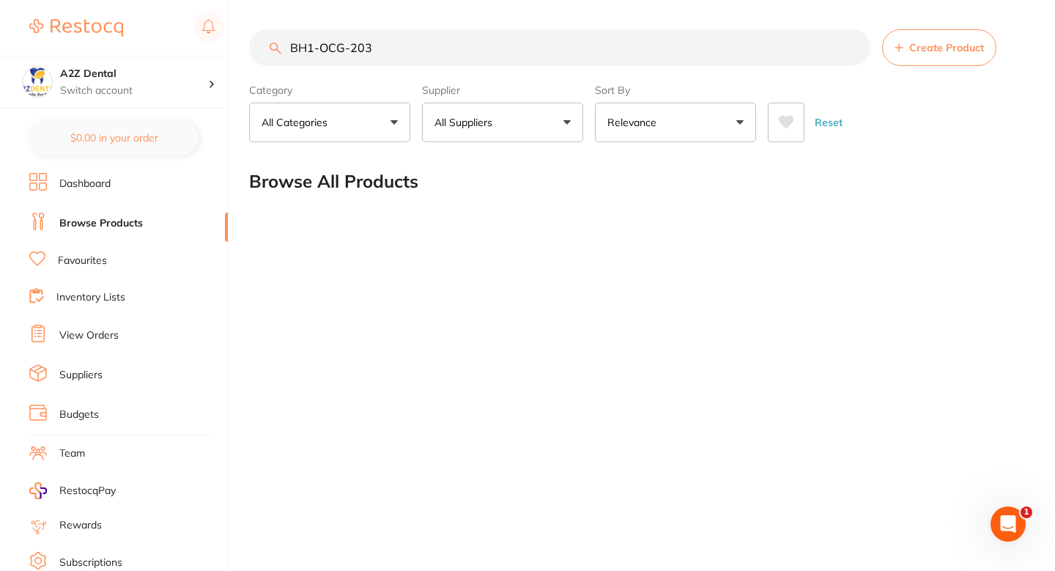
click at [855, 160] on div "Browse All Products" at bounding box center [637, 181] width 777 height 49
click at [482, 163] on div "Browse All Products" at bounding box center [637, 181] width 777 height 49
click at [402, 166] on div "Browse All Products" at bounding box center [637, 181] width 777 height 49
click at [390, 163] on div "Browse All Products" at bounding box center [637, 181] width 777 height 49
click at [401, 162] on div "Browse All Products" at bounding box center [637, 181] width 777 height 49
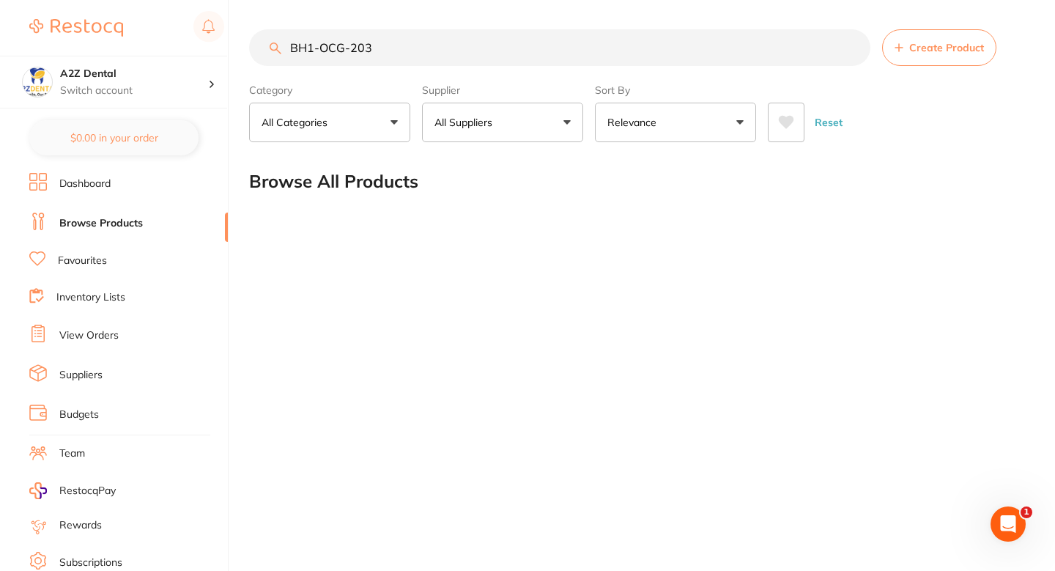
click at [421, 60] on input "BH1-OCG-203" at bounding box center [560, 47] width 622 height 37
click at [349, 47] on input "BH1-OCG-203" at bounding box center [560, 47] width 622 height 37
click at [608, 35] on input "BH1-OCG-203" at bounding box center [560, 47] width 622 height 37
click at [627, 62] on input "BH1-OCG-203" at bounding box center [560, 47] width 622 height 37
click at [575, 41] on input "BH1-OCG-203" at bounding box center [560, 47] width 622 height 37
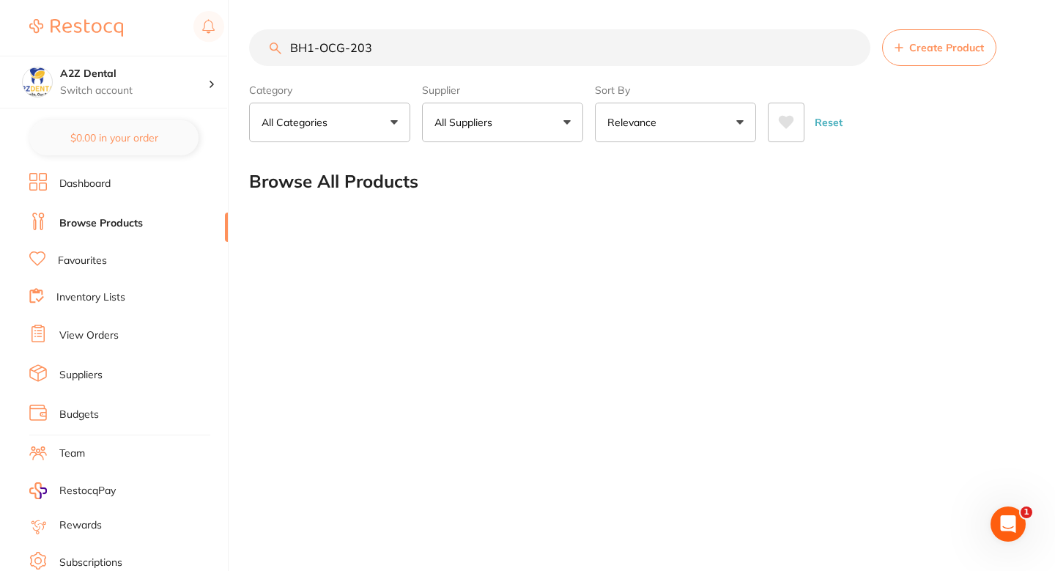
click at [519, 135] on button "All Suppliers" at bounding box center [502, 123] width 161 height 40
click at [505, 185] on div at bounding box center [502, 166] width 161 height 37
click at [487, 176] on input "search" at bounding box center [502, 166] width 161 height 37
type input "Hen"
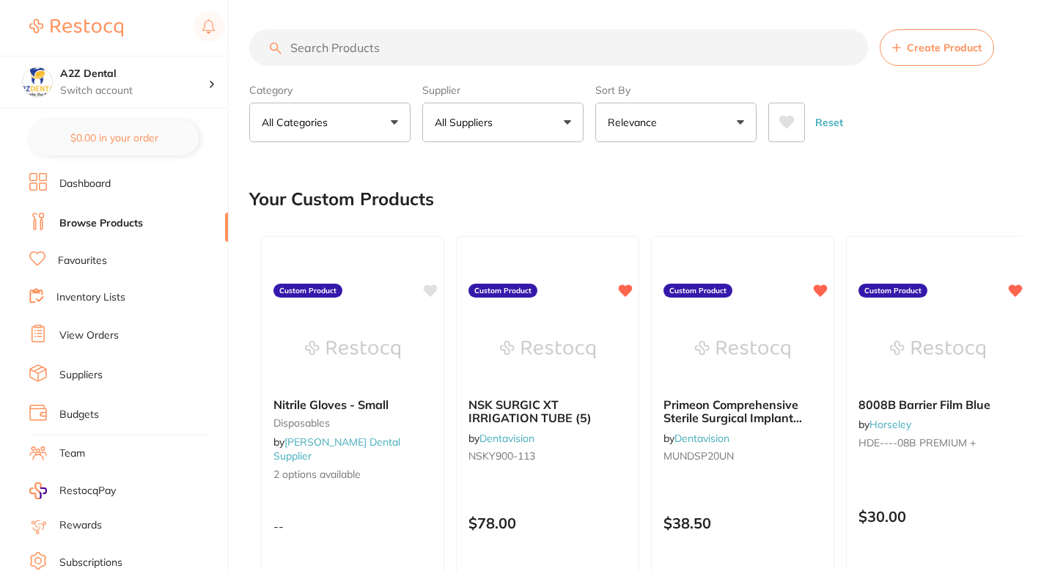
click at [481, 120] on p "All Suppliers" at bounding box center [467, 122] width 64 height 15
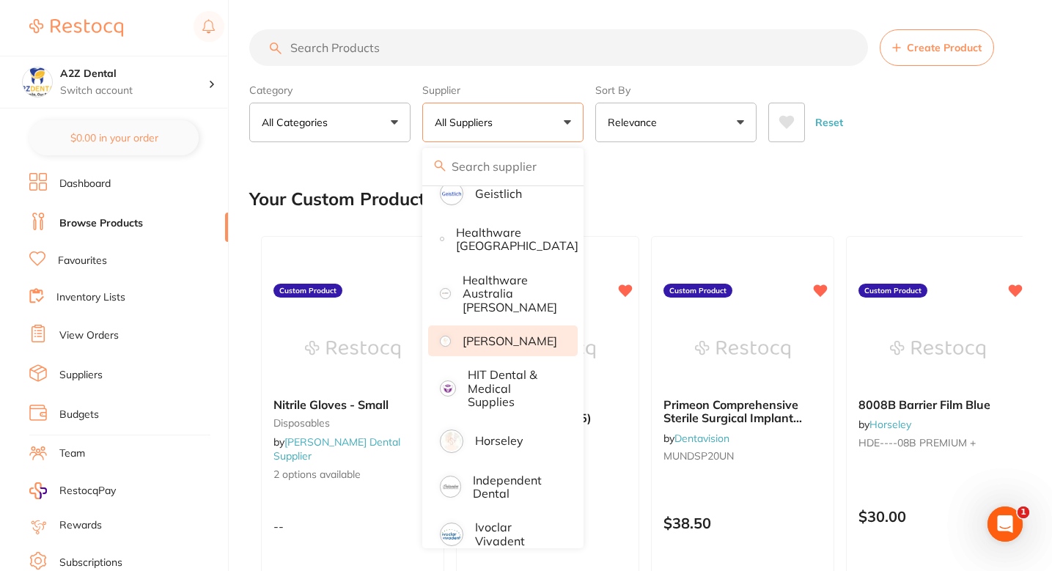
click at [512, 347] on p "[PERSON_NAME]" at bounding box center [509, 340] width 95 height 13
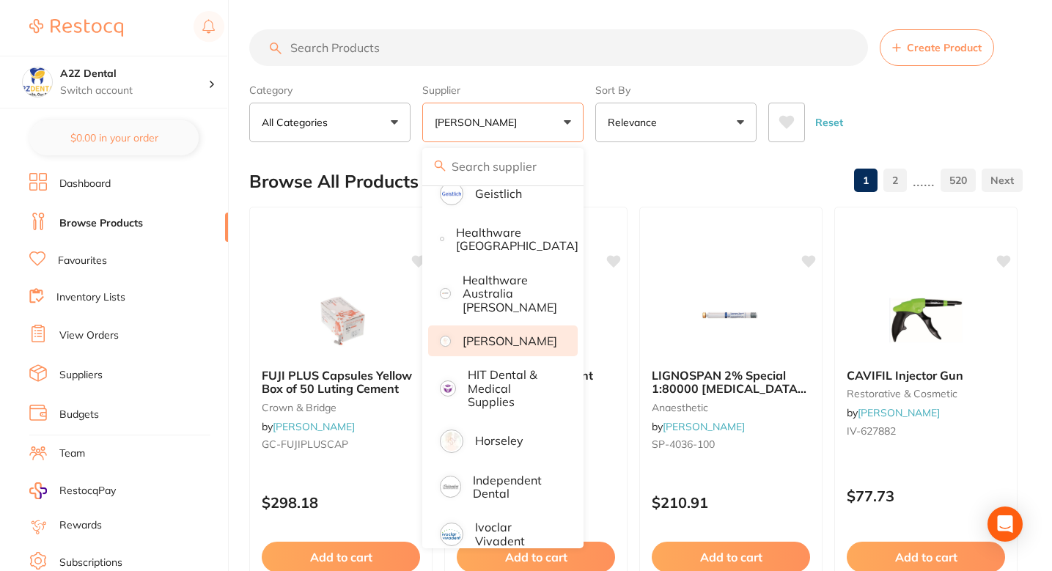
click at [381, 50] on input "search" at bounding box center [558, 47] width 619 height 37
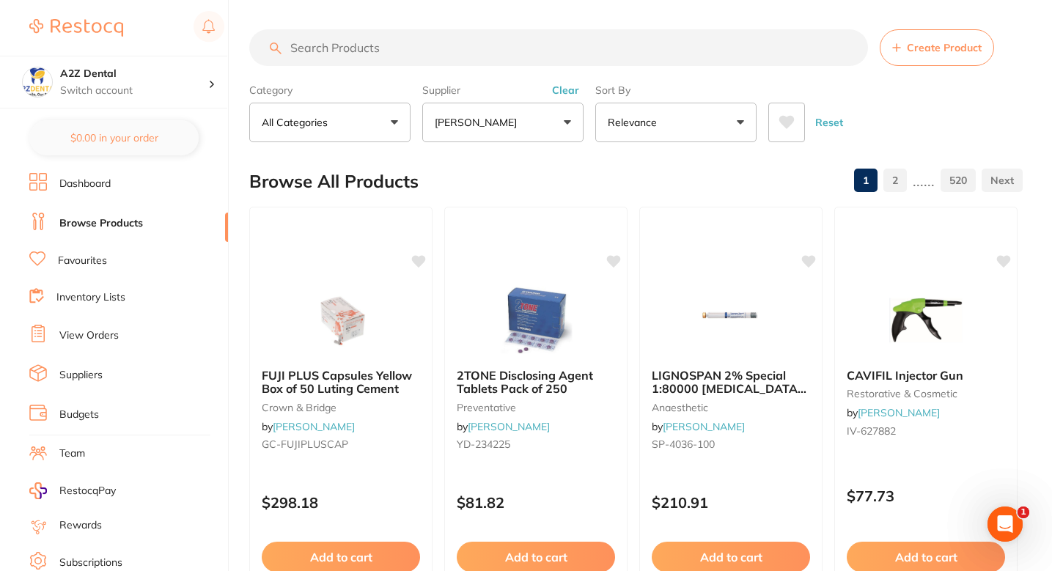
paste input "BH1-OCG-203"
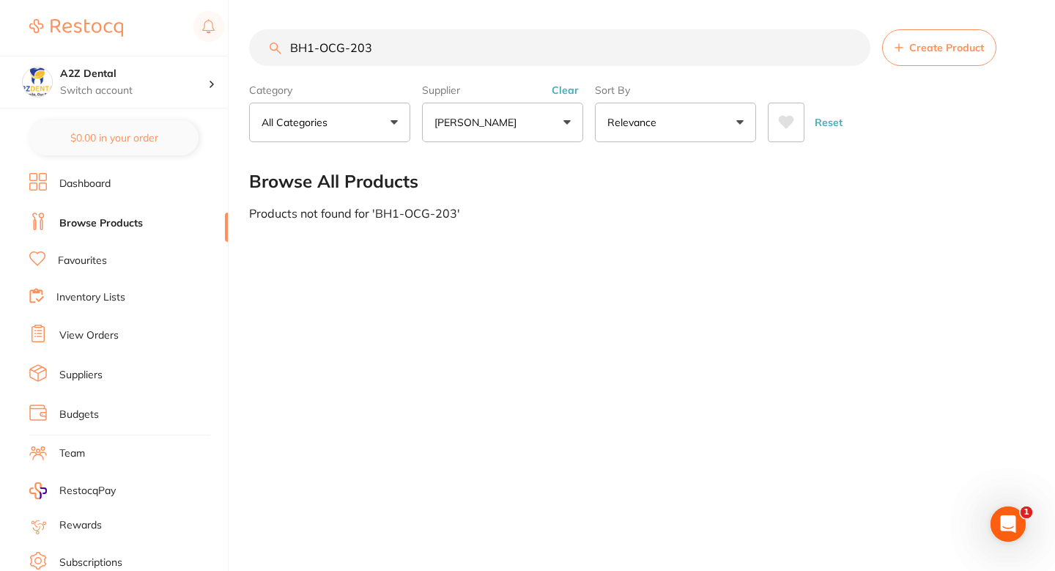
click at [409, 45] on input "BH1-OCG-203" at bounding box center [560, 47] width 622 height 37
paste input "304"
click at [466, 59] on input "BH1-OCG-304" at bounding box center [560, 47] width 622 height 37
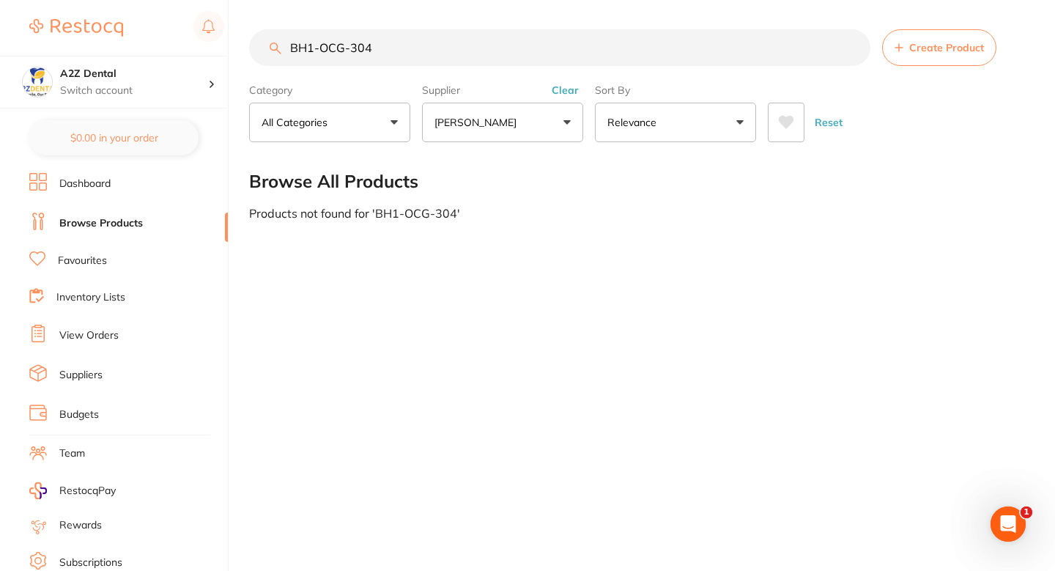
click at [466, 59] on input "BH1-OCG-304" at bounding box center [560, 47] width 622 height 37
click at [513, 43] on input "BH1-OCG-304" at bounding box center [560, 47] width 622 height 37
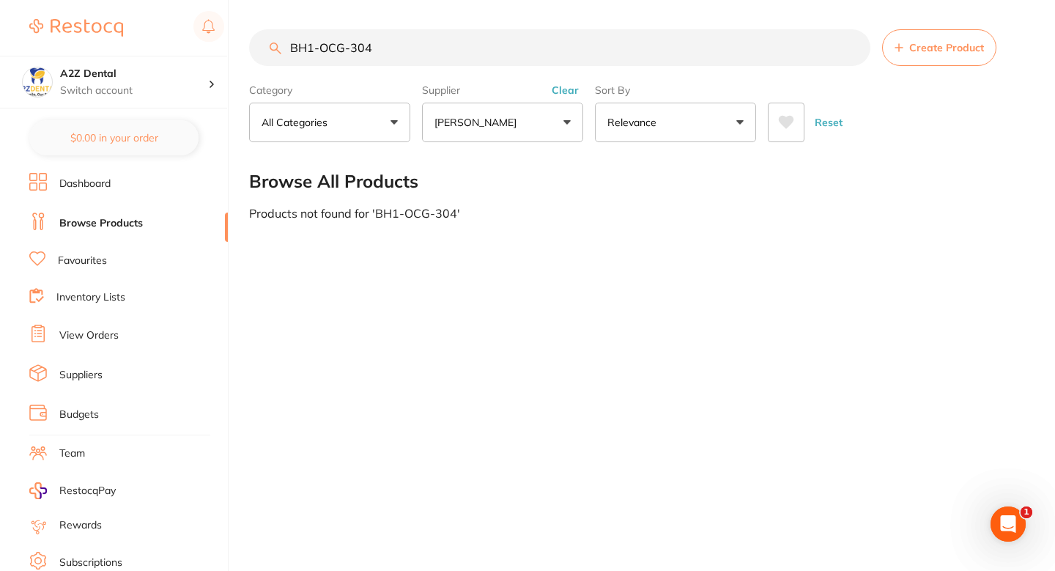
paste input "AB- YF05"
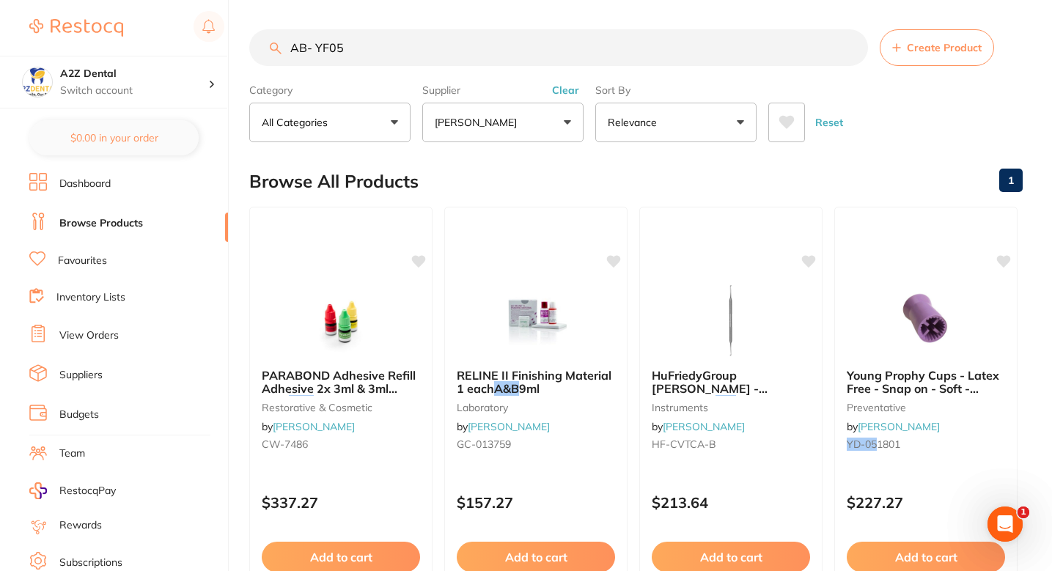
click at [317, 45] on input "AB- YF05" at bounding box center [558, 47] width 619 height 37
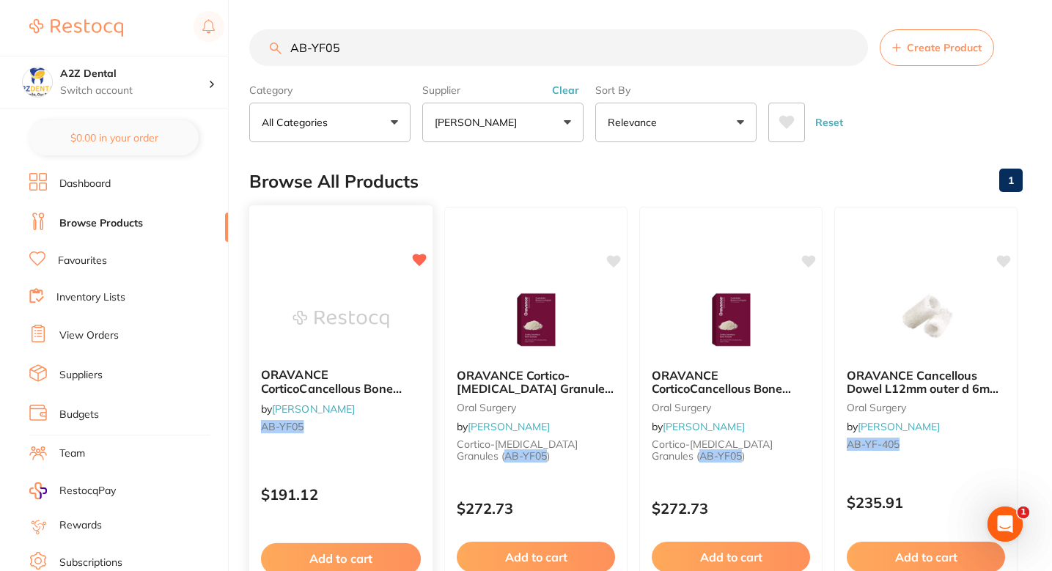
type input "AB-YF05"
click at [394, 331] on div at bounding box center [340, 319] width 183 height 74
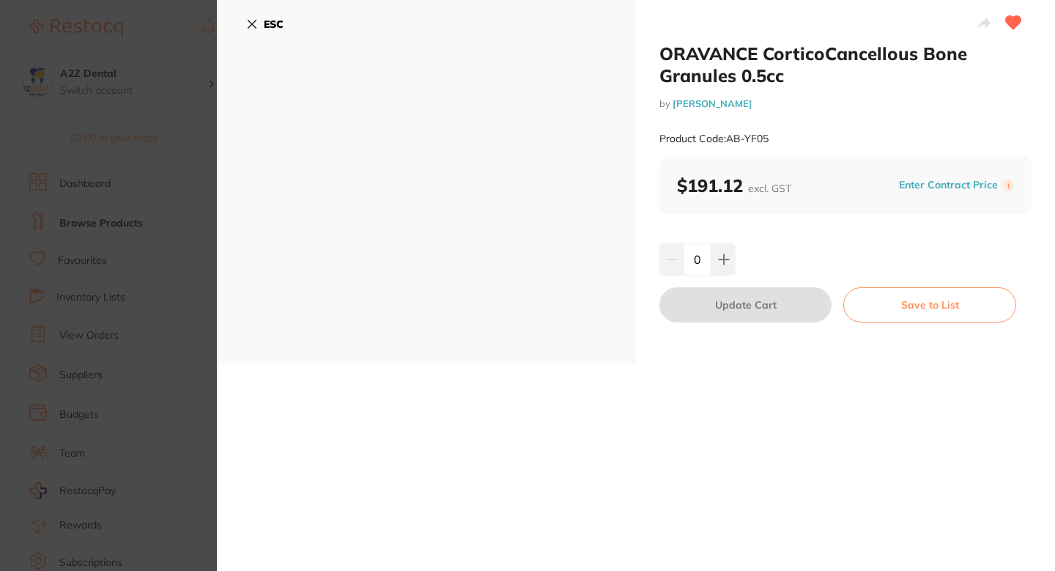
click at [926, 186] on button "Enter Contract Price" at bounding box center [949, 185] width 108 height 14
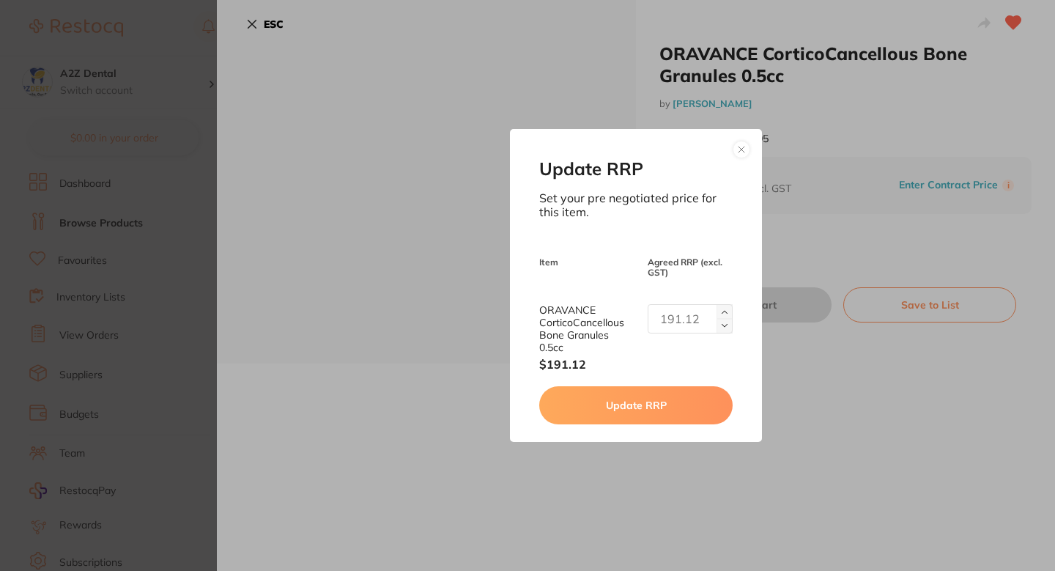
click at [694, 313] on input "text" at bounding box center [690, 318] width 85 height 29
type input "206.59"
click at [643, 397] on button "Update RRP" at bounding box center [635, 405] width 193 height 38
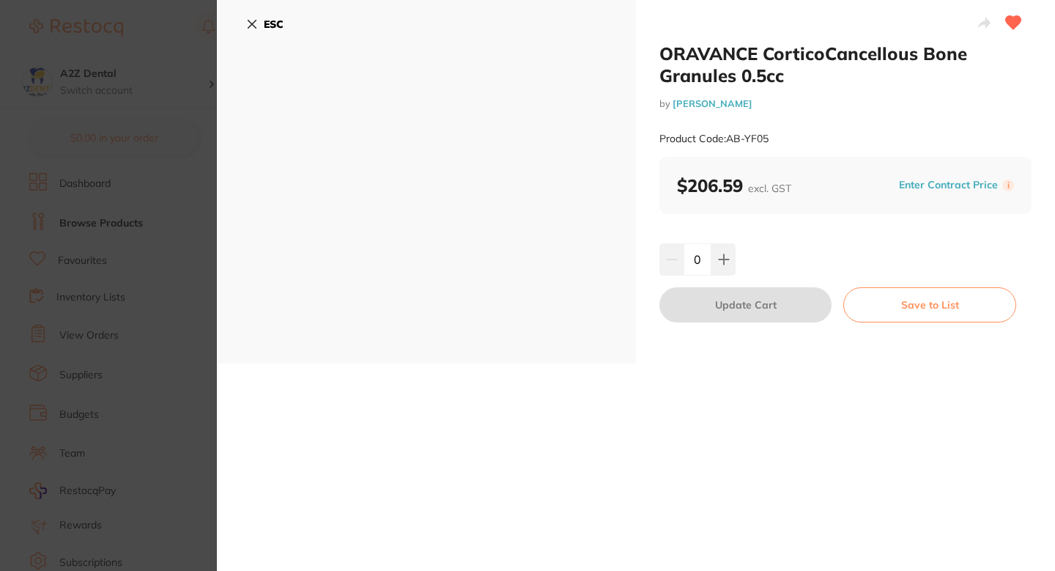
click at [204, 226] on section "ORAVANCE CorticoCancellous Bone Granules 0.5cc by [PERSON_NAME] Product Code: A…" at bounding box center [527, 285] width 1055 height 571
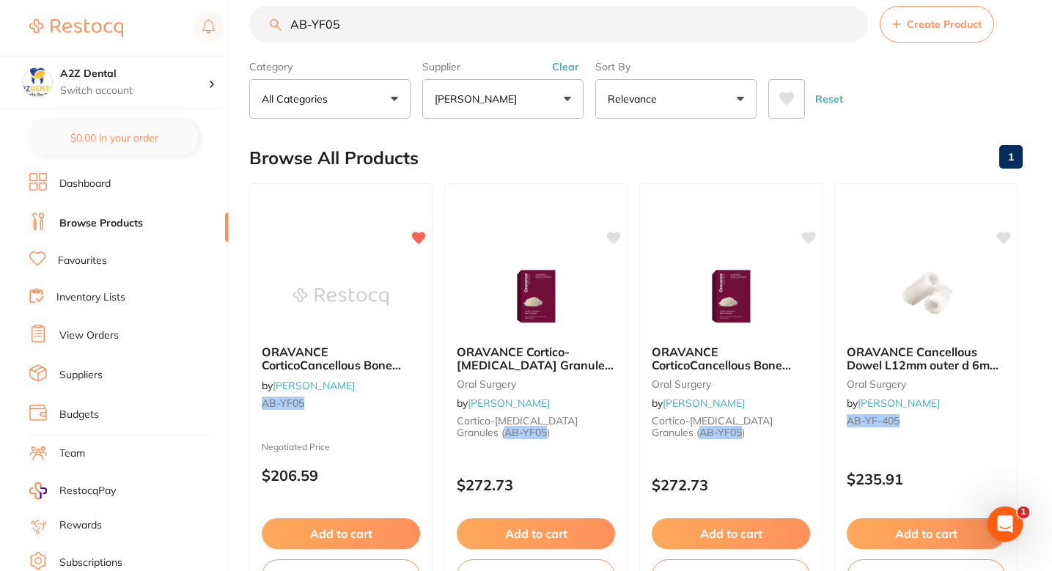
click at [437, 16] on input "AB-YF05" at bounding box center [558, 24] width 619 height 37
paste input "YF10"
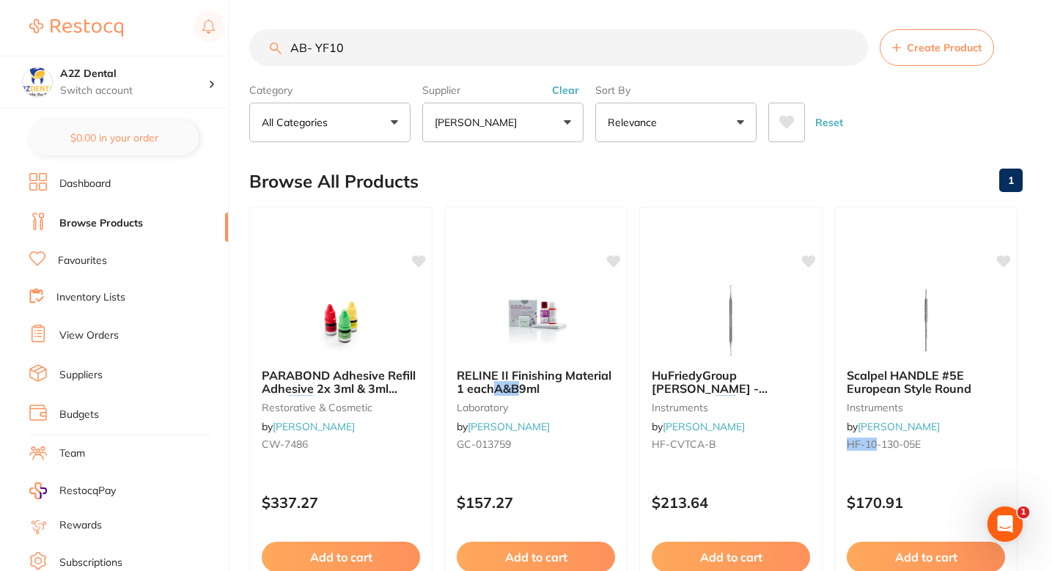
click at [314, 46] on input "AB- YF10" at bounding box center [558, 47] width 619 height 37
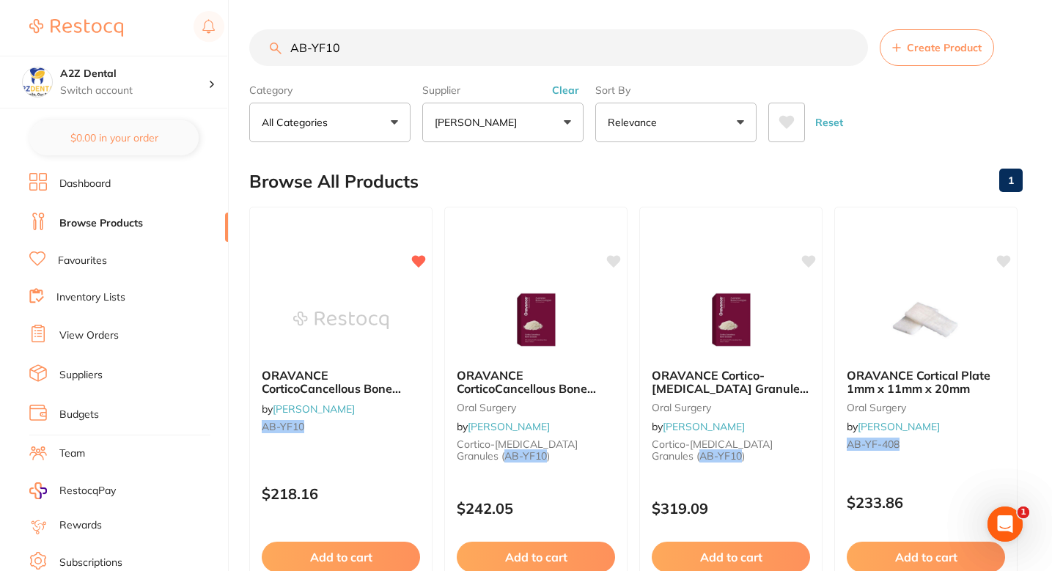
click at [432, 51] on input "AB-YF10" at bounding box center [558, 47] width 619 height 37
type input "AB-YF10"
click at [514, 163] on div "Browse All Products 1" at bounding box center [635, 181] width 773 height 49
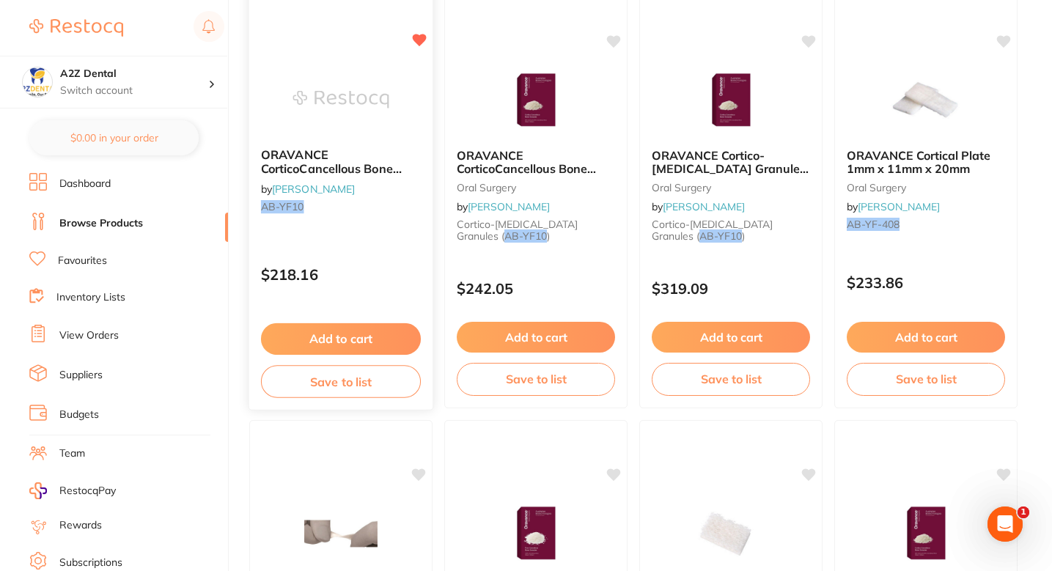
scroll to position [202, 0]
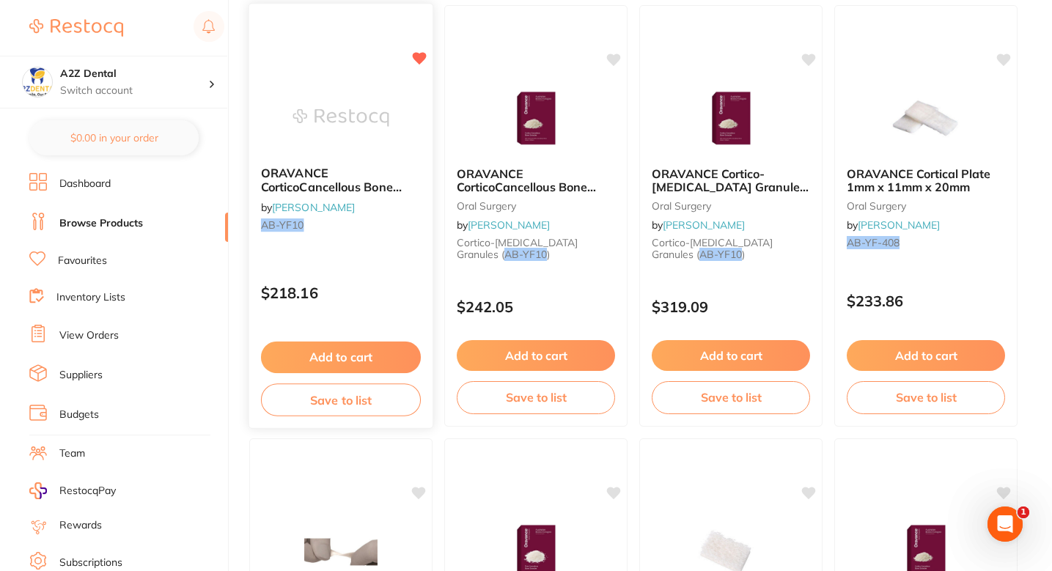
click at [379, 281] on div "$218.16" at bounding box center [340, 290] width 183 height 40
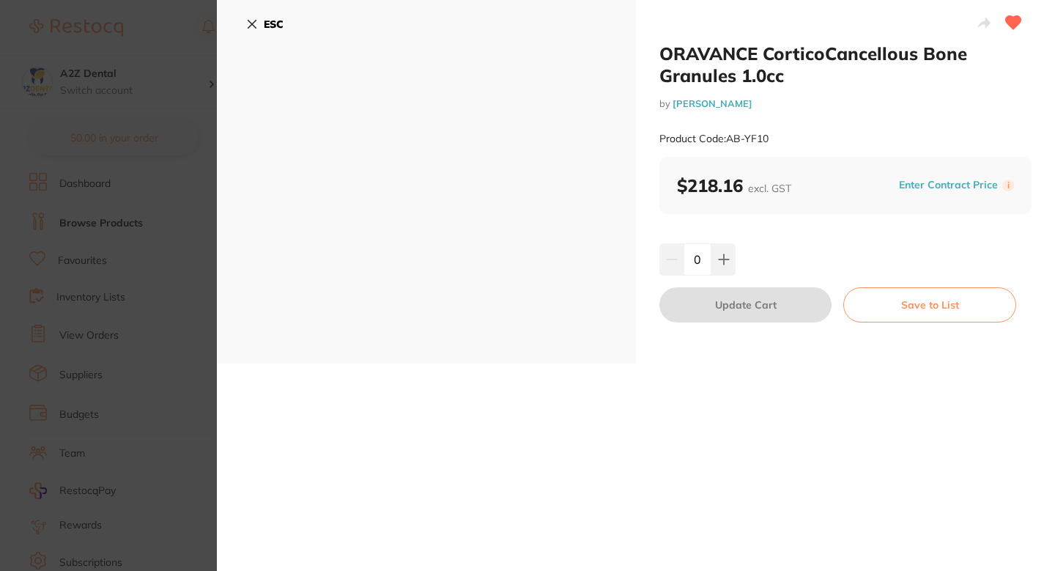
click at [915, 190] on button "Enter Contract Price" at bounding box center [949, 185] width 108 height 14
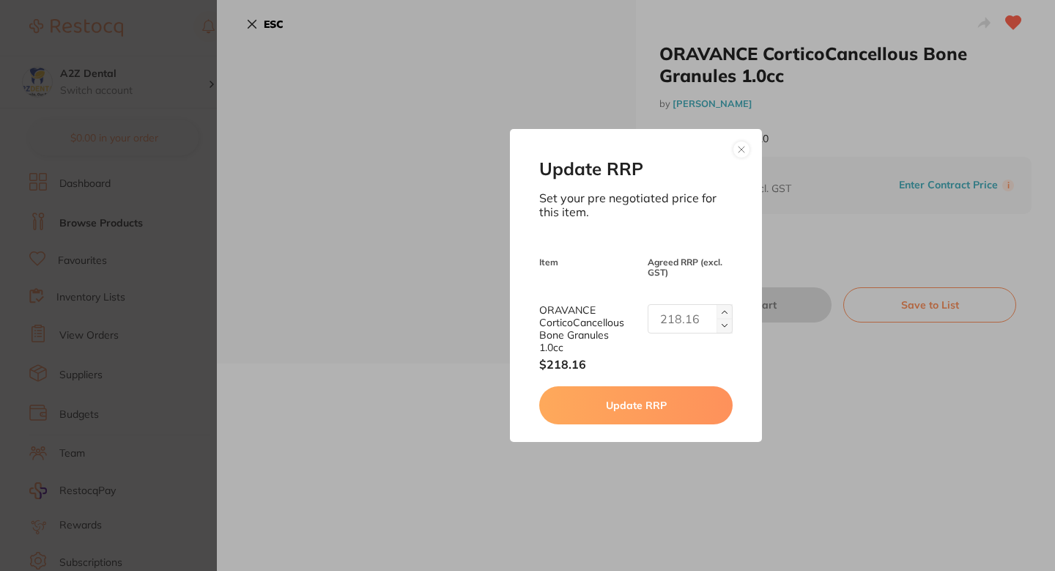
click at [683, 310] on input "text" at bounding box center [690, 318] width 85 height 29
paste input "242.05"
type input "242.05"
click at [653, 393] on button "Update RRP" at bounding box center [635, 405] width 193 height 38
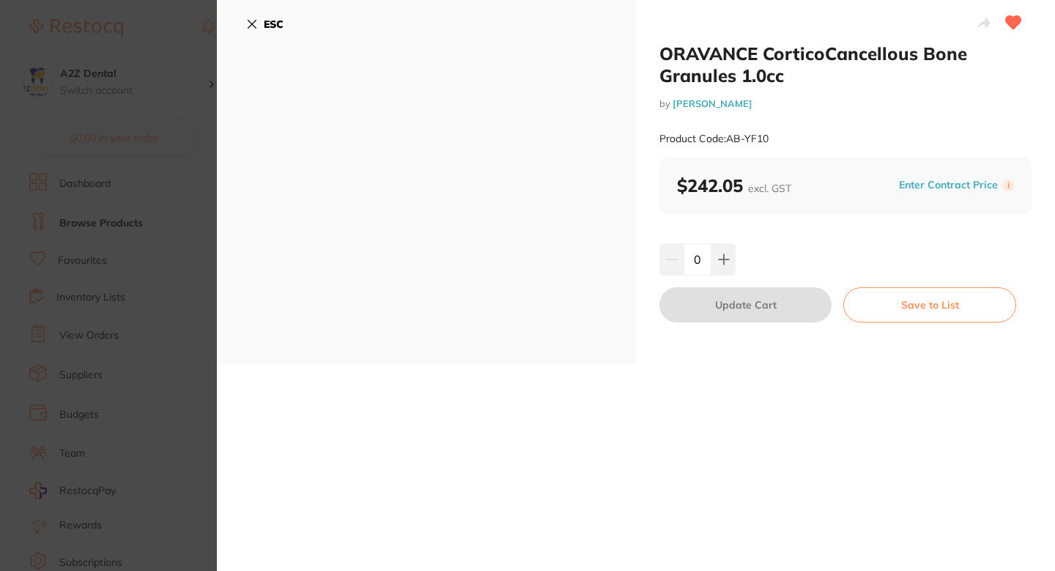
click at [220, 200] on div "ESC" at bounding box center [426, 182] width 419 height 364
click at [188, 213] on section "ORAVANCE CorticoCancellous Bone Granules 1.0cc by [PERSON_NAME] Product Code: A…" at bounding box center [527, 285] width 1055 height 571
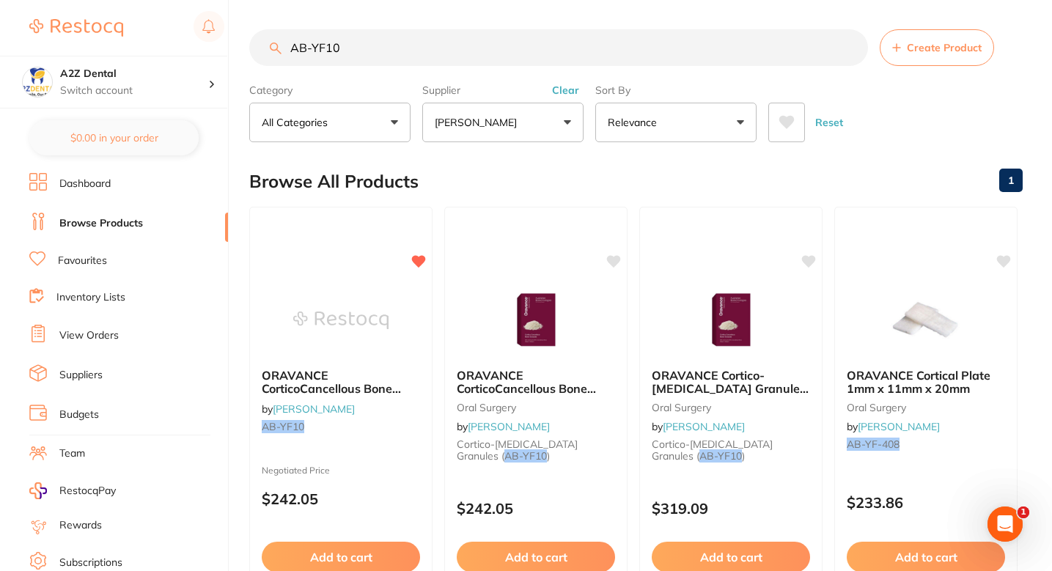
click at [597, 179] on div "Browse All Products 1" at bounding box center [635, 181] width 773 height 49
click at [430, 39] on input "AB-YF10" at bounding box center [558, 47] width 619 height 37
paste input "HS- 9 0 0 3 2 2 4"
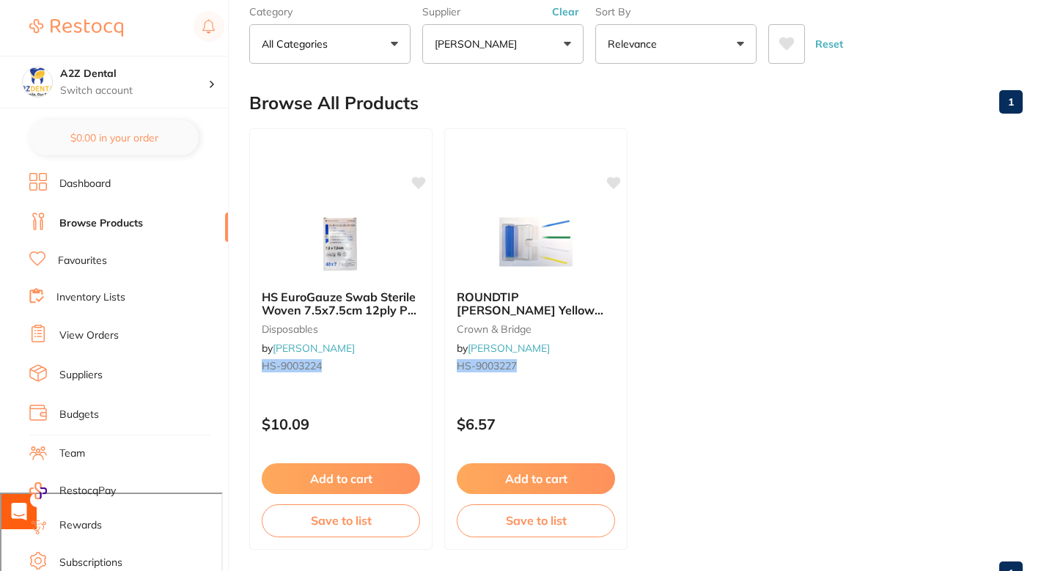
type input "HS-9003224"
click at [473, 95] on div "Browse All Products 1" at bounding box center [635, 102] width 773 height 49
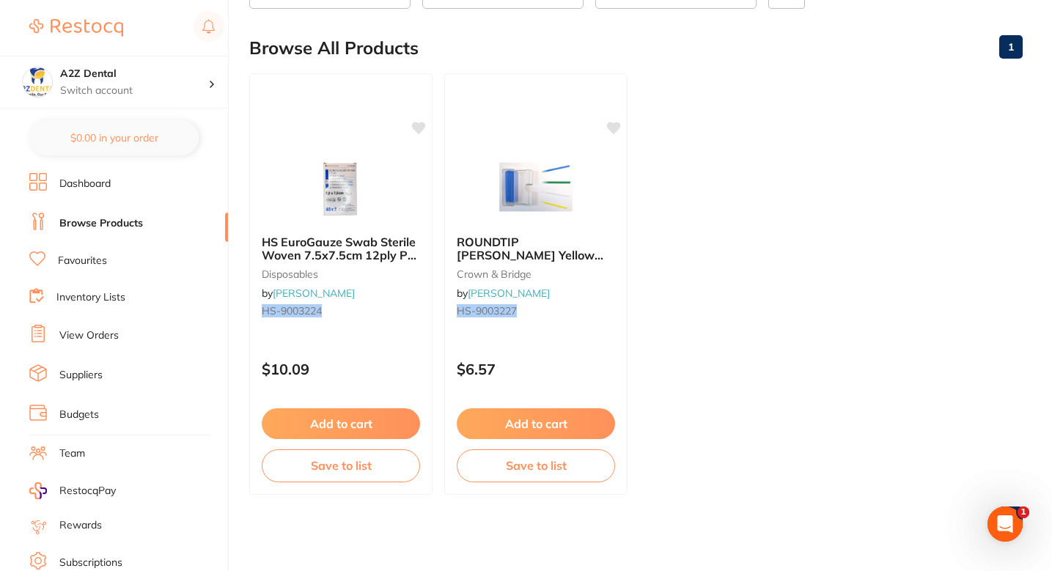
click at [737, 299] on ul "HS EuroGauze Swab Sterile Woven 7.5x7.5cm 12ply Pk 40 x2 disposables by [PERSON…" at bounding box center [635, 283] width 773 height 421
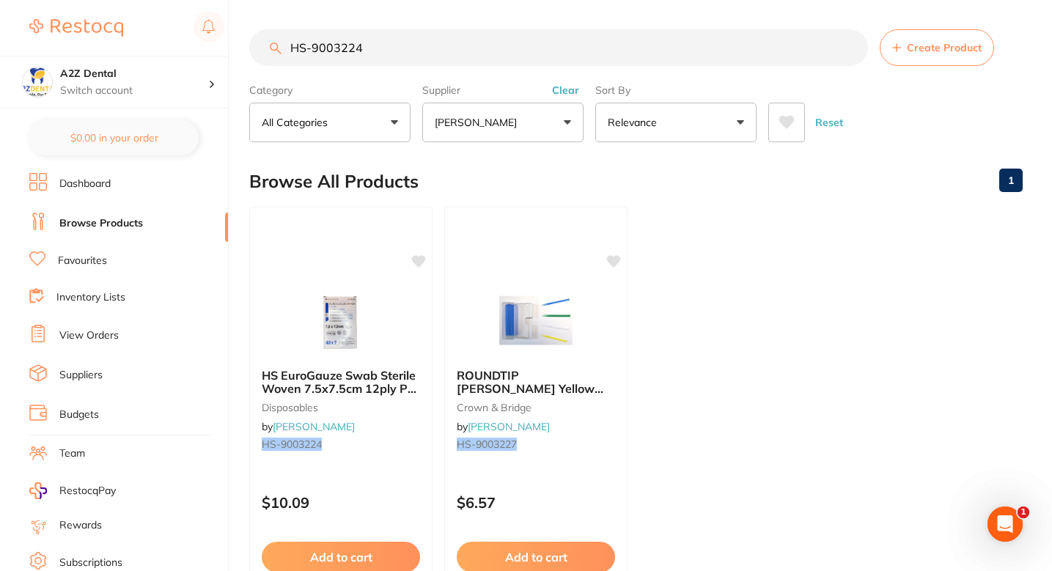
click at [453, 169] on div "Browse All Products 1" at bounding box center [635, 181] width 773 height 49
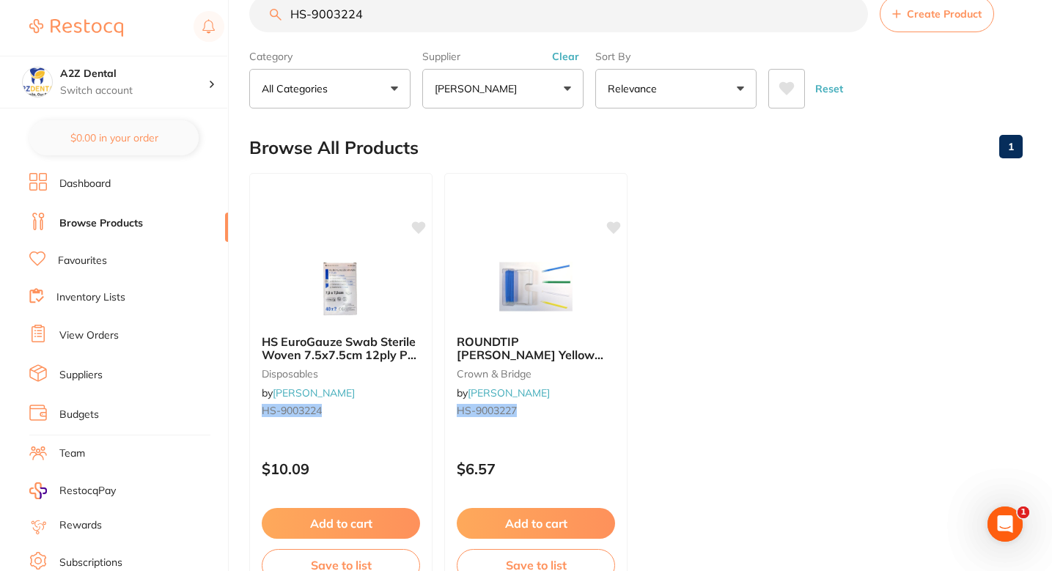
scroll to position [81, 0]
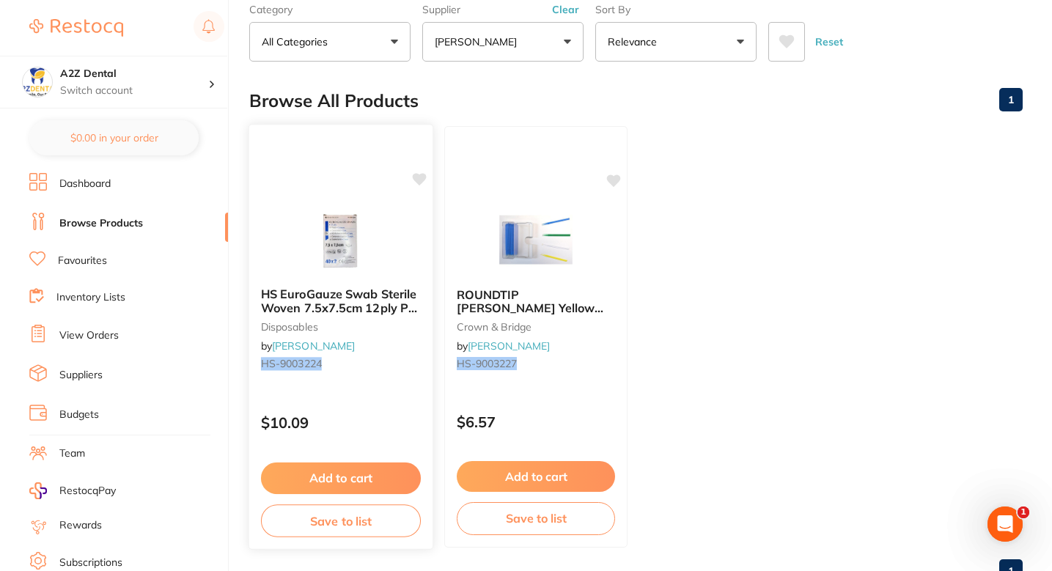
click at [402, 320] on div "HS EuroGauze Swab Sterile Woven 7.5x7.5cm 12ply Pk 40 x2 disposables by [PERSON…" at bounding box center [340, 332] width 183 height 112
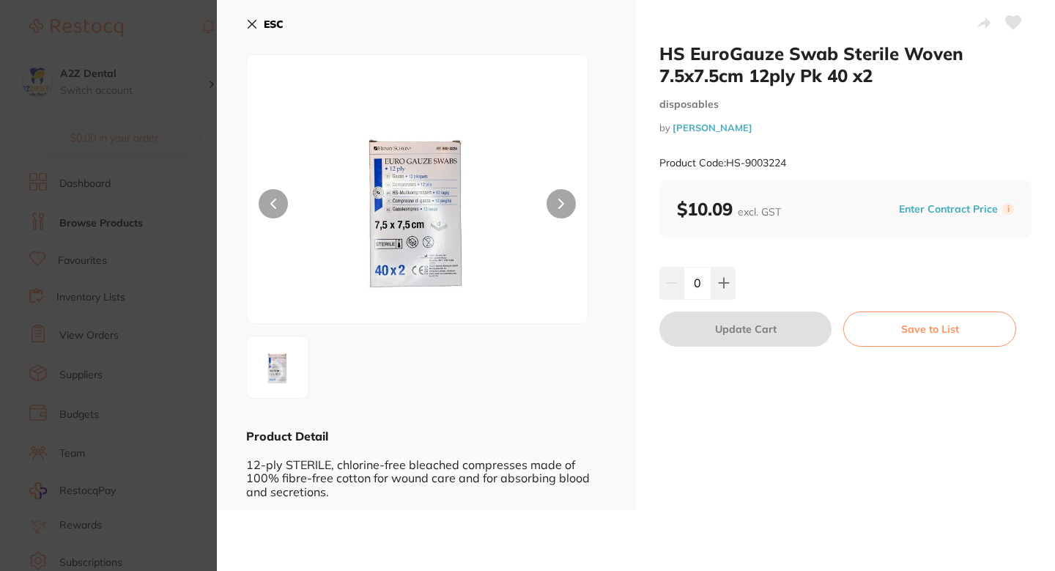
click at [940, 207] on button "Enter Contract Price" at bounding box center [949, 209] width 108 height 14
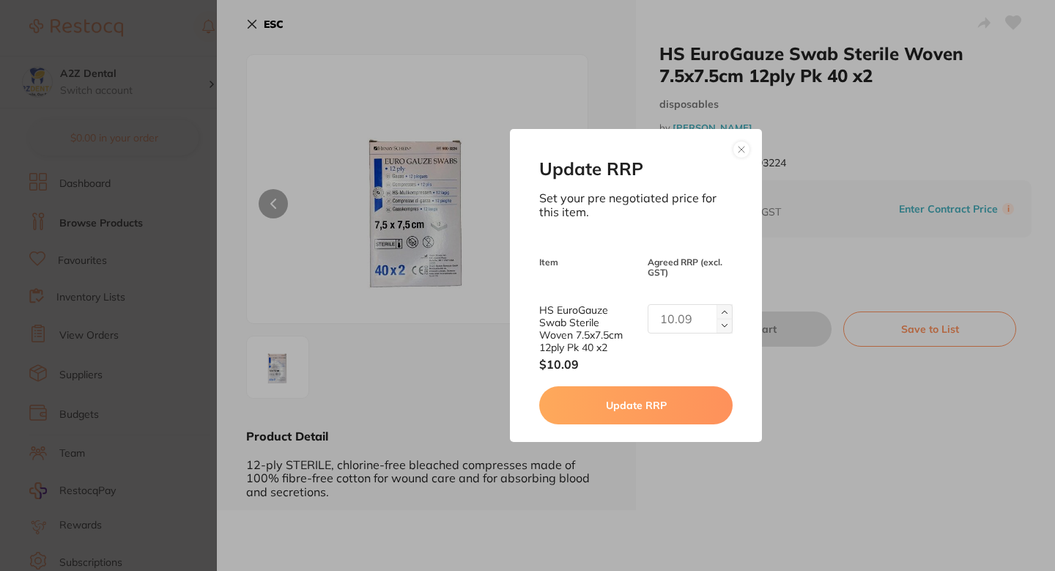
click at [684, 315] on input "text" at bounding box center [690, 318] width 85 height 29
paste input "9.67"
type input "9.67"
drag, startPoint x: 712, startPoint y: 148, endPoint x: 633, endPoint y: 135, distance: 80.2
click at [632, 135] on div "Update RRP Set your pre negotiated price for this item. Item Agreed RRP (excl. …" at bounding box center [635, 285] width 251 height 313
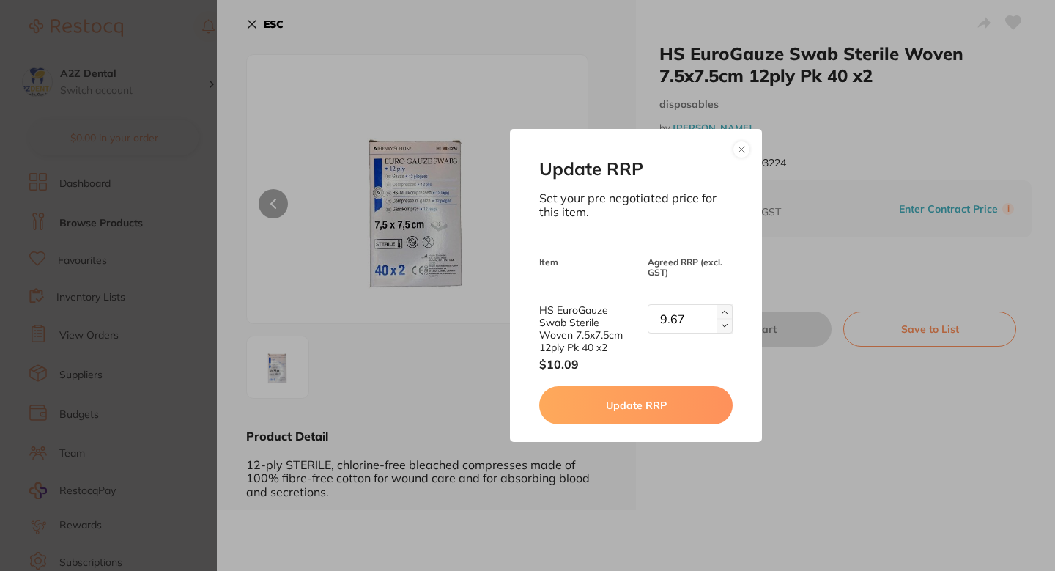
click at [664, 411] on button "Update RRP" at bounding box center [635, 405] width 193 height 38
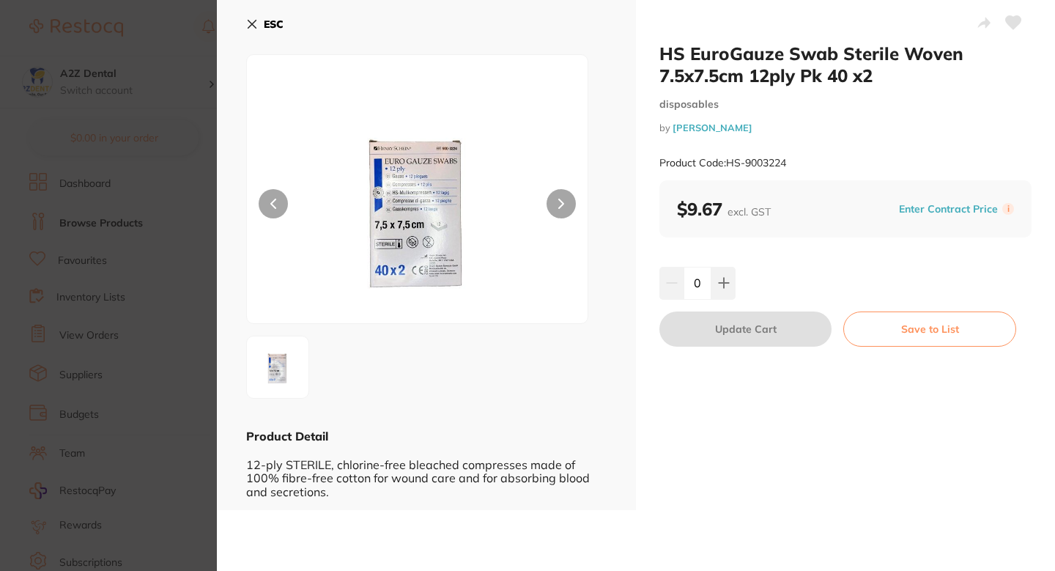
click at [788, 240] on div "HS EuroGauze Swab Sterile Woven 7.5x7.5cm 12ply Pk 40 x2 disposables by [PERSON…" at bounding box center [845, 255] width 419 height 510
click at [168, 192] on section "HS EuroGauze Swab Sterile Woven 7.5x7.5cm 12ply Pk 40 x2 disposables by [PERSON…" at bounding box center [527, 285] width 1055 height 571
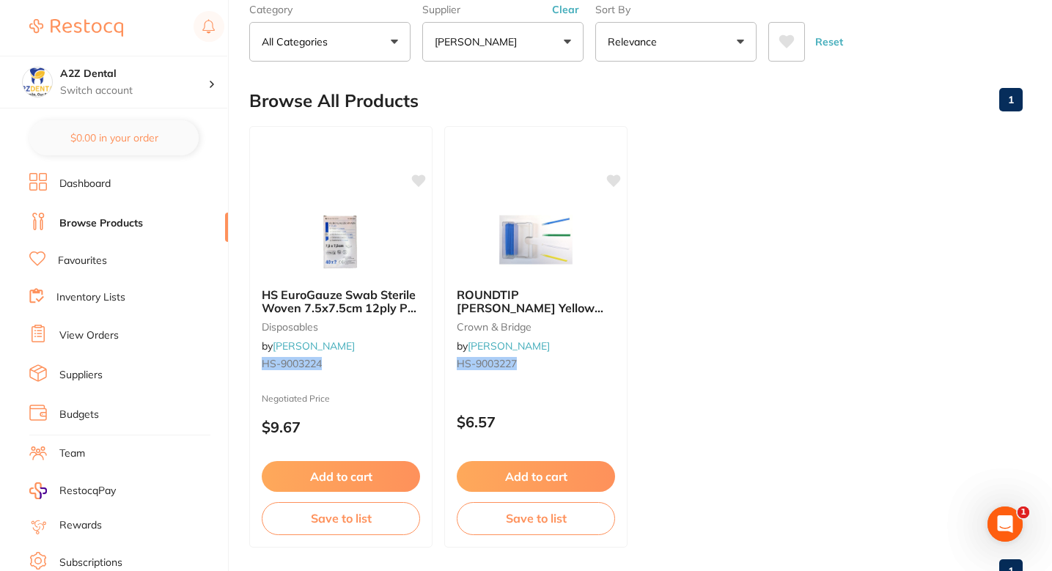
click at [723, 197] on ul "HS EuroGauze Swab Sterile Woven 7.5x7.5cm 12ply Pk 40 x2 disposables by [PERSON…" at bounding box center [635, 336] width 773 height 421
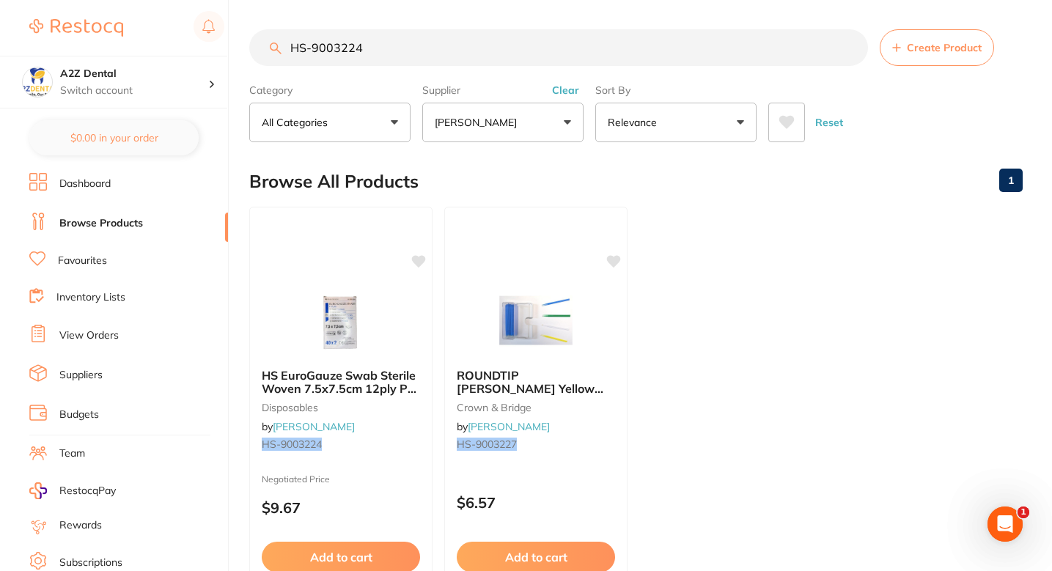
click at [677, 197] on div "Browse All Products 1" at bounding box center [635, 181] width 773 height 49
click at [762, 200] on div "Browse All Products 1" at bounding box center [635, 181] width 773 height 49
click at [495, 56] on input "HS-9003224" at bounding box center [558, 47] width 619 height 37
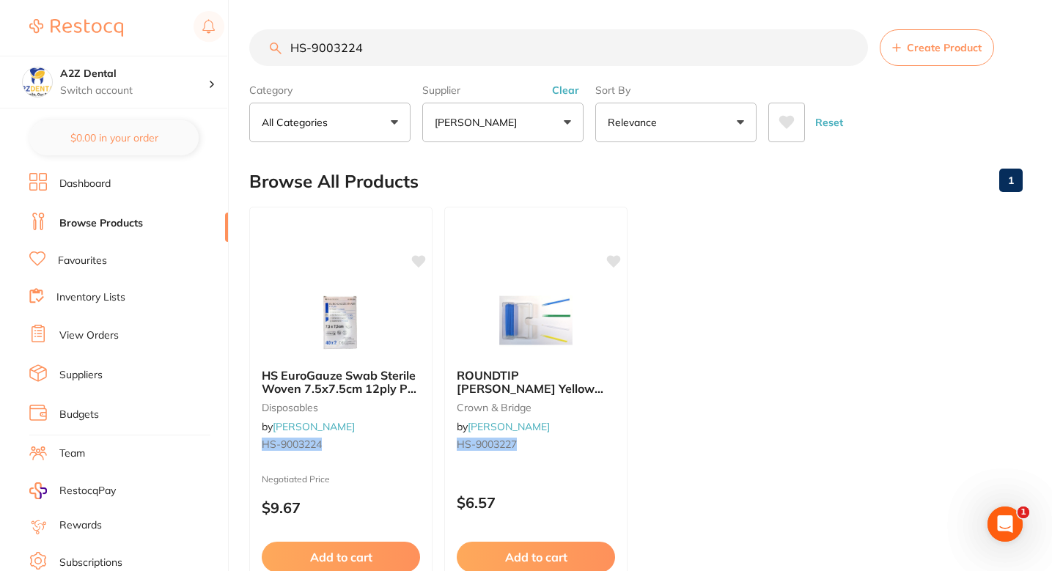
paste input "5701939"
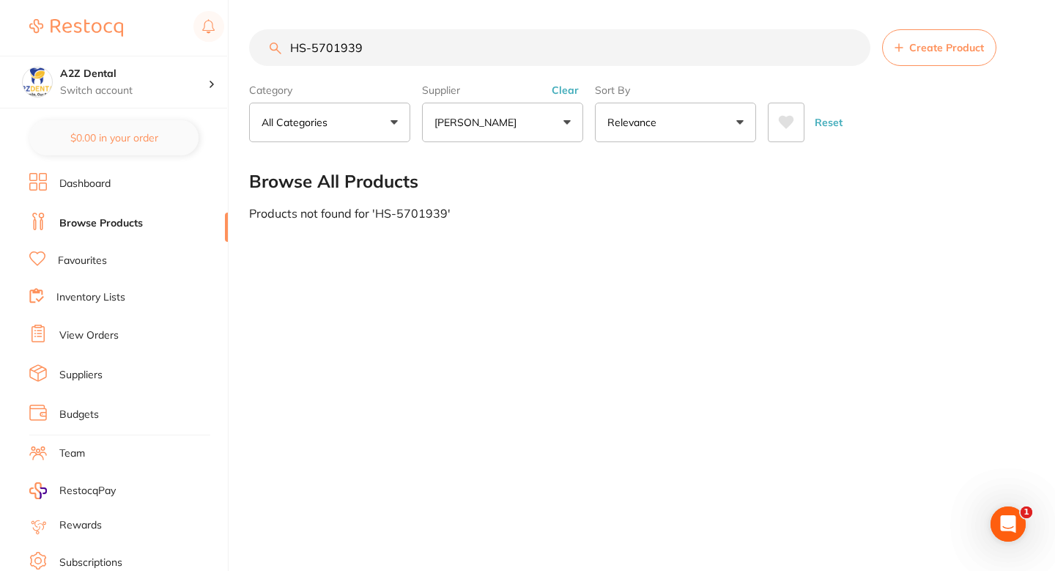
click at [560, 243] on main "HS-5701939 Create Product Category All Categories All Categories No categories …" at bounding box center [652, 124] width 806 height 249
click at [507, 44] on input "HS-5701939" at bounding box center [560, 47] width 622 height 37
paste input "SP-4090-100"
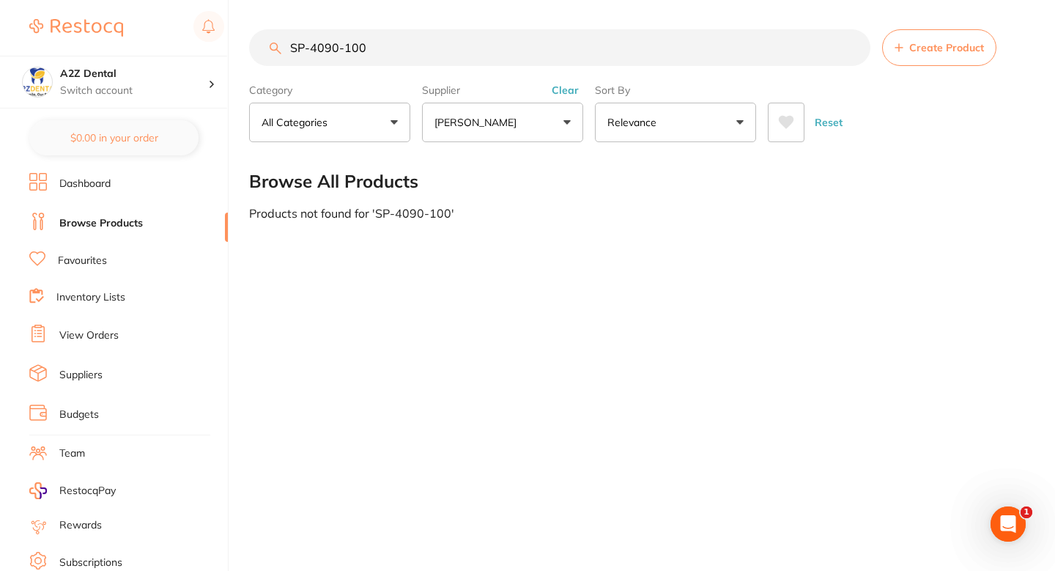
type input "SP-4090-100"
click at [458, 33] on input "SP-4090-100" at bounding box center [560, 47] width 622 height 37
click at [602, 54] on input "SP-4090-100" at bounding box center [560, 47] width 622 height 37
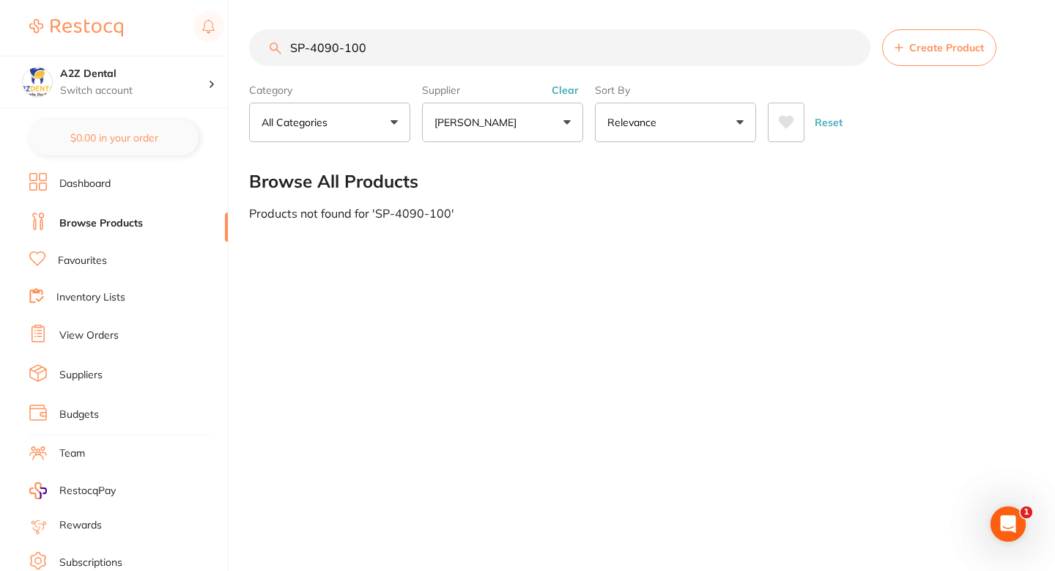
click at [602, 54] on input "SP-4090-100" at bounding box center [560, 47] width 622 height 37
click at [403, 226] on main "SP-4090-100 Create Product Category All Categories All Categories No categories…" at bounding box center [652, 124] width 806 height 249
click at [636, 210] on div "Products not found for ' SP-4090-100 '" at bounding box center [637, 213] width 777 height 13
click at [726, 243] on main "SP-4090-100 Create Product Category All Categories All Categories No categories…" at bounding box center [652, 124] width 806 height 249
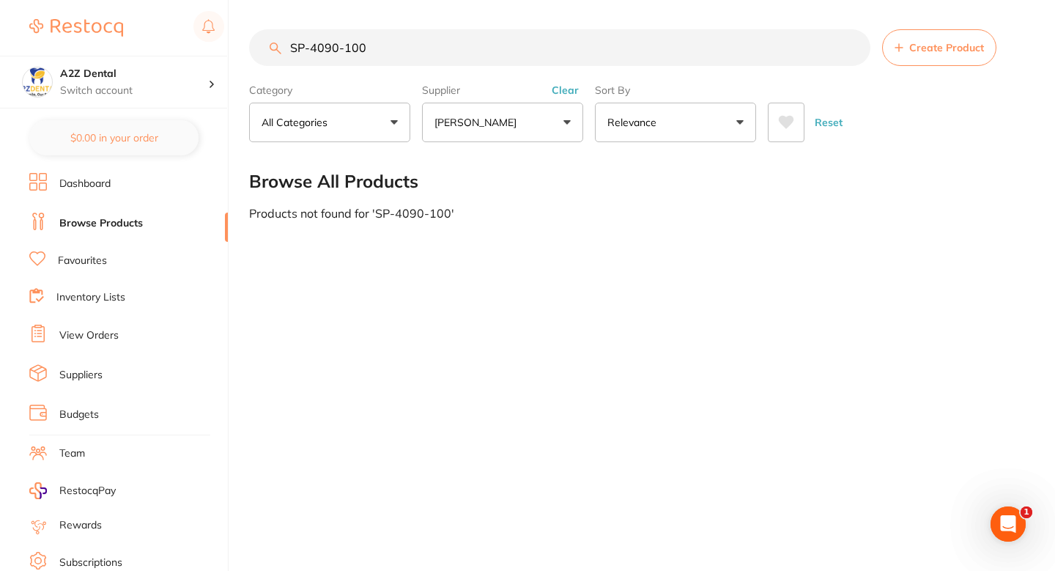
click at [403, 78] on div "Category All Categories All Categories No categories found Clear" at bounding box center [329, 110] width 161 height 64
click at [484, 248] on main "SP-4090-100 Create Product Category All Categories All Categories No categories…" at bounding box center [652, 124] width 806 height 249
click at [502, 287] on div "SP-4090-100 Create Product Category All Categories All Categories No categories…" at bounding box center [652, 285] width 806 height 571
click at [580, 217] on div "Products not found for ' SP-4090-100 '" at bounding box center [637, 213] width 777 height 13
click at [527, 300] on div "SP-4090-100 Create Product Category All Categories All Categories No categories…" at bounding box center [652, 285] width 806 height 571
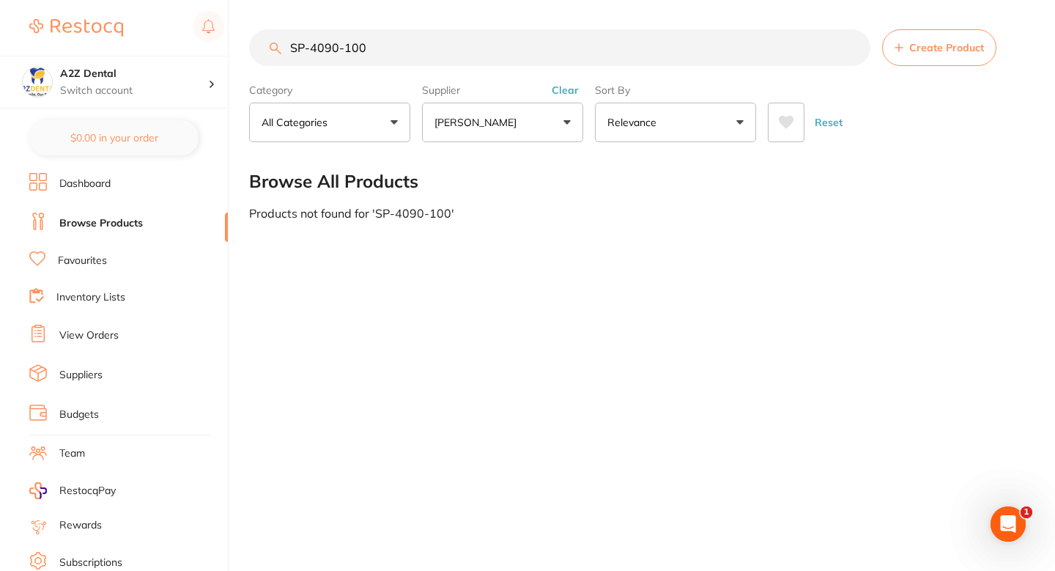
click at [498, 79] on div "Supplier [PERSON_NAME] All Suppliers [PERSON_NAME] Clear" at bounding box center [502, 110] width 161 height 64
click at [503, 197] on div "Browse All Products" at bounding box center [637, 181] width 777 height 49
click at [429, 17] on main "SP-4090-100 Create Product Category All Categories All Categories No categories…" at bounding box center [652, 124] width 806 height 249
click at [567, 276] on div "SP-4090-100 Create Product Category All Categories All Categories No categories…" at bounding box center [652, 285] width 806 height 571
click at [486, 263] on div "SP-4090-100 Create Product Category All Categories All Categories No categories…" at bounding box center [652, 285] width 806 height 571
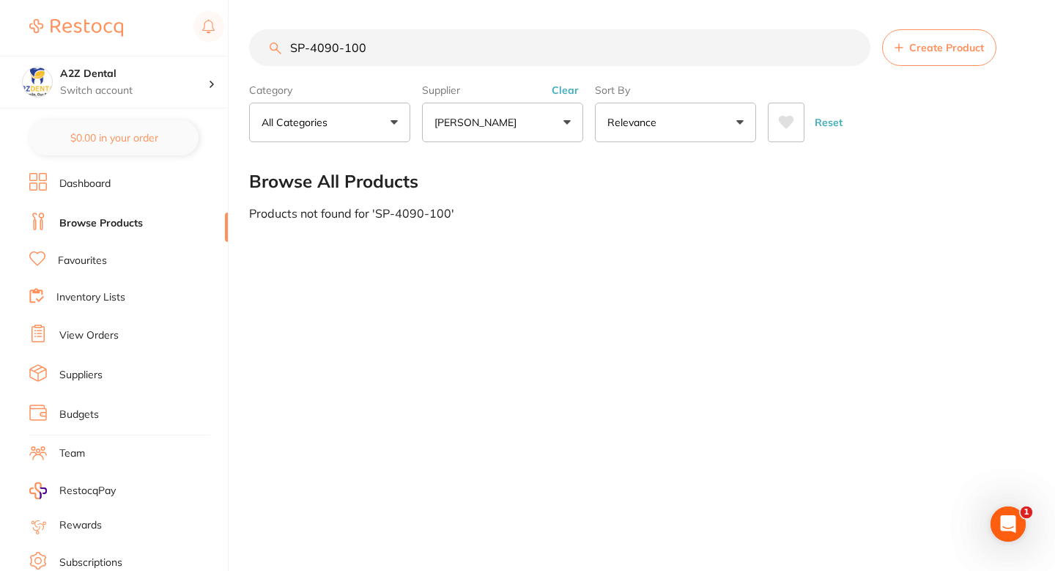
click at [468, 272] on div "SP-4090-100 Create Product Category All Categories All Categories No categories…" at bounding box center [652, 285] width 806 height 571
click at [586, 268] on div "SP-4090-100 Create Product Category All Categories All Categories No categories…" at bounding box center [652, 285] width 806 height 571
click at [575, 264] on div "SP-4090-100 Create Product Category All Categories All Categories No categories…" at bounding box center [652, 285] width 806 height 571
